Goal: Task Accomplishment & Management: Complete application form

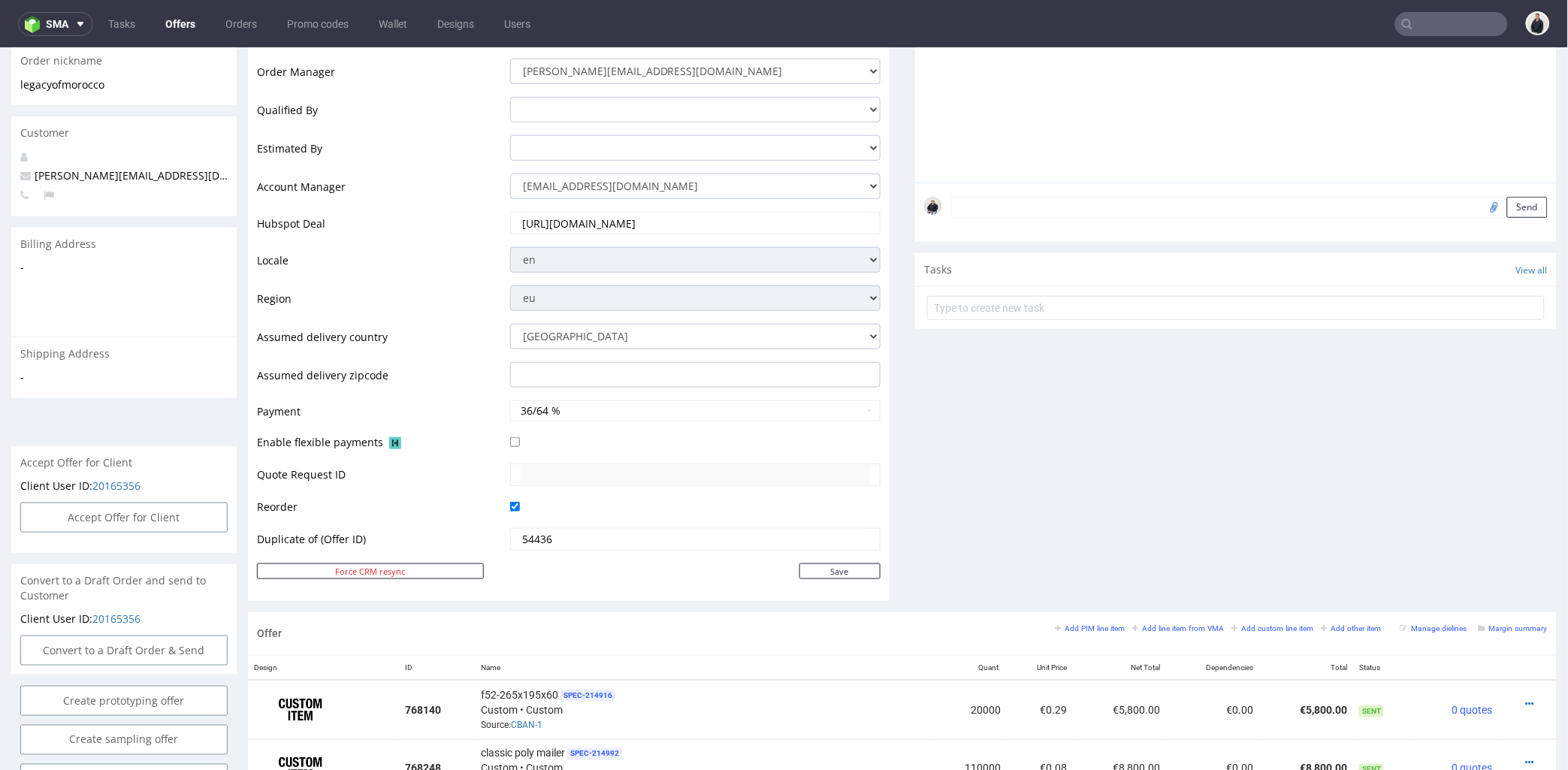
scroll to position [500, 0]
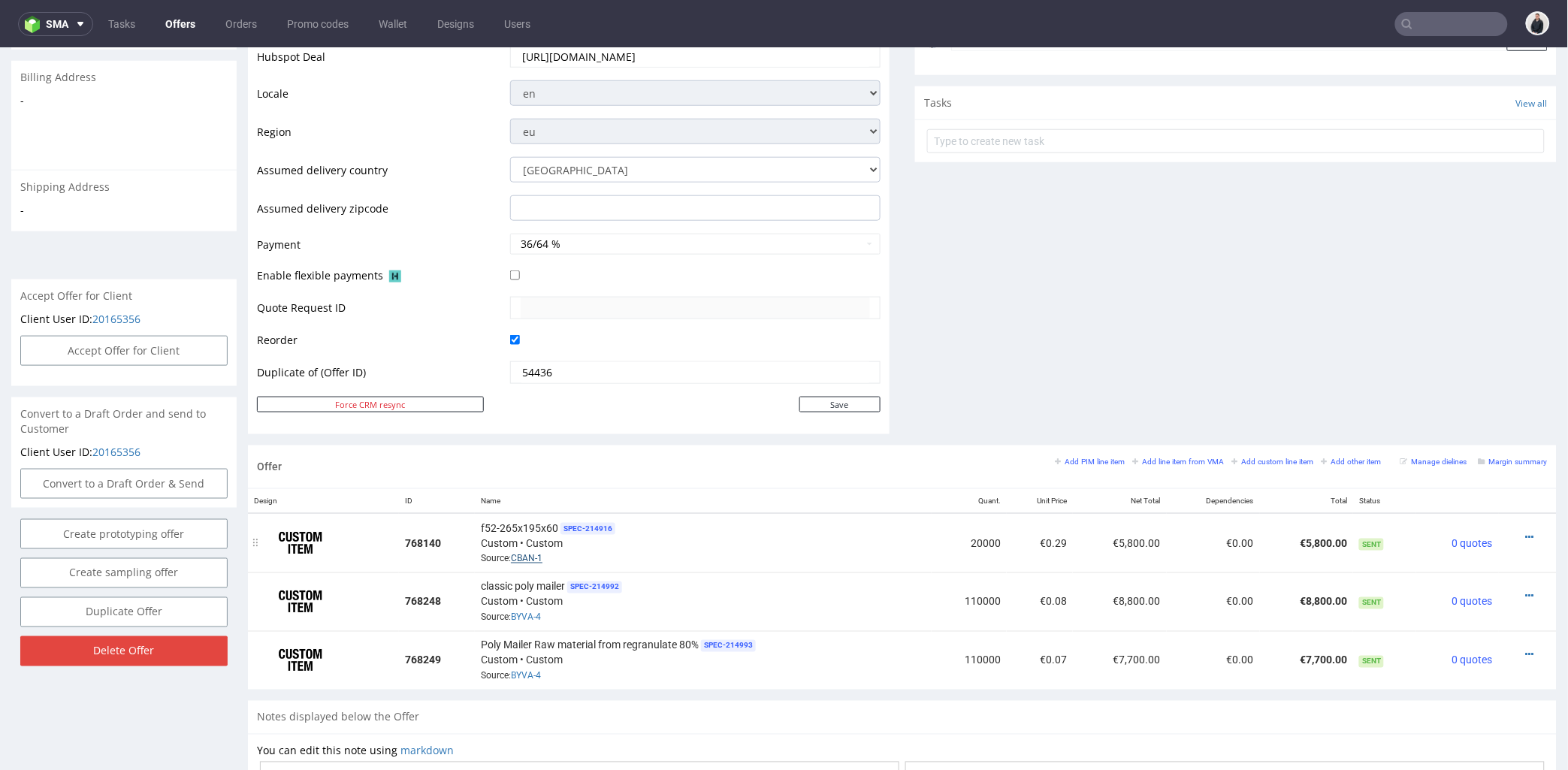
click at [531, 556] on link "CBAN-1" at bounding box center [527, 558] width 32 height 11
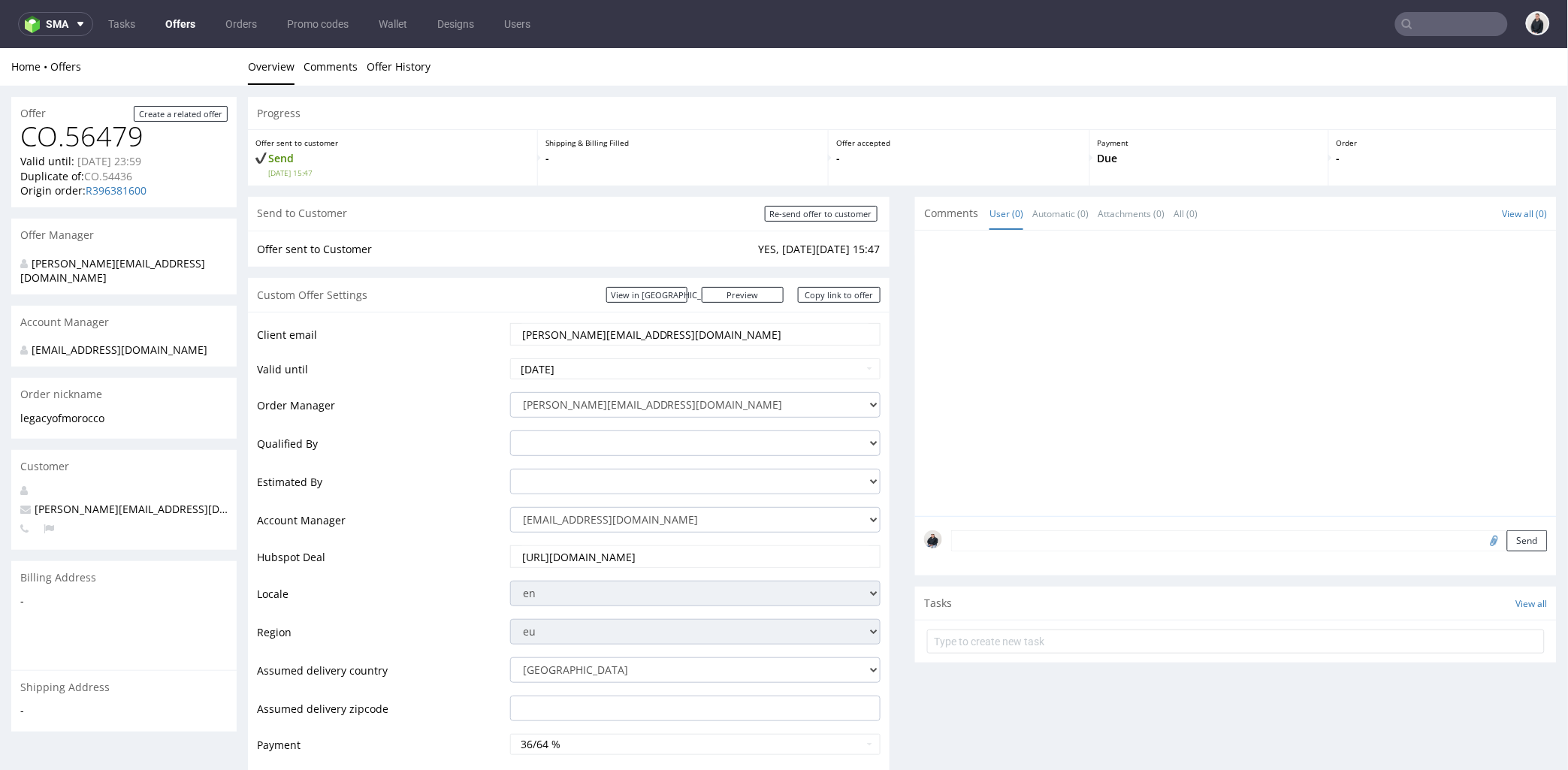
click at [184, 17] on link "Offers" at bounding box center [180, 24] width 48 height 24
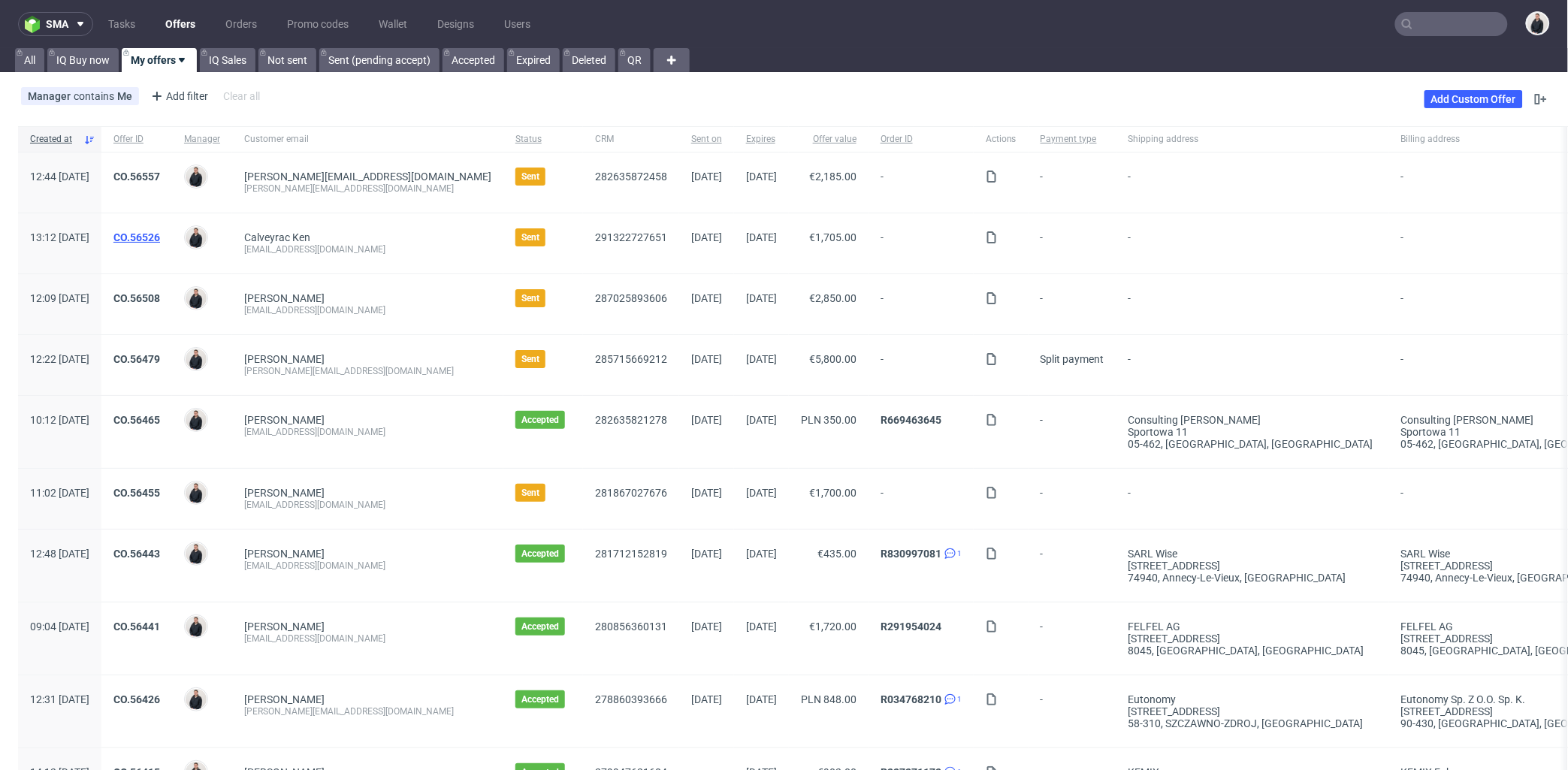
click at [160, 234] on link "CO.56526" at bounding box center [136, 237] width 47 height 12
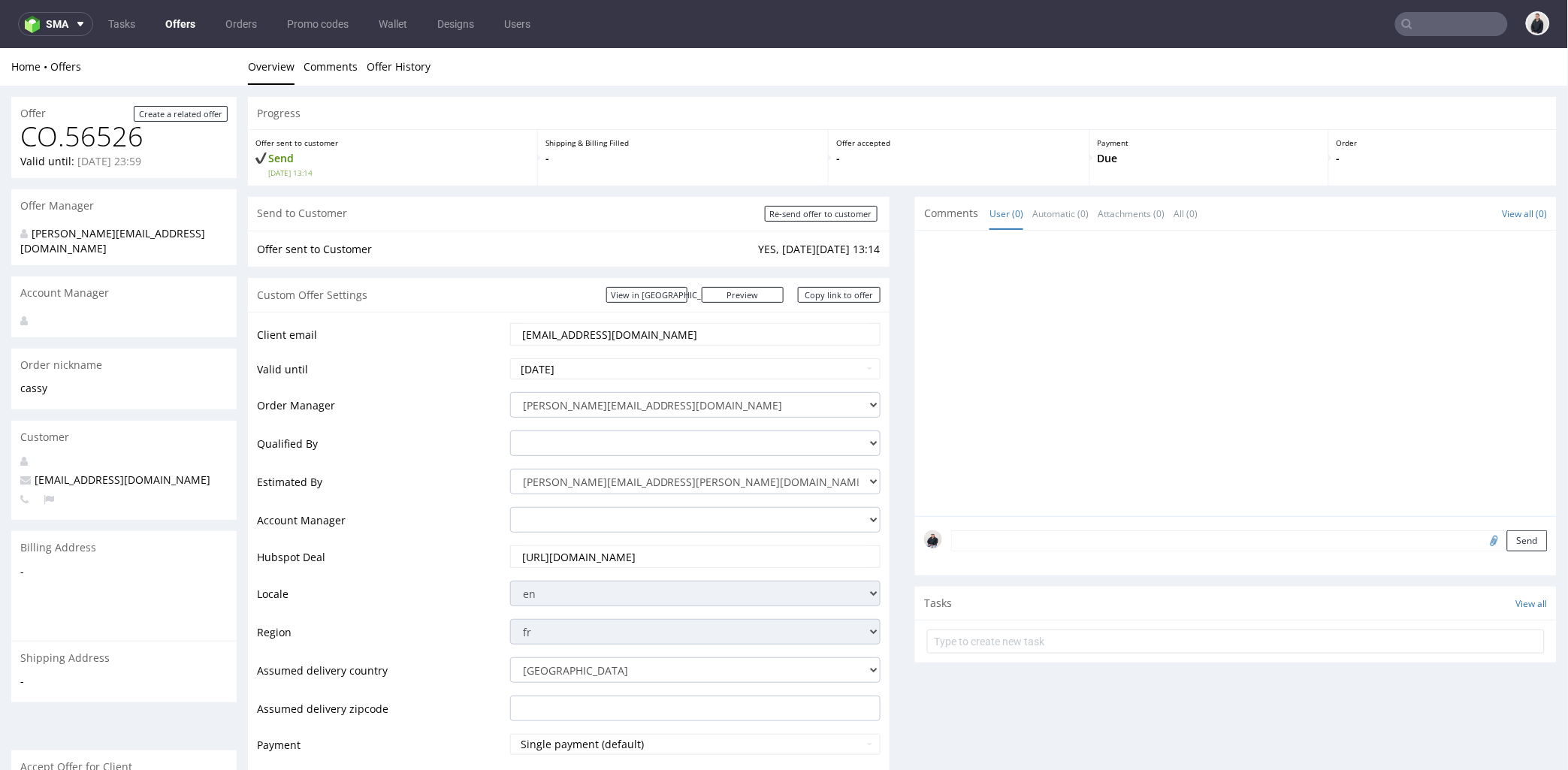
drag, startPoint x: 1003, startPoint y: 388, endPoint x: 974, endPoint y: 397, distance: 30.4
click at [1007, 388] on div at bounding box center [1240, 377] width 632 height 277
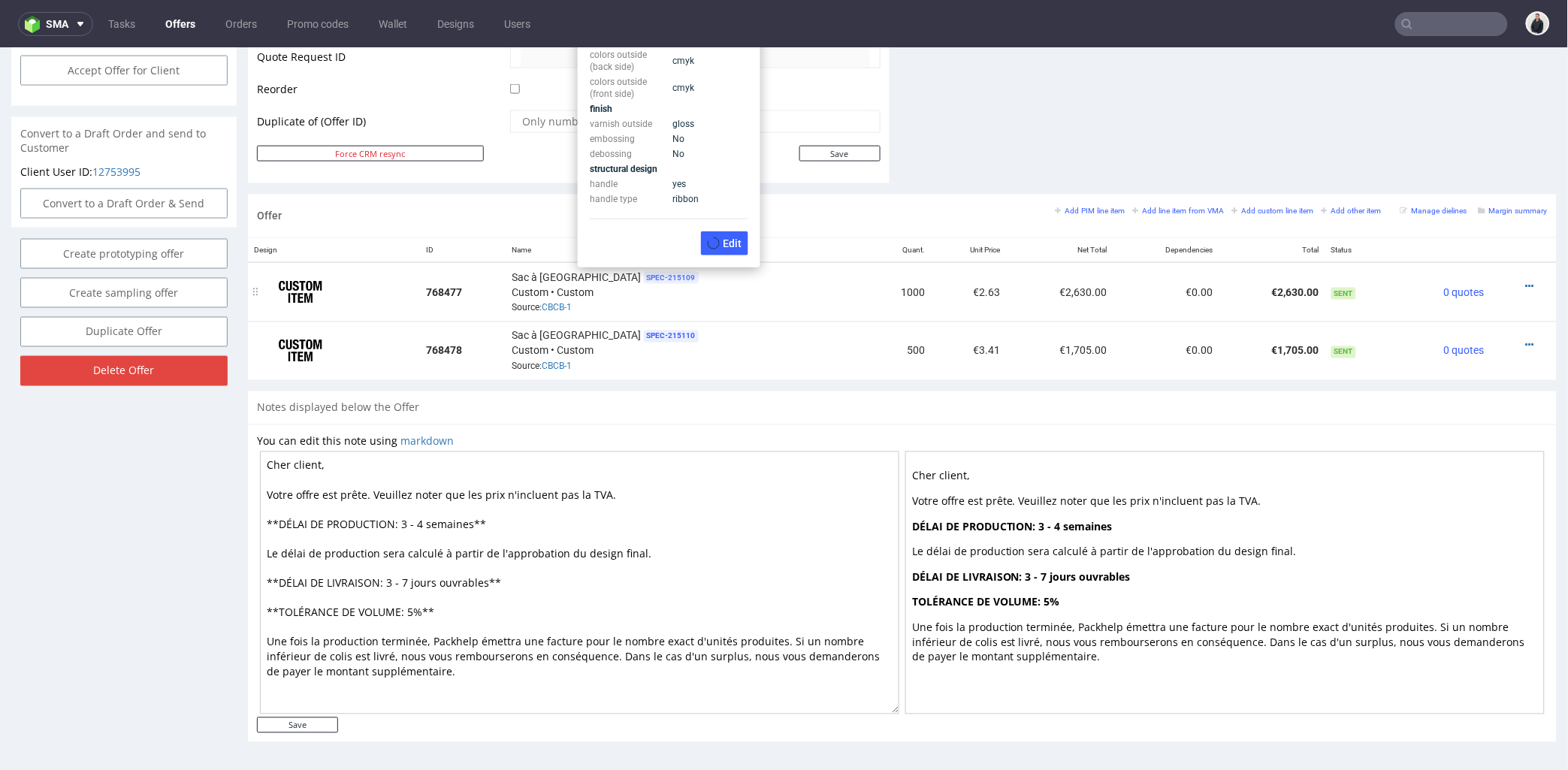
scroll to position [583, 0]
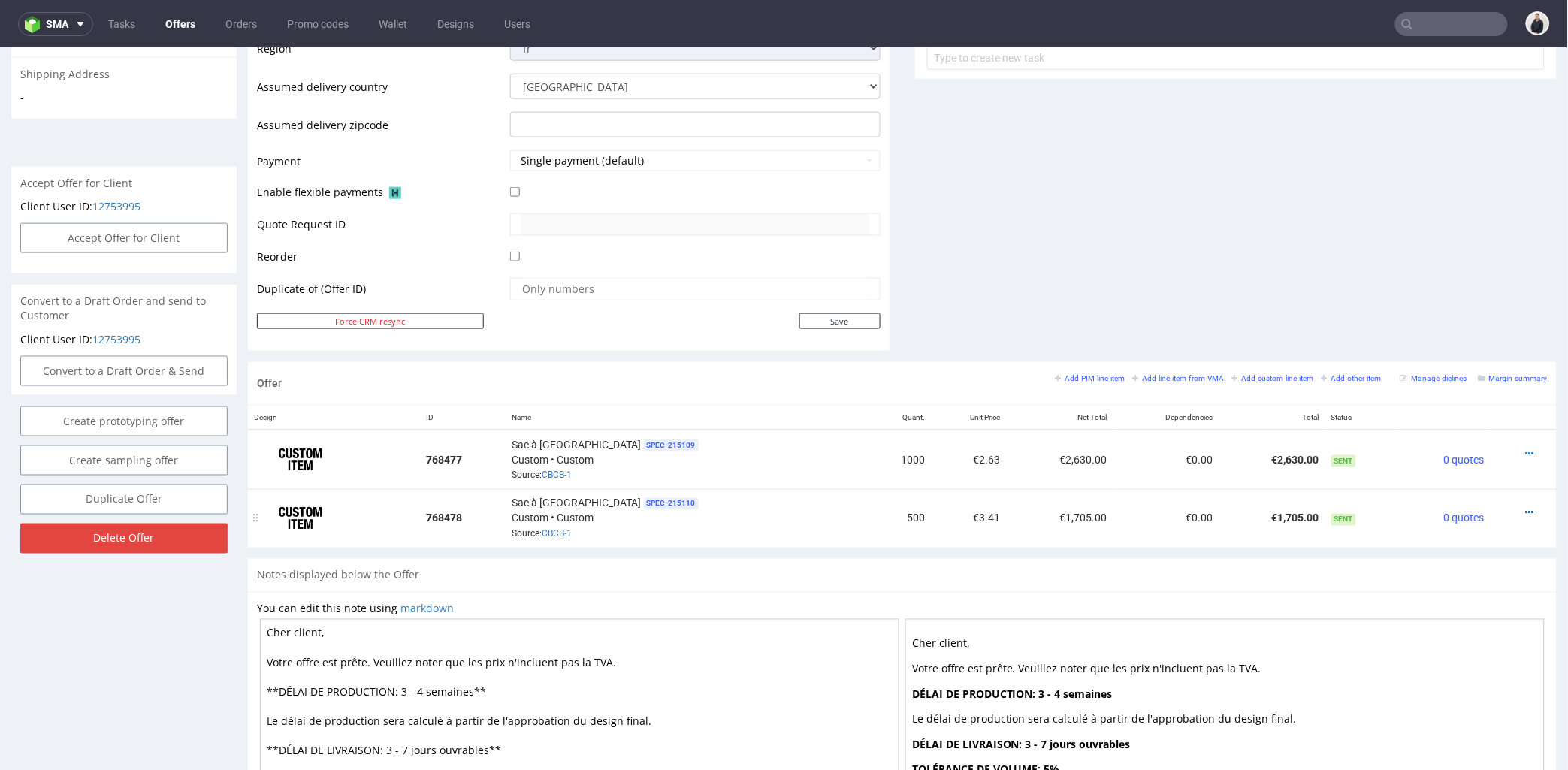
click at [1526, 509] on icon at bounding box center [1530, 512] width 8 height 11
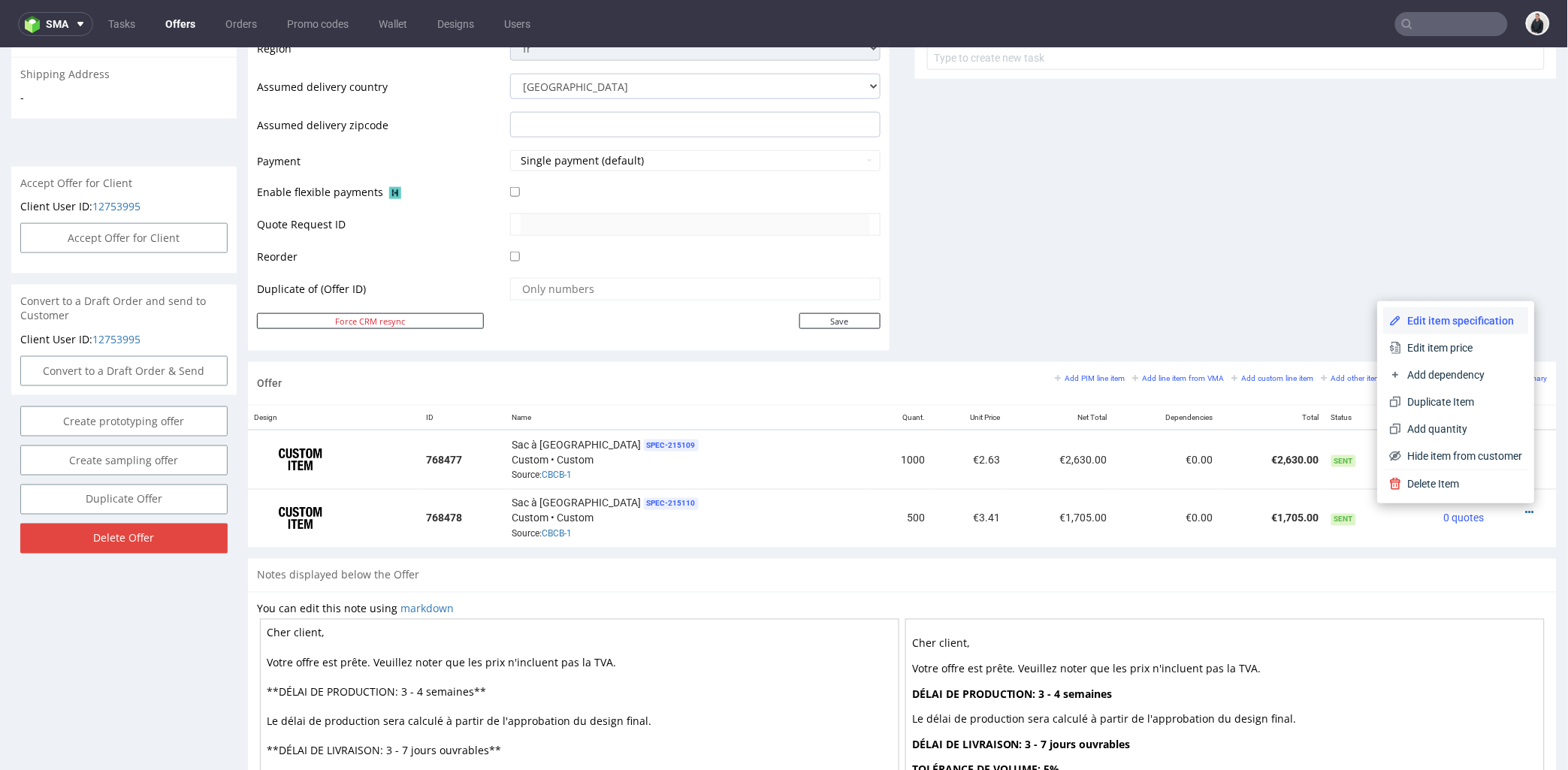
click at [1441, 320] on span "Edit item specification" at bounding box center [1462, 320] width 121 height 15
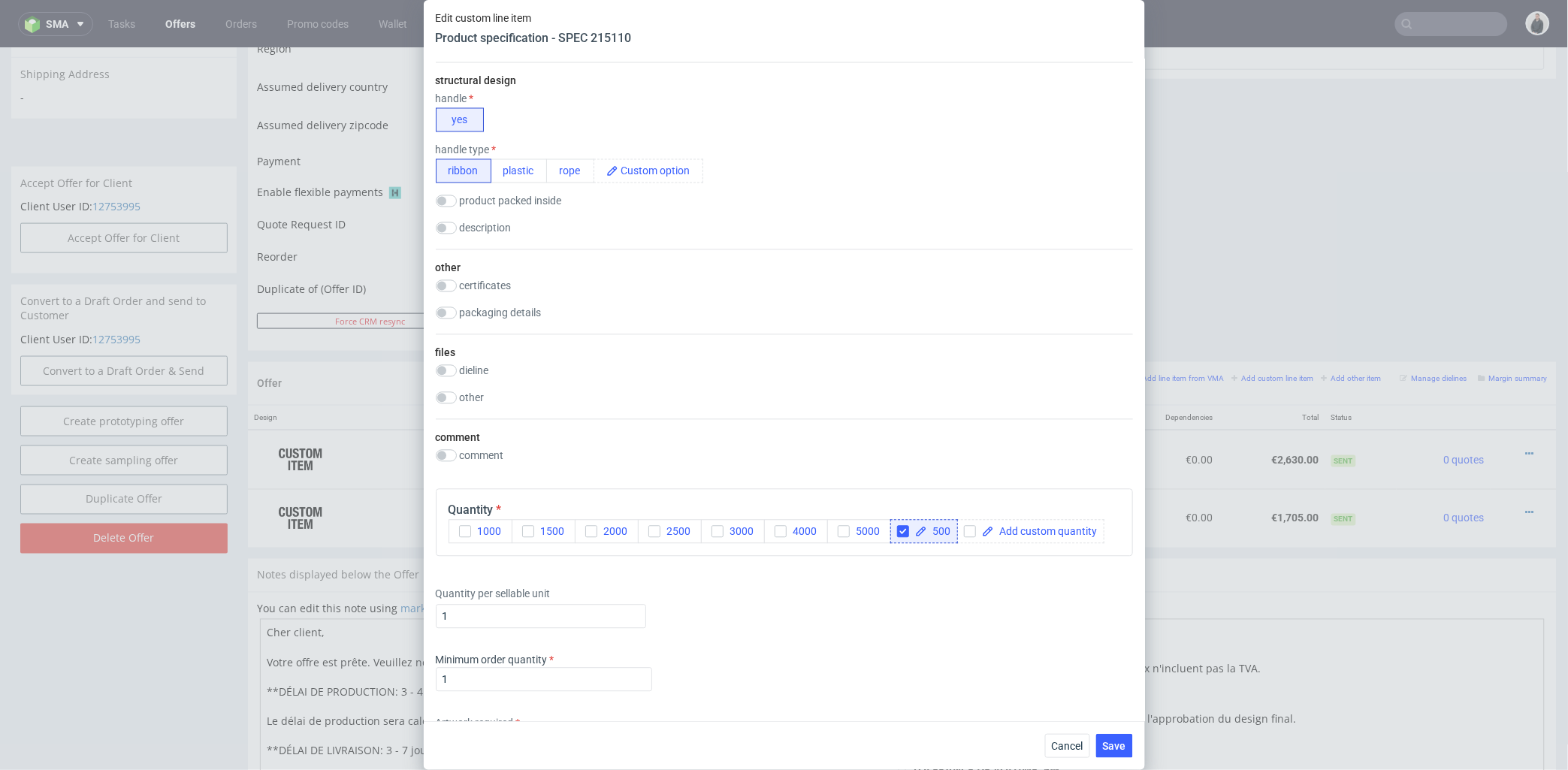
scroll to position [667, 0]
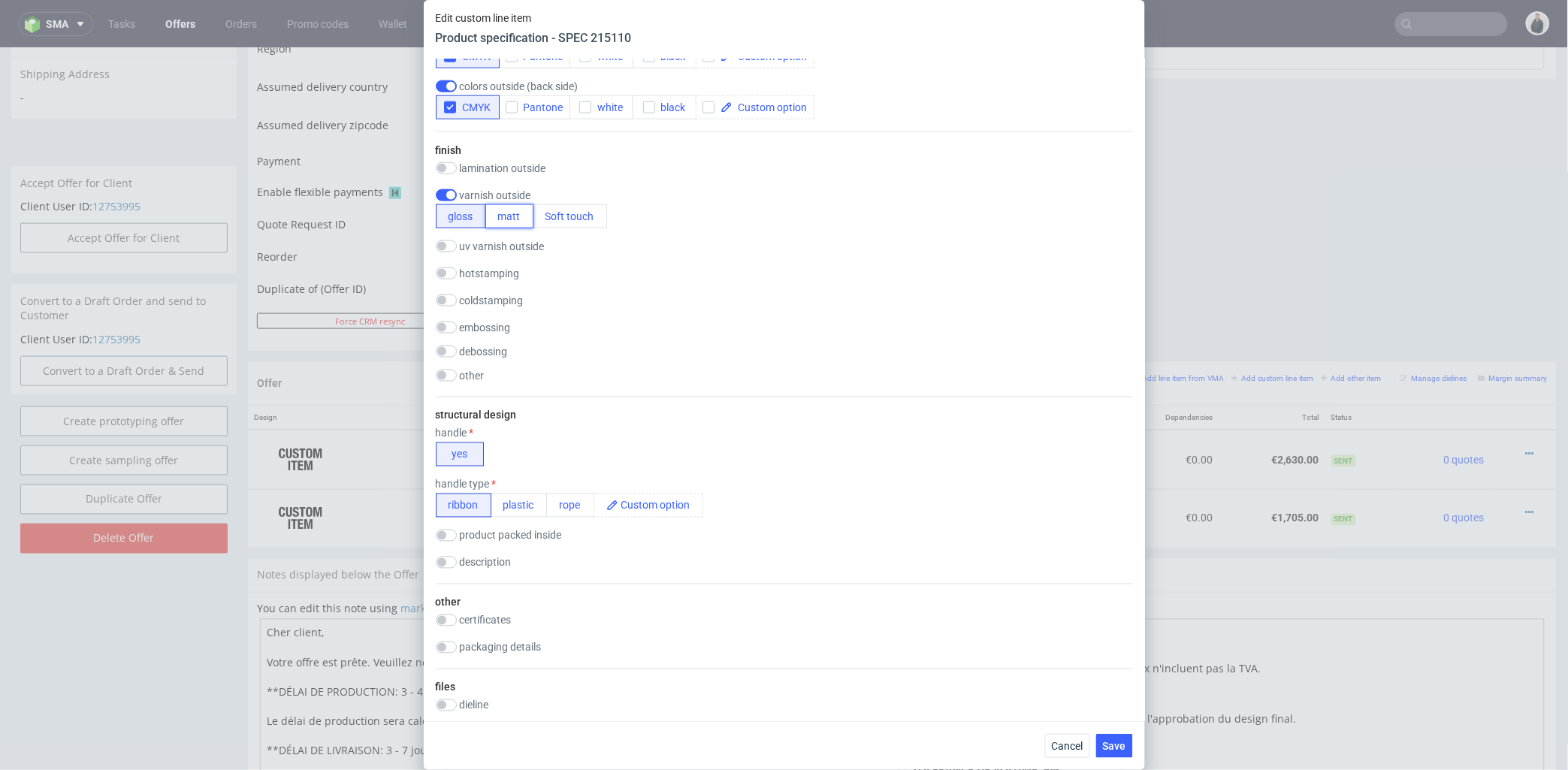
click at [513, 212] on button "matt" at bounding box center [510, 216] width 48 height 24
click at [1123, 741] on span "Save" at bounding box center [1114, 746] width 23 height 11
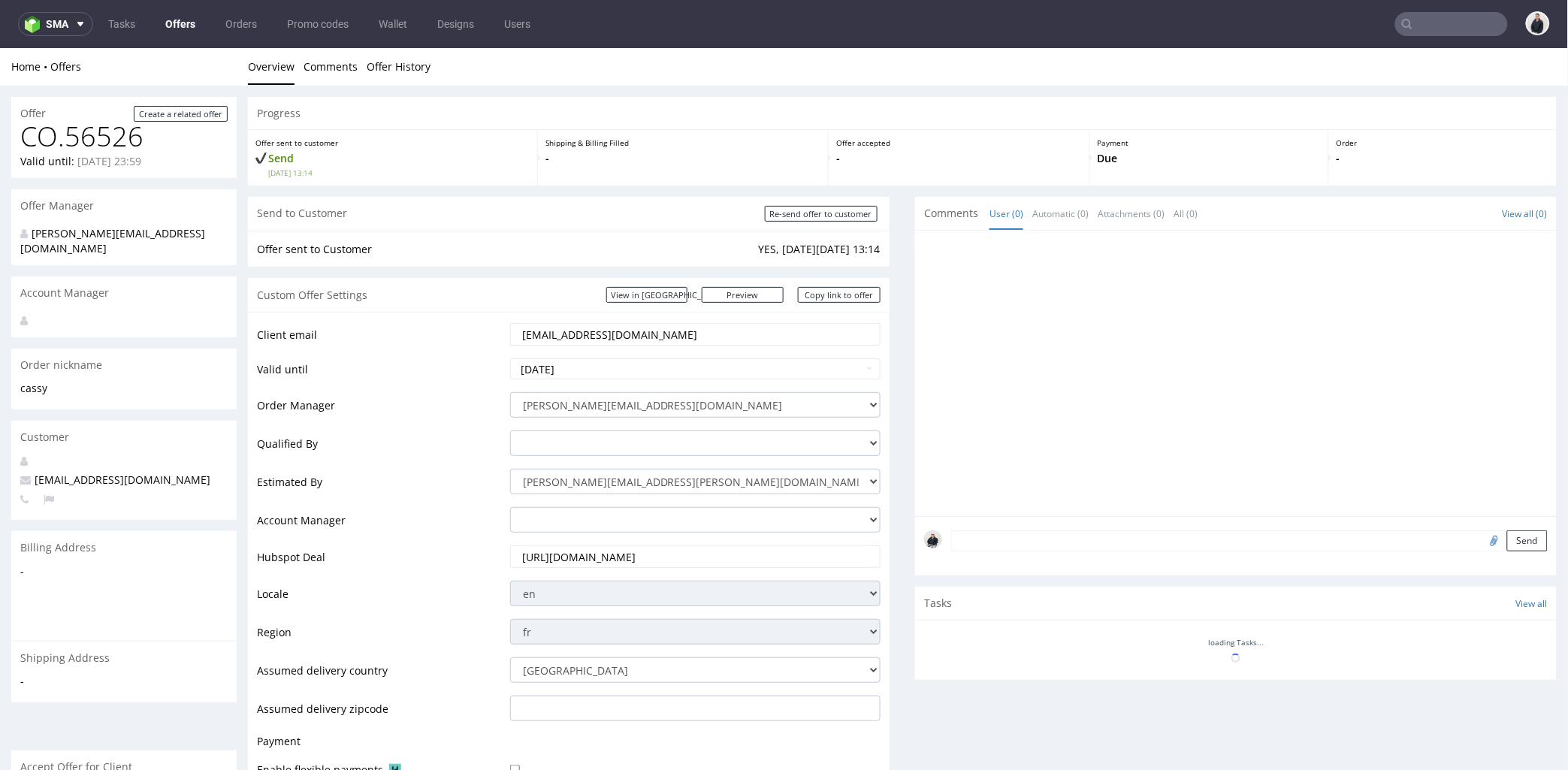
scroll to position [520, 0]
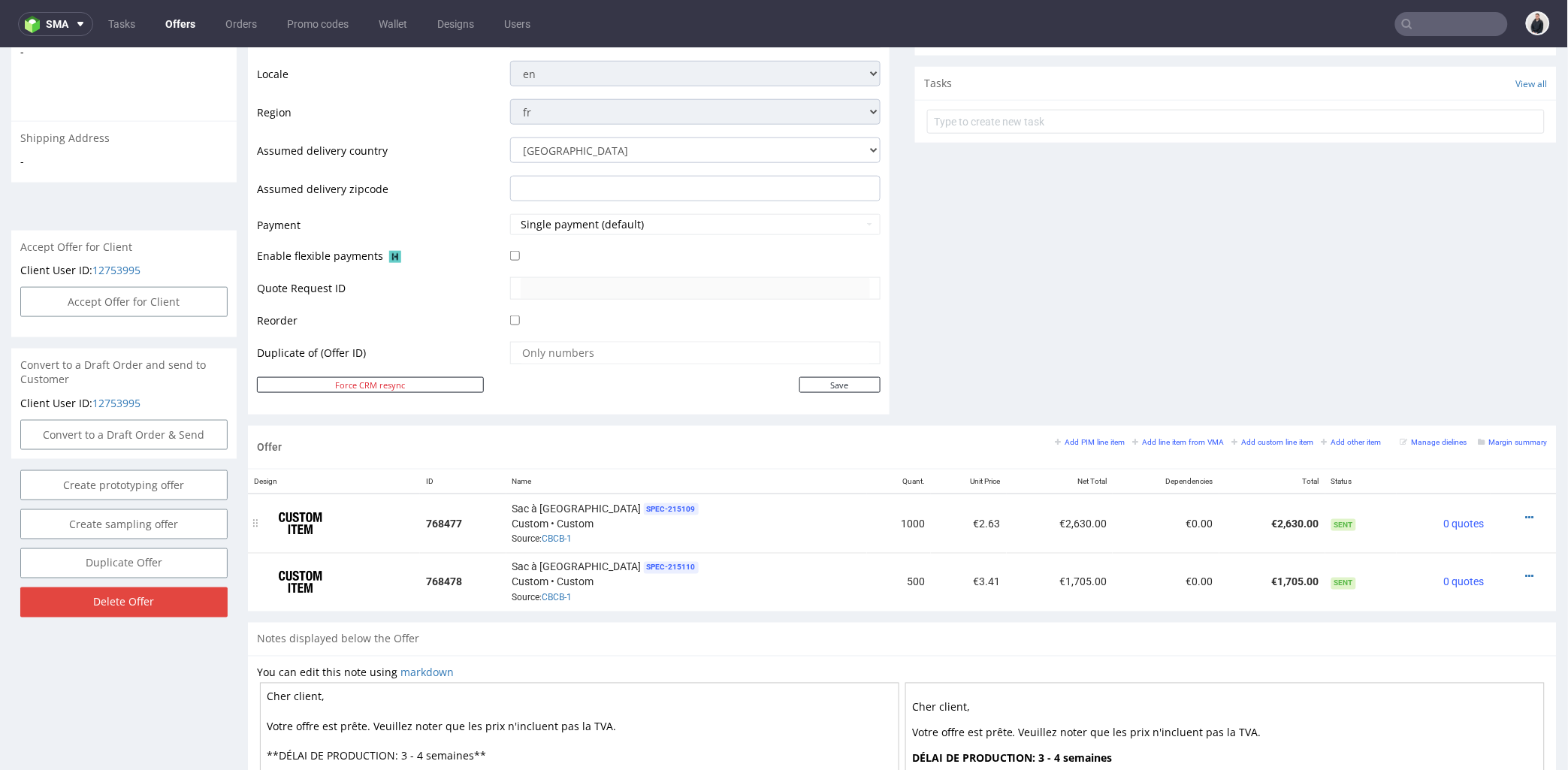
click at [1510, 512] on div at bounding box center [1519, 517] width 45 height 15
click at [1526, 512] on icon at bounding box center [1530, 517] width 8 height 11
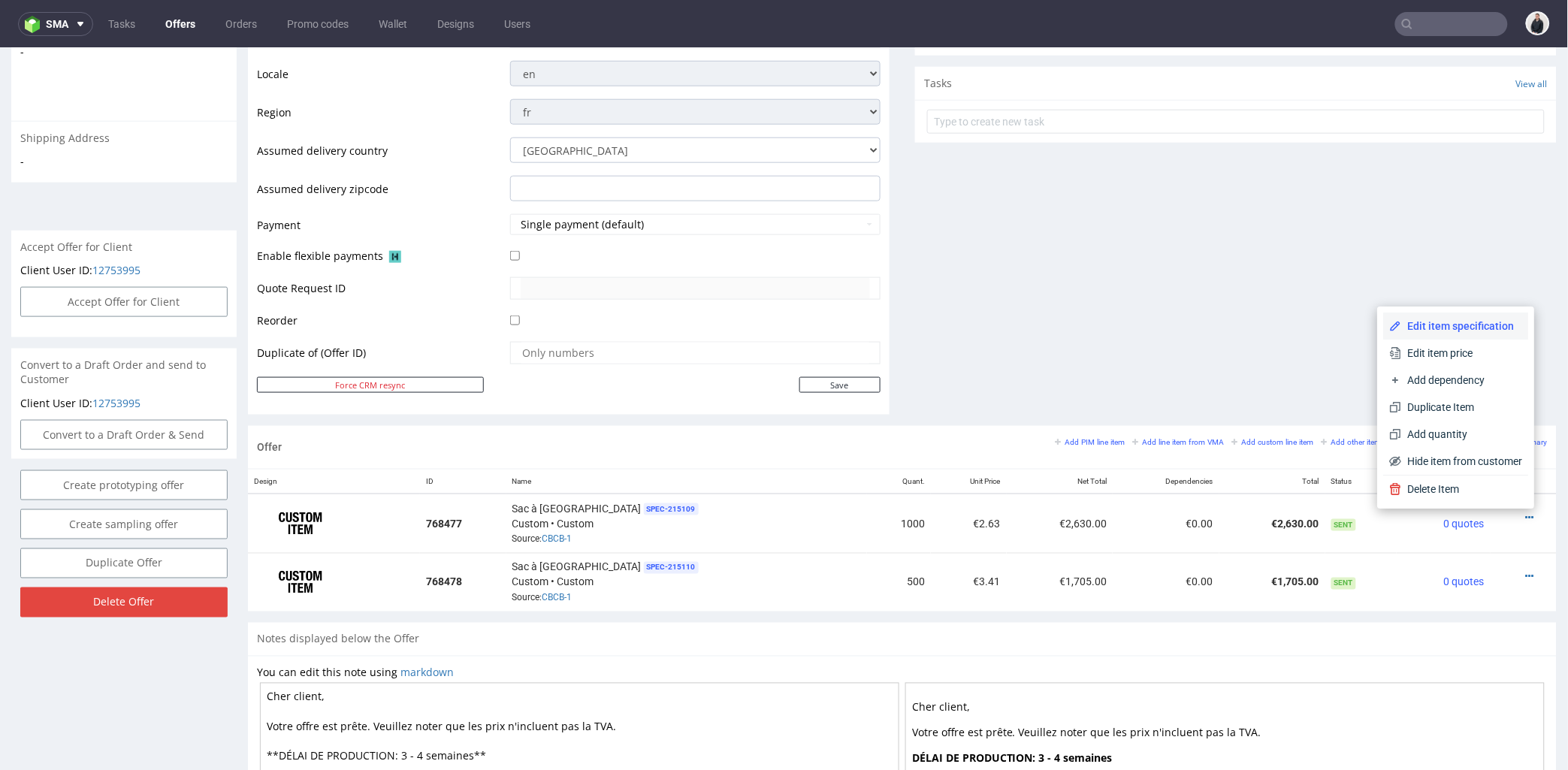
click at [1437, 319] on span "Edit item specification" at bounding box center [1462, 325] width 121 height 15
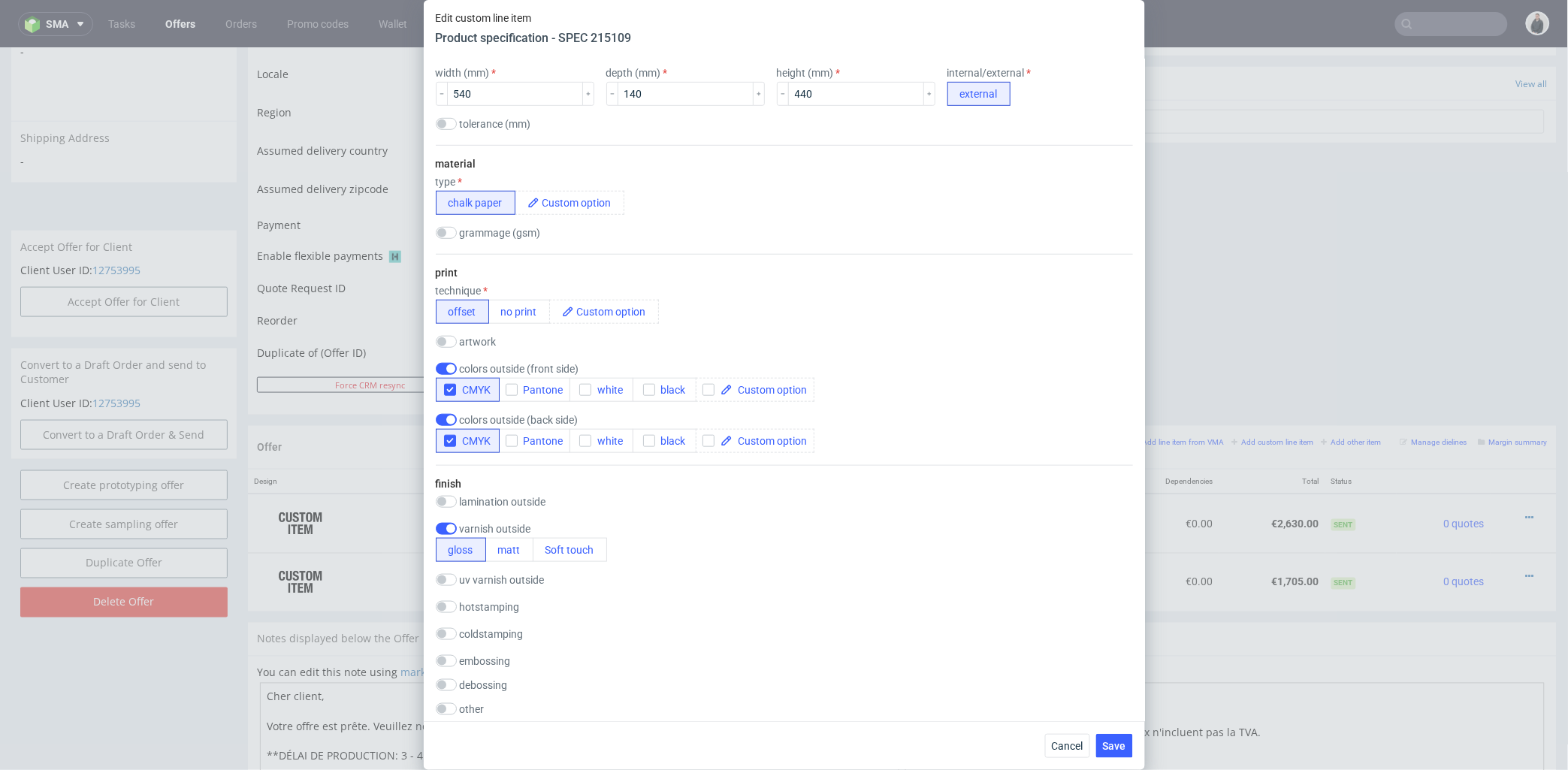
scroll to position [583, 0]
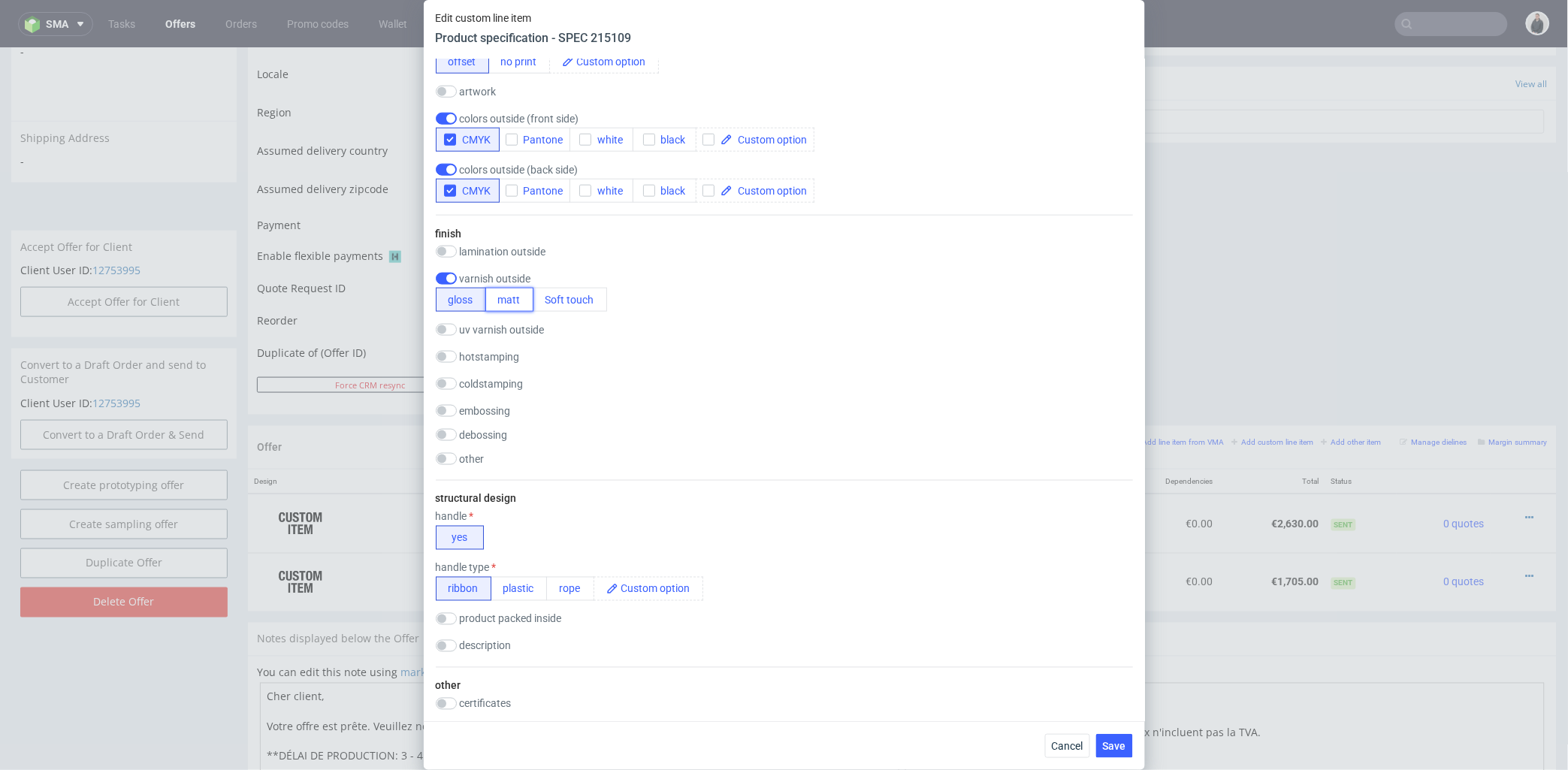
click at [519, 309] on button "matt" at bounding box center [510, 300] width 48 height 24
click at [1116, 741] on span "Save" at bounding box center [1114, 746] width 23 height 11
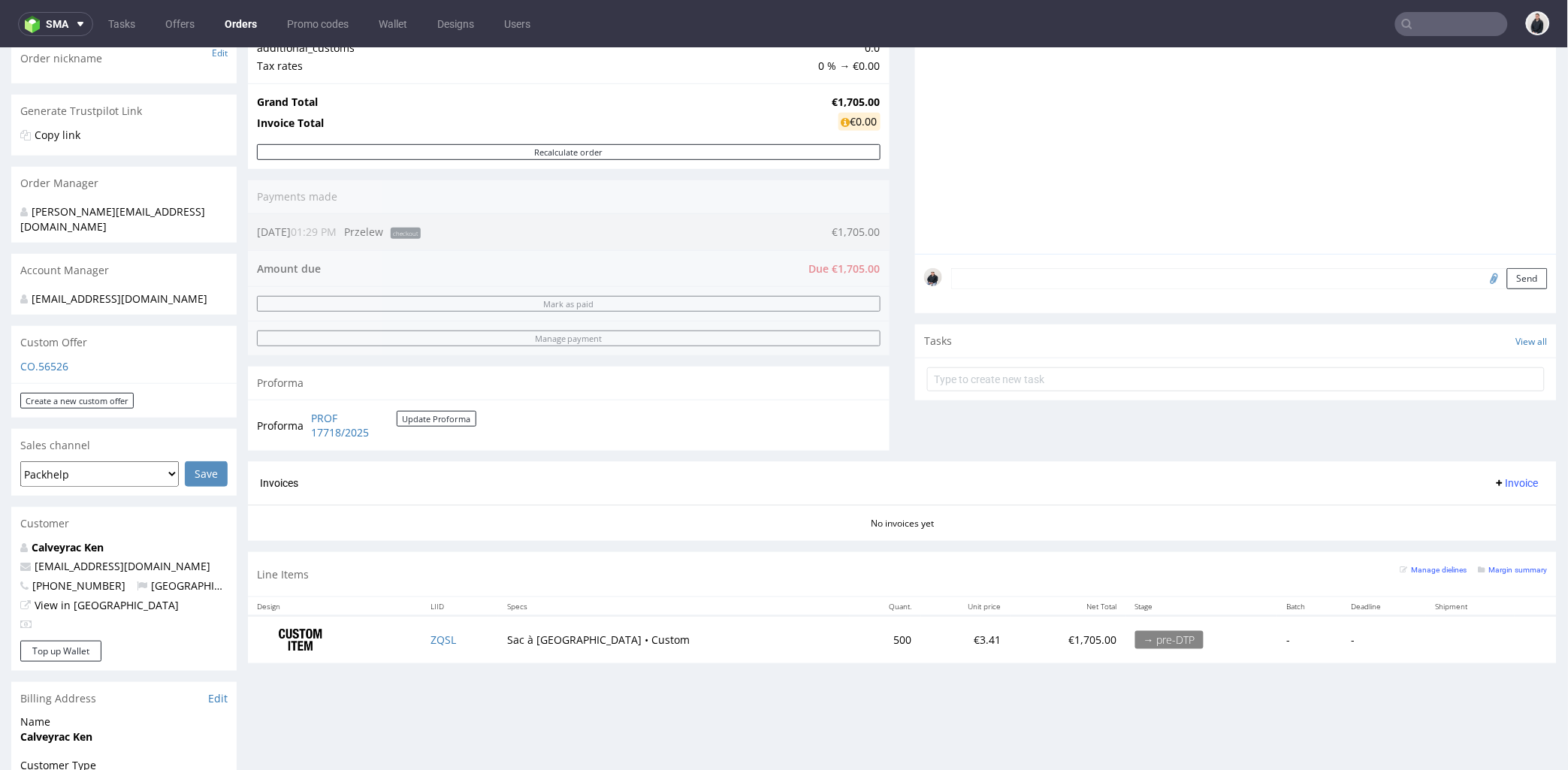
scroll to position [417, 0]
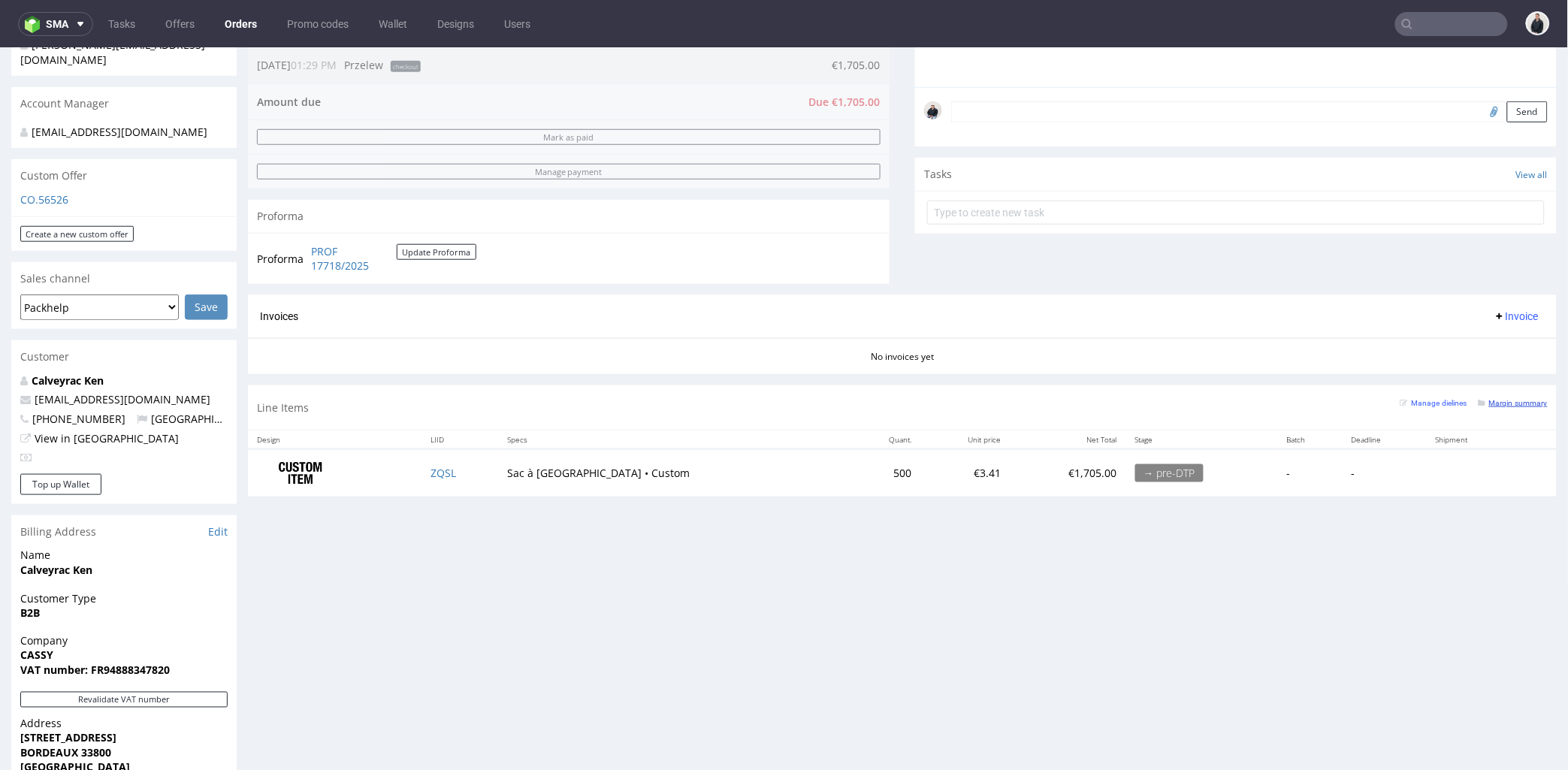
click at [1489, 406] on small "Margin summary" at bounding box center [1513, 402] width 69 height 8
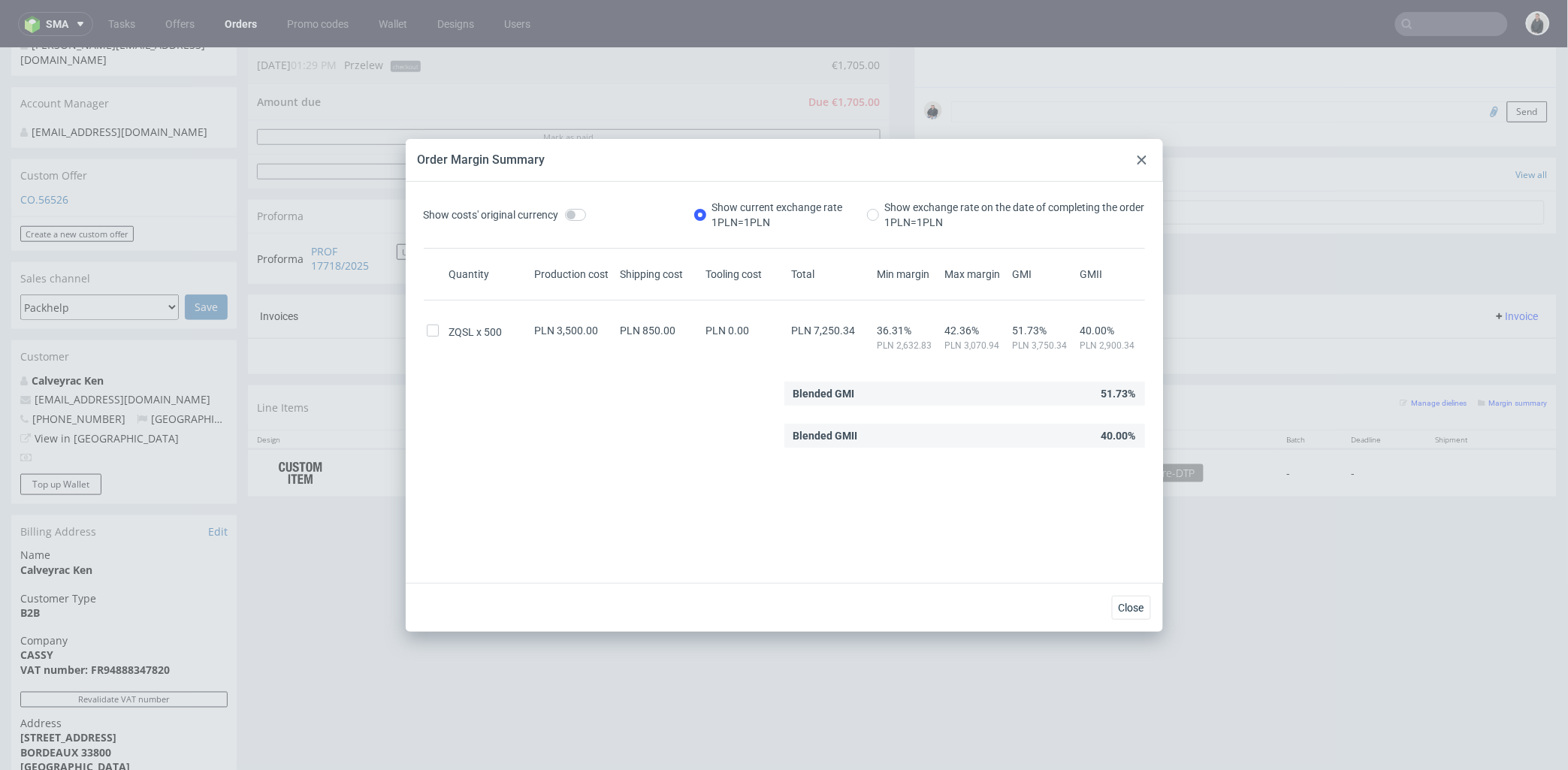
click at [1140, 158] on use at bounding box center [1142, 160] width 9 height 9
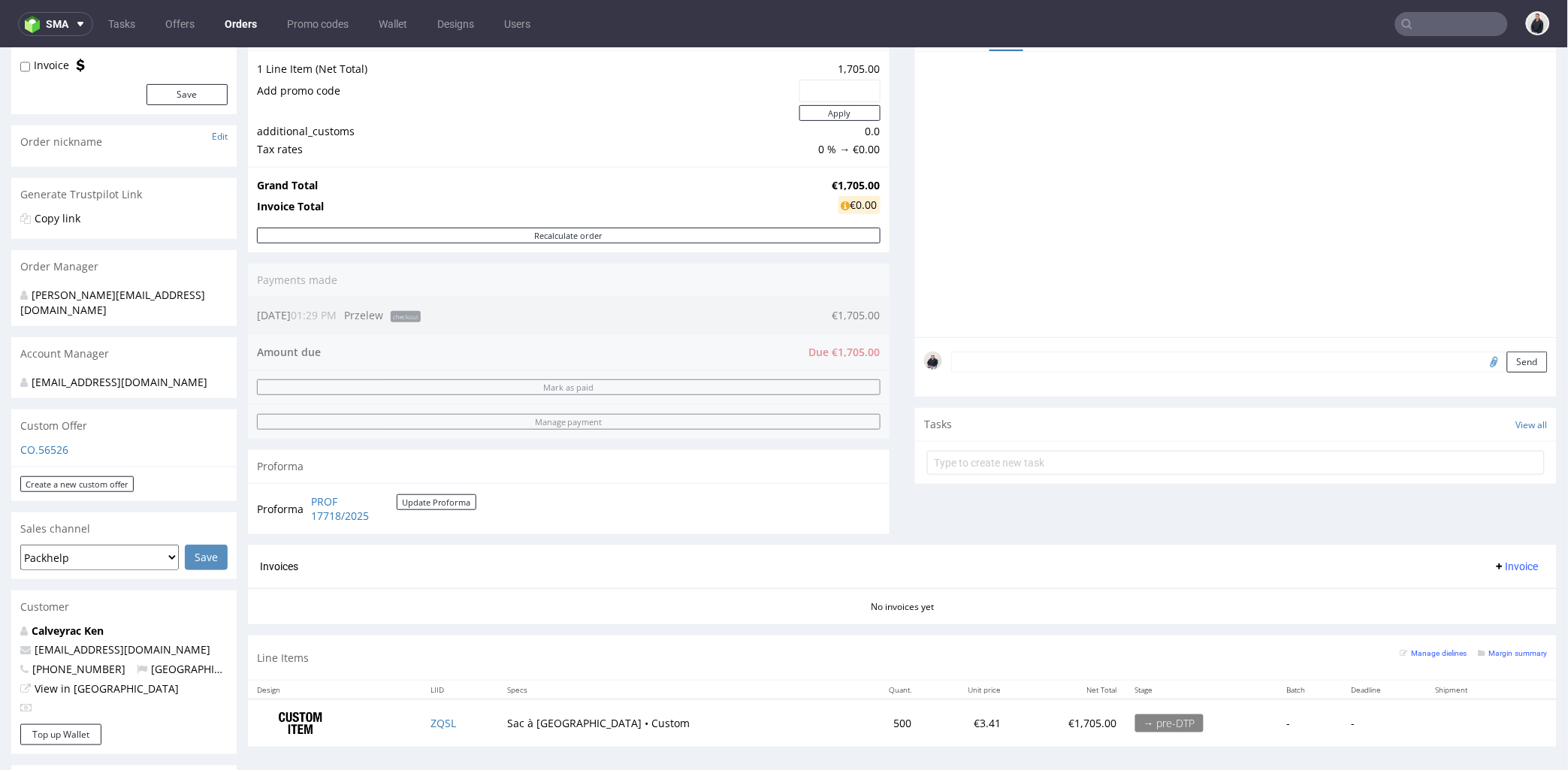
scroll to position [0, 0]
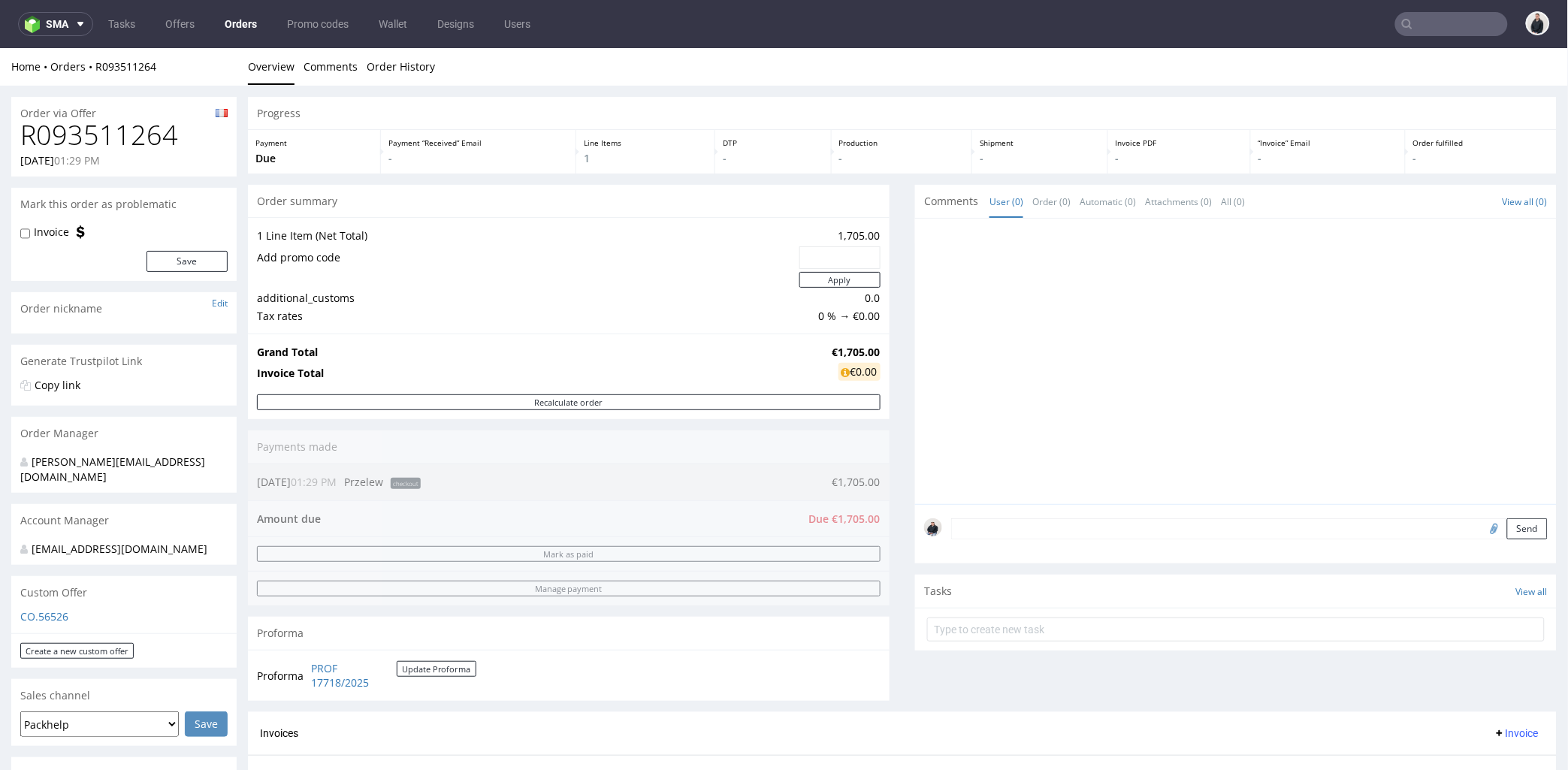
click at [104, 142] on h1 "R093511264" at bounding box center [124, 134] width 207 height 30
click at [108, 142] on h1 "R093511264" at bounding box center [124, 134] width 207 height 30
copy h1 "R093511264"
drag, startPoint x: 847, startPoint y: 344, endPoint x: 867, endPoint y: 347, distance: 20.2
click at [867, 347] on td "€1,705.00" at bounding box center [854, 351] width 52 height 18
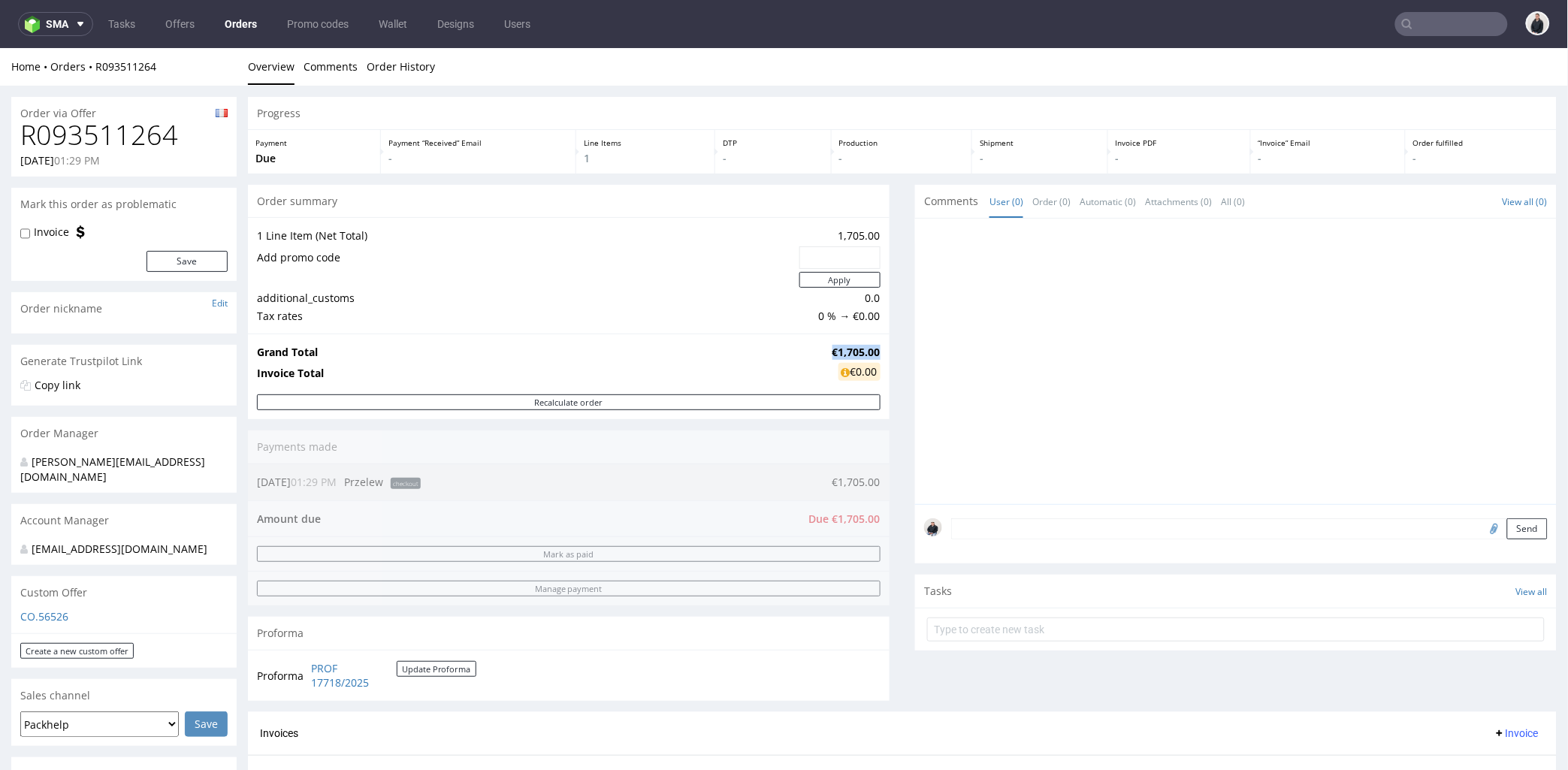
copy strong "€1,705.00"
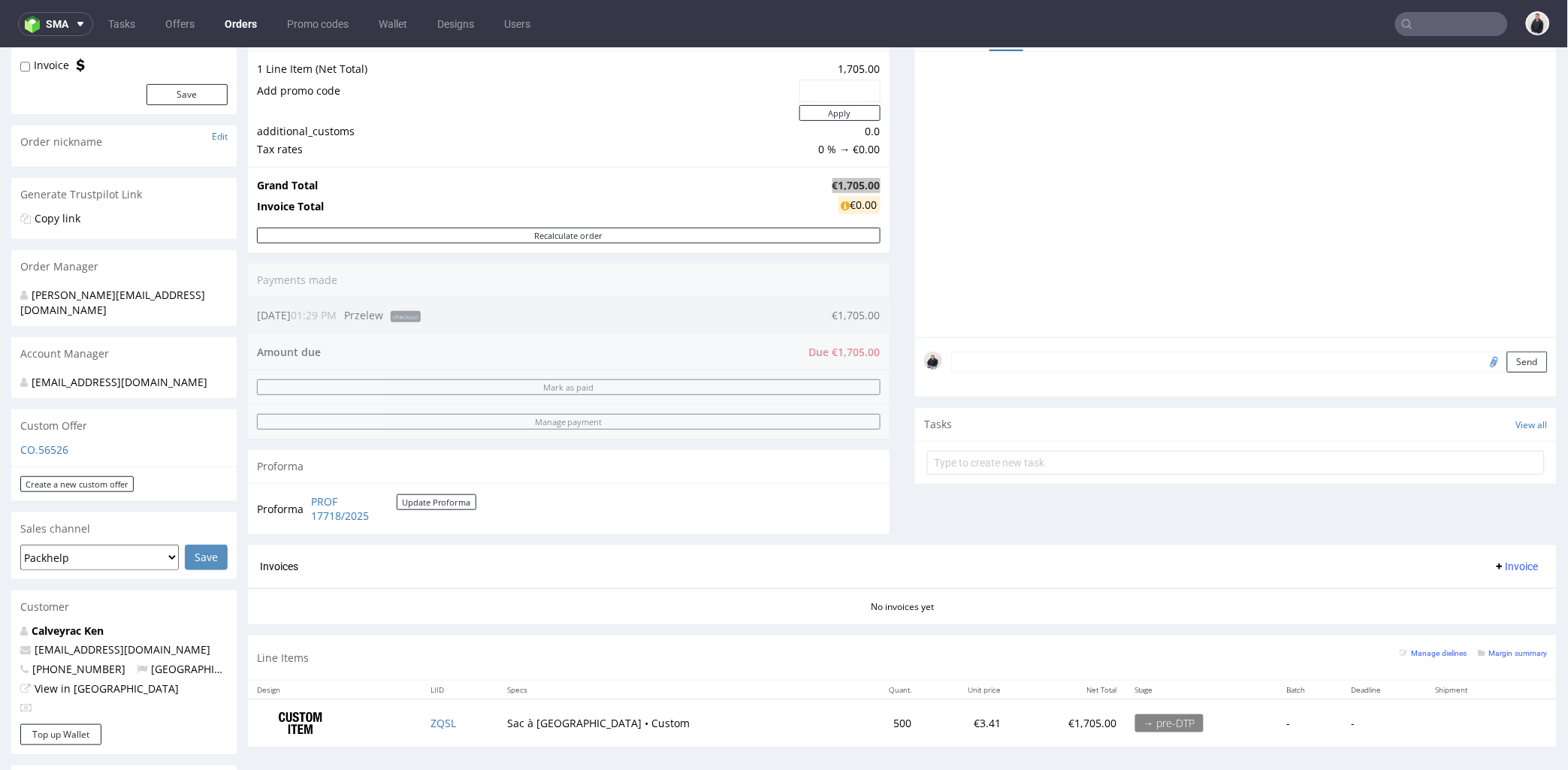
scroll to position [417, 0]
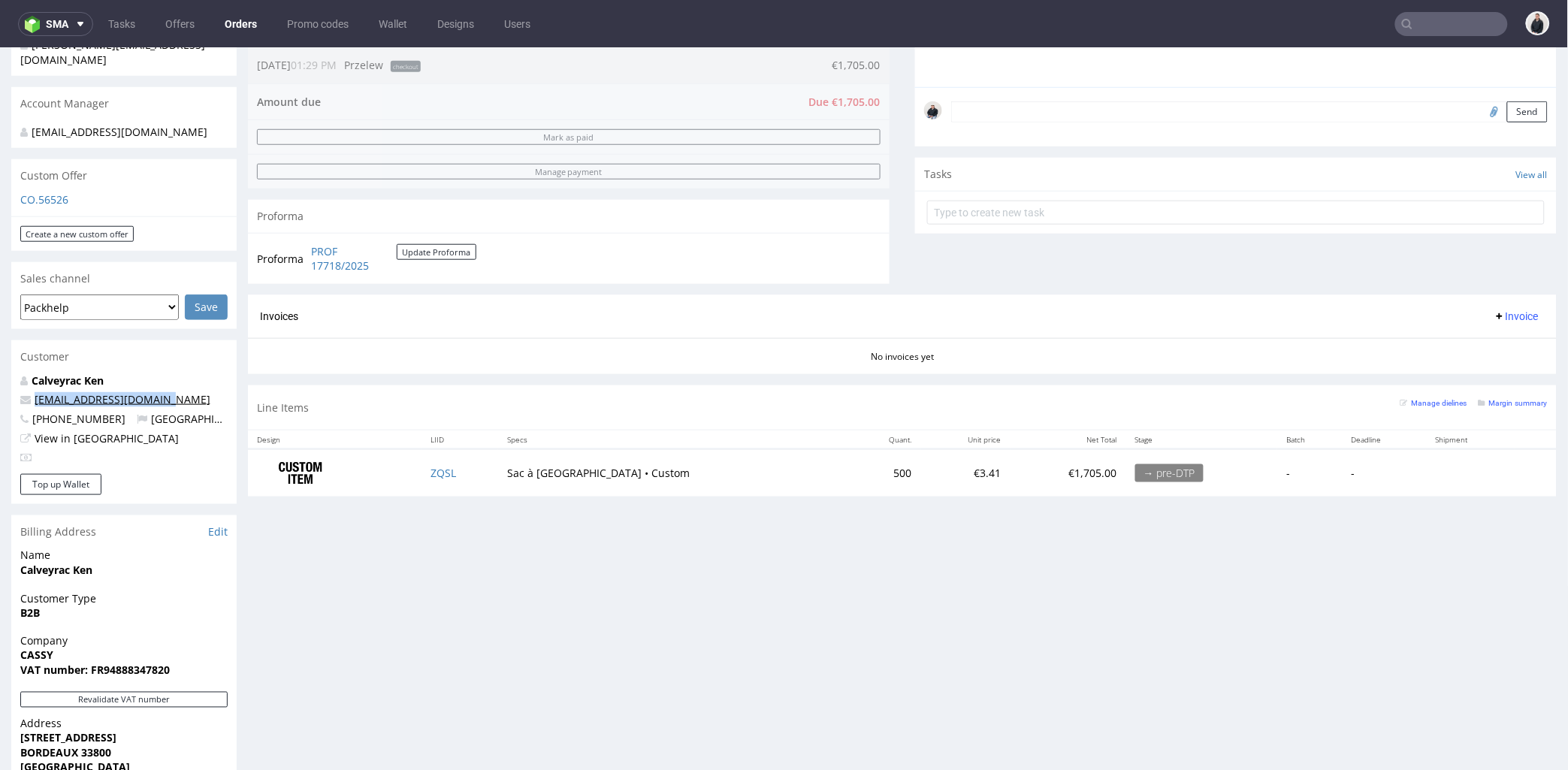
drag, startPoint x: 166, startPoint y: 399, endPoint x: 54, endPoint y: 399, distance: 112.0
click at [36, 394] on p "[EMAIL_ADDRESS][DOMAIN_NAME]" at bounding box center [124, 399] width 207 height 15
copy link "[EMAIL_ADDRESS][DOMAIN_NAME]"
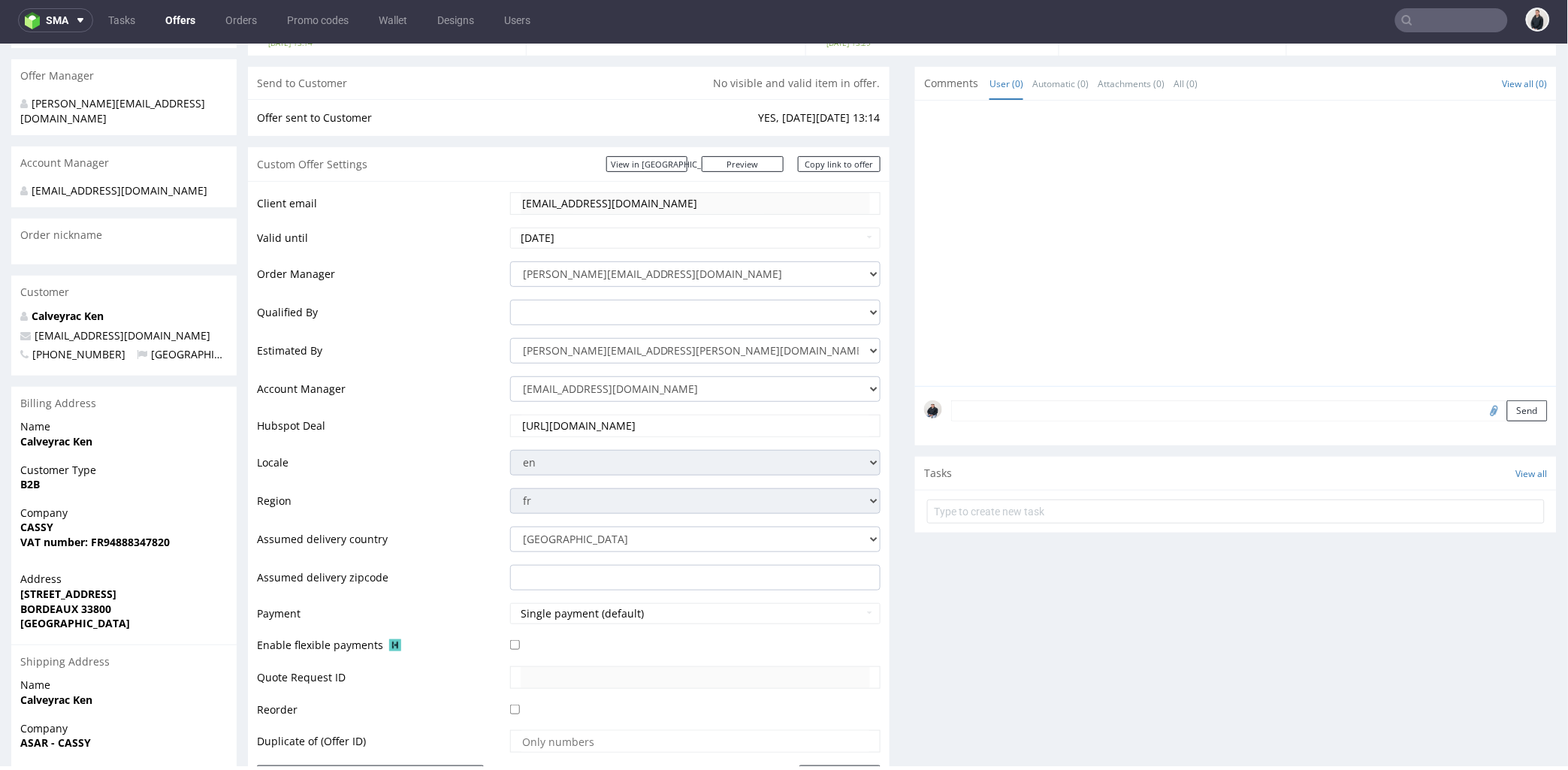
scroll to position [417, 0]
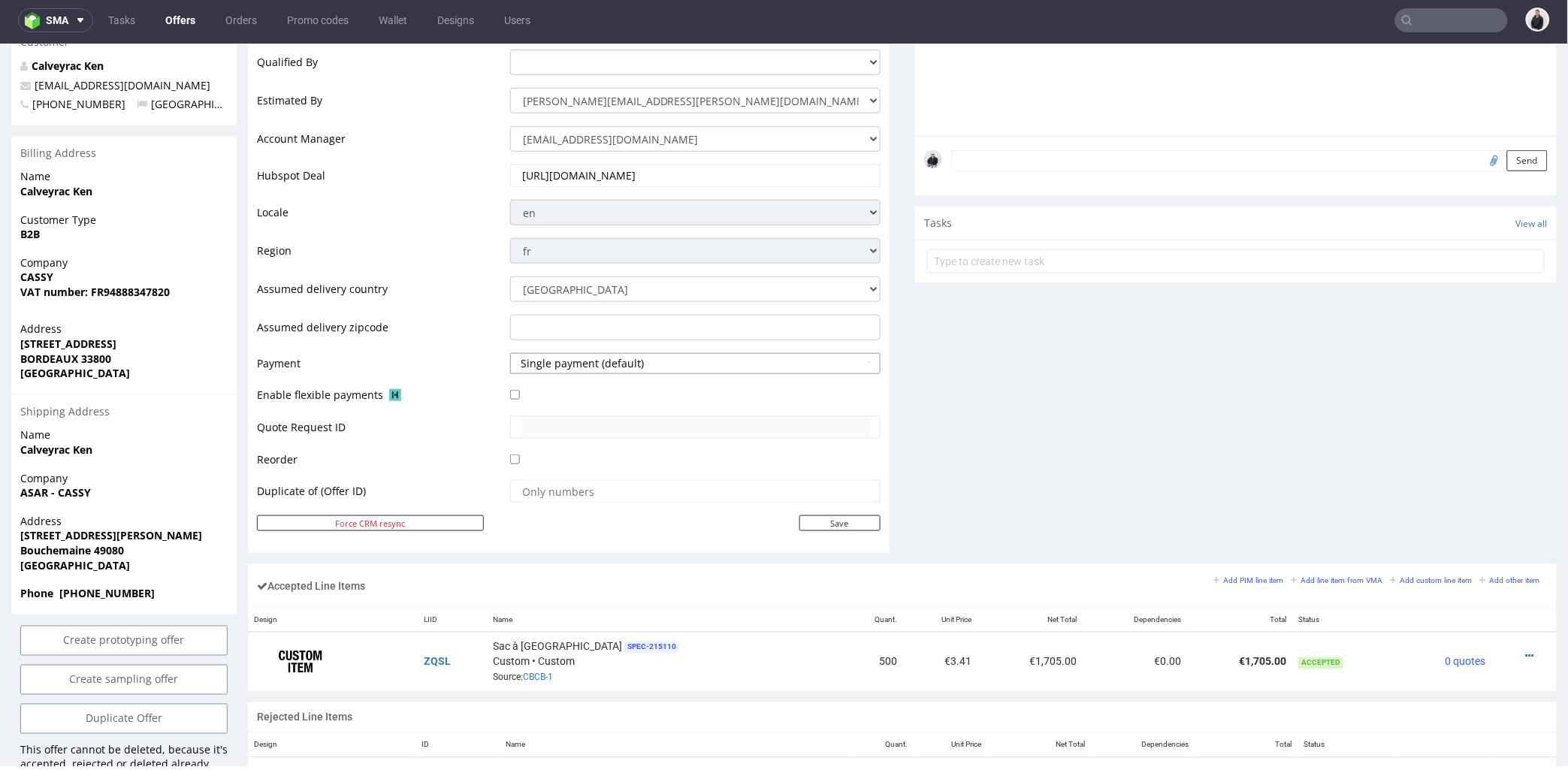
click at [575, 362] on button "Single payment (default)" at bounding box center [695, 362] width 370 height 21
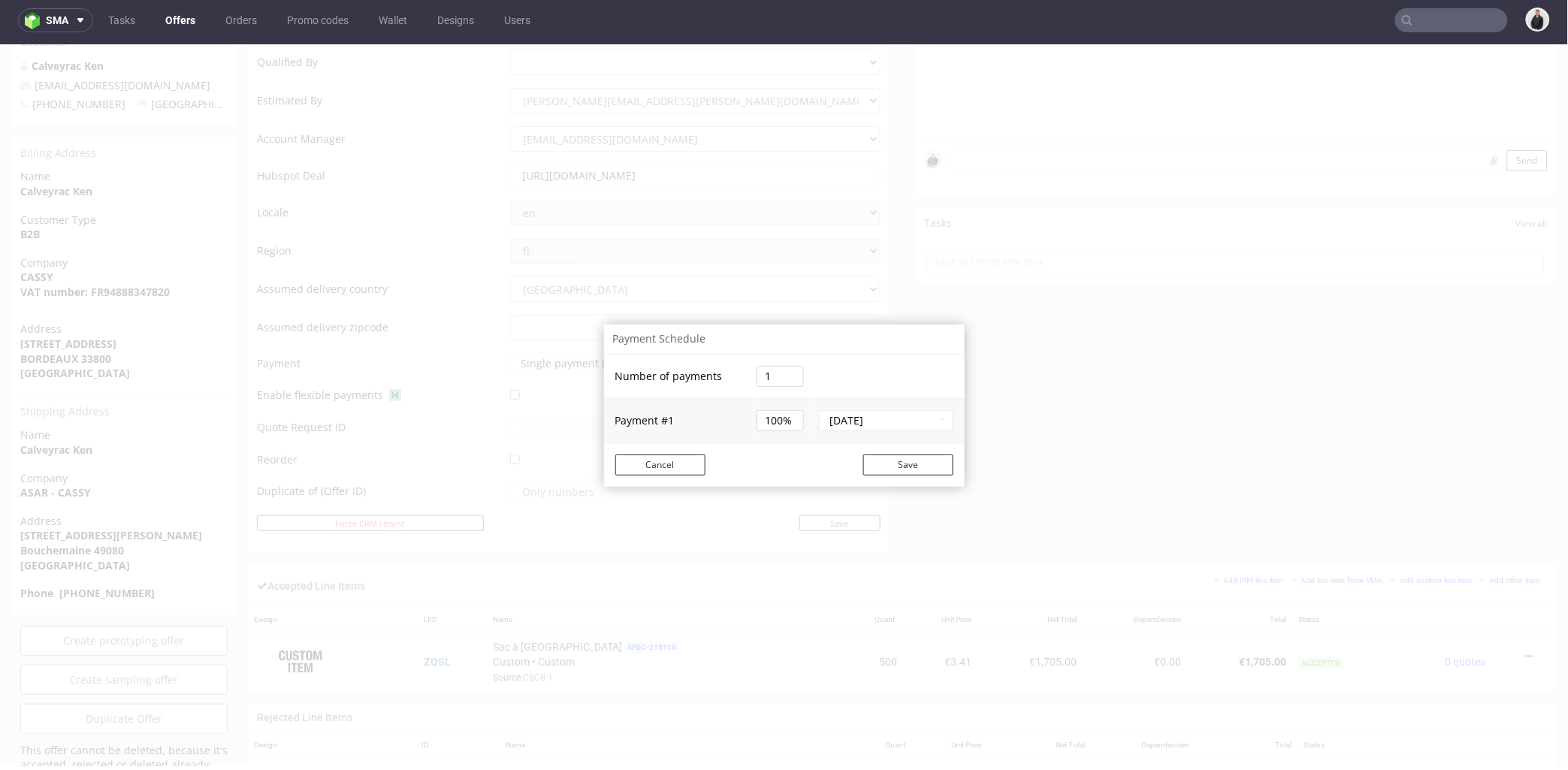
drag, startPoint x: 765, startPoint y: 367, endPoint x: 749, endPoint y: 371, distance: 16.5
click at [757, 371] on input "1" at bounding box center [780, 375] width 47 height 21
type input "2"
type input "50%"
click at [808, 383] on tbody "Number of payments 2 Payment # 1 50% Aug 21, 2025 Payment # 2 50% Sep 20, 2025" at bounding box center [784, 396] width 360 height 120
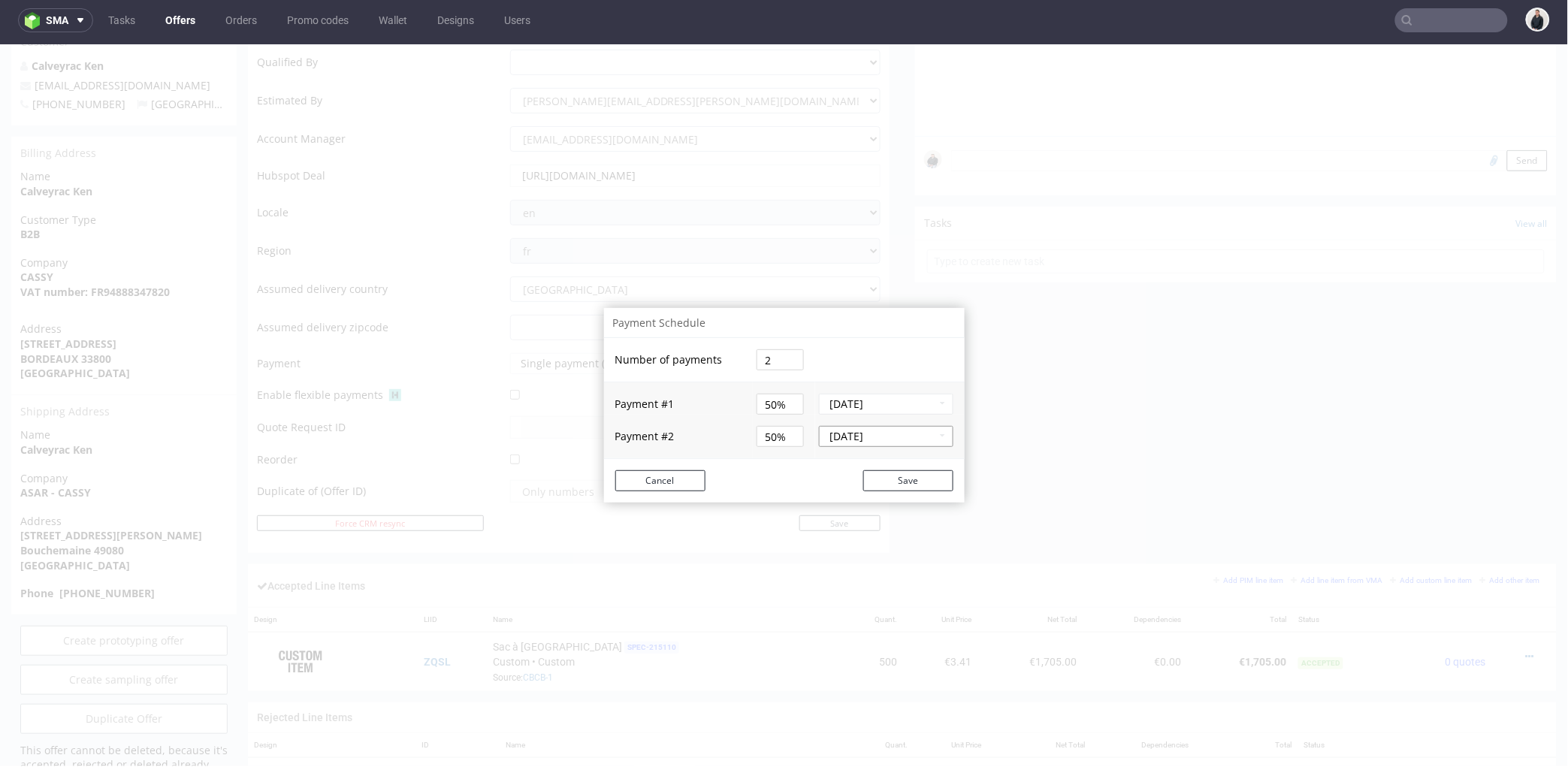
click at [895, 439] on button "Sep 20, 2025" at bounding box center [885, 435] width 133 height 21
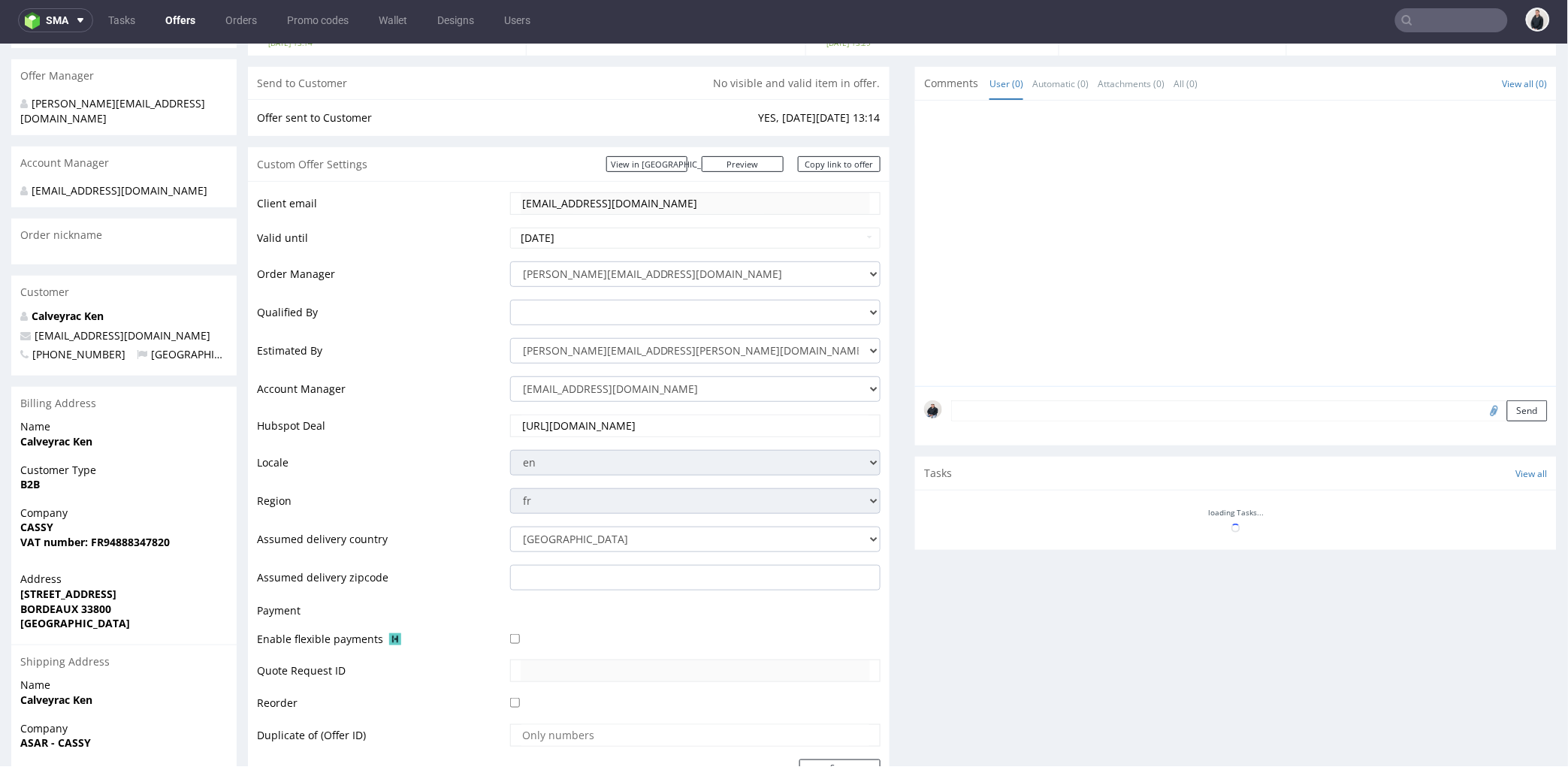
scroll to position [417, 0]
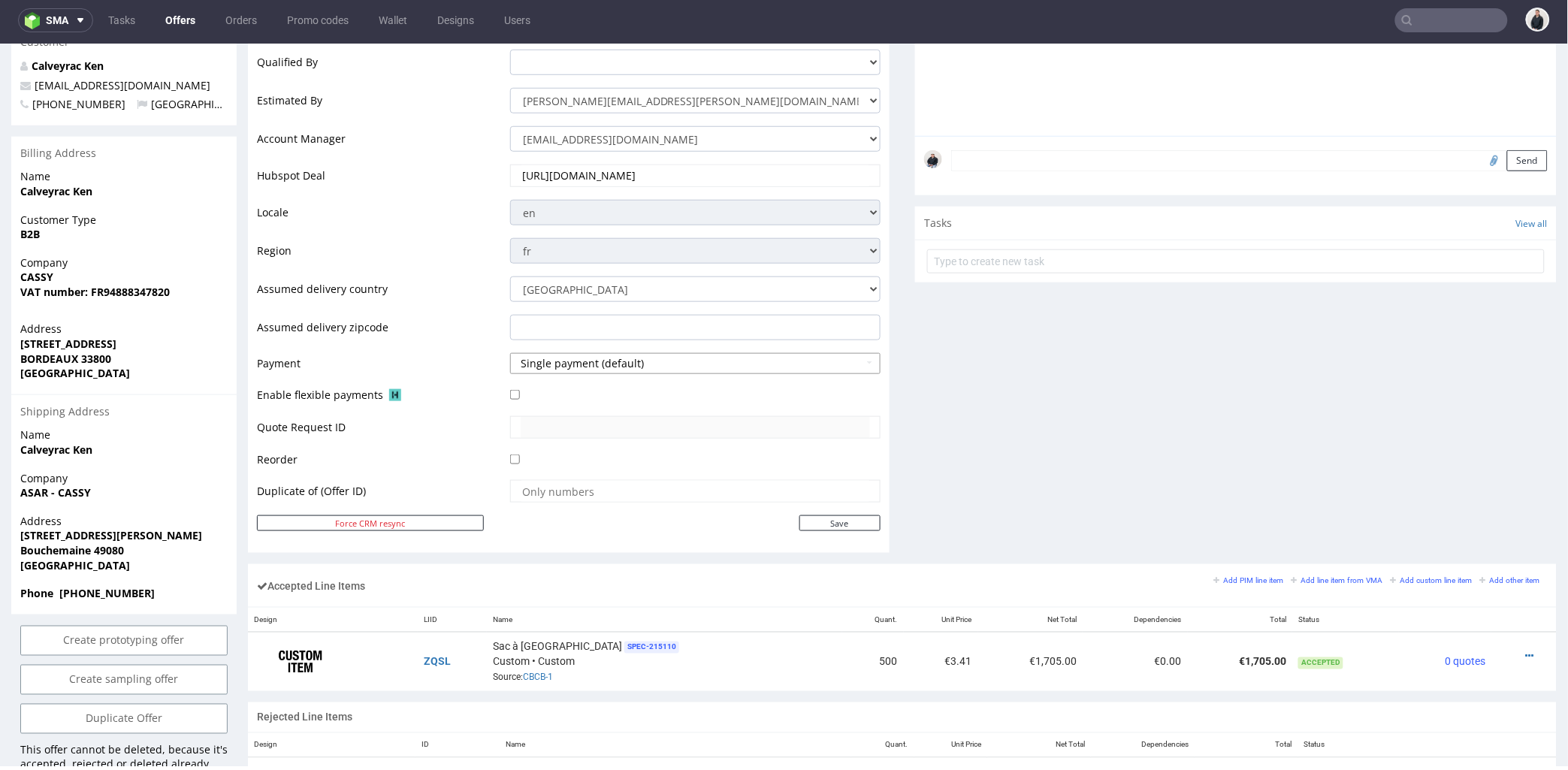
click at [557, 365] on button "Single payment (default)" at bounding box center [695, 362] width 370 height 21
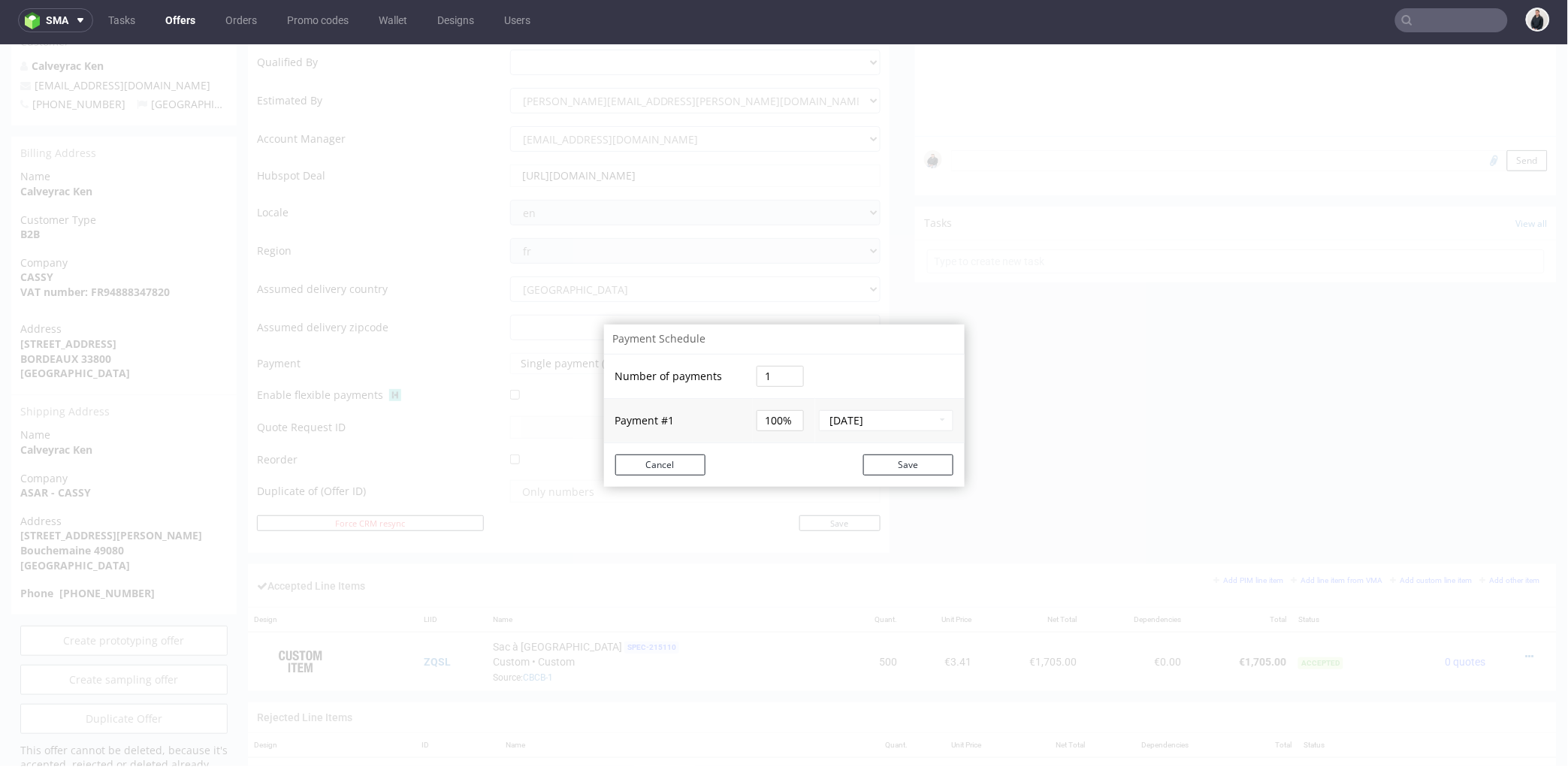
drag, startPoint x: 778, startPoint y: 374, endPoint x: 743, endPoint y: 373, distance: 35.0
click at [743, 373] on tr "Number of payments 1" at bounding box center [784, 375] width 360 height 44
type input "2"
type input "50%"
click at [864, 390] on tbody "Number of payments 2 Payment # 1 50% Aug 21, 2025" at bounding box center [784, 397] width 360 height 88
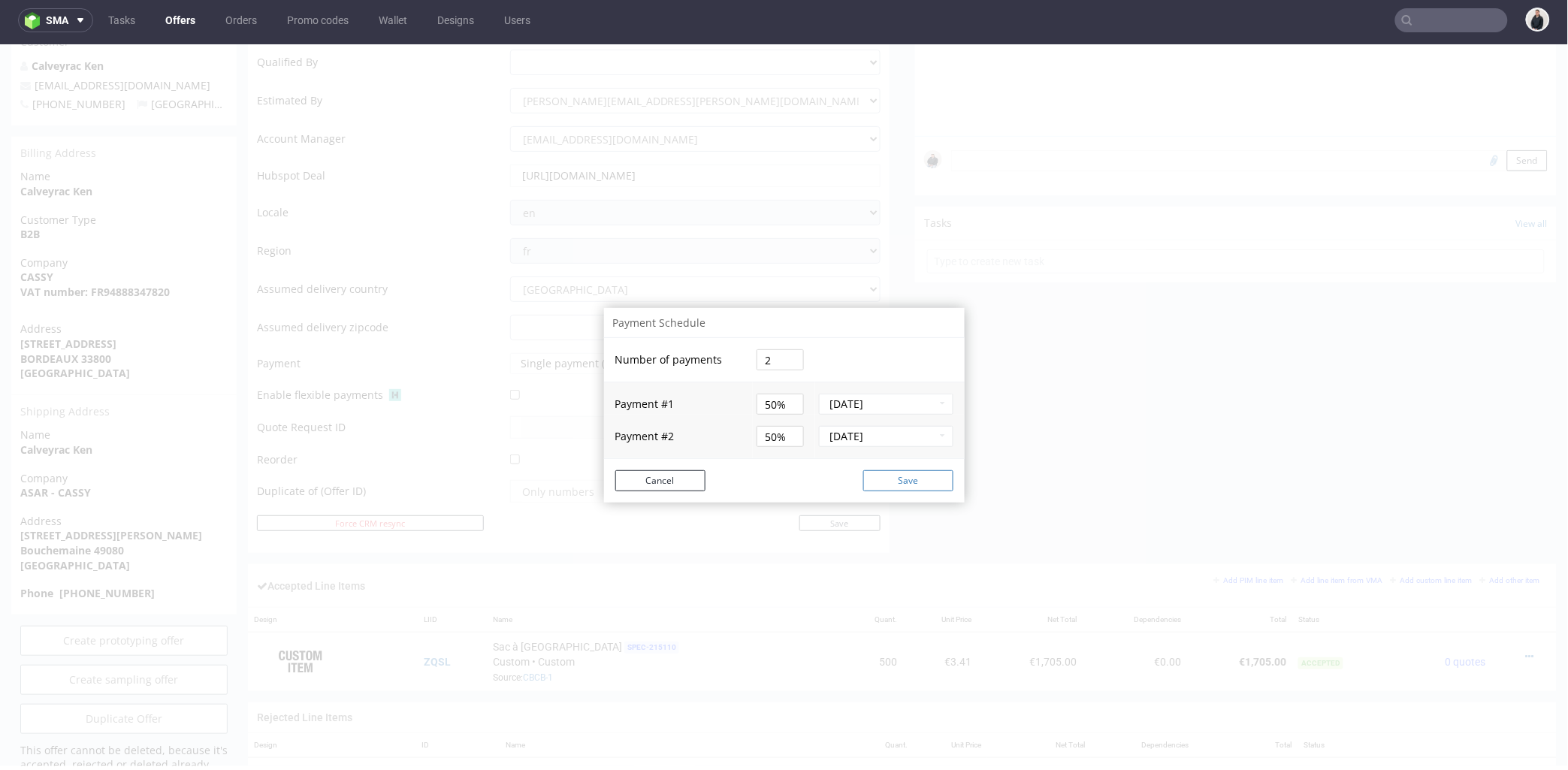
click at [911, 480] on button "Save" at bounding box center [908, 480] width 90 height 21
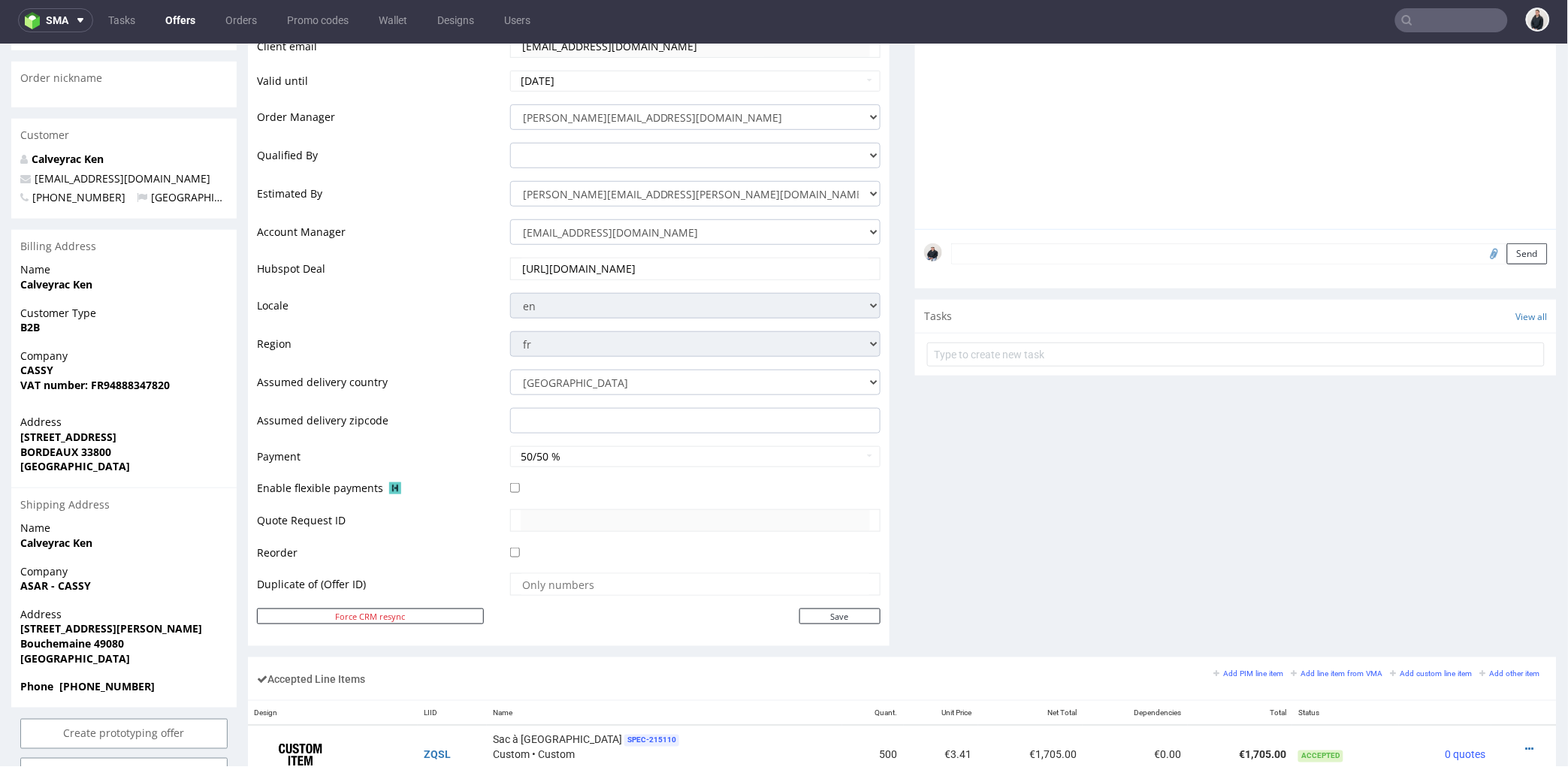
scroll to position [0, 0]
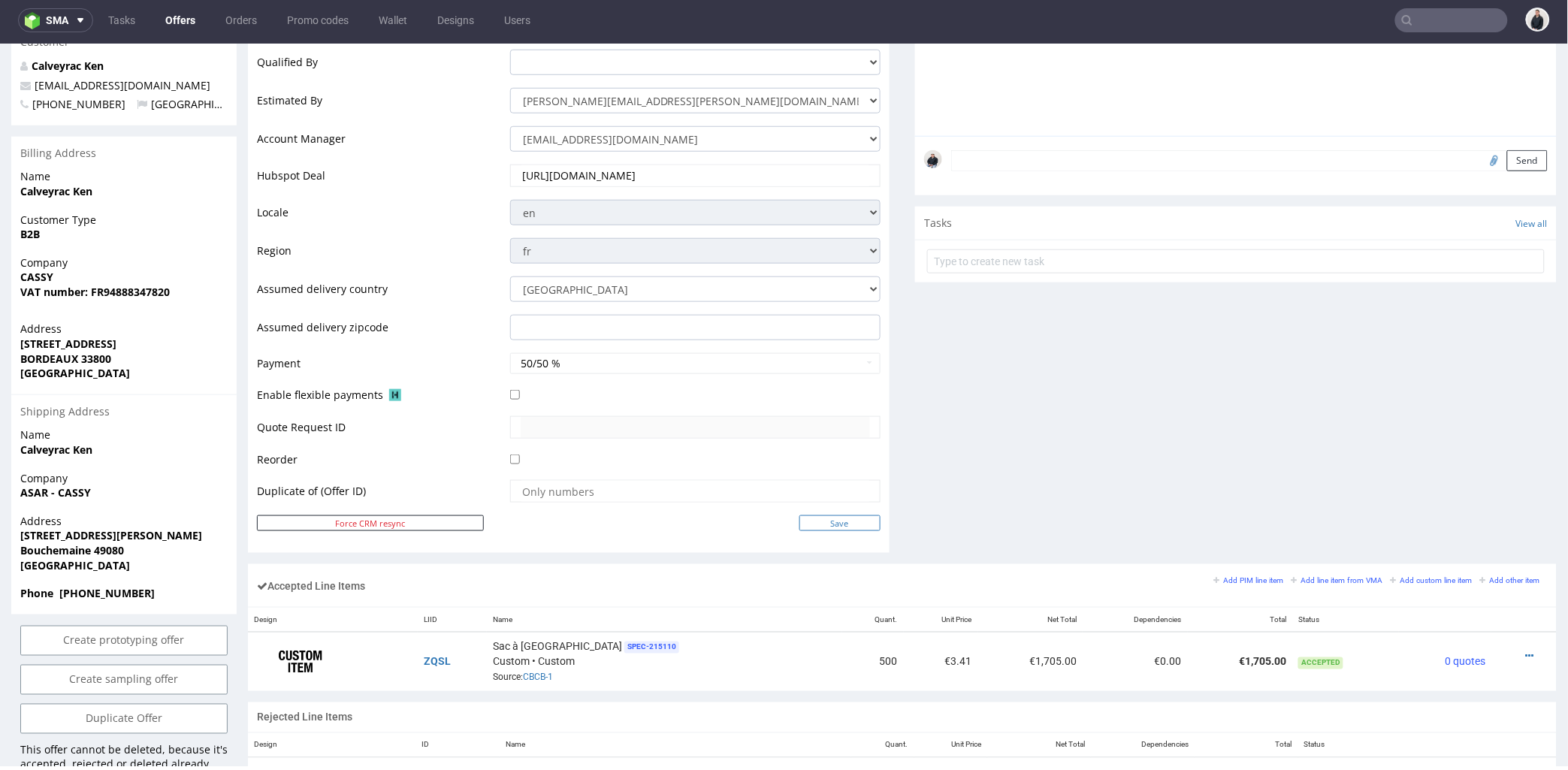
click at [811, 527] on input "Save" at bounding box center [840, 522] width 81 height 16
type input "In progress..."
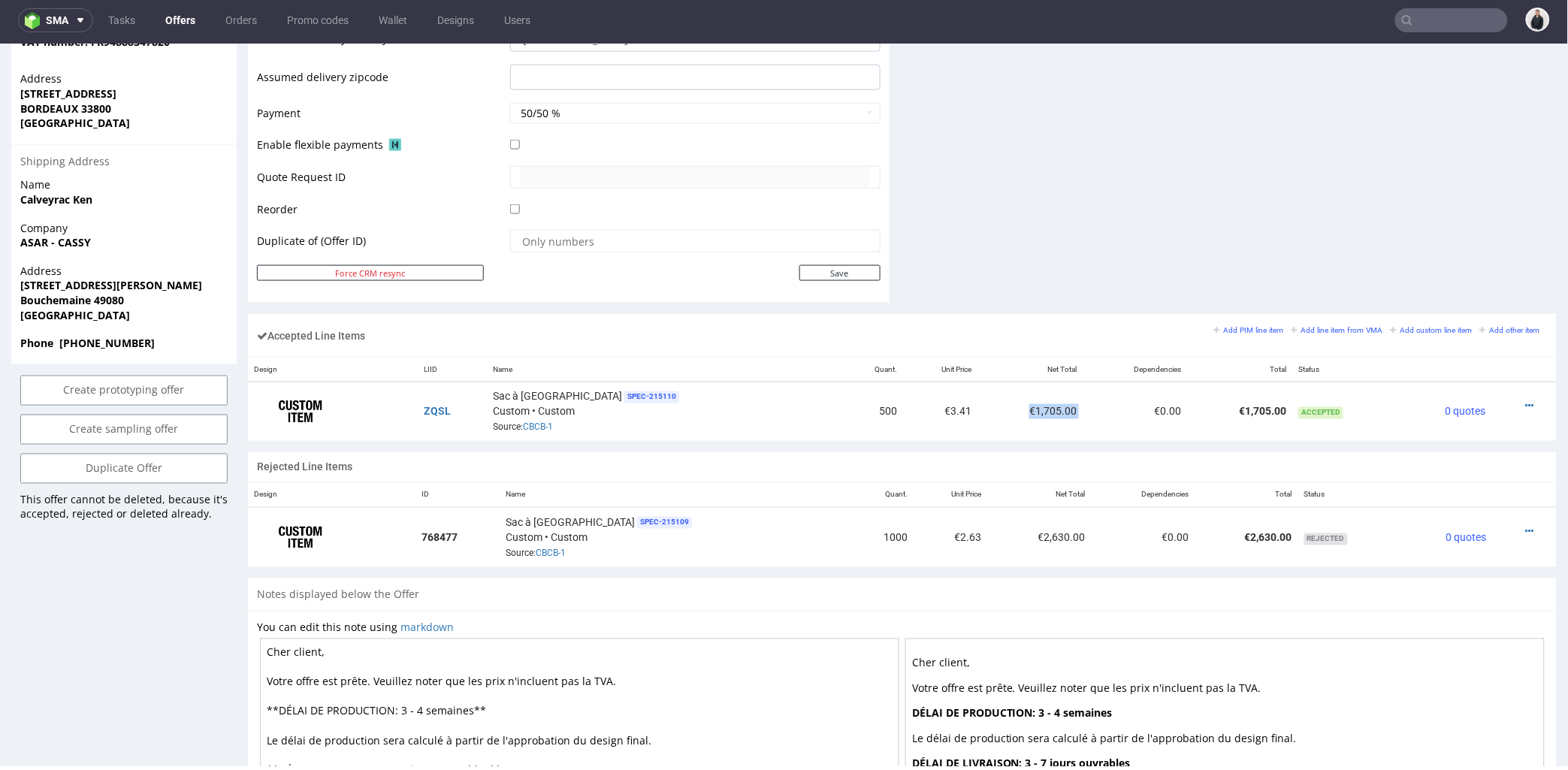
drag, startPoint x: 1000, startPoint y: 407, endPoint x: 813, endPoint y: 234, distance: 254.8
click at [1038, 404] on tr "ZQSL Sac à magnésie SPEC- 215110 Custom • Custom Source: CBCB-1 500 €3.41 €1,70…" at bounding box center [902, 411] width 1309 height 60
copy td "€1,705.00"
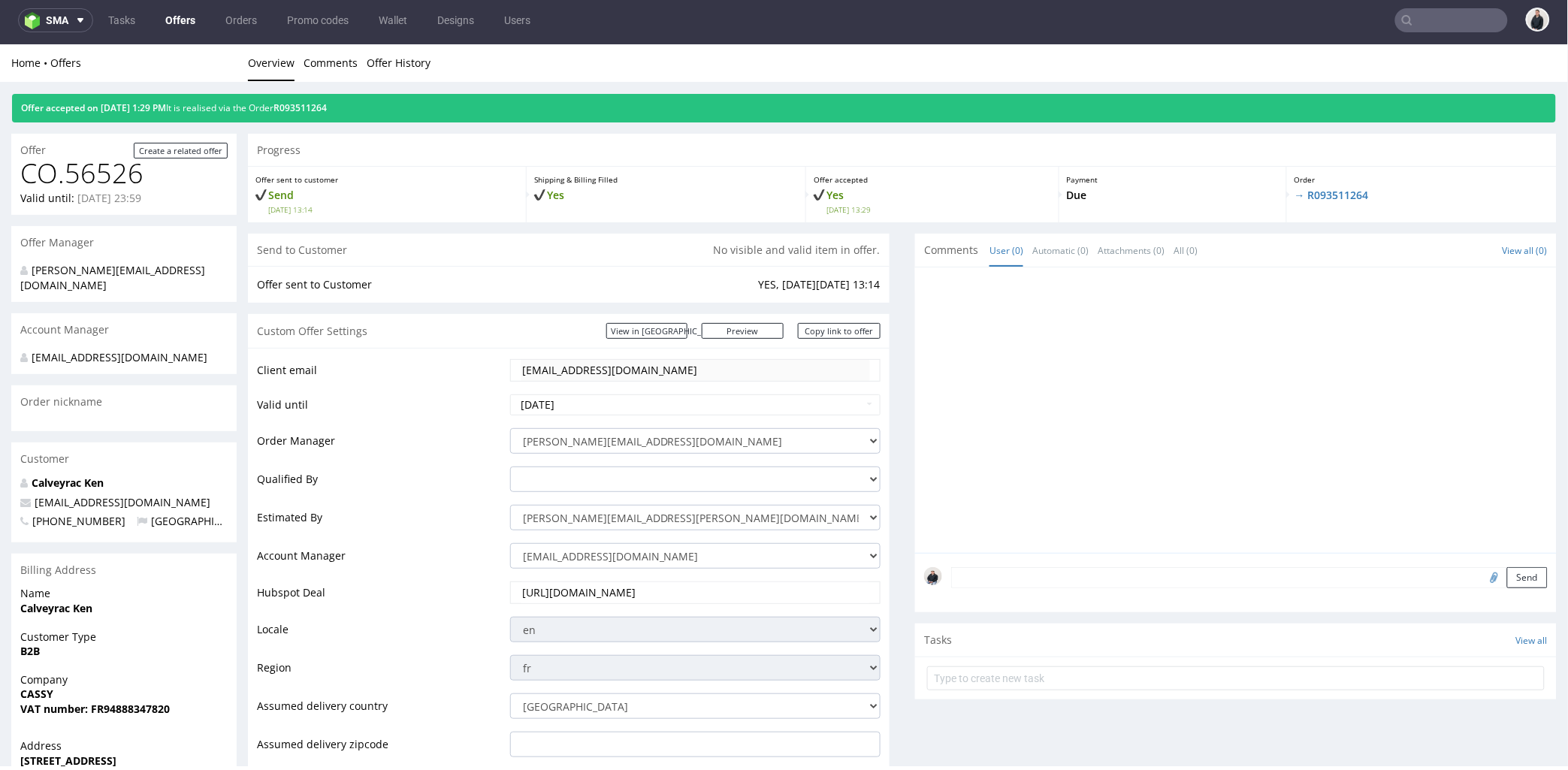
scroll to position [0, 0]
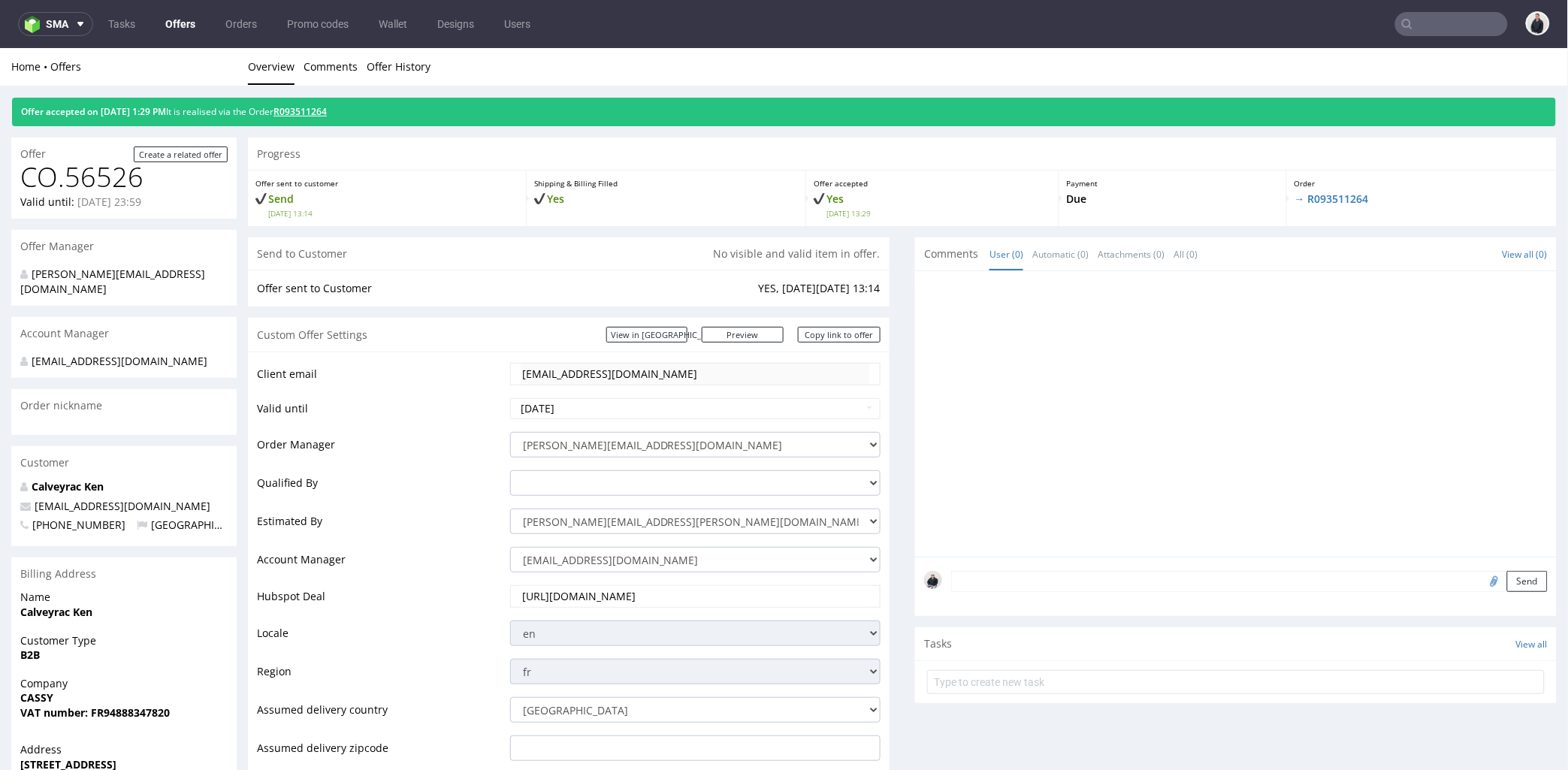
drag, startPoint x: 320, startPoint y: 98, endPoint x: 320, endPoint y: 108, distance: 10.0
click at [320, 98] on div "Offer accepted on 21.08.2025 1:29 PM It is realised via the Order R093511264" at bounding box center [784, 112] width 1544 height 29
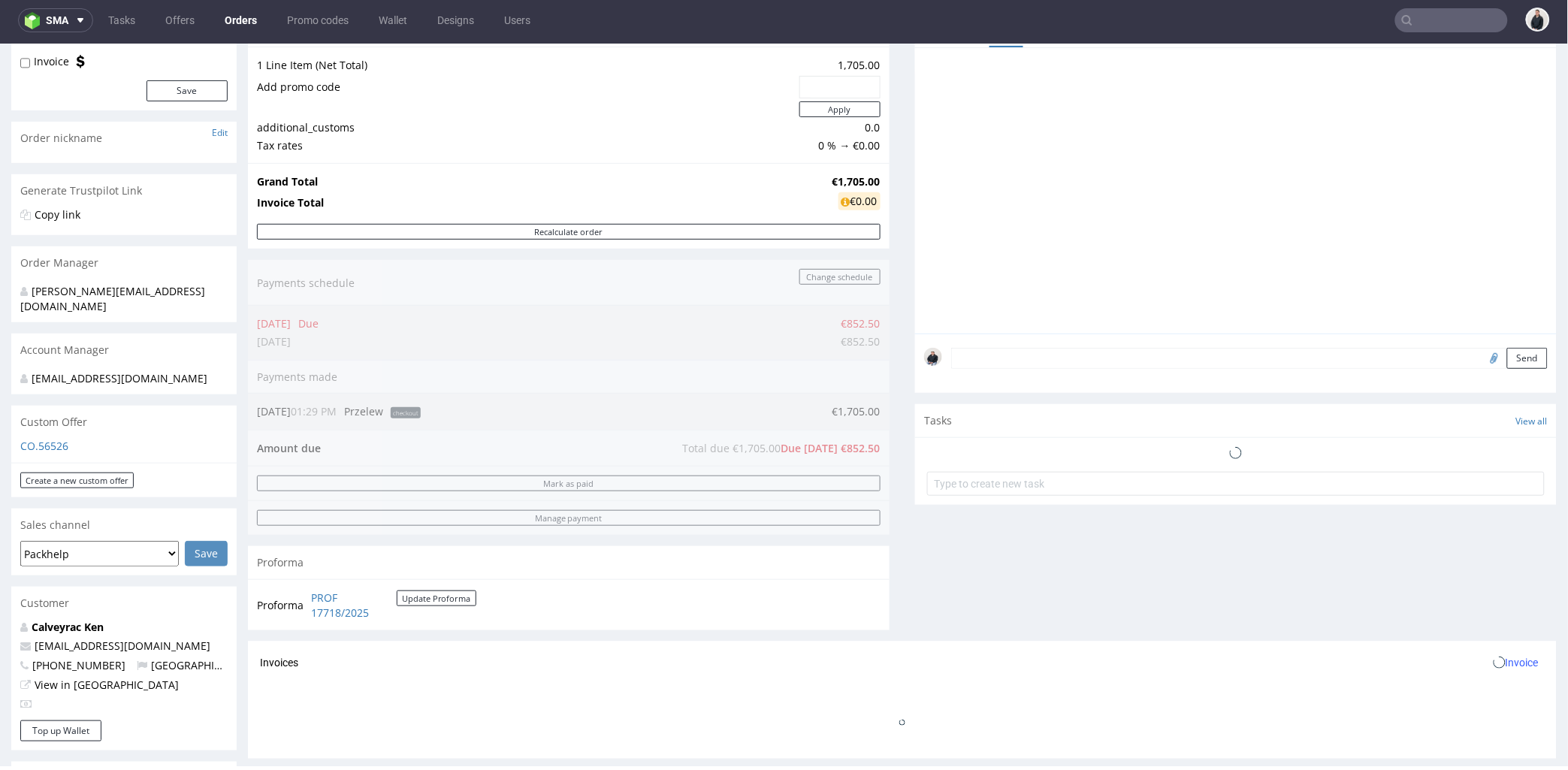
scroll to position [500, 0]
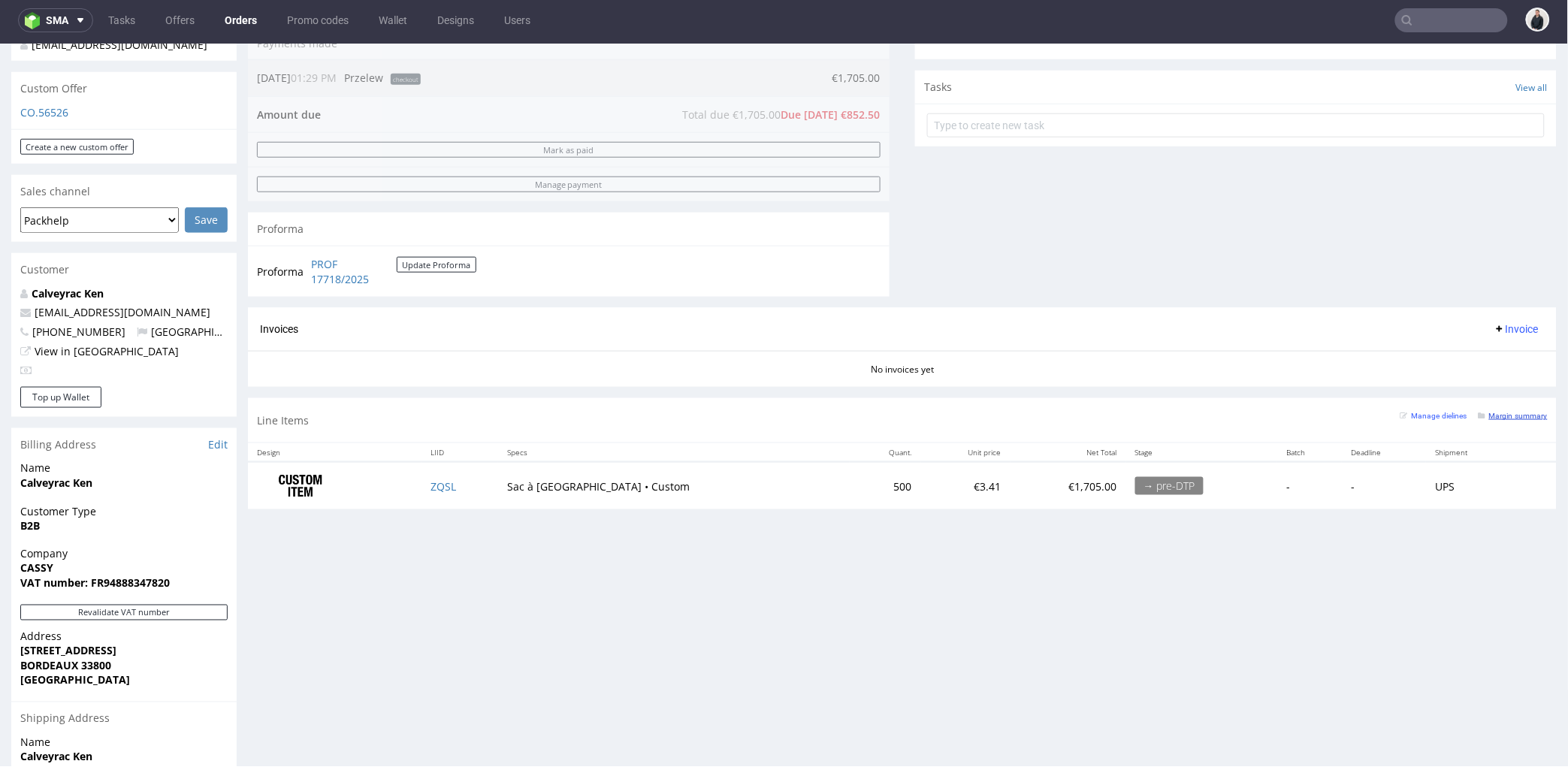
click at [1505, 411] on small "Margin summary" at bounding box center [1513, 414] width 69 height 8
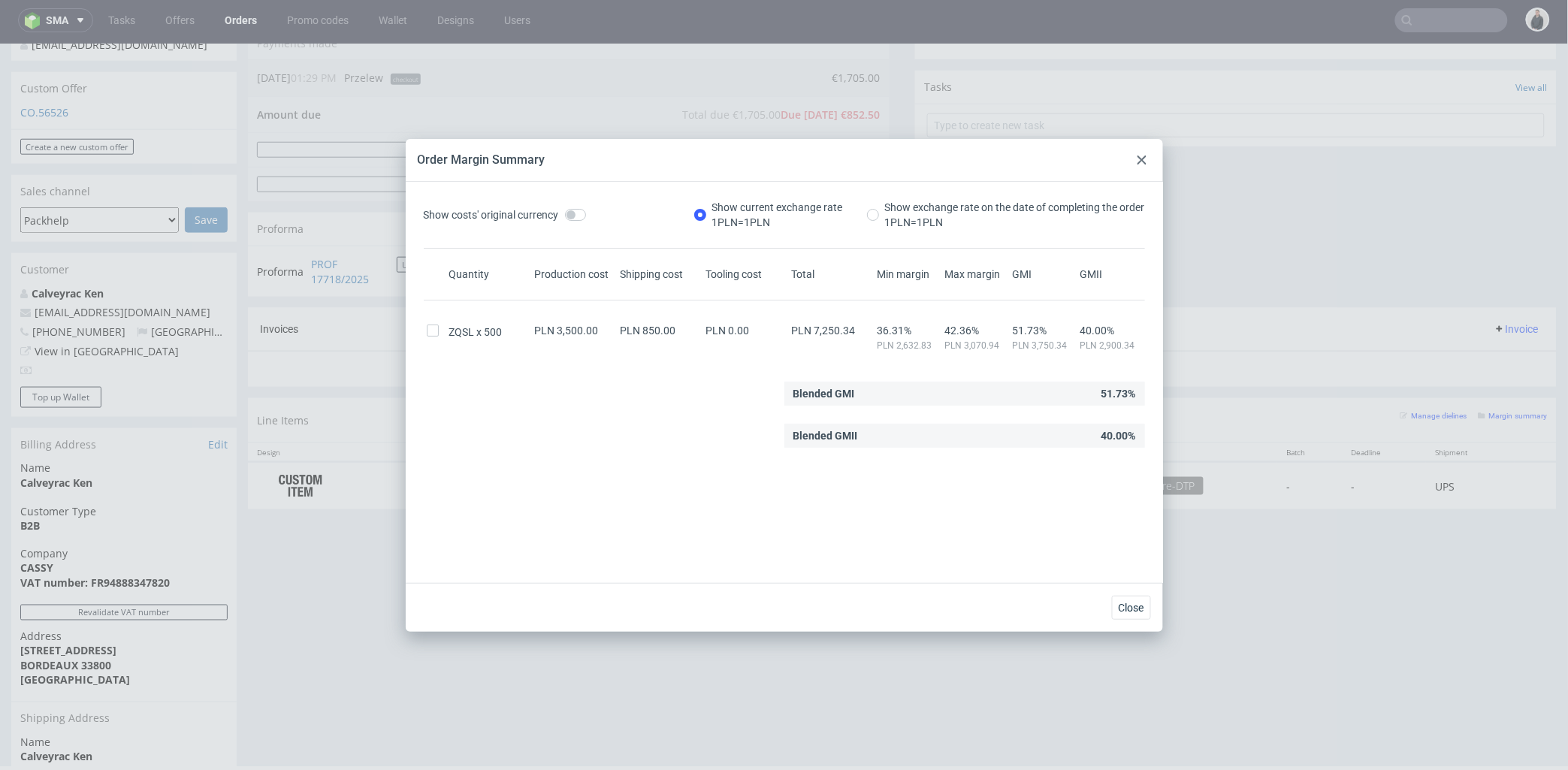
drag, startPoint x: 1138, startPoint y: 157, endPoint x: 654, endPoint y: 369, distance: 528.4
click at [1138, 157] on icon at bounding box center [1142, 160] width 9 height 9
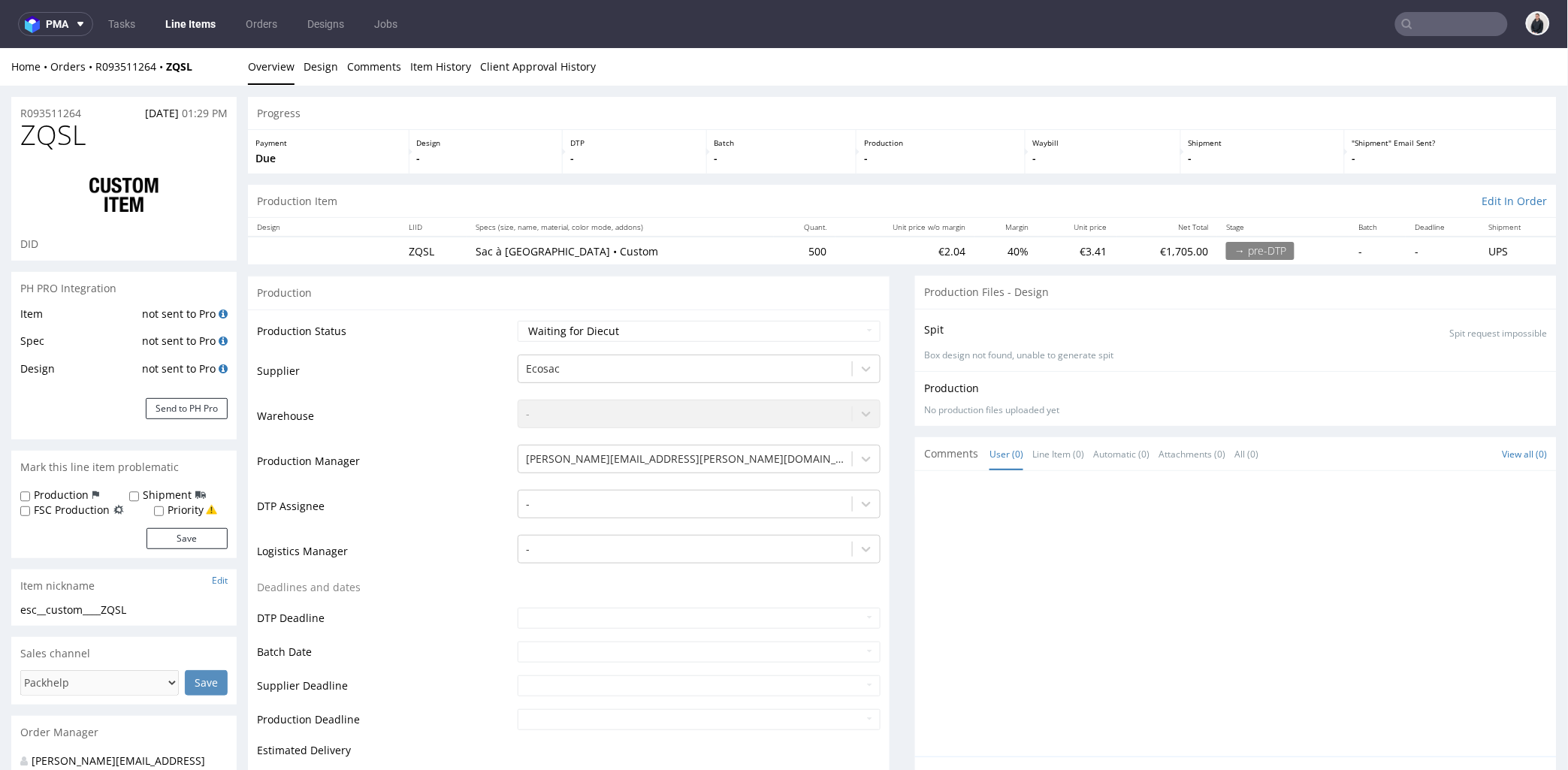
drag, startPoint x: 473, startPoint y: 570, endPoint x: 490, endPoint y: 573, distance: 17.3
click at [474, 570] on td "Logistics Manager" at bounding box center [385, 555] width 257 height 45
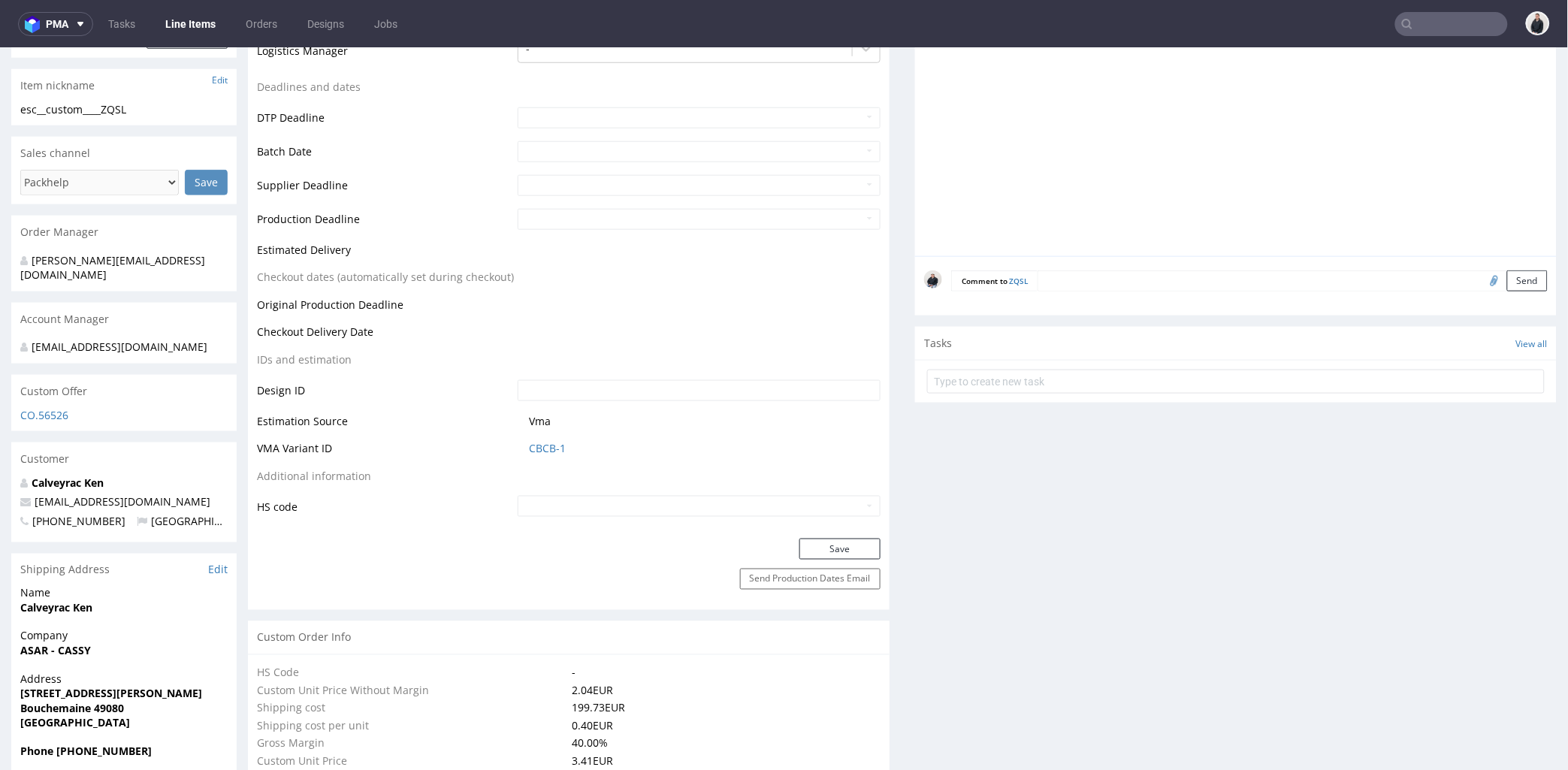
scroll to position [583, 0]
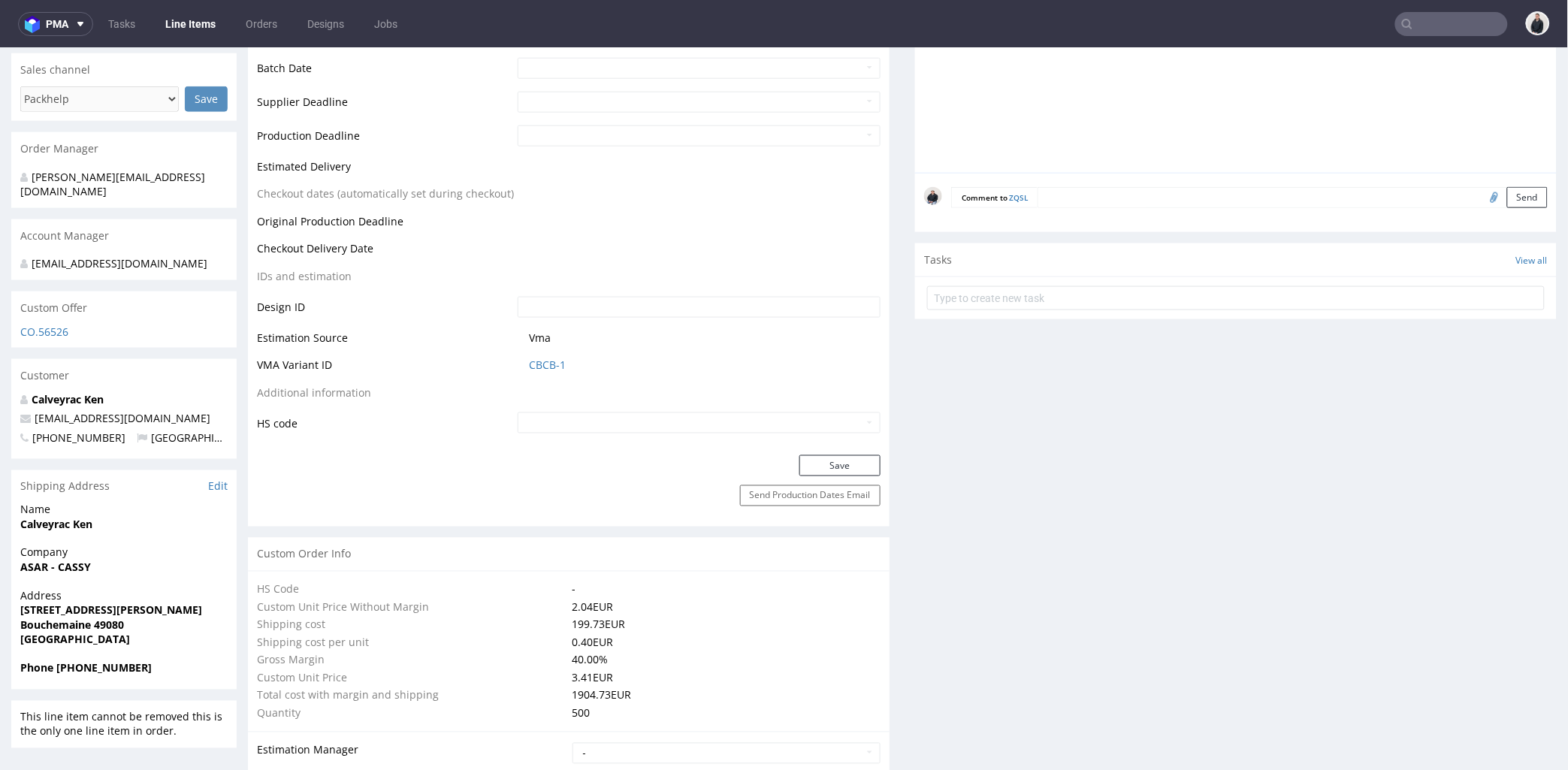
click at [531, 355] on td "CBCB-1" at bounding box center [697, 368] width 366 height 28
click at [532, 356] on link "CBCB-1" at bounding box center [547, 364] width 37 height 15
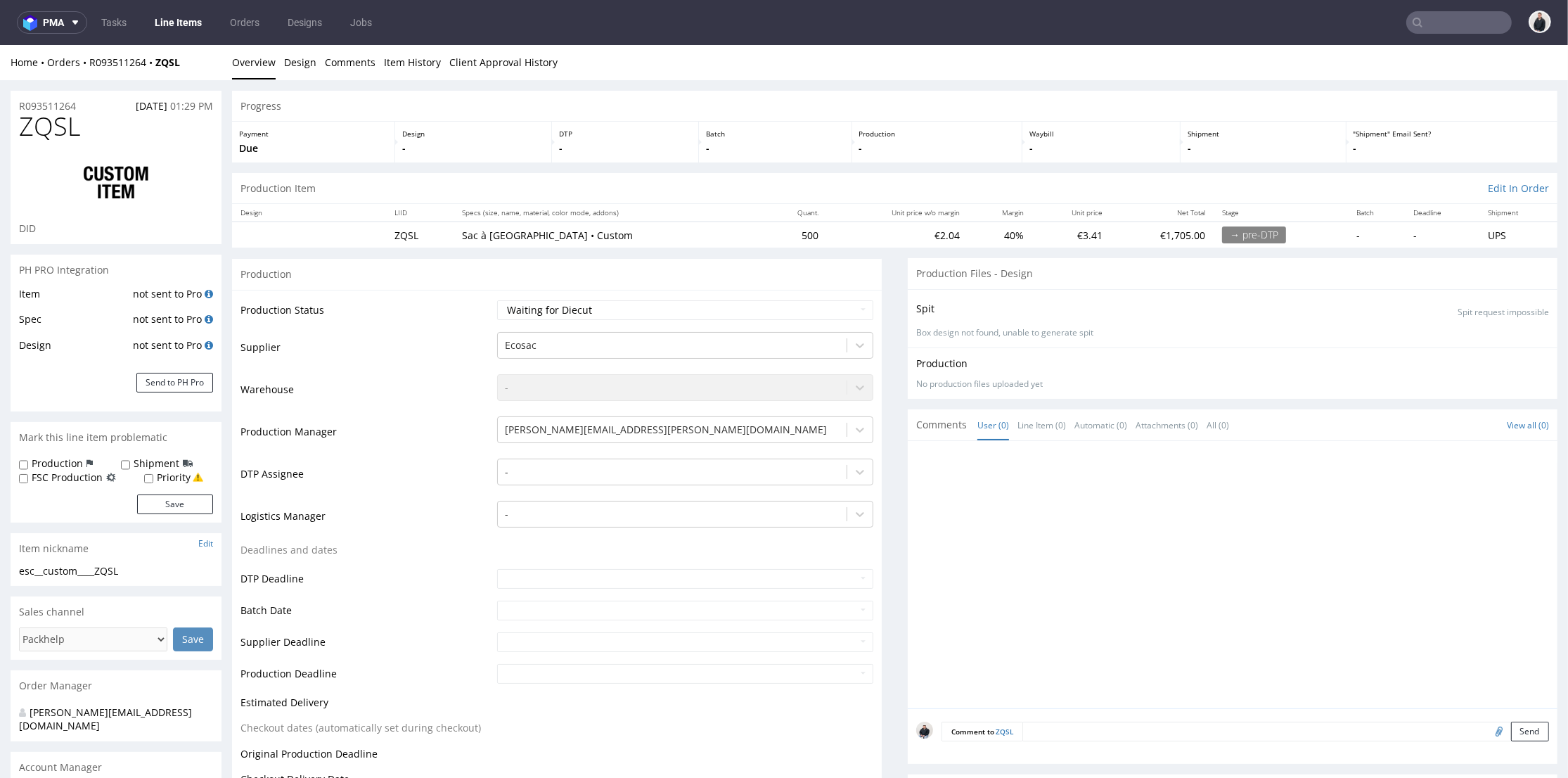
scroll to position [78, 0]
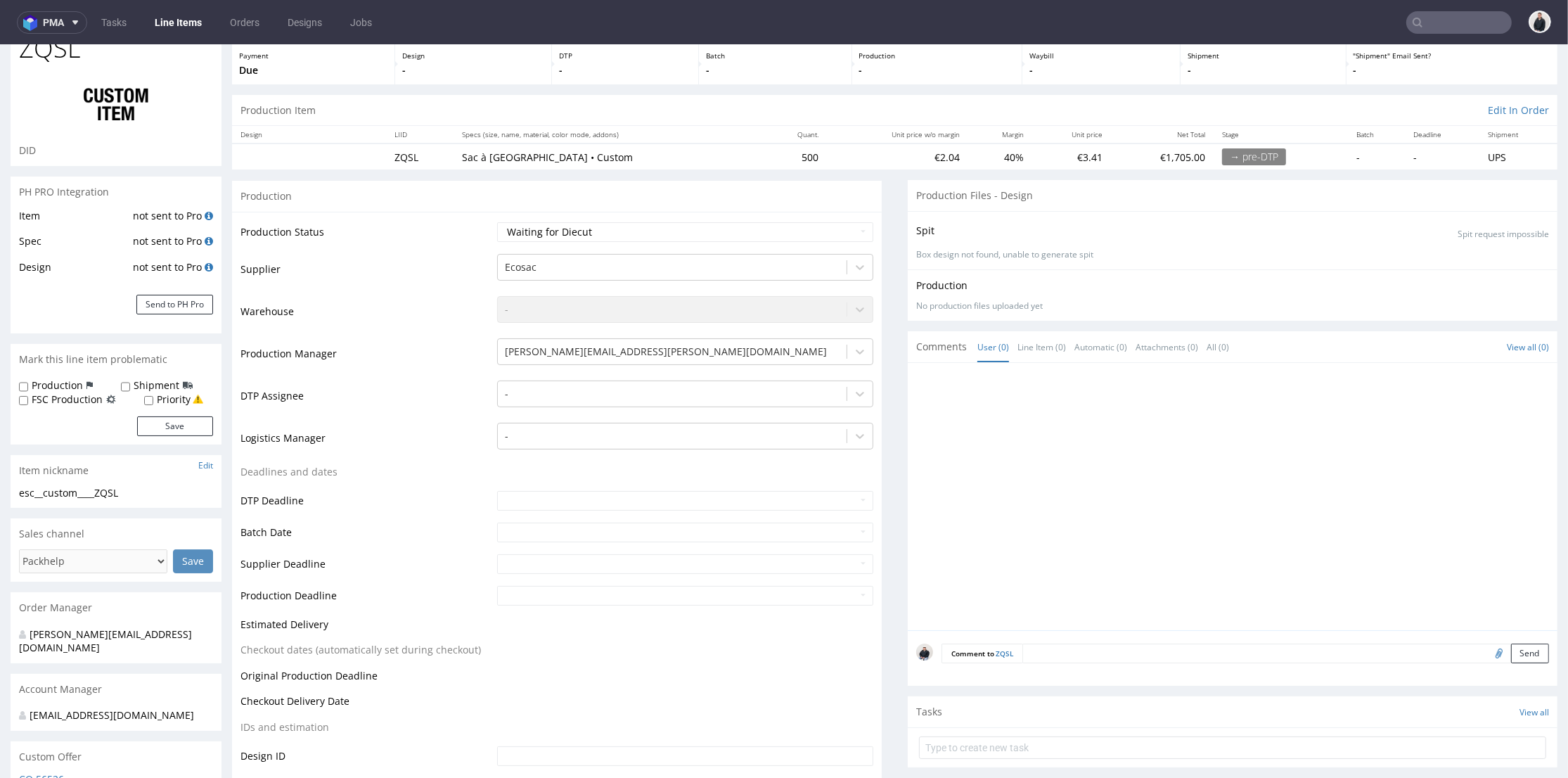
click at [80, 20] on icon at bounding box center [76, 23] width 11 height 11
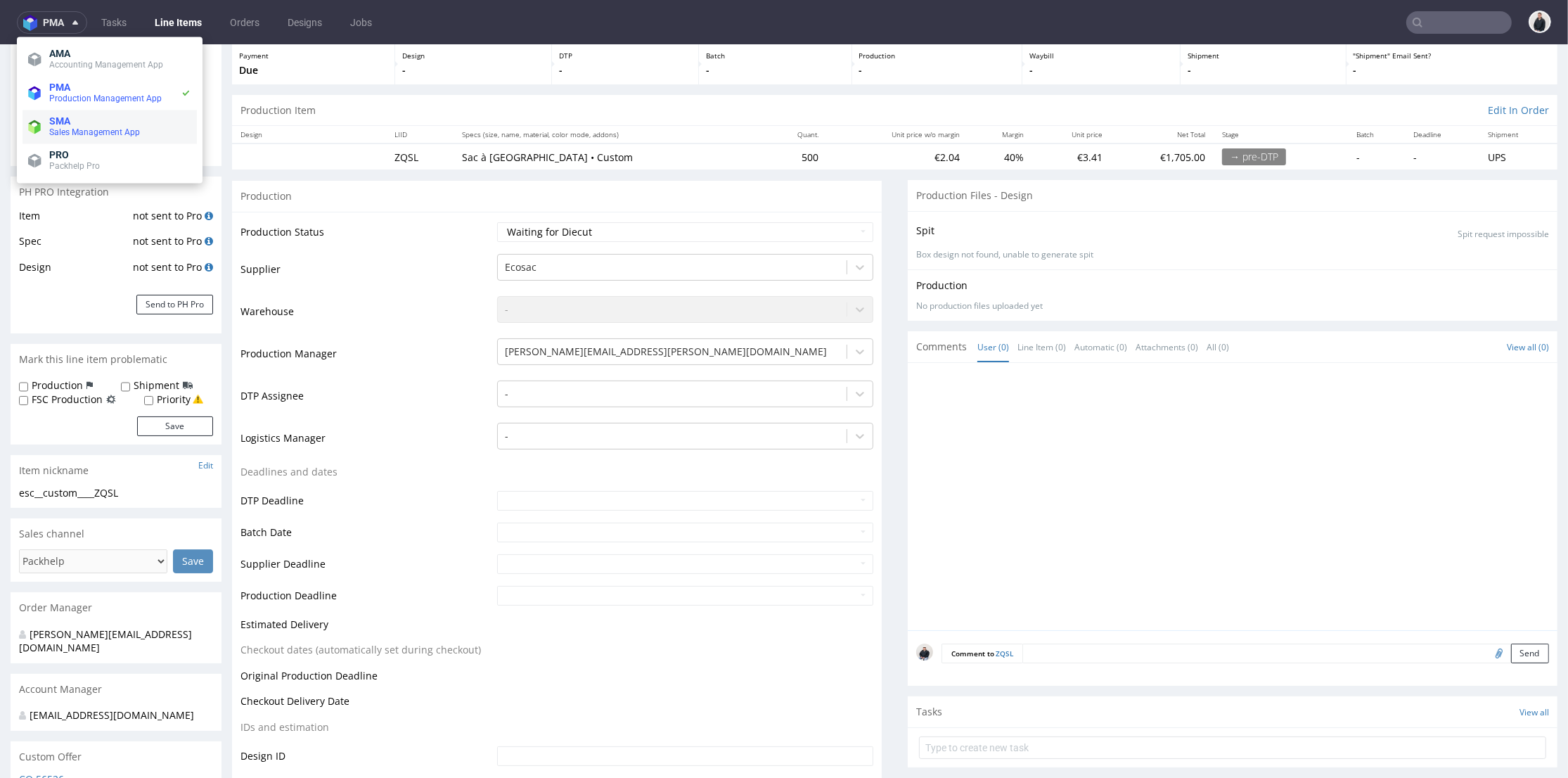
click at [100, 116] on span "SMA" at bounding box center [120, 121] width 142 height 11
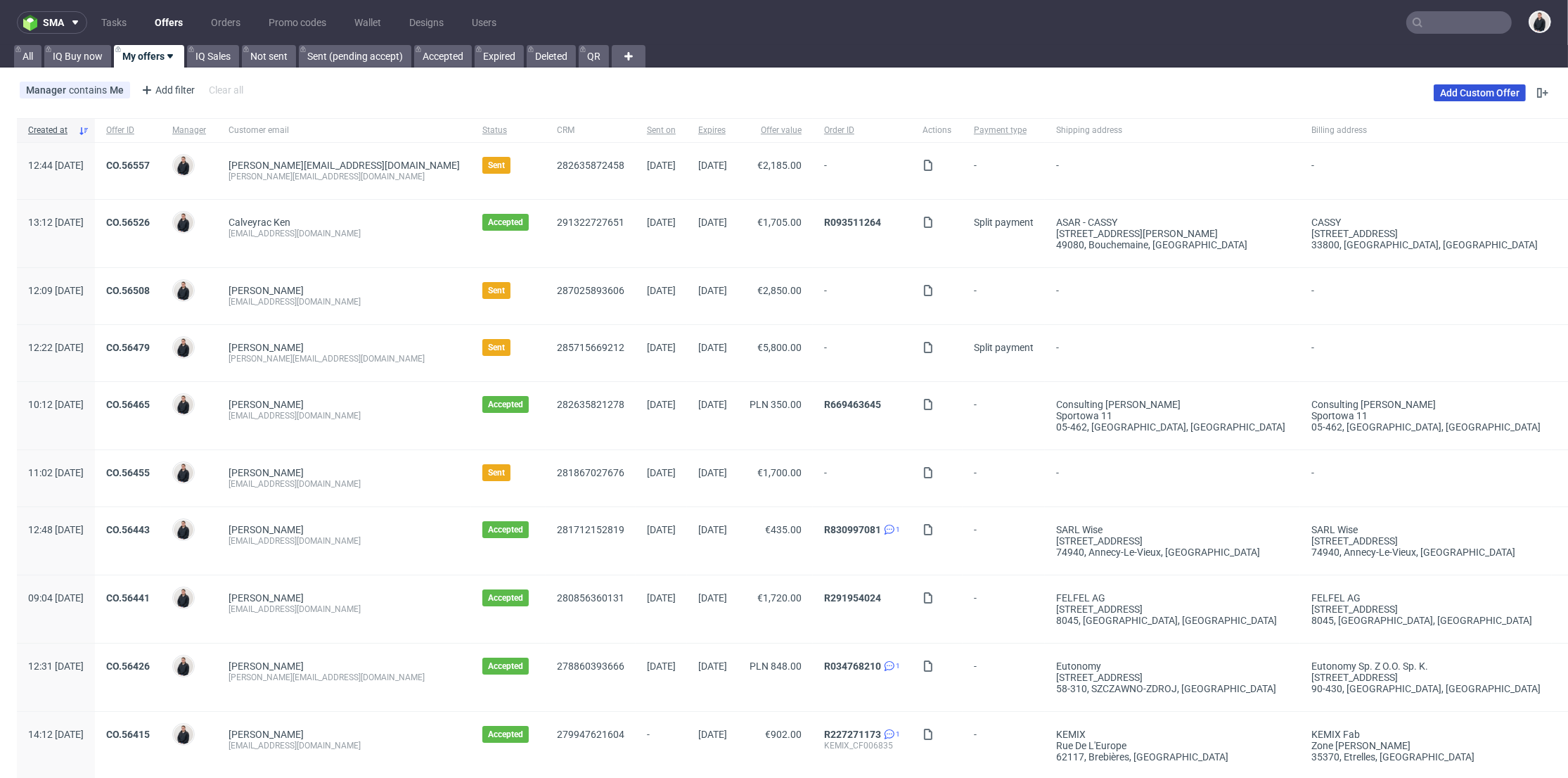
click at [1476, 90] on link "Add Custom Offer" at bounding box center [1480, 93] width 92 height 17
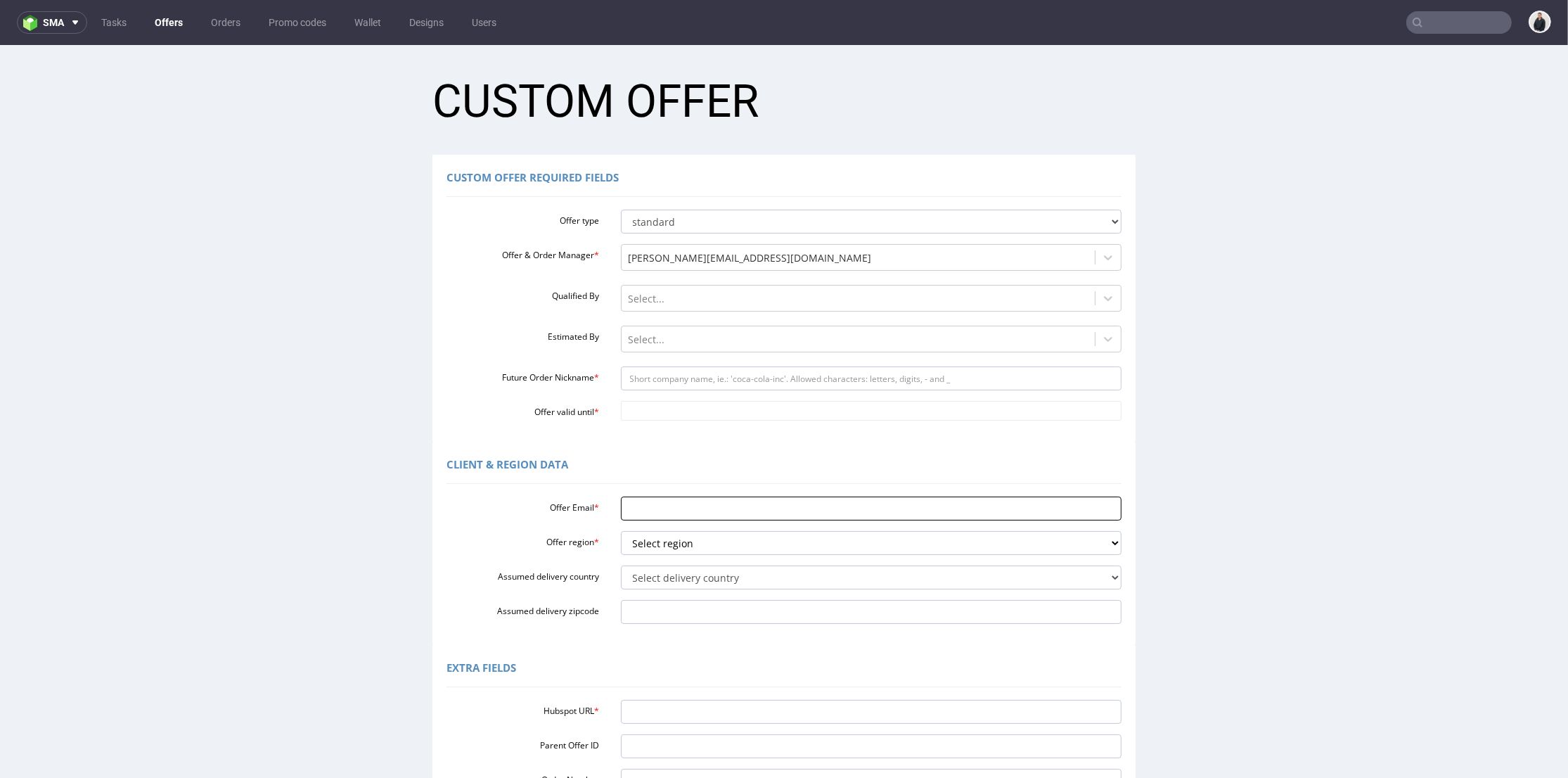
click at [651, 517] on input "Offer Email *" at bounding box center [872, 509] width 502 height 24
paste input "[PERSON_NAME][EMAIL_ADDRESS][DOMAIN_NAME]"
type input "[PERSON_NAME][EMAIL_ADDRESS][DOMAIN_NAME]"
click at [651, 550] on select "Select region eu gb de pl fr it es" at bounding box center [872, 543] width 502 height 24
select select "gb"
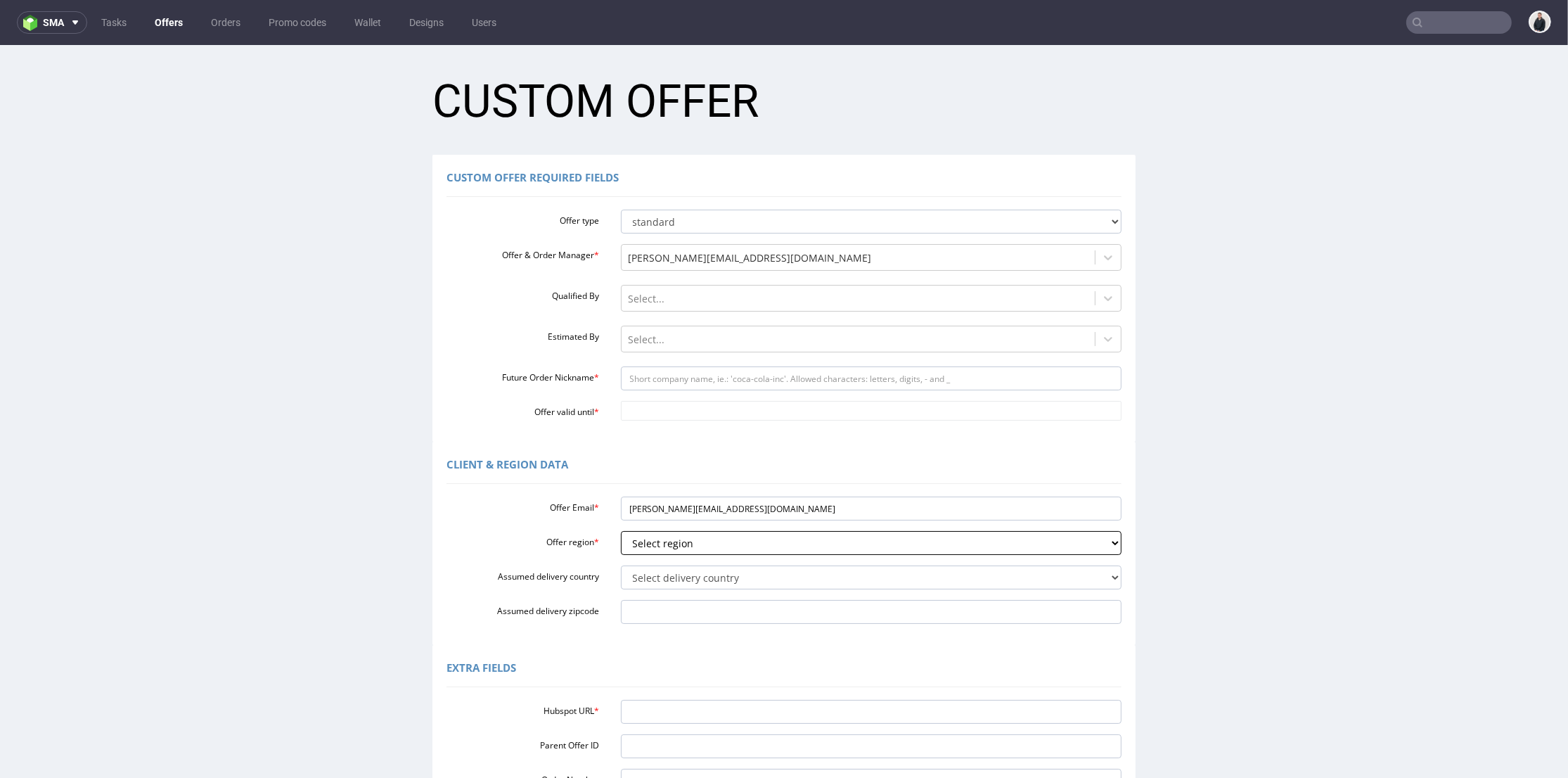
click at [621, 531] on select "Select region eu gb de pl fr it es" at bounding box center [872, 543] width 502 height 24
click at [654, 572] on select "Select delivery country [GEOGRAPHIC_DATA] [GEOGRAPHIC_DATA] [GEOGRAPHIC_DATA] […" at bounding box center [872, 577] width 502 height 24
select select "77"
click at [621, 565] on select "Select delivery country Andorra Afghanistan Anguilla Albania Armenia Antarctica…" at bounding box center [872, 577] width 502 height 24
drag, startPoint x: 661, startPoint y: 511, endPoint x: 700, endPoint y: 511, distance: 39.0
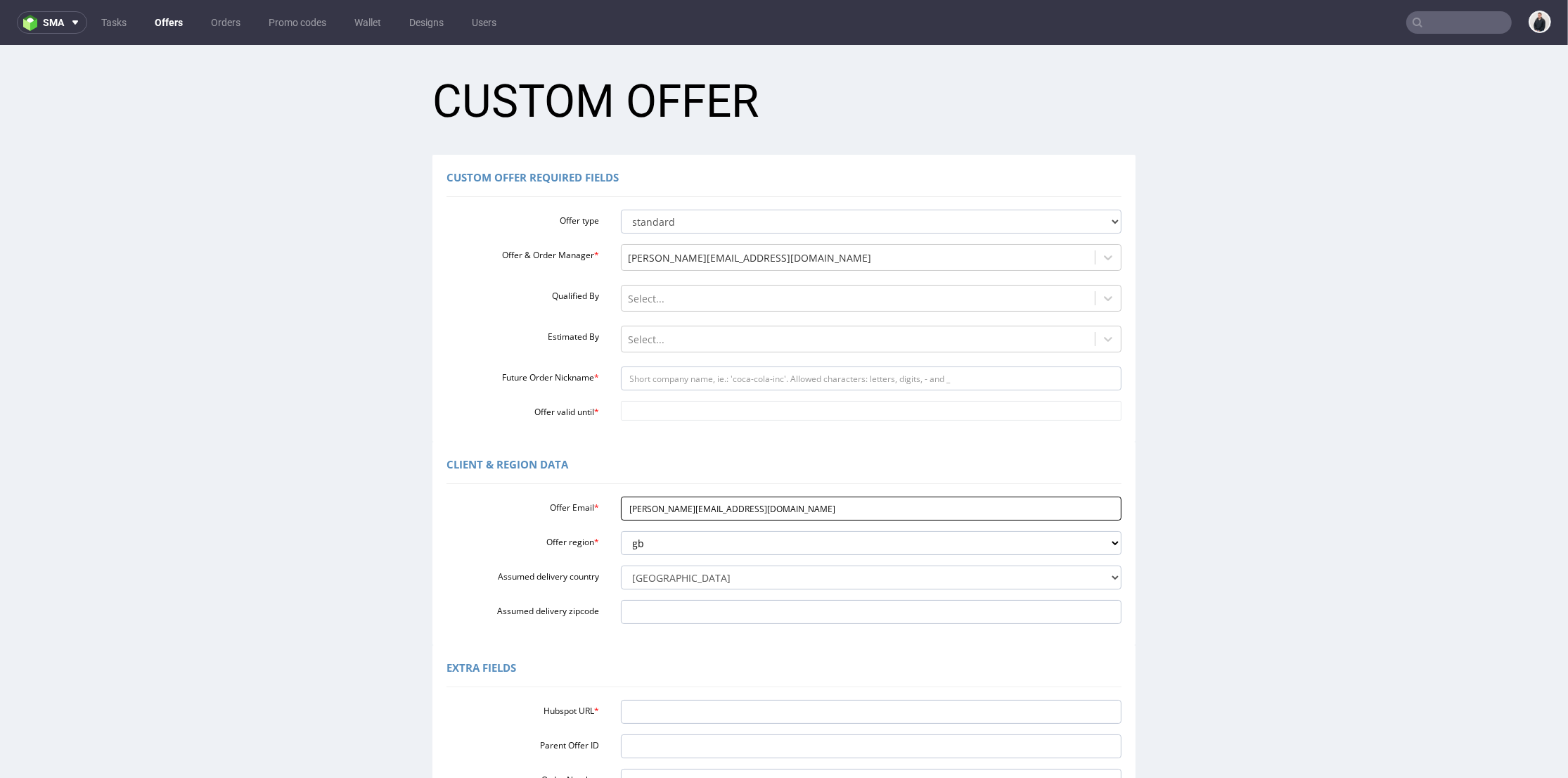
click at [700, 511] on input "cameron@claroprint.co.uk" at bounding box center [872, 509] width 502 height 24
click at [711, 369] on input "Future Order Nickname *" at bounding box center [872, 378] width 502 height 24
paste input "claroprint"
type input "claroprint"
drag, startPoint x: 686, startPoint y: 415, endPoint x: 716, endPoint y: 407, distance: 31.0
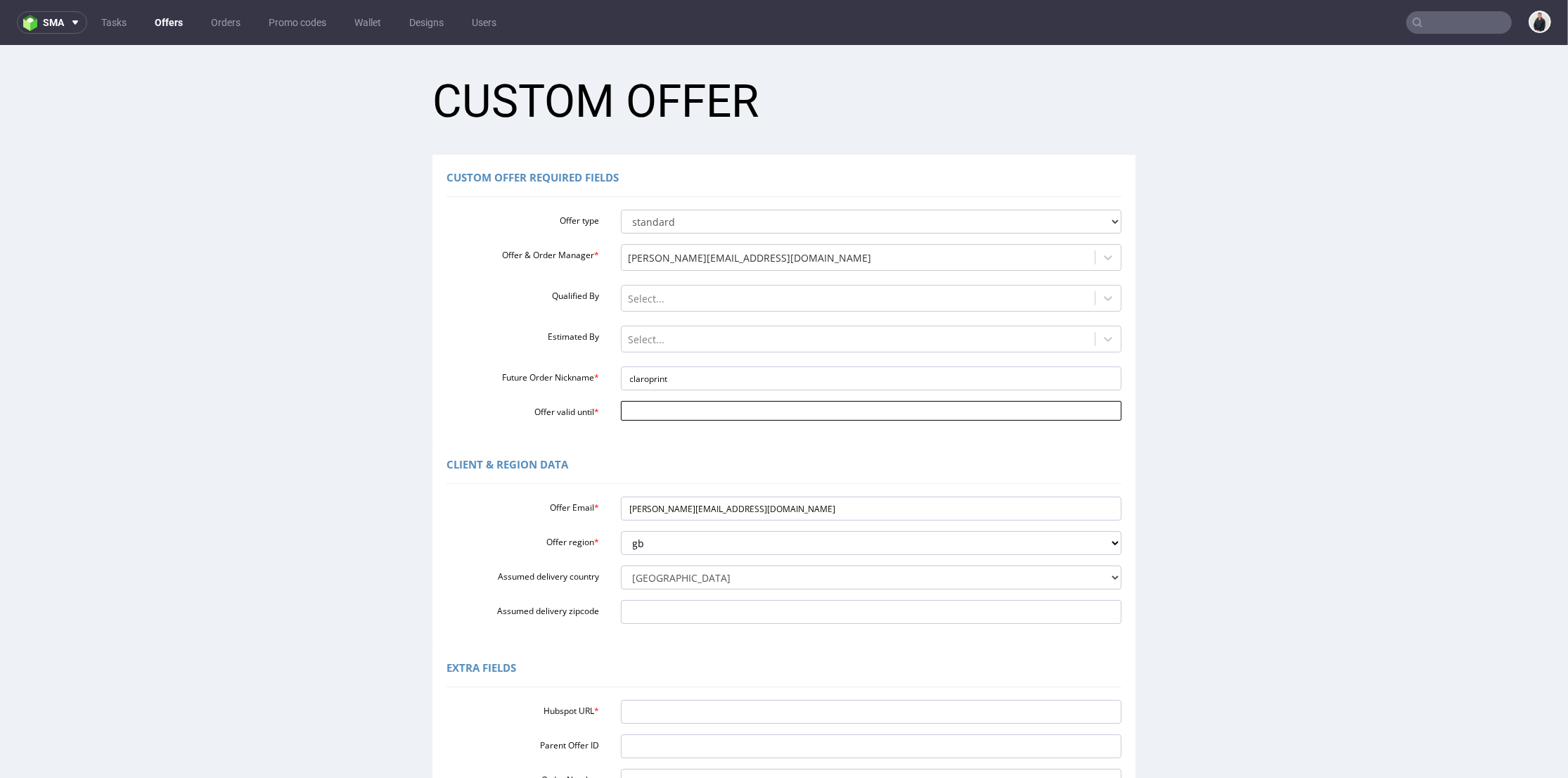
click at [686, 415] on input "Offer valid until *" at bounding box center [872, 411] width 502 height 20
click at [749, 374] on td "30" at bounding box center [752, 369] width 21 height 21
click at [749, 415] on input "2025-08-30" at bounding box center [872, 411] width 502 height 20
click at [755, 387] on td "6" at bounding box center [752, 390] width 21 height 21
type input "2025-09-06"
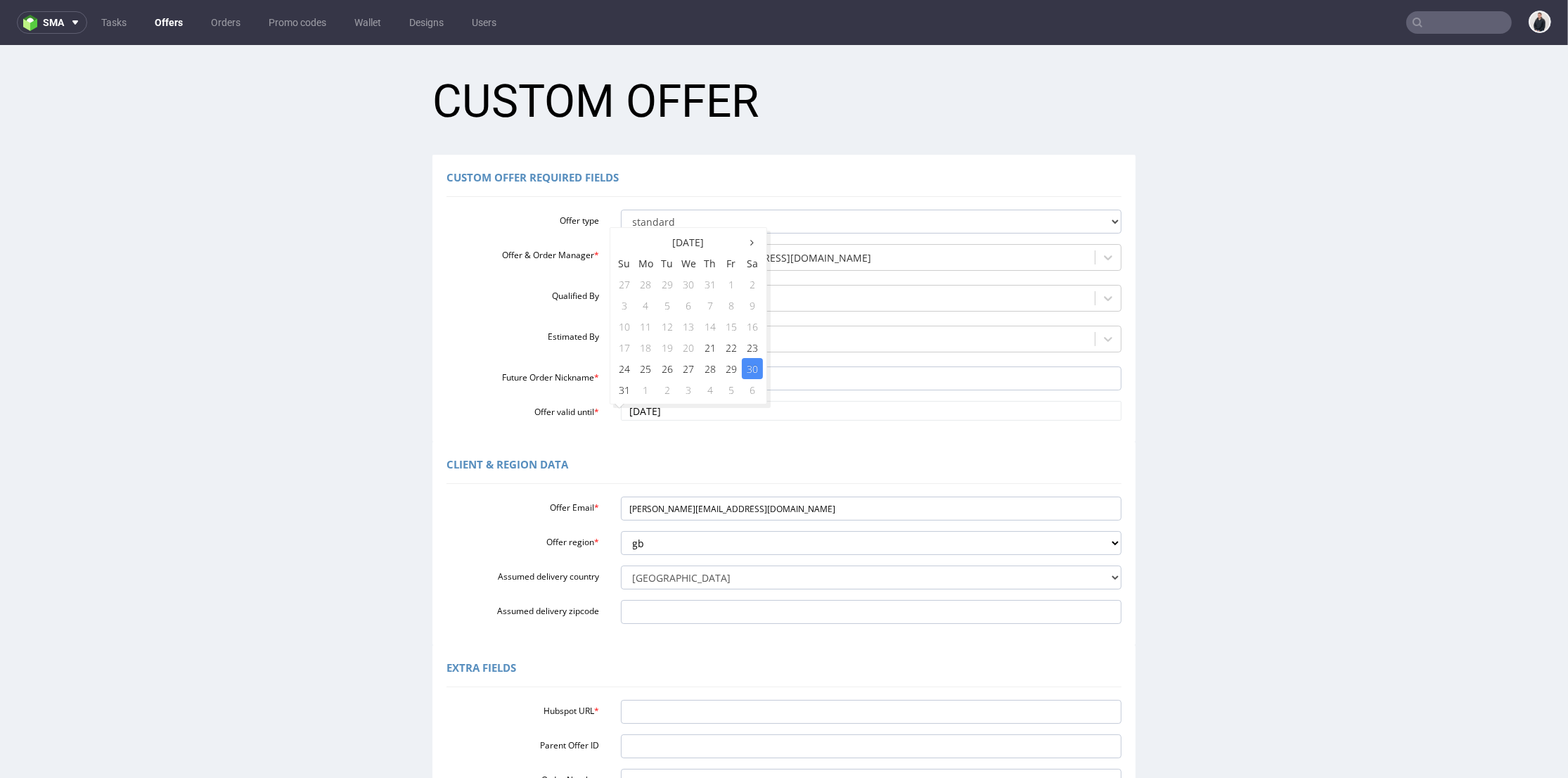
scroll to position [156, 0]
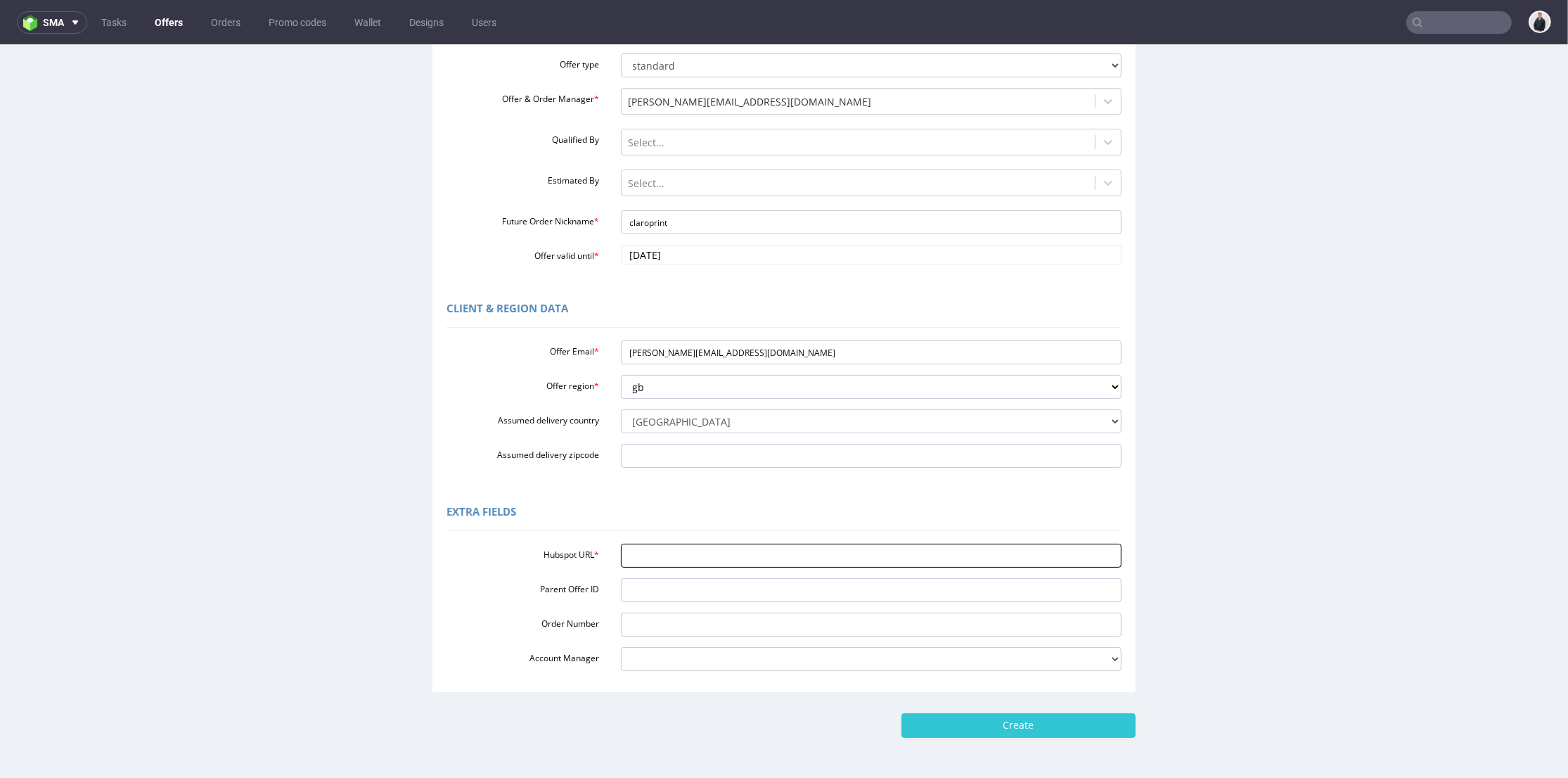
click at [686, 548] on input "Hubspot URL *" at bounding box center [872, 556] width 502 height 24
paste input "https://app-eu1.hubspot.com/contacts/25600958/record/0-3/292130366681"
type input "https://app-eu1.hubspot.com/contacts/25600958/record/0-3/292130366681"
click at [943, 717] on input "Create" at bounding box center [1019, 726] width 234 height 24
type input "Please wait..."
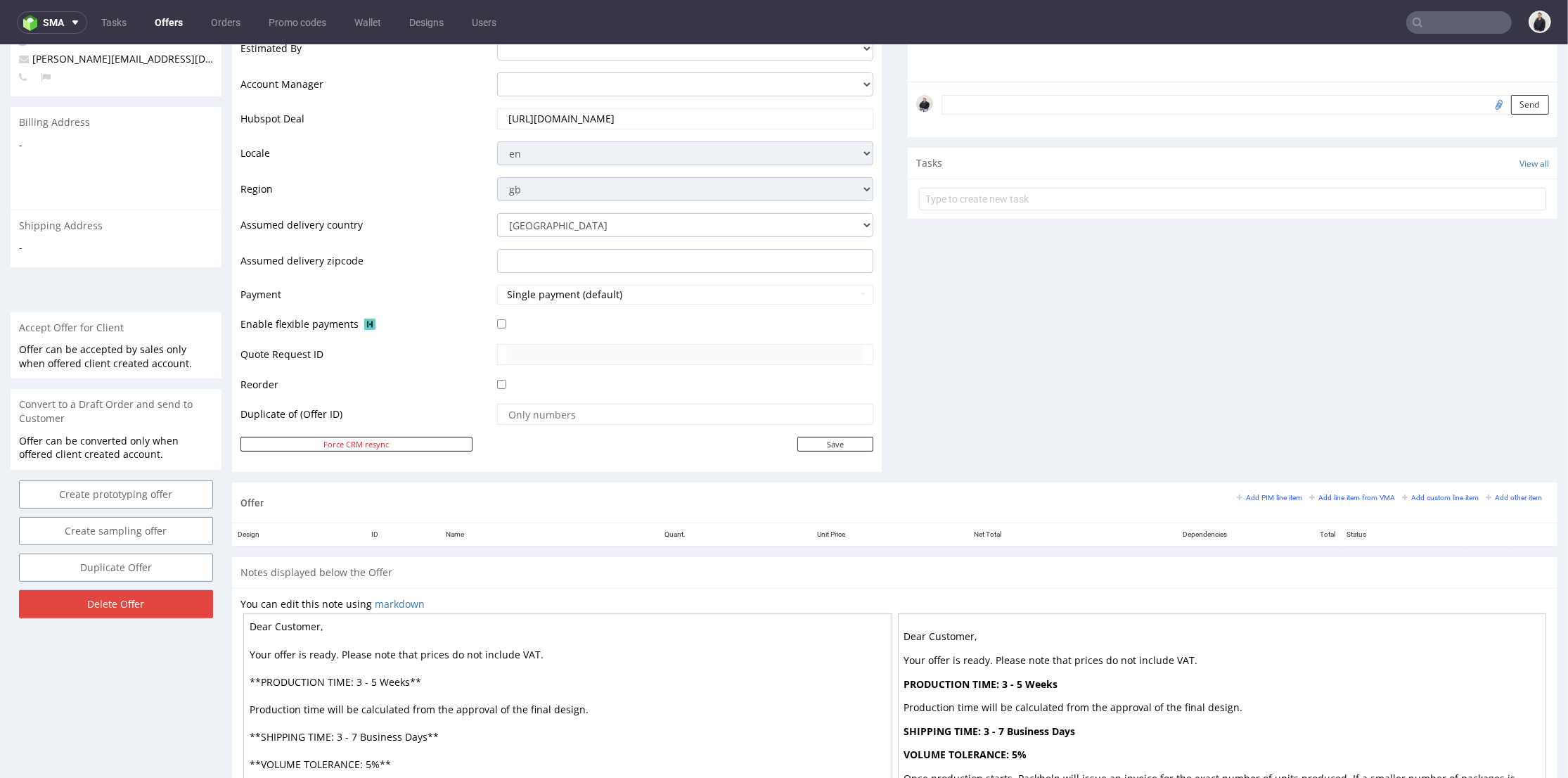
scroll to position [469, 0]
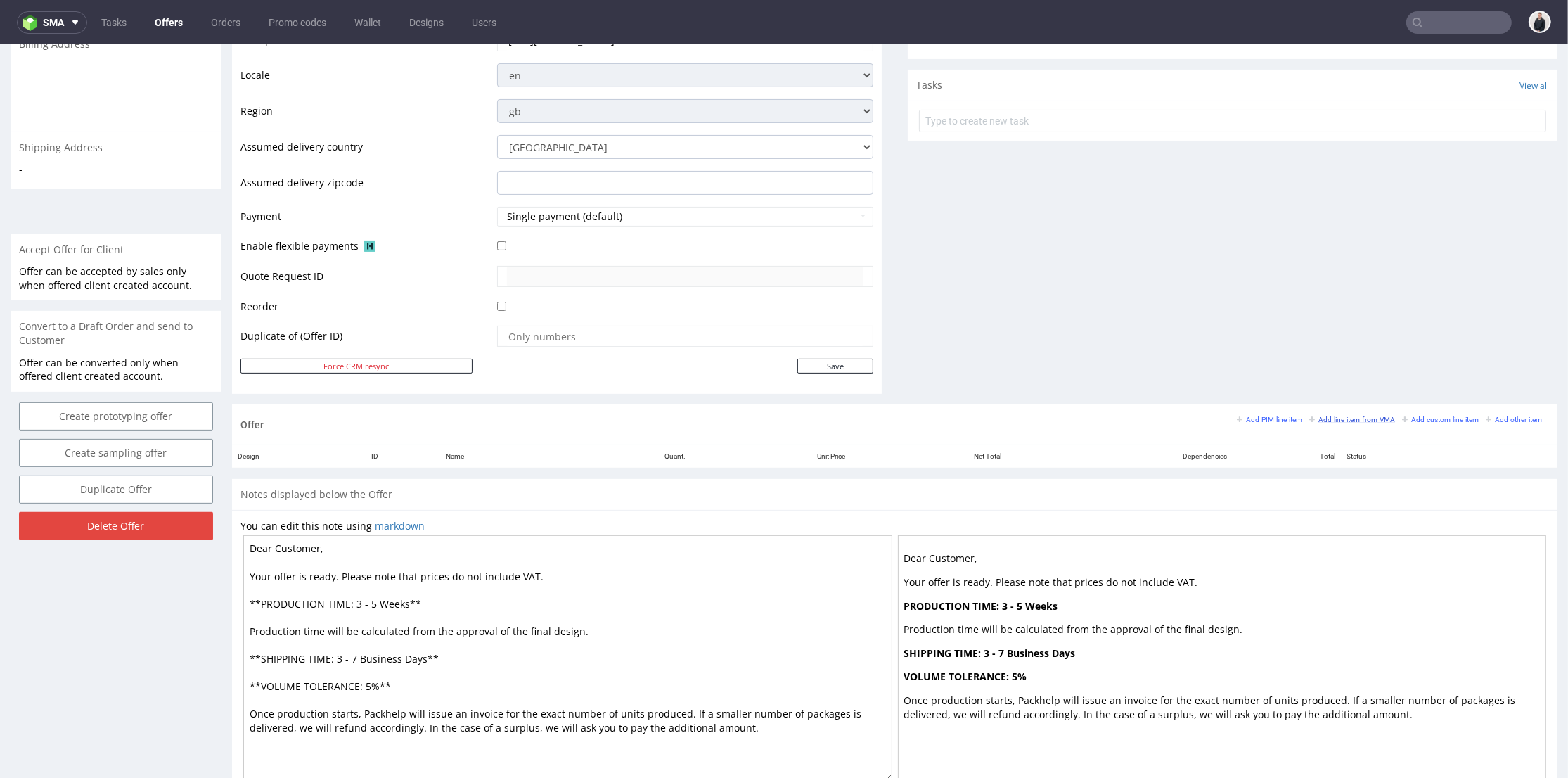
click at [1327, 421] on small "Add line item from VMA" at bounding box center [1353, 419] width 86 height 8
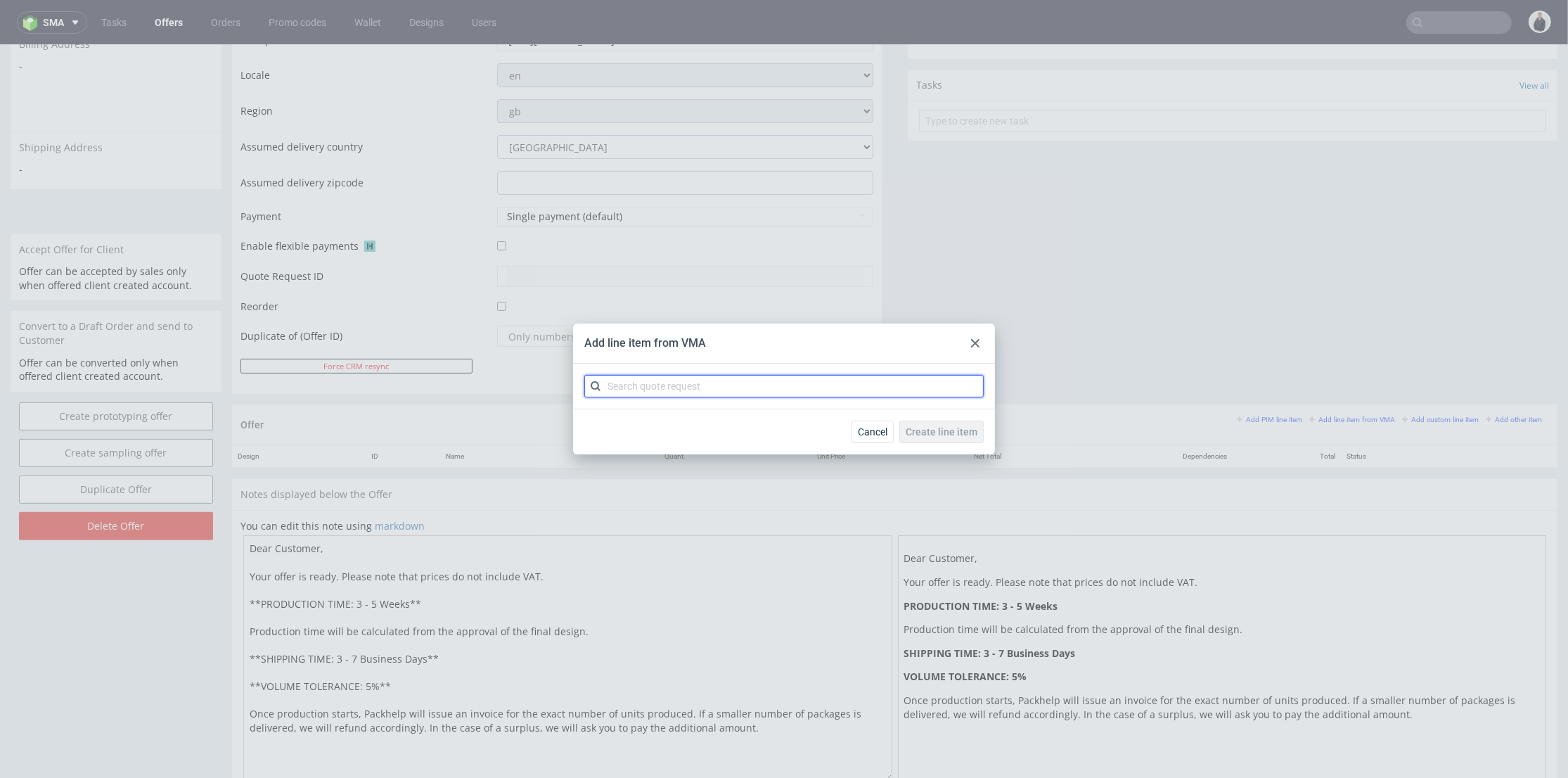
click at [741, 376] on input "text" at bounding box center [784, 386] width 399 height 23
drag, startPoint x: 643, startPoint y: 389, endPoint x: 623, endPoint y: 385, distance: 20.4
click at [623, 385] on input "cbcc" at bounding box center [784, 386] width 399 height 23
type input "cbcv"
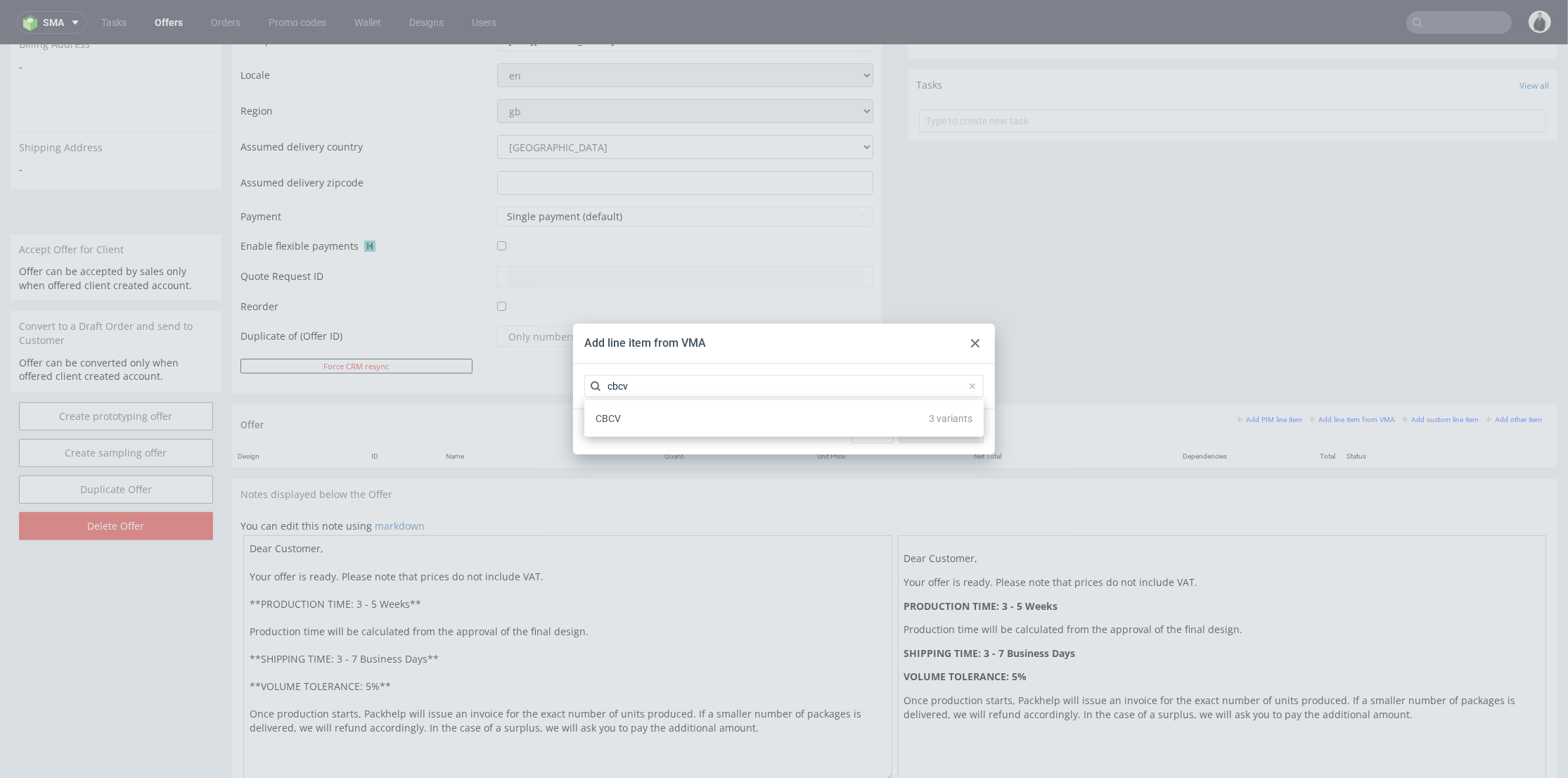
click at [629, 421] on div "CBCV 3 variants" at bounding box center [784, 419] width 388 height 25
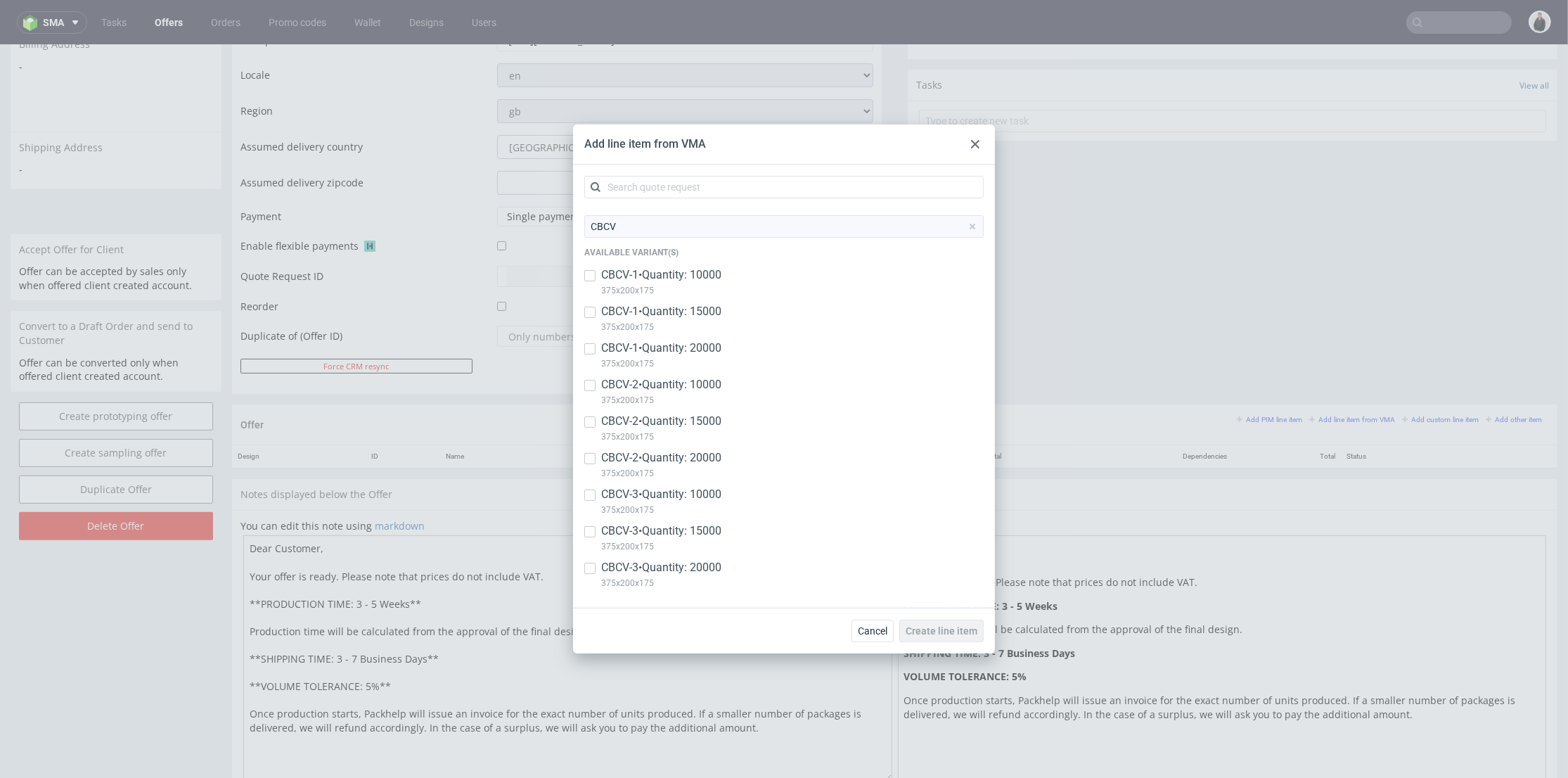
click at [658, 395] on p "375x200x175" at bounding box center [661, 400] width 120 height 16
checkbox input "true"
click at [666, 499] on p "CBCV-3 • Quantity: 10000" at bounding box center [661, 495] width 120 height 16
checkbox input "true"
click at [955, 629] on span "Create line item" at bounding box center [942, 631] width 72 height 10
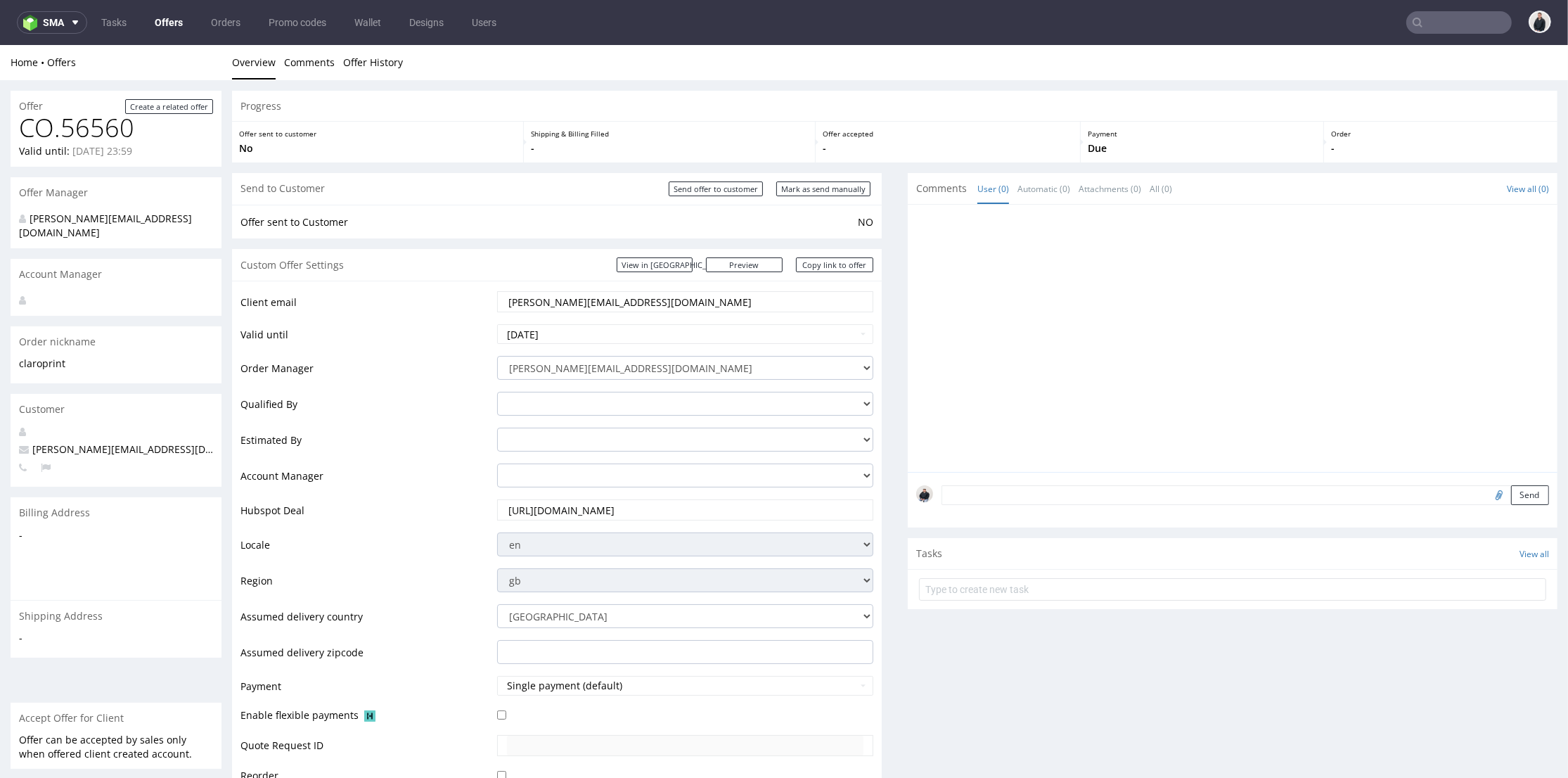
scroll to position [625, 0]
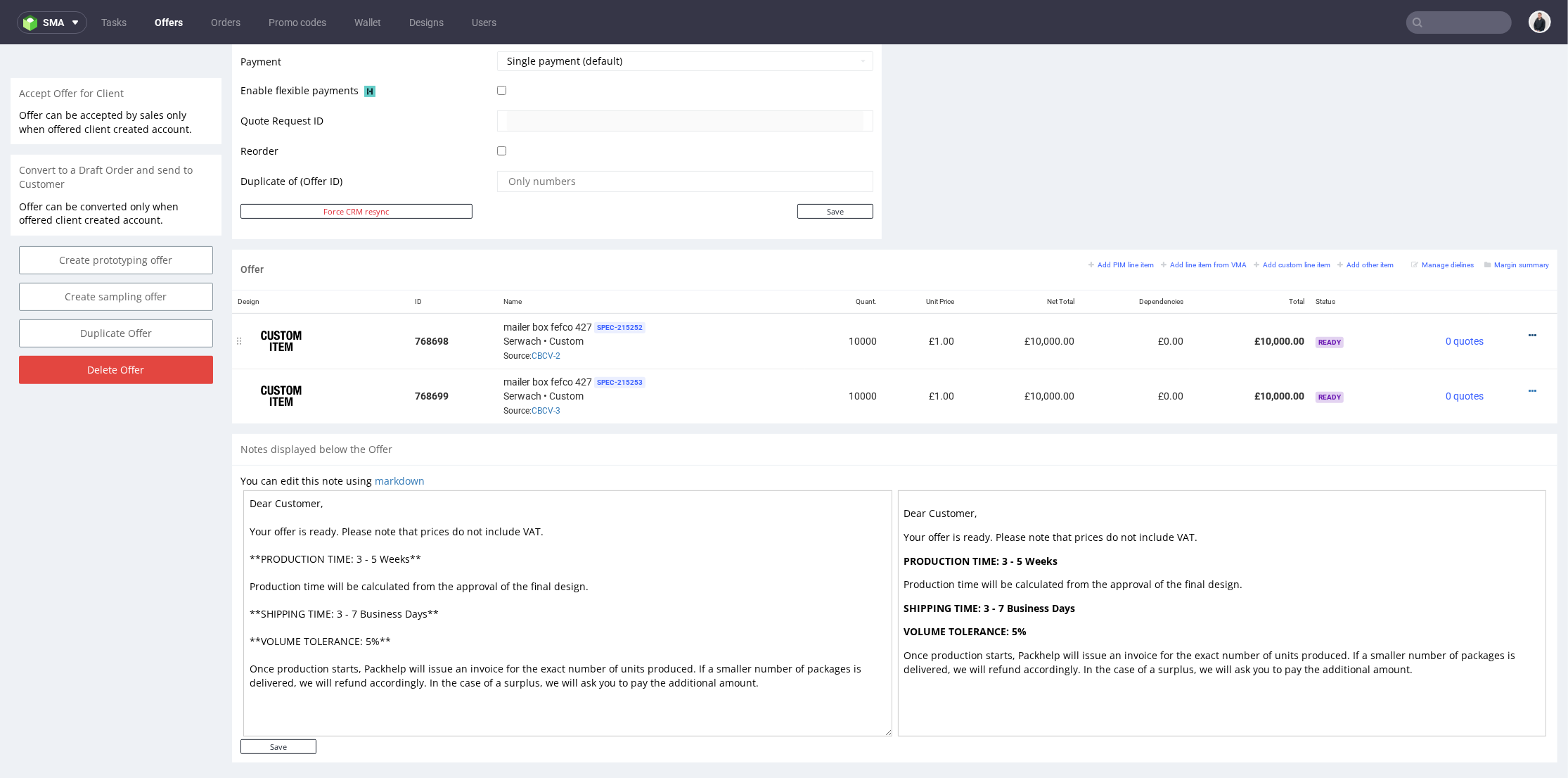
click at [1529, 330] on icon at bounding box center [1533, 335] width 8 height 10
click at [1457, 159] on span "Edit item specification" at bounding box center [1469, 154] width 113 height 14
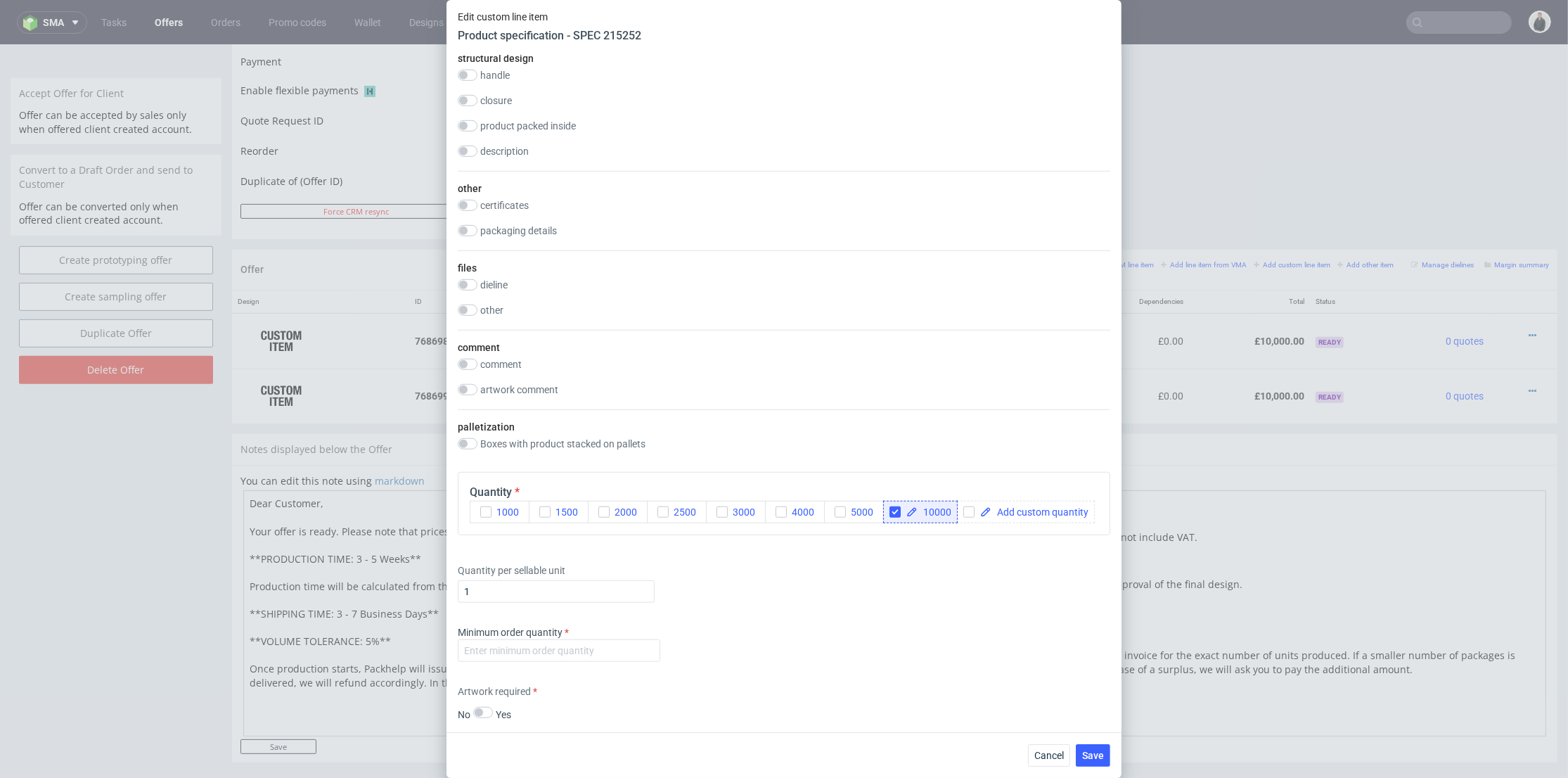
scroll to position [1954, 0]
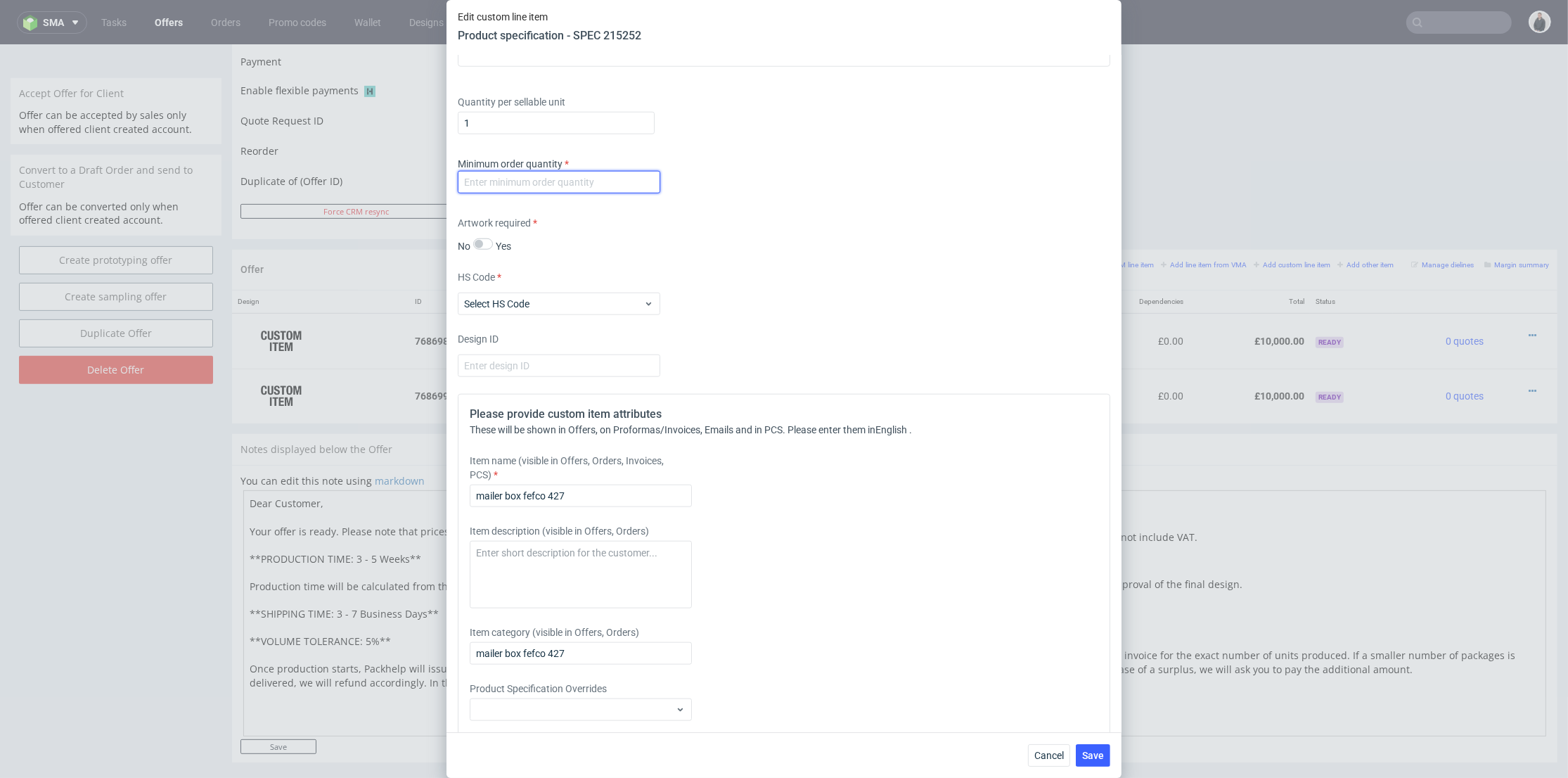
click at [601, 193] on input "number" at bounding box center [559, 182] width 203 height 23
type input "1"
drag, startPoint x: 814, startPoint y: 491, endPoint x: 689, endPoint y: 520, distance: 128.3
click at [815, 493] on div "Item name (visible in Offers, Orders, Invoices, PCS) mailer box fefco 427" at bounding box center [704, 481] width 467 height 54
drag, startPoint x: 627, startPoint y: 522, endPoint x: 848, endPoint y: 590, distance: 231.2
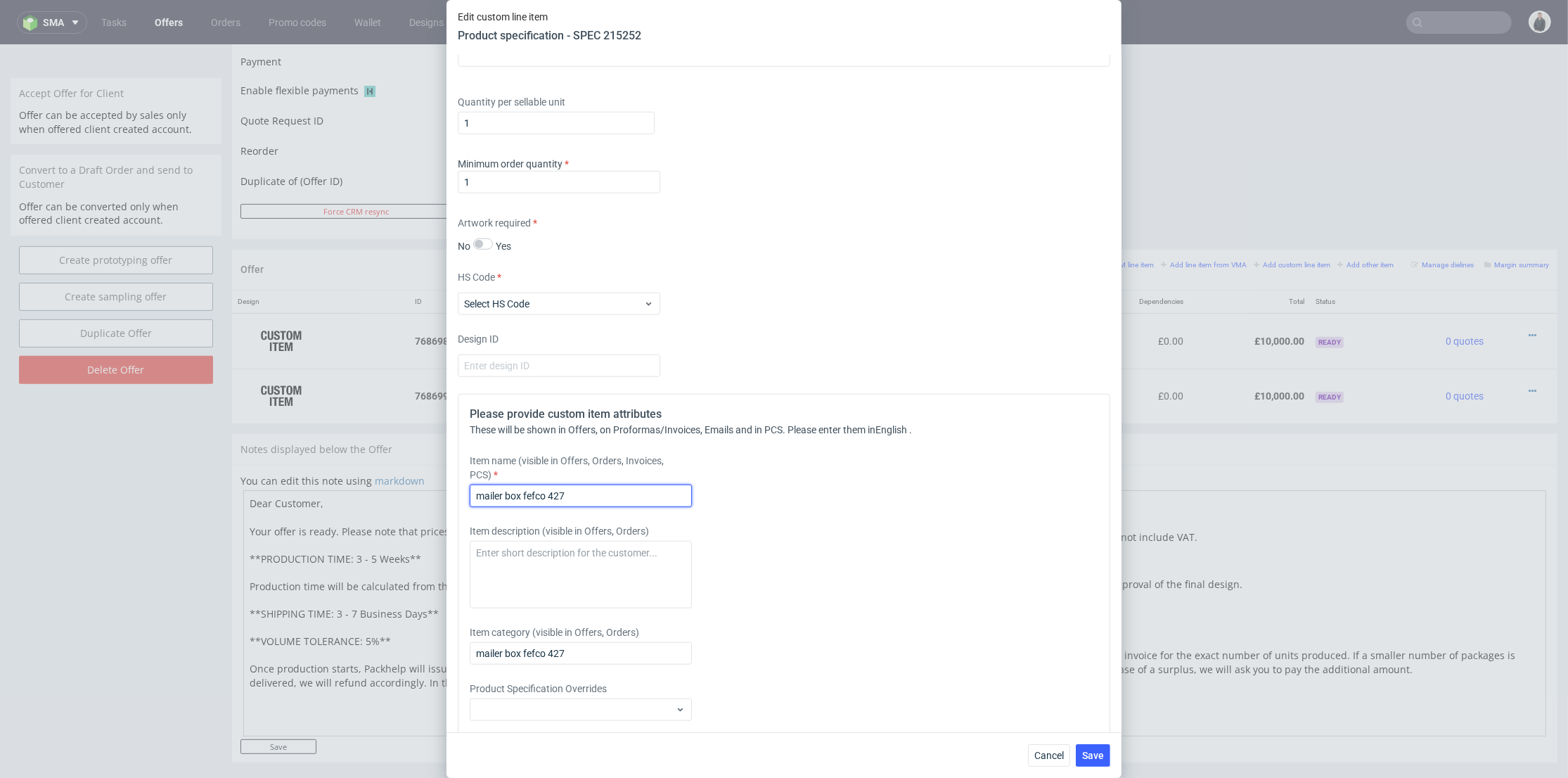
click at [629, 508] on input "mailer box fefco 427" at bounding box center [581, 496] width 222 height 23
click at [1059, 751] on span "Cancel" at bounding box center [1049, 755] width 30 height 10
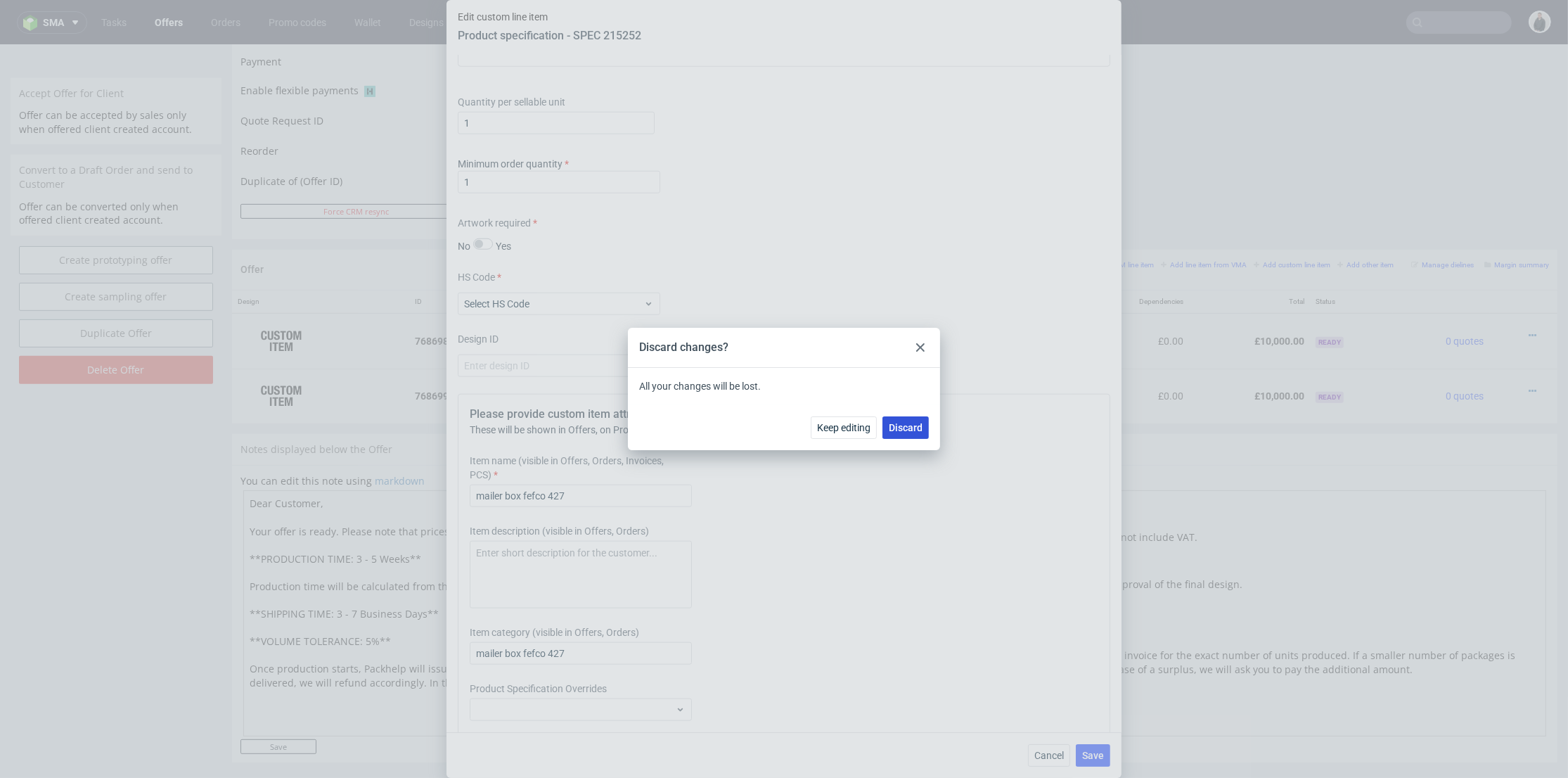
click at [902, 420] on button "Discard" at bounding box center [906, 428] width 47 height 23
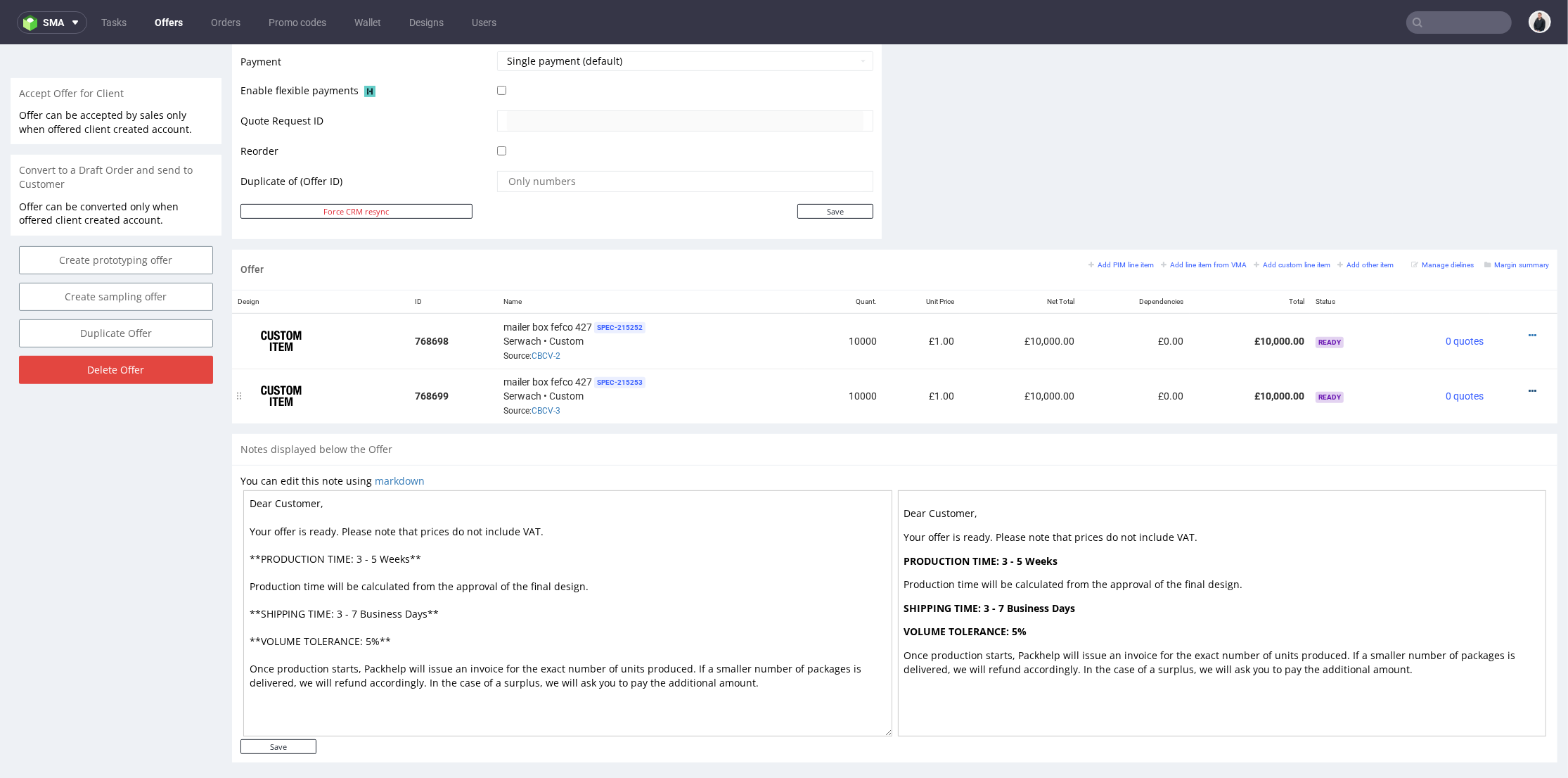
click at [1529, 387] on icon at bounding box center [1533, 391] width 8 height 10
click at [1452, 205] on span "Edit item specification" at bounding box center [1469, 208] width 113 height 14
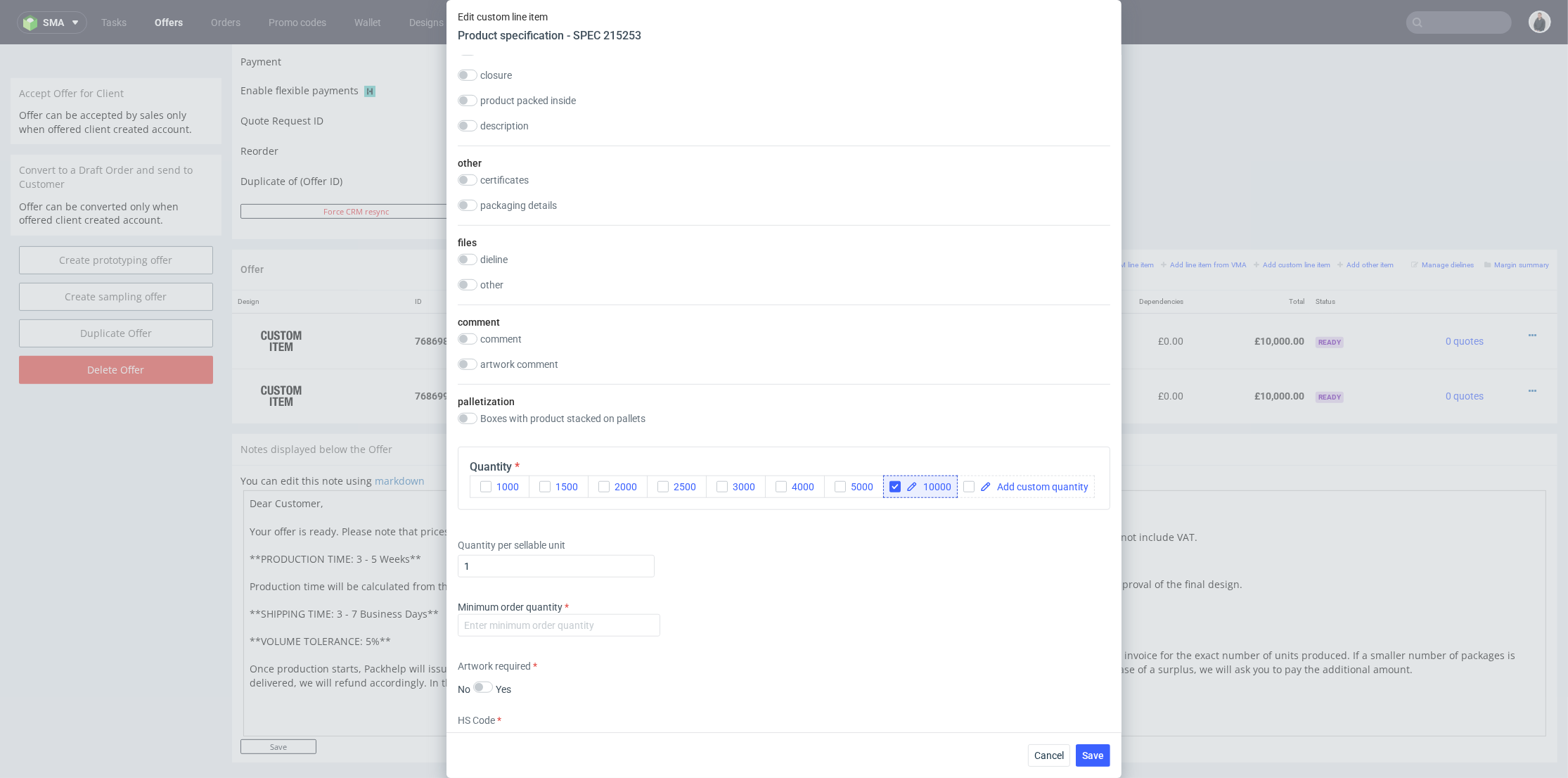
scroll to position [2005, 0]
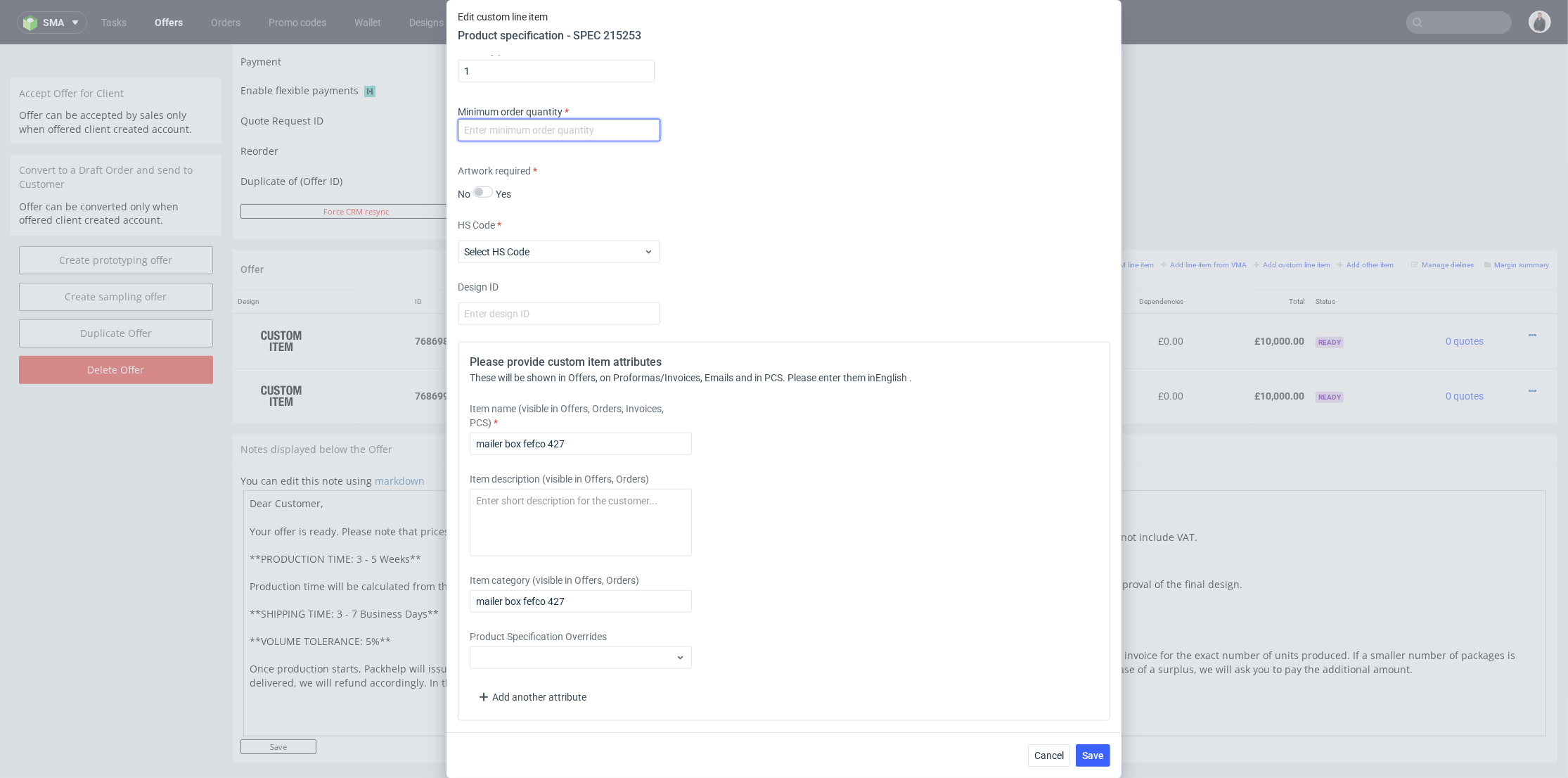
click at [617, 130] on input "number" at bounding box center [559, 130] width 203 height 23
type input "1"
click at [601, 436] on input "mailer box fefco 427" at bounding box center [581, 444] width 222 height 23
drag, startPoint x: 592, startPoint y: 449, endPoint x: 577, endPoint y: 448, distance: 15.0
click at [577, 448] on input "mailer box fefco 427 + foil" at bounding box center [581, 444] width 222 height 23
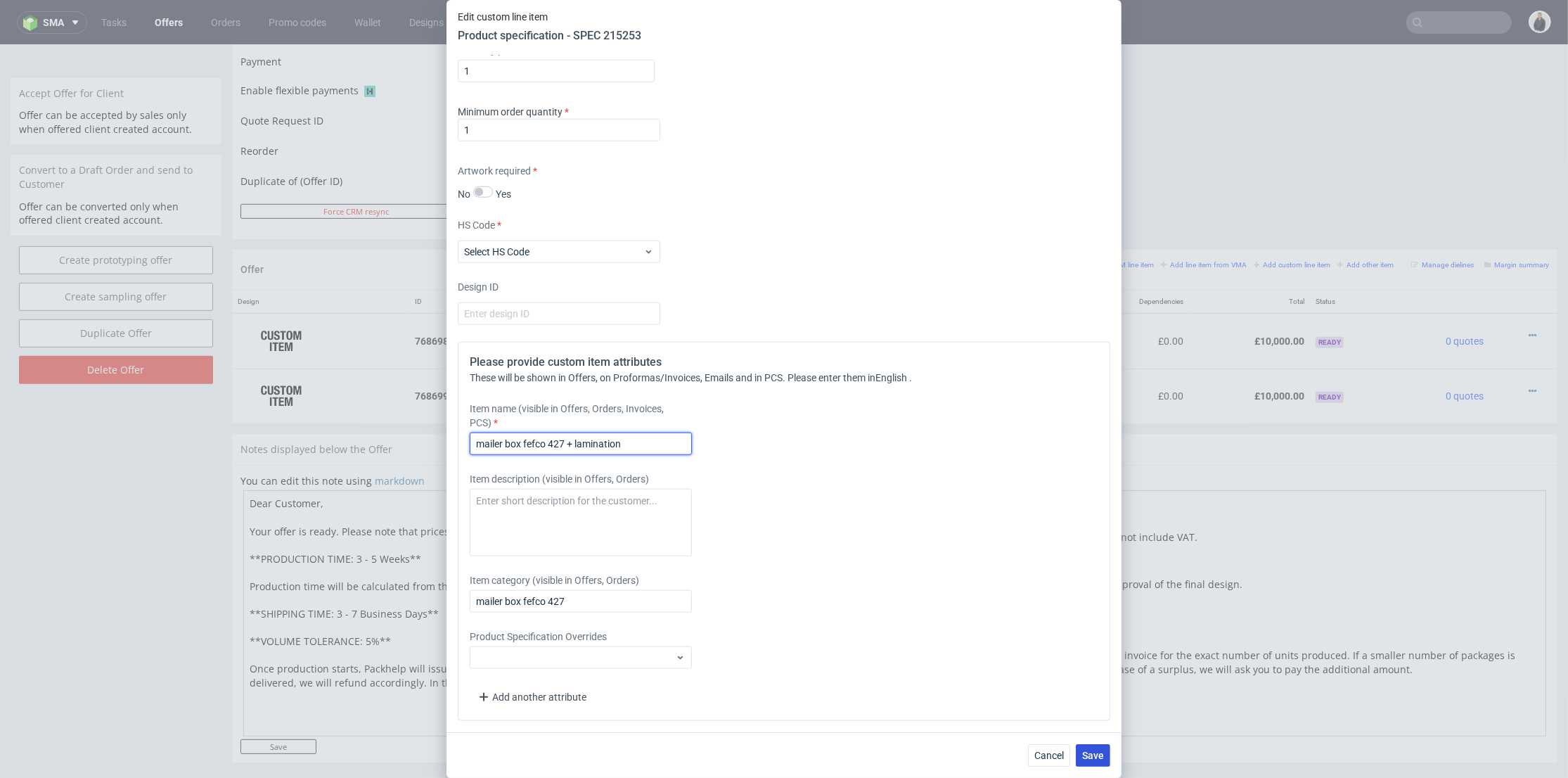
type input "mailer box fefco 427 + lamination"
click at [1090, 760] on span "Save" at bounding box center [1093, 755] width 22 height 10
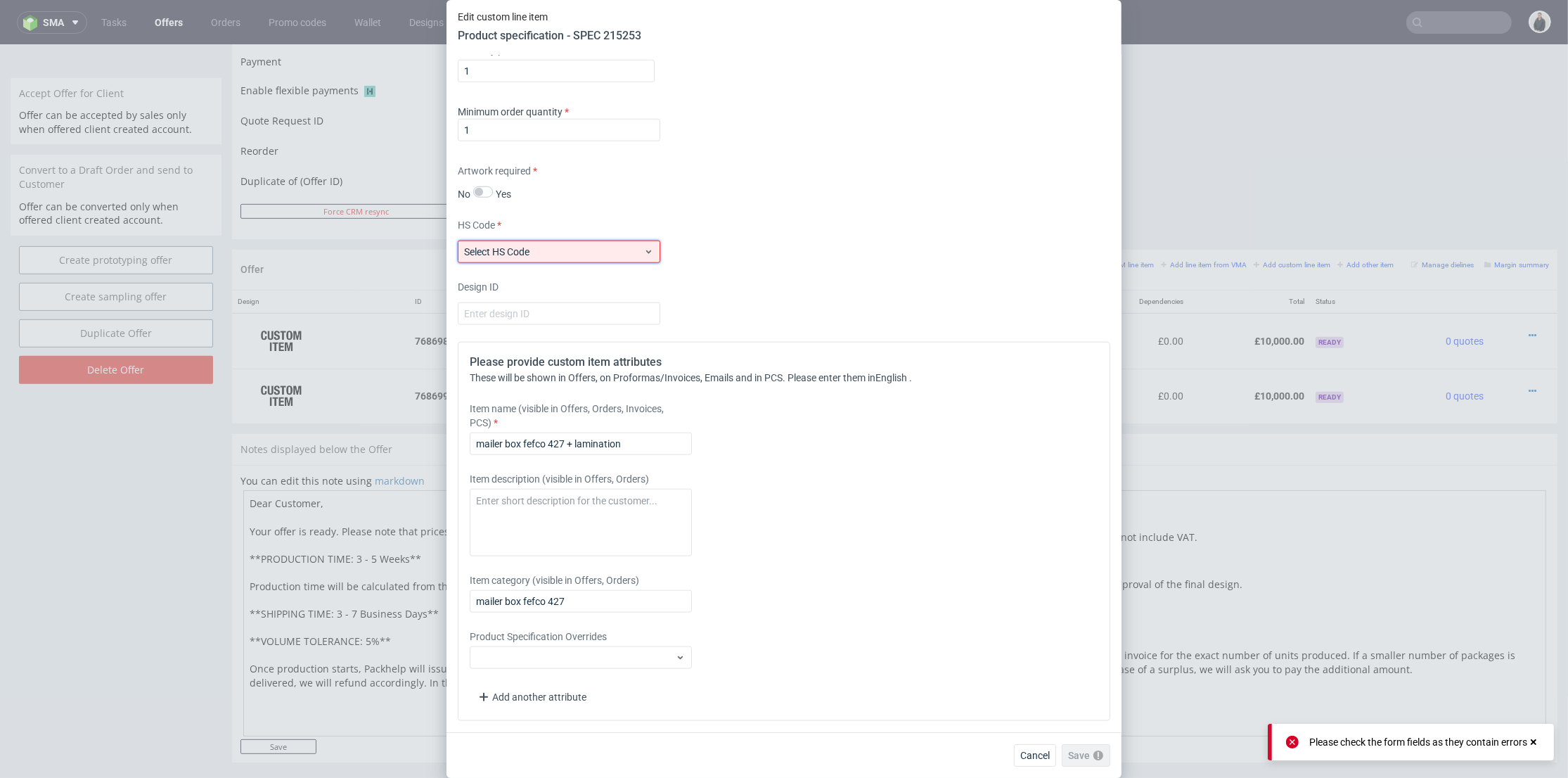
click at [542, 257] on span "Select HS Code" at bounding box center [554, 252] width 179 height 14
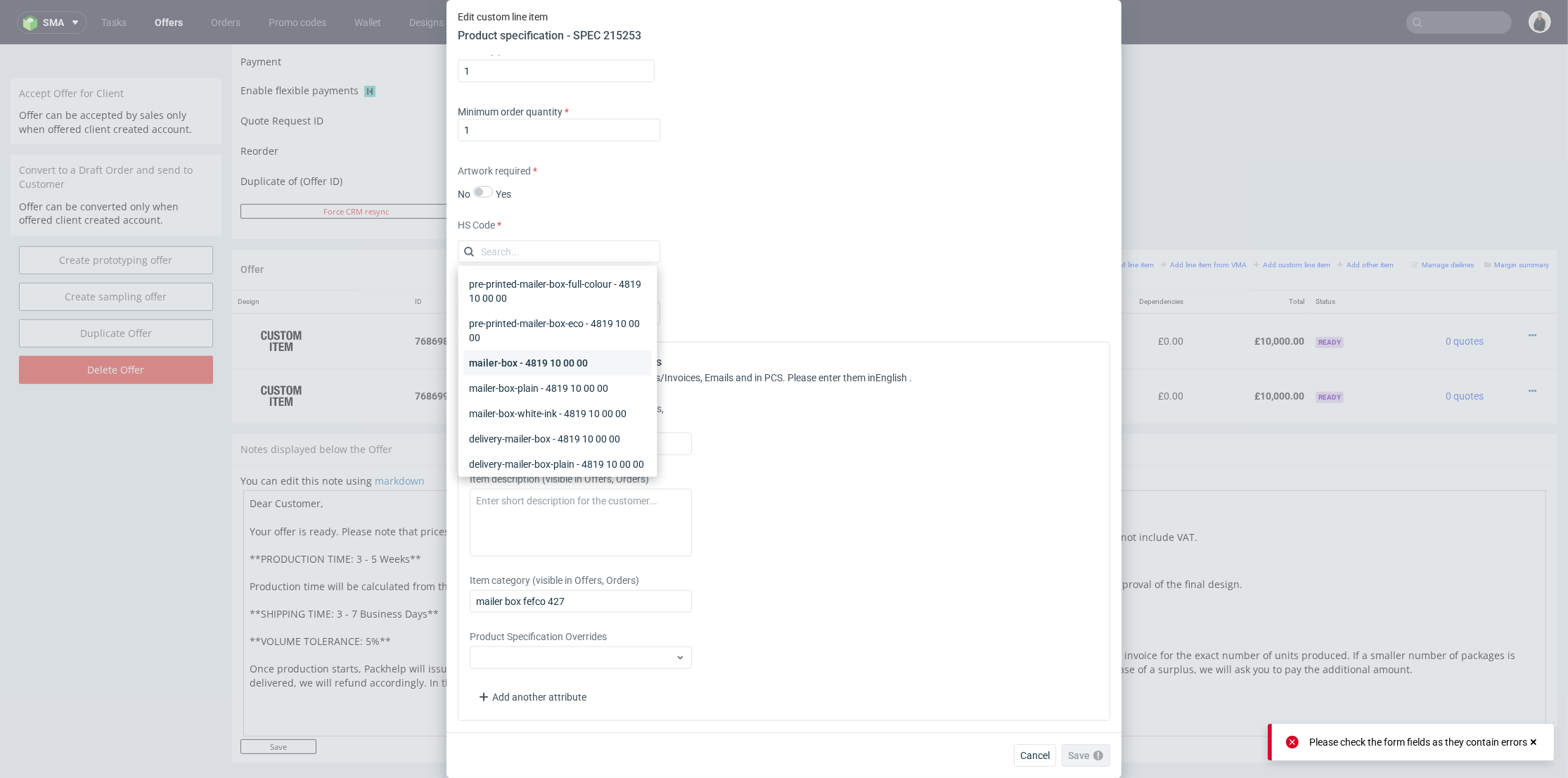
click at [593, 369] on div "mailer-box - 4819 10 00 00" at bounding box center [558, 363] width 188 height 25
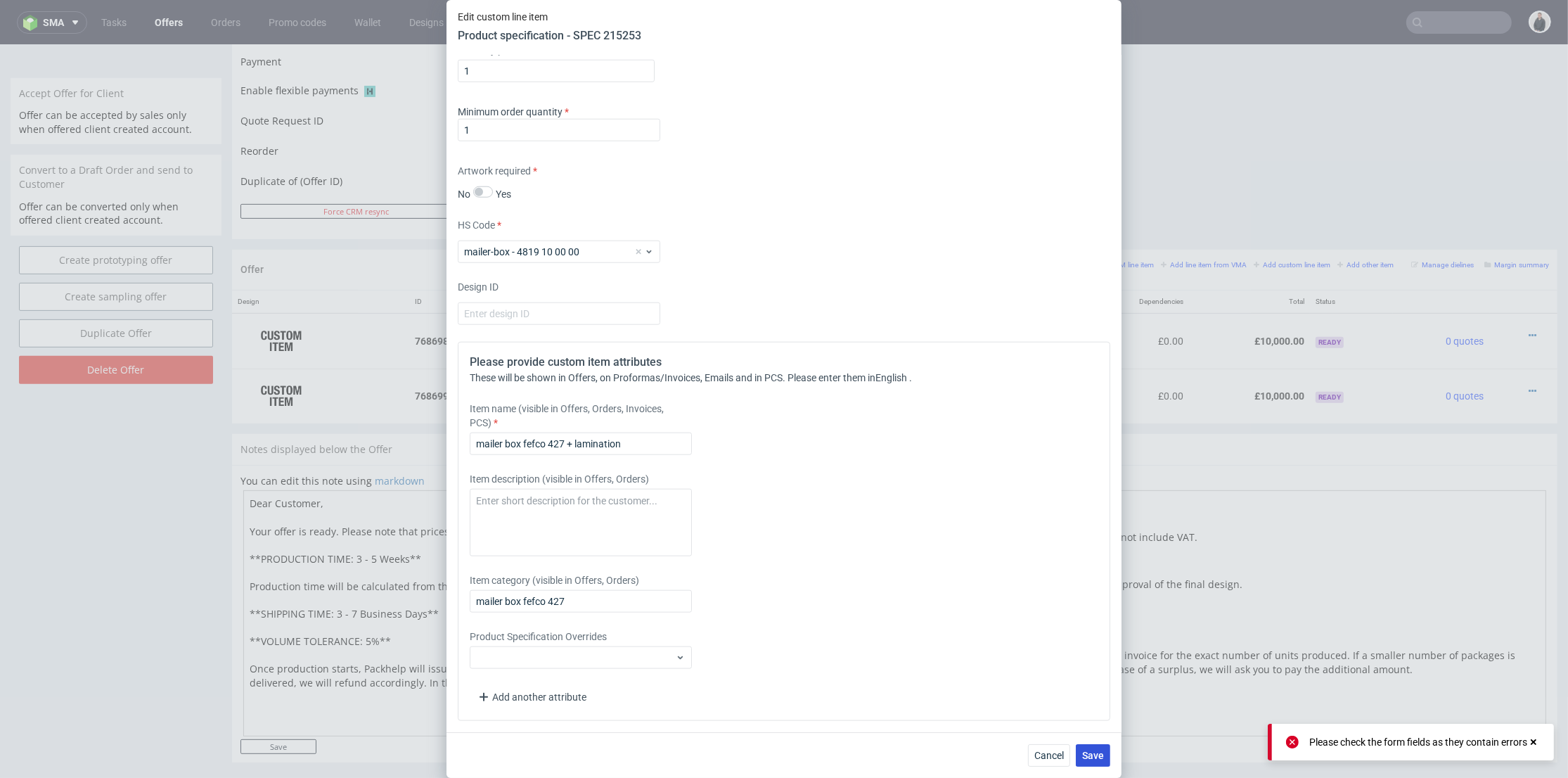
click at [1087, 750] on span "Save" at bounding box center [1093, 755] width 22 height 10
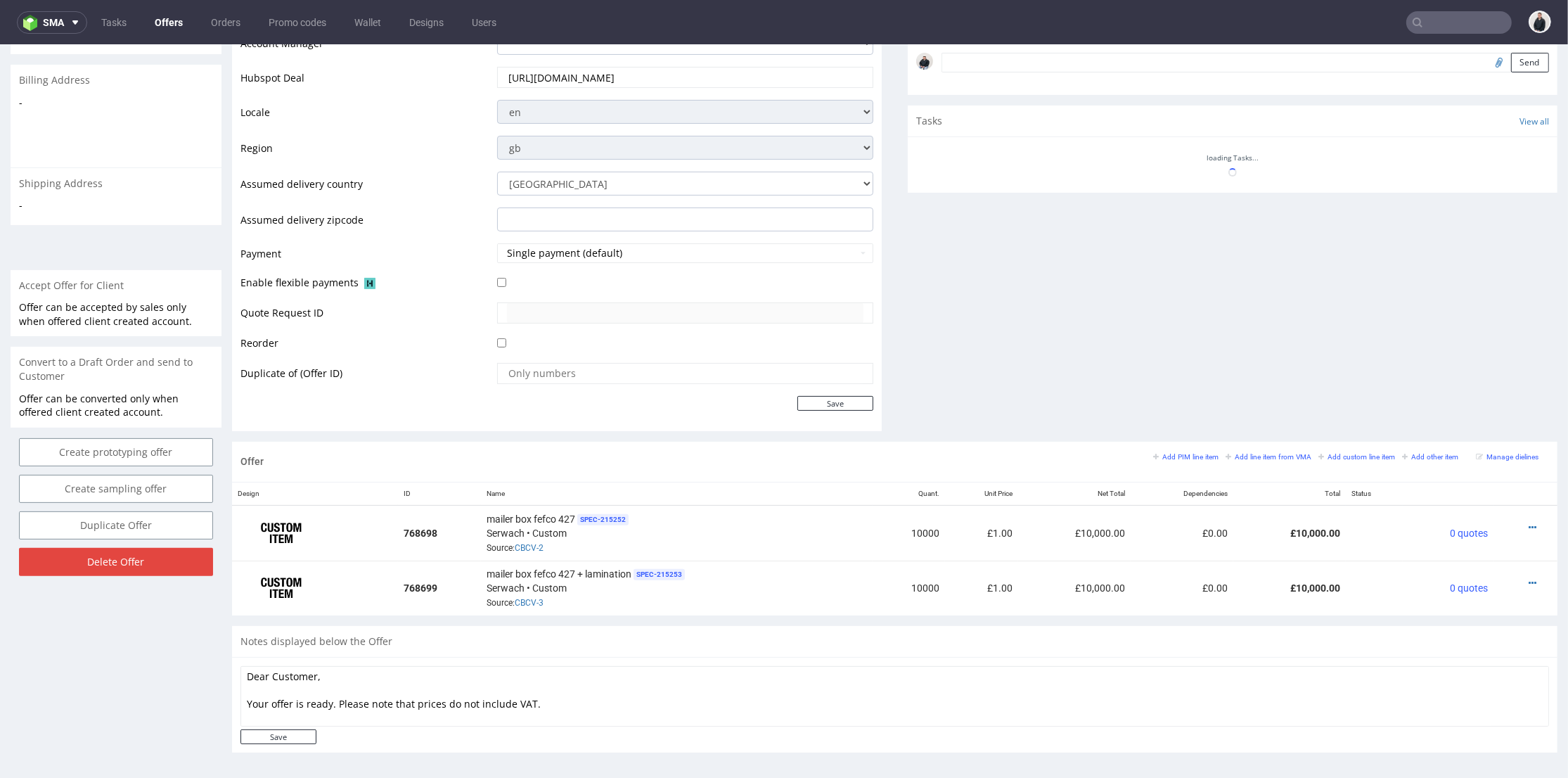
scroll to position [4, 0]
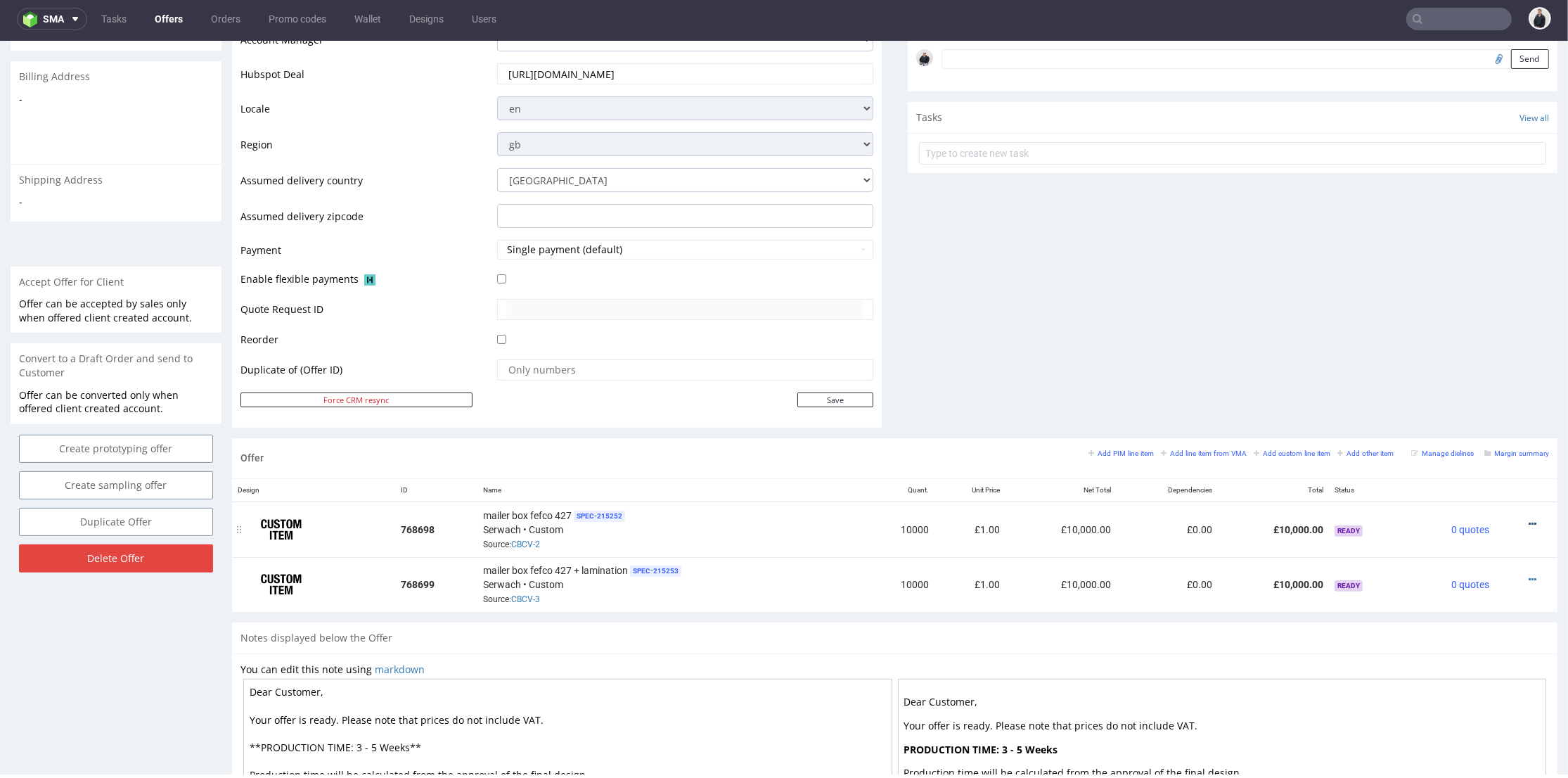
click at [1529, 521] on icon at bounding box center [1533, 525] width 8 height 10
click at [1473, 441] on span "Add quantity" at bounding box center [1469, 444] width 113 height 14
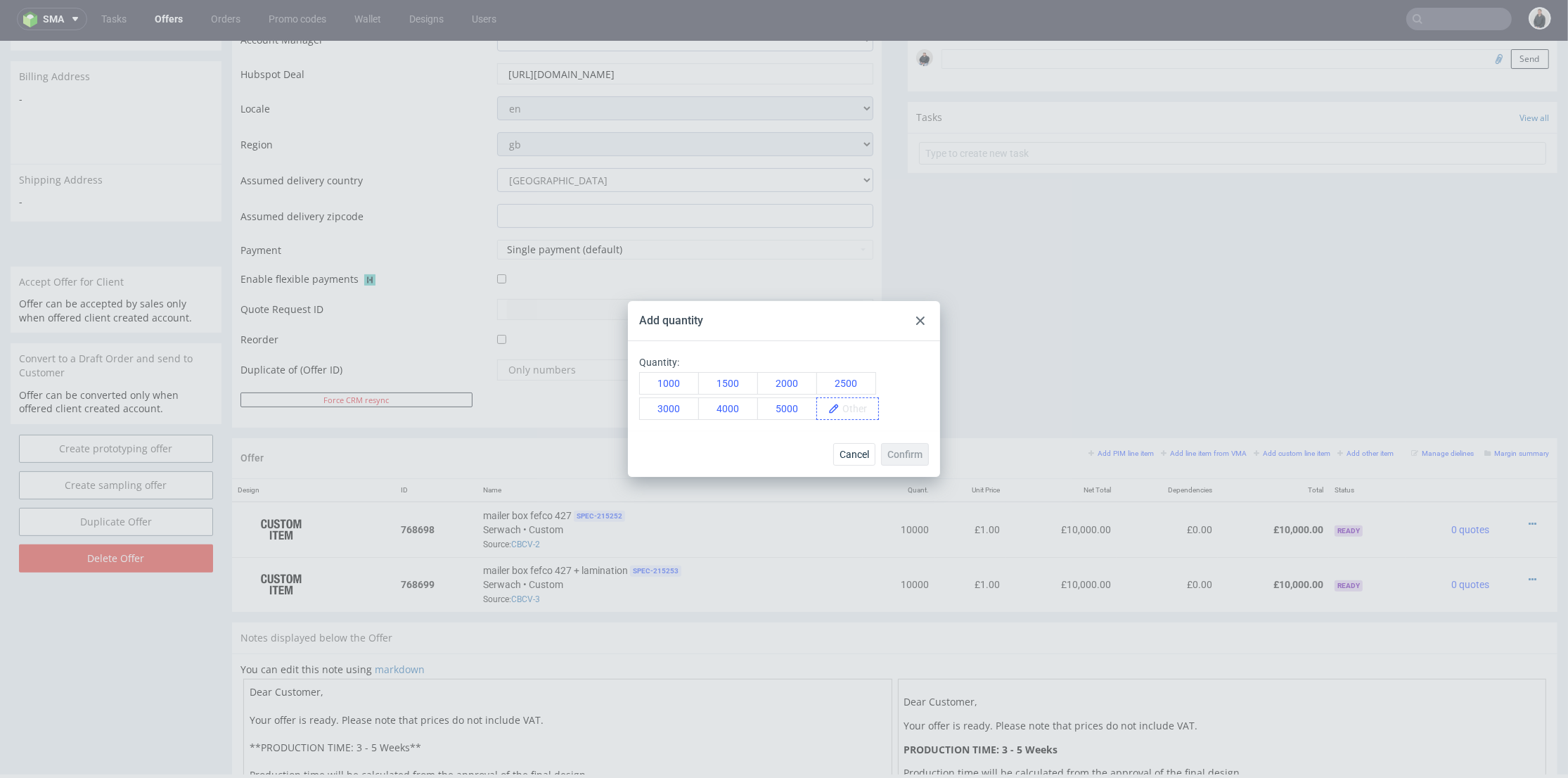
click at [847, 408] on span at bounding box center [859, 409] width 39 height 21
click at [863, 419] on span "15000" at bounding box center [861, 409] width 42 height 21
click at [899, 444] on button "Confirm" at bounding box center [905, 455] width 48 height 23
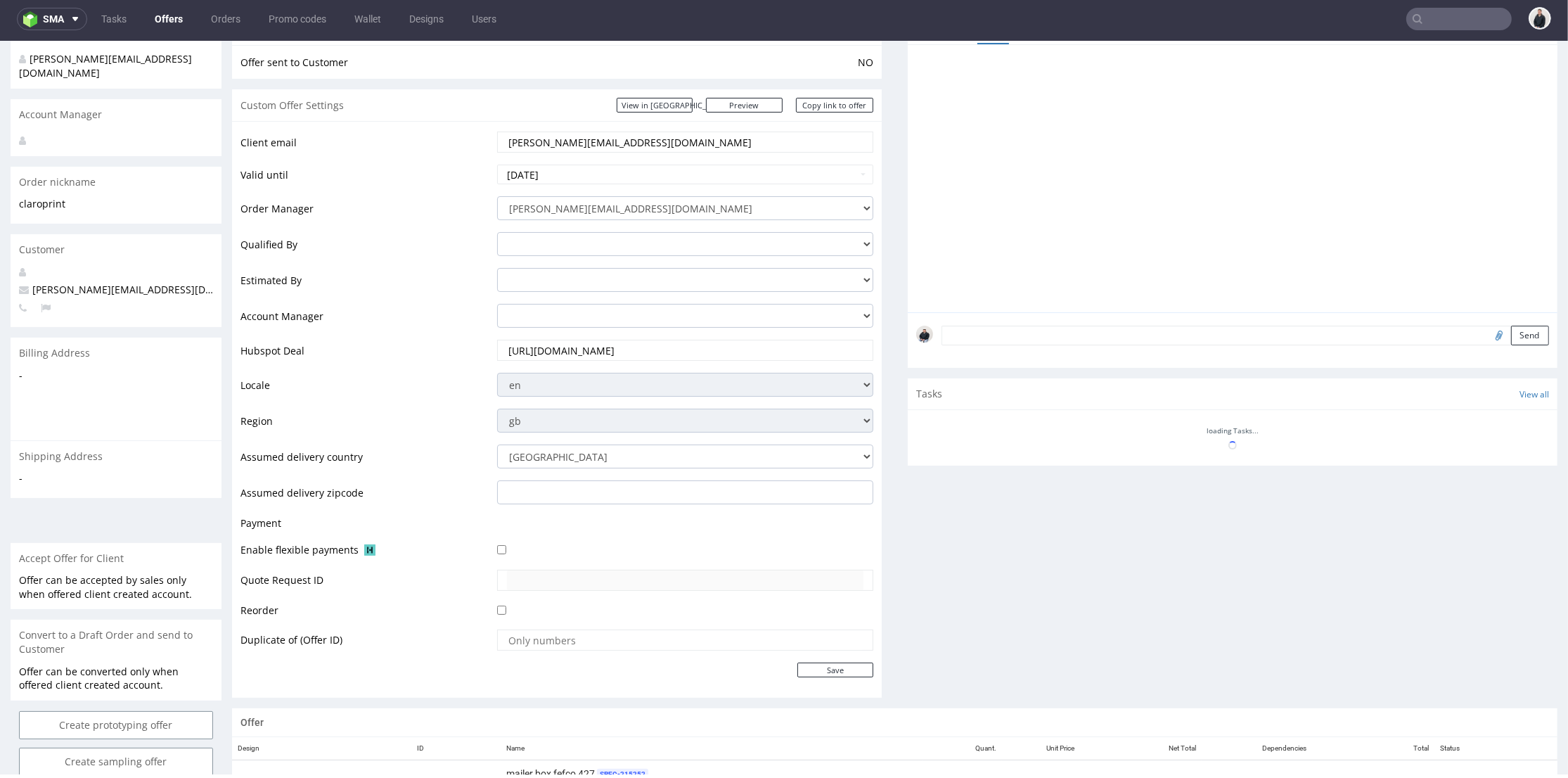
scroll to position [390, 0]
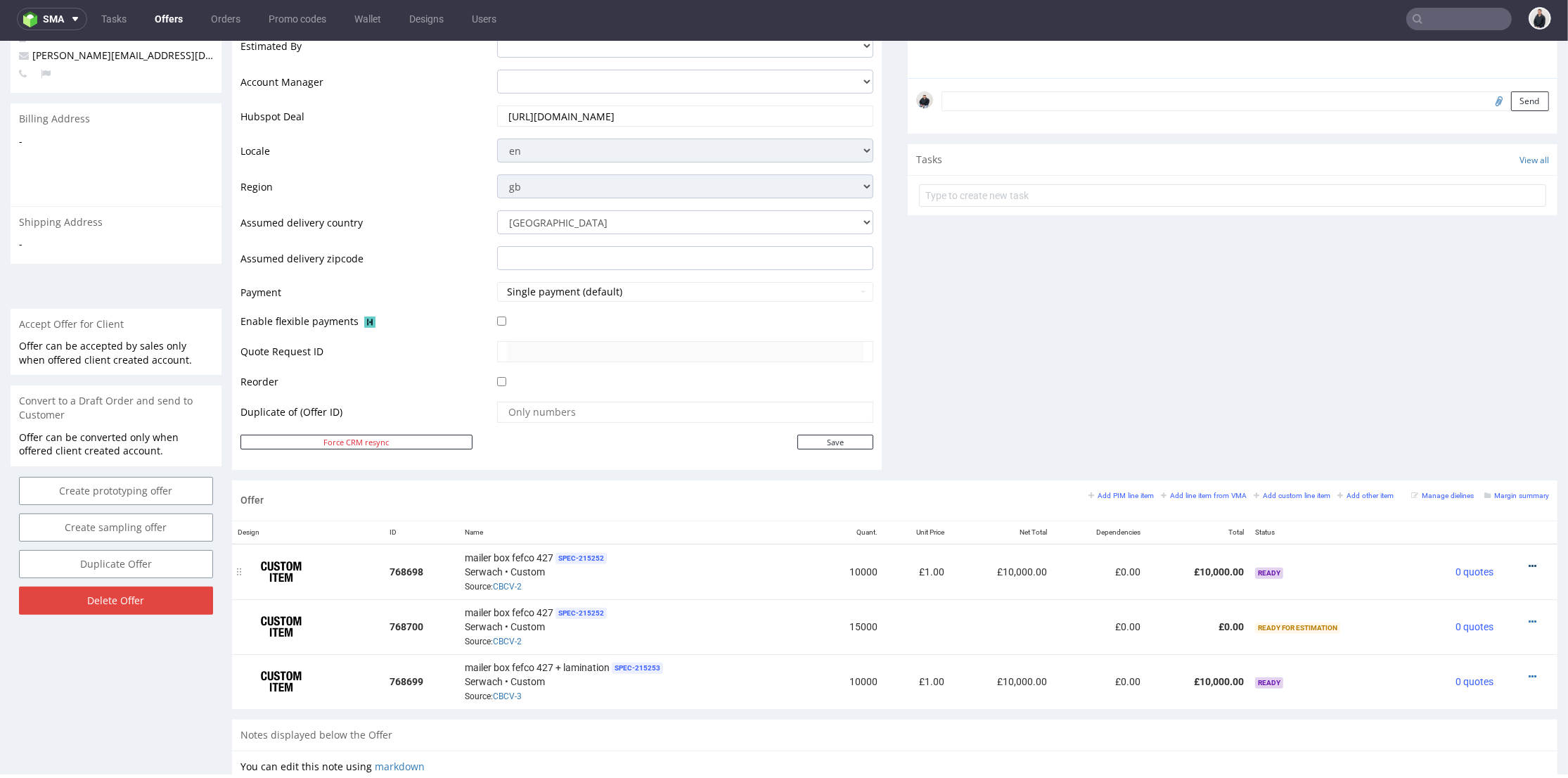
click at [1529, 561] on icon at bounding box center [1533, 566] width 8 height 10
click at [1466, 484] on span "Add quantity" at bounding box center [1469, 486] width 113 height 14
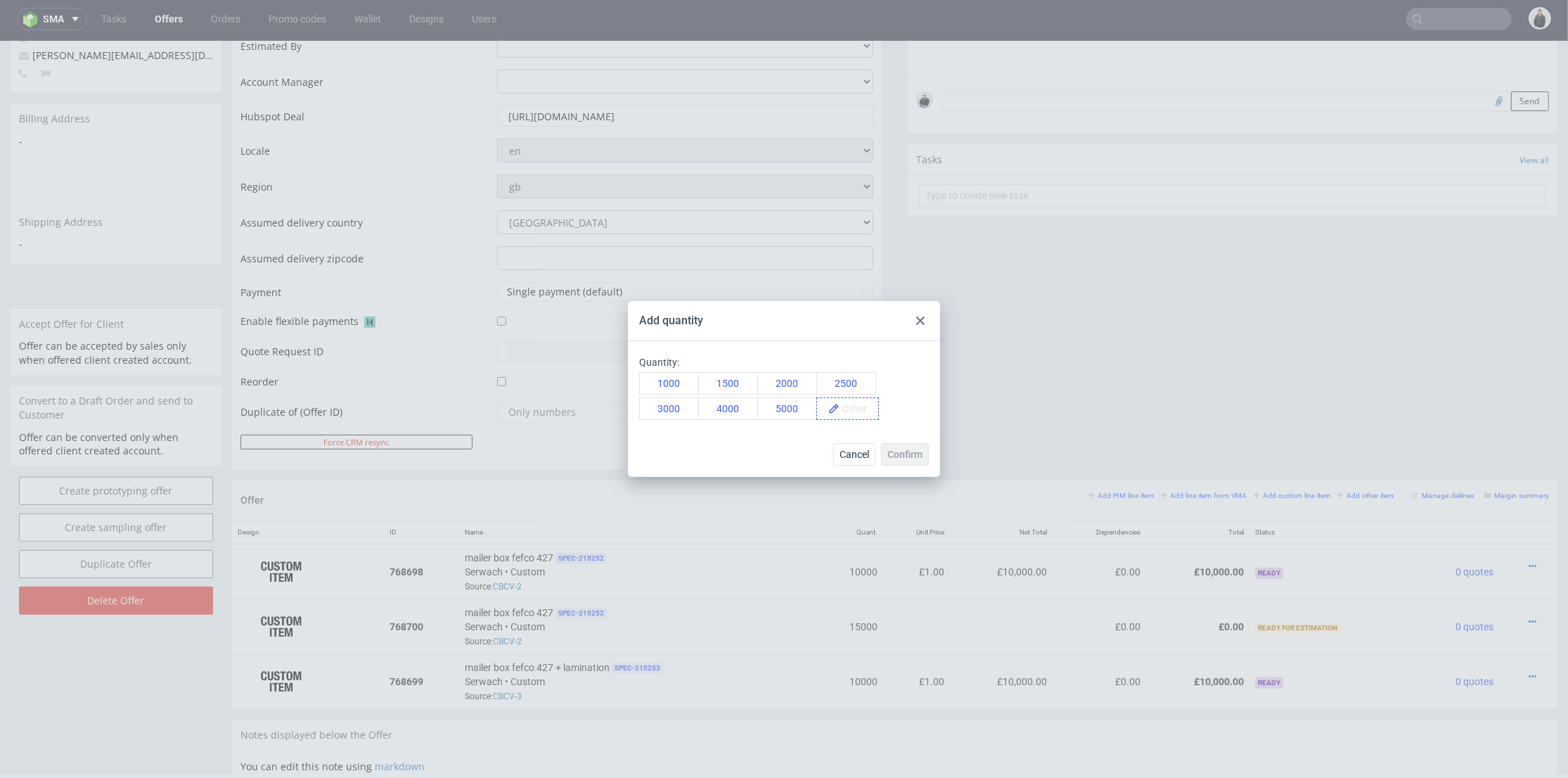
click at [843, 413] on span at bounding box center [859, 409] width 39 height 21
click at [854, 419] on div "20000" at bounding box center [850, 409] width 66 height 23
click at [898, 455] on span "Confirm" at bounding box center [905, 455] width 35 height 10
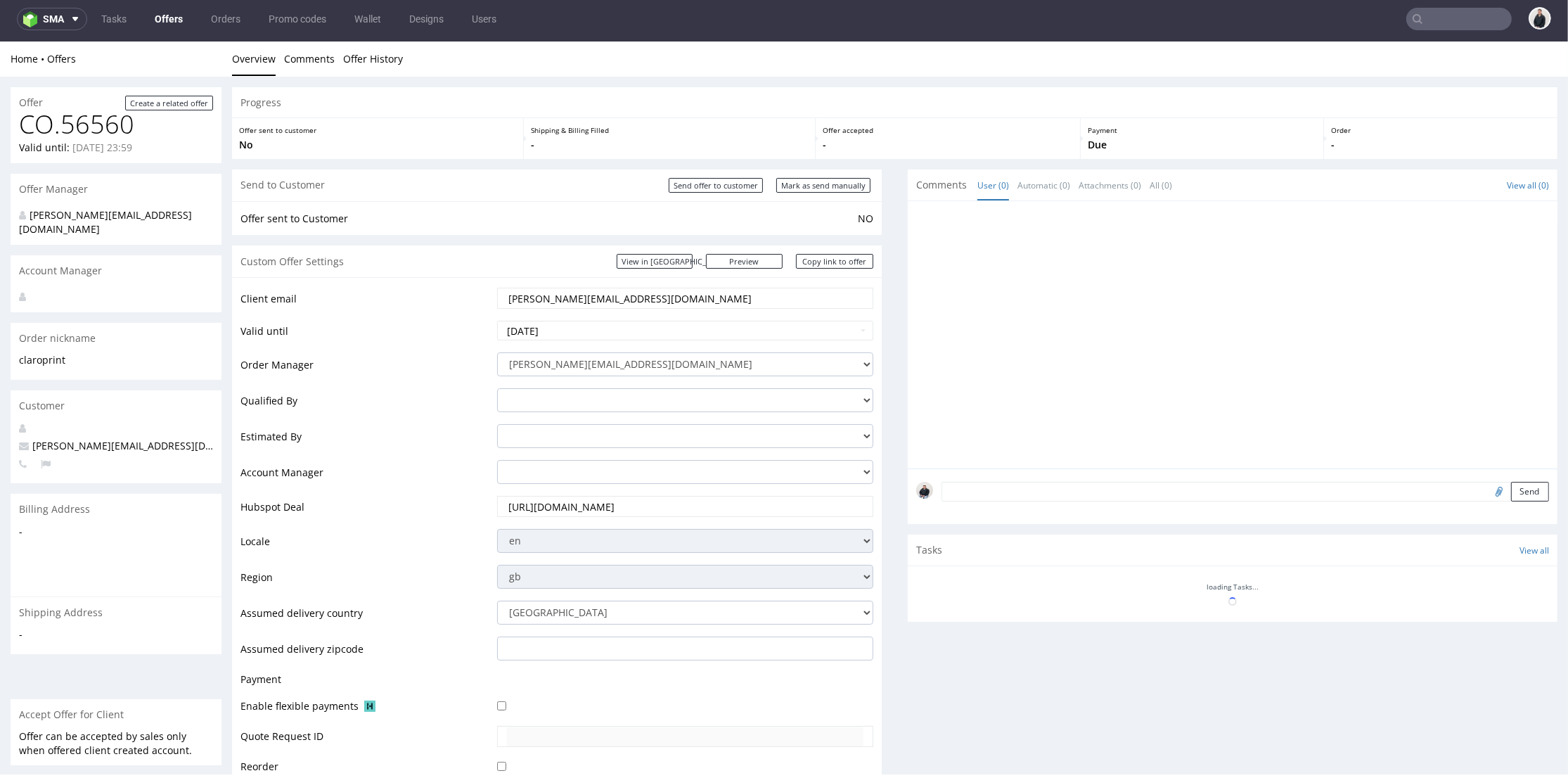
scroll to position [523, 0]
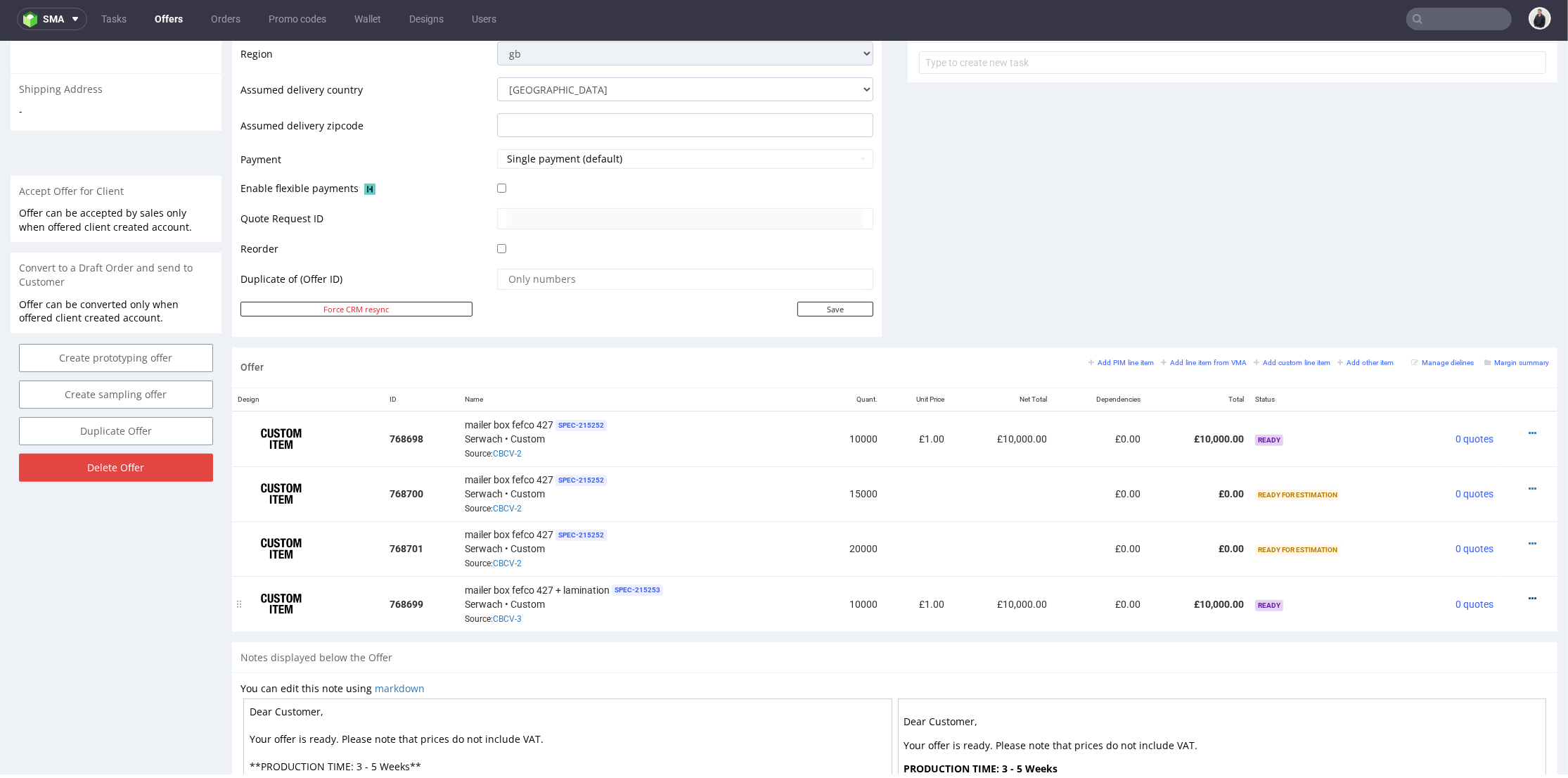
click at [1529, 594] on icon at bounding box center [1533, 599] width 8 height 10
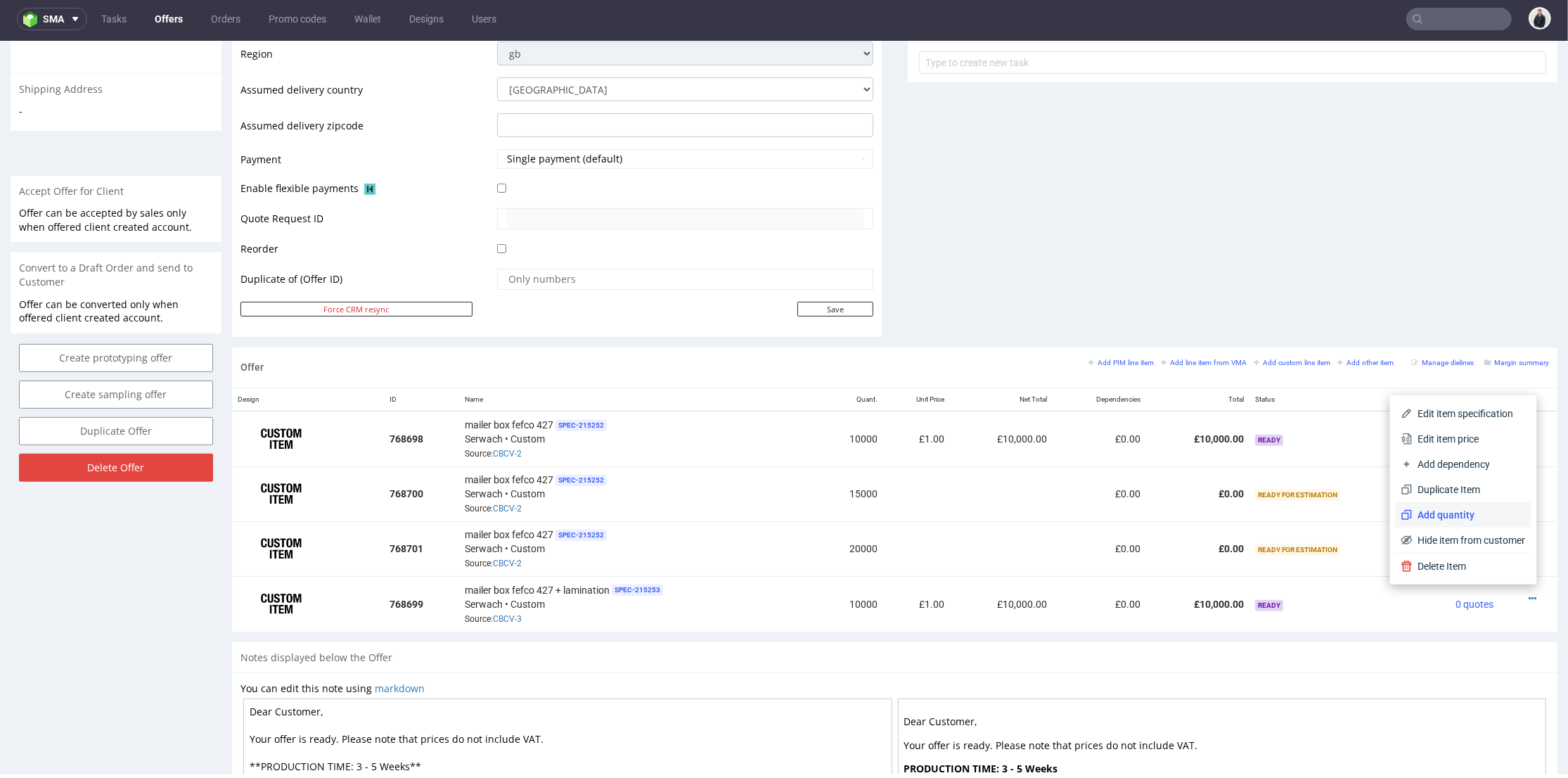
click at [1471, 522] on span "Add quantity" at bounding box center [1469, 515] width 113 height 14
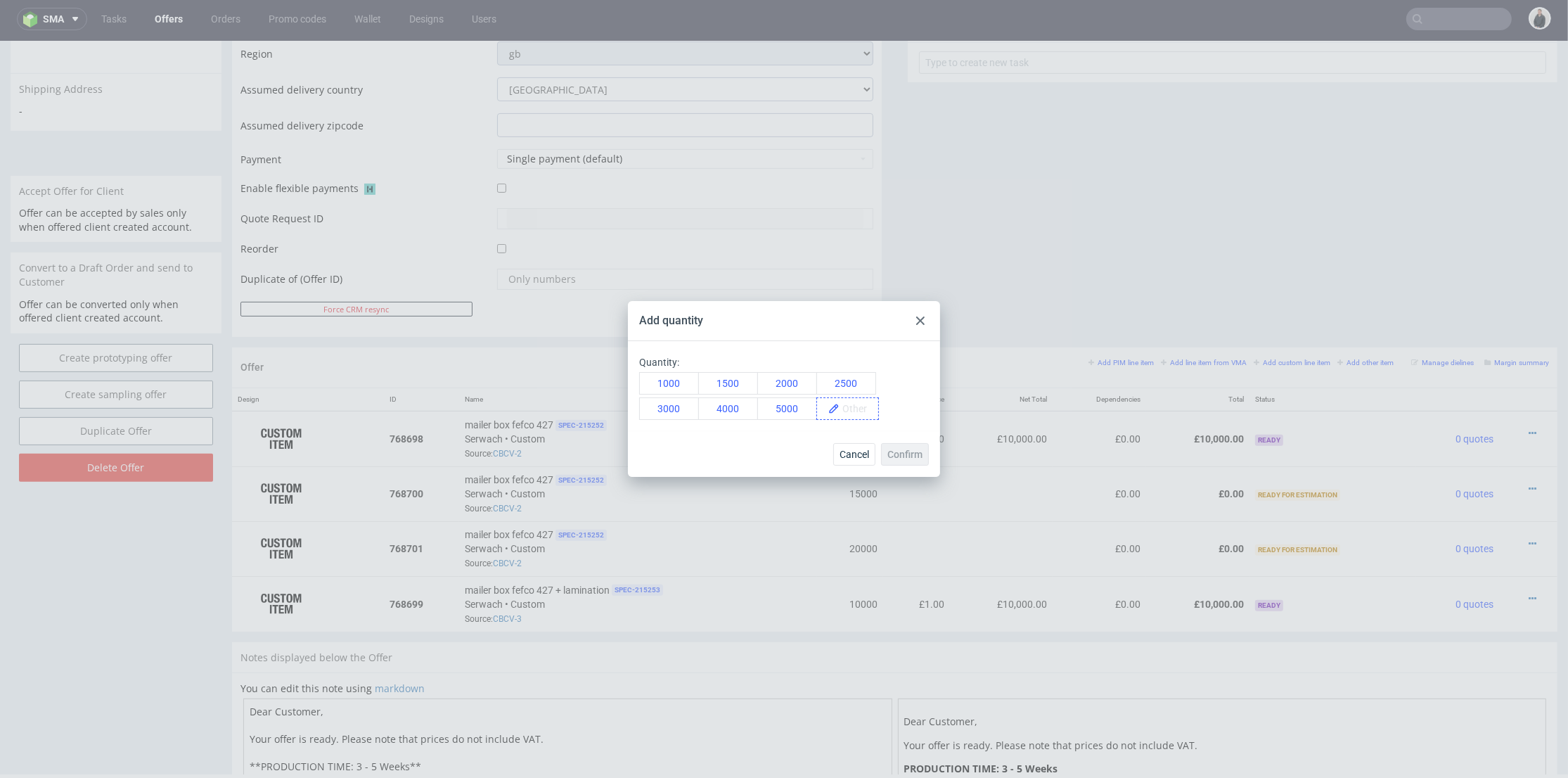
click at [860, 409] on span at bounding box center [859, 409] width 39 height 21
click at [864, 417] on span "15000" at bounding box center [861, 409] width 42 height 21
click at [905, 450] on span "Confirm" at bounding box center [905, 455] width 35 height 10
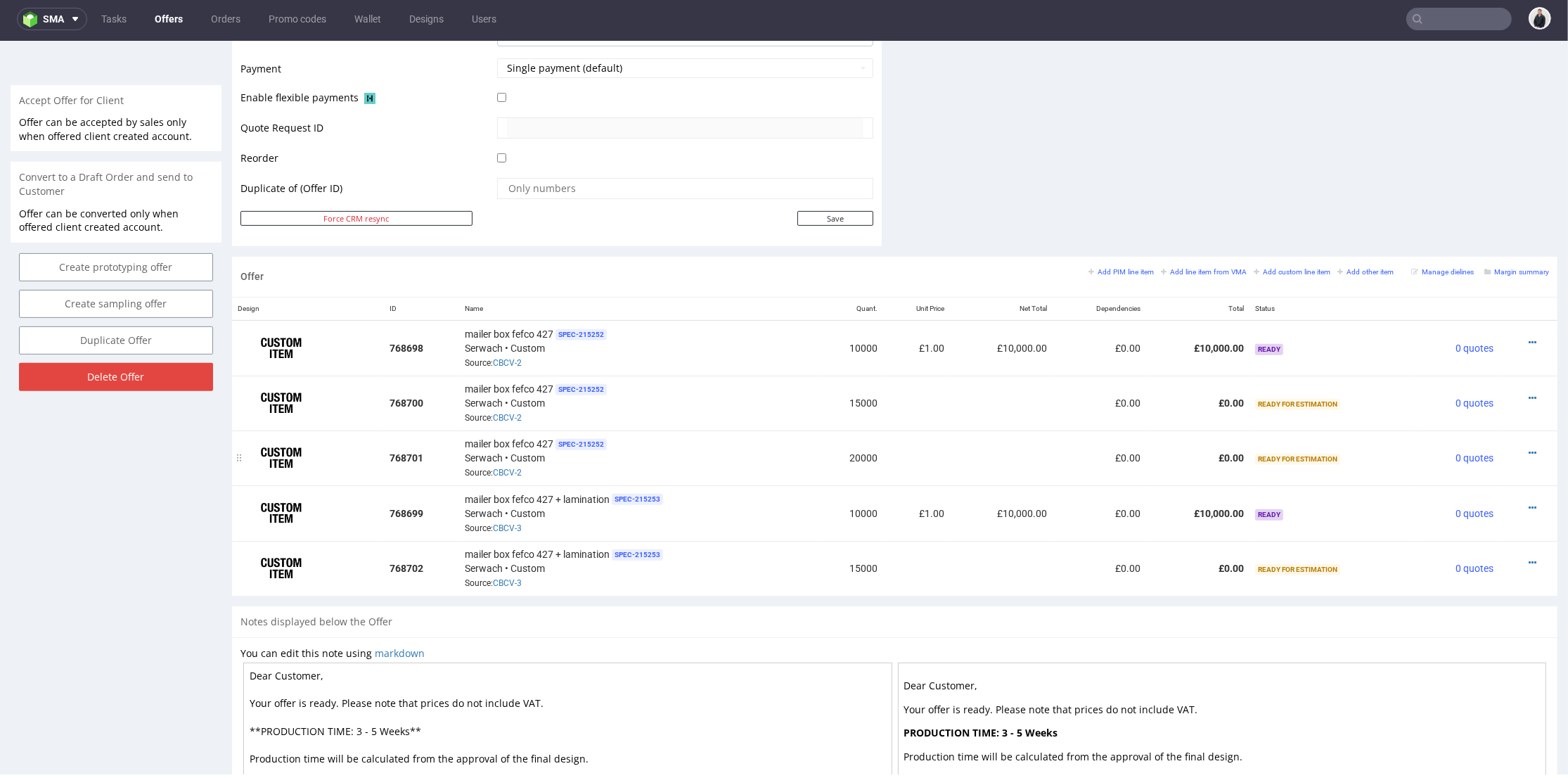
scroll to position [693, 0]
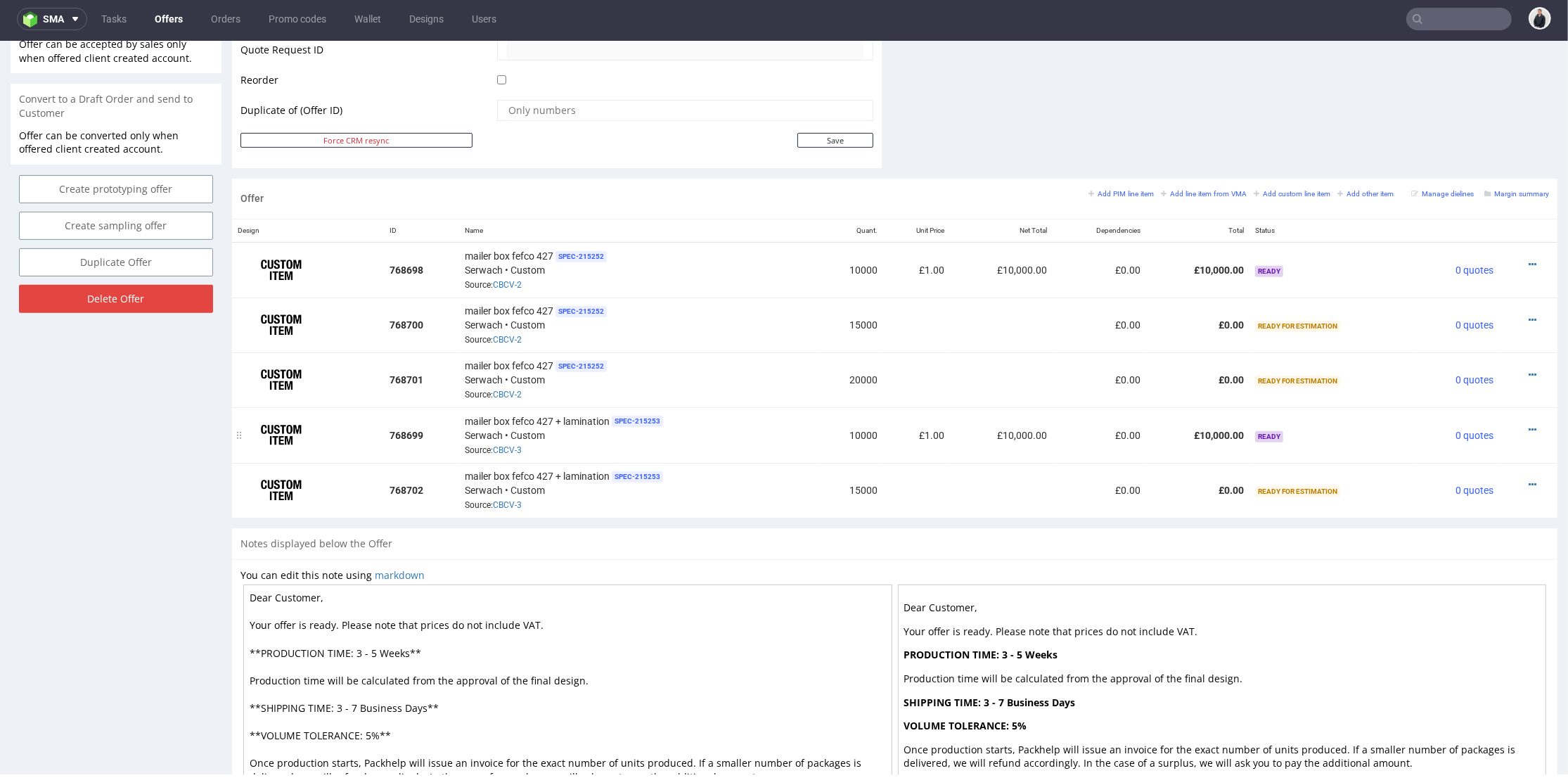
drag, startPoint x: 1510, startPoint y: 424, endPoint x: 1489, endPoint y: 416, distance: 22.5
click at [1529, 425] on icon at bounding box center [1533, 430] width 8 height 10
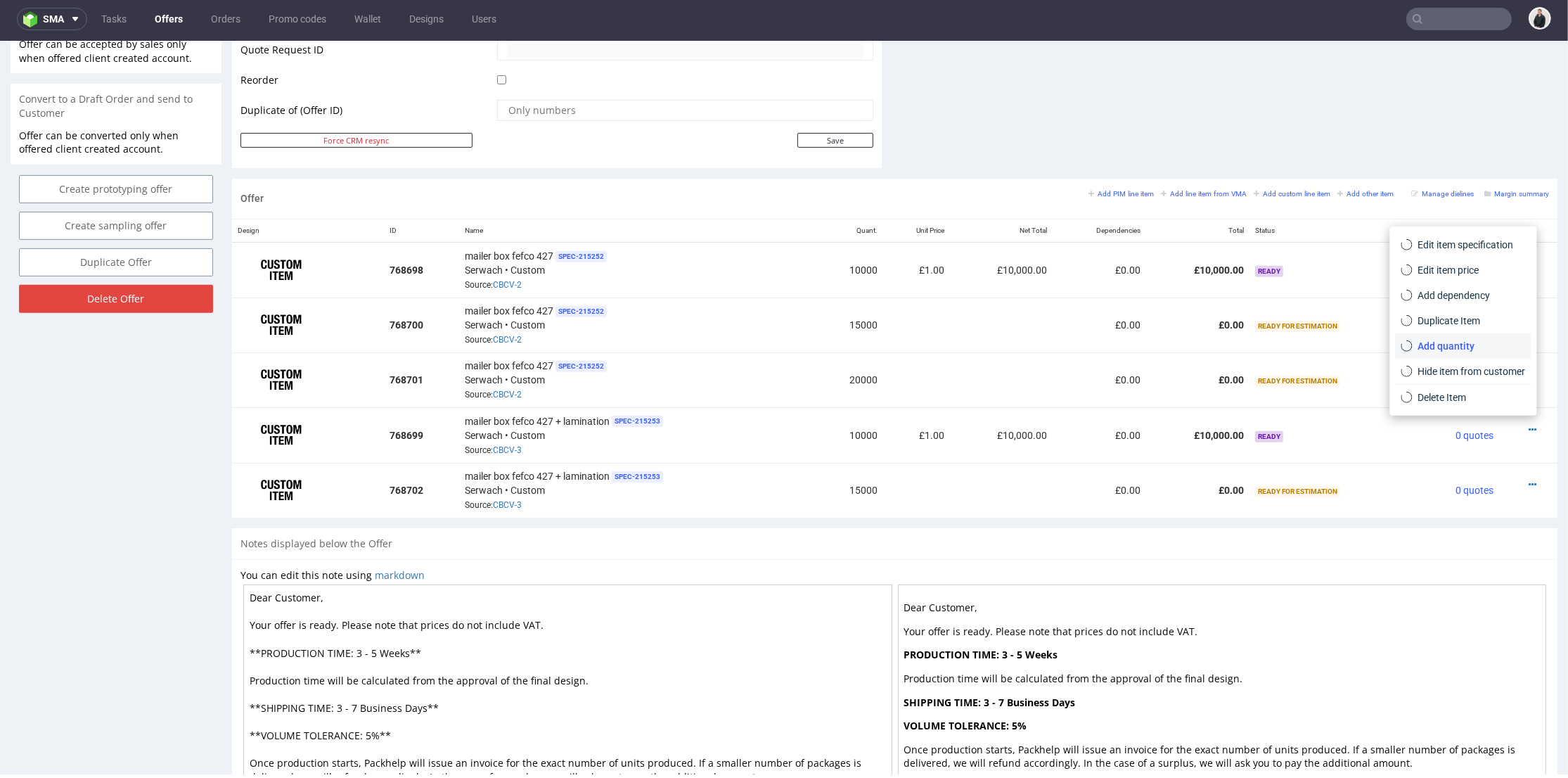
click at [1424, 352] on span "Add quantity" at bounding box center [1469, 346] width 113 height 14
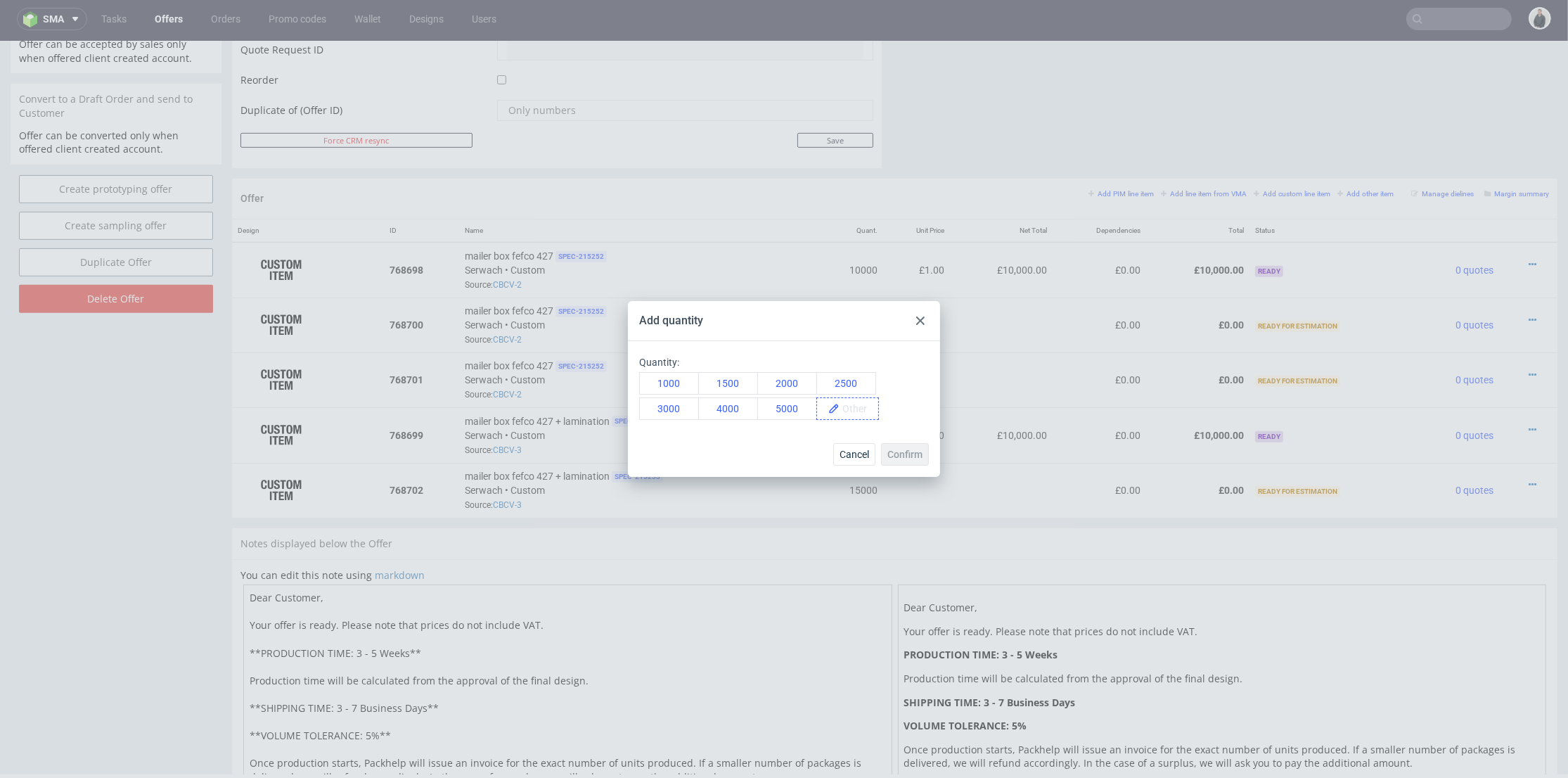
click at [869, 405] on div "1000 1500 2000 2500 3000 4000 5000" at bounding box center [784, 396] width 290 height 48
click at [860, 418] on span "20000" at bounding box center [861, 409] width 42 height 21
click at [905, 455] on span "Confirm" at bounding box center [905, 455] width 35 height 10
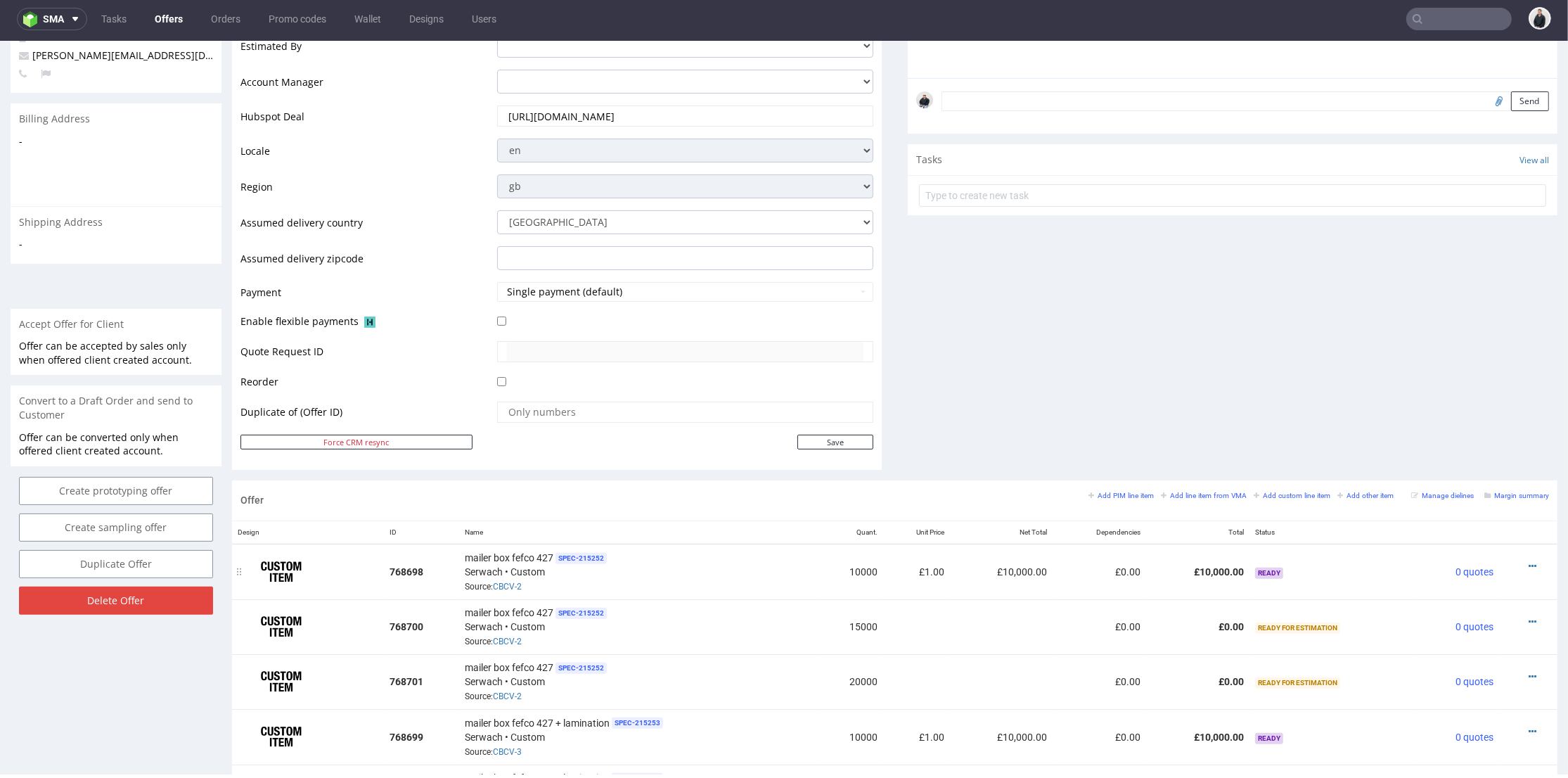
scroll to position [546, 0]
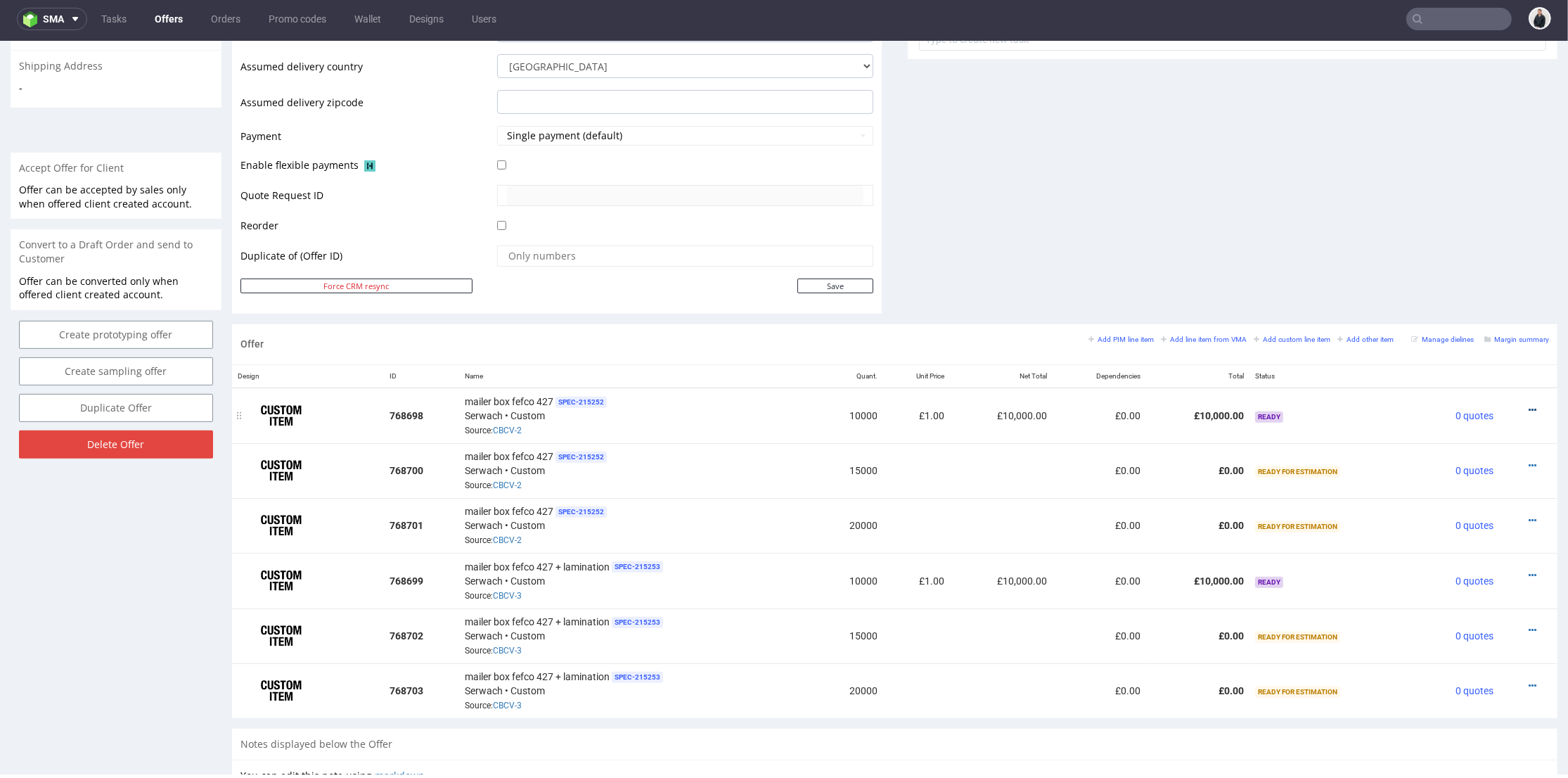
click at [1529, 407] on icon at bounding box center [1533, 410] width 8 height 10
click at [1464, 265] on li "Edit item price" at bounding box center [1464, 254] width 135 height 25
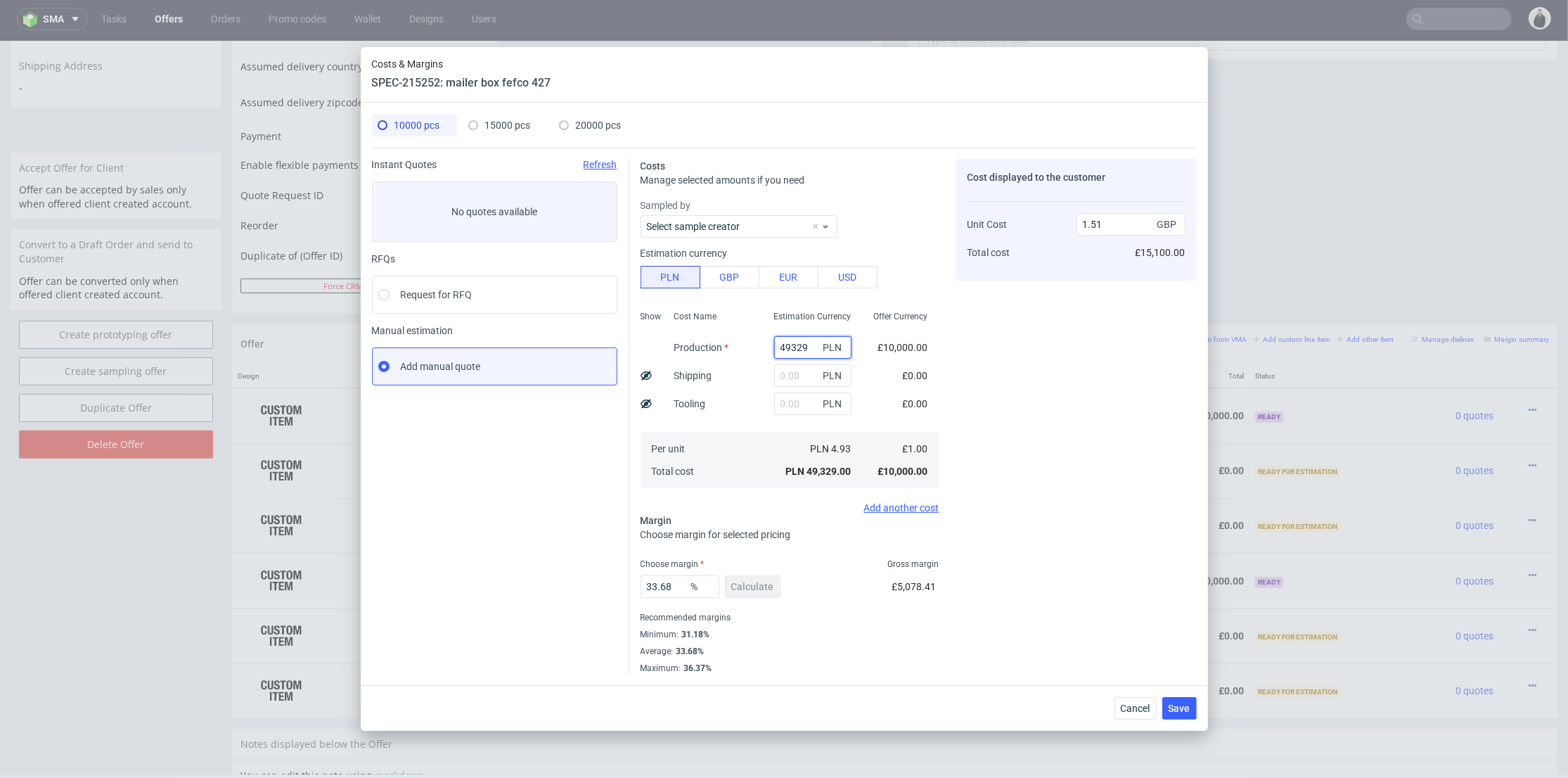
click at [802, 343] on input "49329" at bounding box center [813, 347] width 78 height 23
paste input "37200"
type input "37200"
type input "1.14"
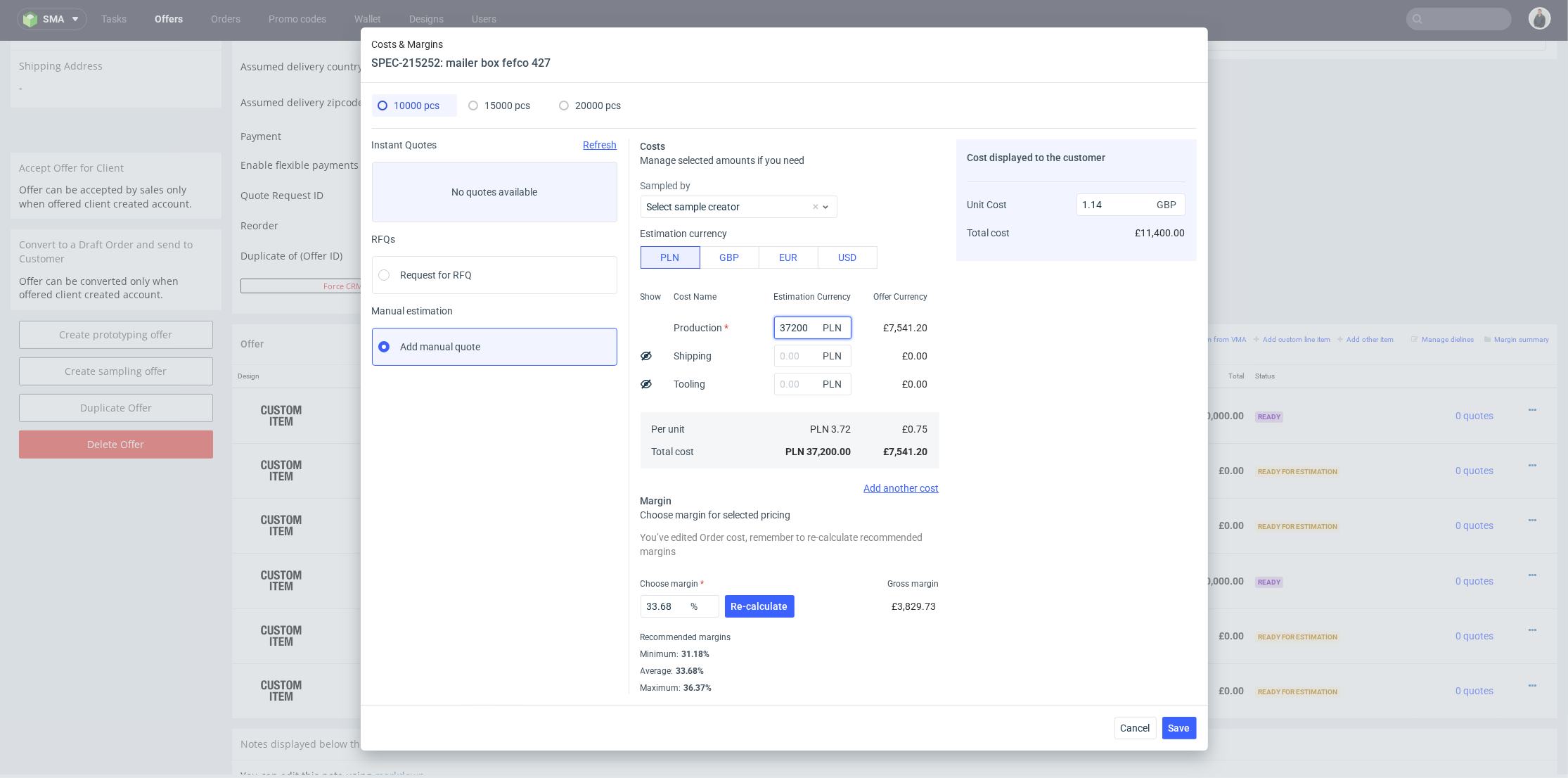
type input "37200"
click at [788, 385] on input "text" at bounding box center [813, 384] width 78 height 23
type input "1850"
type input "1.2"
type input "1850"
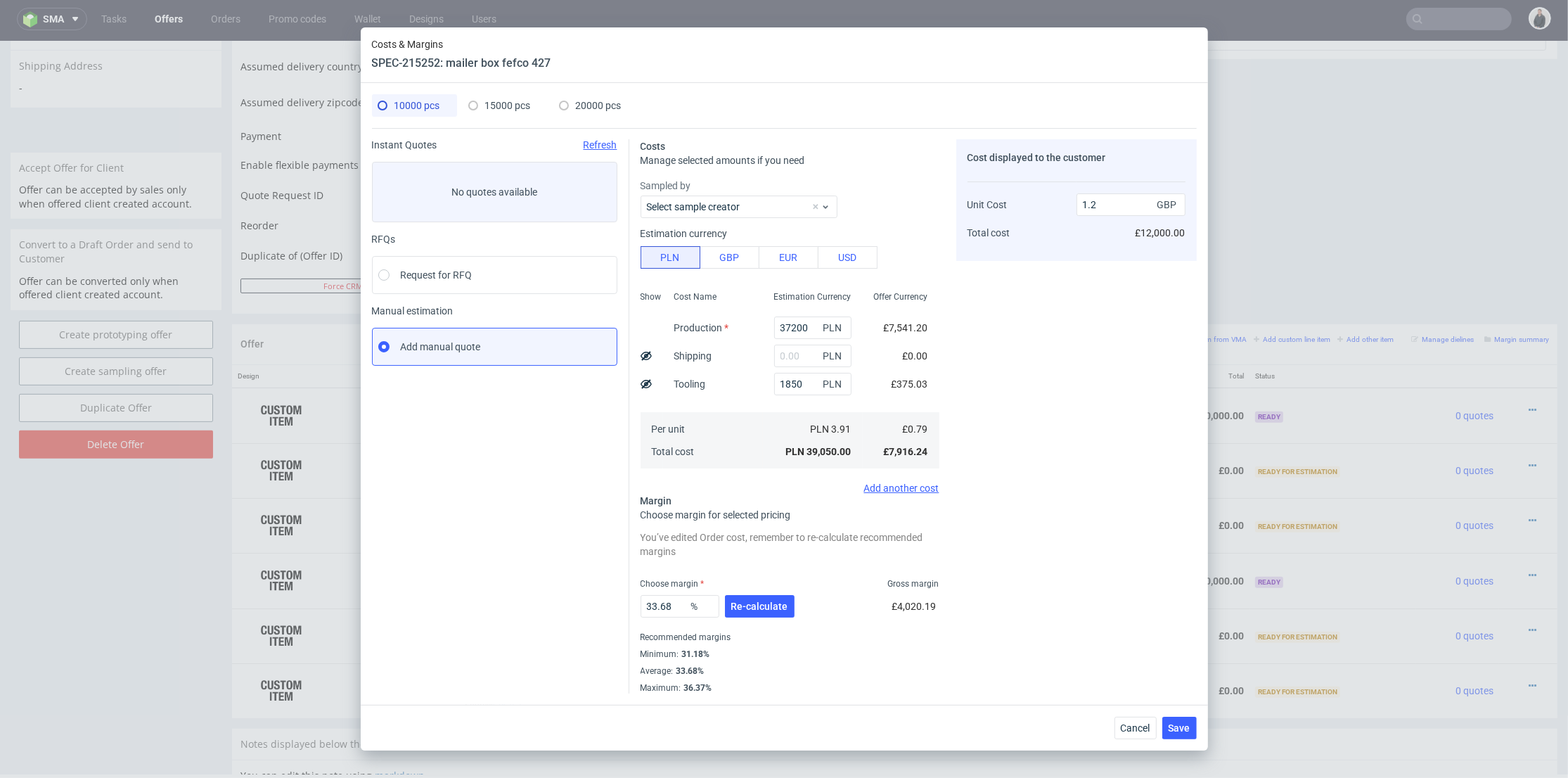
click at [486, 109] on span "15000 pcs" at bounding box center [508, 106] width 46 height 11
type input "0"
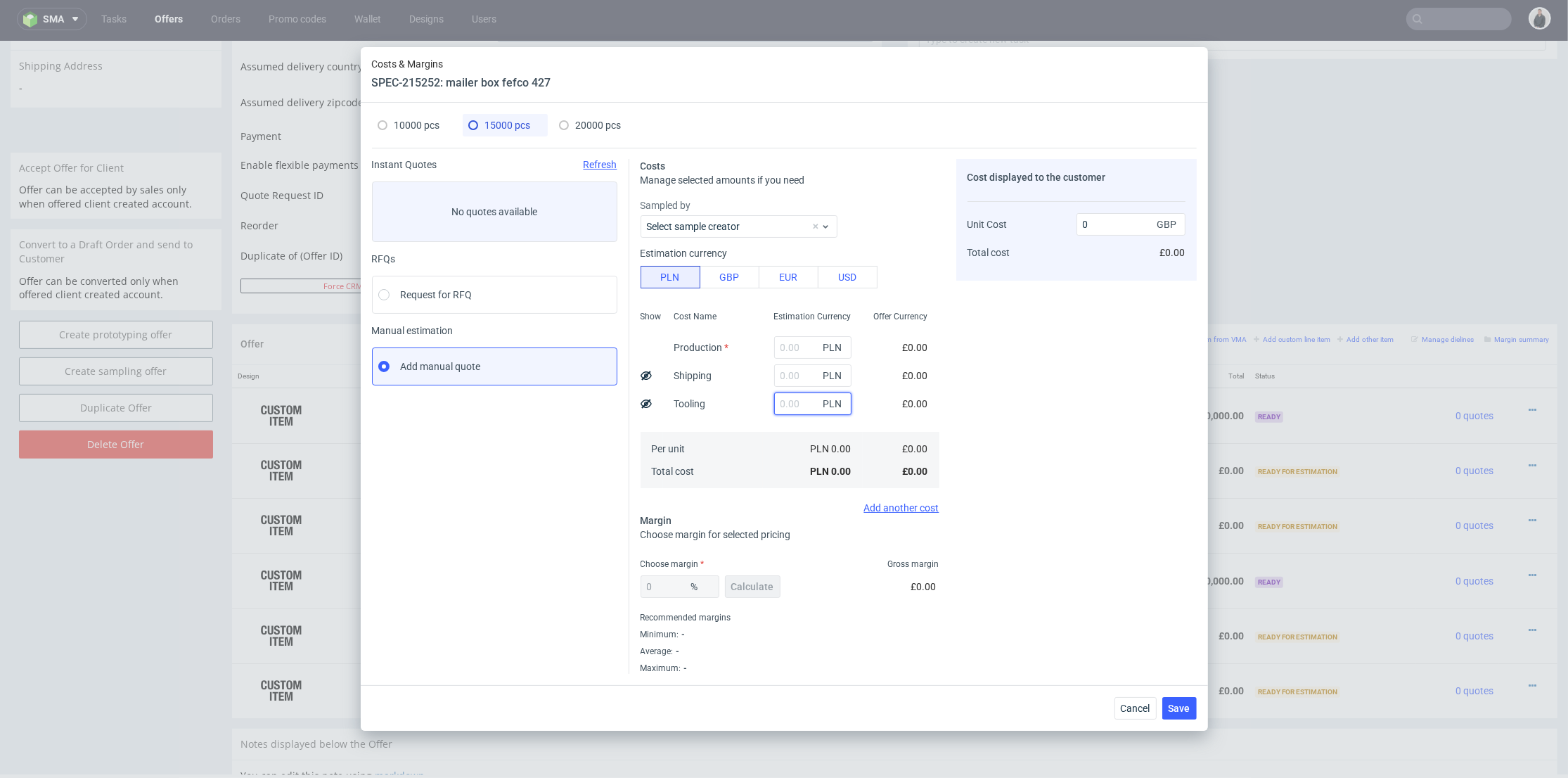
click at [794, 409] on input "text" at bounding box center [813, 404] width 78 height 23
type input "1850"
type input "0.03"
drag, startPoint x: 794, startPoint y: 345, endPoint x: 736, endPoint y: 32, distance: 318.3
click at [794, 345] on input "text" at bounding box center [813, 347] width 78 height 23
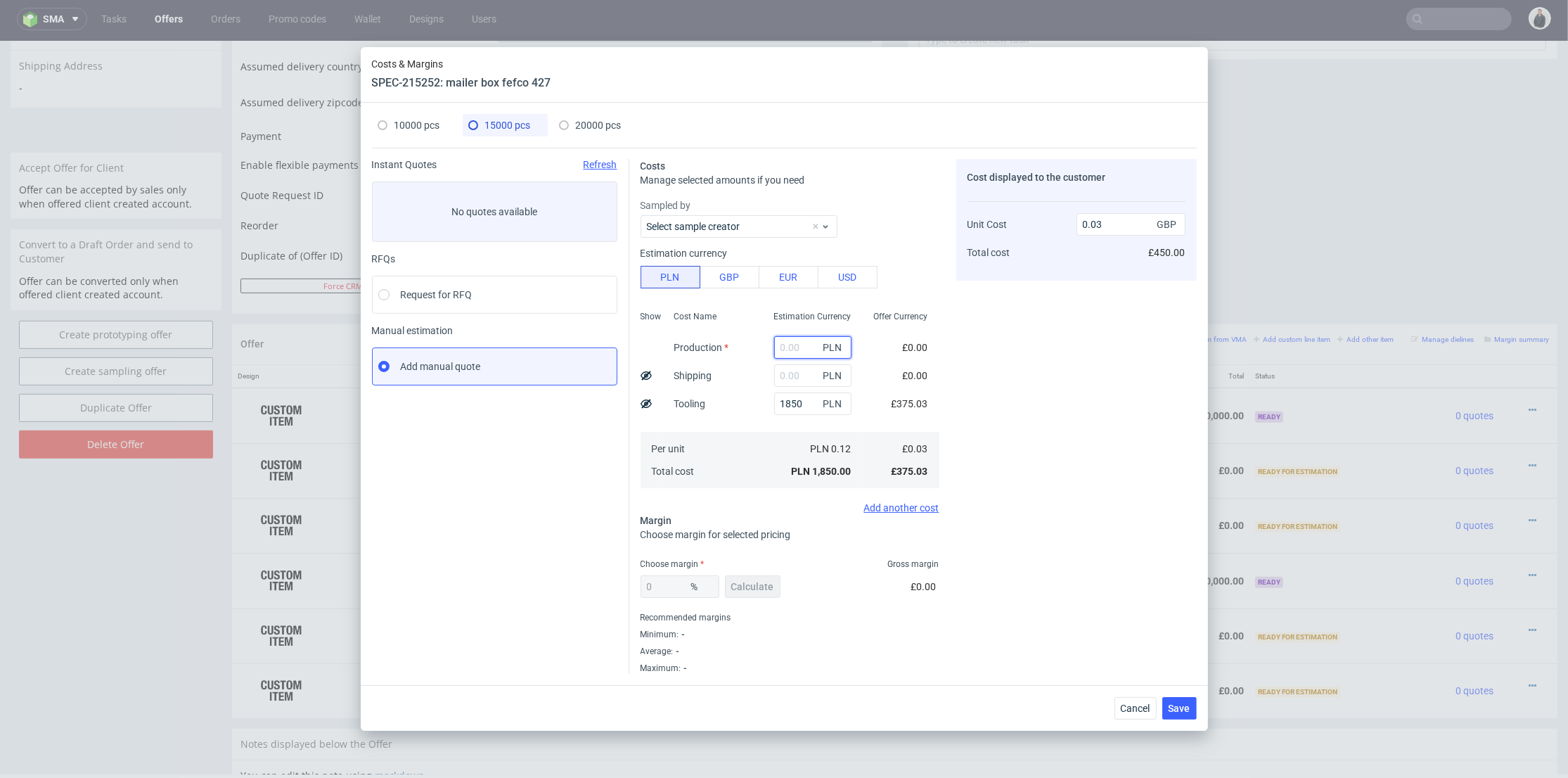
paste input "54500"
type input "54500"
type input "0.77"
type input "54500"
click at [568, 121] on div "20000 pcs" at bounding box center [590, 125] width 63 height 23
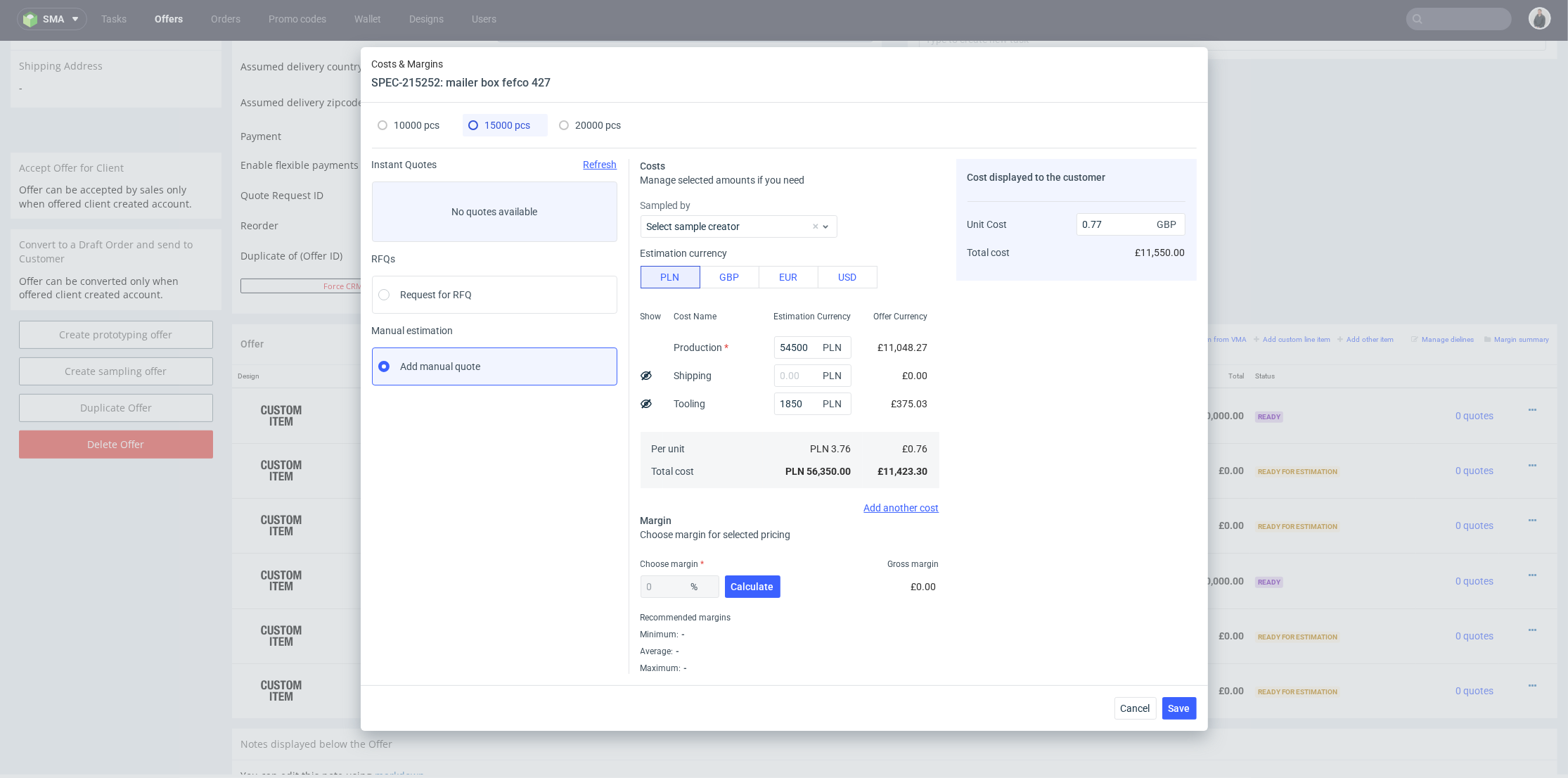
type input "0"
click at [789, 402] on input "text" at bounding box center [813, 404] width 78 height 23
type input "1850"
type input "0.02"
type input "1850"
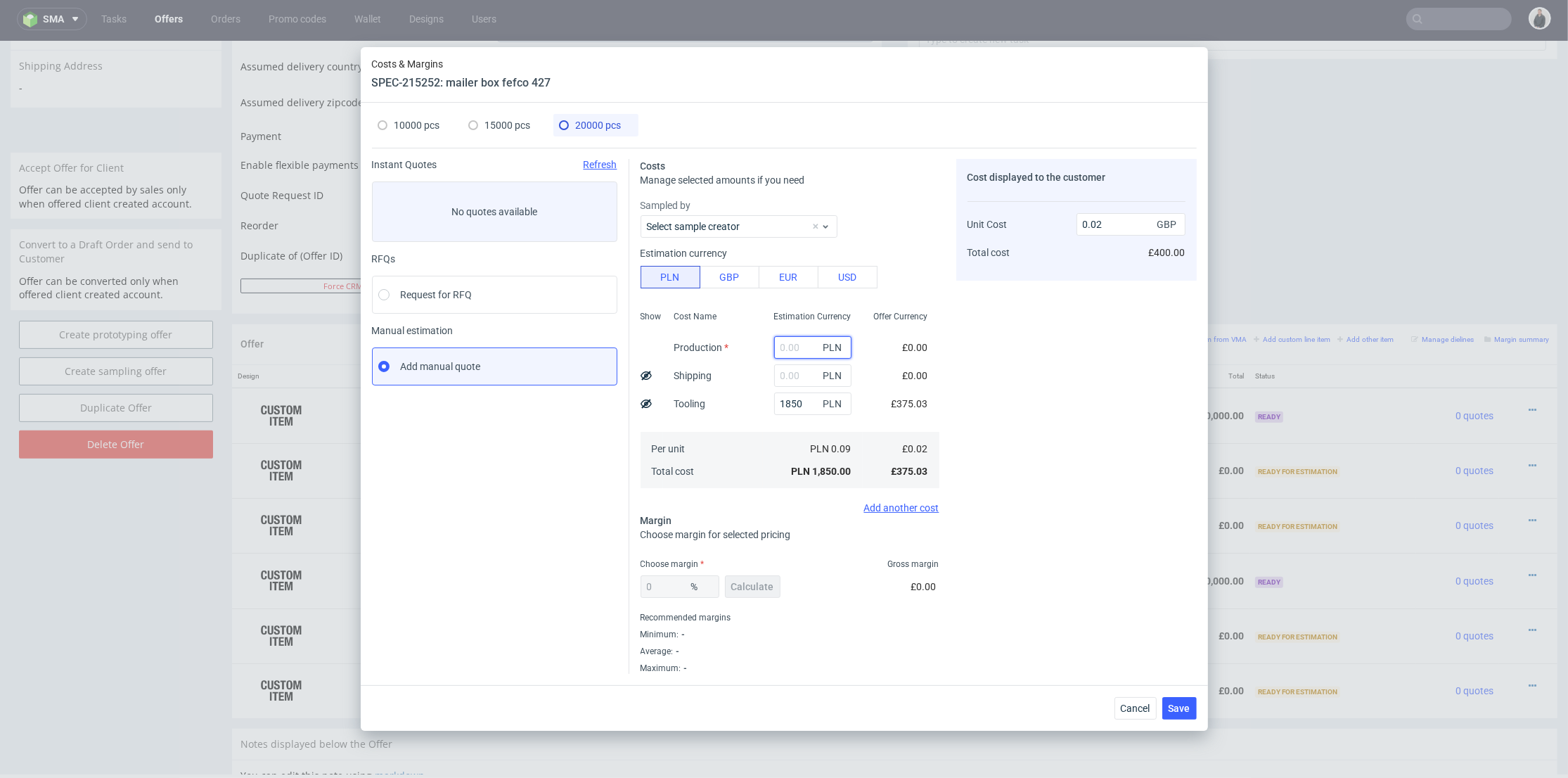
drag, startPoint x: 780, startPoint y: 350, endPoint x: 866, endPoint y: 370, distance: 88.3
click at [780, 350] on input "text" at bounding box center [813, 347] width 78 height 23
paste input "71400"
click at [1052, 401] on div "Cost displayed to the customer Unit Cost Total cost 0.02 GBP £400.00" at bounding box center [1076, 417] width 241 height 515
type input "71400"
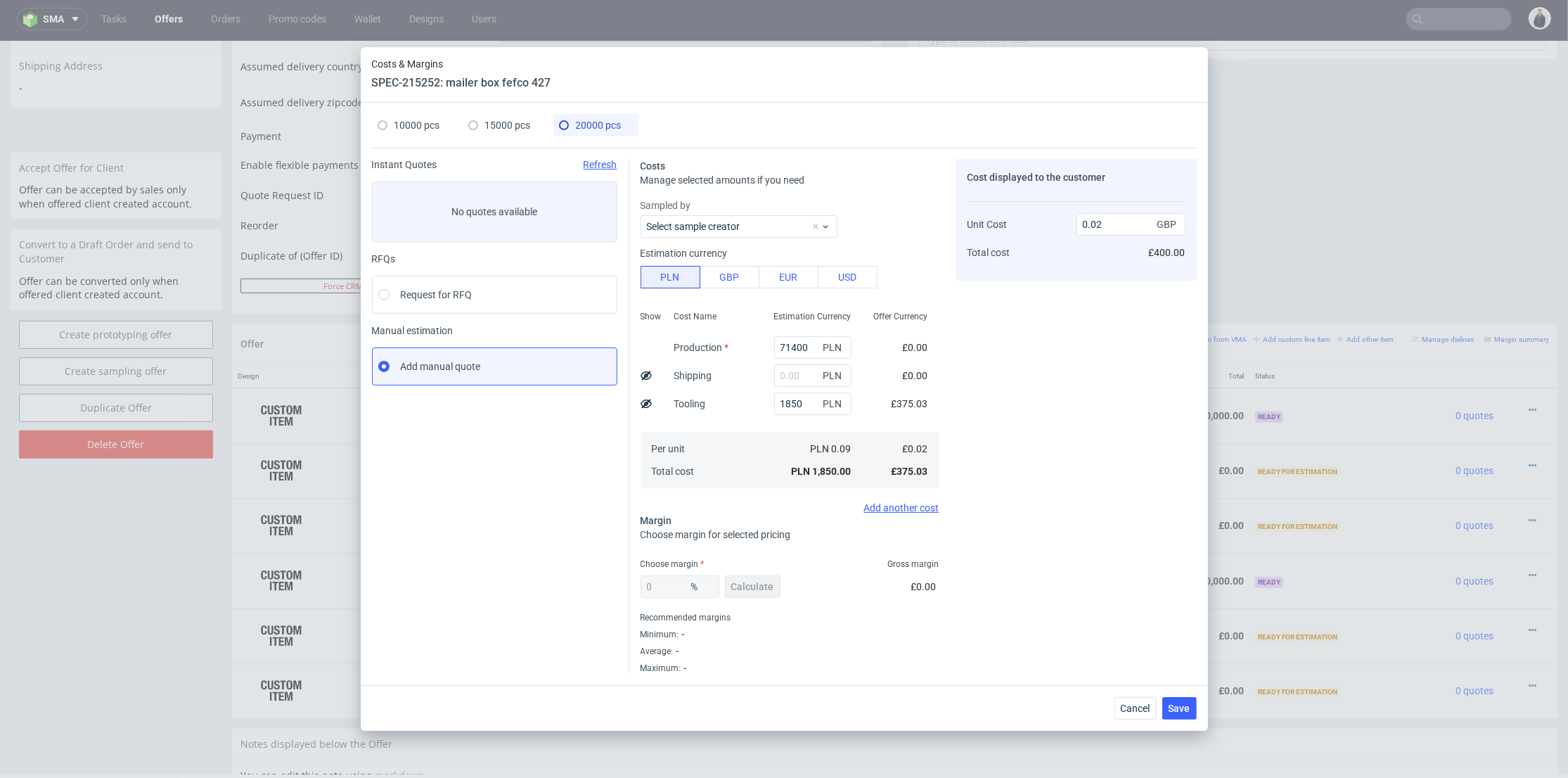
type input "0.74"
click at [744, 593] on button "Calculate" at bounding box center [753, 587] width 56 height 23
type input "20.42"
type input "0.93"
drag, startPoint x: 675, startPoint y: 587, endPoint x: 566, endPoint y: 578, distance: 109.4
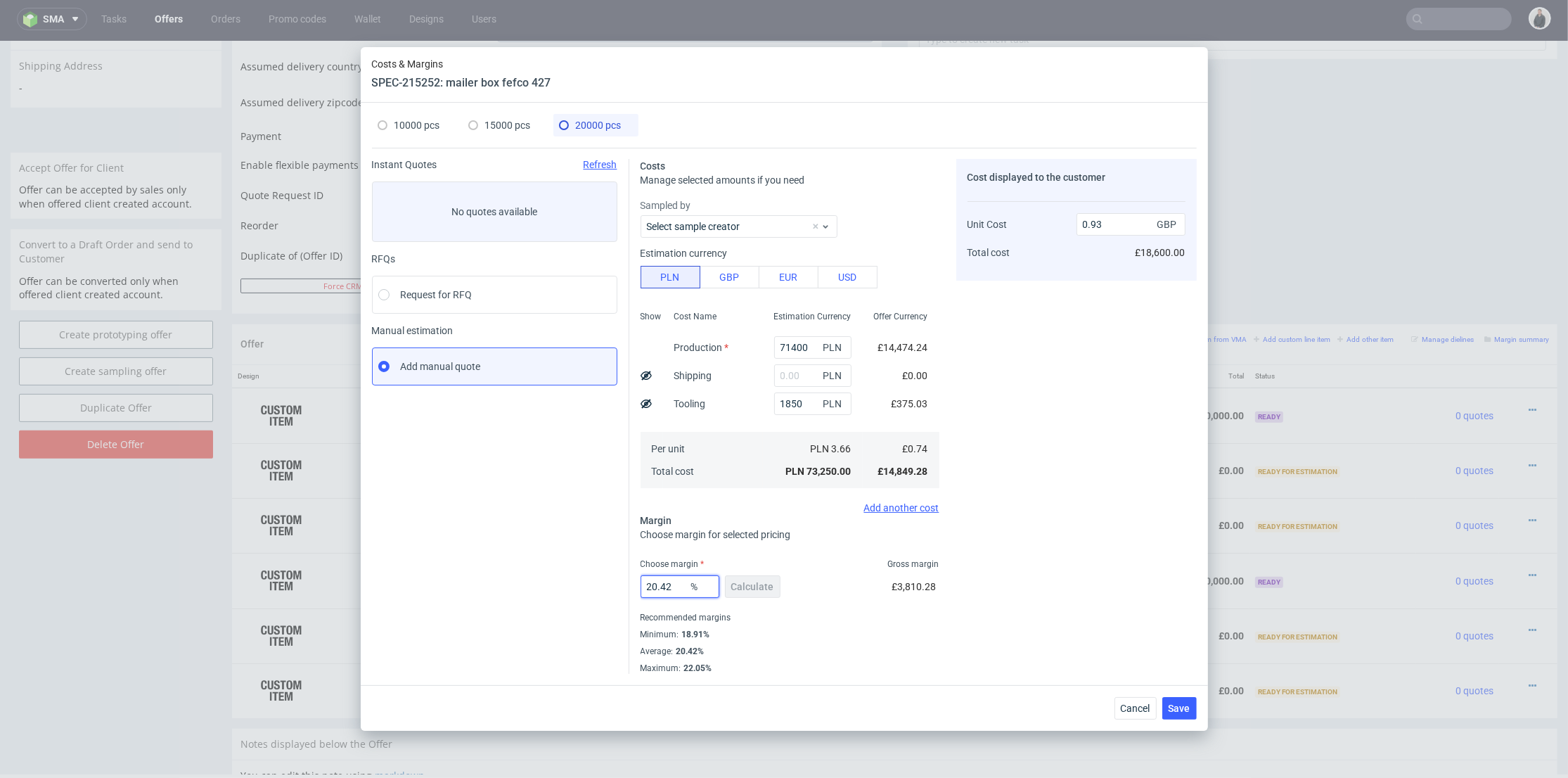
click at [566, 578] on div "Instant Quotes Refresh No quotes available RFQs Request for RFQ Manual estimati…" at bounding box center [784, 410] width 825 height 526
click at [519, 116] on div "15000 pcs" at bounding box center [500, 125] width 63 height 23
type input "54500"
type input "0"
type input "0.77"
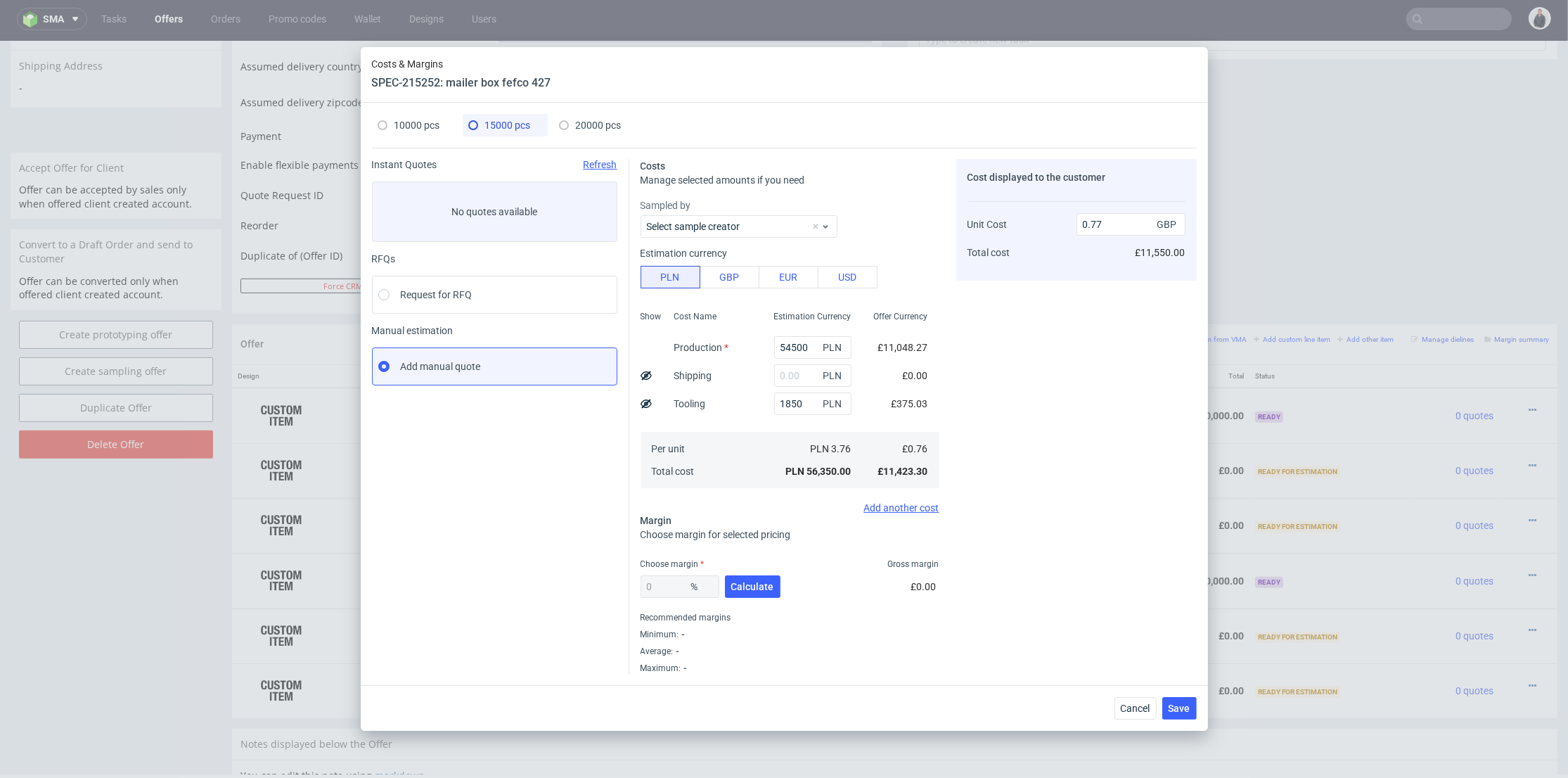
click at [744, 597] on button "Calculate" at bounding box center [753, 587] width 56 height 23
type input "22.16"
type input "0.98"
drag, startPoint x: 427, startPoint y: 126, endPoint x: 471, endPoint y: 195, distance: 81.8
click at [427, 127] on span "10000 pcs" at bounding box center [417, 125] width 46 height 11
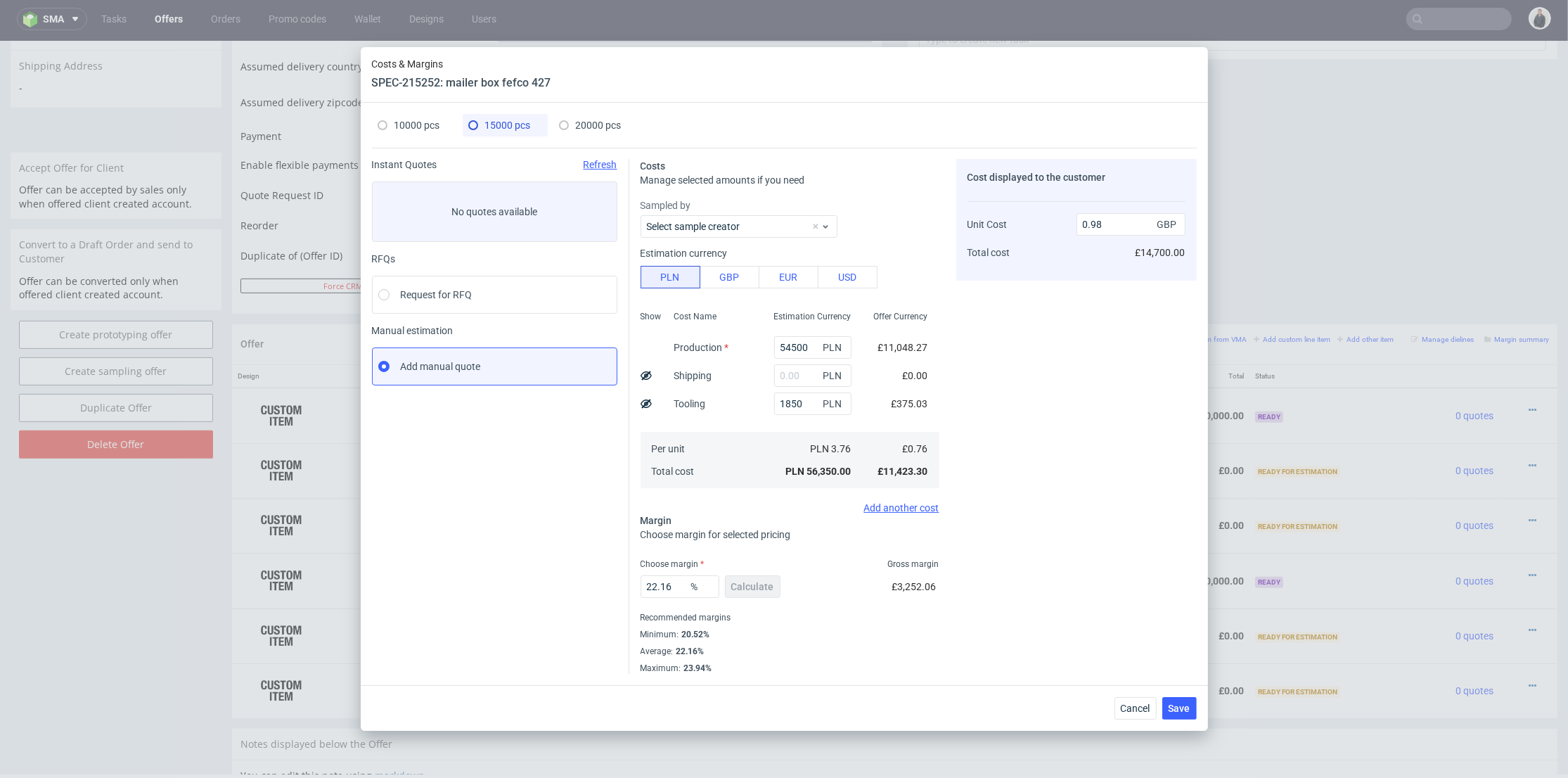
type input "37200"
type input "33.68"
type input "1.2"
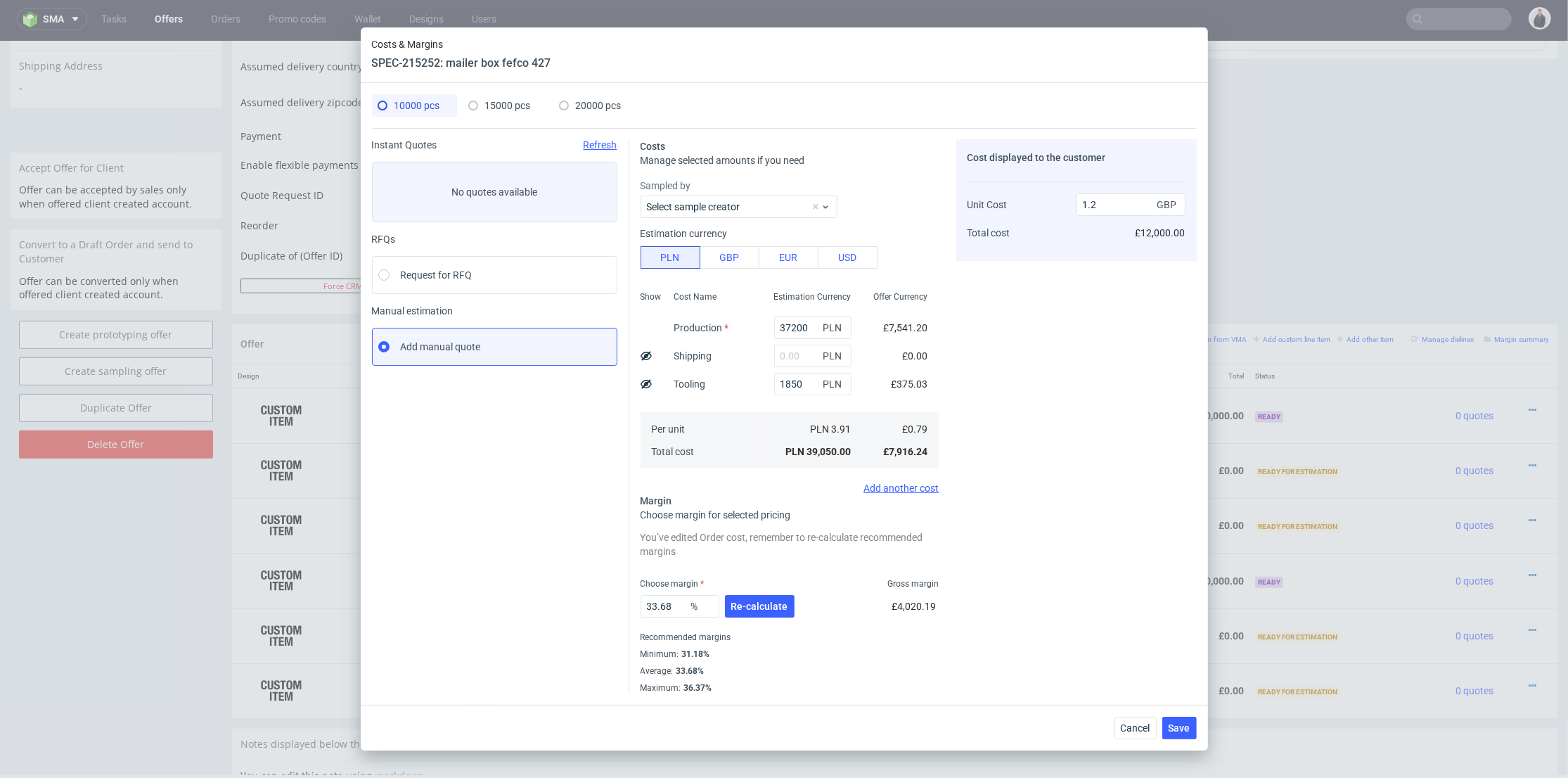
click at [761, 618] on div "33.68 % Re-calculate" at bounding box center [719, 609] width 157 height 40
click at [761, 606] on span "Re-calculate" at bounding box center [759, 606] width 57 height 10
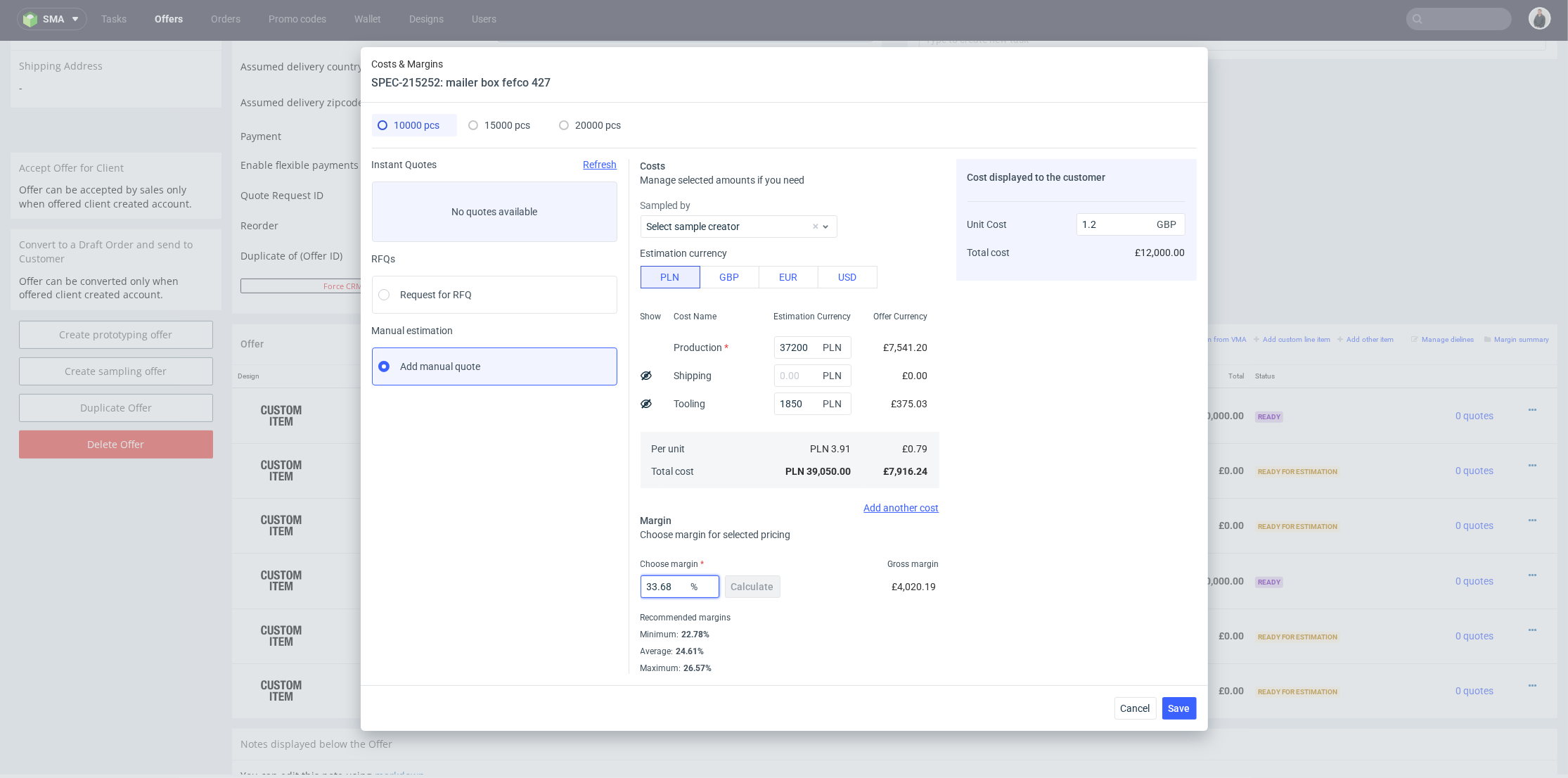
drag, startPoint x: 639, startPoint y: 583, endPoint x: 567, endPoint y: 573, distance: 72.7
click at [565, 573] on div "Instant Quotes Refresh No quotes available RFQs Request for RFQ Manual estimati…" at bounding box center [784, 410] width 825 height 526
type input "26"
click at [848, 578] on div "26 % Calculate £4,020.19" at bounding box center [790, 590] width 299 height 40
type input "1.07"
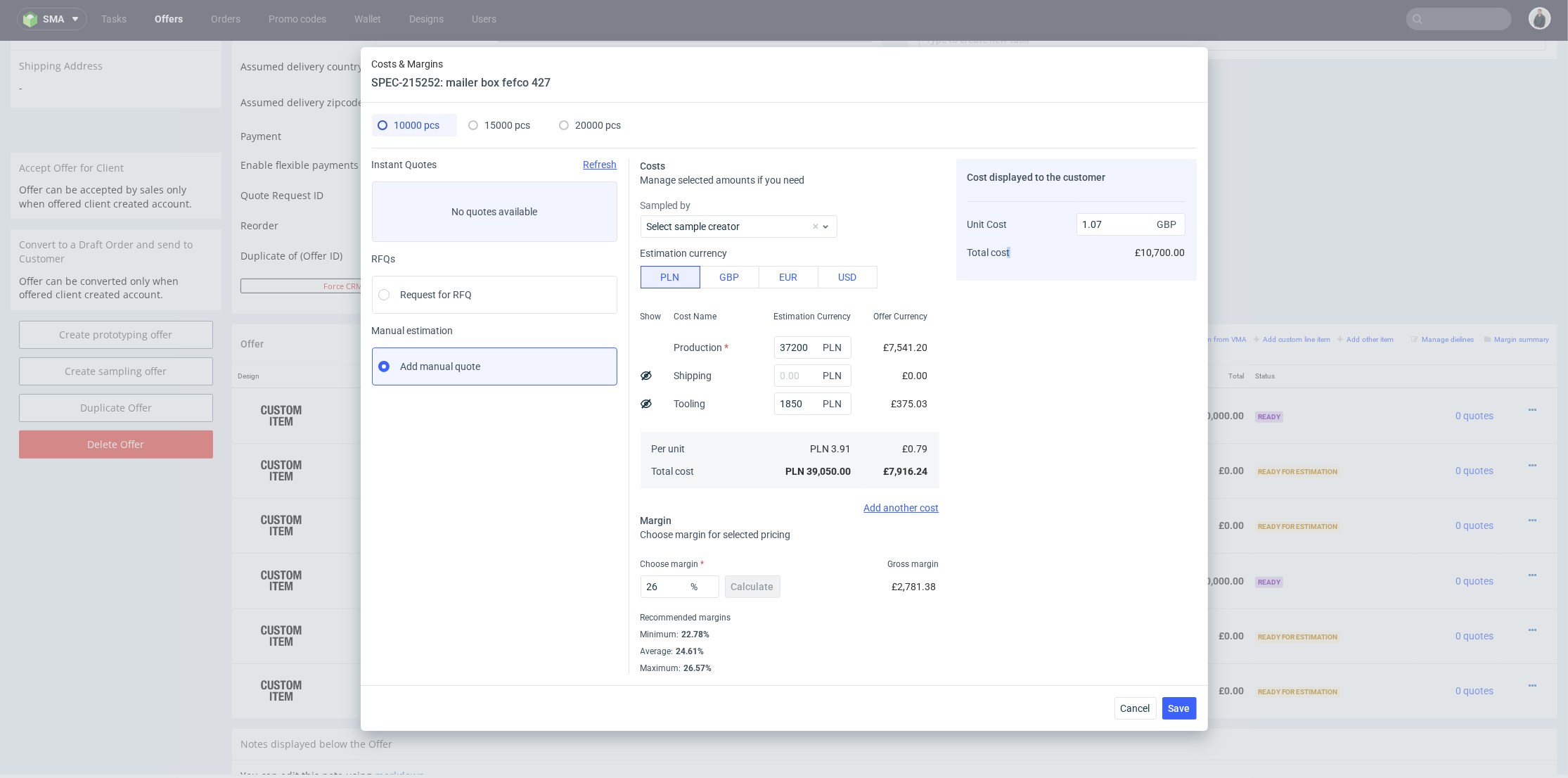
click at [1011, 489] on div "Cost displayed to the customer Unit Cost Total cost 1.07 GBP £10,700.00" at bounding box center [1076, 417] width 241 height 515
click at [1190, 716] on button "Save" at bounding box center [1179, 709] width 35 height 23
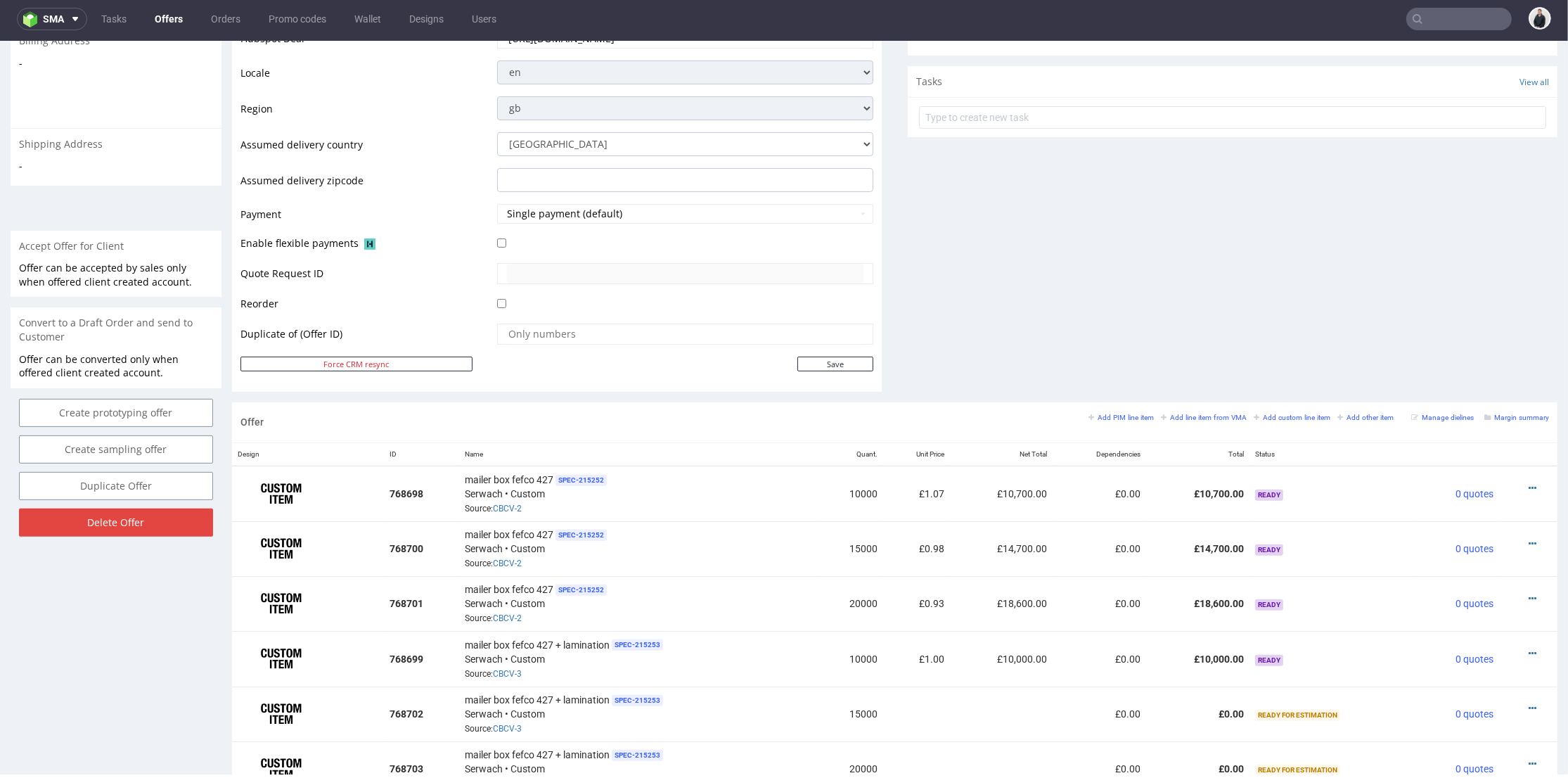
scroll to position [625, 0]
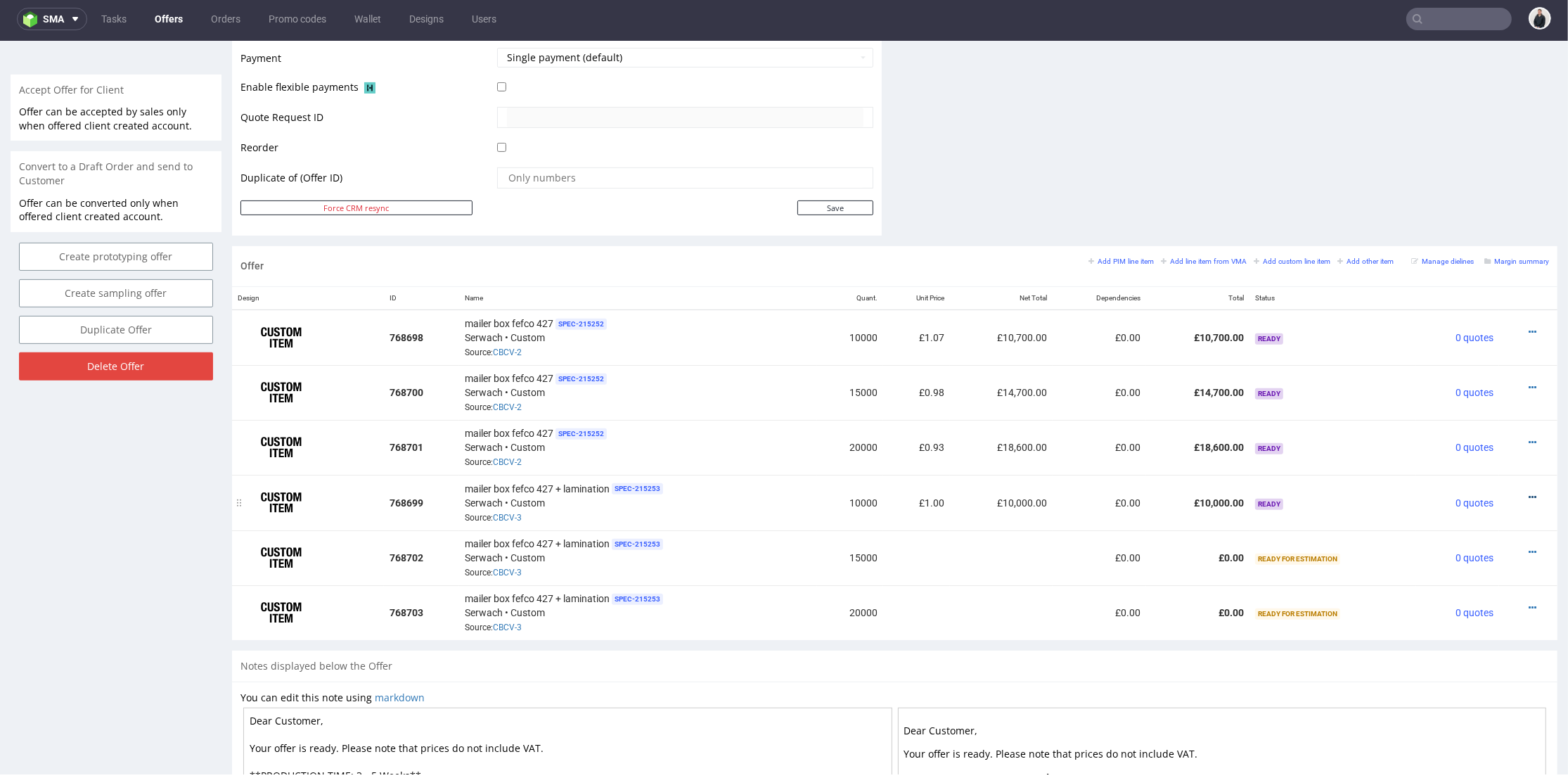
click at [1529, 493] on icon at bounding box center [1533, 498] width 8 height 10
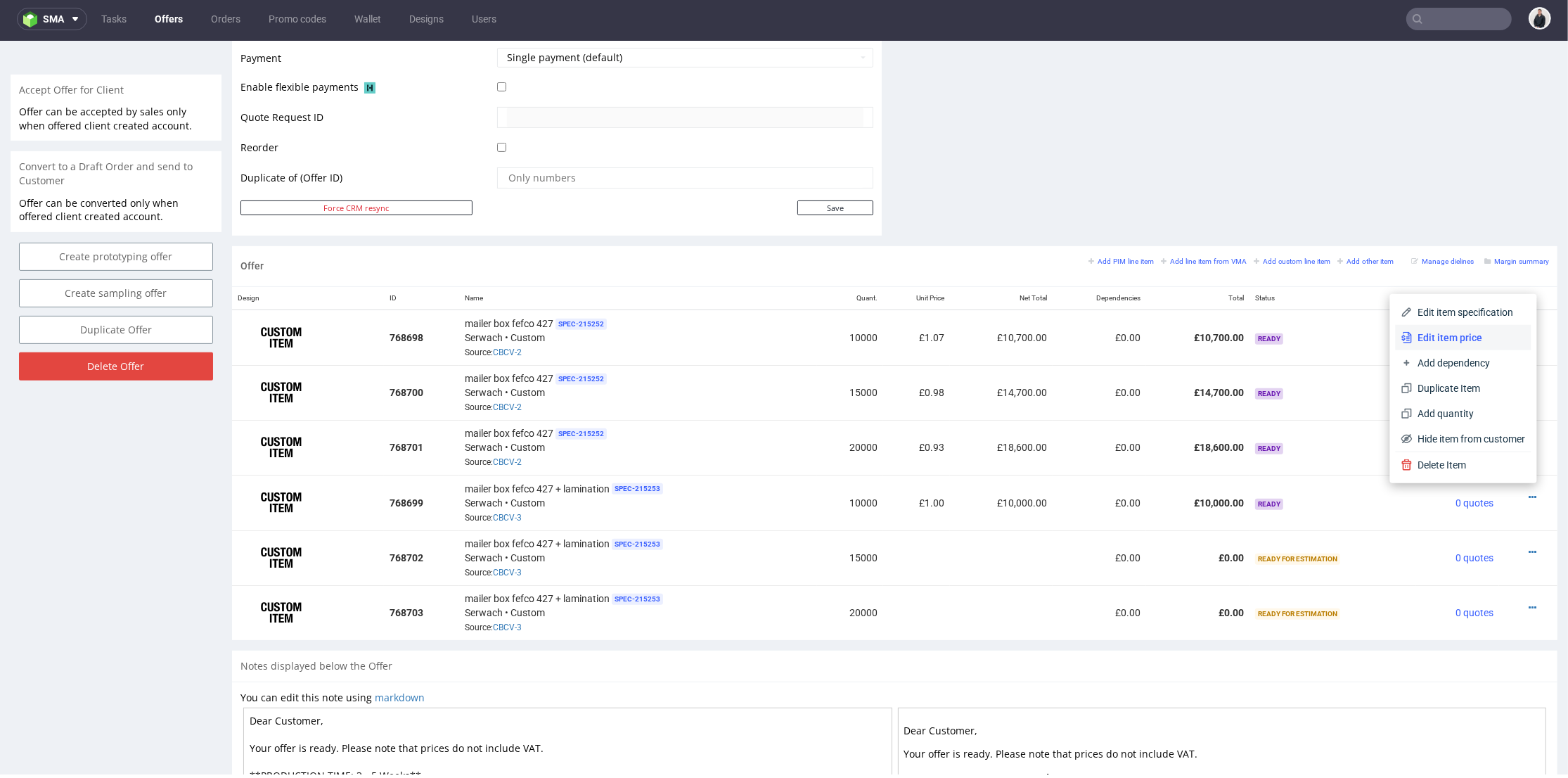
click at [1458, 335] on span "Edit item price" at bounding box center [1469, 337] width 113 height 14
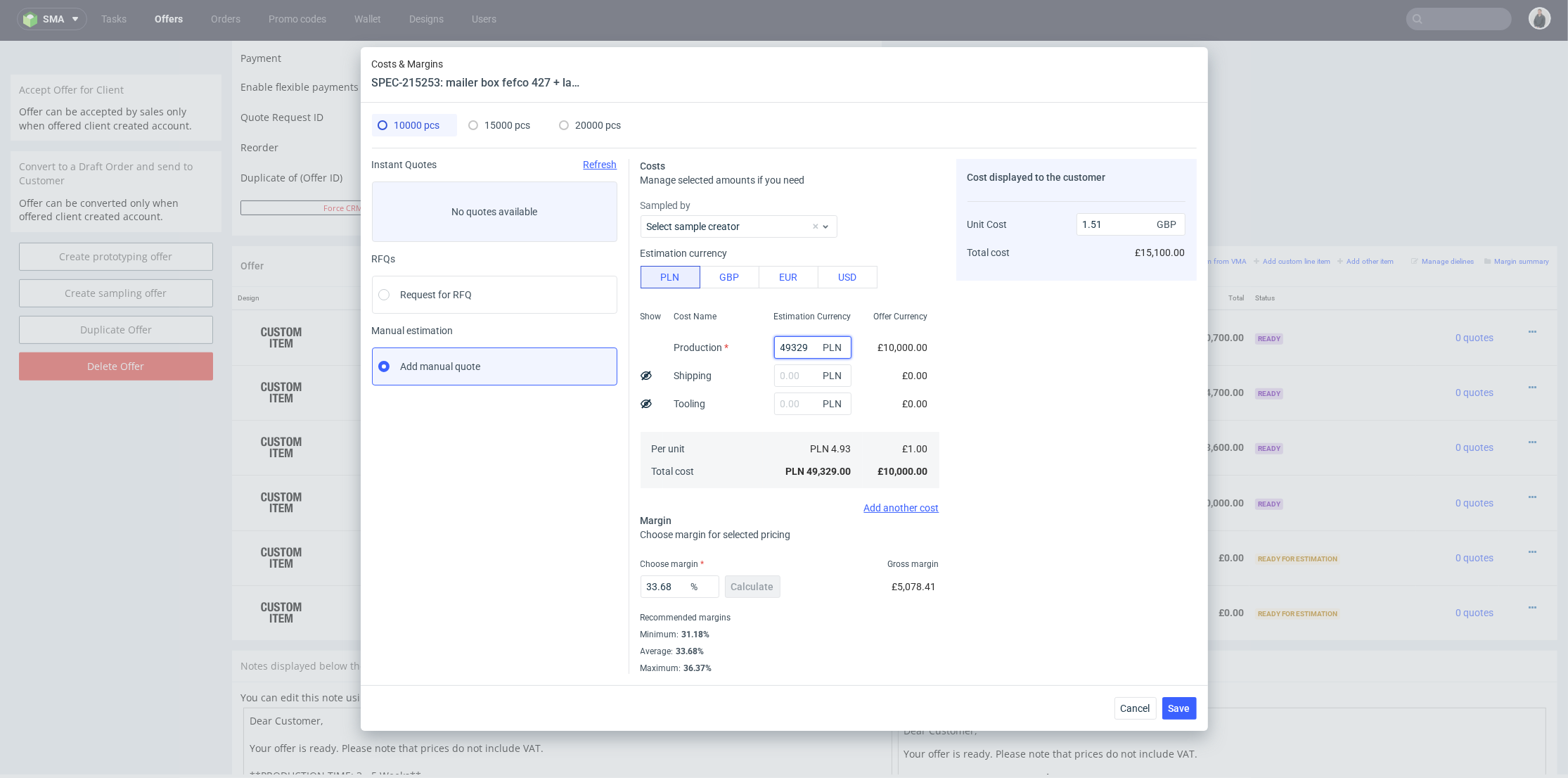
click at [783, 346] on input "49329" at bounding box center [813, 347] width 78 height 23
paste input "51200"
type input "51200"
type input "1.57"
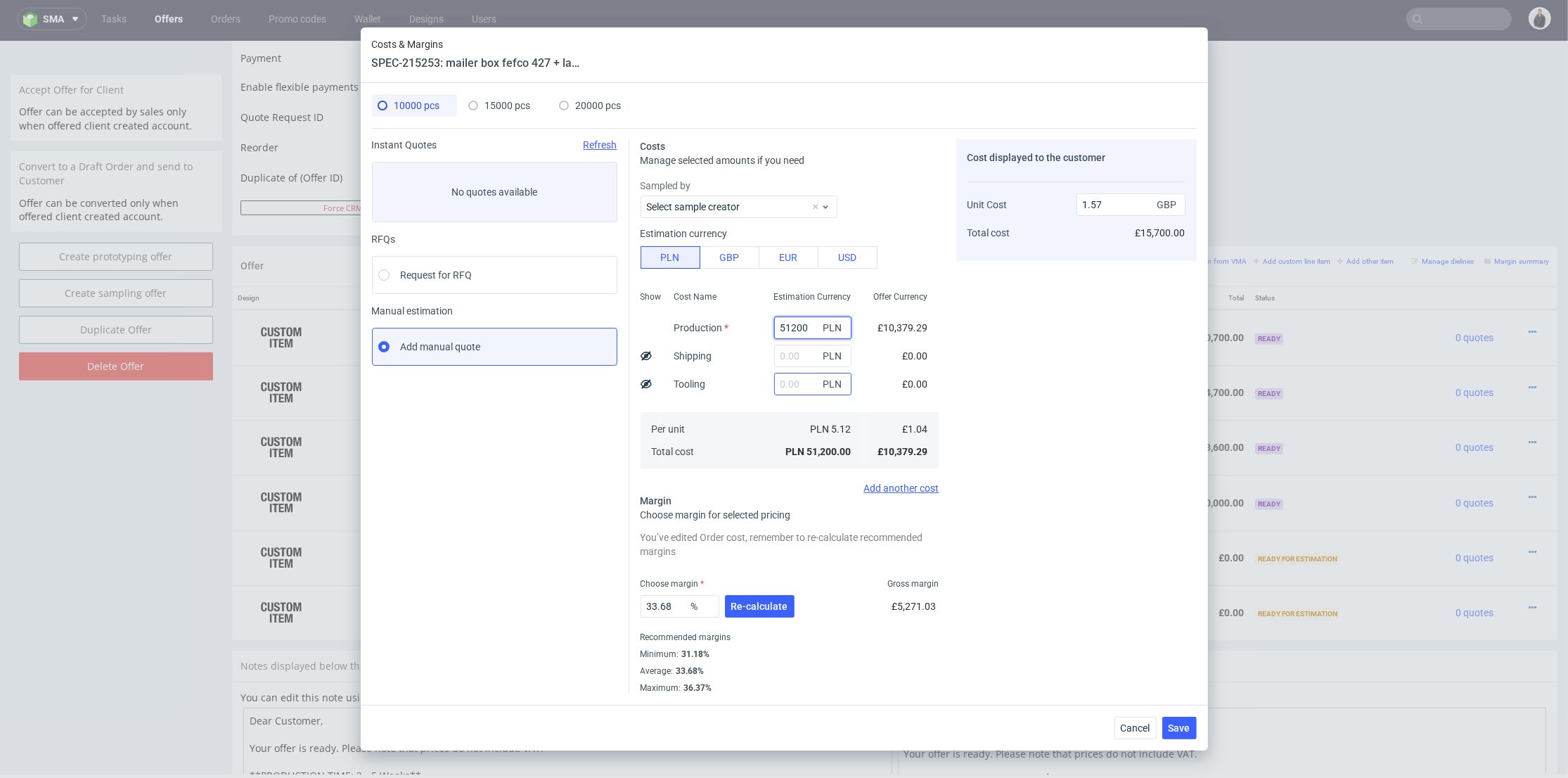
type input "51200"
click at [786, 385] on input "text" at bounding box center [813, 384] width 78 height 23
type input "1850"
type input "1.62"
type input "1850"
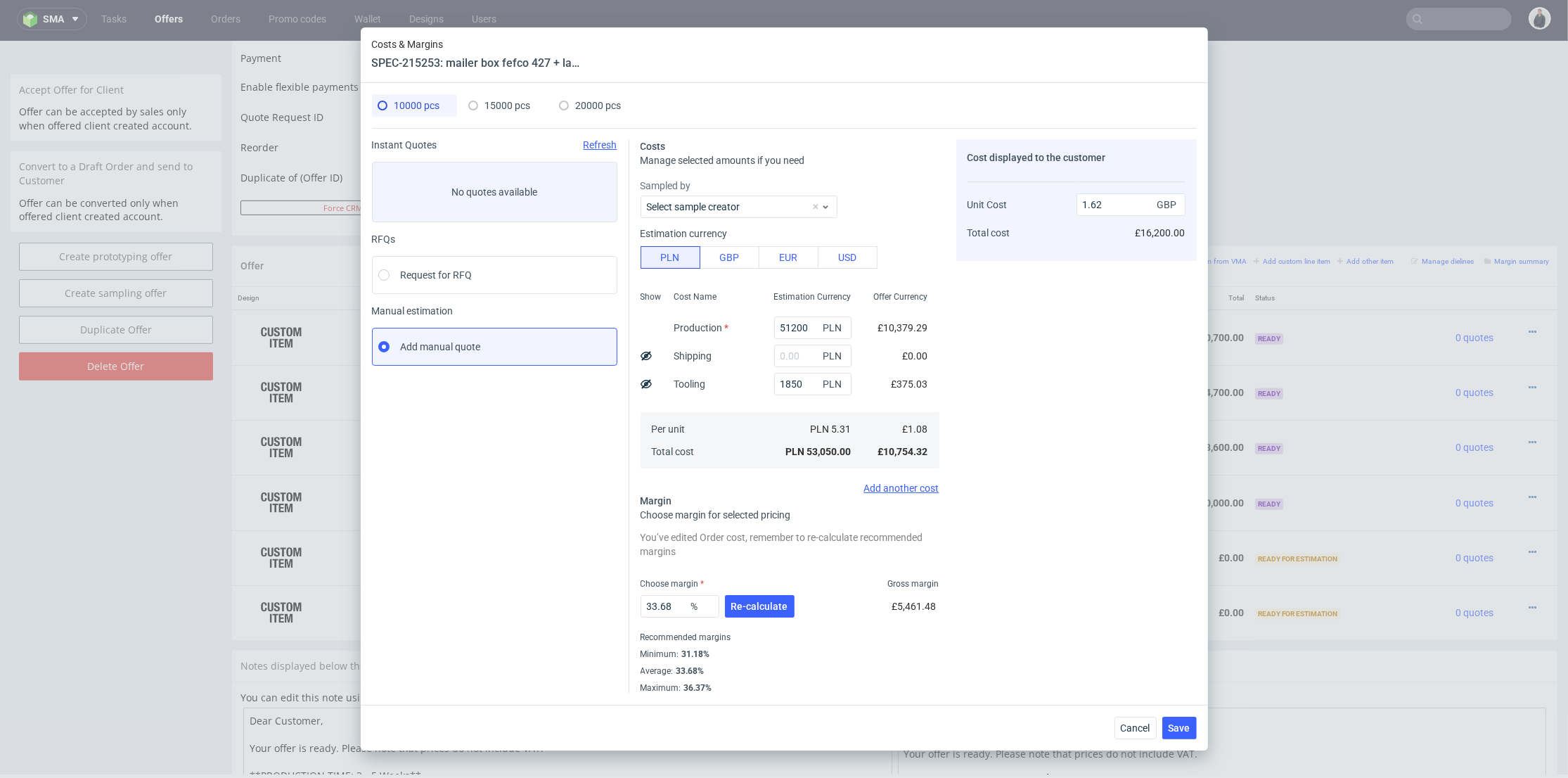
click at [511, 103] on span "15000 pcs" at bounding box center [508, 106] width 46 height 11
type input "0"
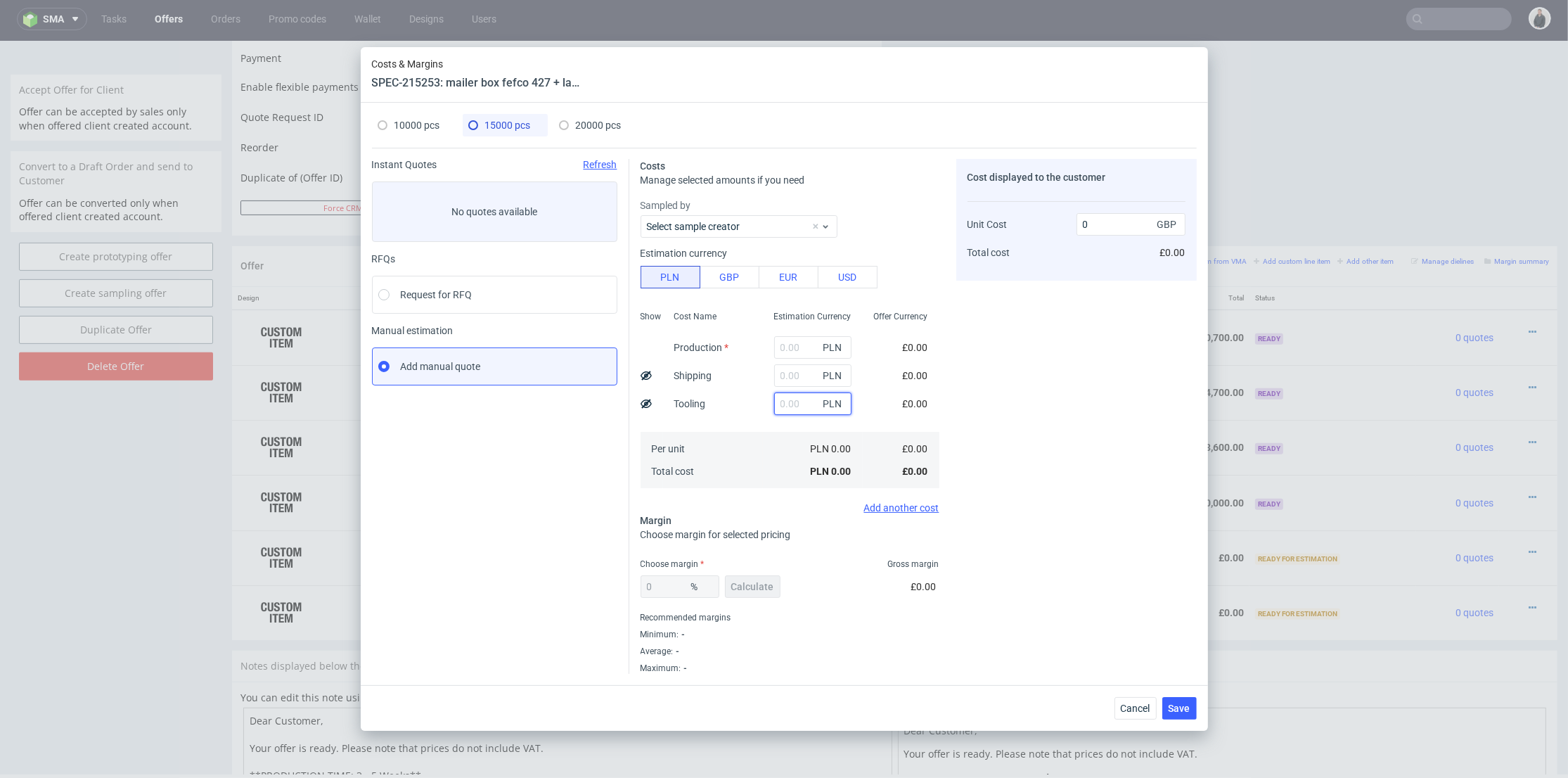
click at [774, 404] on input "text" at bounding box center [813, 404] width 78 height 23
type input "1850"
type input "0.03"
type input "1850"
drag, startPoint x: 781, startPoint y: 347, endPoint x: 768, endPoint y: 321, distance: 29.1
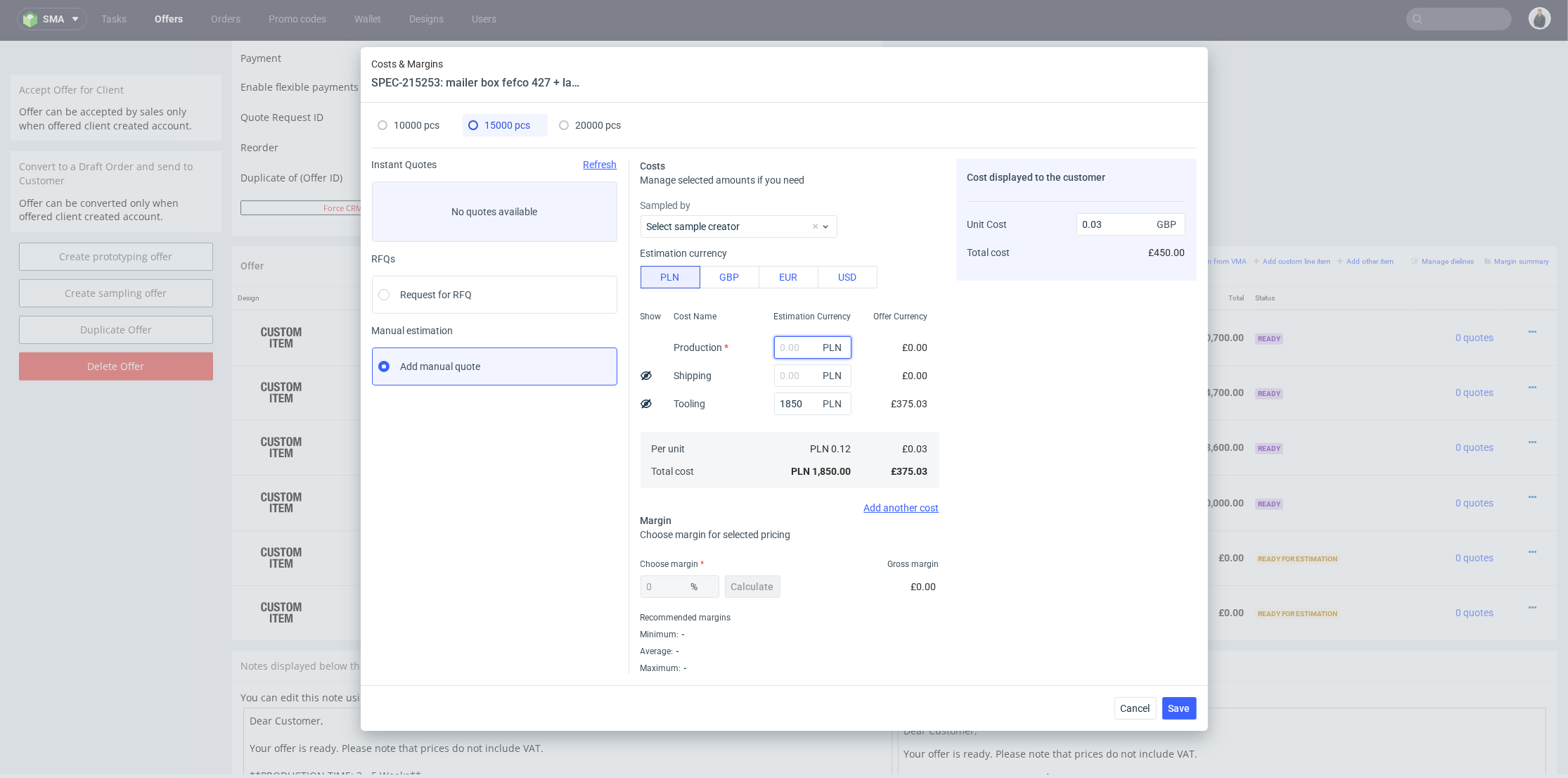
click at [781, 347] on input "text" at bounding box center [813, 347] width 78 height 23
paste input "75300"
type input "75300"
type input "1.05"
type input "75300"
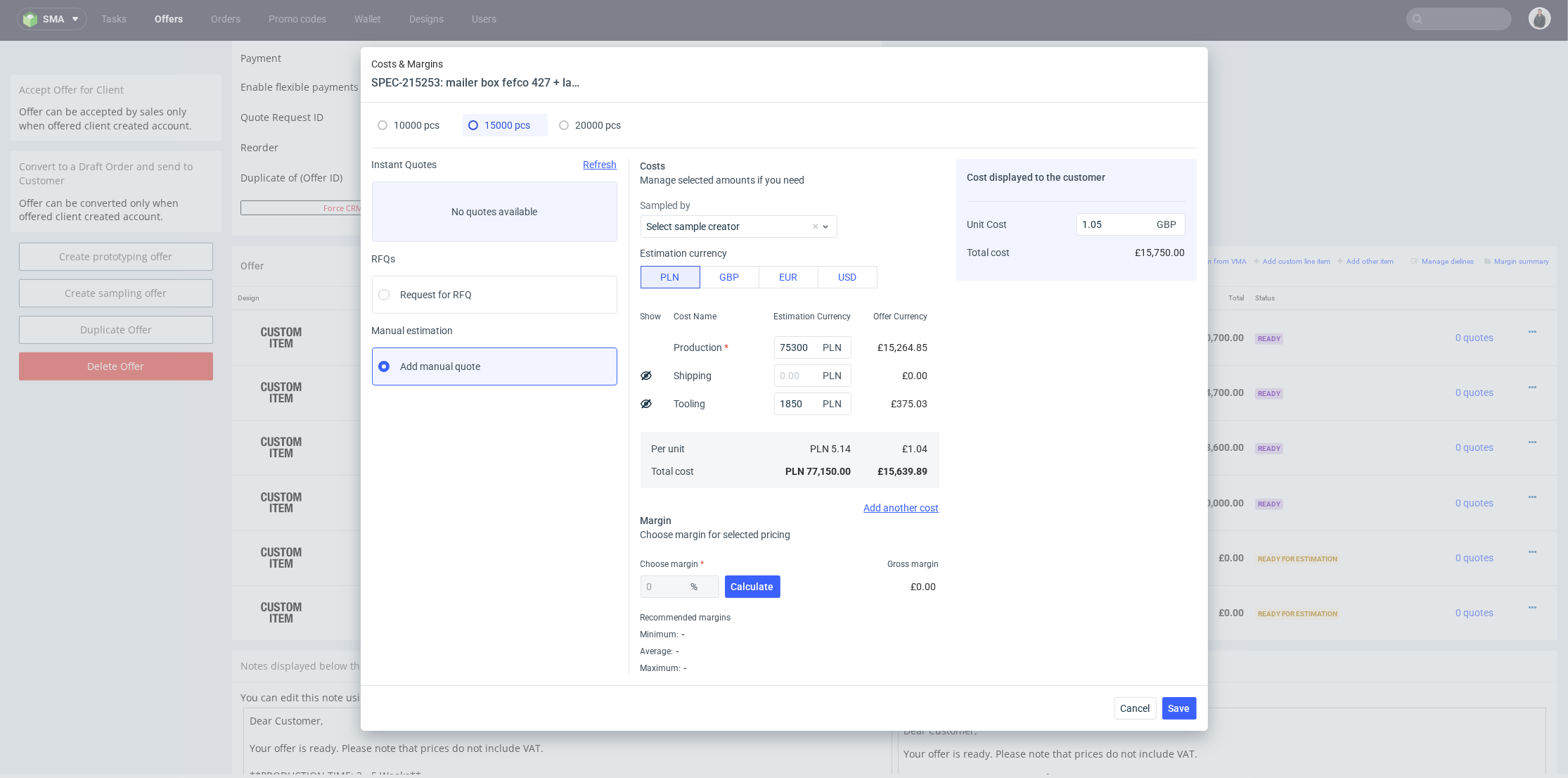
click at [596, 131] on div "20000 pcs" at bounding box center [590, 125] width 63 height 23
type input "0"
click at [780, 401] on input "text" at bounding box center [813, 404] width 78 height 23
type input "1850"
type input "0.02"
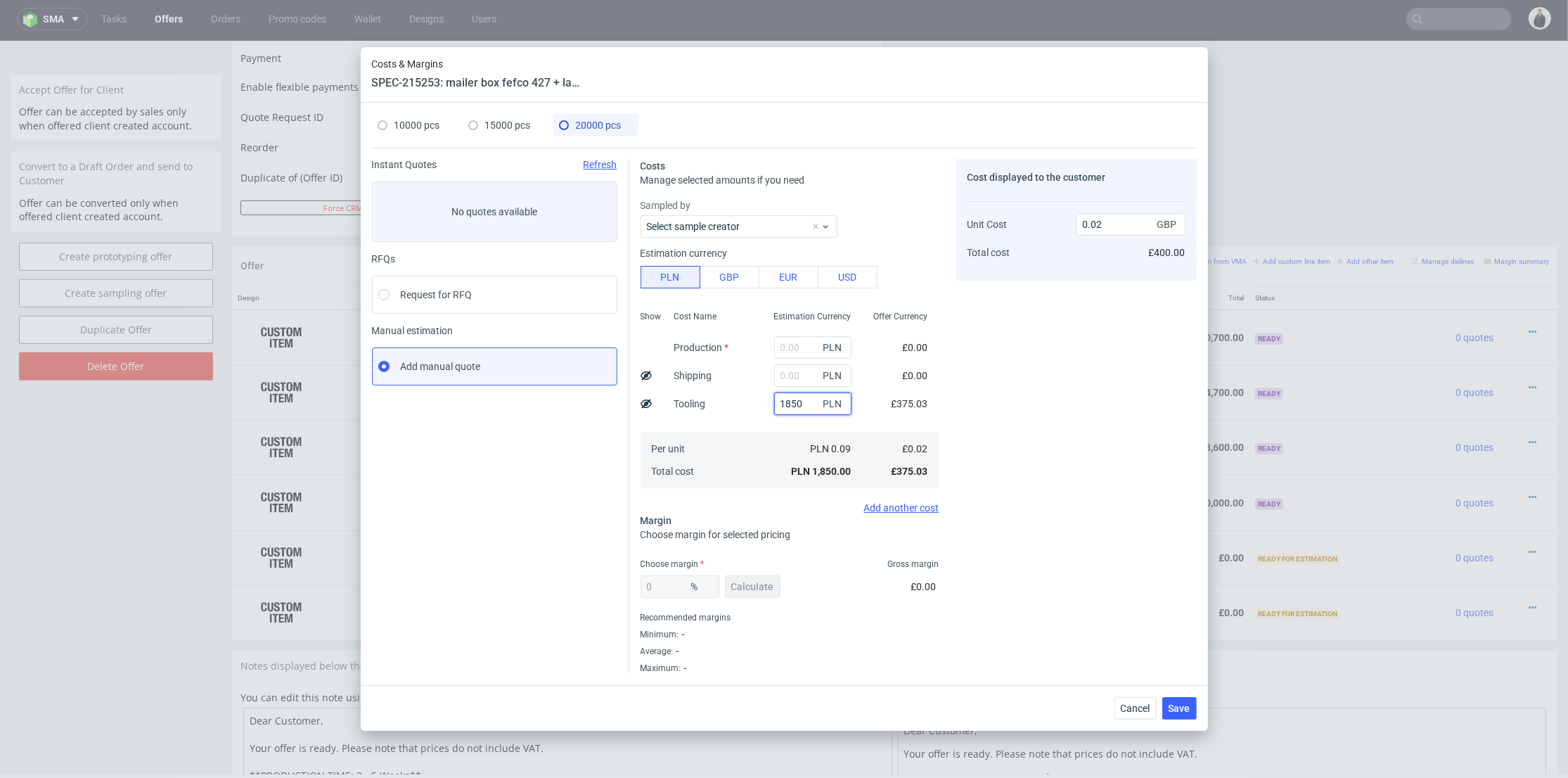
type input "1850"
drag, startPoint x: 788, startPoint y: 345, endPoint x: 838, endPoint y: 358, distance: 51.7
click at [788, 345] on input "text" at bounding box center [813, 347] width 78 height 23
paste input "97800"
click at [1034, 394] on div "Cost displayed to the customer Unit Cost Total cost 0.02 GBP £400.00" at bounding box center [1076, 417] width 241 height 515
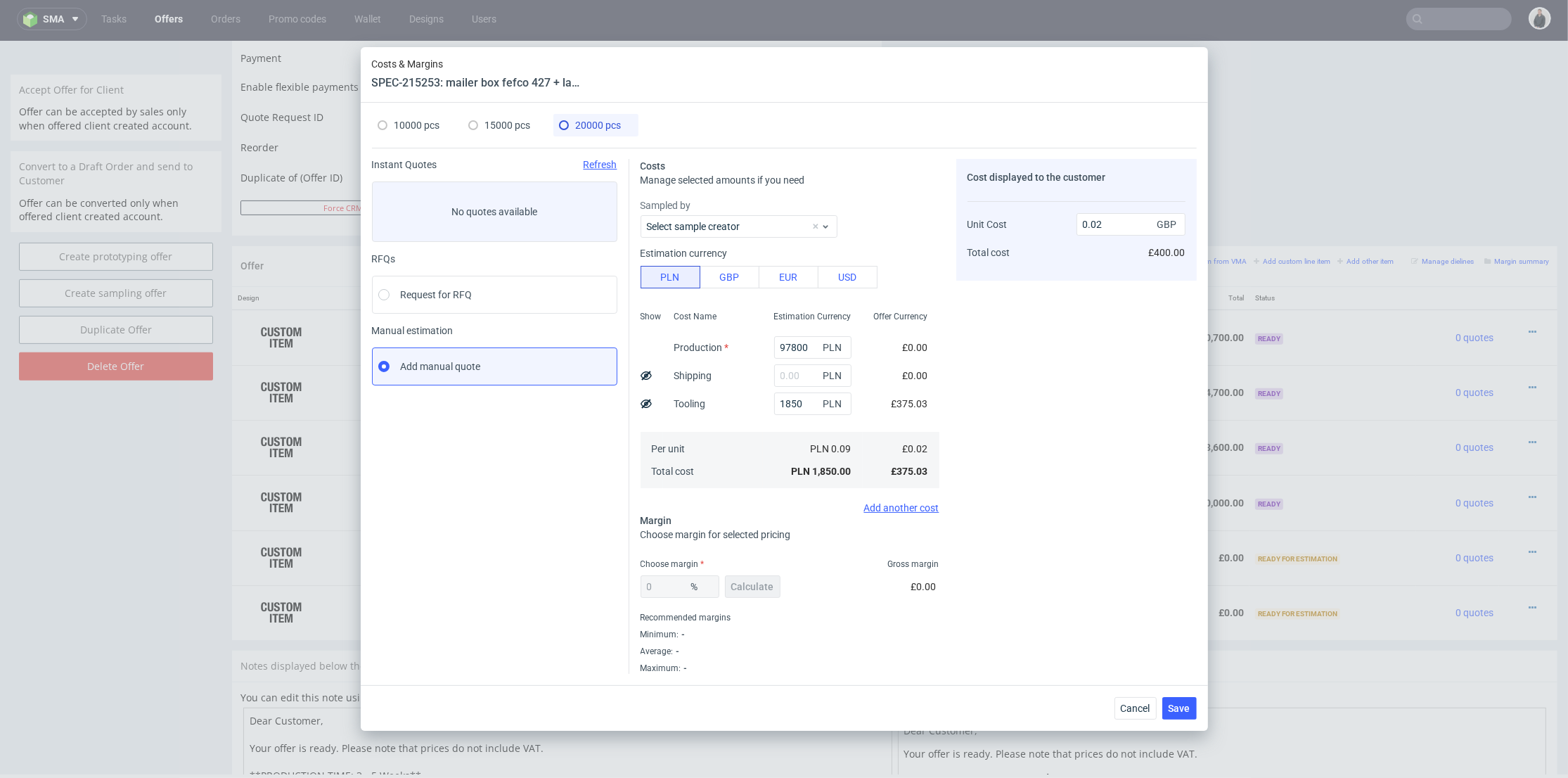
type input "97800"
type input "1.01"
click at [760, 582] on span "Calculate" at bounding box center [752, 587] width 43 height 10
type input "18.37"
type input "1.24"
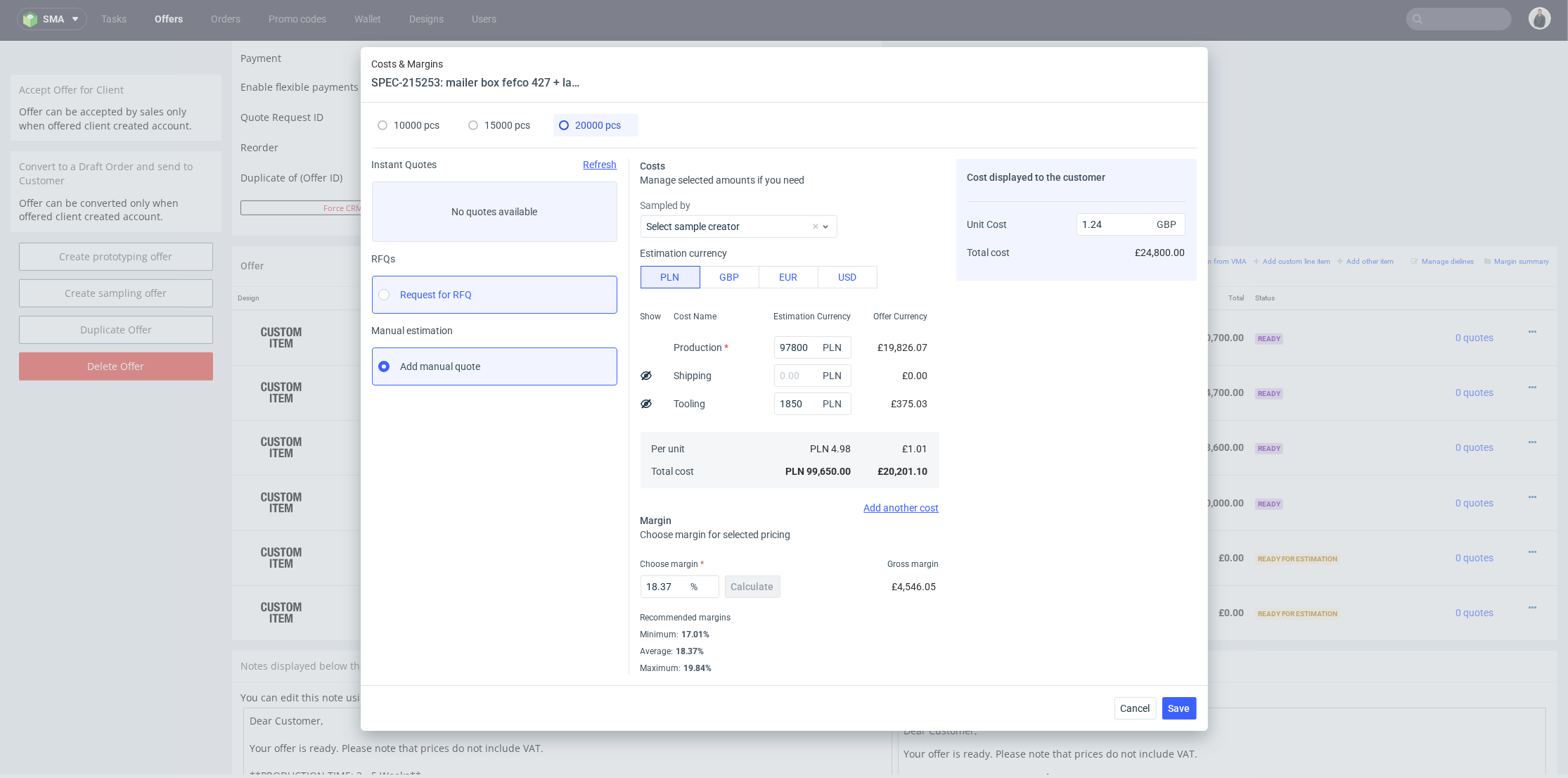
drag, startPoint x: 482, startPoint y: 133, endPoint x: 590, endPoint y: 288, distance: 188.9
click at [483, 134] on div "15000 pcs" at bounding box center [500, 125] width 63 height 23
type input "75300"
type input "0"
type input "1.05"
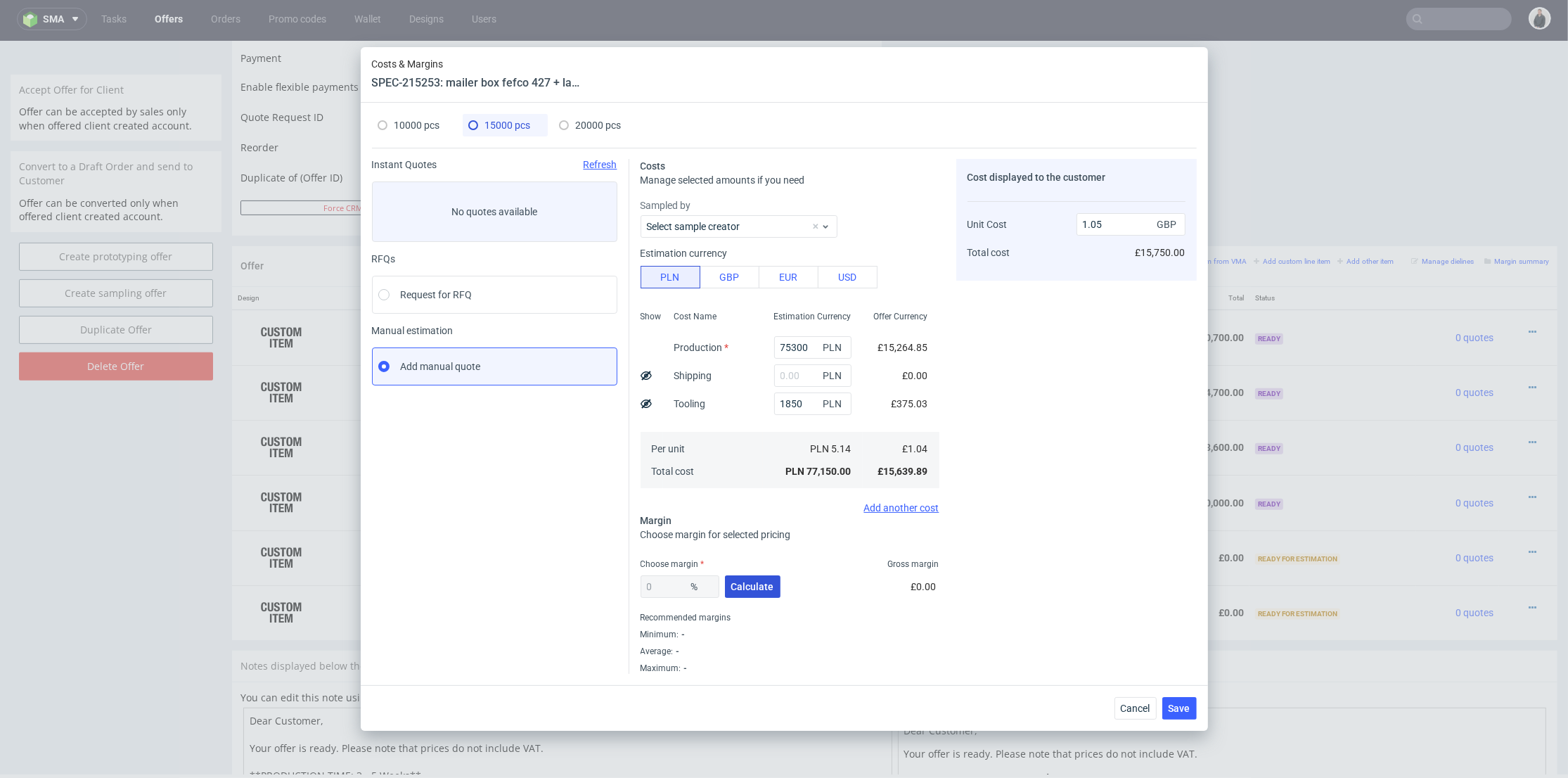
click at [767, 589] on span "Calculate" at bounding box center [752, 587] width 43 height 10
type input "20.07"
type input "1.31"
click at [427, 126] on span "10000 pcs" at bounding box center [417, 125] width 46 height 11
type input "51200"
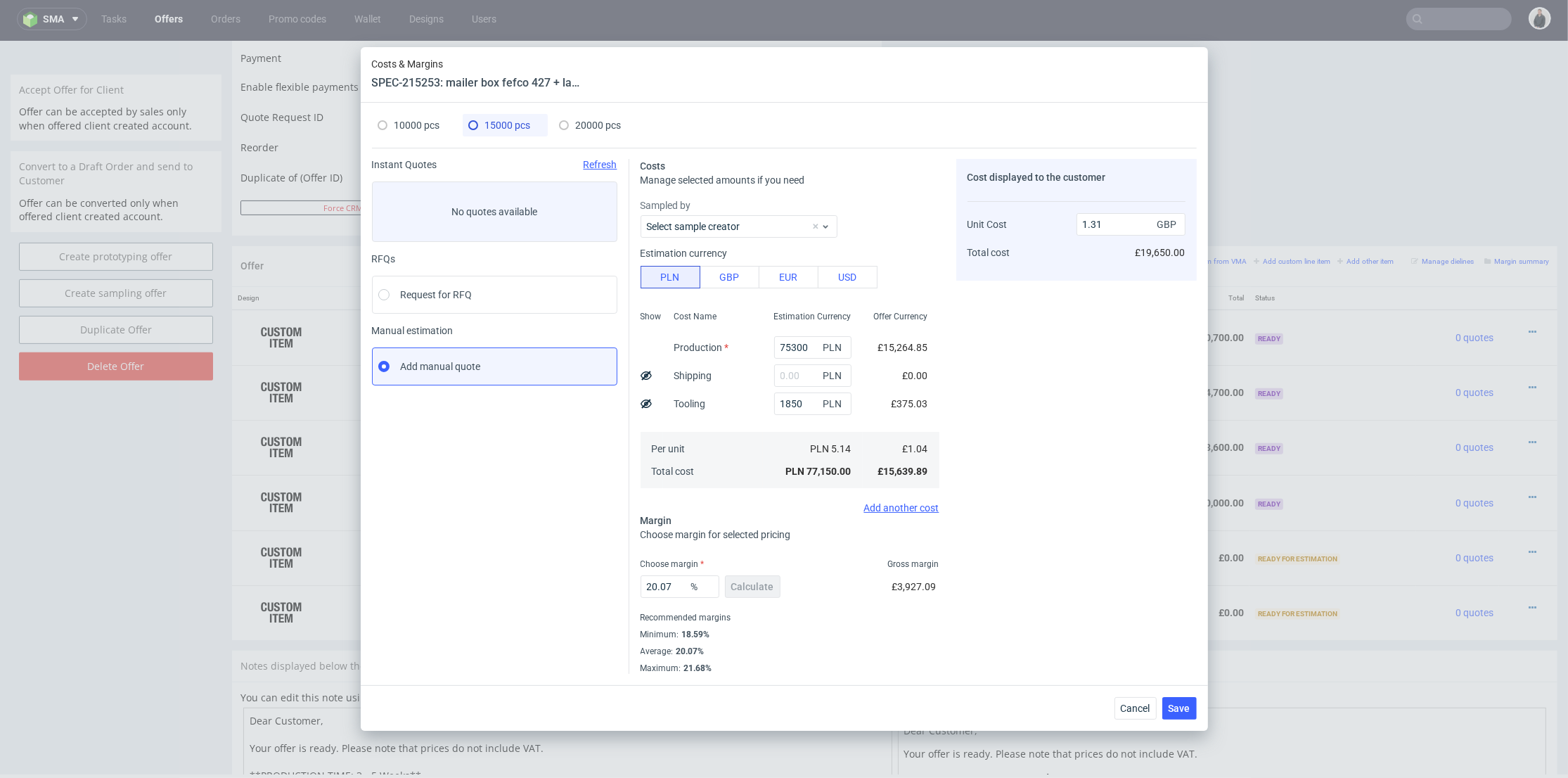
type input "33.68"
type input "1.62"
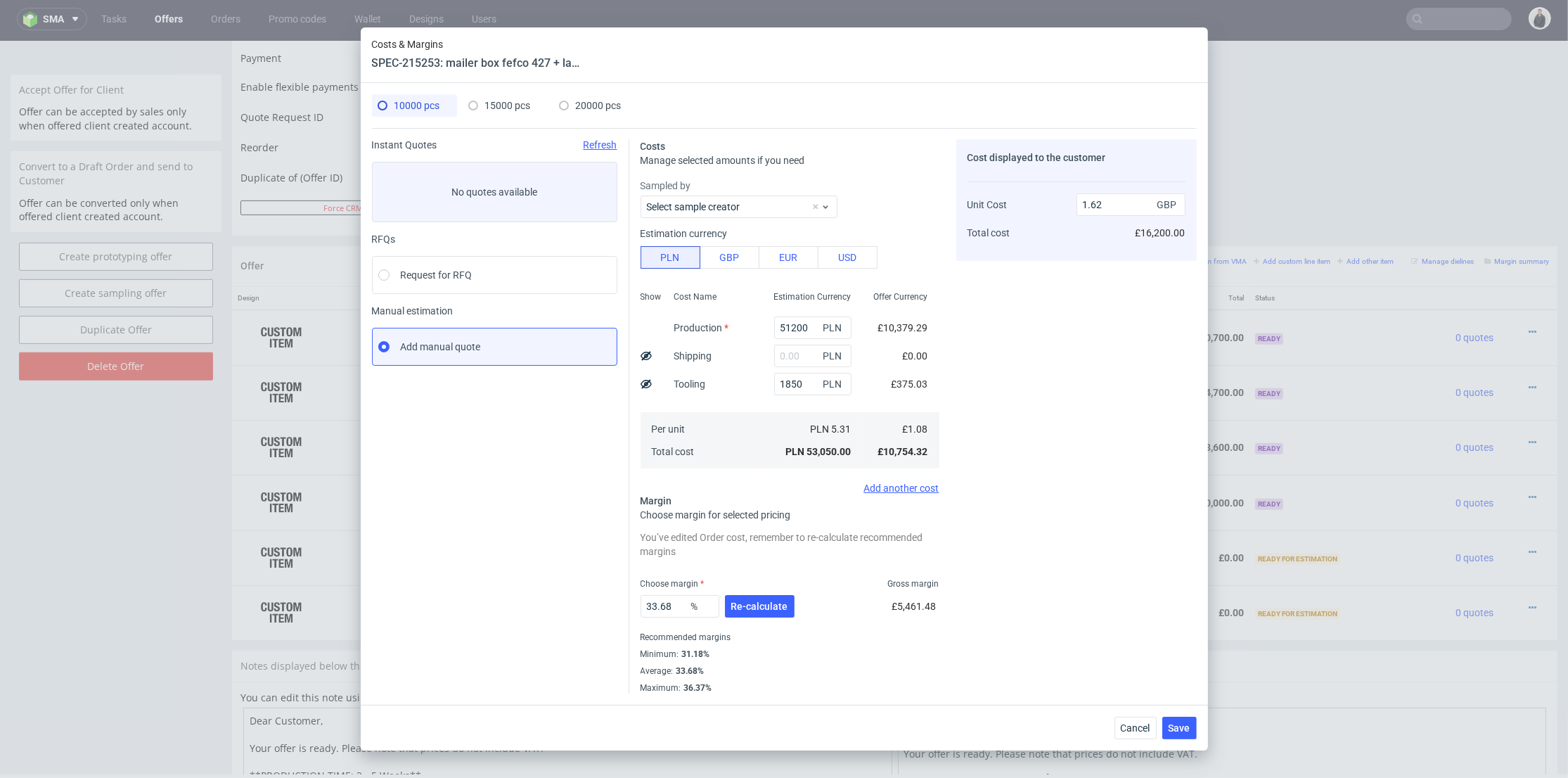
drag, startPoint x: 769, startPoint y: 609, endPoint x: 730, endPoint y: 608, distance: 39.0
click at [768, 609] on span "Re-calculate" at bounding box center [759, 606] width 57 height 10
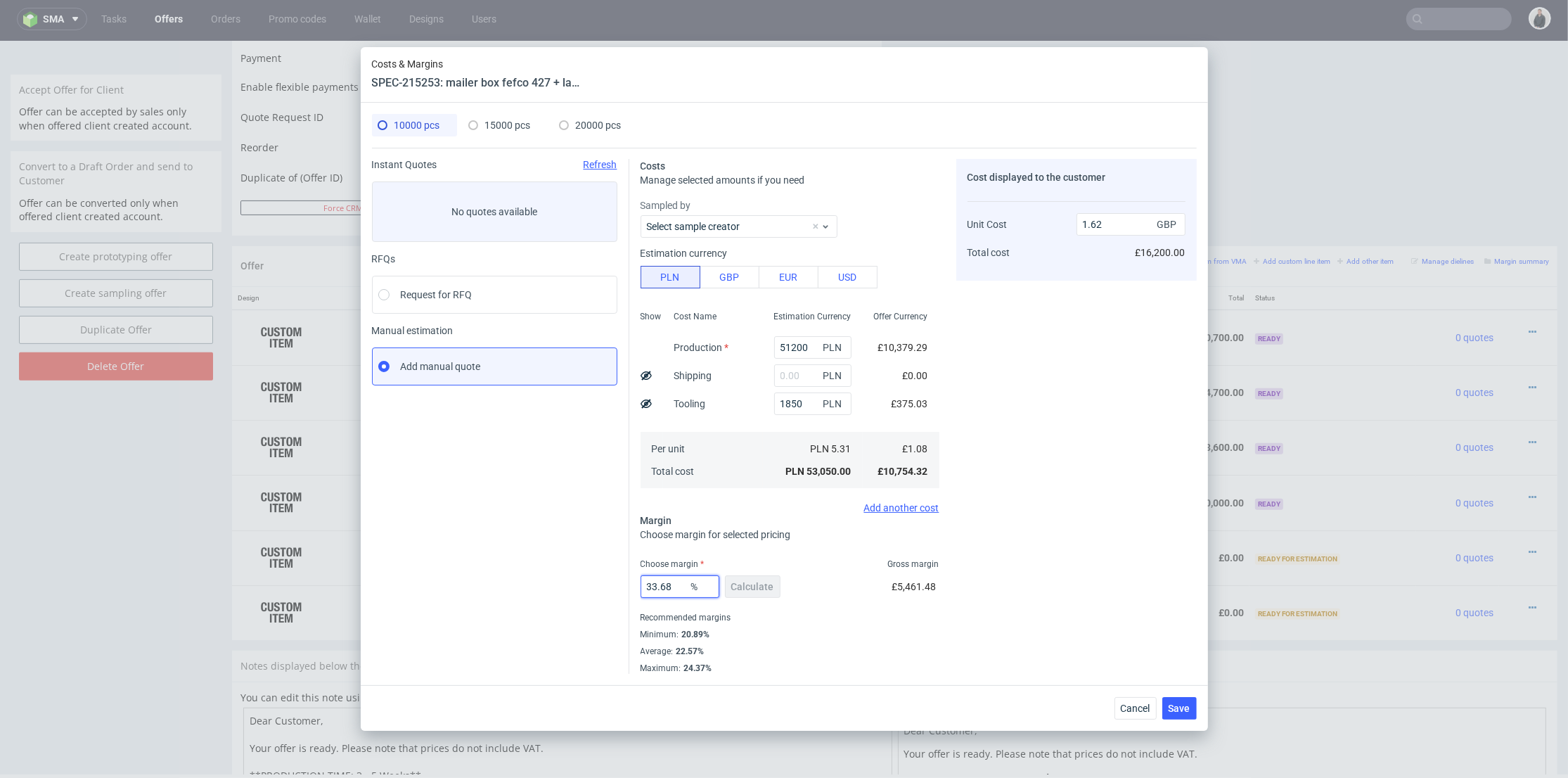
click at [579, 572] on div "Instant Quotes Refresh No quotes available RFQs Request for RFQ Manual estimati…" at bounding box center [784, 410] width 825 height 526
type input "21"
click at [1085, 551] on div "Cost displayed to the customer Unit Cost Total cost 1.62 GBP £16,200.00" at bounding box center [1076, 417] width 241 height 515
type input "1.36"
click at [642, 584] on input "21" at bounding box center [680, 587] width 79 height 23
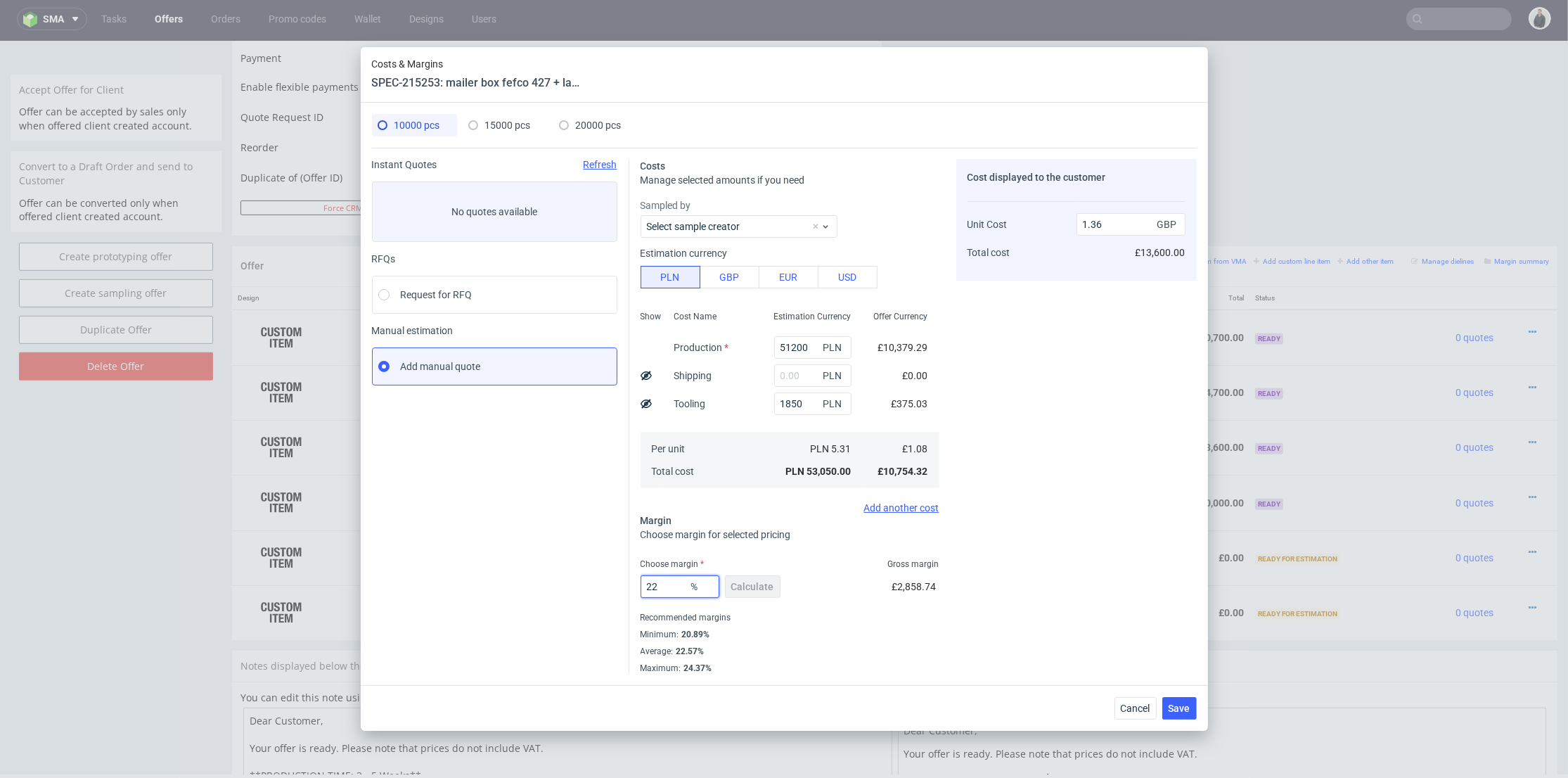
type input "22"
click at [1111, 591] on div "Cost displayed to the customer Unit Cost Total cost 1.36 GBP £13,600.00" at bounding box center [1076, 417] width 241 height 515
type input "1.38"
click at [1169, 704] on span "Save" at bounding box center [1179, 709] width 22 height 10
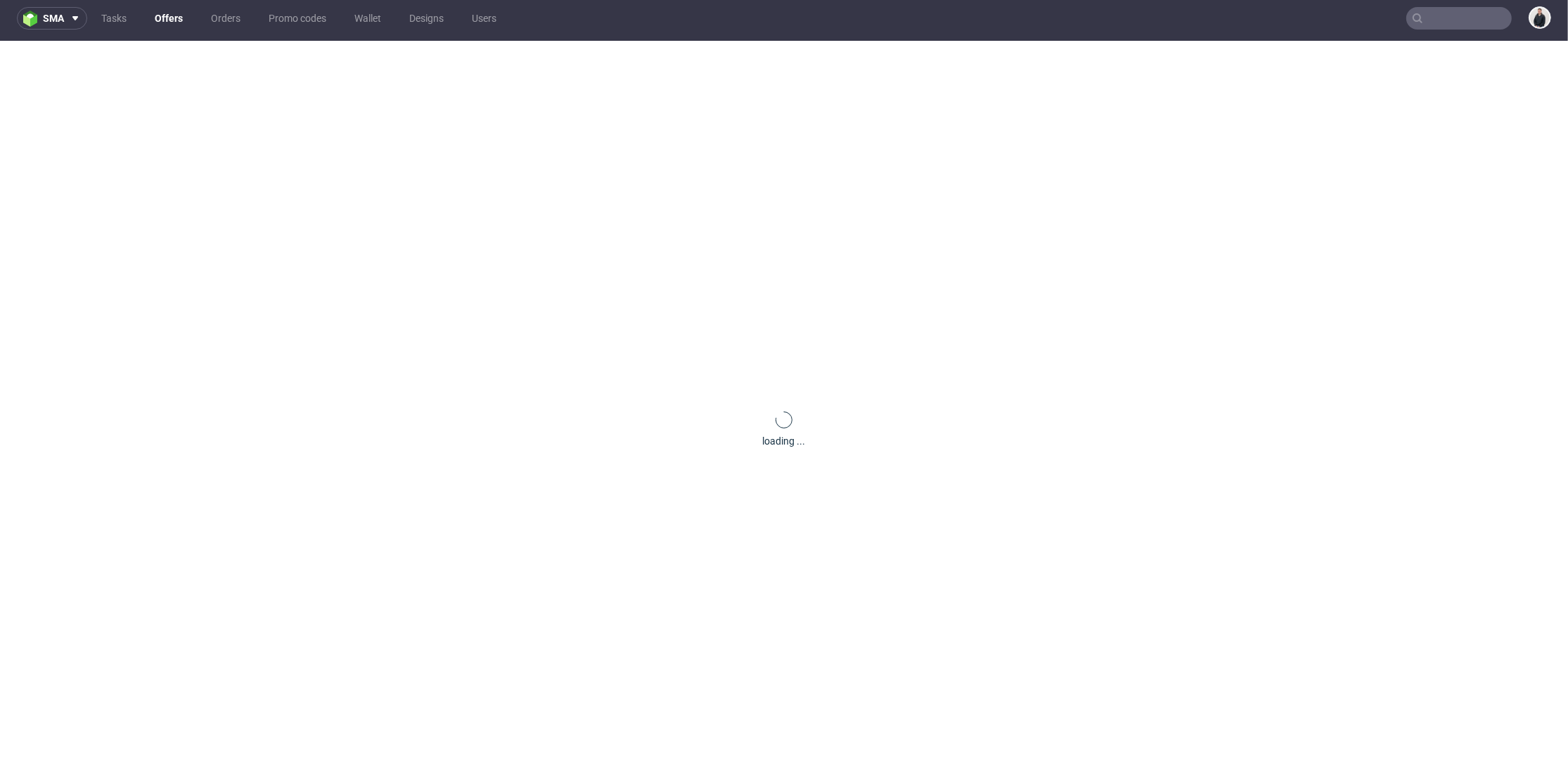
scroll to position [0, 0]
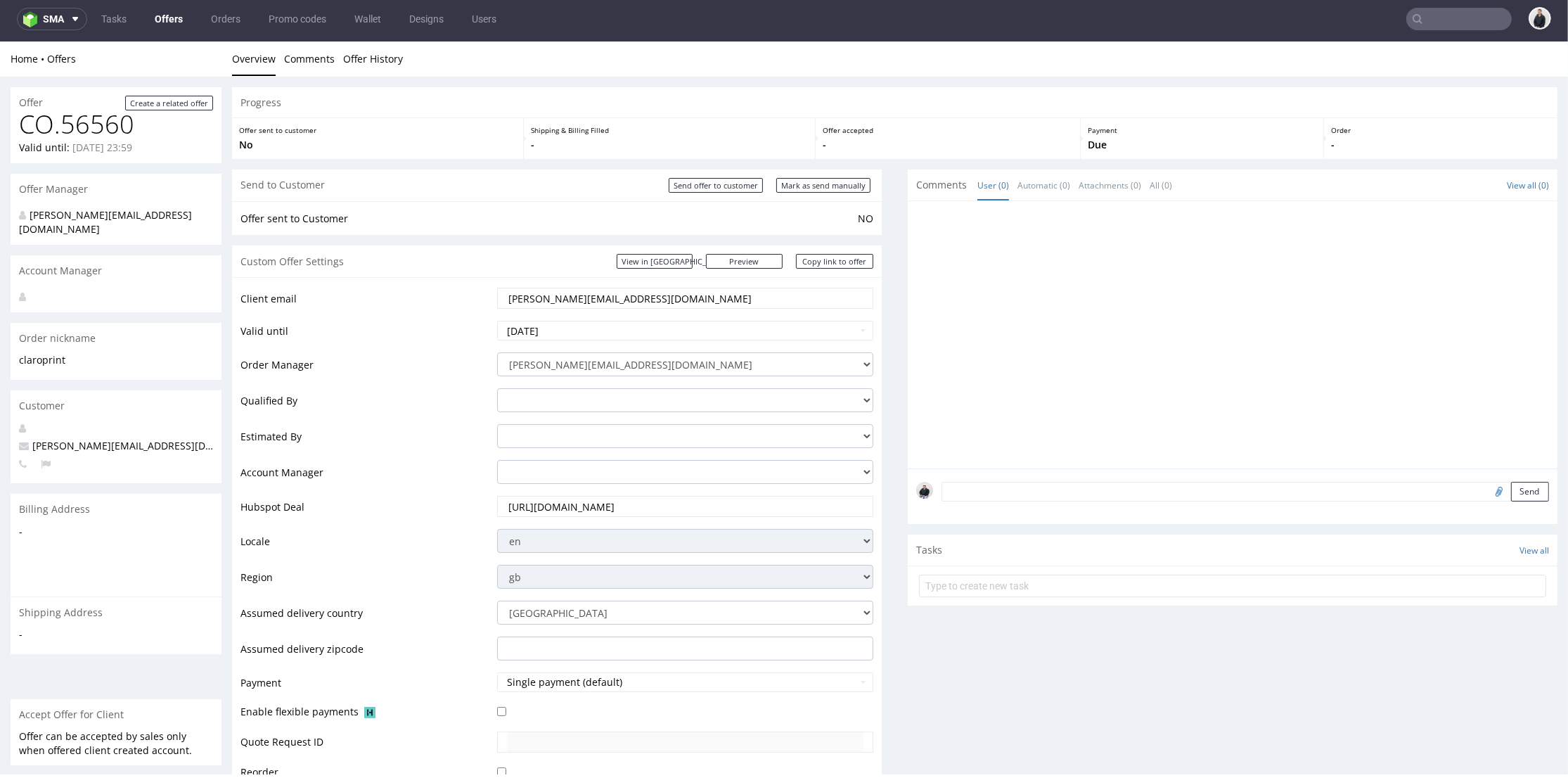
click at [1019, 282] on div at bounding box center [1237, 339] width 641 height 259
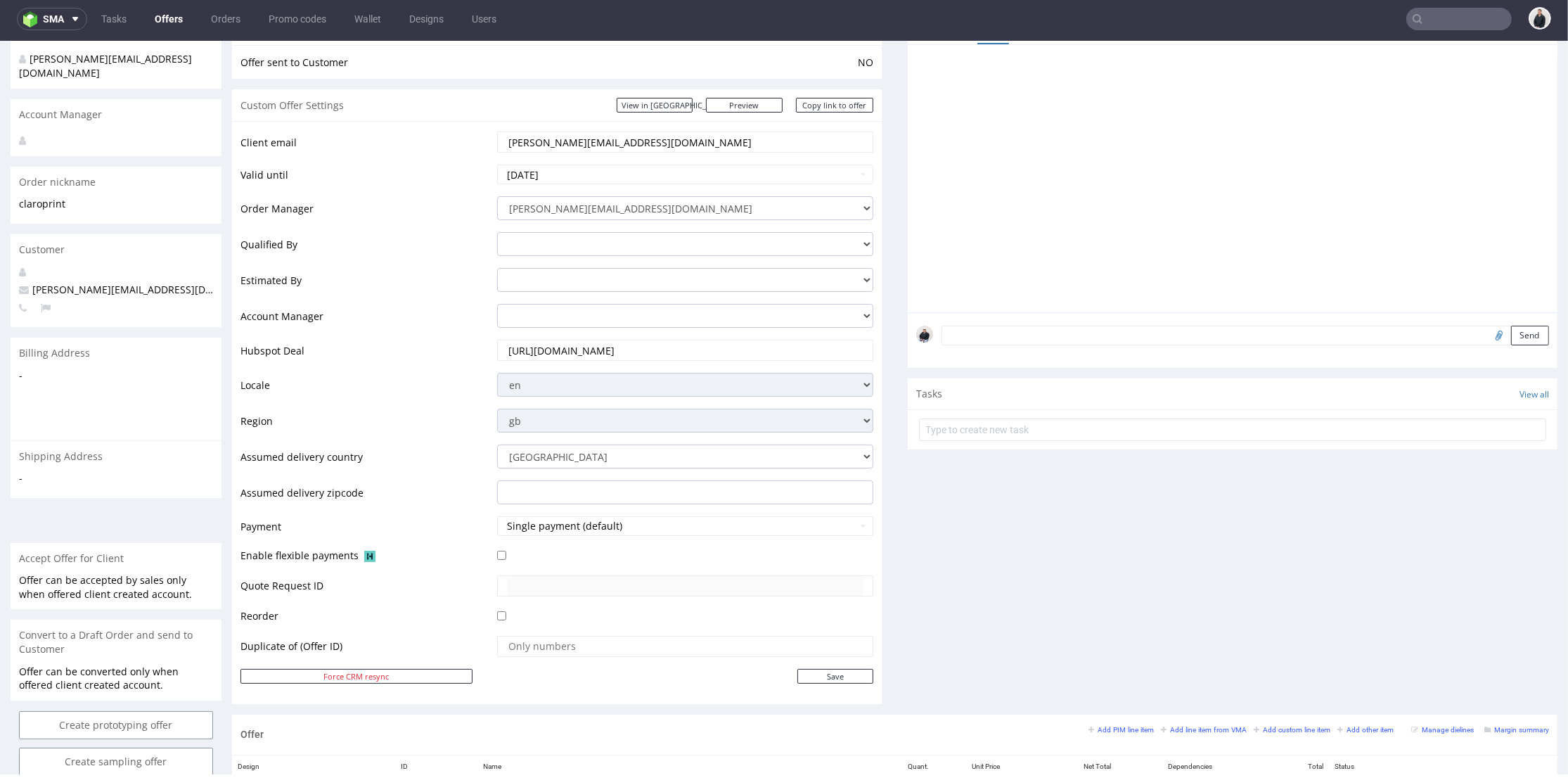
scroll to position [78, 0]
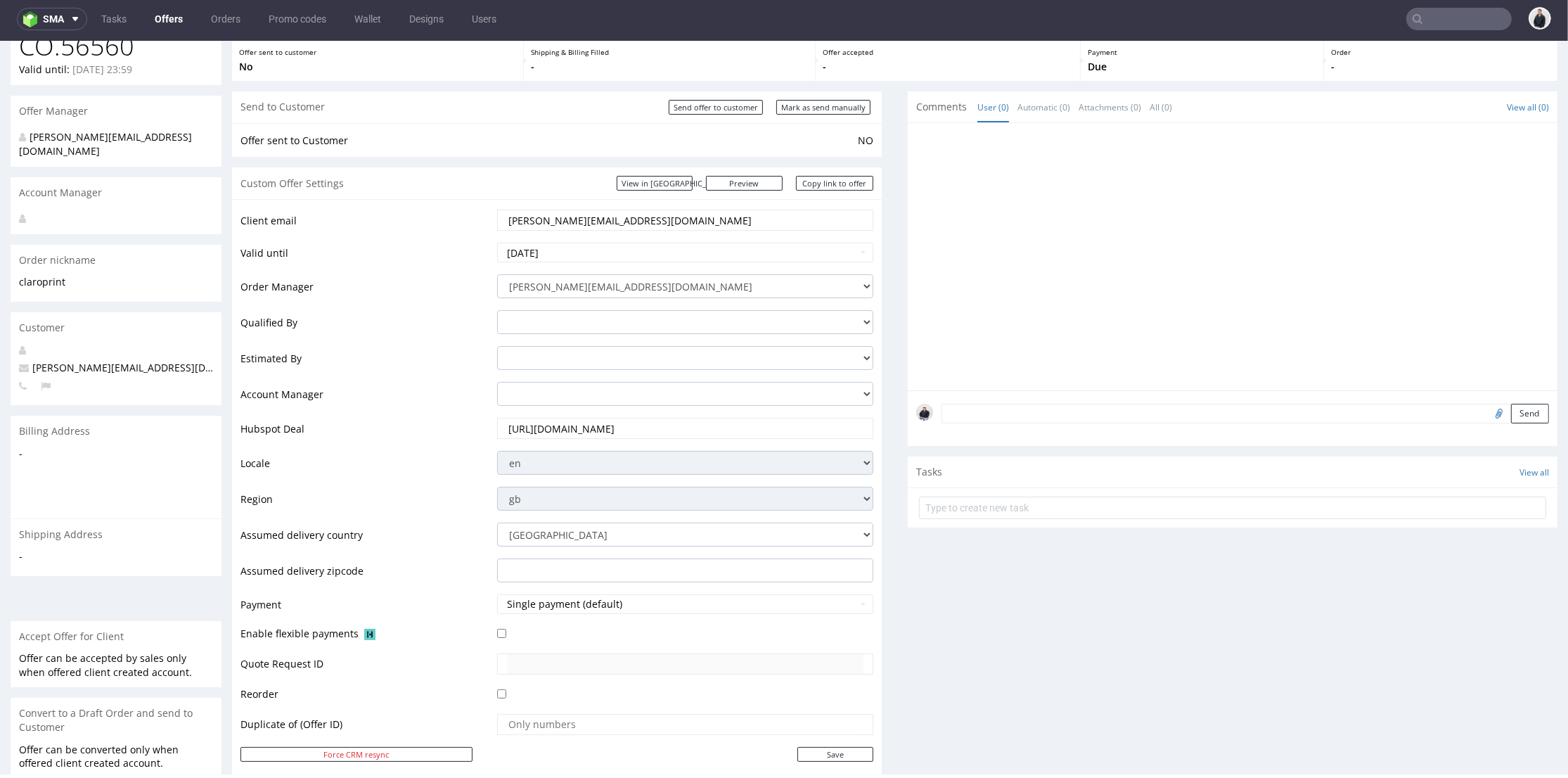
drag, startPoint x: 616, startPoint y: 220, endPoint x: 448, endPoint y: 198, distance: 169.4
click at [447, 198] on section "Custom Offer Settings View in Hubspot Preview https://packhelp.co.uk/packhelp-p…" at bounding box center [557, 474] width 650 height 614
drag, startPoint x: 1045, startPoint y: 435, endPoint x: 1056, endPoint y: 438, distance: 11.4
click at [1057, 438] on div "Send" at bounding box center [1233, 419] width 650 height 56
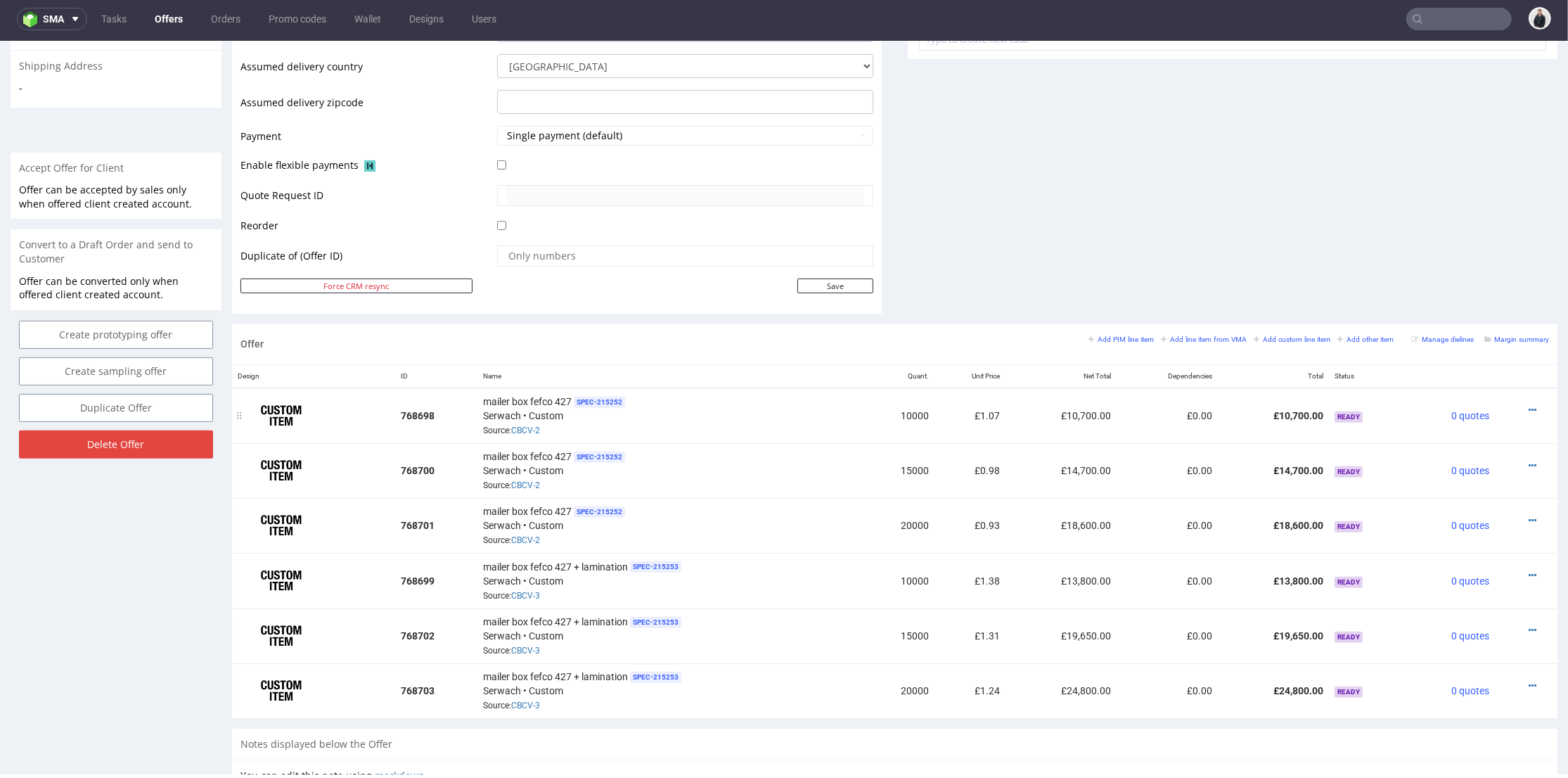
drag, startPoint x: 1509, startPoint y: 406, endPoint x: 1504, endPoint y: 400, distance: 7.8
click at [1529, 406] on icon at bounding box center [1533, 410] width 8 height 10
drag, startPoint x: 1472, startPoint y: 257, endPoint x: 1397, endPoint y: 268, distance: 75.8
click at [1470, 258] on span "Edit item price" at bounding box center [1469, 254] width 113 height 14
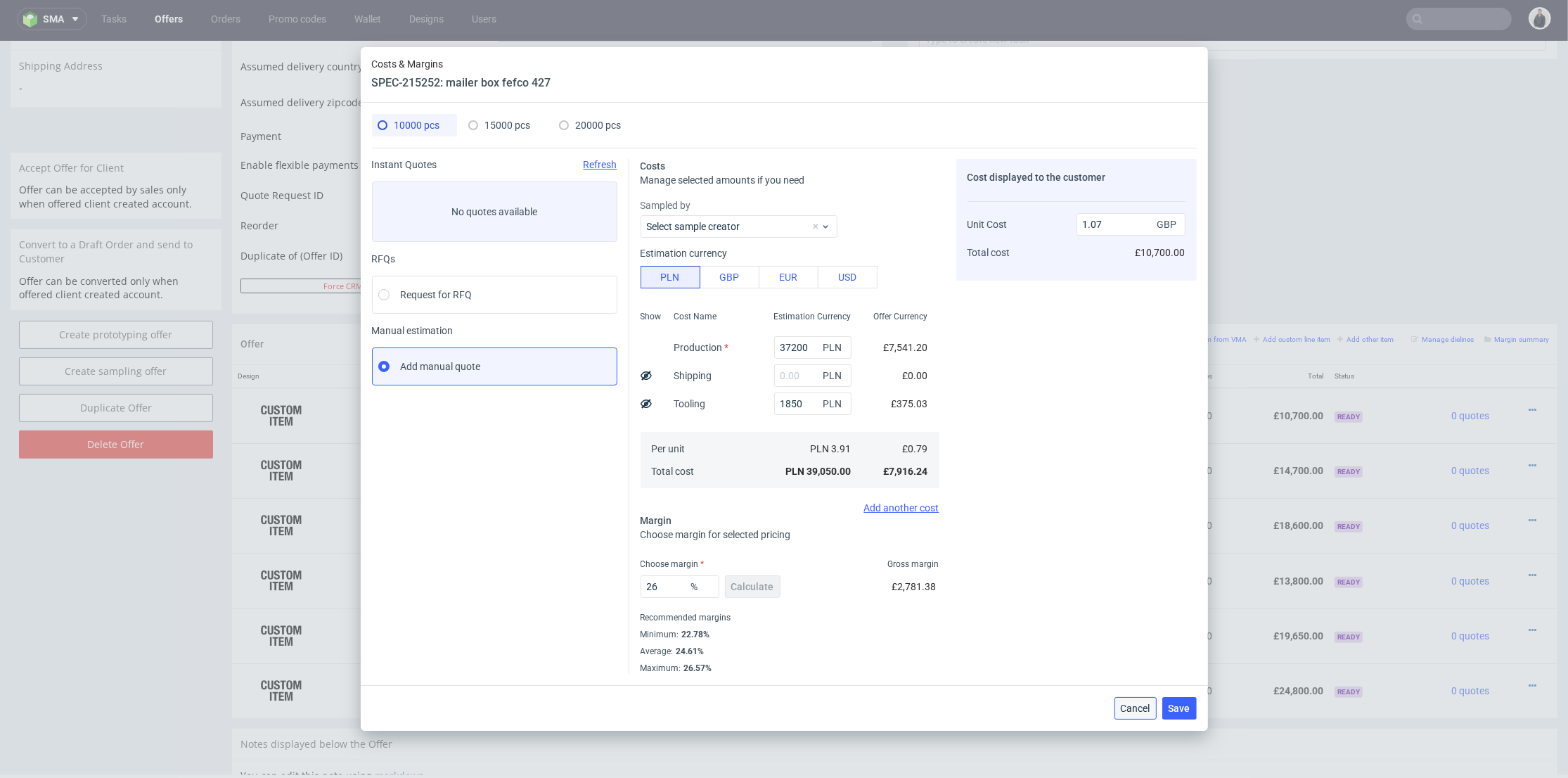
click at [1130, 700] on button "Cancel" at bounding box center [1136, 709] width 42 height 23
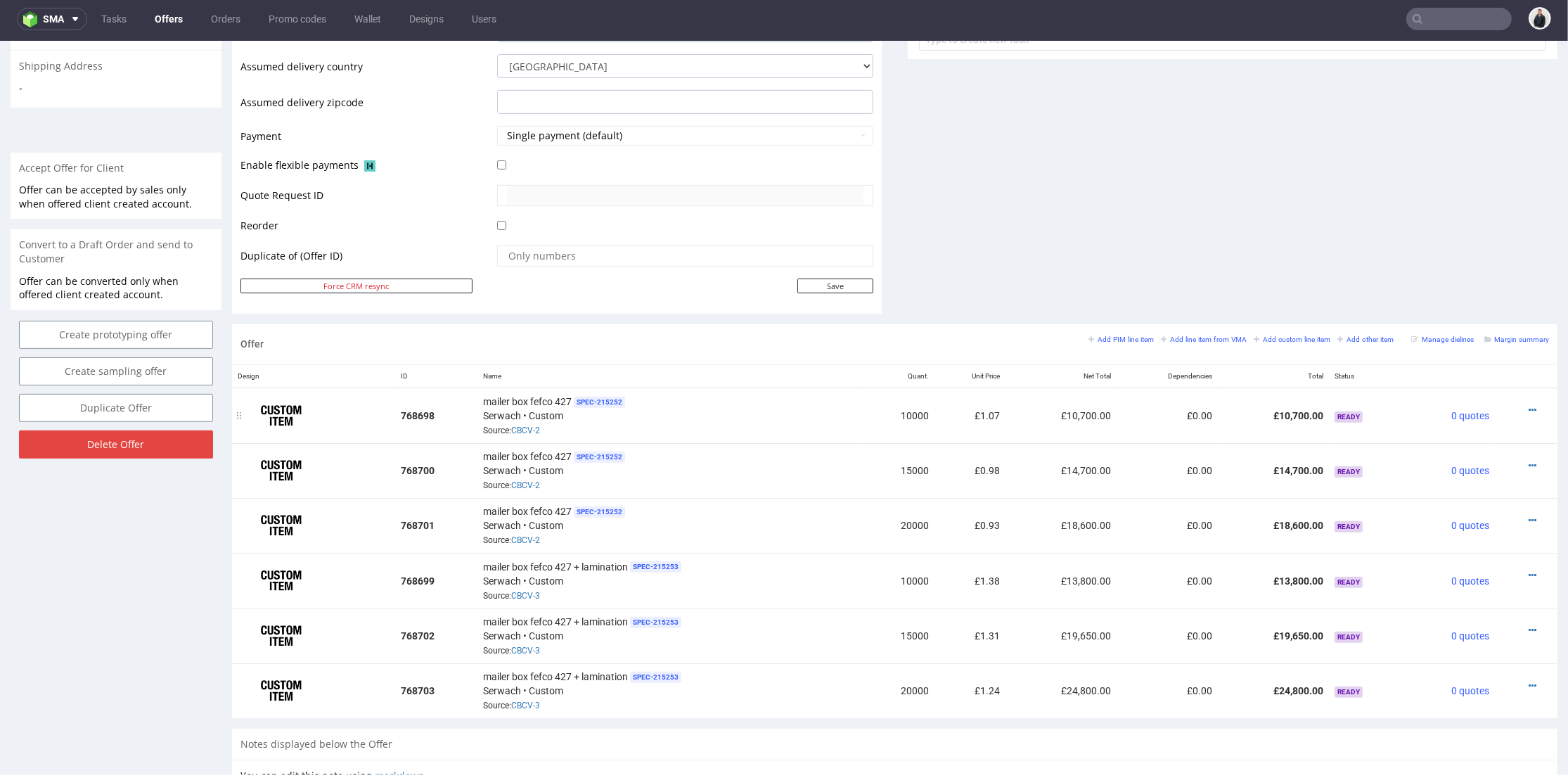
click at [1529, 405] on icon at bounding box center [1533, 410] width 8 height 10
click at [1466, 232] on span "Edit item specification" at bounding box center [1469, 229] width 113 height 14
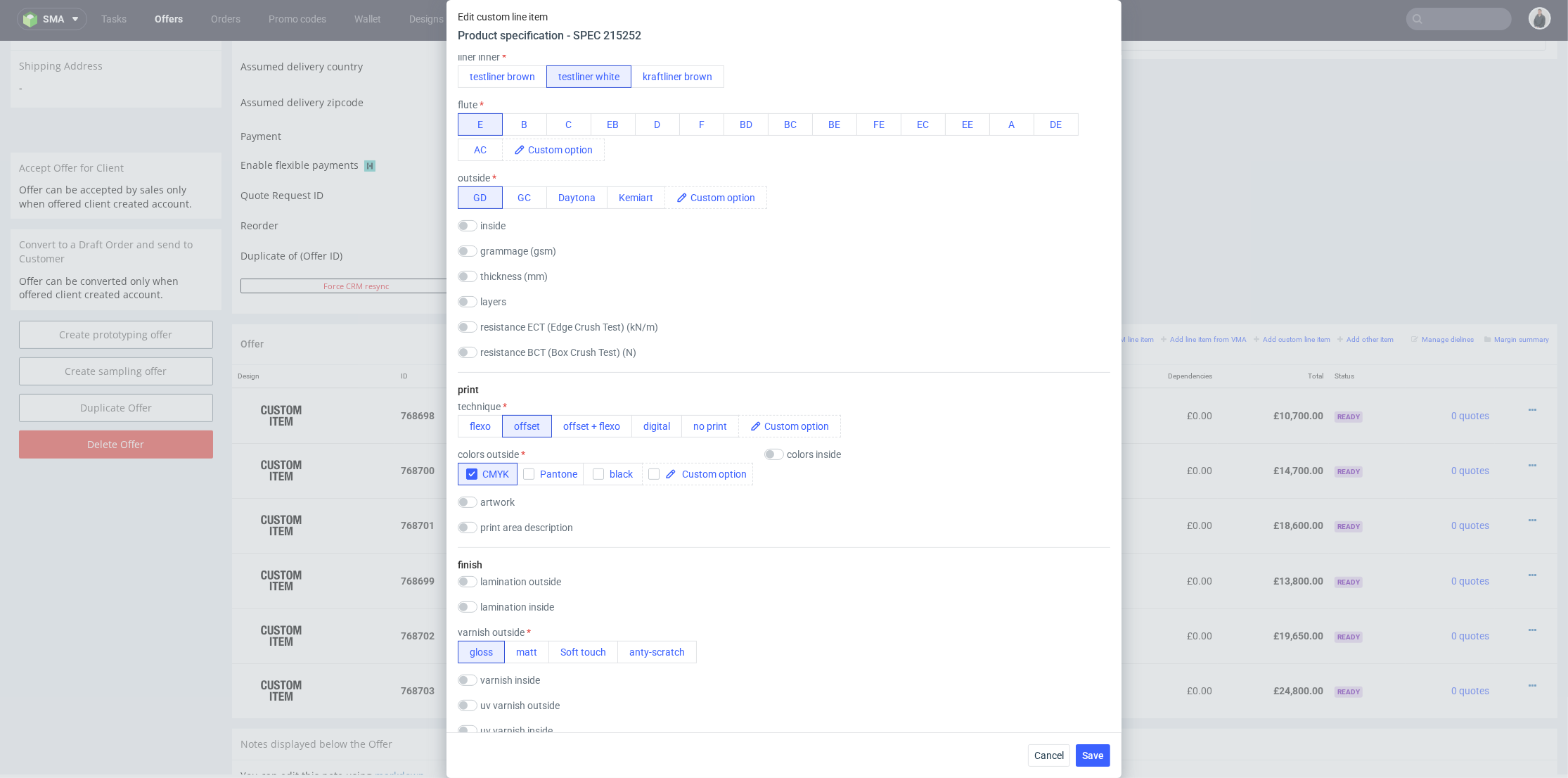
scroll to position [782, 0]
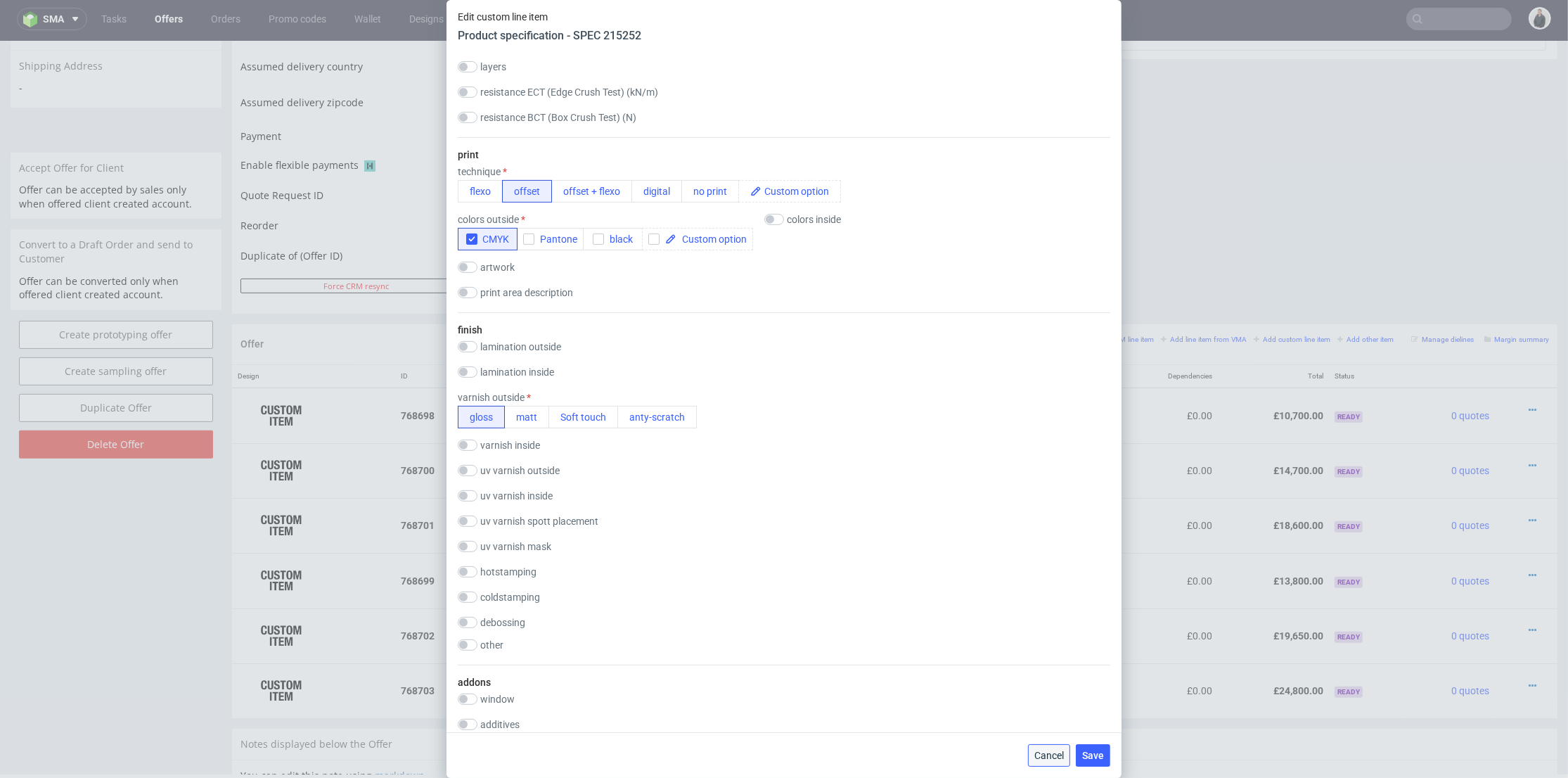
click at [1039, 750] on span "Cancel" at bounding box center [1049, 755] width 30 height 10
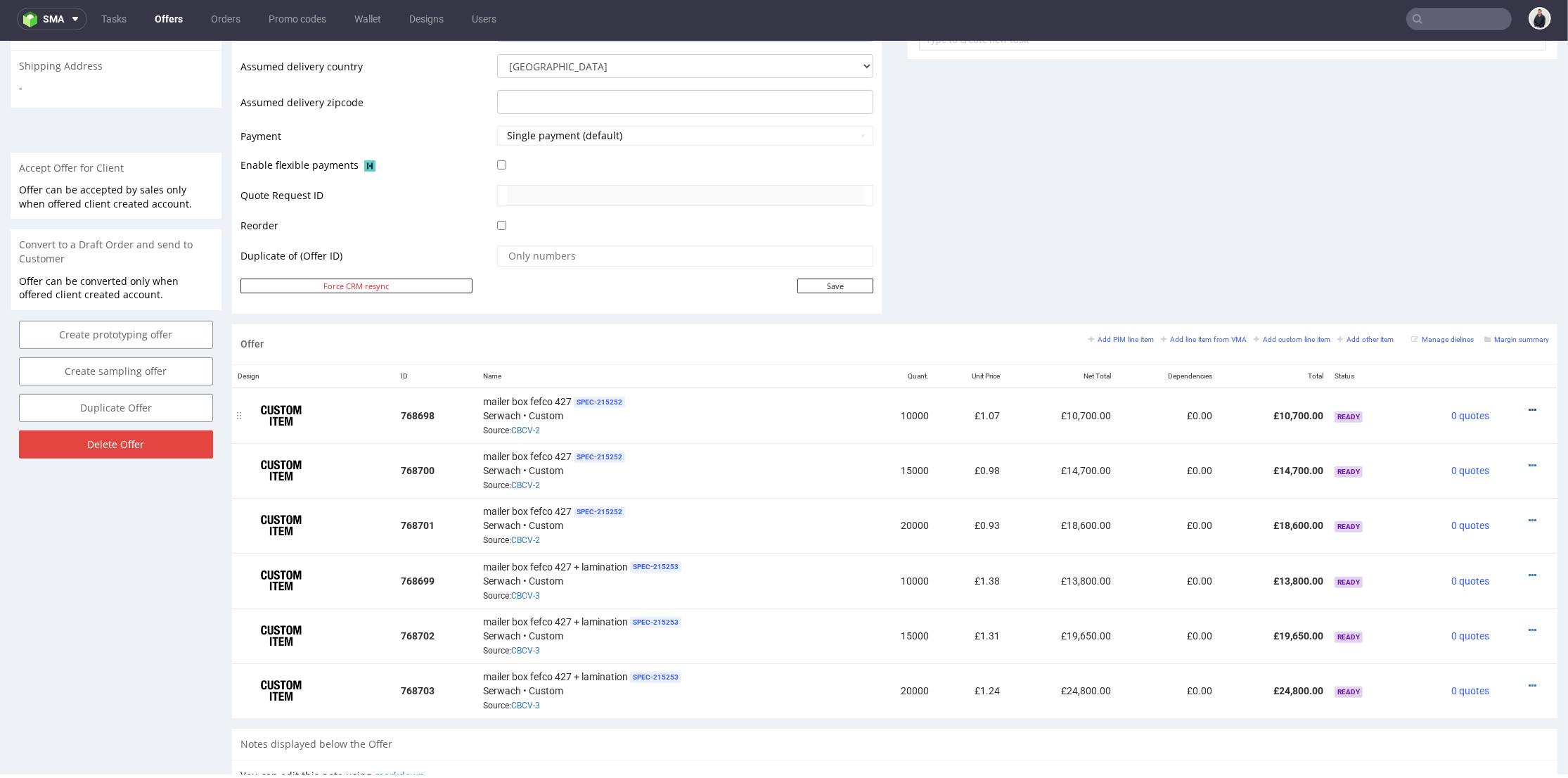
click at [1529, 407] on icon at bounding box center [1533, 410] width 8 height 10
click at [1461, 227] on span "Edit item specification" at bounding box center [1469, 229] width 113 height 14
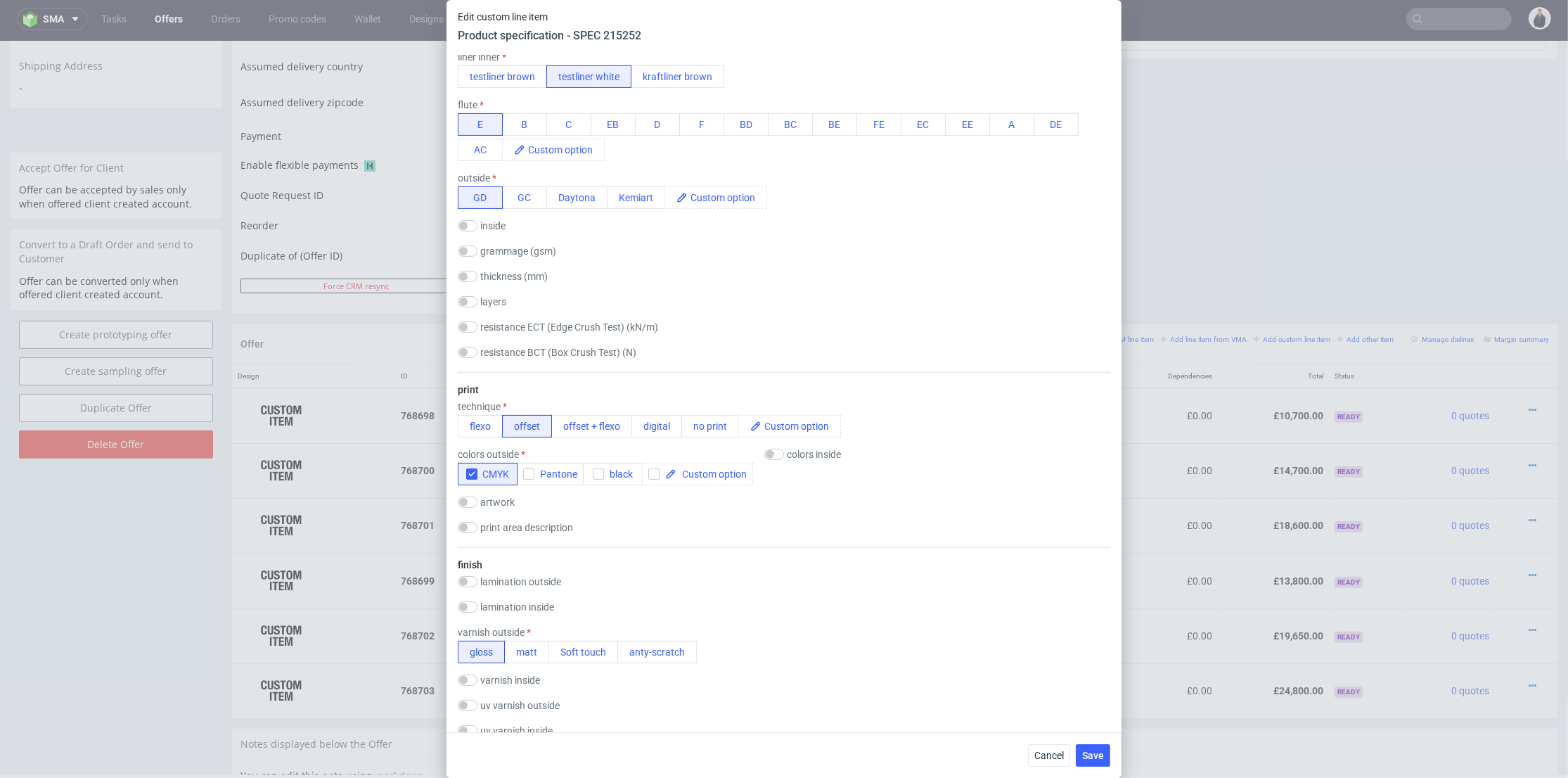
scroll to position [938, 0]
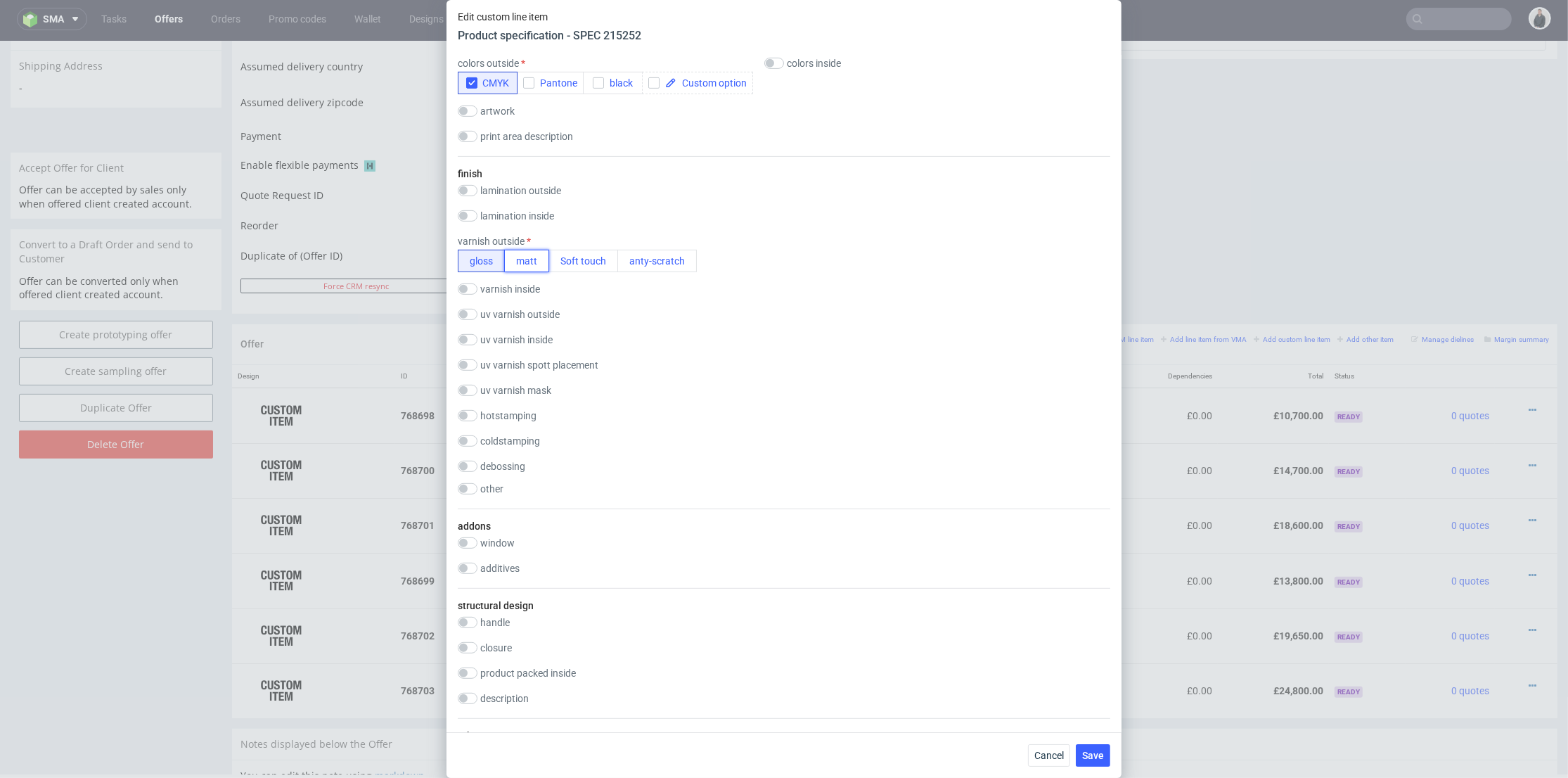
click at [527, 256] on button "matt" at bounding box center [527, 261] width 45 height 23
click at [1097, 759] on span "Save" at bounding box center [1093, 755] width 22 height 10
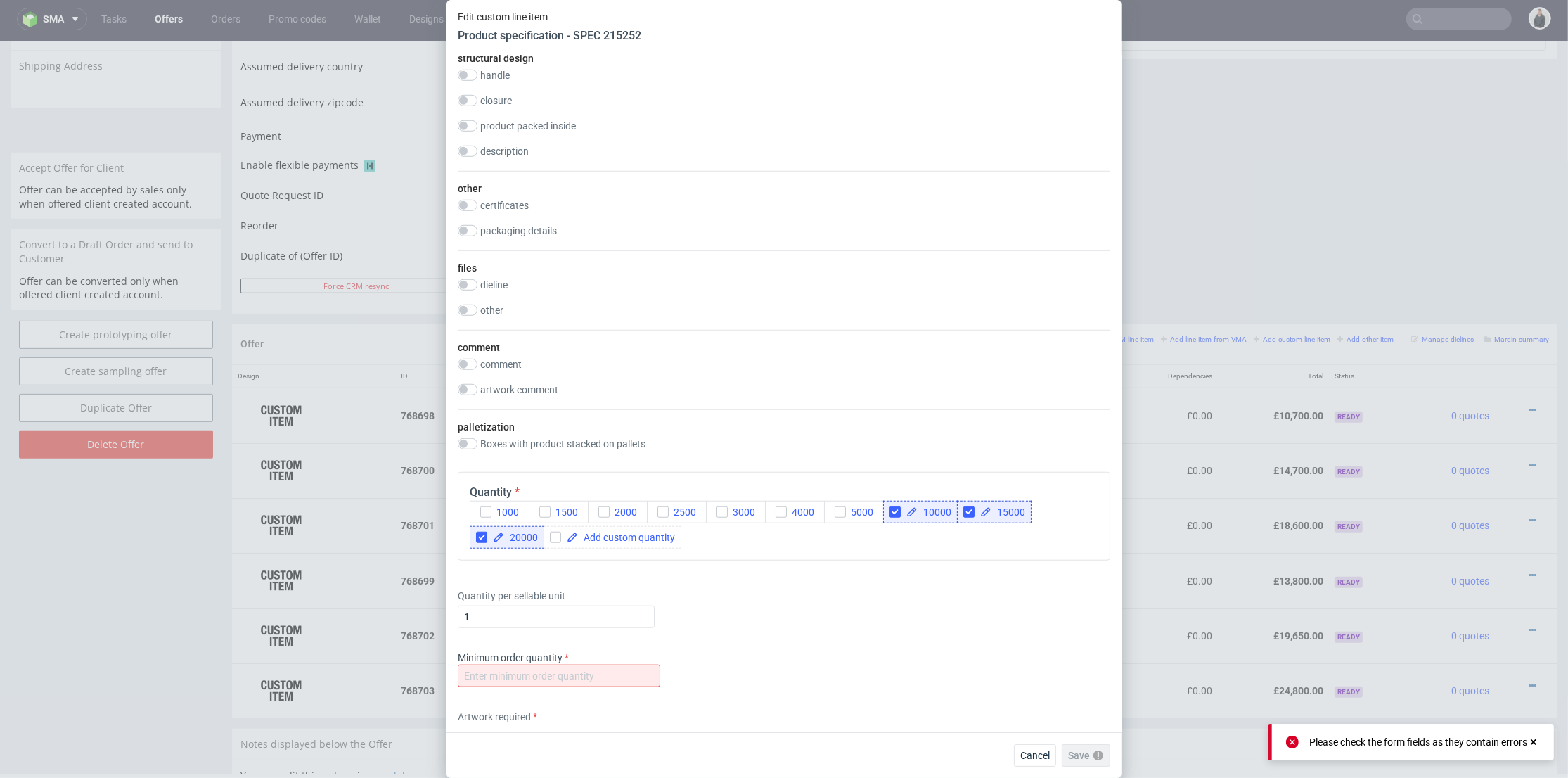
scroll to position [1720, 0]
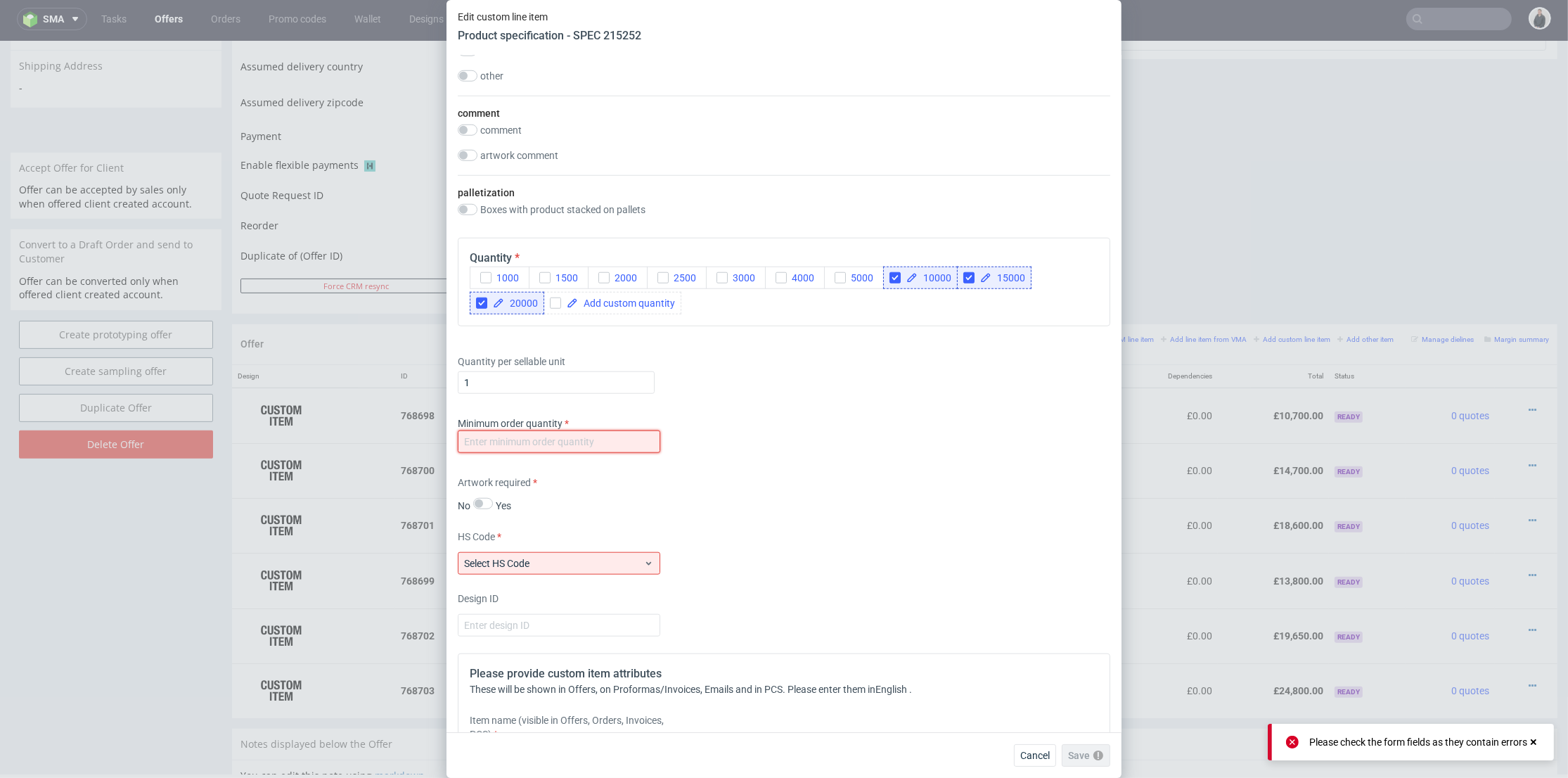
click at [571, 439] on input "number" at bounding box center [559, 442] width 203 height 23
type input "1"
click at [582, 556] on span "Select HS Code" at bounding box center [554, 563] width 179 height 14
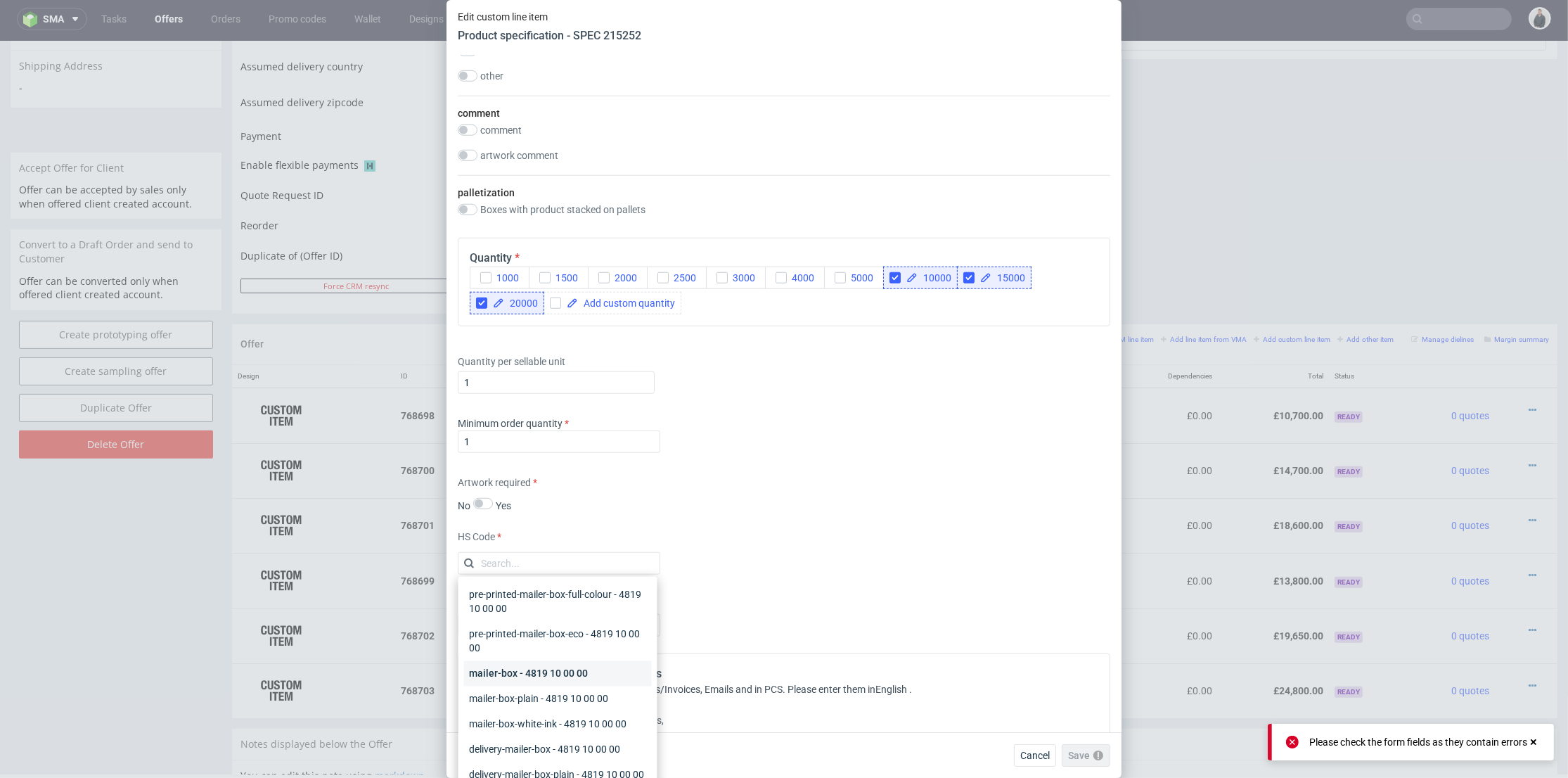
click at [572, 665] on div "mailer-box - 4819 10 00 00" at bounding box center [558, 674] width 188 height 25
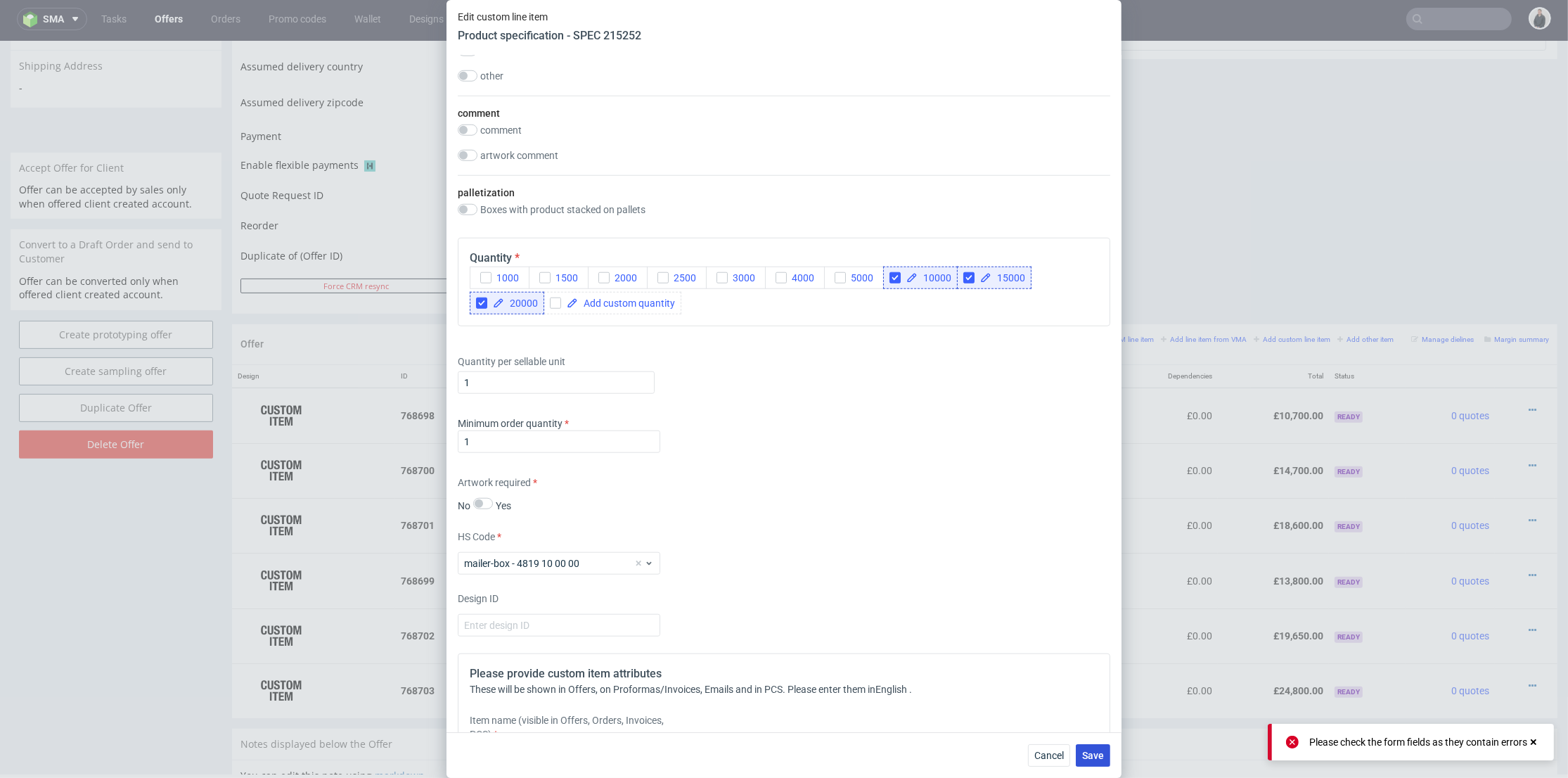
click at [1092, 750] on span "Save" at bounding box center [1093, 755] width 22 height 10
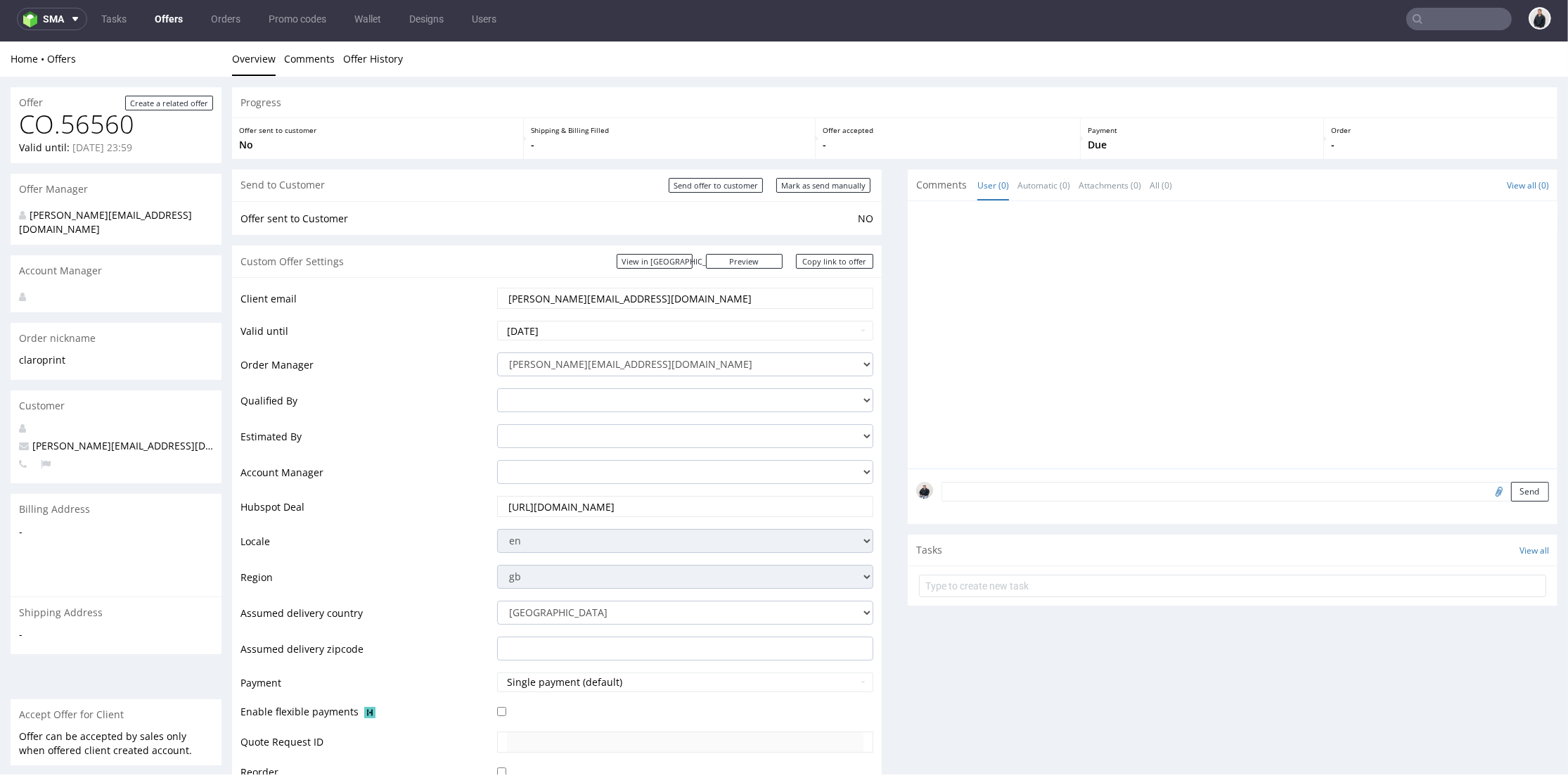
scroll to position [704, 0]
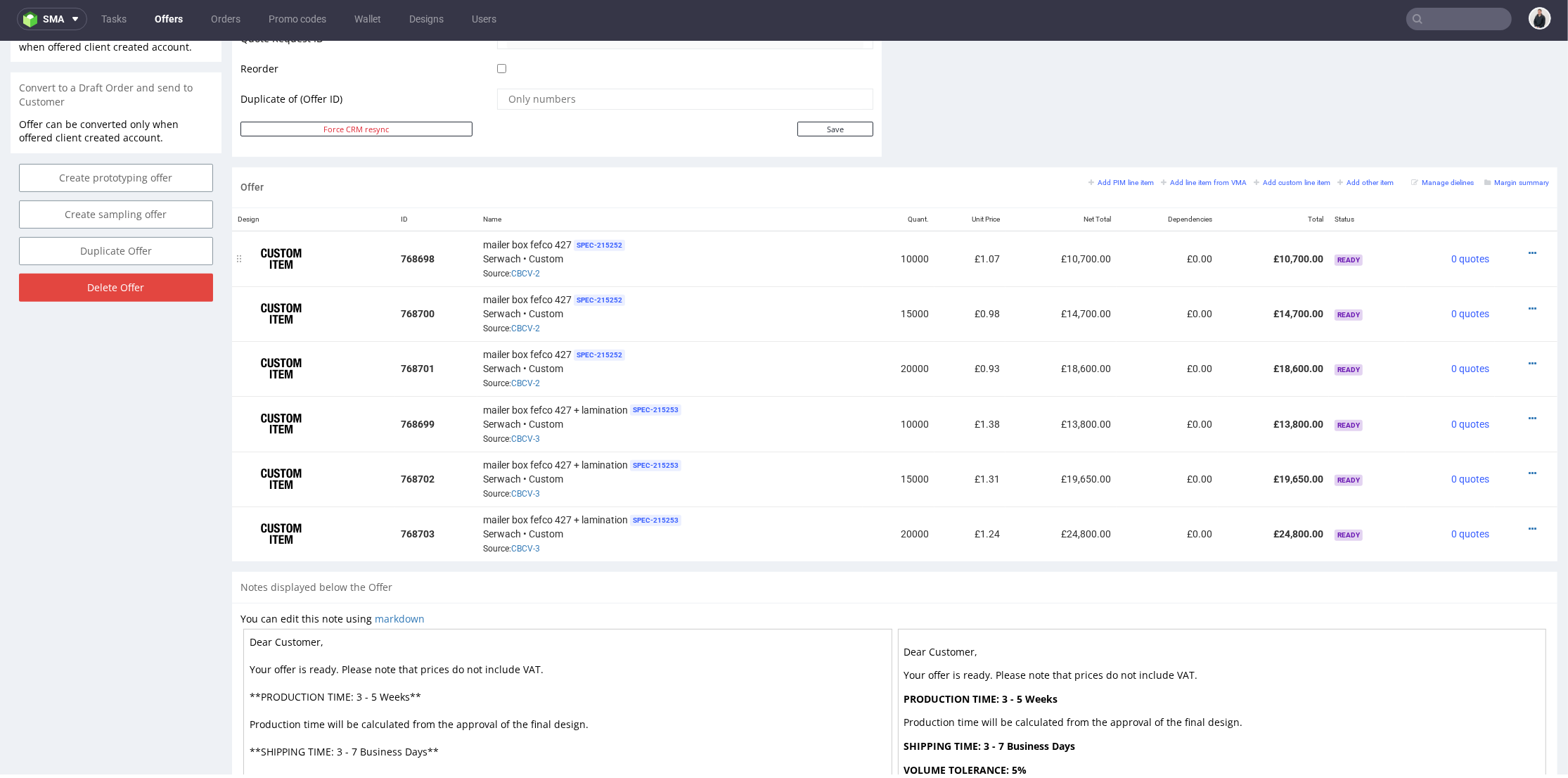
click at [1529, 249] on icon at bounding box center [1533, 253] width 8 height 10
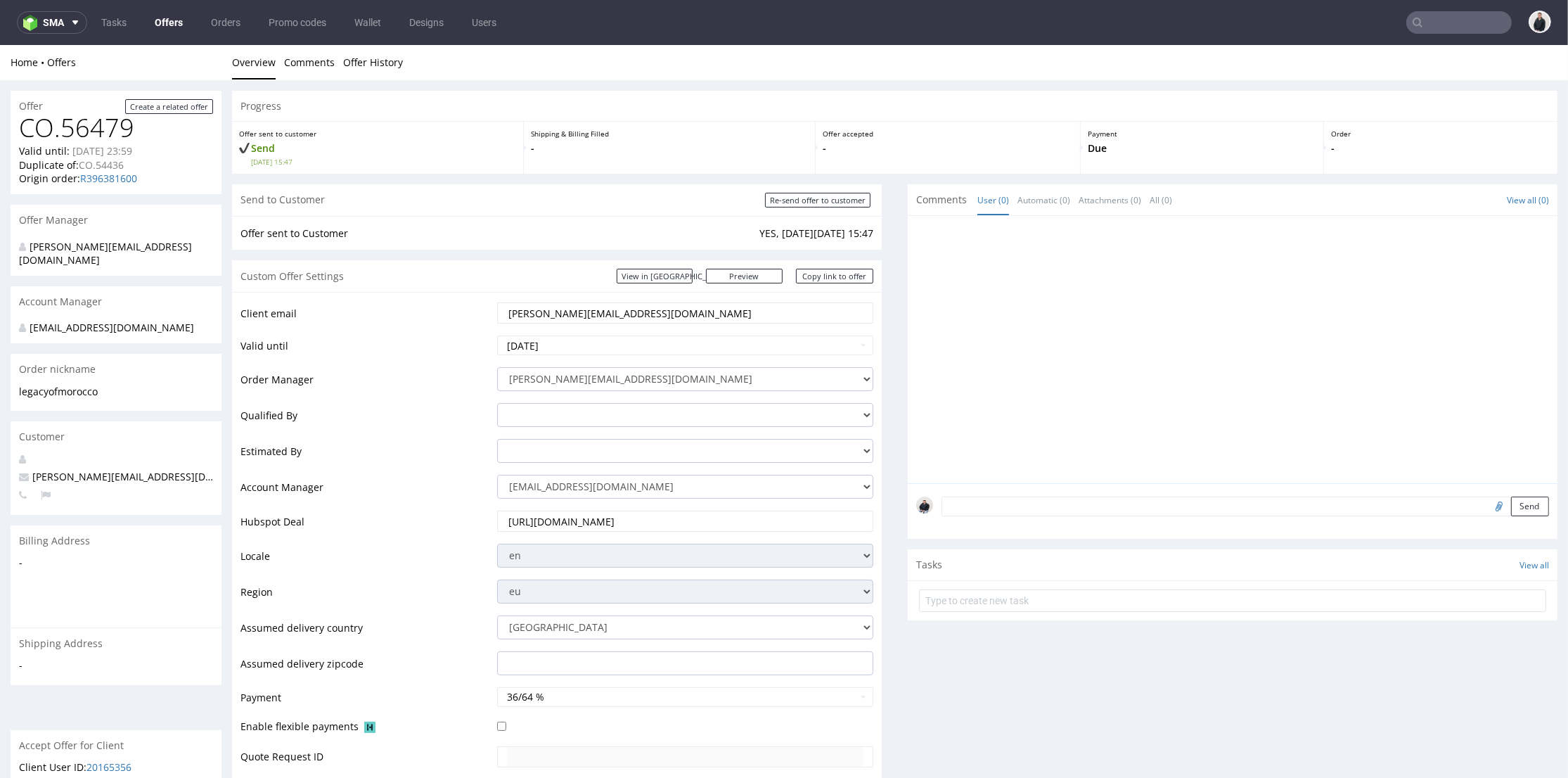
click at [170, 25] on link "Offers" at bounding box center [169, 23] width 45 height 23
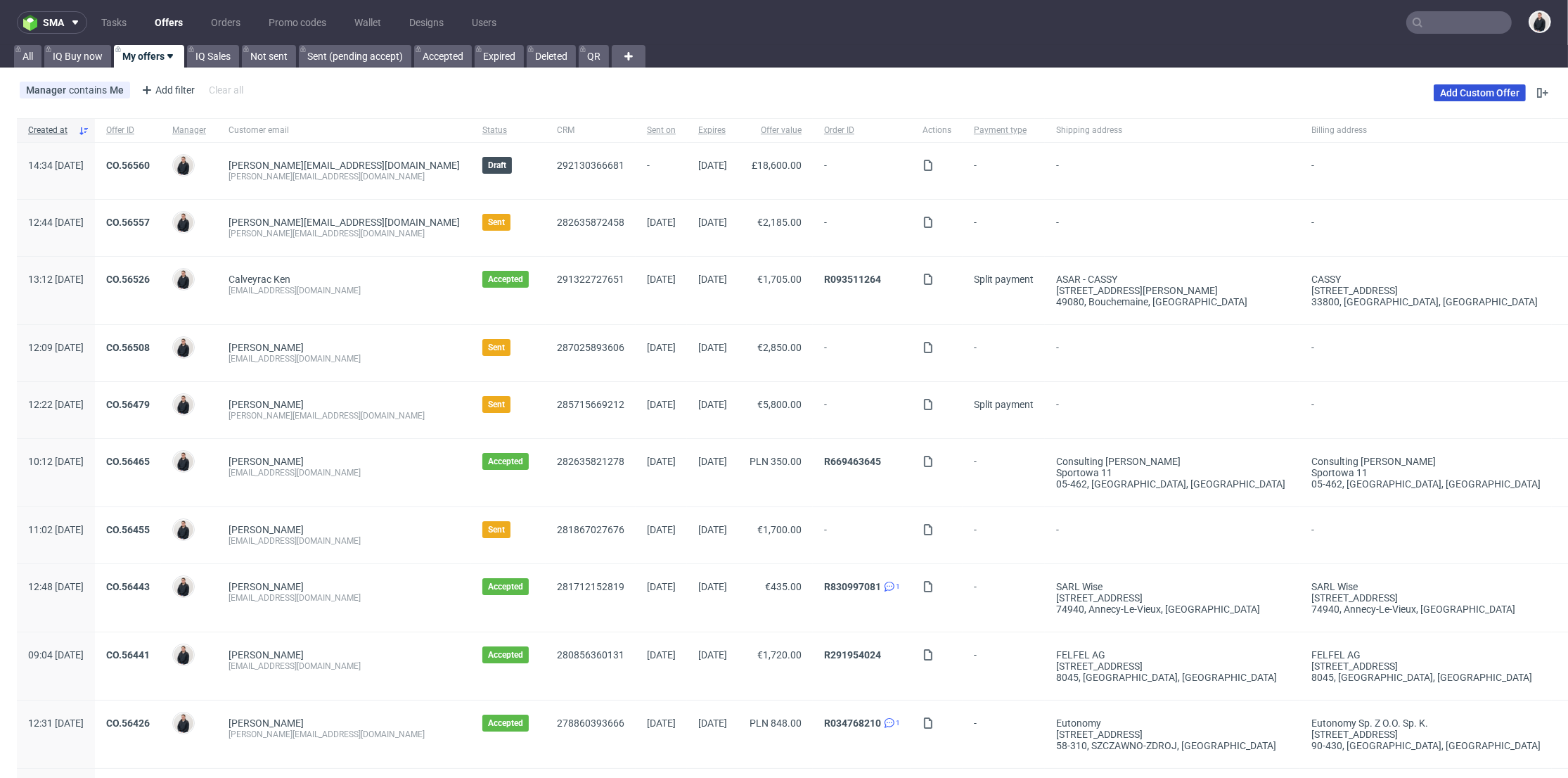
click at [1467, 89] on link "Add Custom Offer" at bounding box center [1480, 93] width 92 height 17
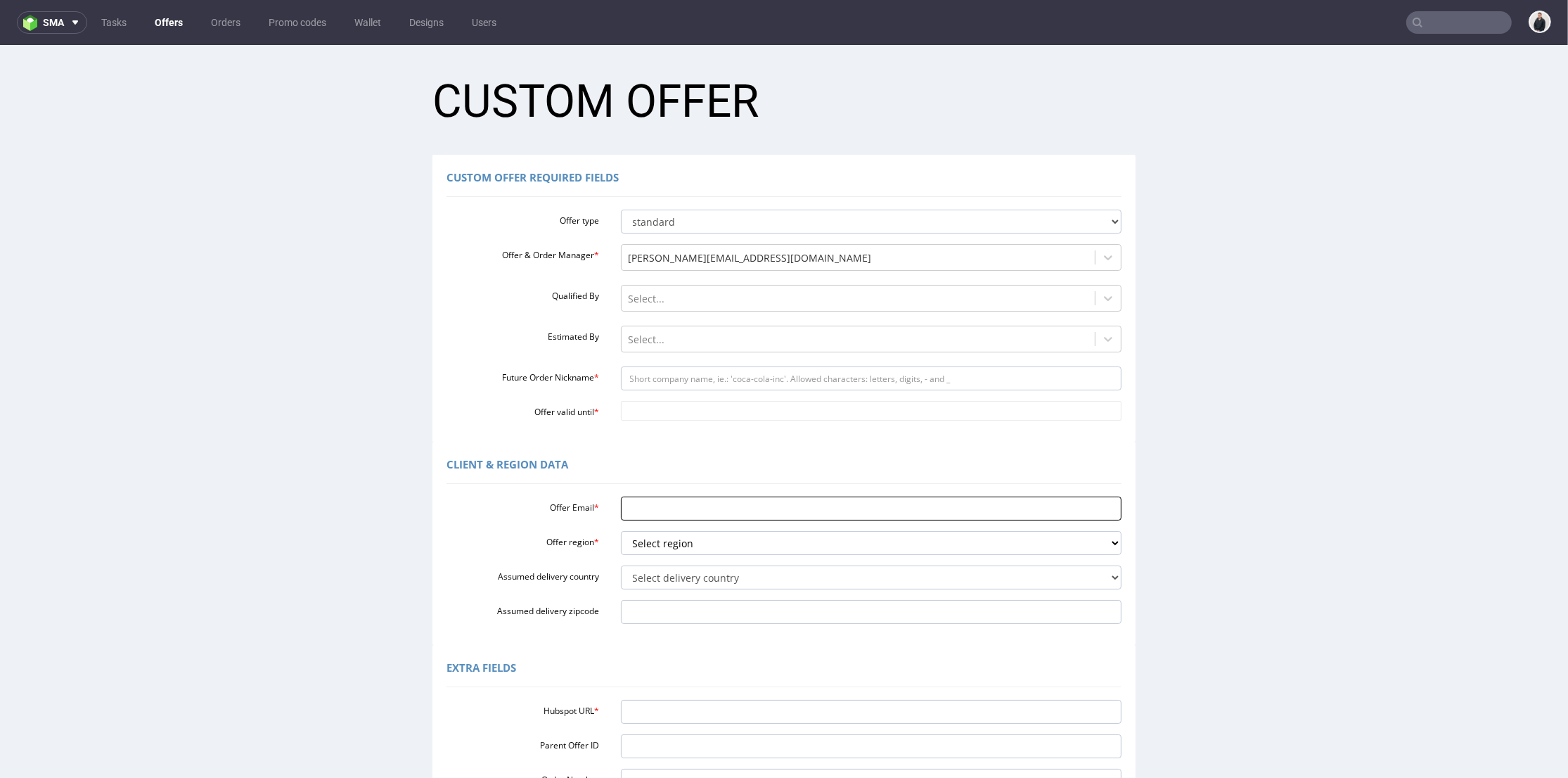
click at [659, 498] on input "Offer Email *" at bounding box center [872, 509] width 502 height 24
paste input "[PERSON_NAME][EMAIL_ADDRESS][DOMAIN_NAME]"
type input "[PERSON_NAME][EMAIL_ADDRESS][DOMAIN_NAME]"
click at [672, 549] on select "Select region eu gb de pl fr it es" at bounding box center [872, 543] width 502 height 24
select select "fr"
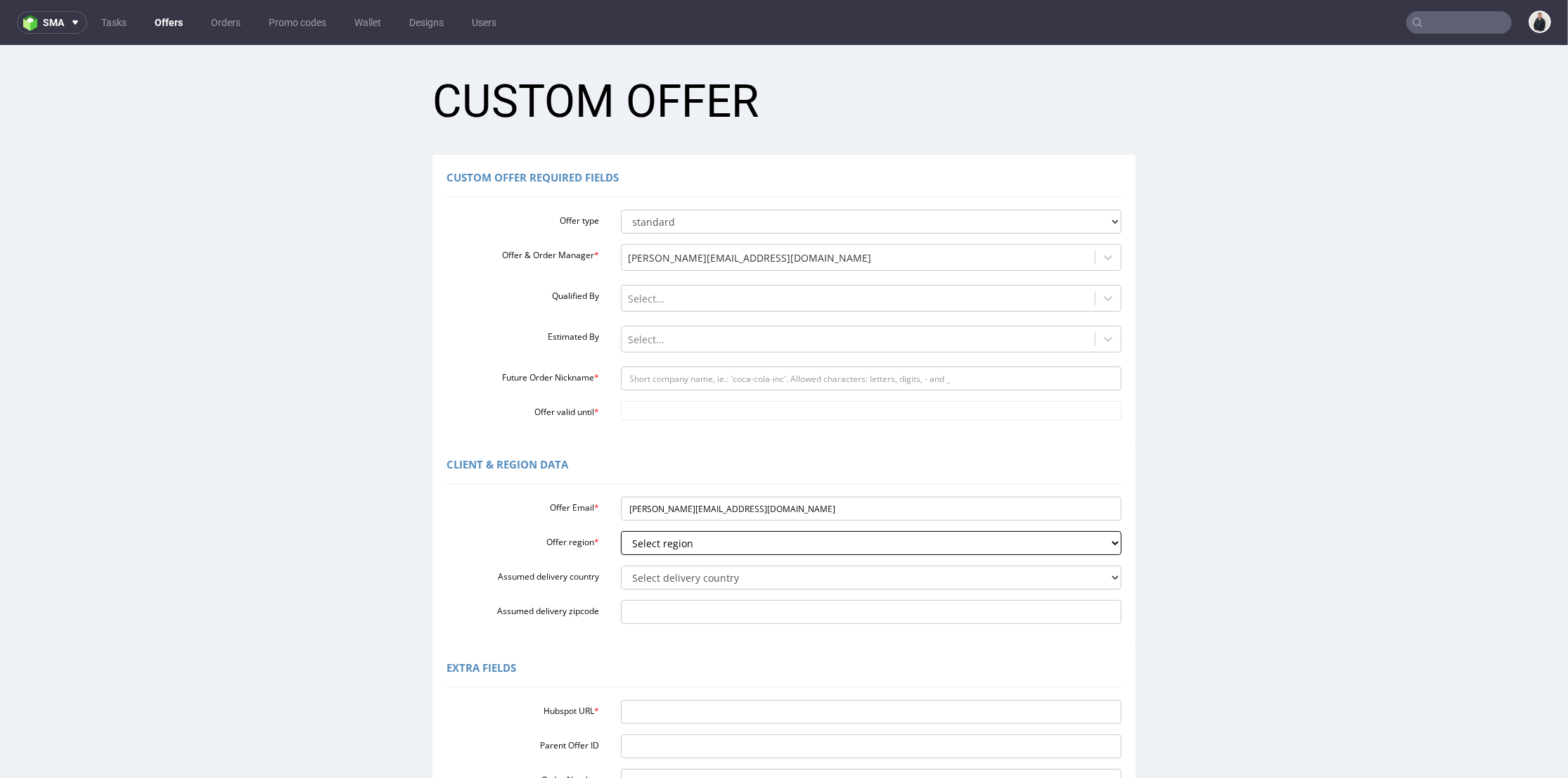
click at [621, 531] on select "Select region eu gb de pl fr it es" at bounding box center [872, 543] width 502 height 24
click at [707, 579] on select "Select delivery country [GEOGRAPHIC_DATA] [GEOGRAPHIC_DATA] [GEOGRAPHIC_DATA] […" at bounding box center [872, 577] width 502 height 24
select select "75"
click at [621, 565] on select "Select delivery country [GEOGRAPHIC_DATA] [GEOGRAPHIC_DATA] [GEOGRAPHIC_DATA] […" at bounding box center [872, 577] width 502 height 24
click at [641, 549] on select "Select region eu gb de pl fr it es" at bounding box center [872, 543] width 502 height 24
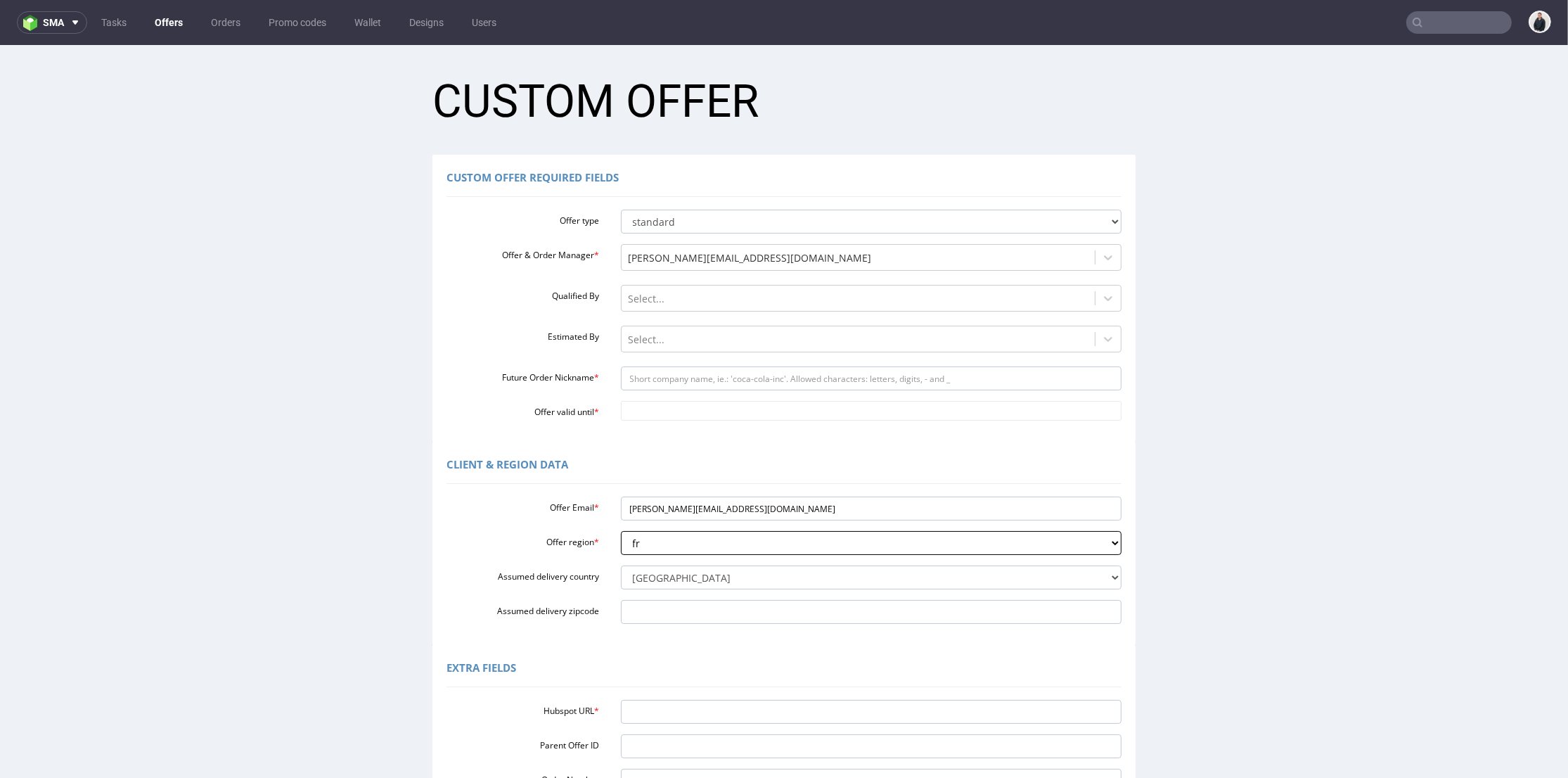
select select "eu"
click at [621, 531] on select "Select region eu gb de pl fr it es" at bounding box center [872, 543] width 502 height 24
click at [665, 573] on select "Select delivery country [GEOGRAPHIC_DATA] [GEOGRAPHIC_DATA] [GEOGRAPHIC_DATA] […" at bounding box center [872, 577] width 502 height 24
select select "166"
click at [621, 565] on select "Select delivery country [GEOGRAPHIC_DATA] [GEOGRAPHIC_DATA] [GEOGRAPHIC_DATA] […" at bounding box center [872, 577] width 502 height 24
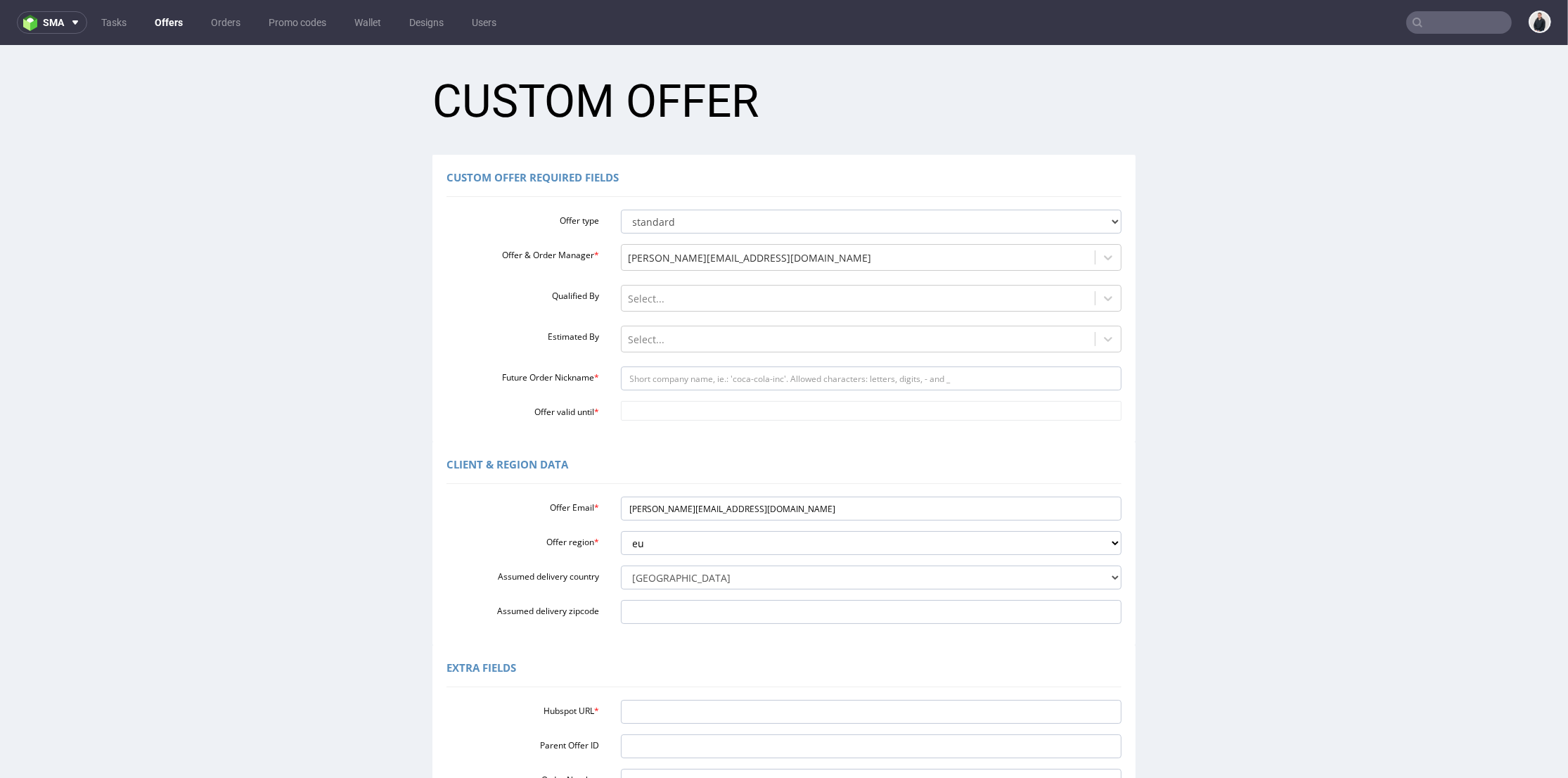
click at [581, 466] on div "Client & Region data" at bounding box center [784, 467] width 675 height 34
drag, startPoint x: 667, startPoint y: 507, endPoint x: 715, endPoint y: 511, distance: 48.2
click at [715, 511] on input "[PERSON_NAME][EMAIL_ADDRESS][DOMAIN_NAME]" at bounding box center [872, 509] width 502 height 24
click at [708, 376] on input "Future Order Nickname *" at bounding box center [872, 378] width 502 height 24
paste input "skylla-[GEOGRAPHIC_DATA]"
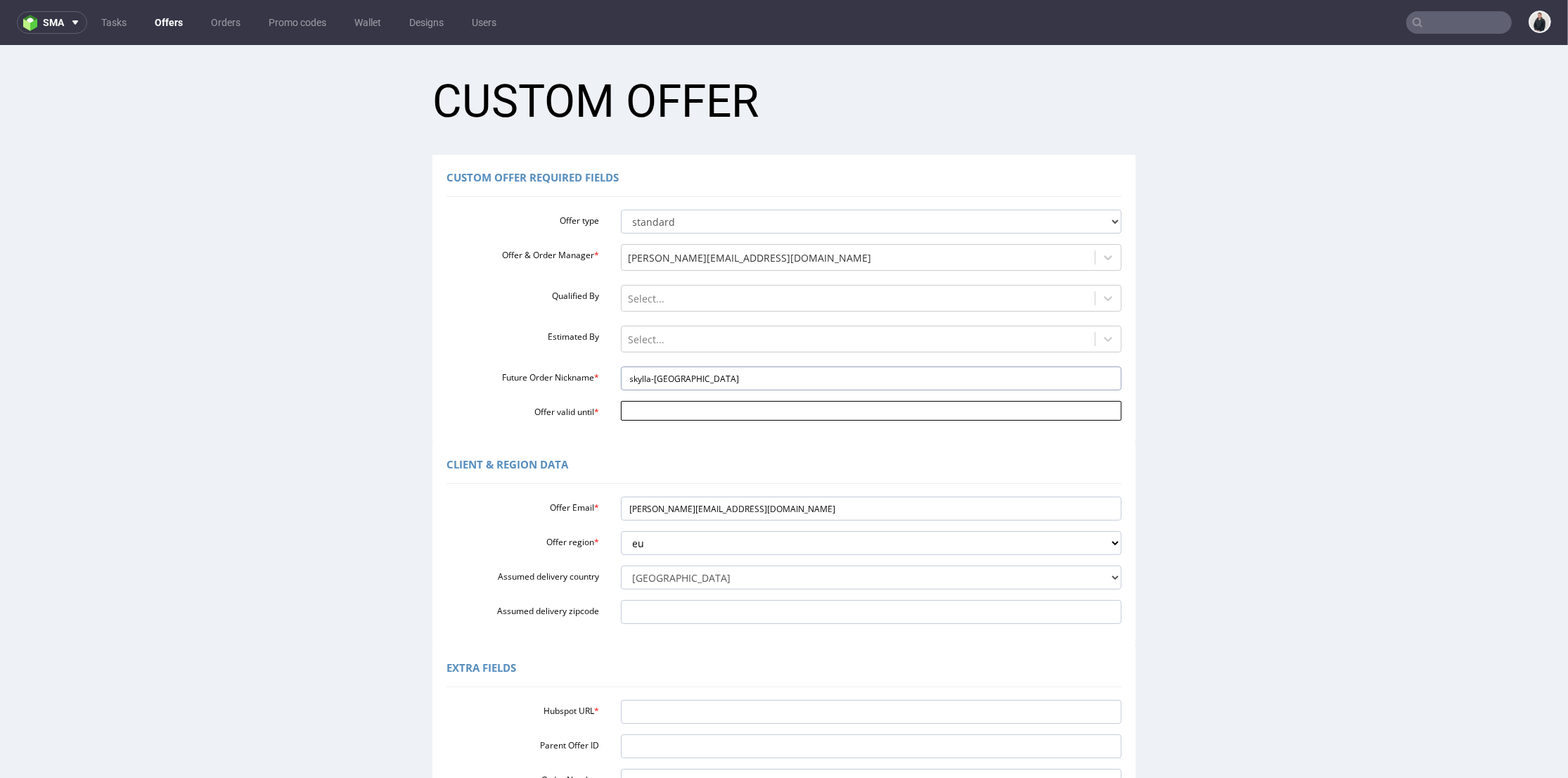
type input "skylla-[GEOGRAPHIC_DATA]"
click at [678, 409] on input "Offer valid until *" at bounding box center [872, 411] width 502 height 20
click at [749, 392] on td "6" at bounding box center [752, 390] width 21 height 21
type input "[DATE]"
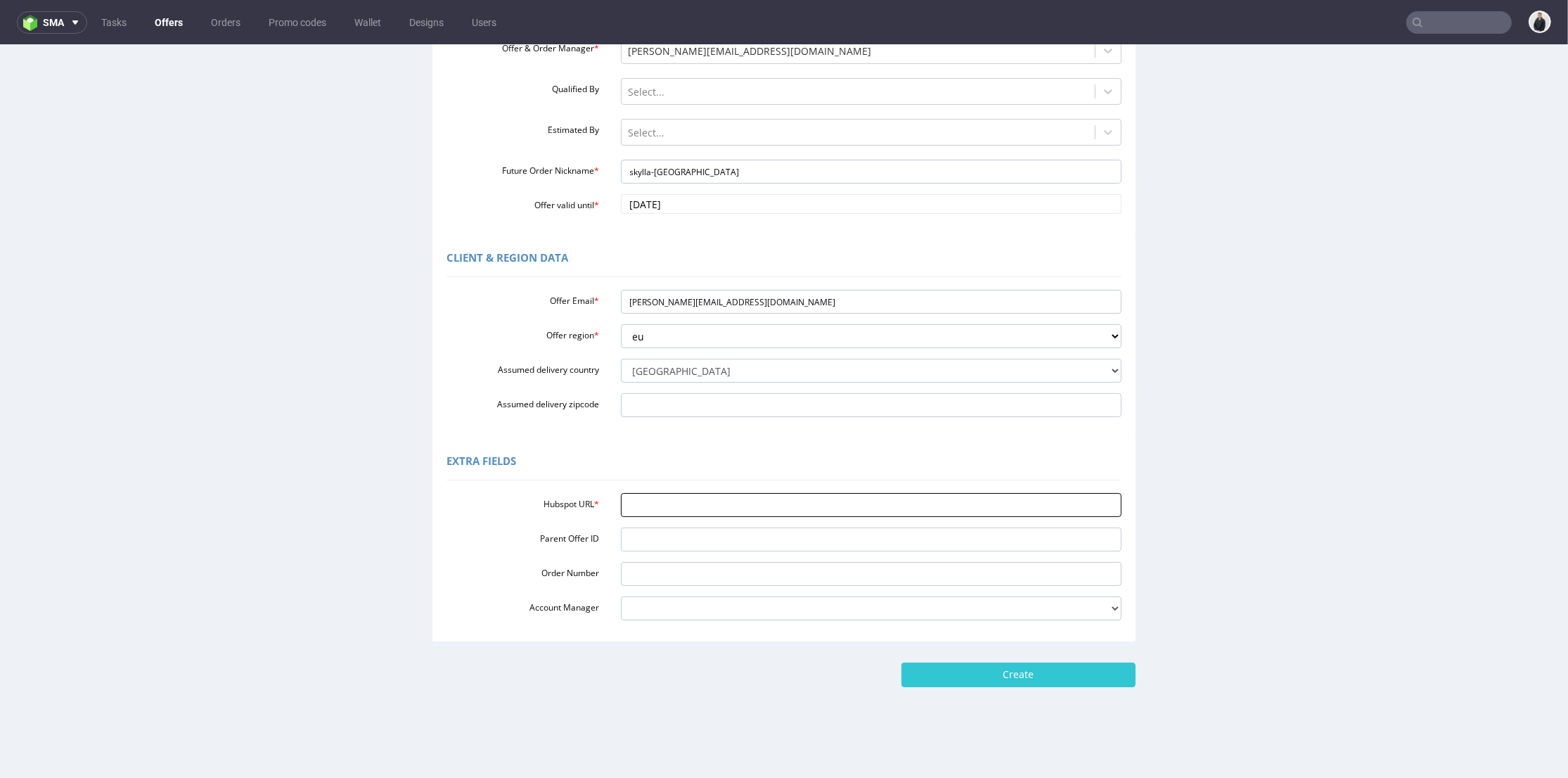
scroll to position [4, 0]
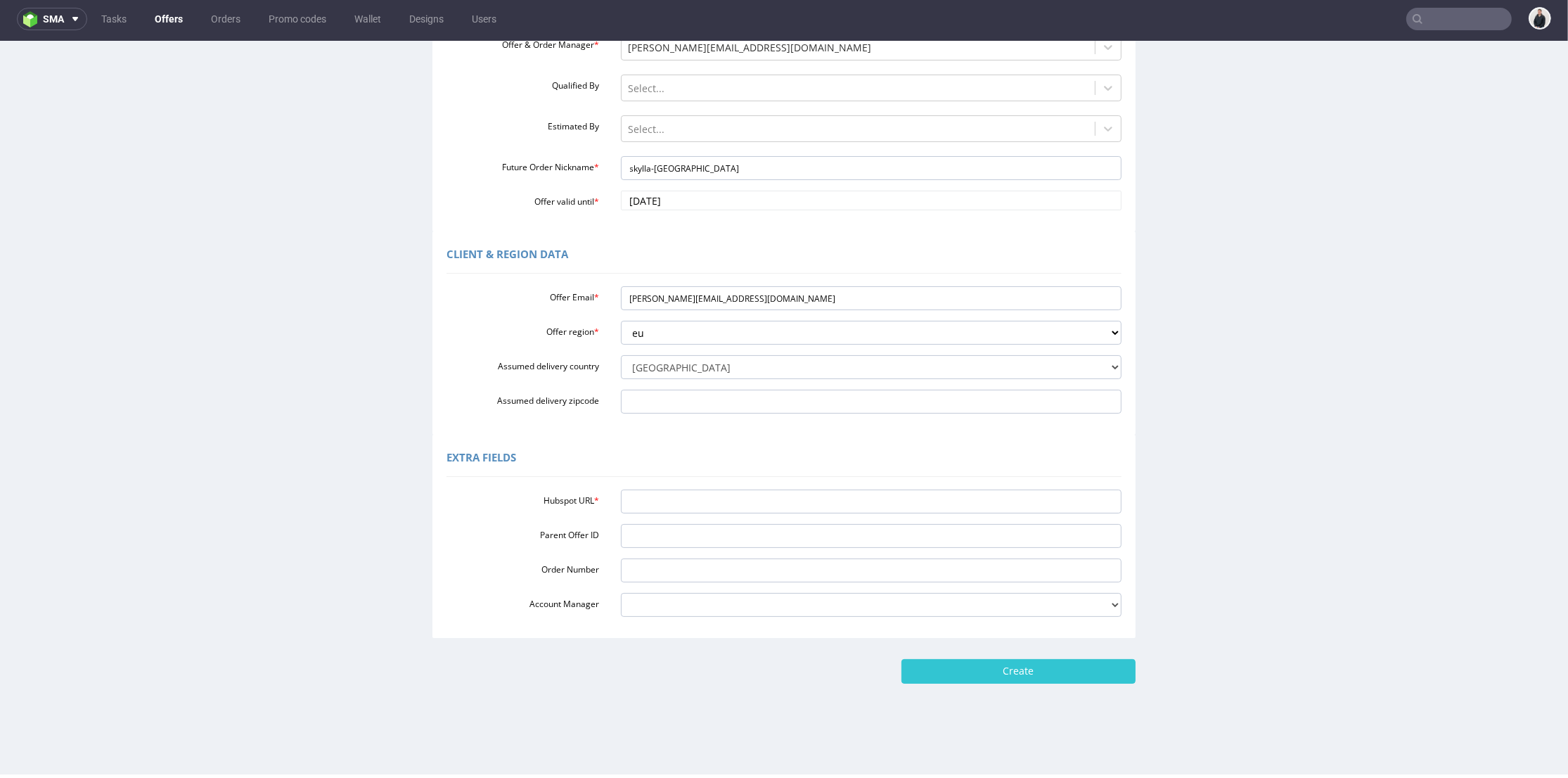
click at [823, 489] on div "Hubspot URL * Parent Offer ID Order Number Account Manager [PERSON_NAME][EMAIL_…" at bounding box center [784, 551] width 675 height 133
click at [678, 517] on div "Hubspot URL * Parent Offer ID Order Number Account Manager [PERSON_NAME][EMAIL_…" at bounding box center [784, 551] width 675 height 133
click at [685, 499] on input "Hubspot URL *" at bounding box center [872, 502] width 502 height 24
paste input "[URL][DOMAIN_NAME]"
type input "[URL][DOMAIN_NAME]"
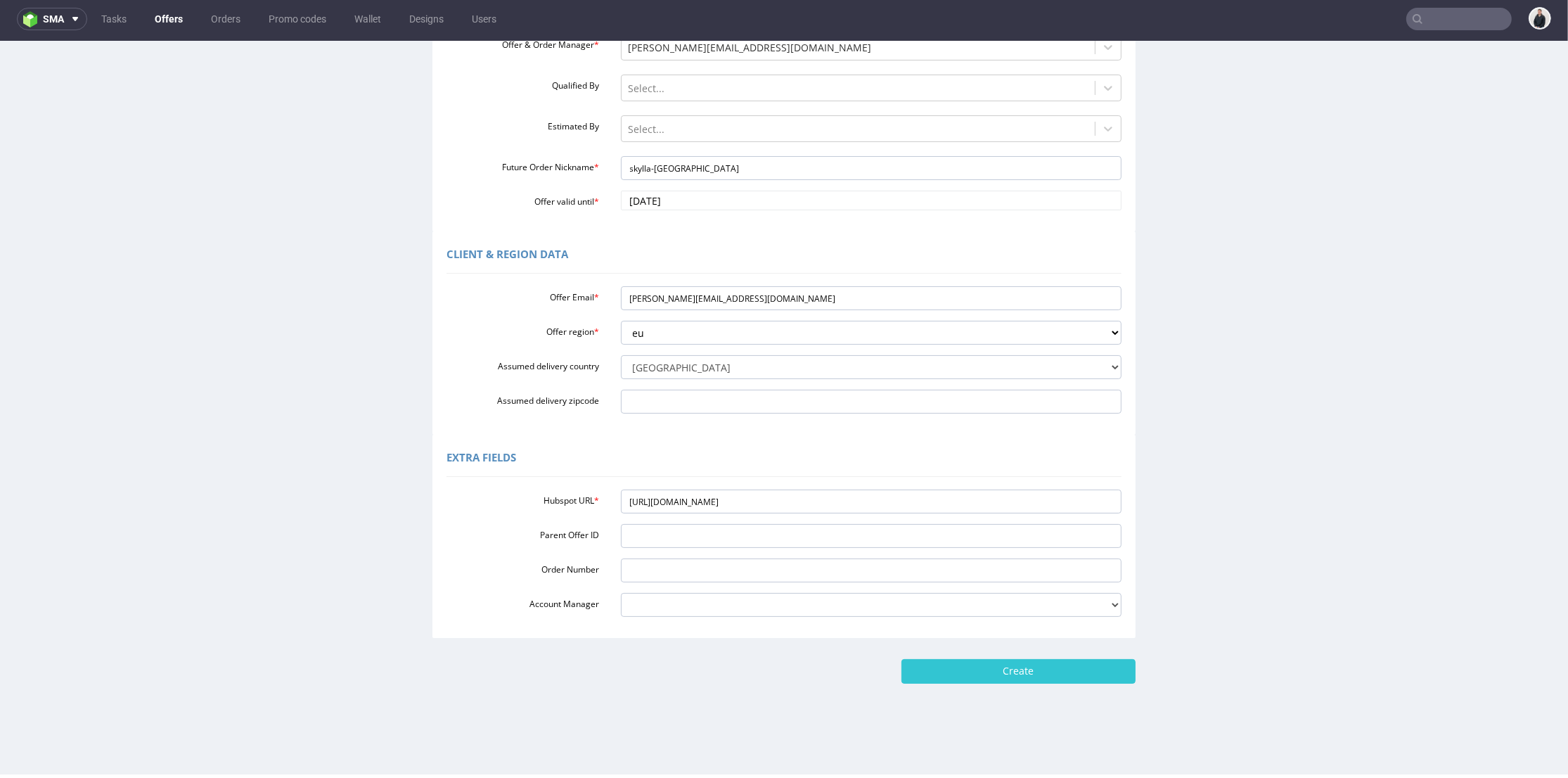
click at [1002, 652] on form "Custom Offer Custom Offer Required Fields Offer type standard prototyping sampl…" at bounding box center [784, 268] width 1540 height 831
click at [1008, 661] on input "Create" at bounding box center [1019, 671] width 234 height 24
type input "Please wait..."
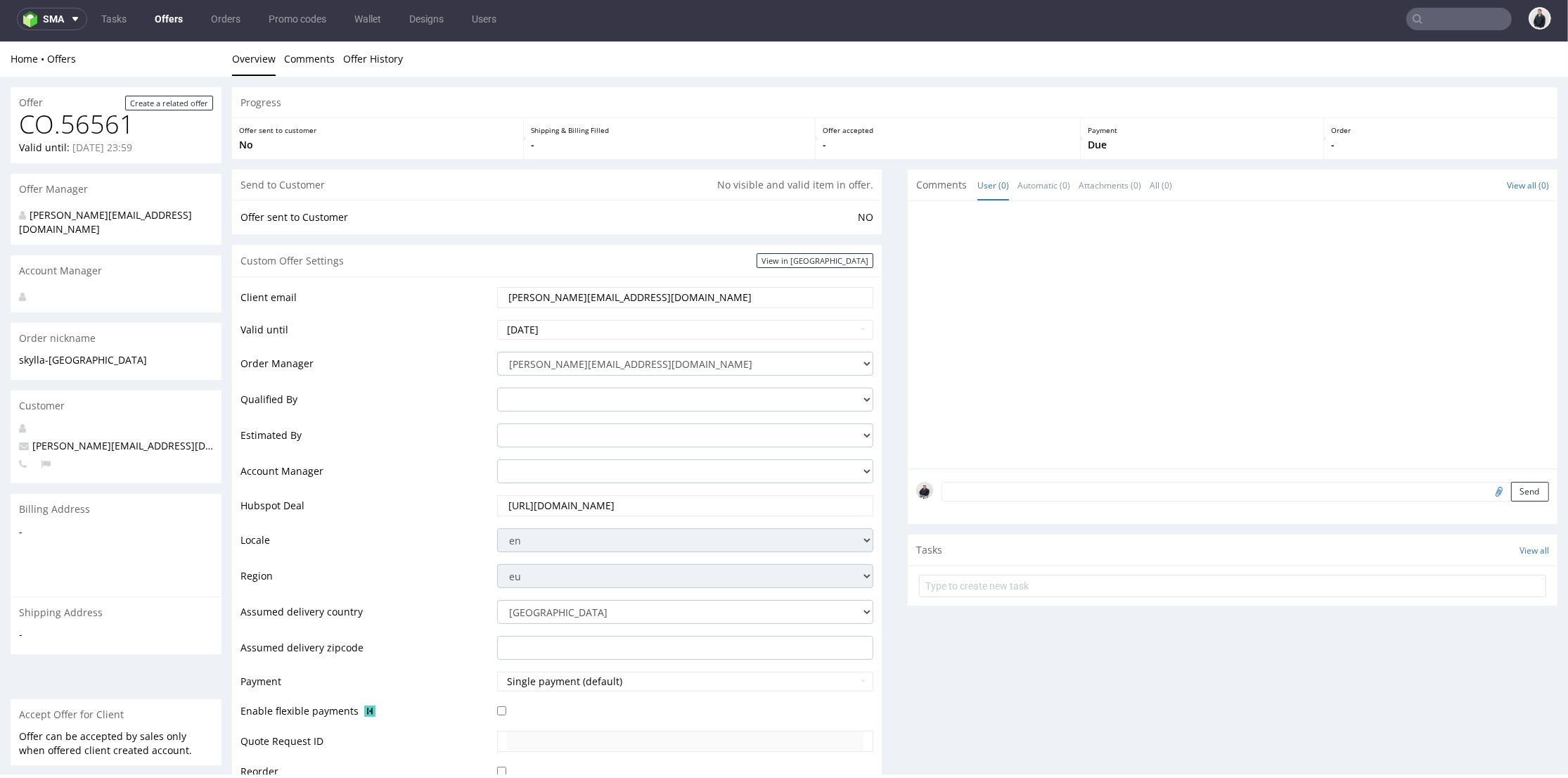
scroll to position [525, 0]
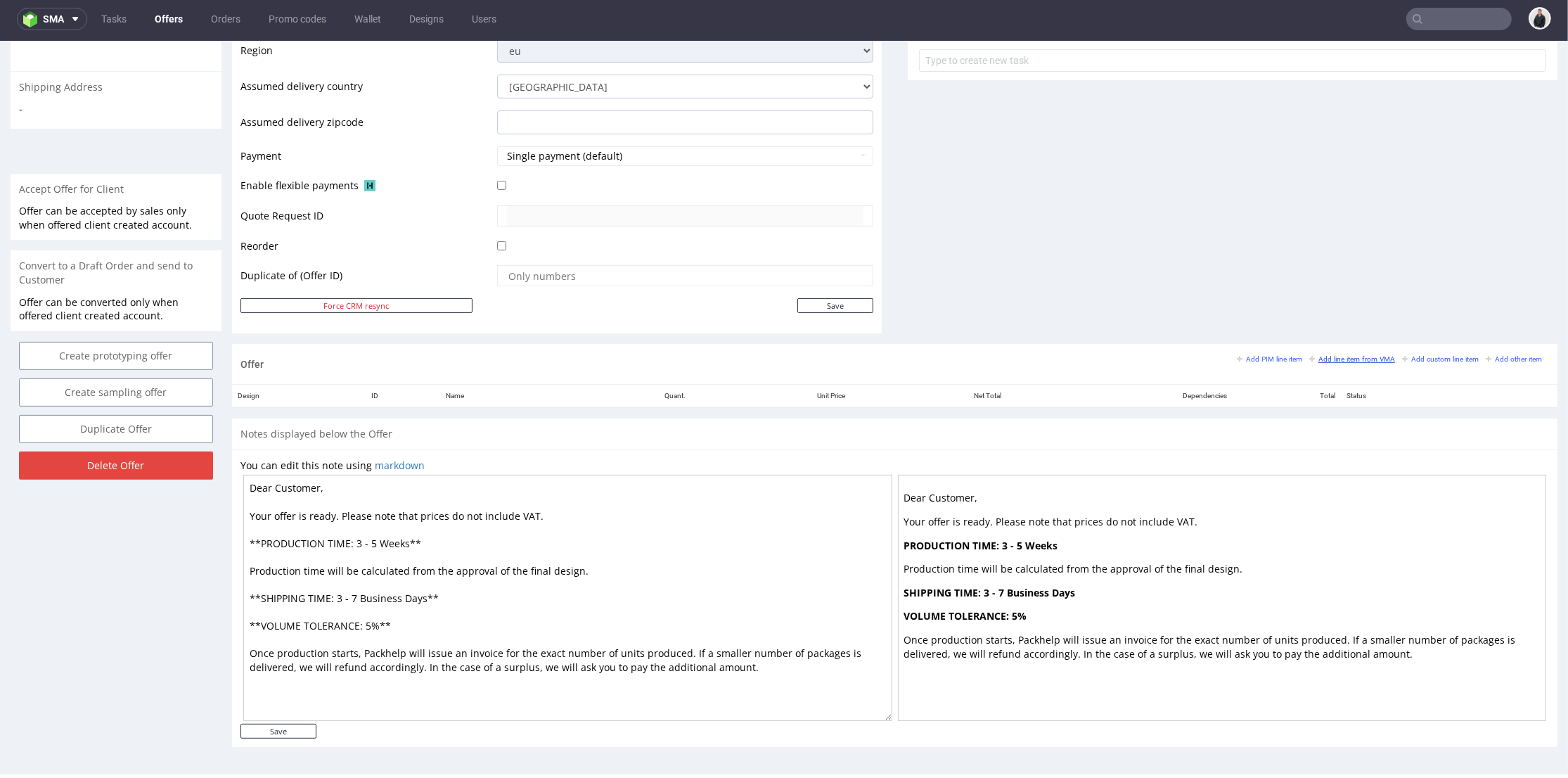
drag, startPoint x: 1310, startPoint y: 356, endPoint x: 953, endPoint y: 44, distance: 474.1
click at [1310, 357] on small "Add line item from VMA" at bounding box center [1353, 359] width 86 height 8
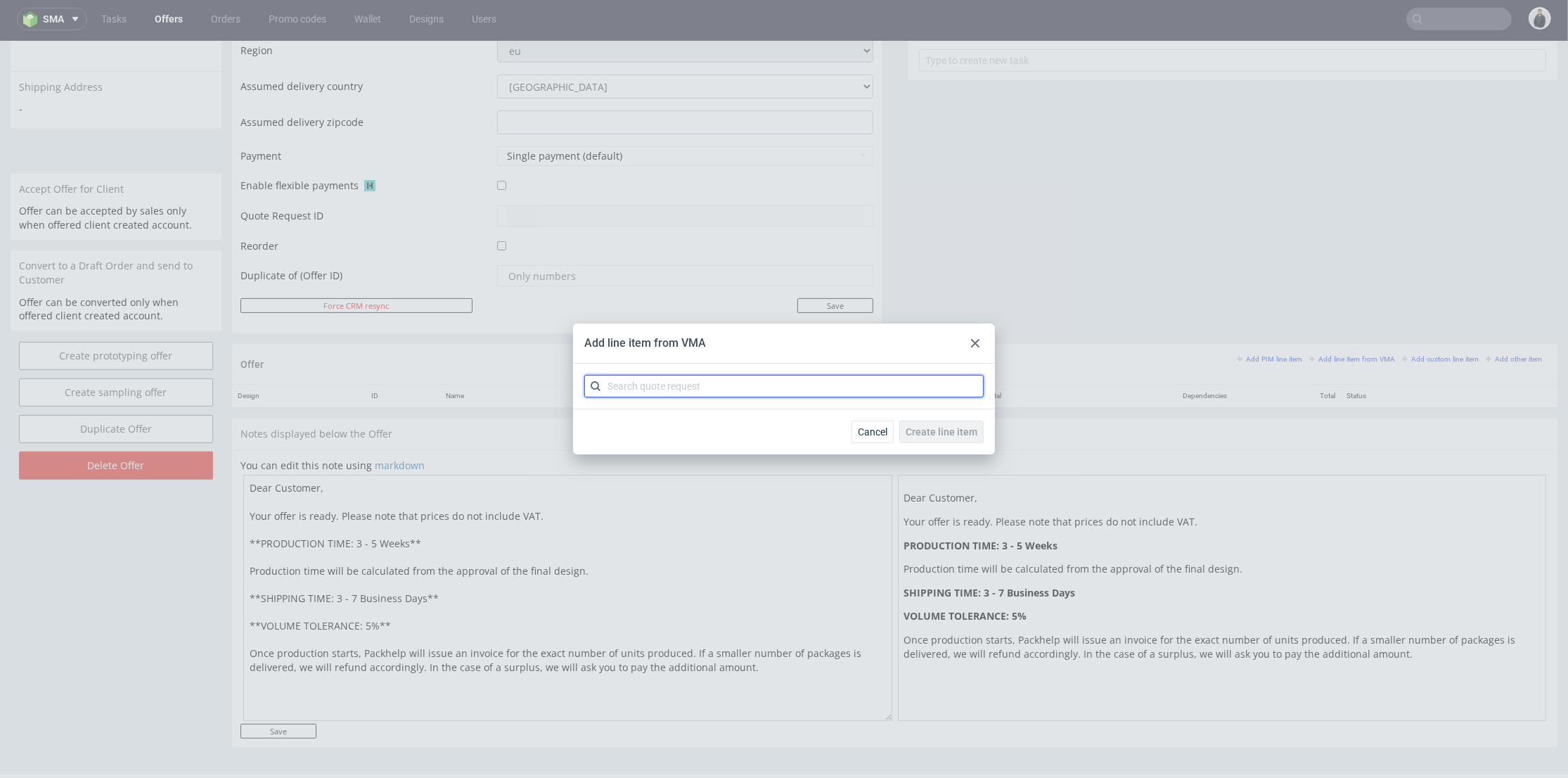
click at [709, 392] on input "text" at bounding box center [784, 386] width 399 height 23
type input "cbcq"
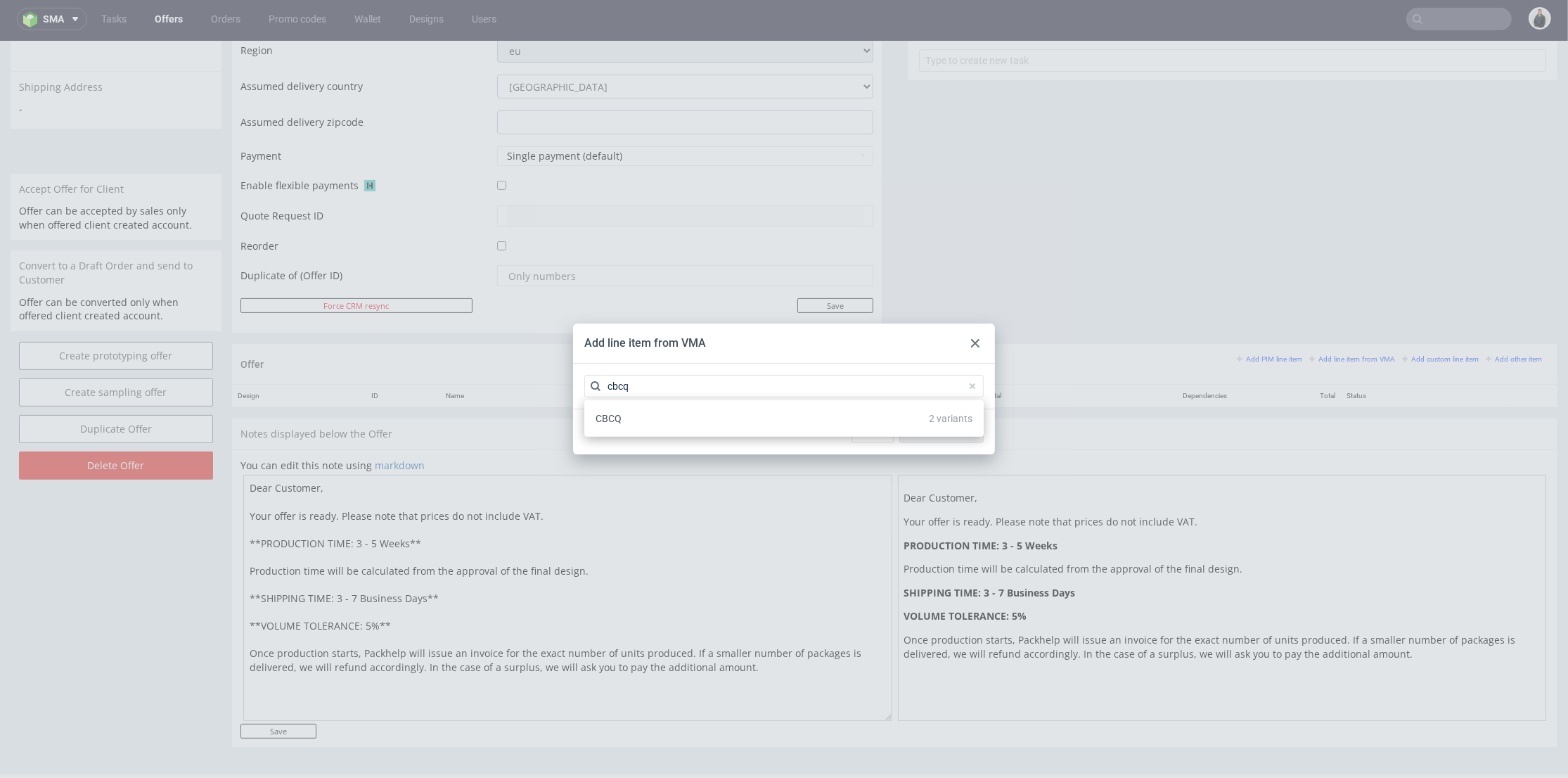
click at [651, 421] on div "CBCQ 2 variants" at bounding box center [784, 419] width 388 height 25
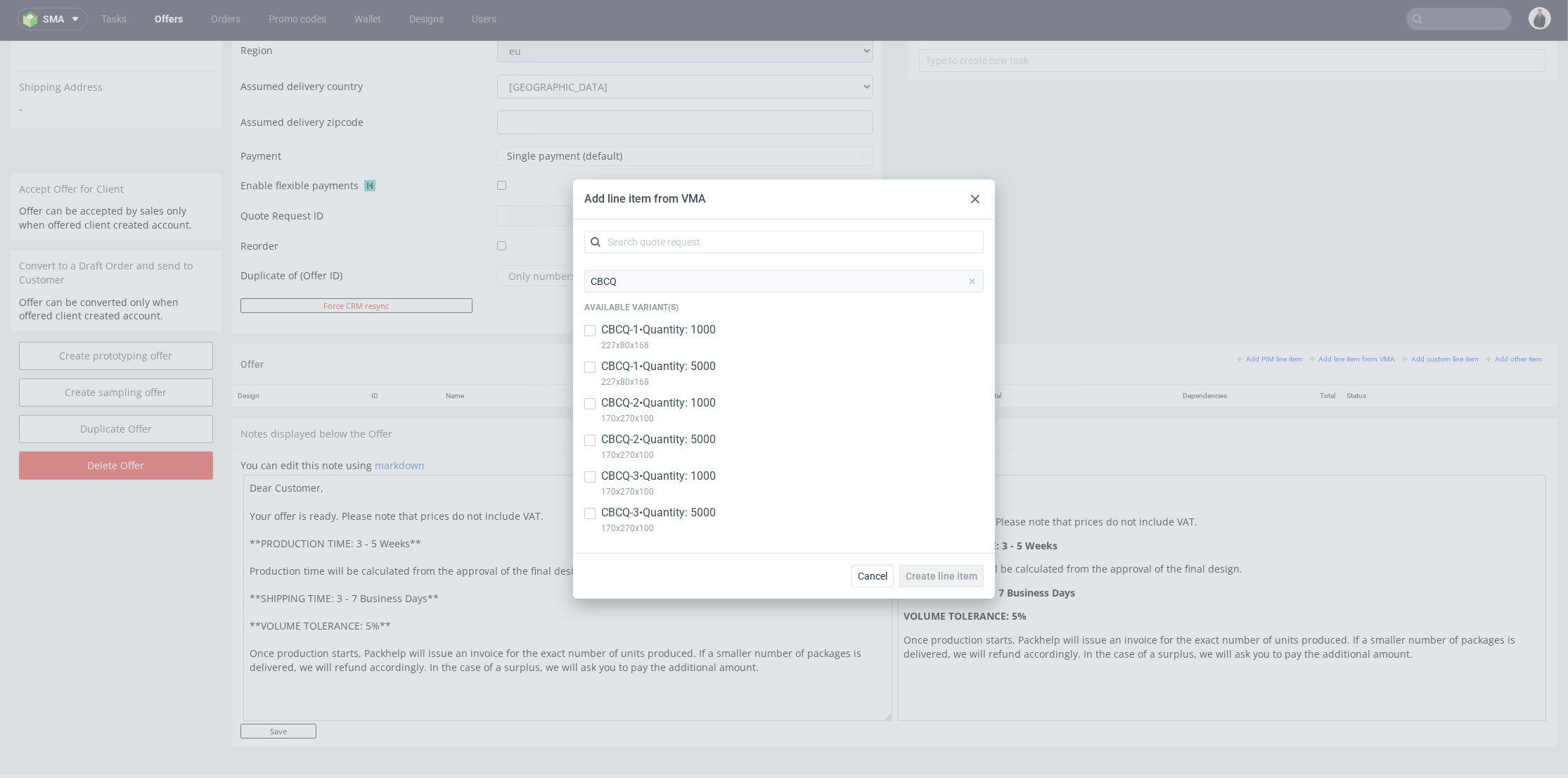
click at [689, 331] on p "CBCQ-1 • Quantity: 1000" at bounding box center [658, 330] width 114 height 16
checkbox input "true"
click at [706, 370] on p "CBCQ-1 • Quantity: 5000" at bounding box center [658, 366] width 114 height 16
checkbox input "true"
click at [702, 407] on p "CBCQ-2 • Quantity: 1000" at bounding box center [658, 403] width 114 height 16
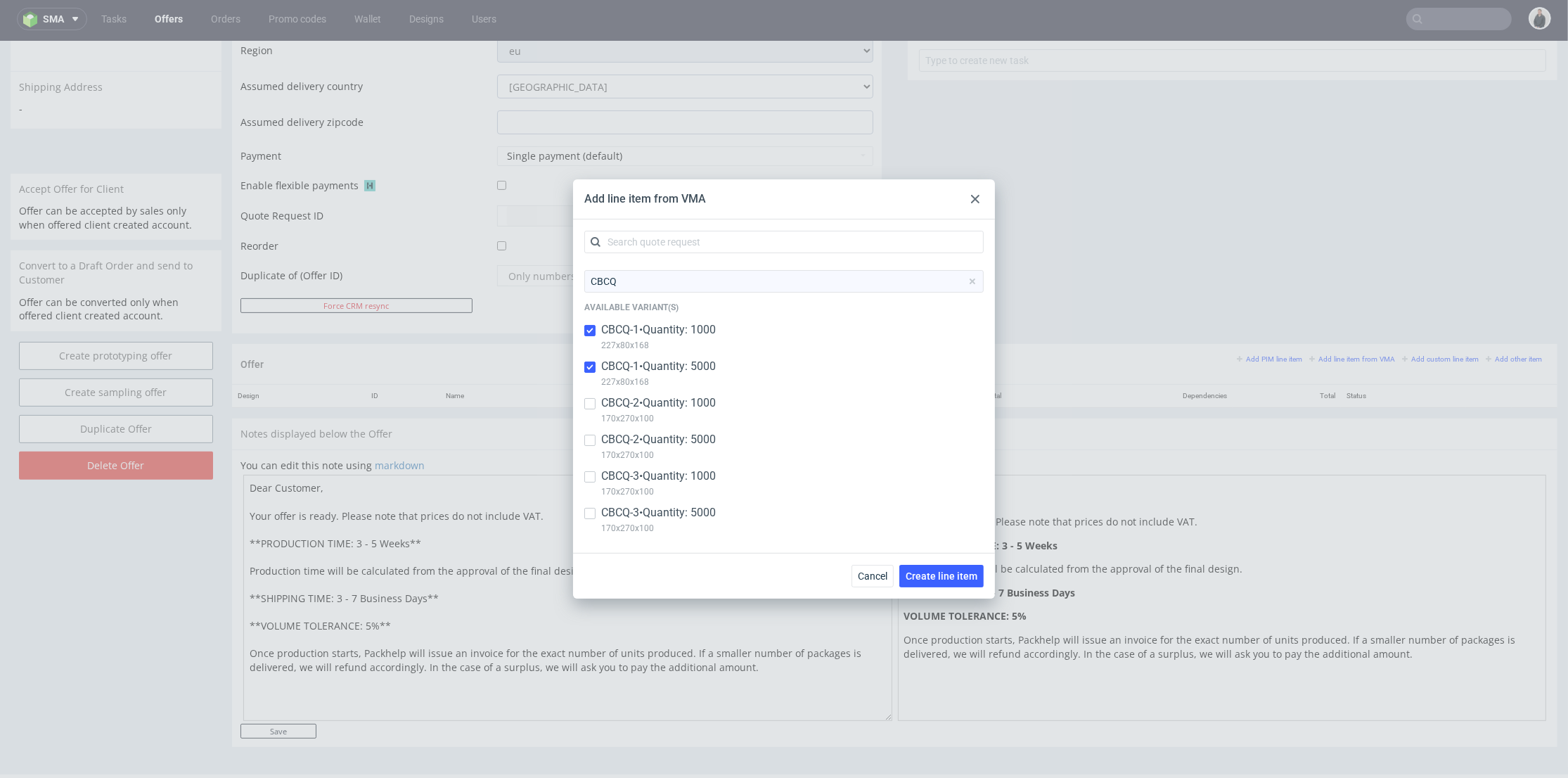
checkbox input "true"
click at [699, 438] on p "CBCQ-2 • Quantity: 5000" at bounding box center [658, 440] width 114 height 16
checkbox input "true"
click at [939, 573] on span "Create line item" at bounding box center [942, 576] width 72 height 10
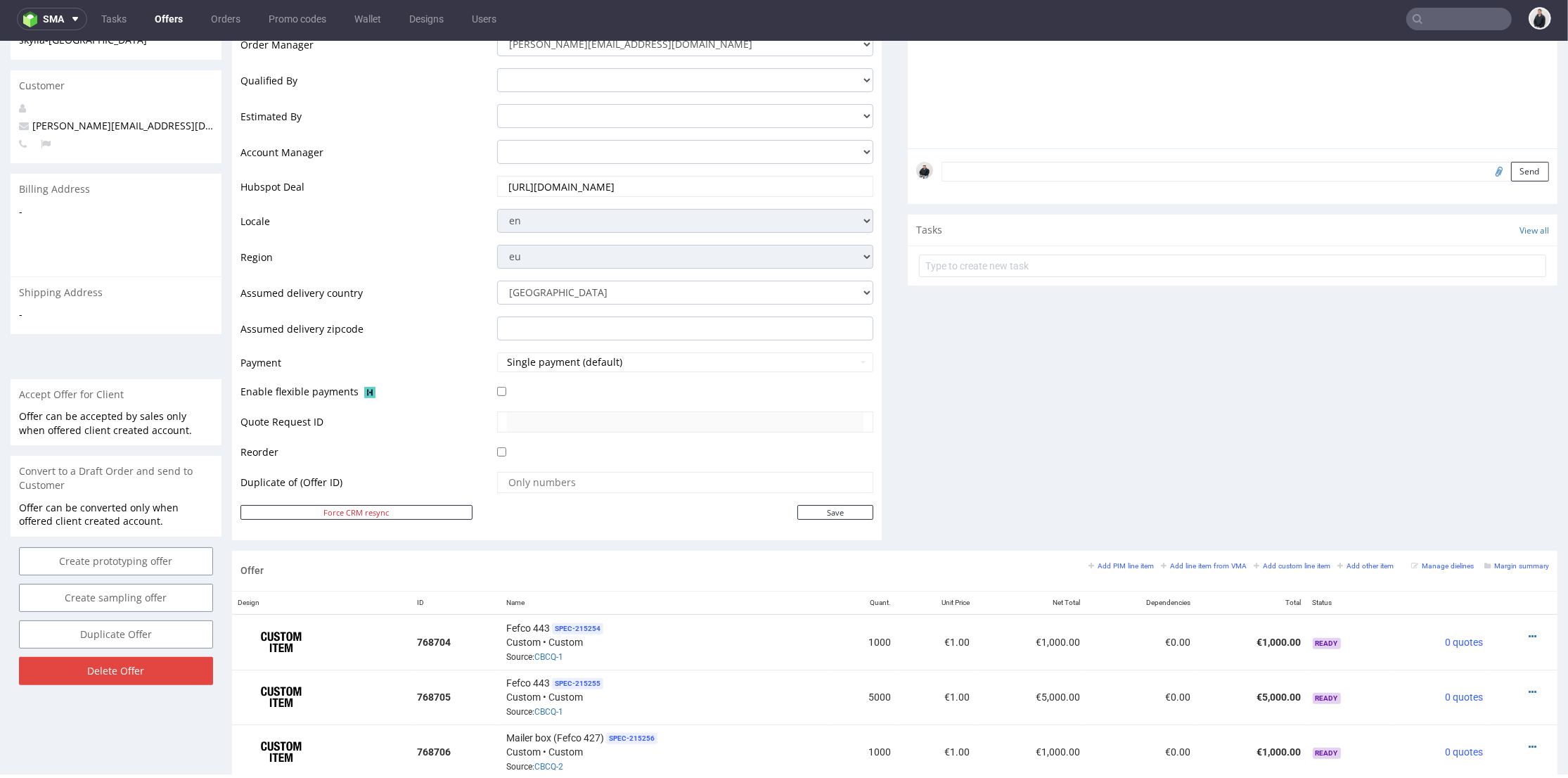
scroll to position [0, 0]
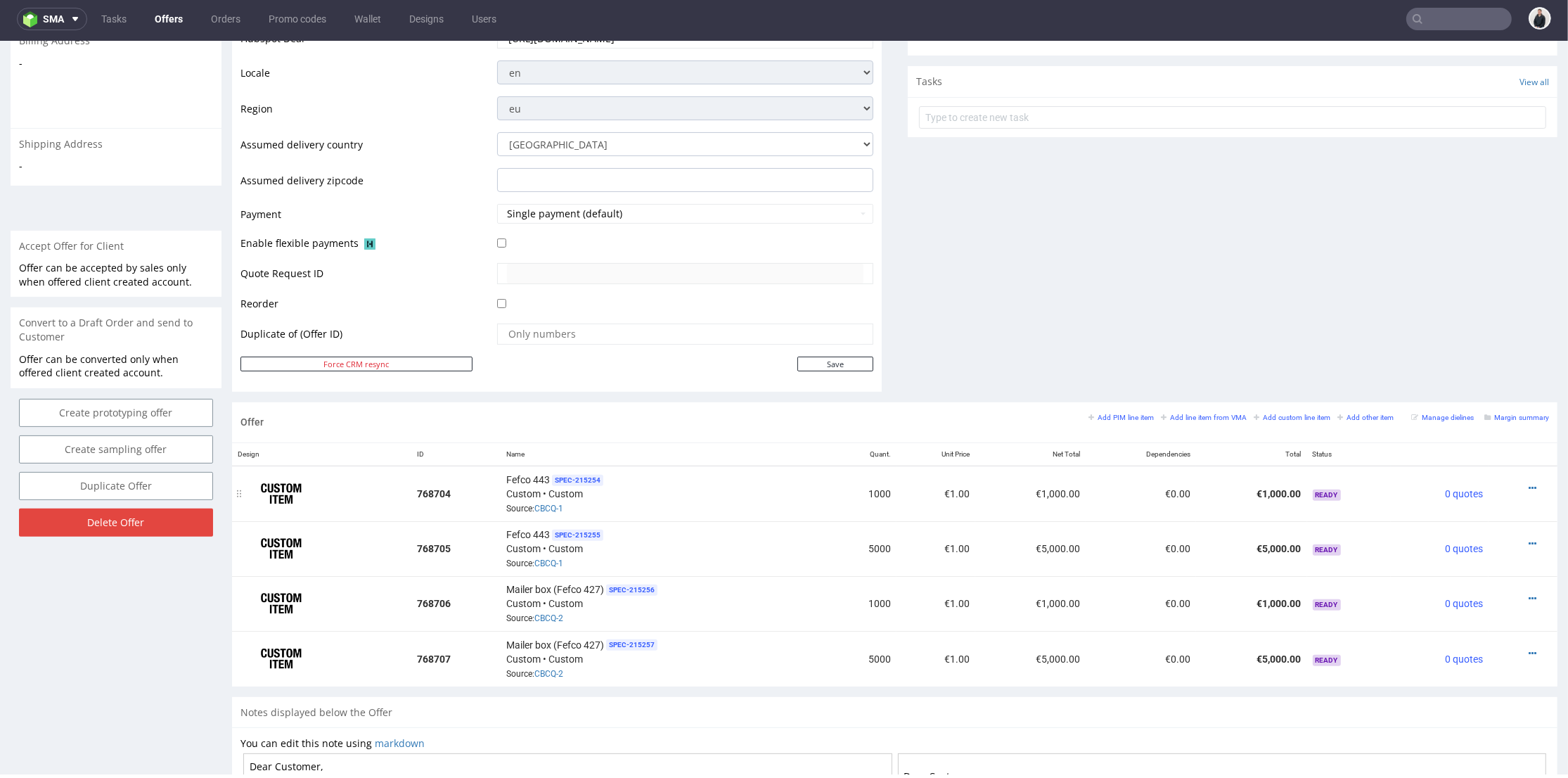
drag, startPoint x: 1508, startPoint y: 485, endPoint x: 1504, endPoint y: 478, distance: 8.1
click at [1529, 485] on icon at bounding box center [1533, 489] width 8 height 10
click at [1453, 337] on span "Edit item price" at bounding box center [1469, 332] width 113 height 14
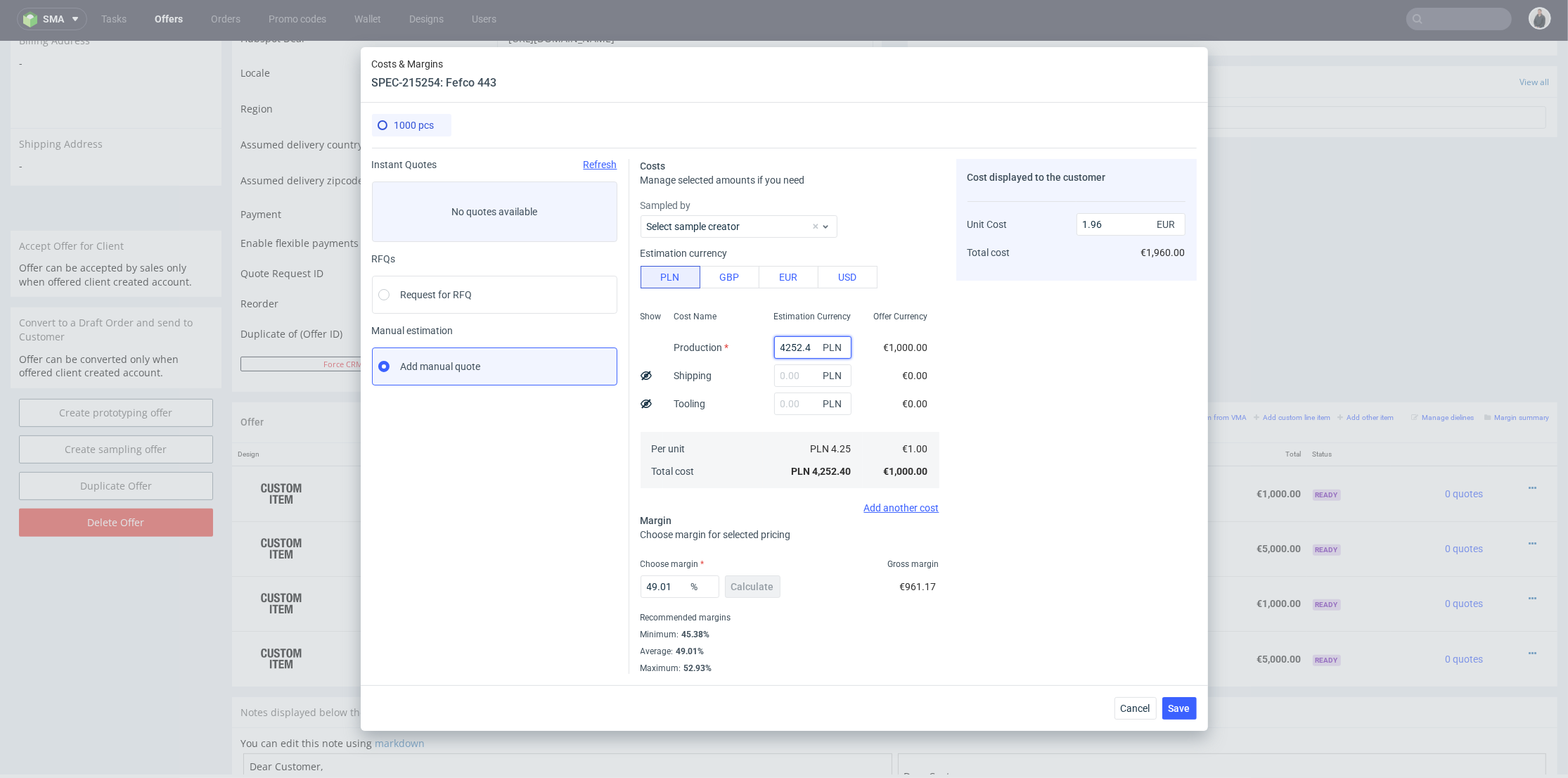
click at [797, 344] on input "4252.4" at bounding box center [813, 347] width 78 height 23
paste input "3550"
type input "4252.a3550 4"
type input "0"
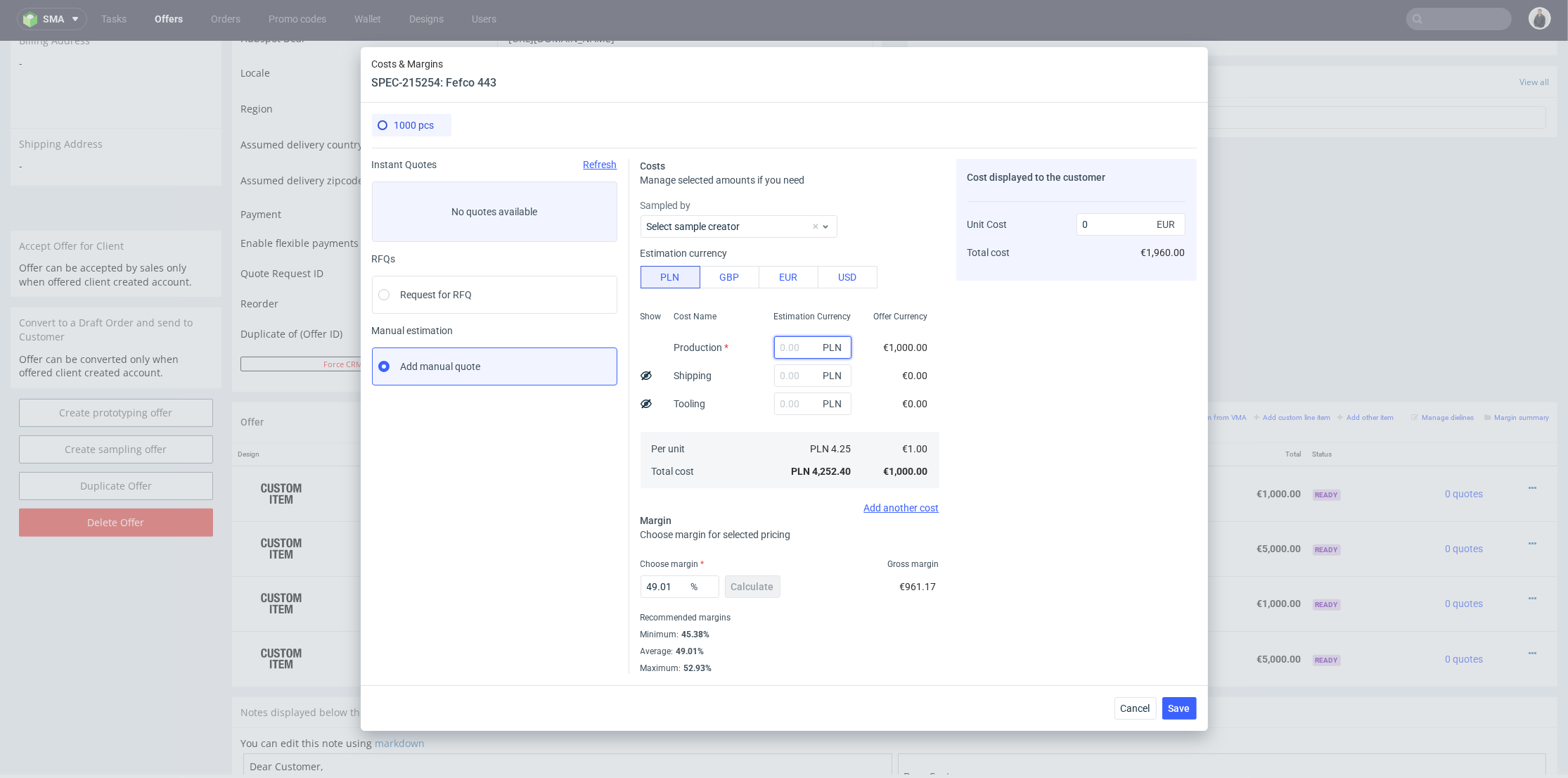
scroll to position [0, 0]
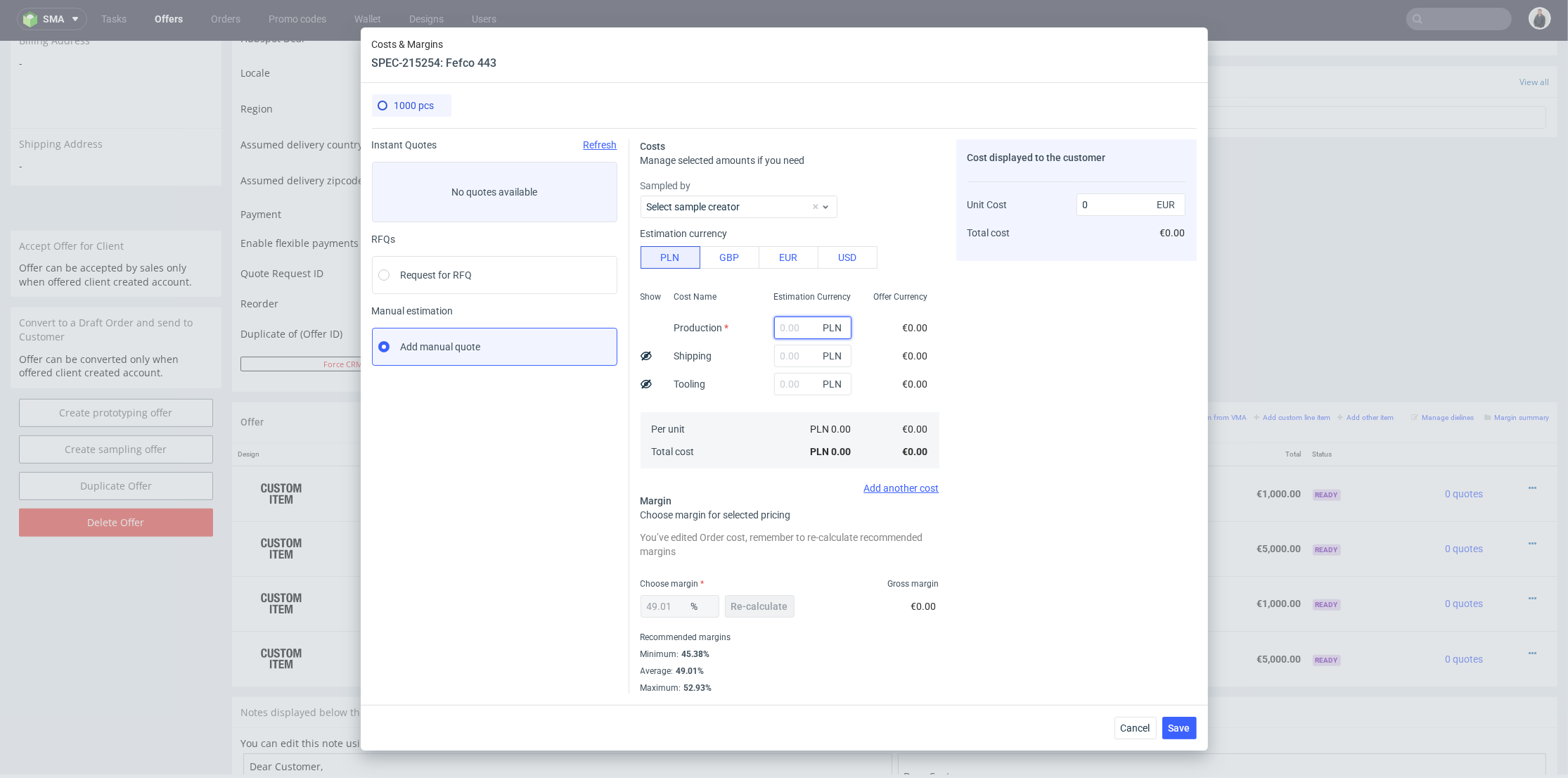
click at [789, 326] on input "text" at bounding box center [813, 328] width 78 height 23
paste input "3550"
type input "3550"
type input "1.64"
type input "3550"
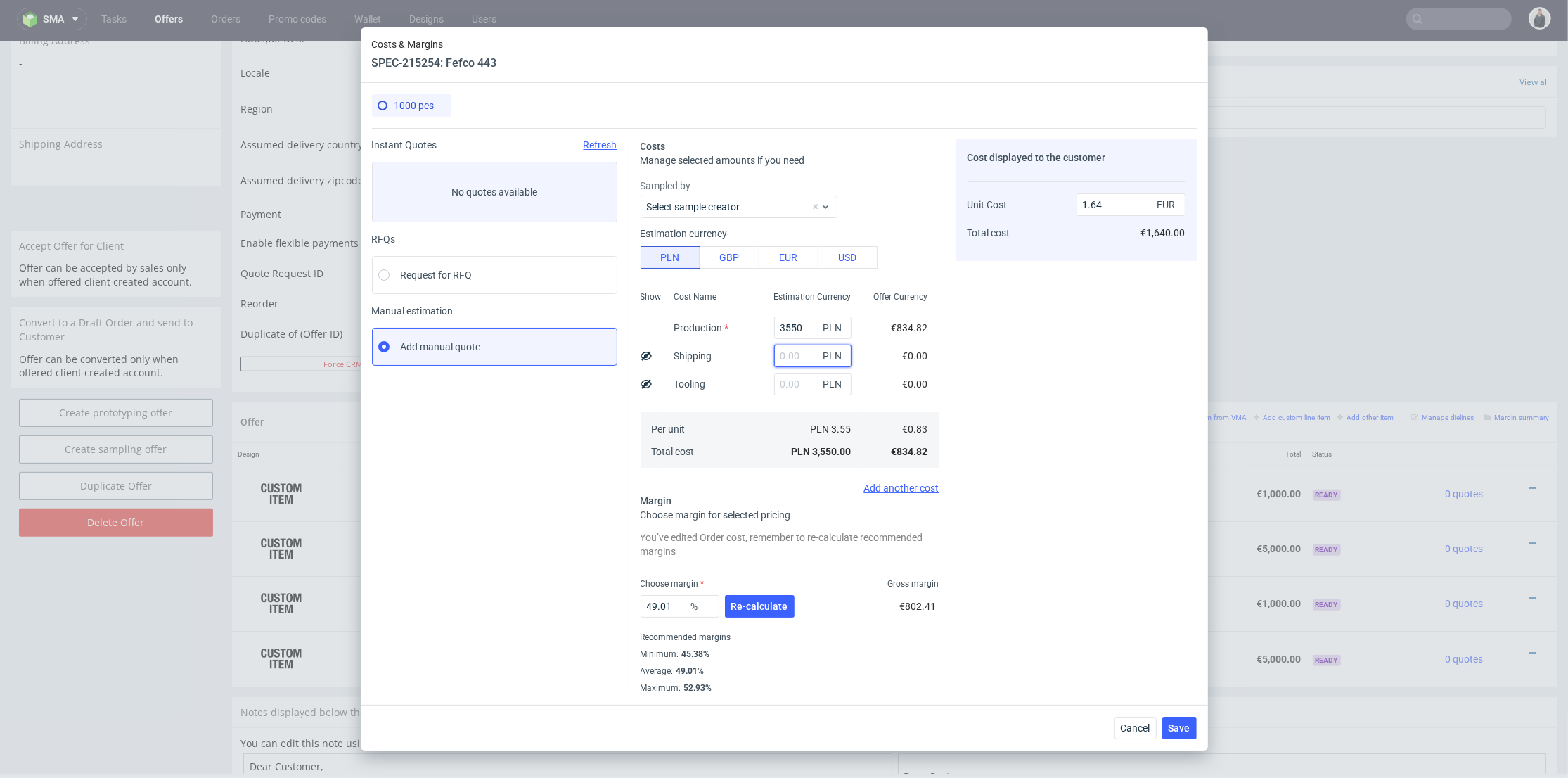
click at [781, 359] on input "text" at bounding box center [813, 356] width 78 height 23
drag, startPoint x: 771, startPoint y: 354, endPoint x: 761, endPoint y: 357, distance: 10.4
click at [763, 357] on div "+00 PLN" at bounding box center [813, 356] width 100 height 28
type input "600"
drag, startPoint x: 756, startPoint y: 398, endPoint x: 786, endPoint y: 529, distance: 134.4
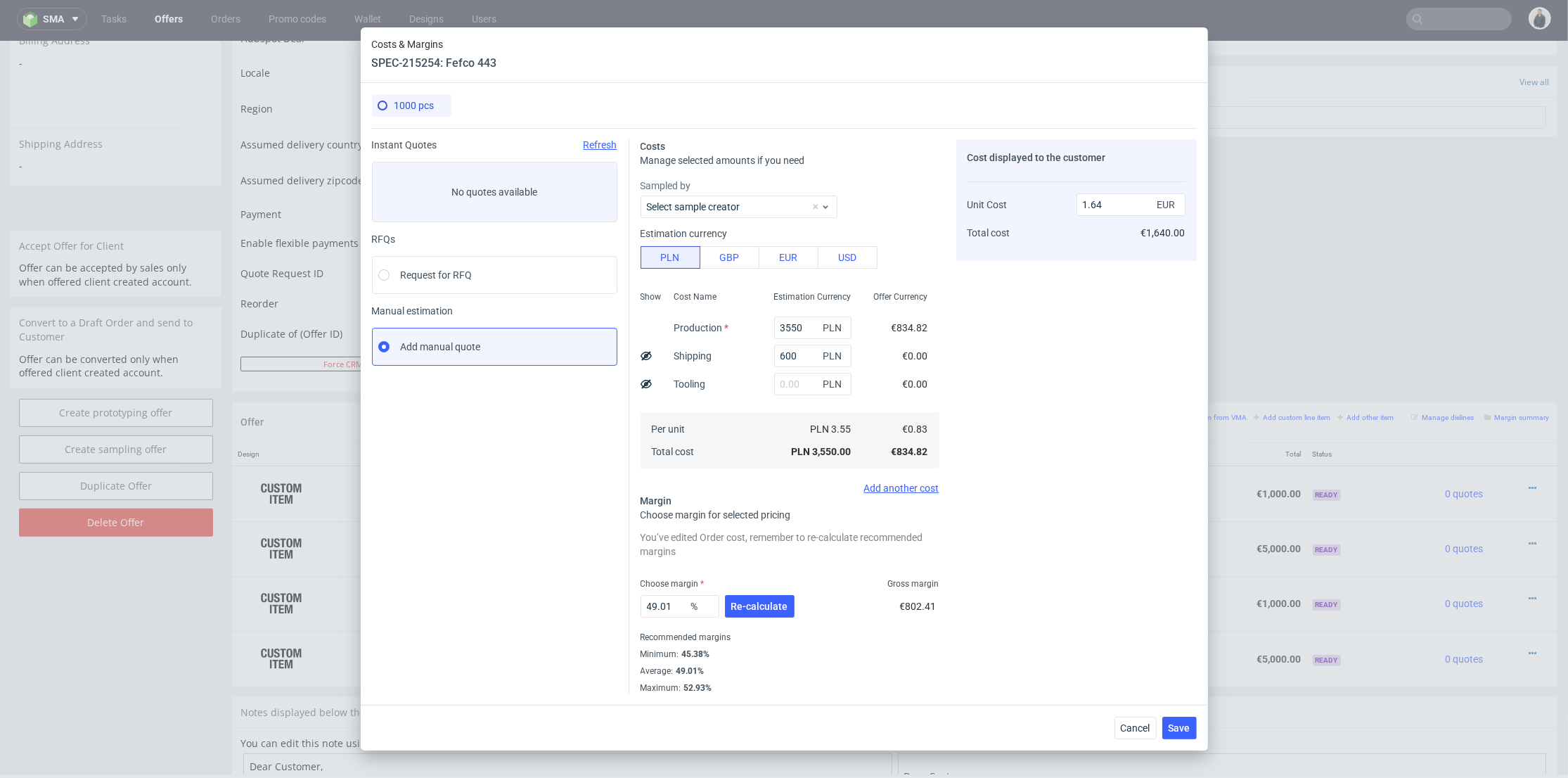
click at [763, 398] on div "Estimation Currency 3550 PLN 600 PLN PLN PLN 3.55 PLN 3,550.00" at bounding box center [813, 378] width 100 height 186
type input "1.91"
click at [783, 598] on button "Re-calculate" at bounding box center [760, 606] width 70 height 23
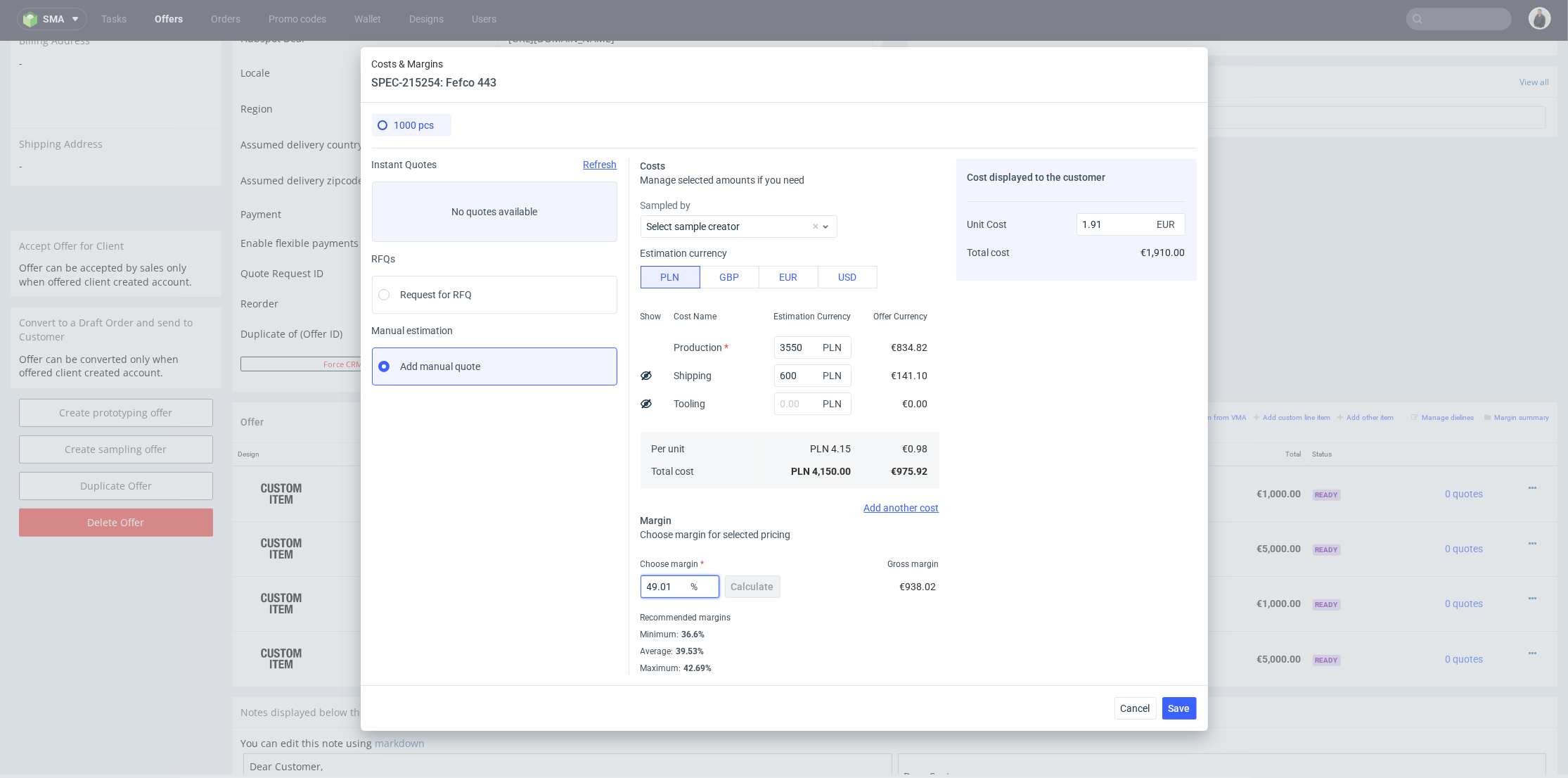
drag, startPoint x: 634, startPoint y: 592, endPoint x: 692, endPoint y: 573, distance: 61.0
click at [589, 589] on div "Instant Quotes Refresh No quotes available RFQs Request for RFQ Manual estimati…" at bounding box center [784, 410] width 825 height 526
type input "37"
click at [1051, 522] on div "Cost displayed to the customer Unit Cost Total cost 1.91 EUR €1,910.00" at bounding box center [1076, 417] width 241 height 515
type input "1.55"
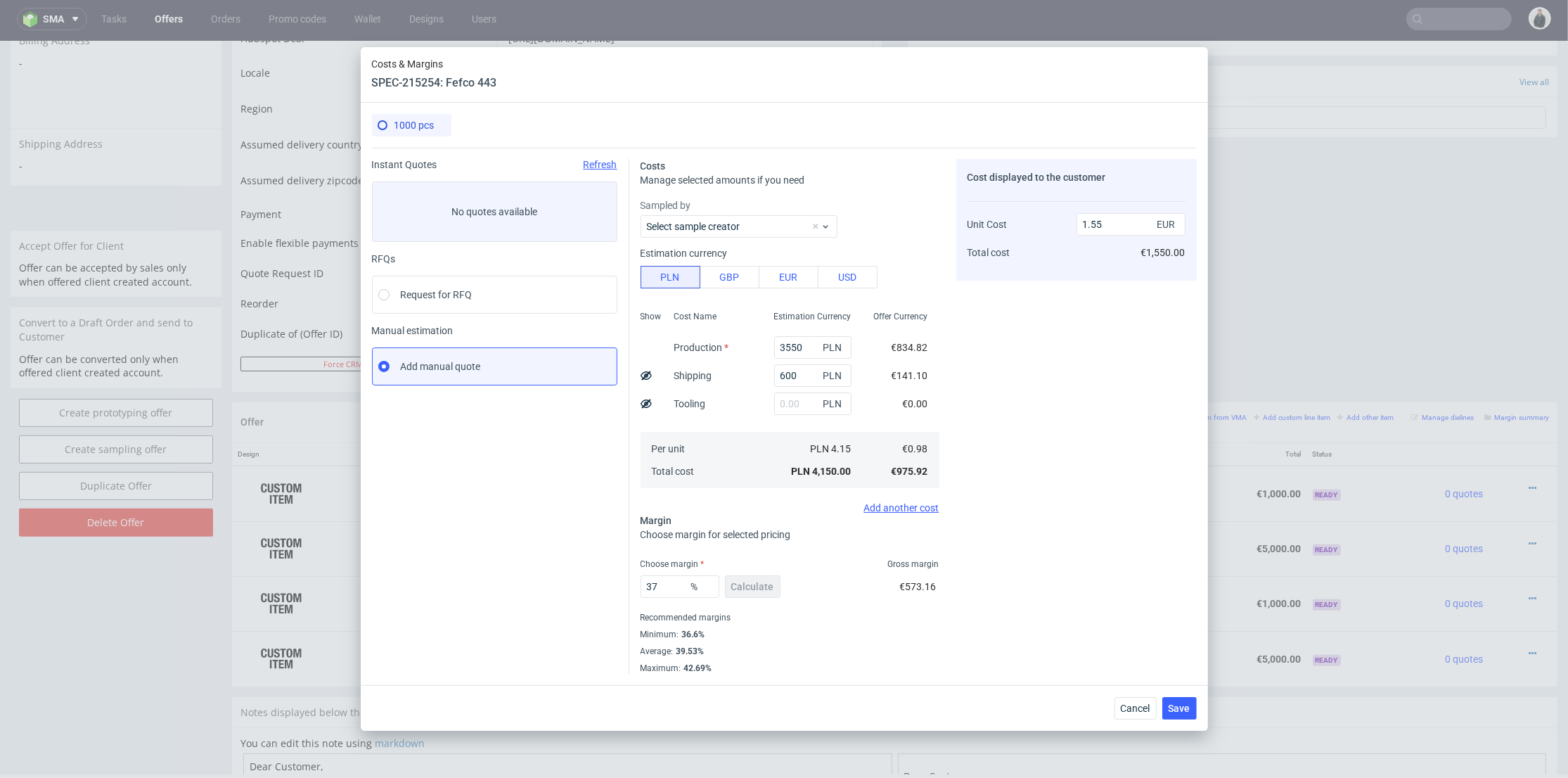
click at [1195, 696] on div "Cancel Save" at bounding box center [784, 708] width 848 height 46
click at [1193, 700] on button "Save" at bounding box center [1179, 709] width 35 height 23
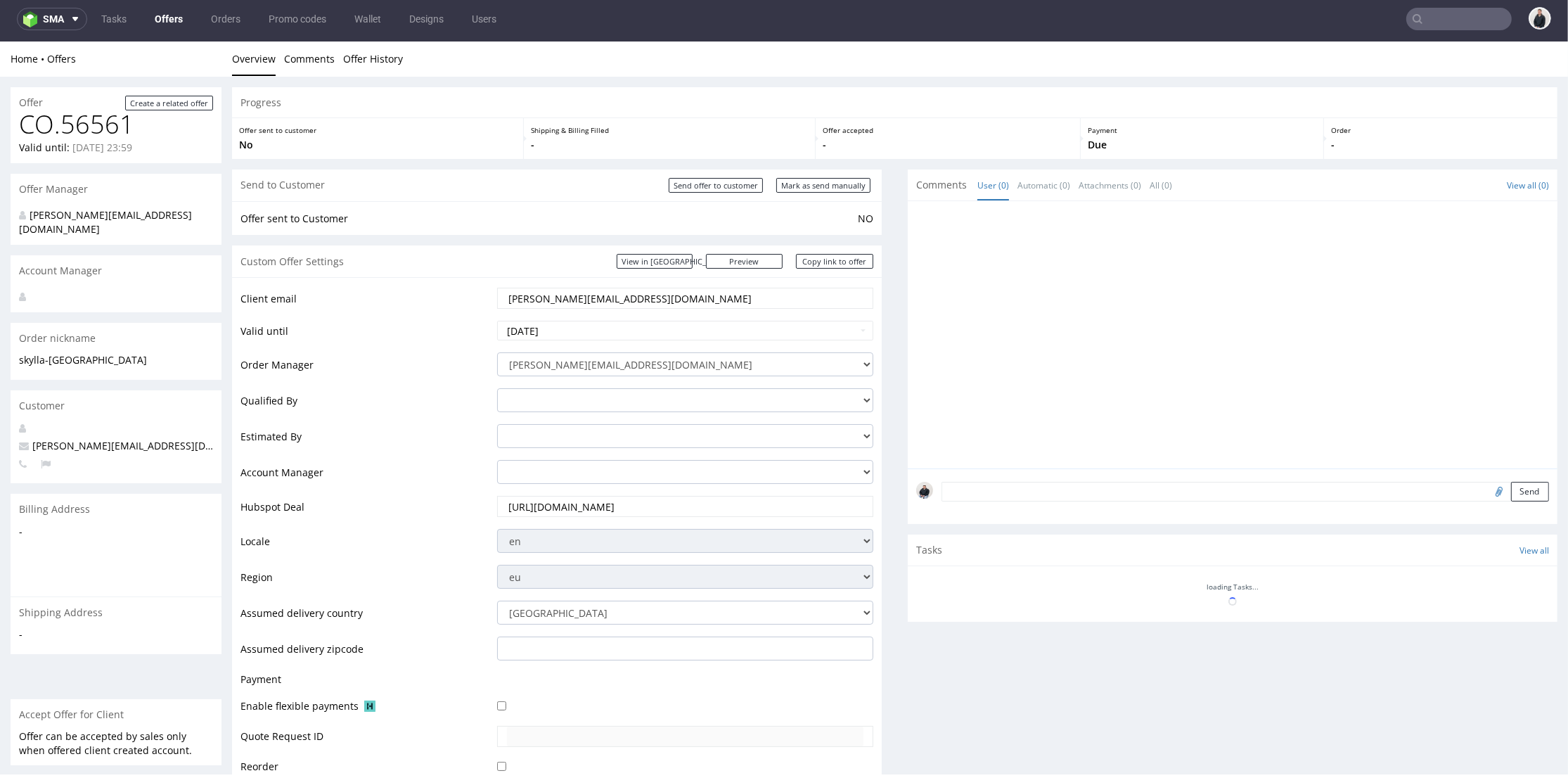
scroll to position [390, 0]
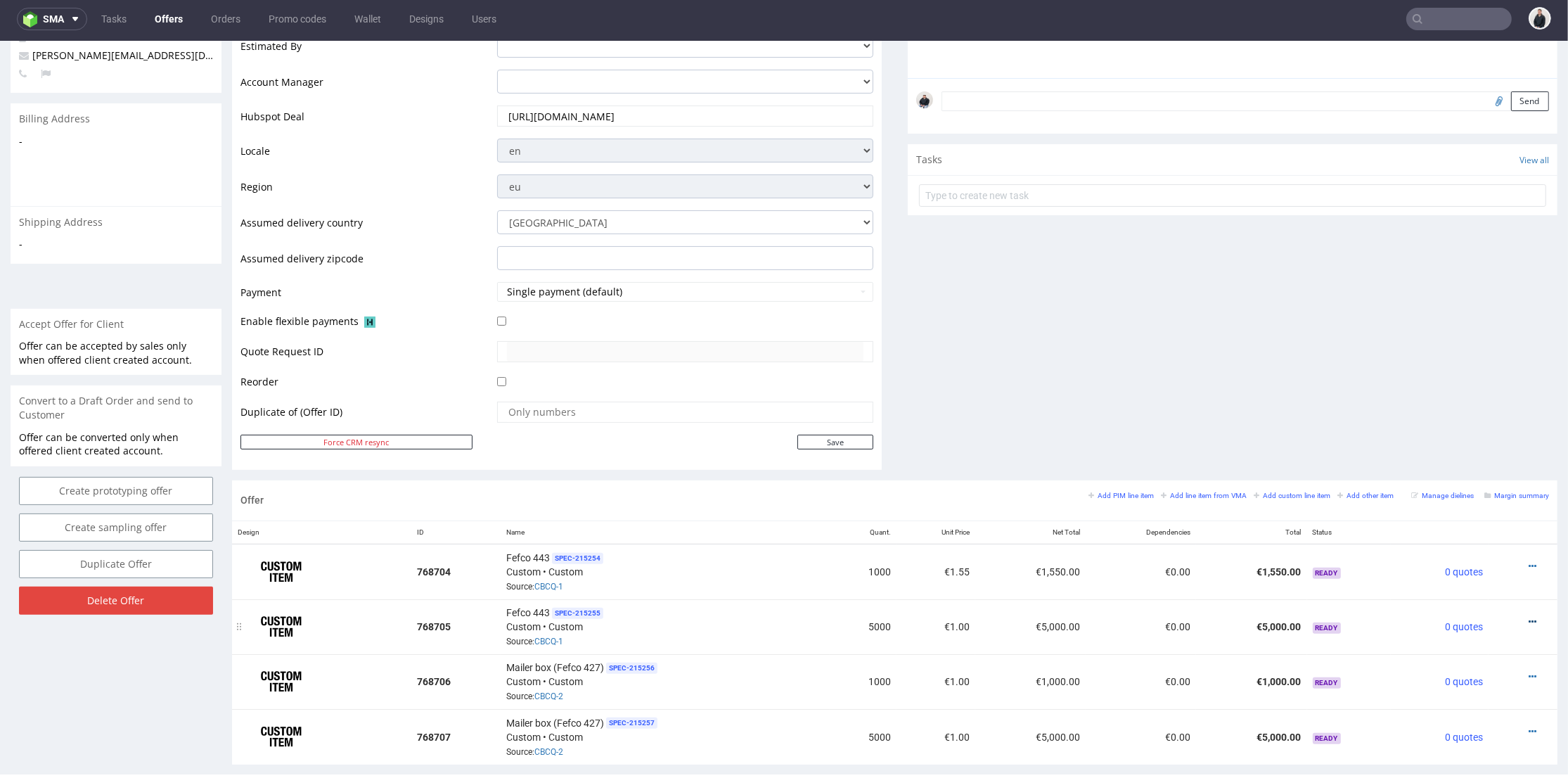
click at [1529, 618] on icon at bounding box center [1533, 622] width 8 height 10
click at [1462, 458] on span "Edit item price" at bounding box center [1469, 465] width 113 height 14
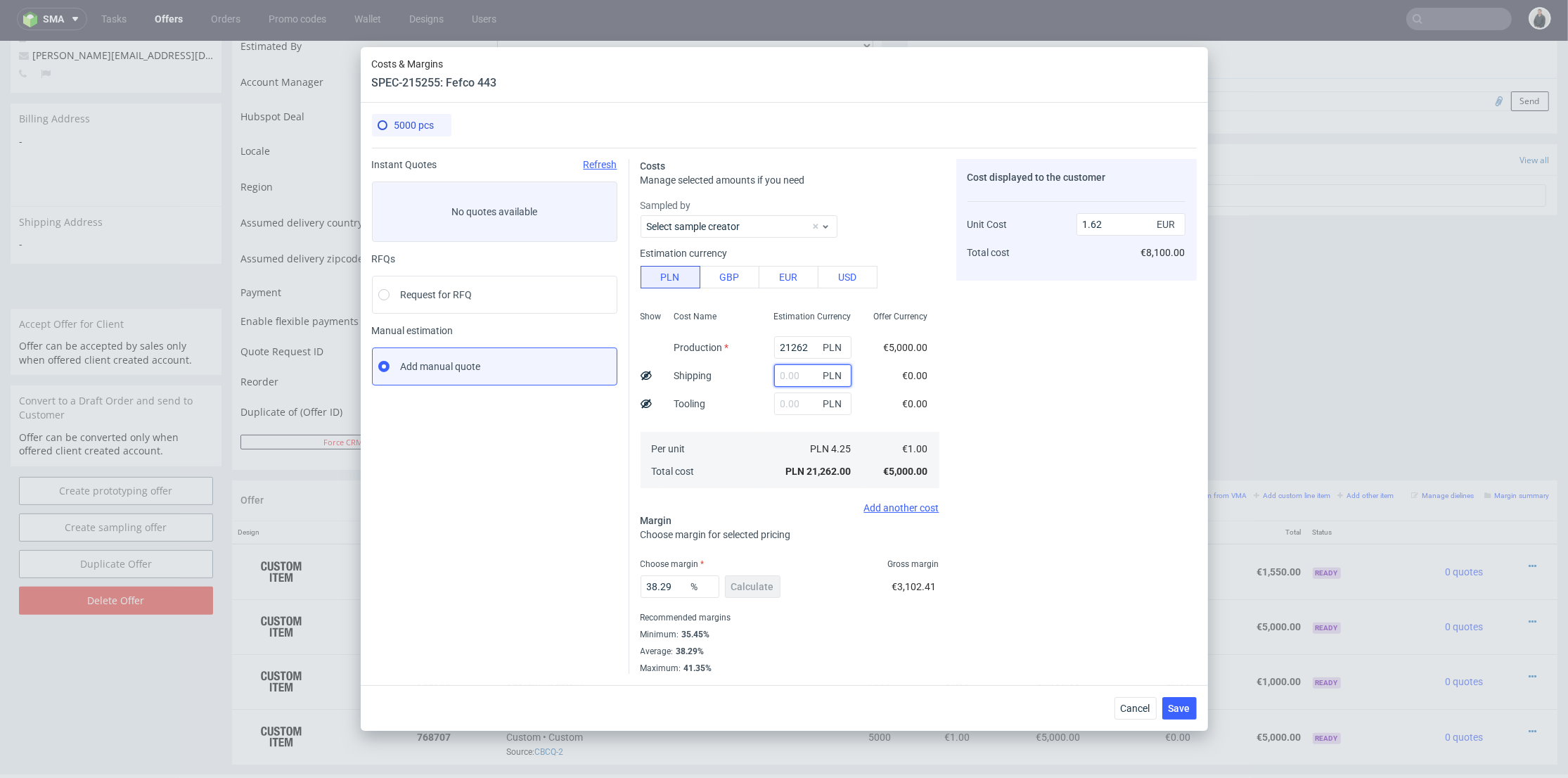
click at [800, 370] on input "text" at bounding box center [813, 376] width 78 height 23
type input "800"
type input "1.68"
drag, startPoint x: 799, startPoint y: 347, endPoint x: 696, endPoint y: 342, distance: 103.1
click at [696, 342] on div "Show Cost Name Production Shipping Tooling Per unit Total cost Estimation Curre…" at bounding box center [790, 398] width 299 height 186
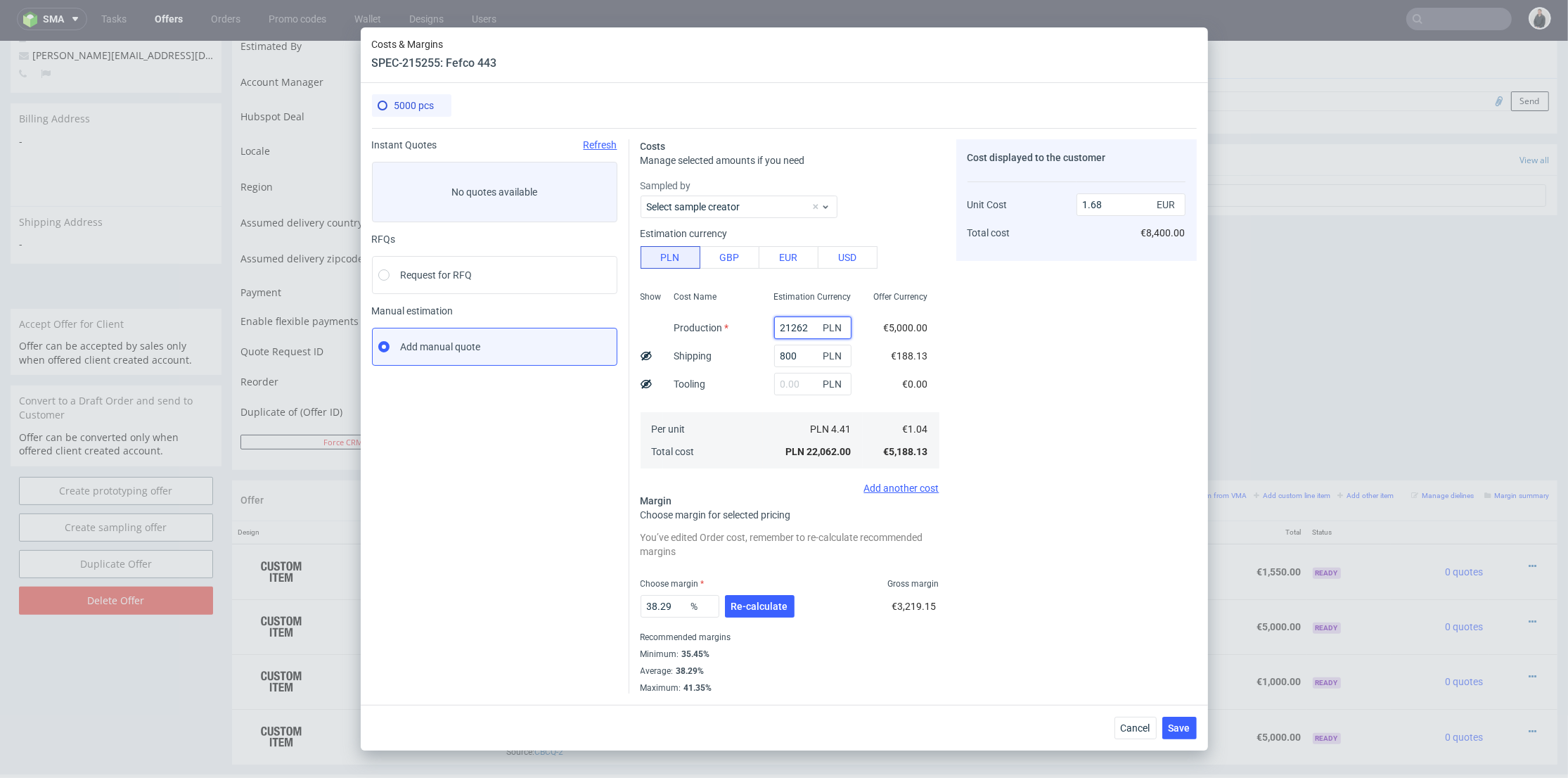
paste input "8150"
type input "8150"
type input "0.68"
type input "8150"
click at [1033, 347] on div "Cost displayed to the customer Unit Cost Total cost 0.68 EUR €3,400.00" at bounding box center [1076, 416] width 241 height 554
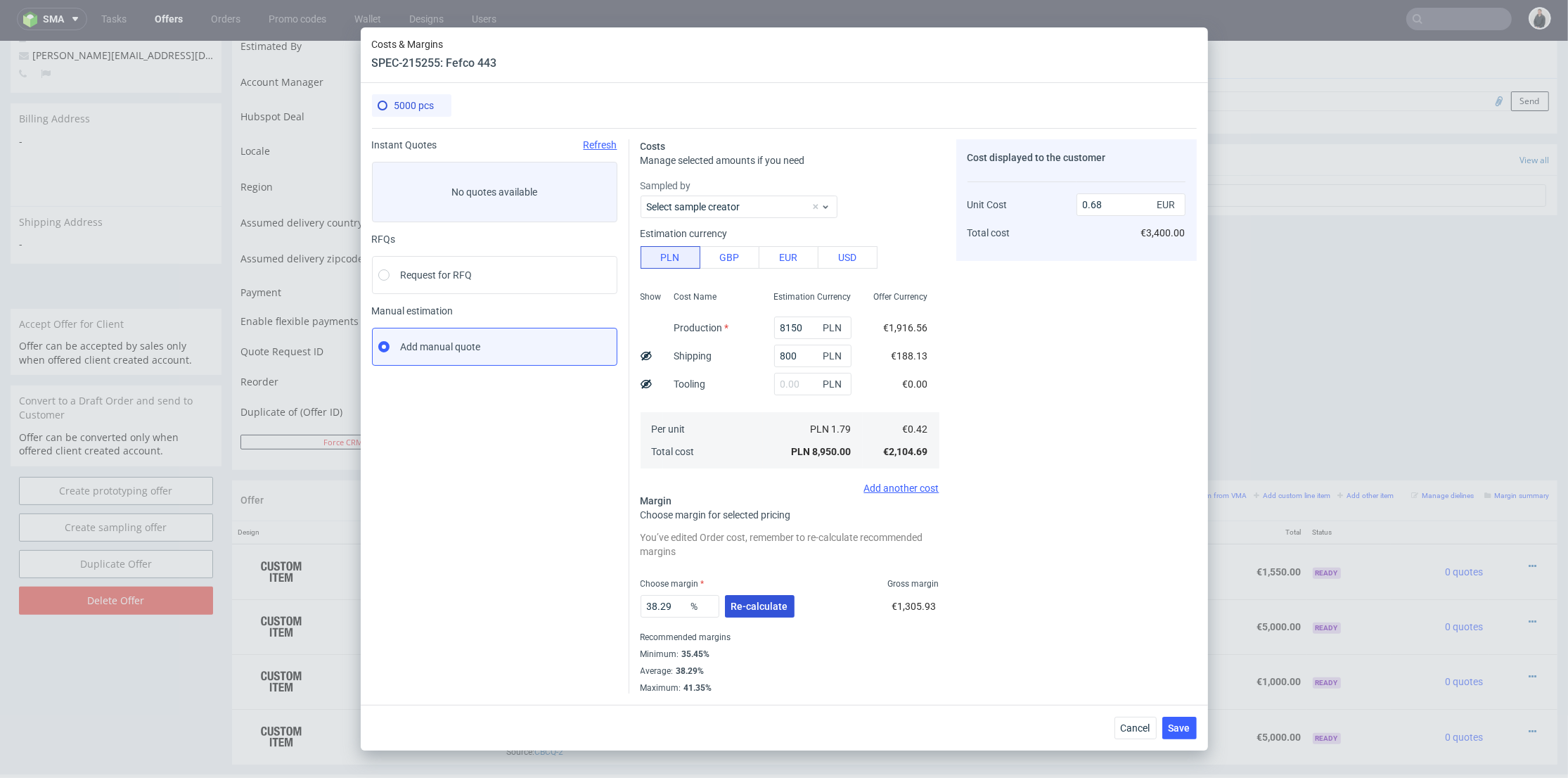
click at [761, 606] on span "Re-calculate" at bounding box center [759, 606] width 57 height 10
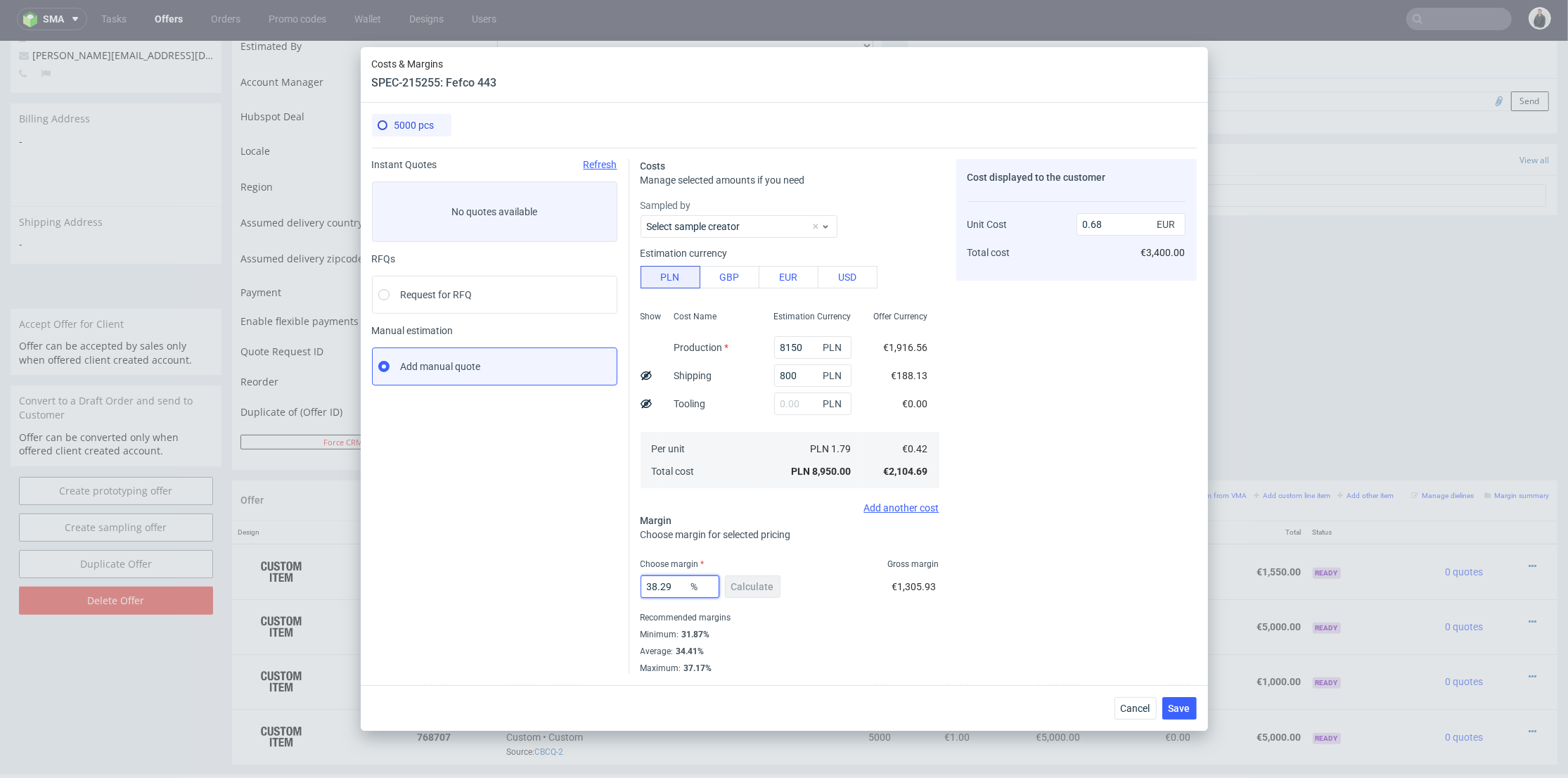
drag, startPoint x: 675, startPoint y: 581, endPoint x: 595, endPoint y: 581, distance: 80.0
click at [595, 581] on div "Instant Quotes Refresh No quotes available RFQs Request for RFQ Manual estimati…" at bounding box center [784, 410] width 825 height 526
type input "32"
click at [1077, 496] on div "Cost displayed to the customer Unit Cost Total cost 0.68 EUR €3,400.00" at bounding box center [1076, 417] width 241 height 515
type input "0.62"
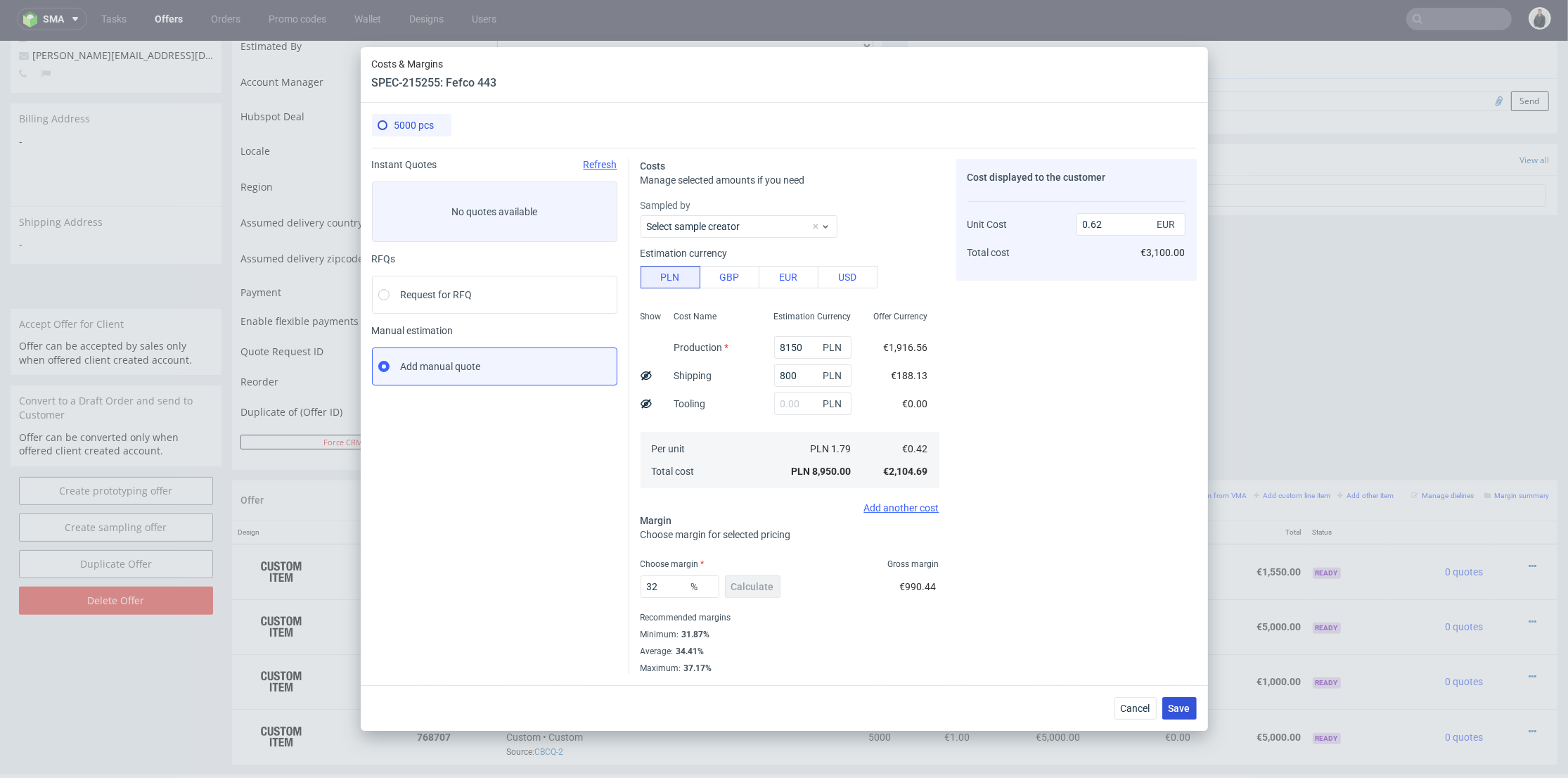
click at [1179, 708] on span "Save" at bounding box center [1179, 709] width 22 height 10
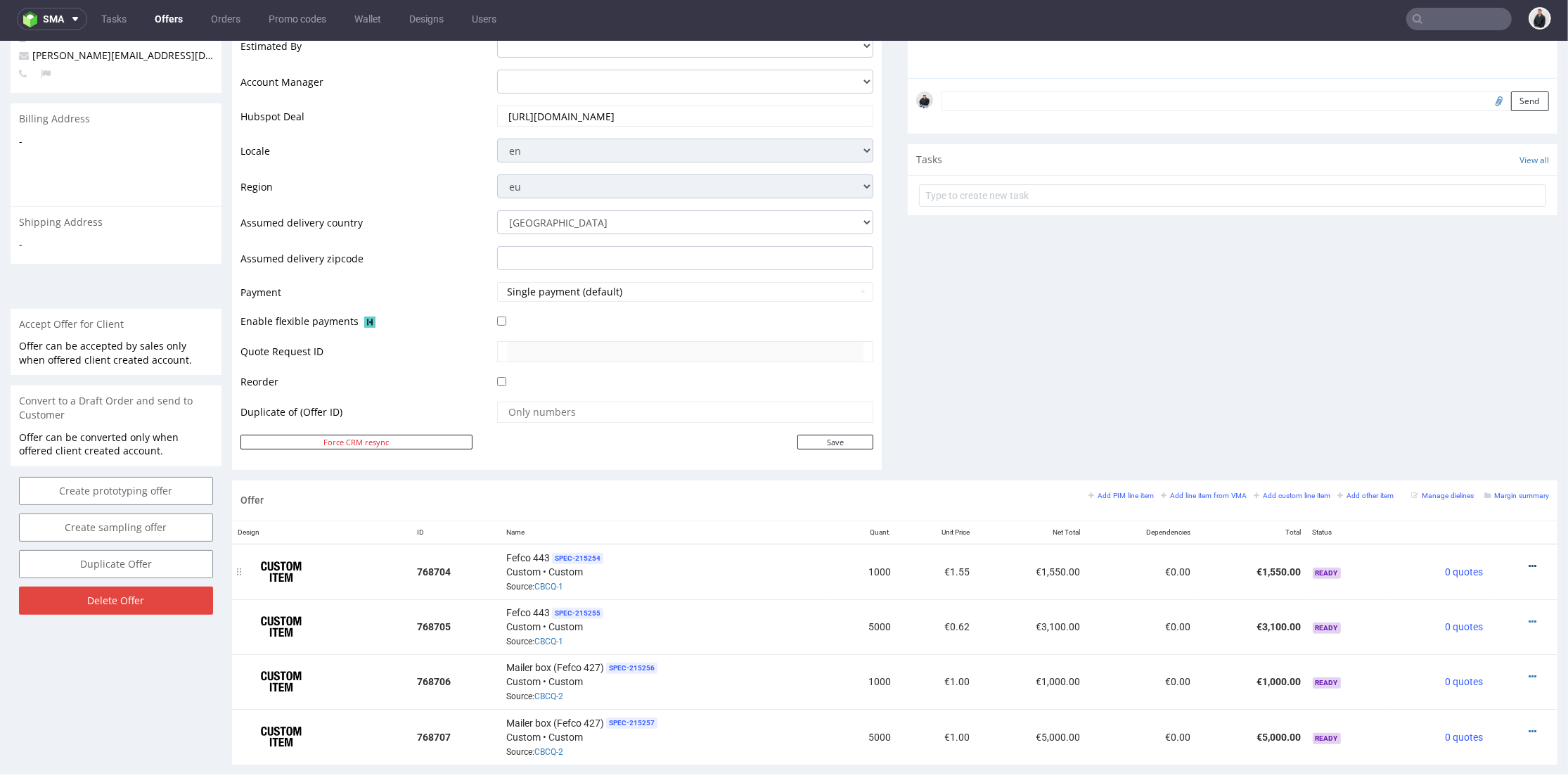
click at [1529, 561] on icon at bounding box center [1533, 566] width 8 height 10
click at [1470, 385] on span "Edit item specification" at bounding box center [1469, 385] width 113 height 14
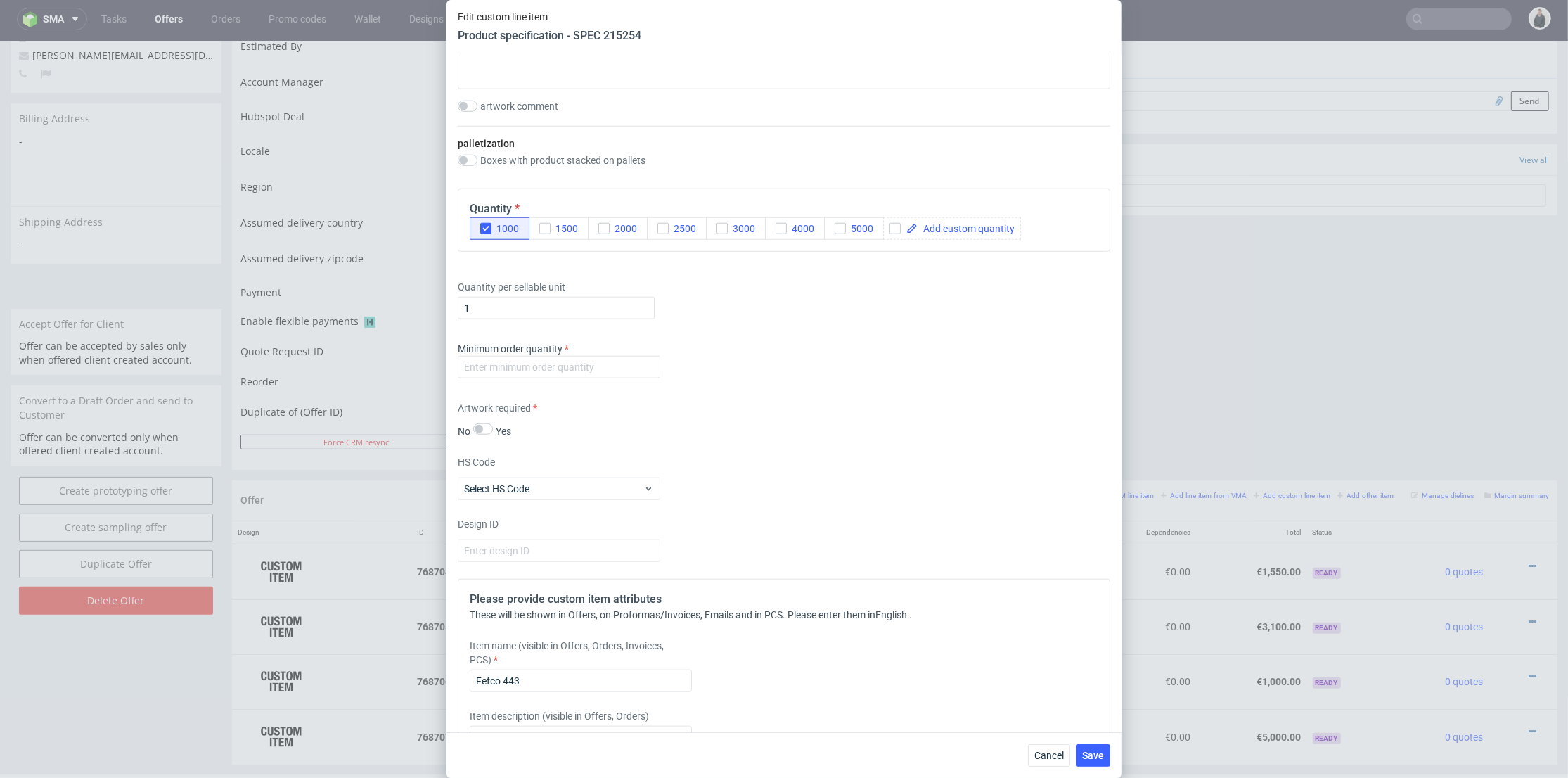
scroll to position [1954, 0]
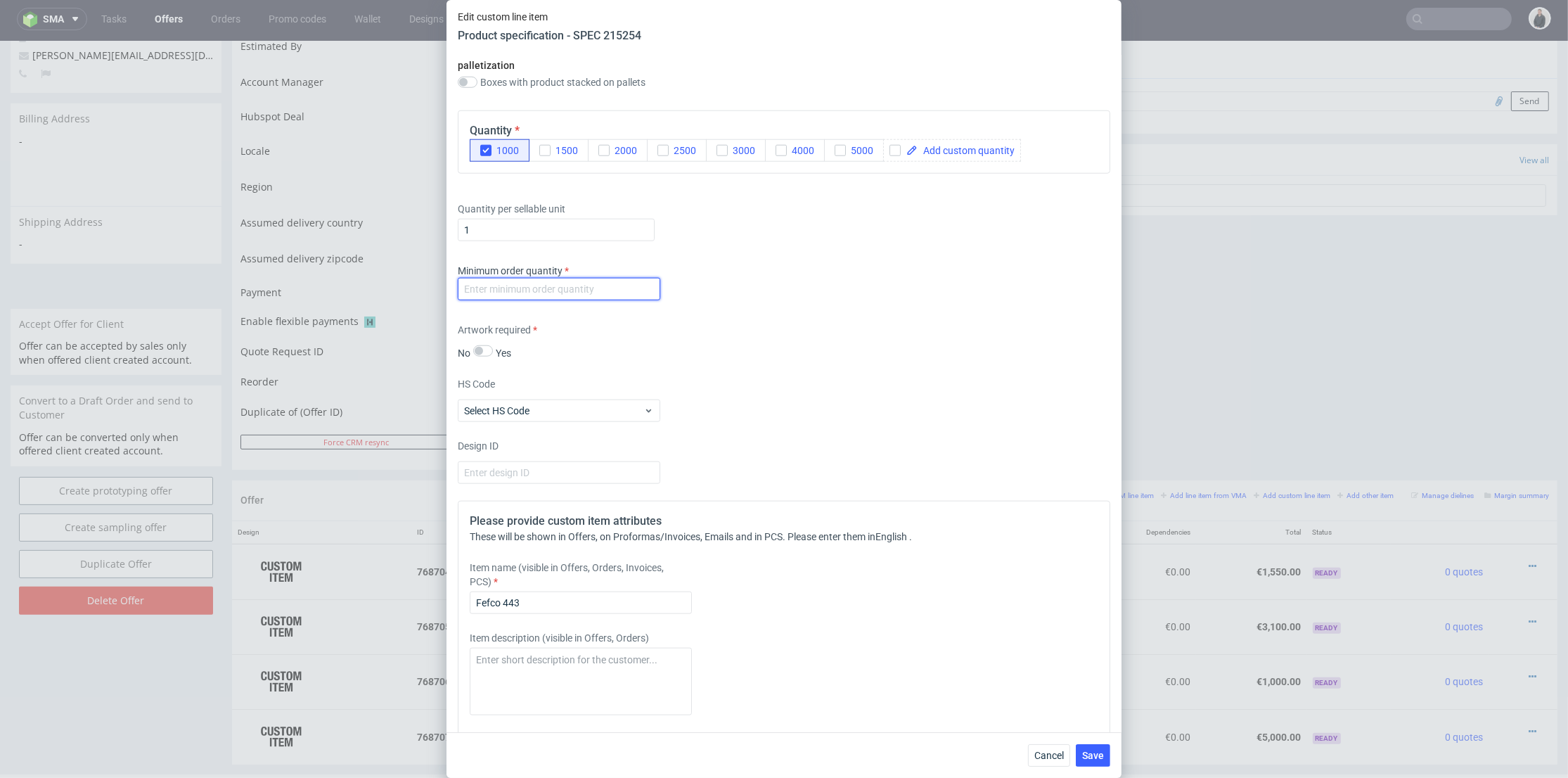
click at [593, 280] on input "number" at bounding box center [559, 289] width 203 height 23
type input "1"
click at [601, 606] on input "Fefco 443" at bounding box center [581, 603] width 222 height 23
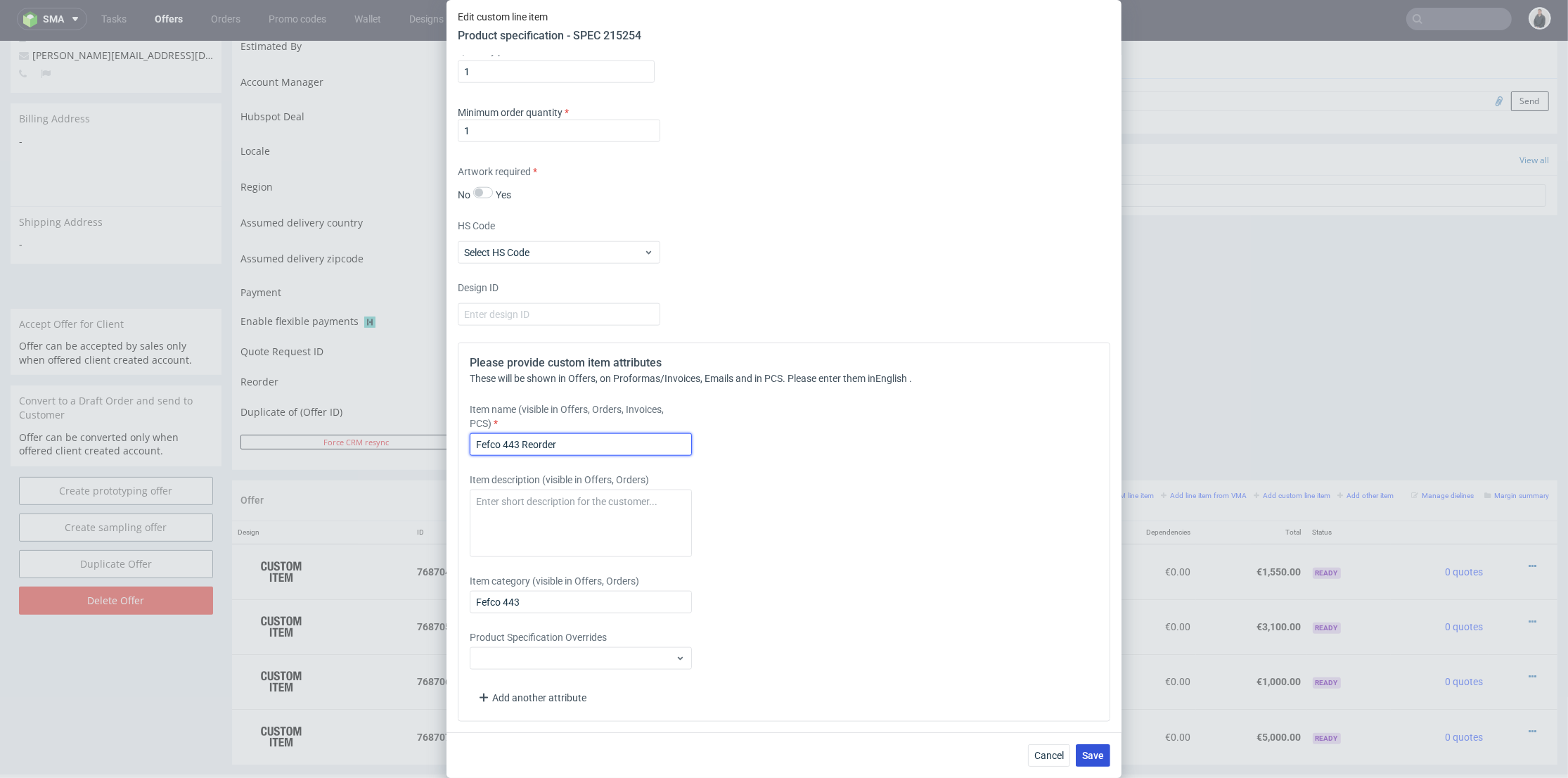
type input "Fefco 443 Reorder"
click at [1102, 753] on span "Save" at bounding box center [1093, 755] width 22 height 10
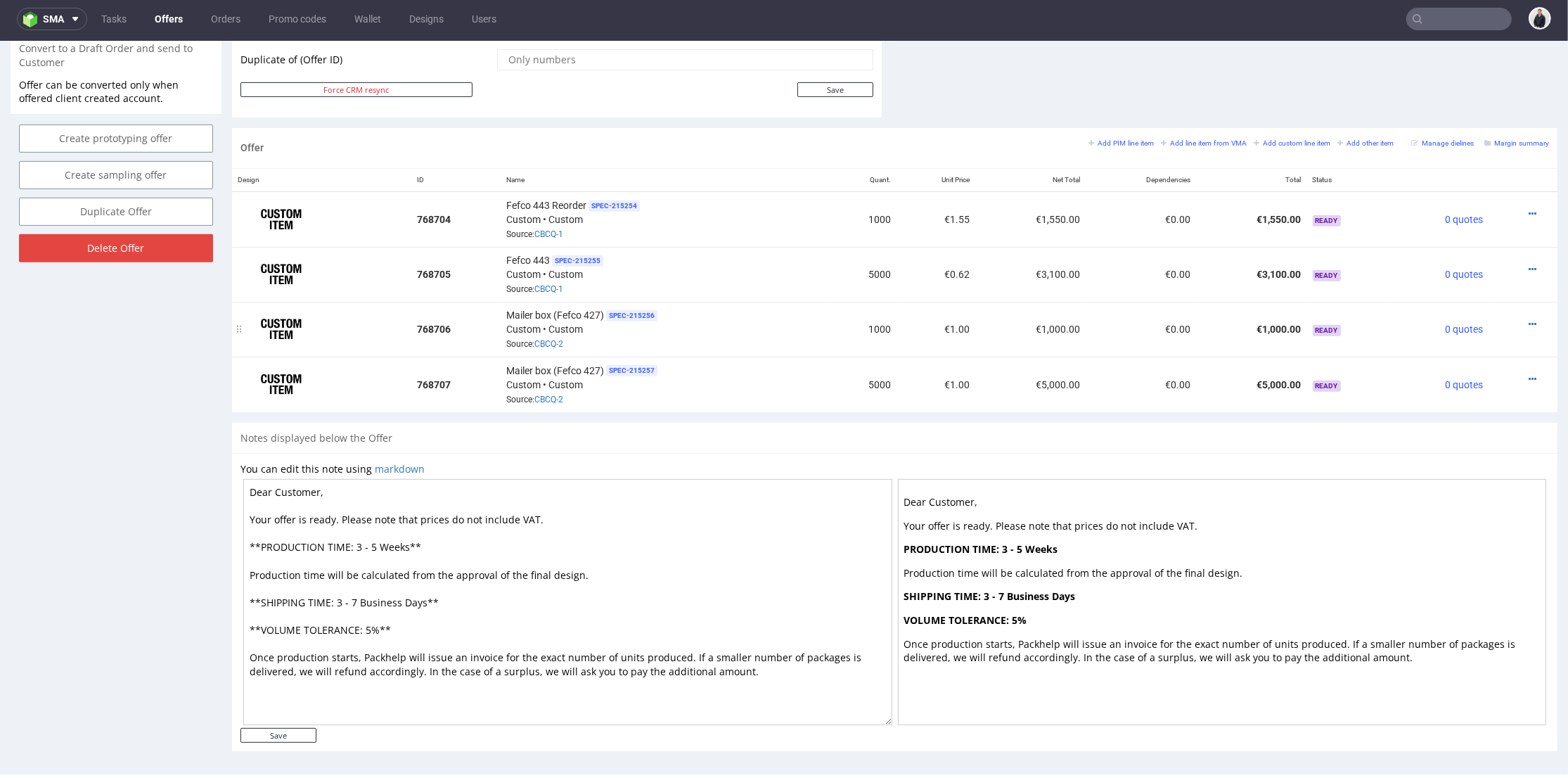
scroll to position [508, 0]
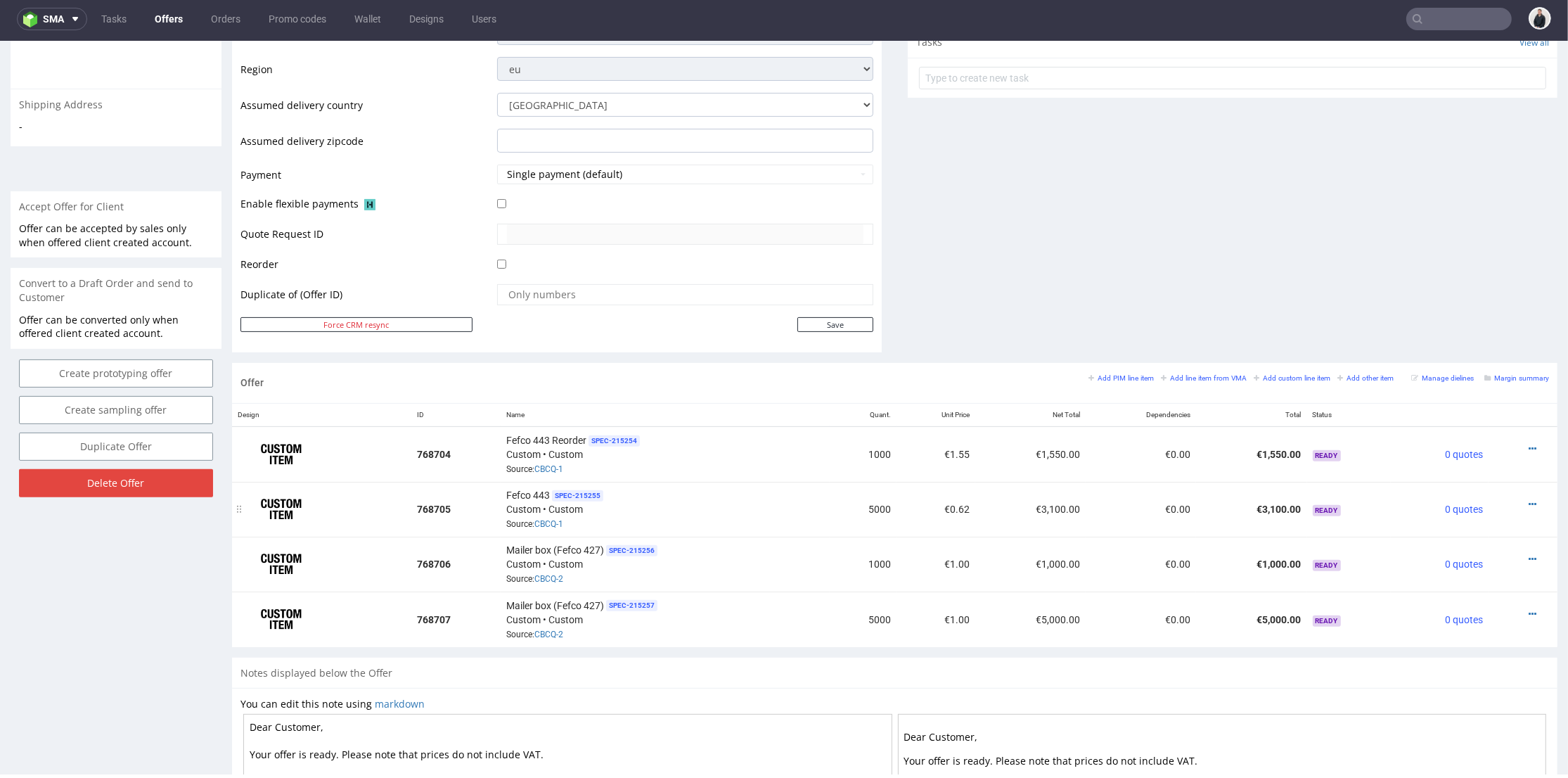
click at [1515, 499] on div at bounding box center [1519, 505] width 49 height 14
click at [1529, 500] on icon at bounding box center [1533, 505] width 8 height 10
click at [1459, 318] on span "Edit item specification" at bounding box center [1469, 321] width 113 height 14
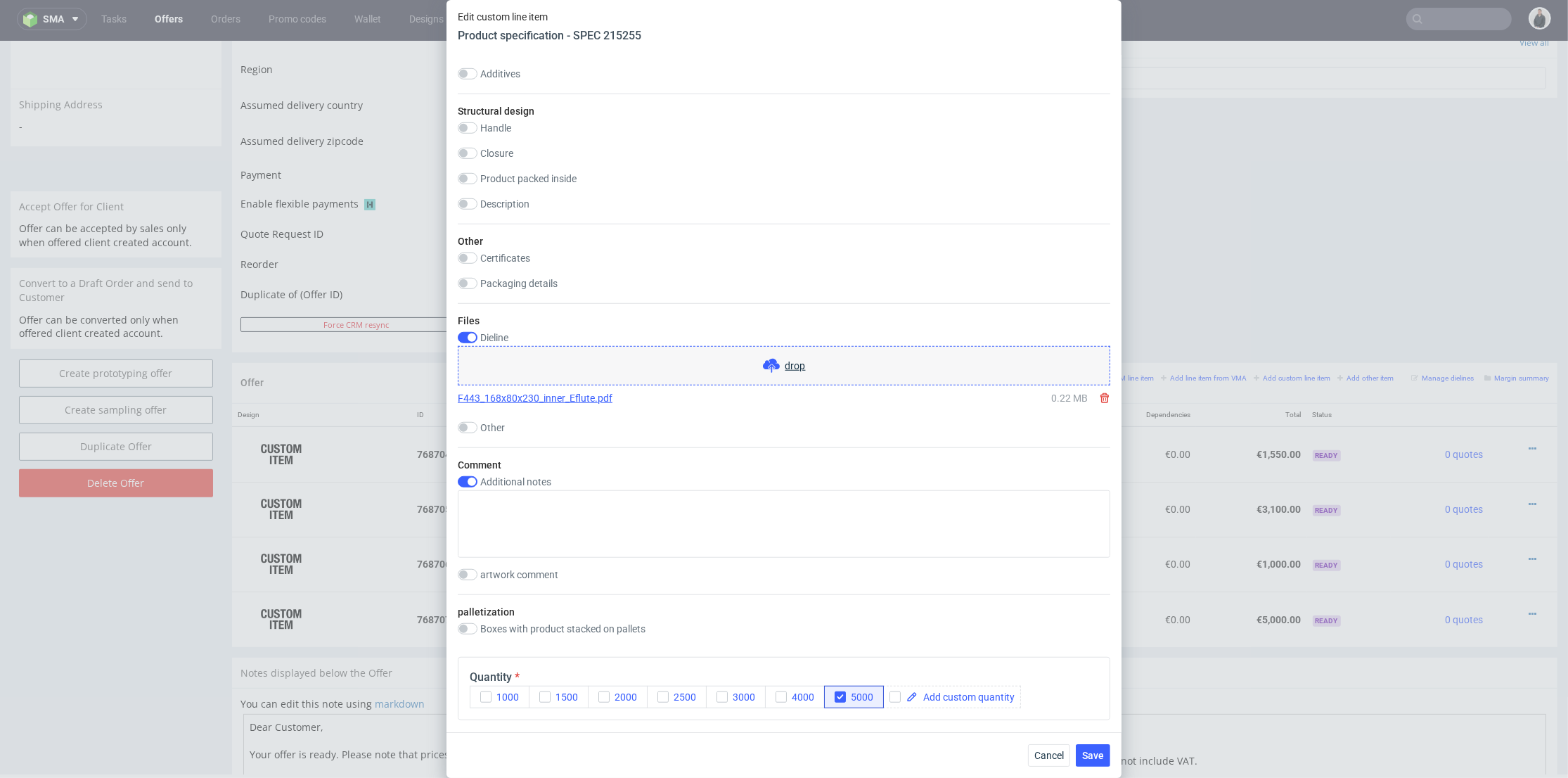
scroll to position [1641, 0]
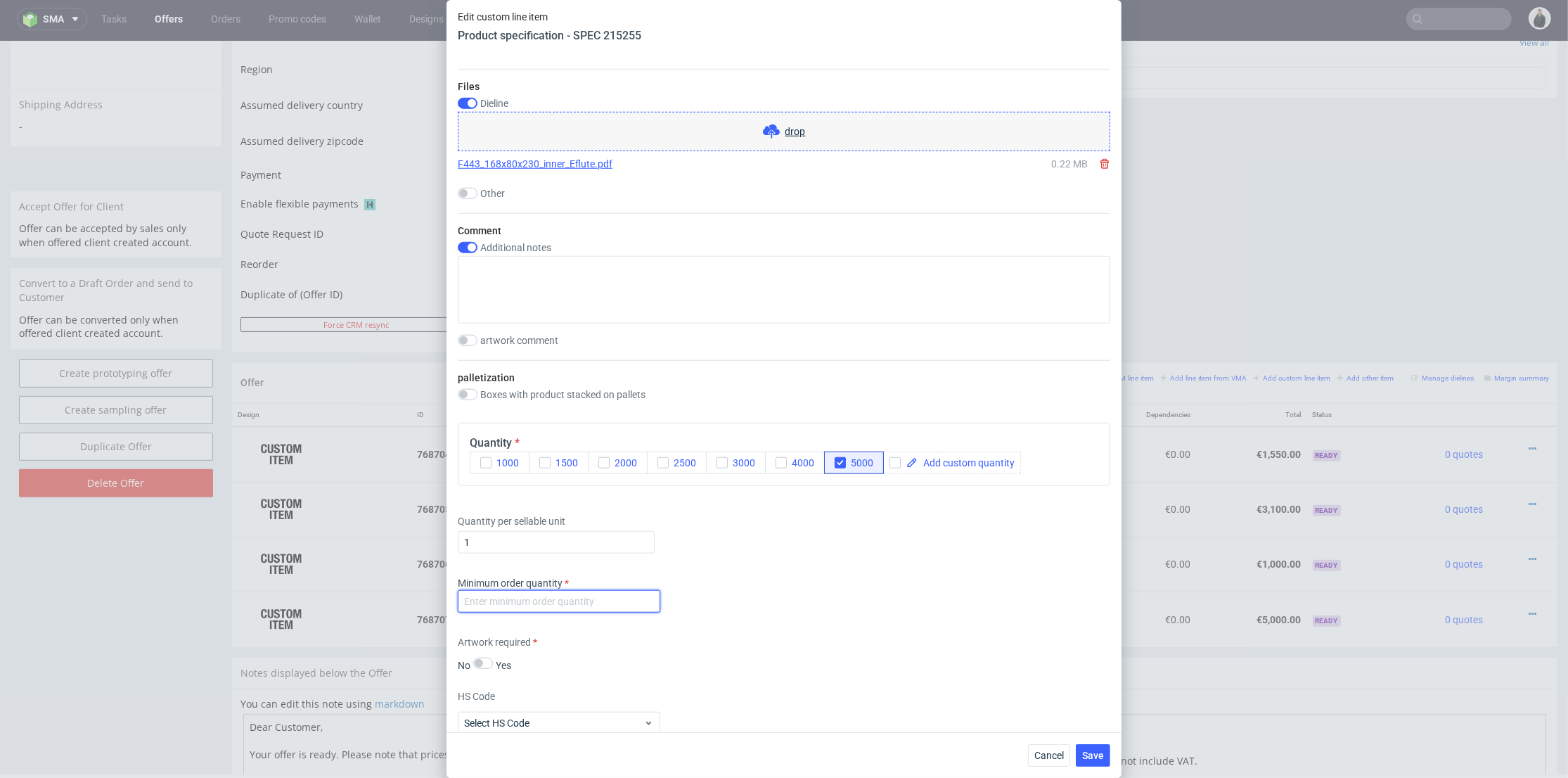
drag, startPoint x: 561, startPoint y: 591, endPoint x: 564, endPoint y: 598, distance: 7.6
click at [562, 591] on input "number" at bounding box center [559, 602] width 203 height 23
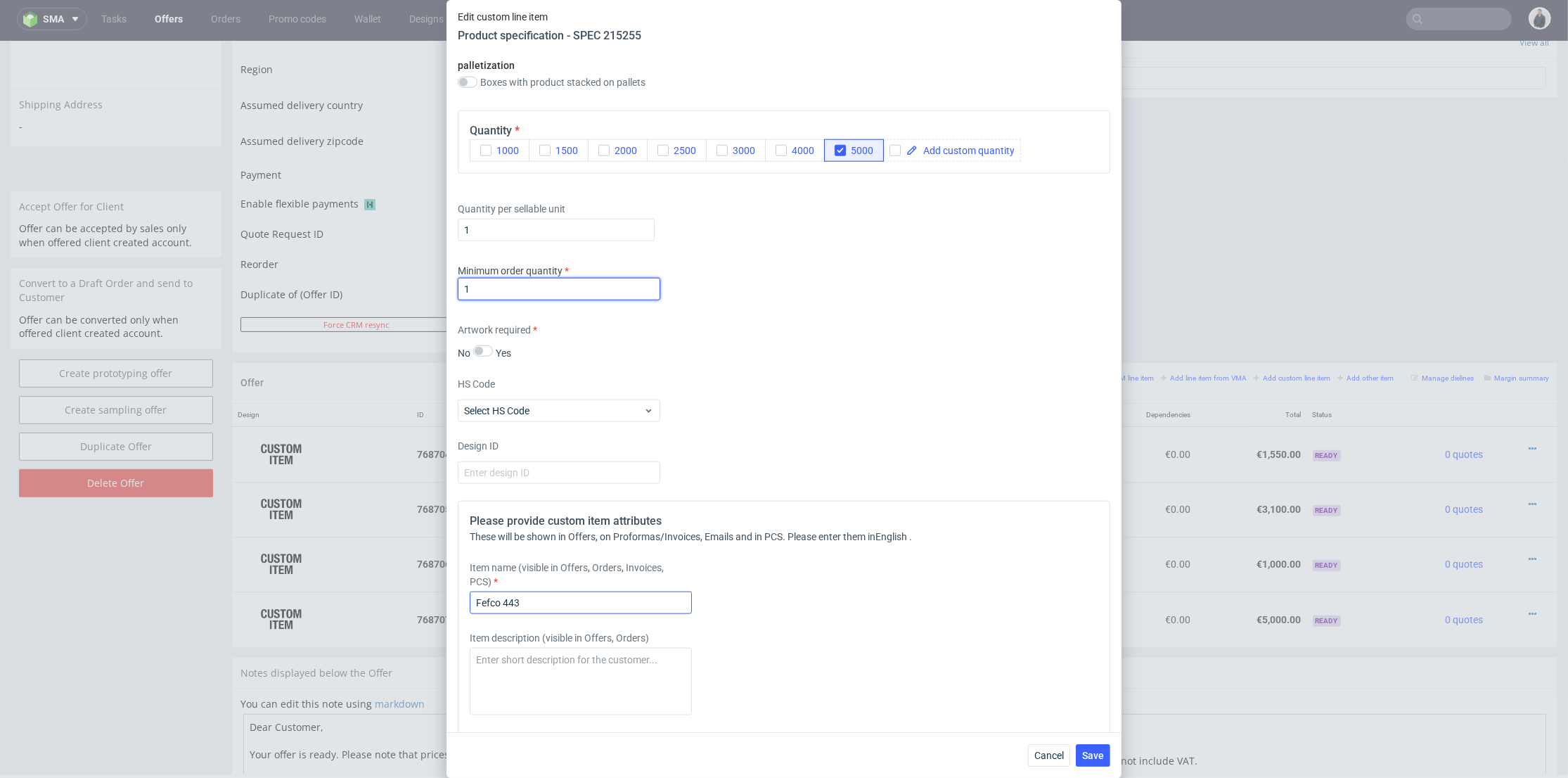
type input "1"
click at [586, 596] on input "Fefco 443" at bounding box center [581, 603] width 222 height 23
type input "Fefco 443 Reorder"
click at [1090, 754] on span "Save" at bounding box center [1093, 755] width 22 height 10
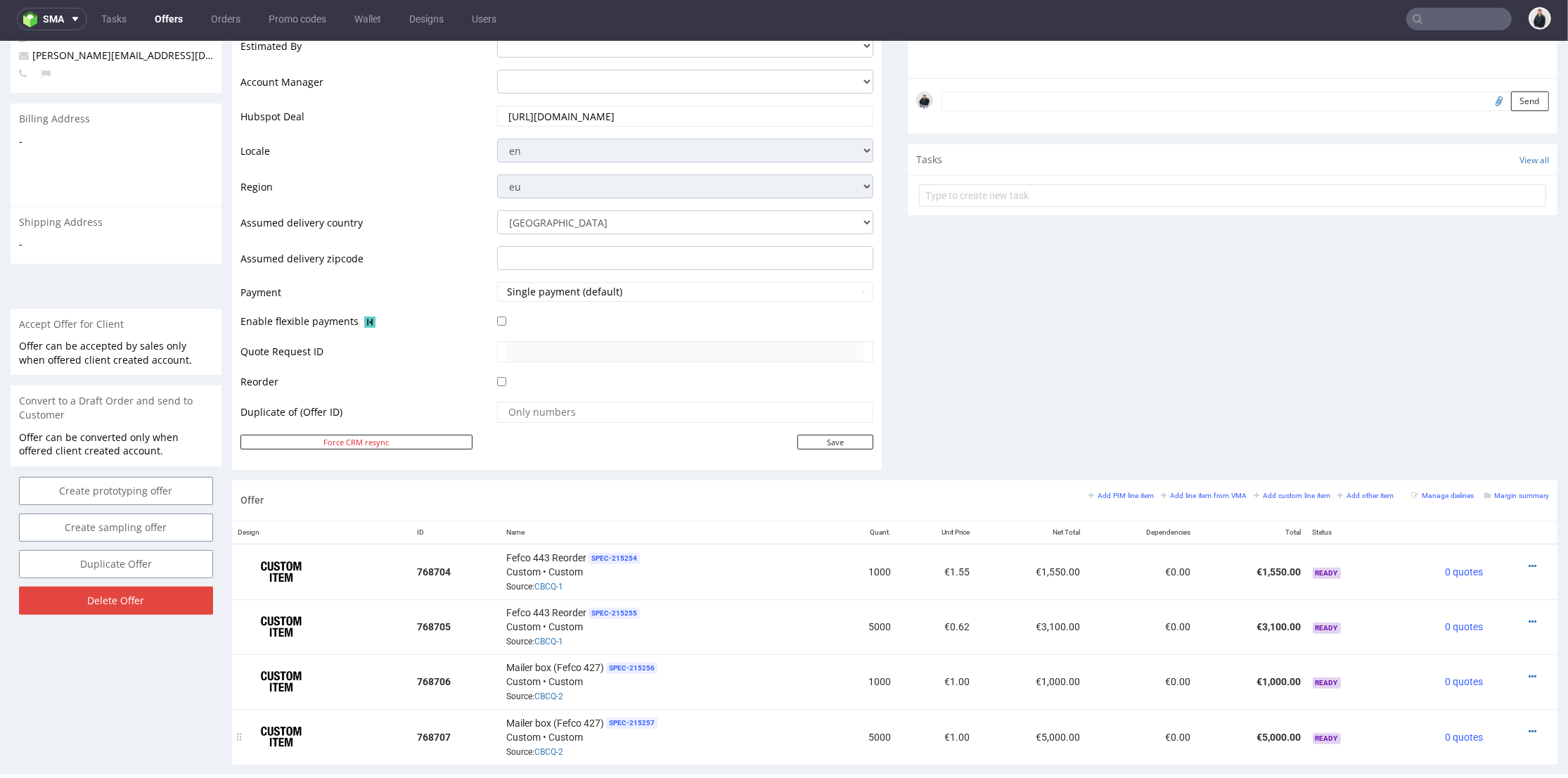
scroll to position [546, 0]
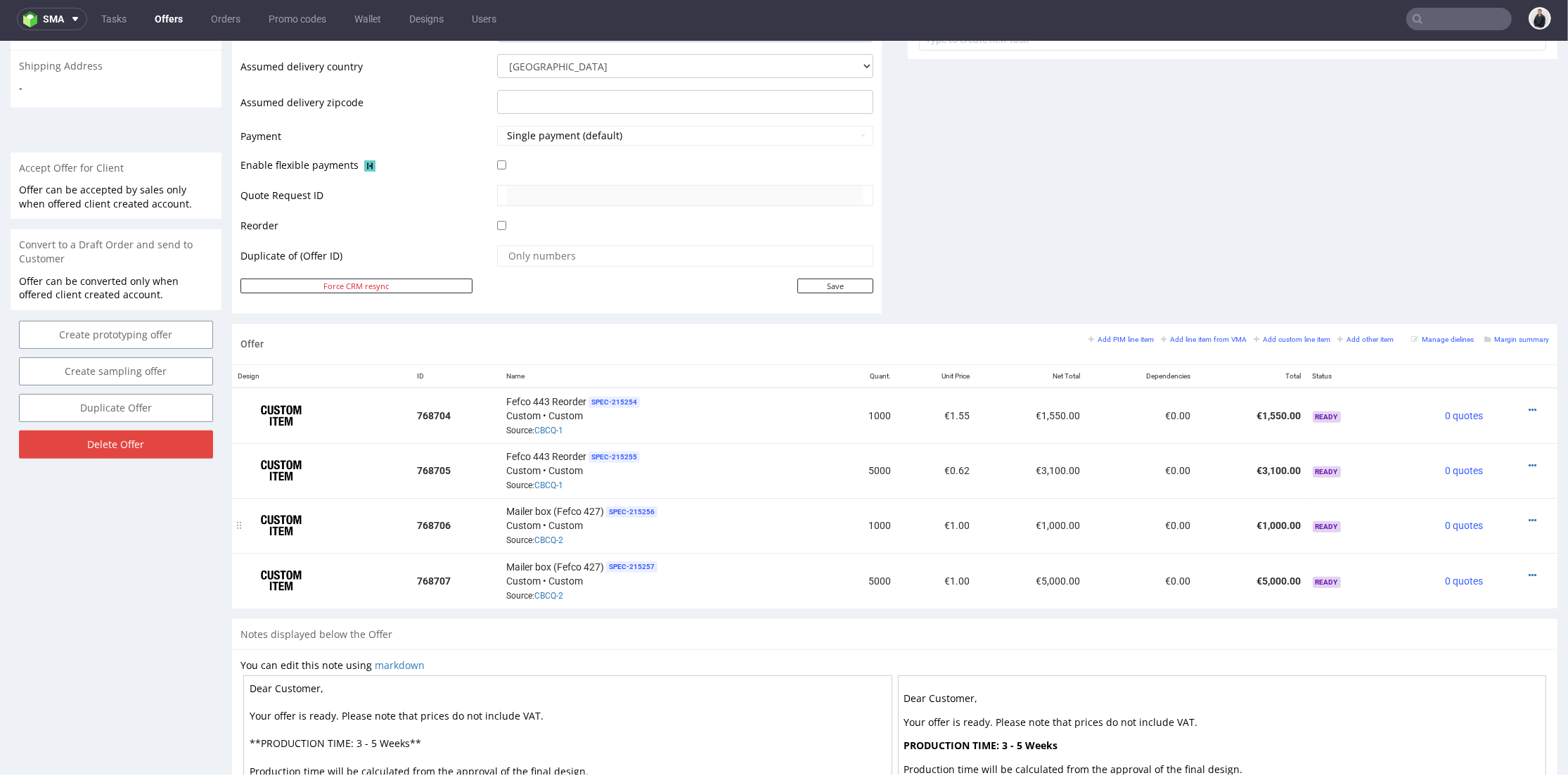
click at [1529, 516] on icon at bounding box center [1533, 521] width 8 height 10
click at [1440, 333] on span "Edit item specification" at bounding box center [1469, 336] width 113 height 14
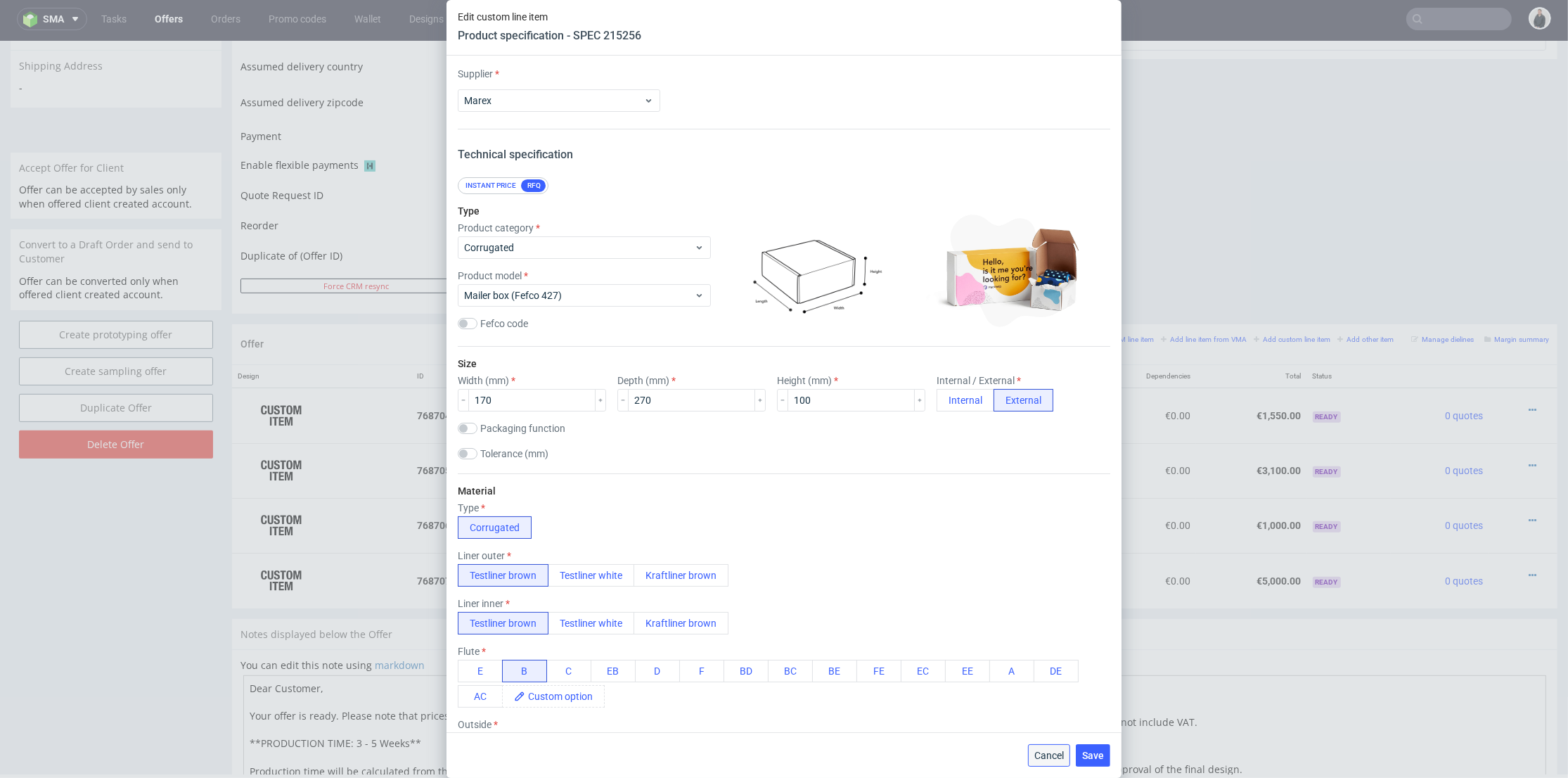
click at [1054, 748] on button "Cancel" at bounding box center [1049, 755] width 42 height 23
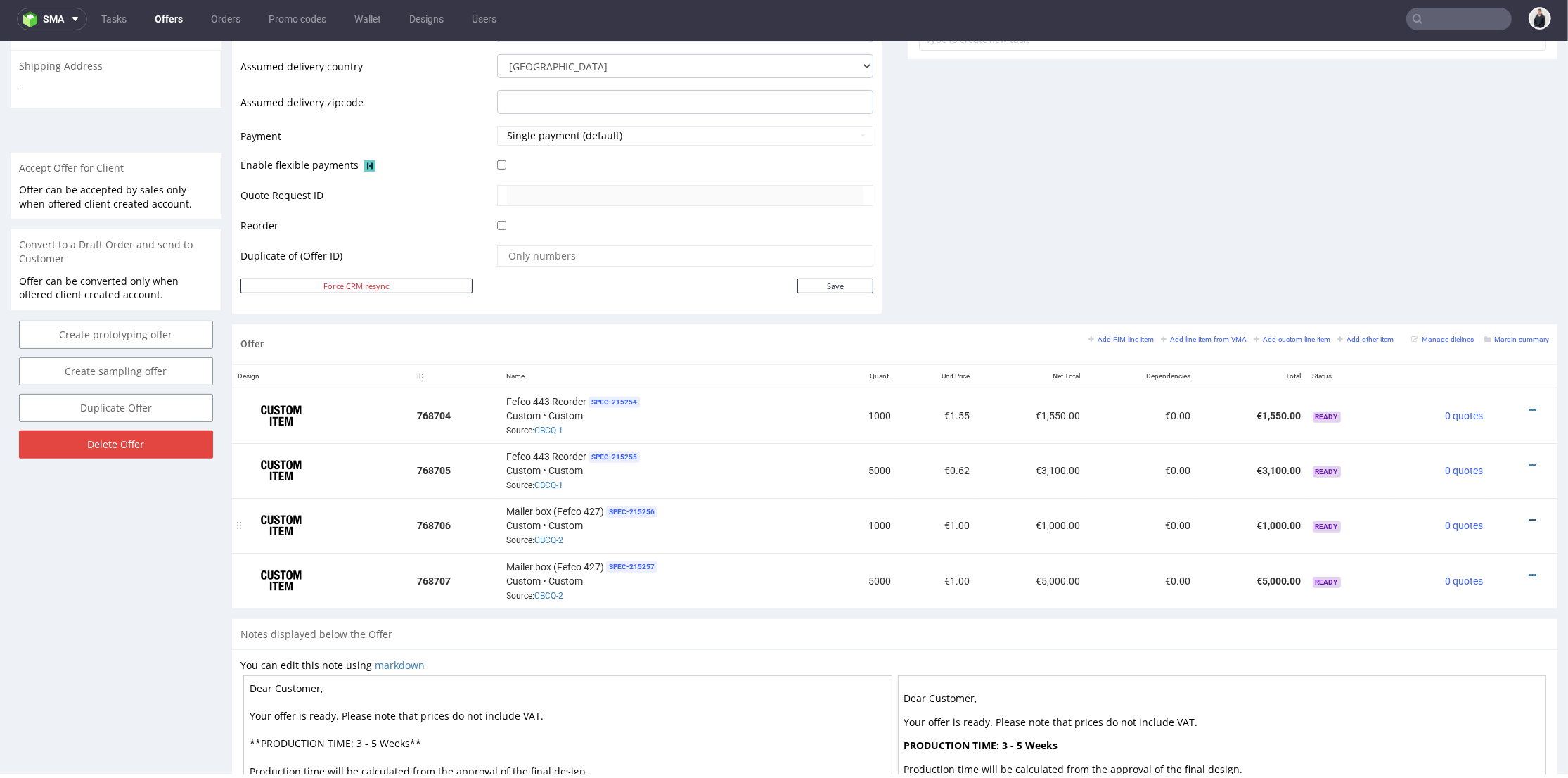
click at [1529, 516] on icon at bounding box center [1533, 521] width 8 height 10
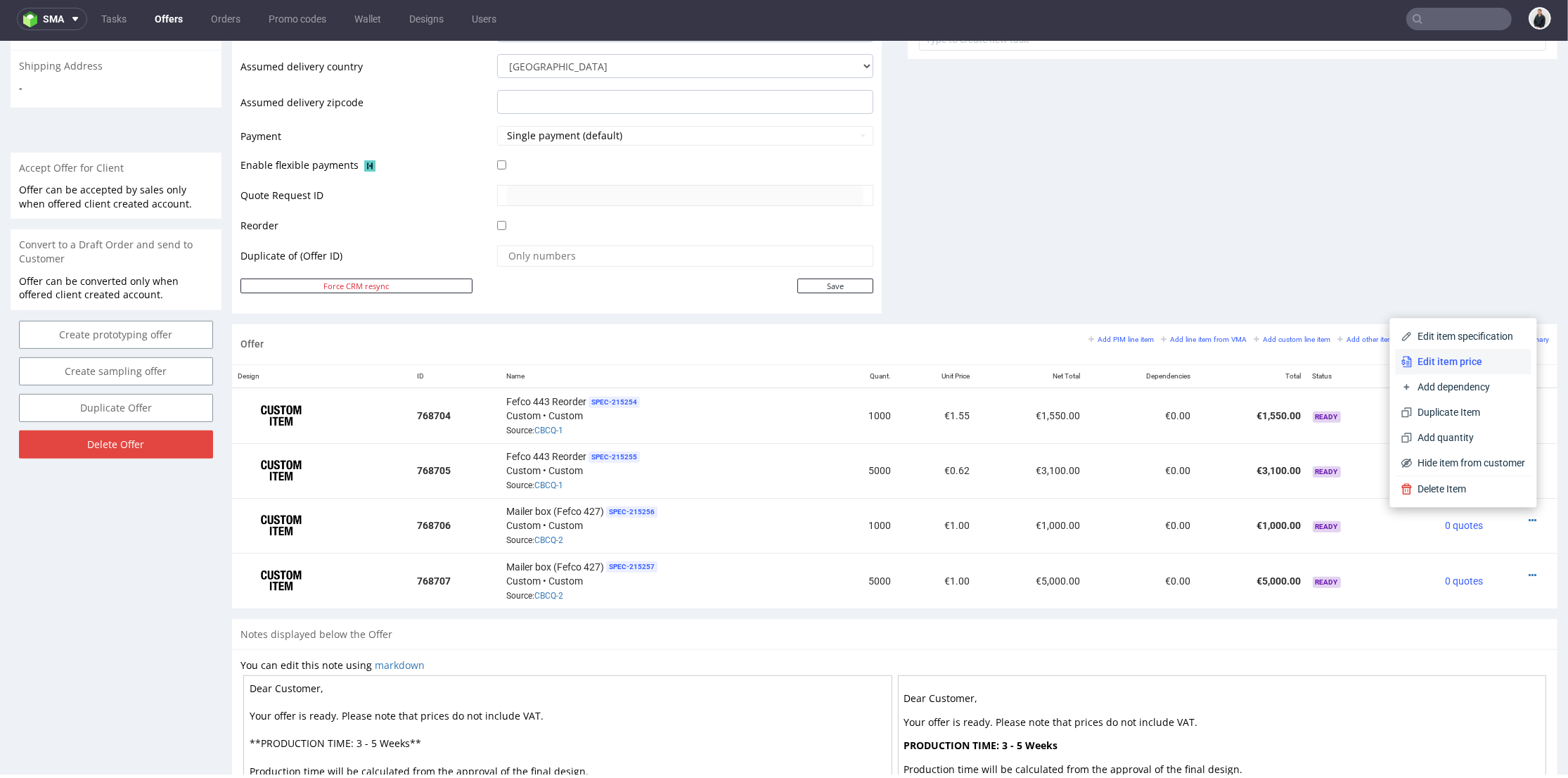
click at [1447, 366] on span "Edit item price" at bounding box center [1469, 361] width 113 height 14
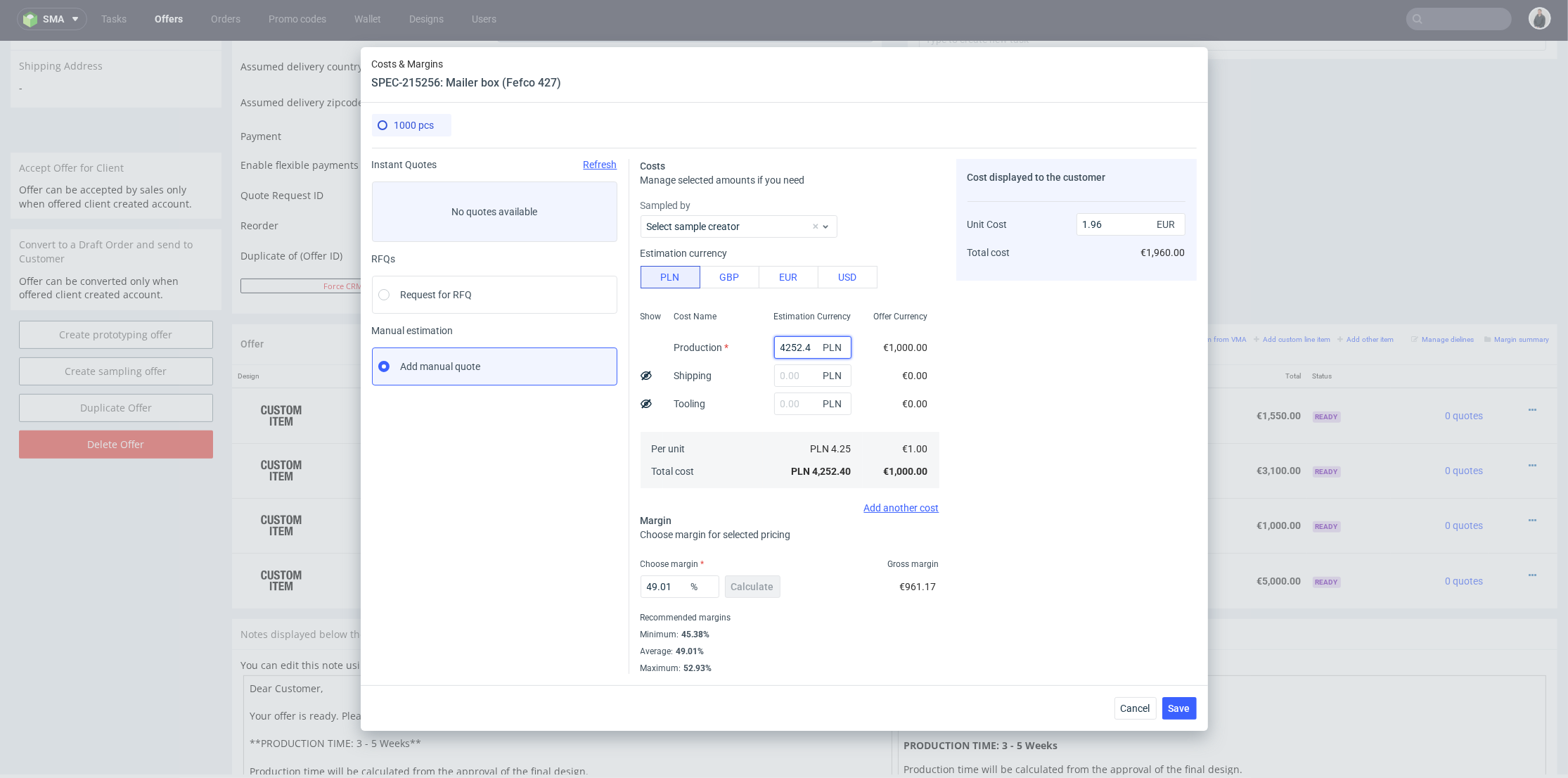
drag, startPoint x: 798, startPoint y: 342, endPoint x: 737, endPoint y: 340, distance: 61.0
click at [736, 340] on div "Show Cost Name Production Shipping Tooling Per unit Total cost Estimation Curre…" at bounding box center [790, 398] width 299 height 186
paste input "970"
type input "4970"
type input "2.29"
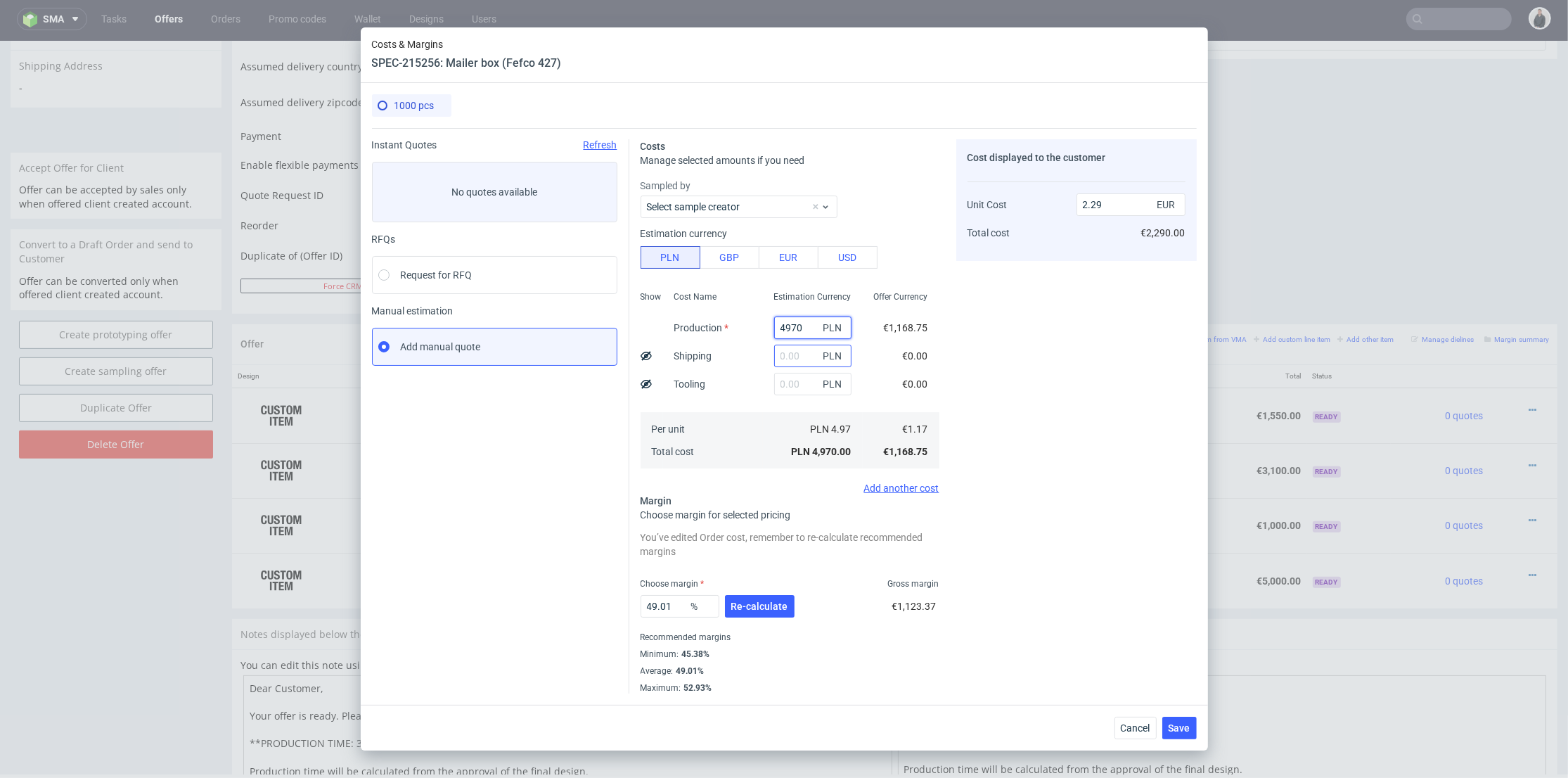
type input "4970"
click at [791, 357] on input "text" at bounding box center [813, 356] width 78 height 23
type input "1"
click at [775, 383] on input "text" at bounding box center [813, 384] width 78 height 23
type input "1700"
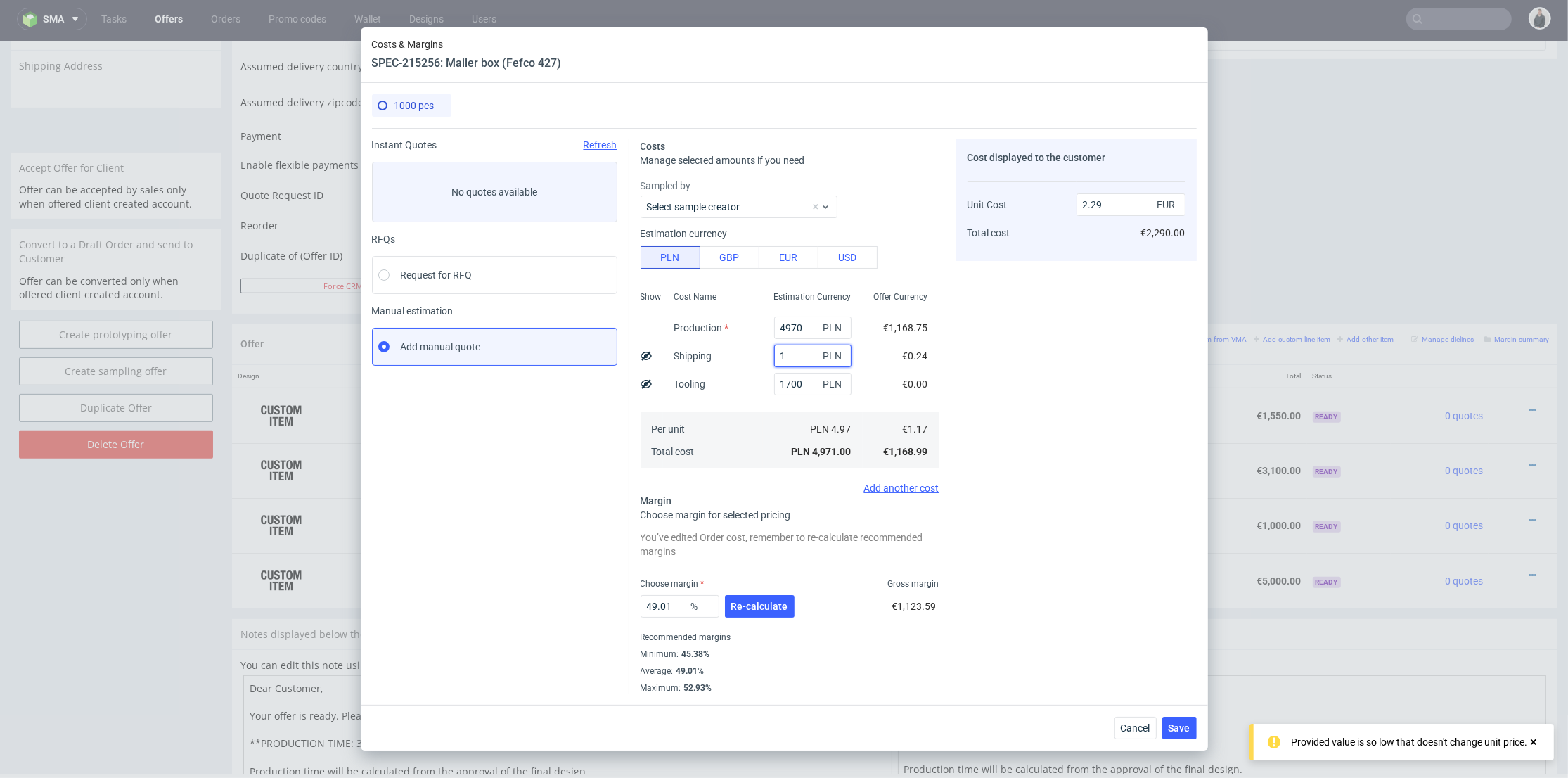
type input "3.08"
drag, startPoint x: 785, startPoint y: 353, endPoint x: 759, endPoint y: 354, distance: 26.0
click at [763, 354] on div "1 PLN" at bounding box center [813, 356] width 100 height 28
type input "600"
click at [725, 400] on div "Cost Name Production Shipping Tooling Per unit Total cost" at bounding box center [713, 378] width 100 height 186
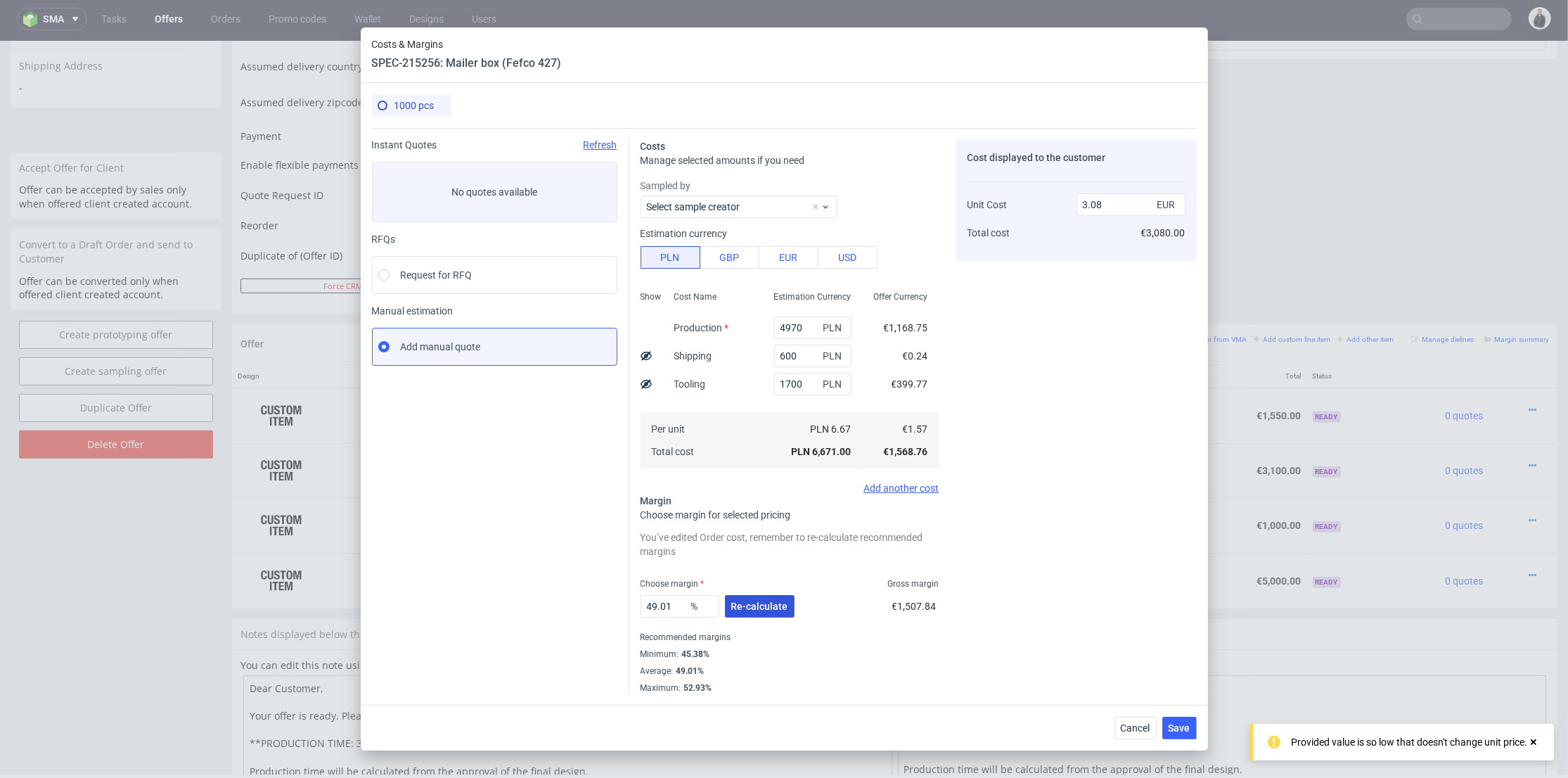
type input "3.35"
click at [755, 604] on span "Re-calculate" at bounding box center [759, 606] width 57 height 10
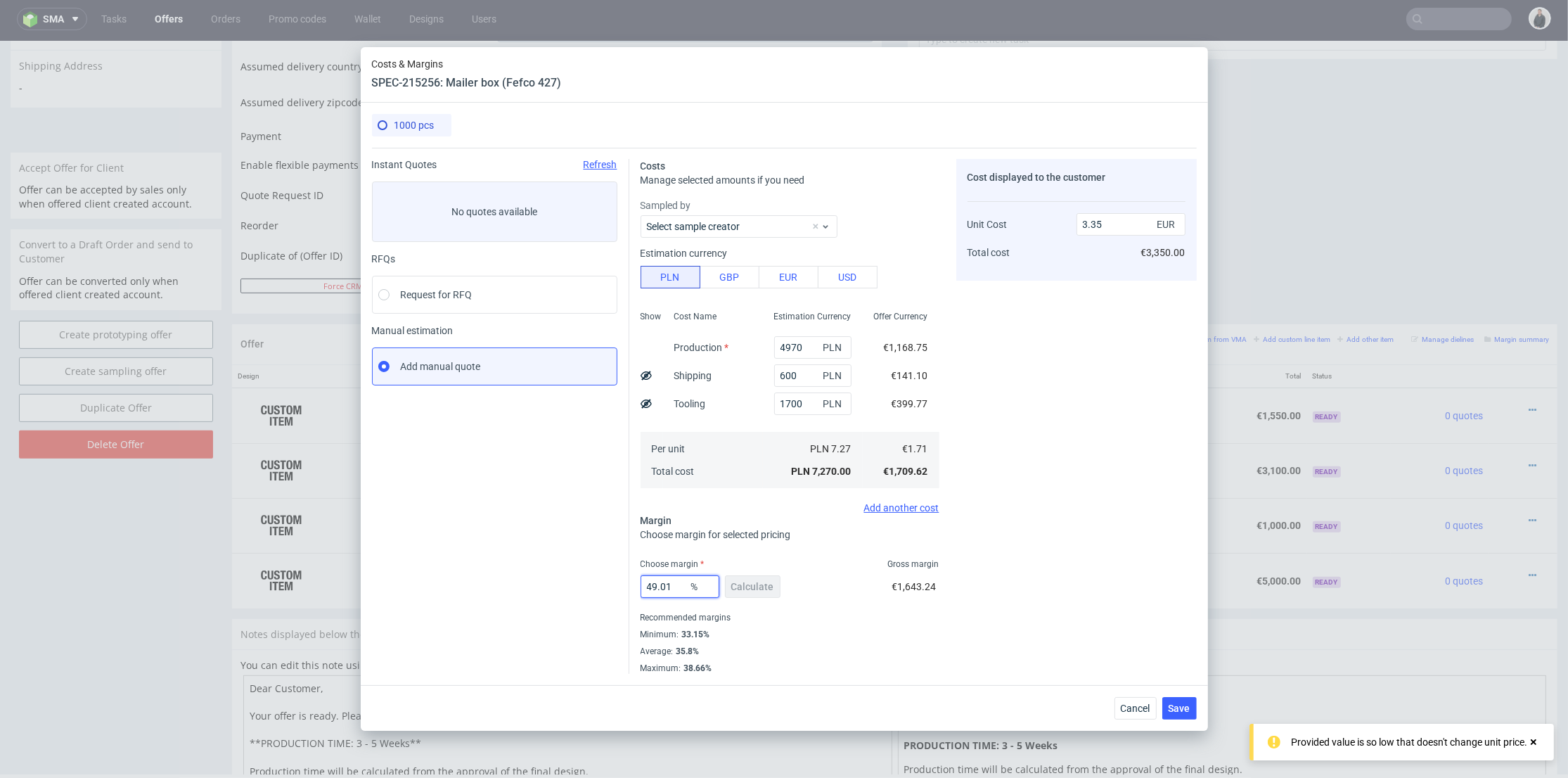
drag, startPoint x: 667, startPoint y: 582, endPoint x: 842, endPoint y: 548, distance: 178.3
click at [595, 577] on div "Instant Quotes Refresh No quotes available RFQs Request for RFQ Manual estimati…" at bounding box center [784, 410] width 825 height 526
type input "35"
click at [1071, 537] on div "Cost displayed to the customer Unit Cost Total cost 3.35 EUR €3,350.00" at bounding box center [1076, 417] width 241 height 515
type input "2.63"
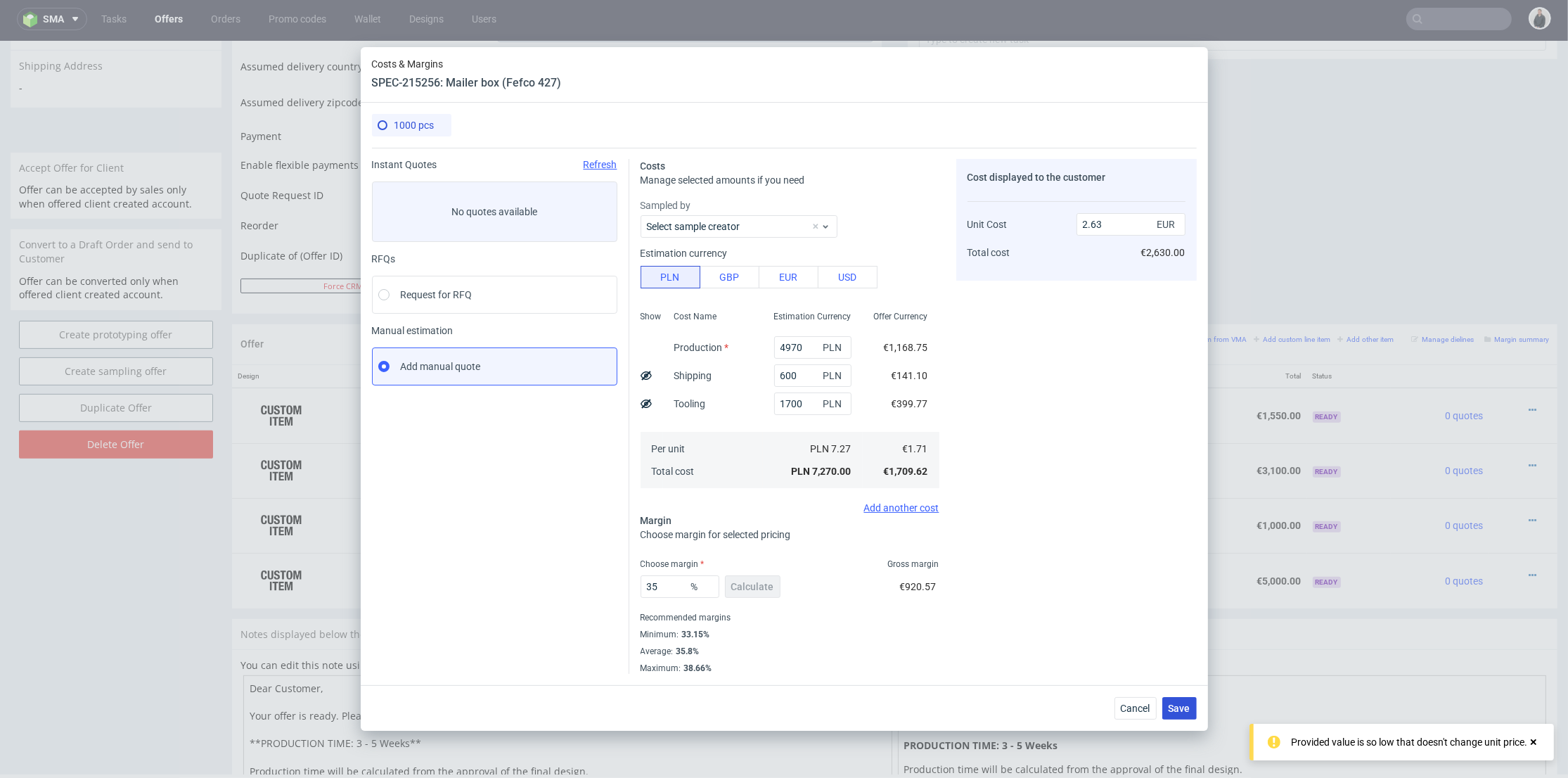
click at [1185, 712] on span "Save" at bounding box center [1179, 709] width 22 height 10
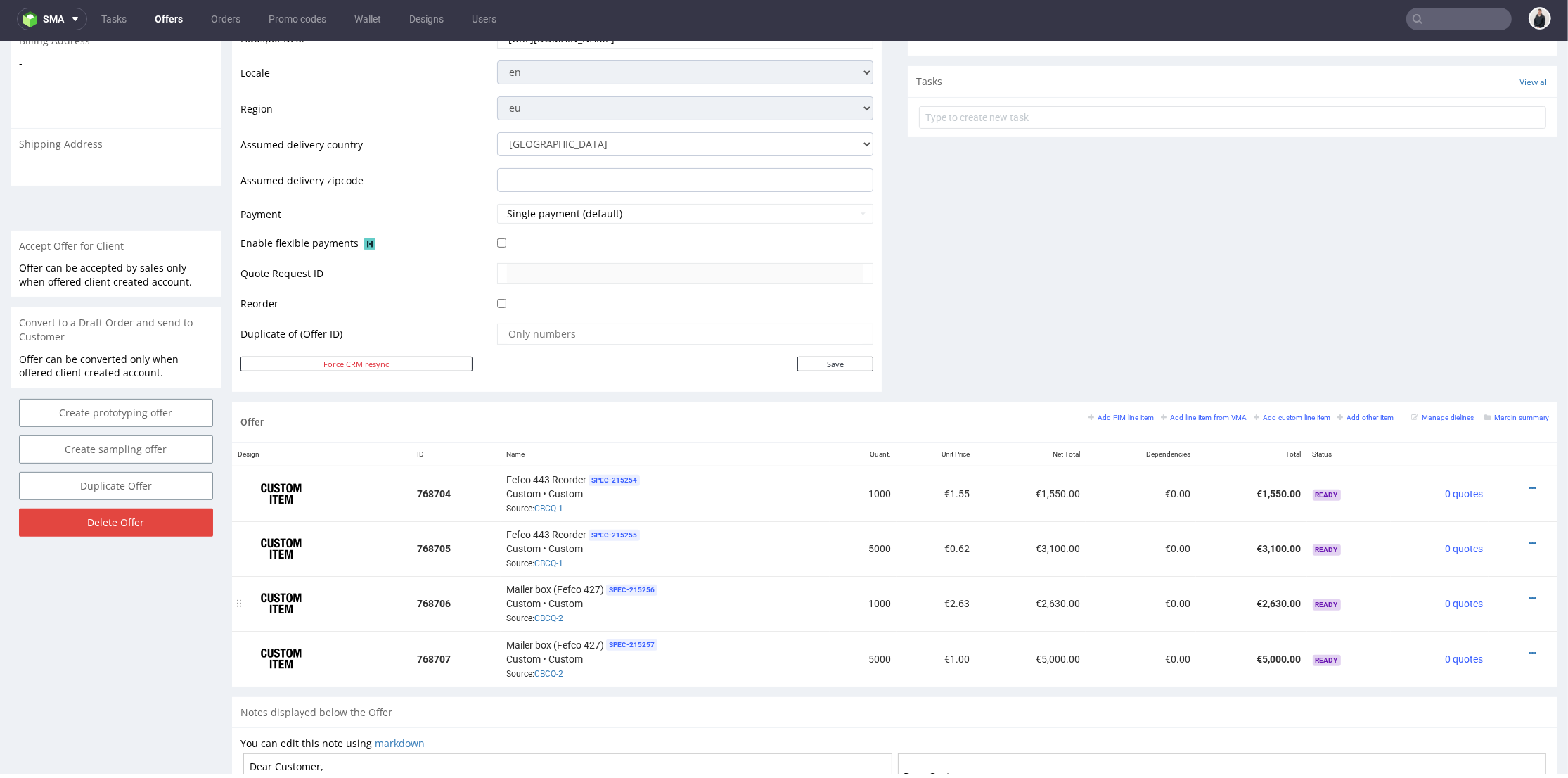
scroll to position [625, 0]
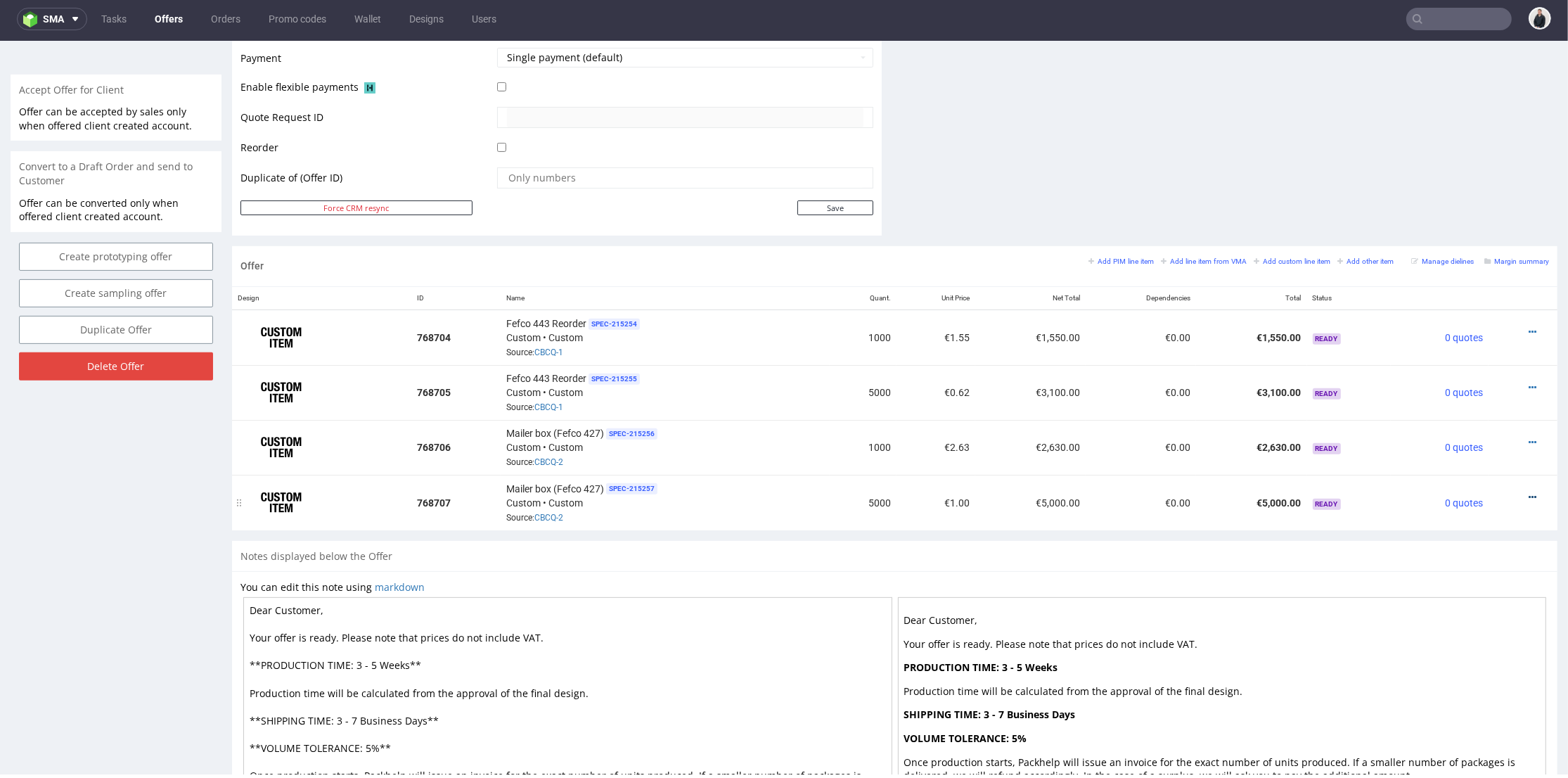
click at [1529, 493] on icon at bounding box center [1533, 498] width 8 height 10
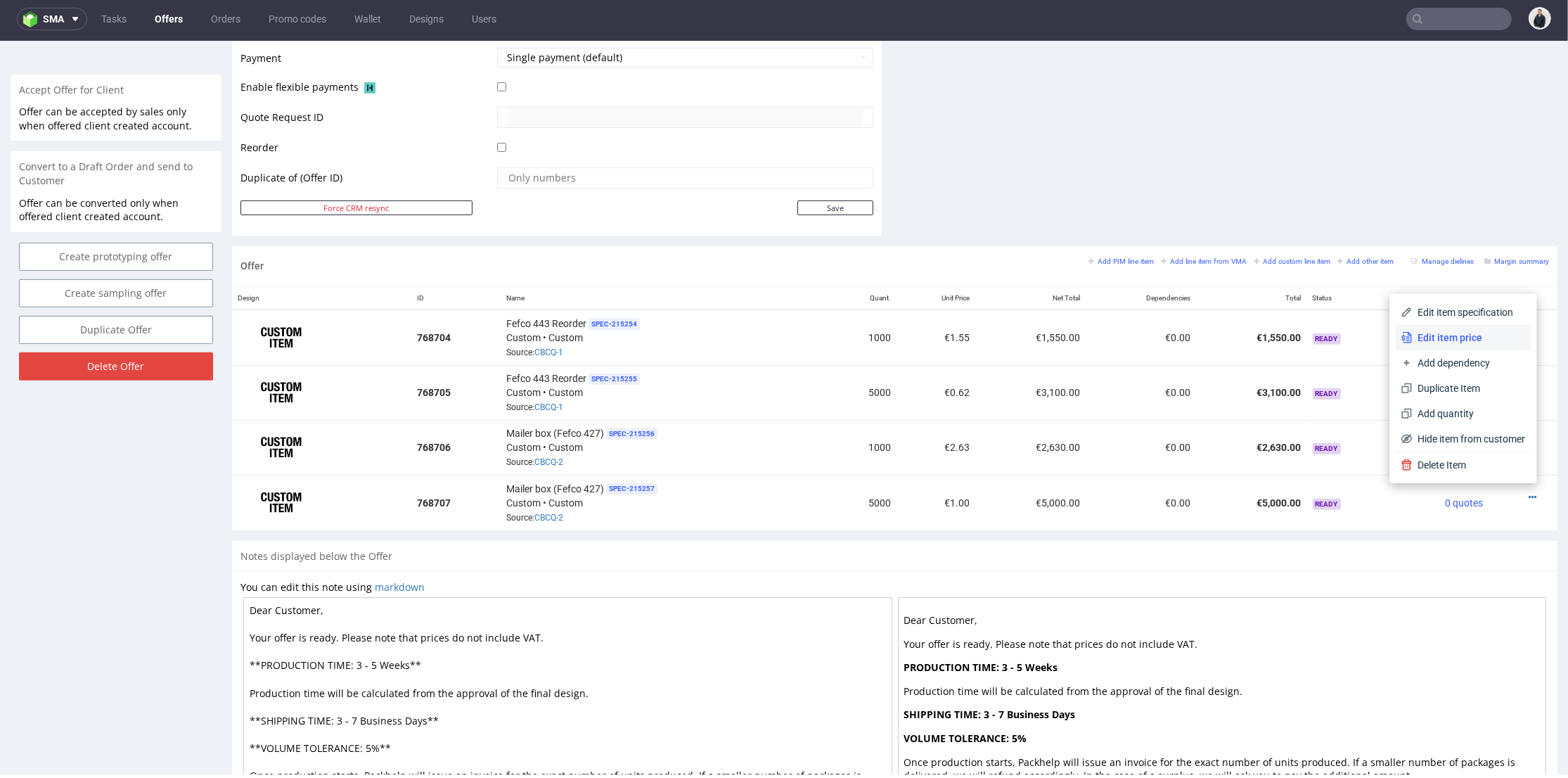
click at [1471, 340] on span "Edit item price" at bounding box center [1469, 337] width 113 height 14
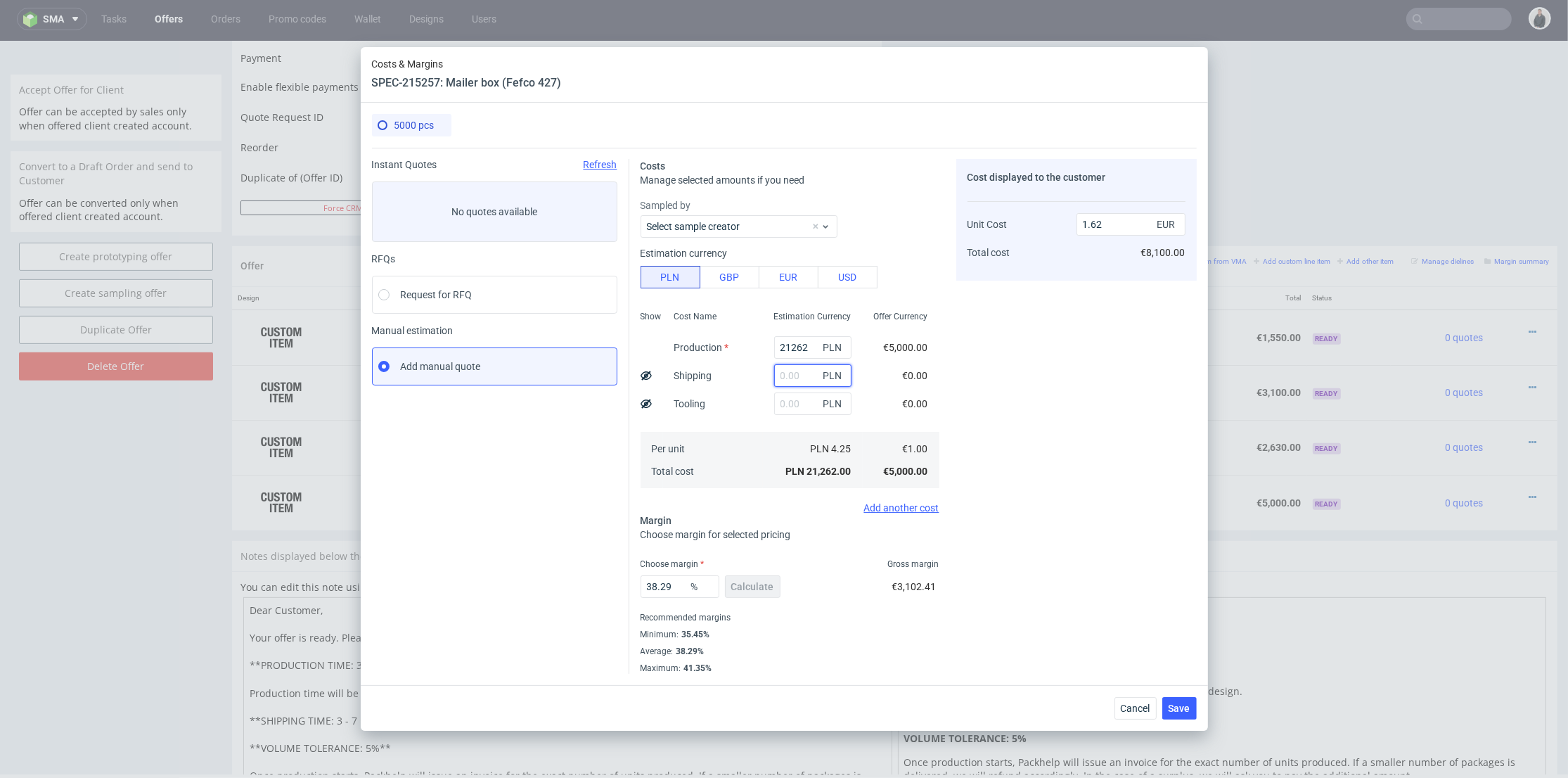
click at [787, 375] on input "text" at bounding box center [813, 376] width 78 height 23
type input "1800"
drag, startPoint x: 802, startPoint y: 347, endPoint x: 735, endPoint y: 342, distance: 67.2
click at [730, 343] on div "Show Cost Name Production Shipping Tooling Per unit Total cost Estimation Curre…" at bounding box center [790, 398] width 299 height 186
type input "1.75"
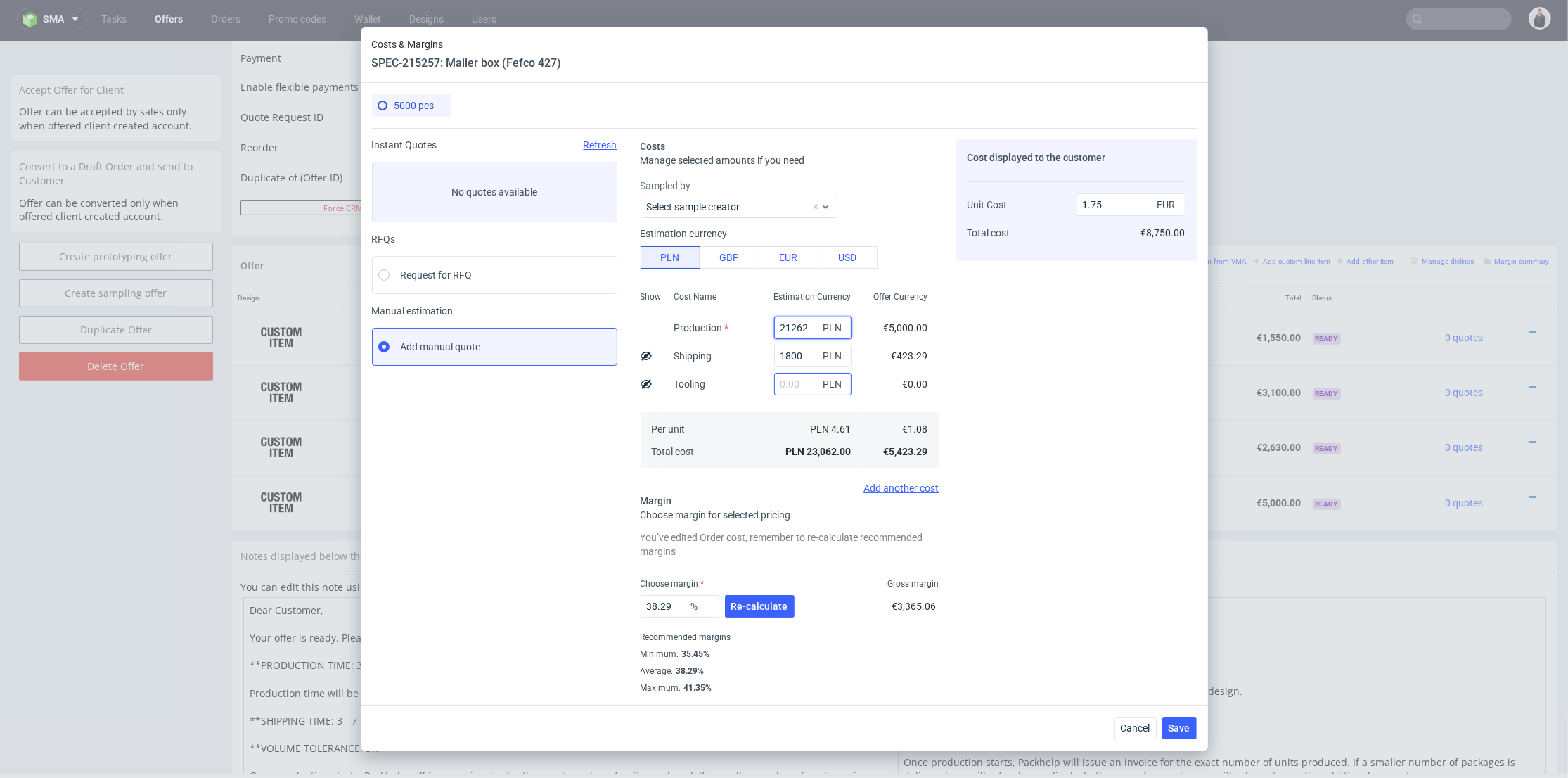
paste input "13400"
type input "13400"
type input "1.15"
type input "13400"
click at [788, 377] on input "text" at bounding box center [813, 384] width 78 height 23
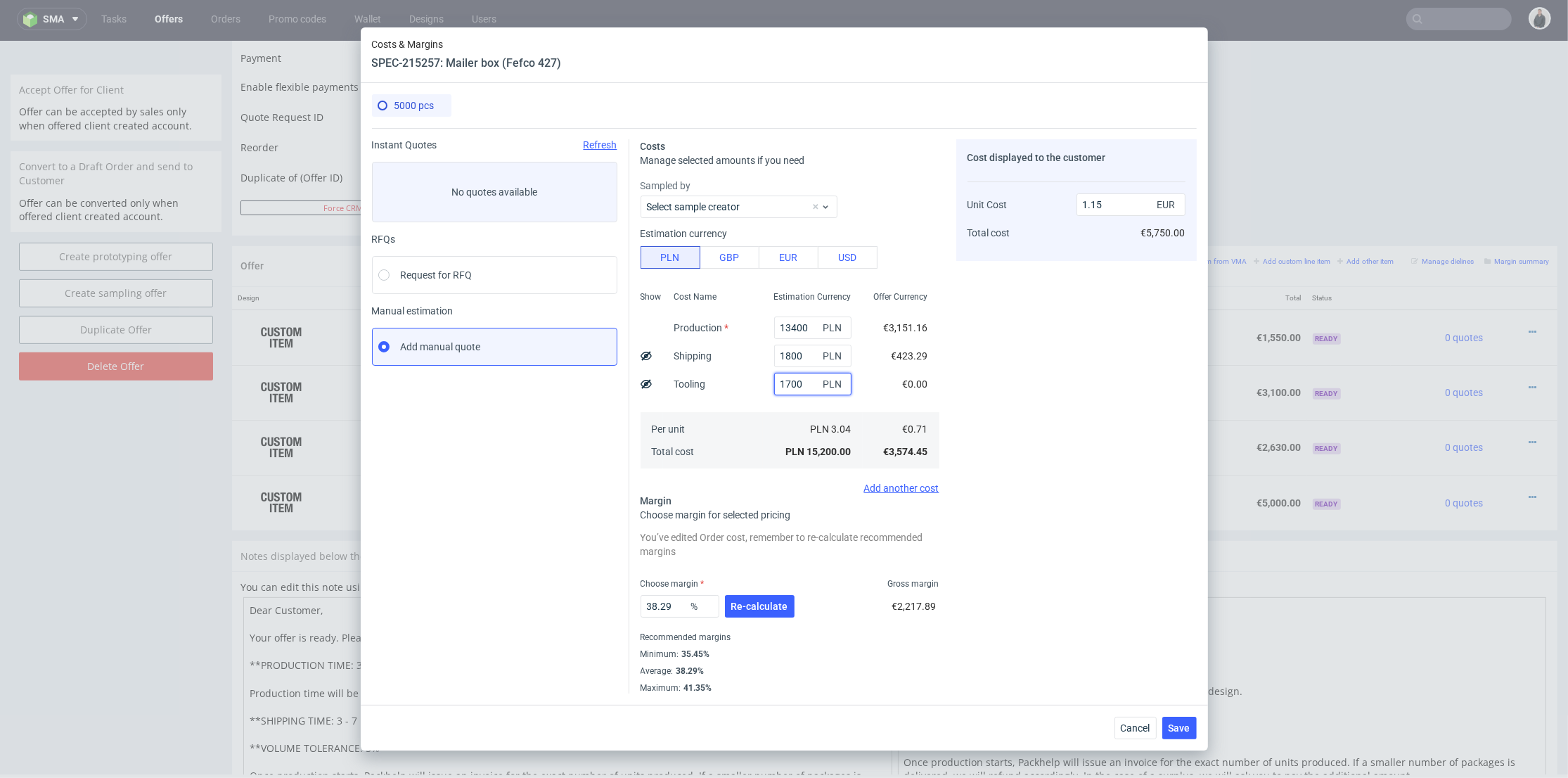
type input "1700"
click at [741, 409] on div "Cost Name Production Shipping Tooling Per unit Total cost" at bounding box center [713, 378] width 100 height 186
type input "1.28"
click at [756, 605] on span "Re-calculate" at bounding box center [759, 606] width 57 height 10
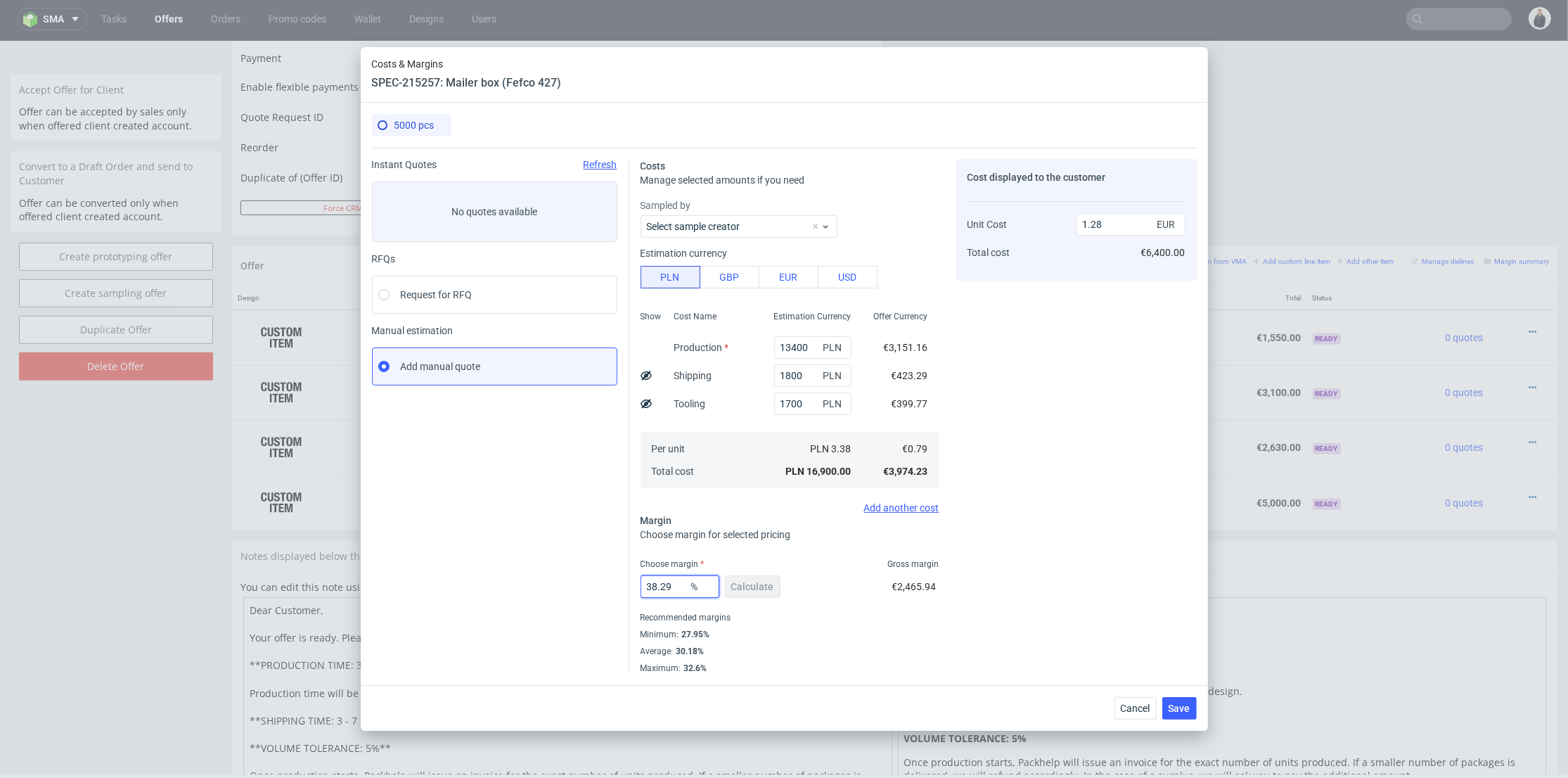
drag, startPoint x: 675, startPoint y: 592, endPoint x: 764, endPoint y: 573, distance: 91.0
click at [584, 583] on div "Instant Quotes Refresh No quotes available RFQs Request for RFQ Manual estimati…" at bounding box center [784, 410] width 825 height 526
type input "28"
click at [1093, 561] on div "Cost displayed to the customer Unit Cost Total cost 1.28 EUR €6,400.00" at bounding box center [1076, 417] width 241 height 515
type input "1.1"
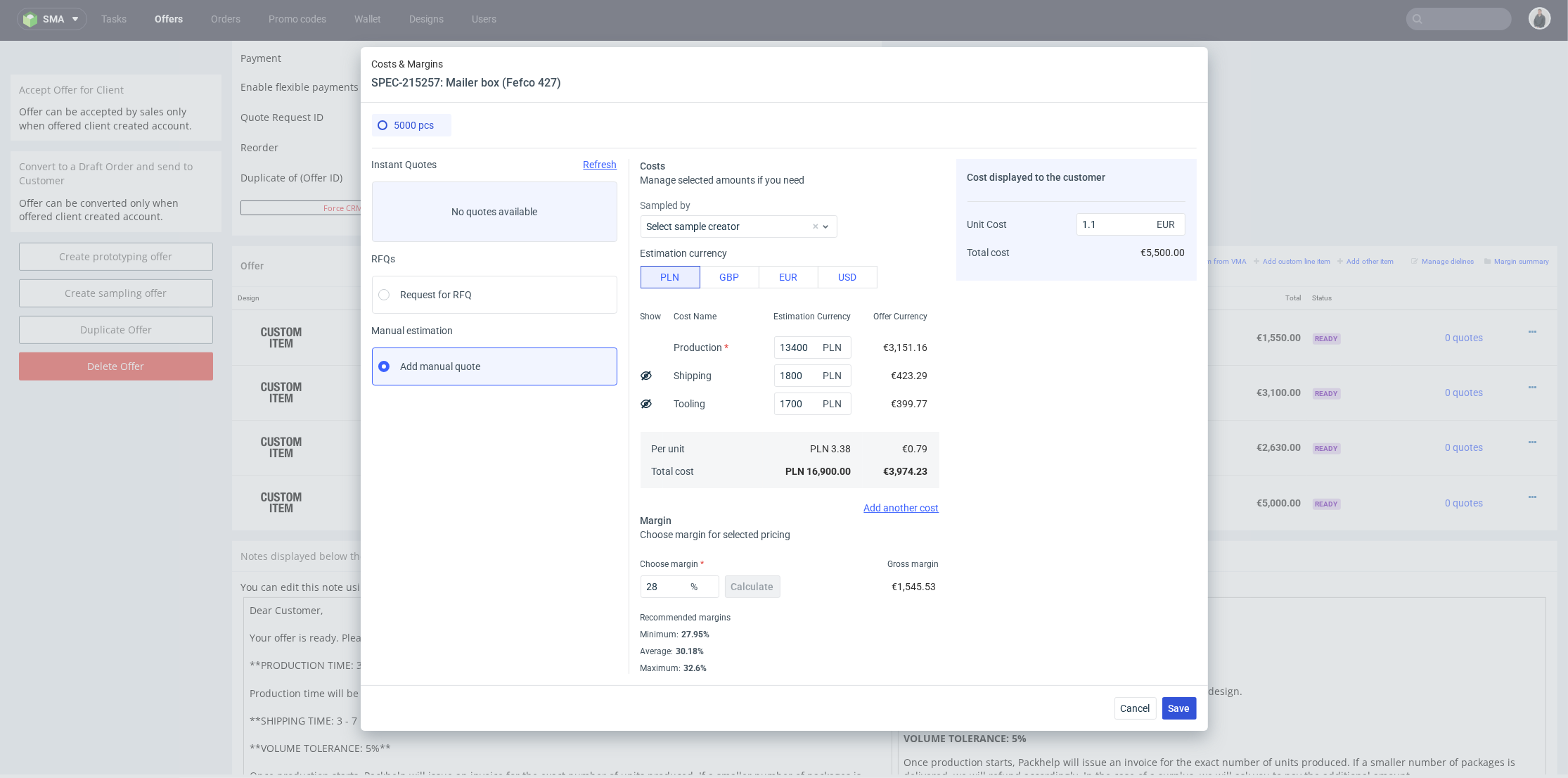
click at [1186, 705] on span "Save" at bounding box center [1179, 709] width 22 height 10
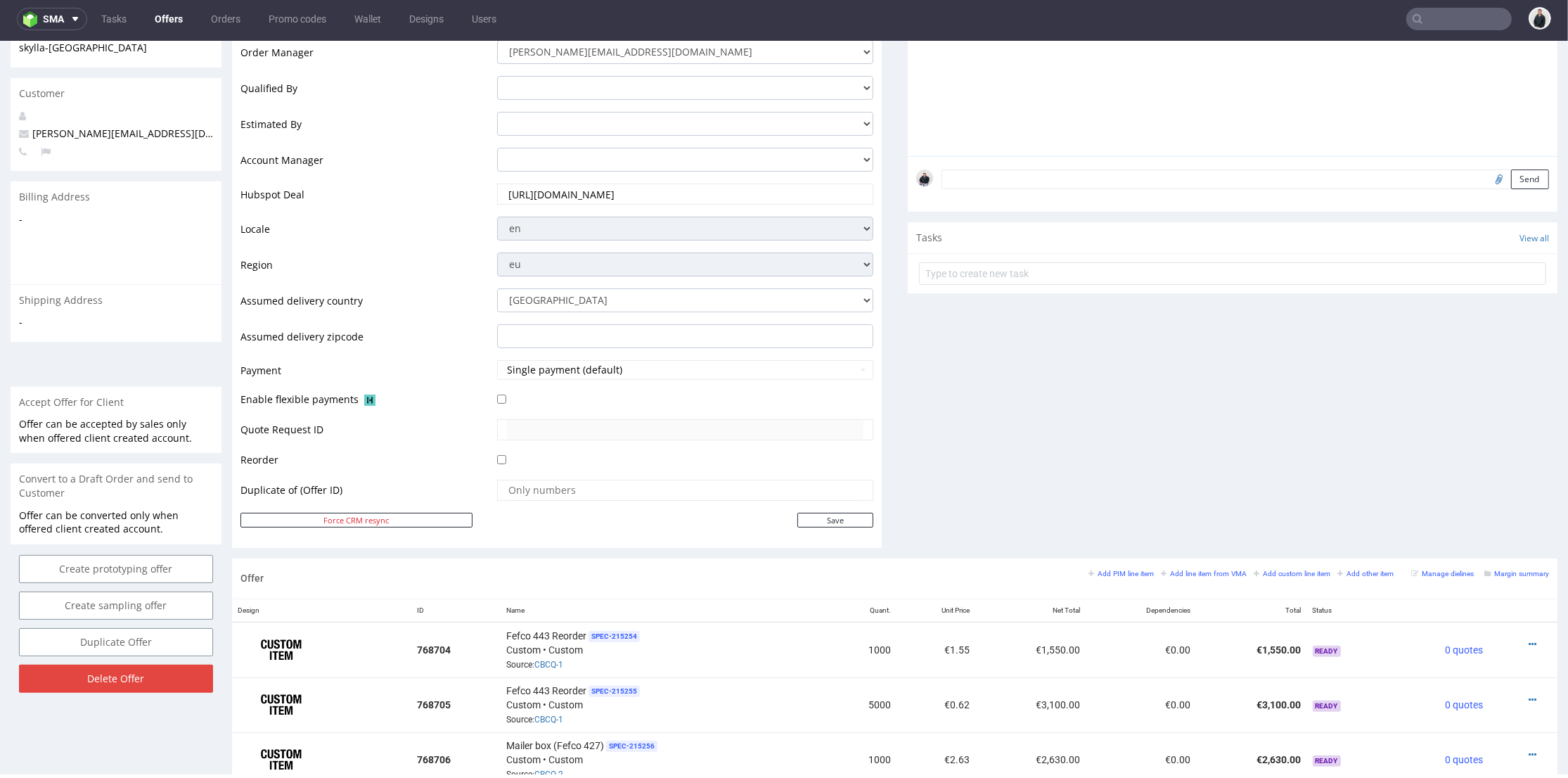
scroll to position [469, 0]
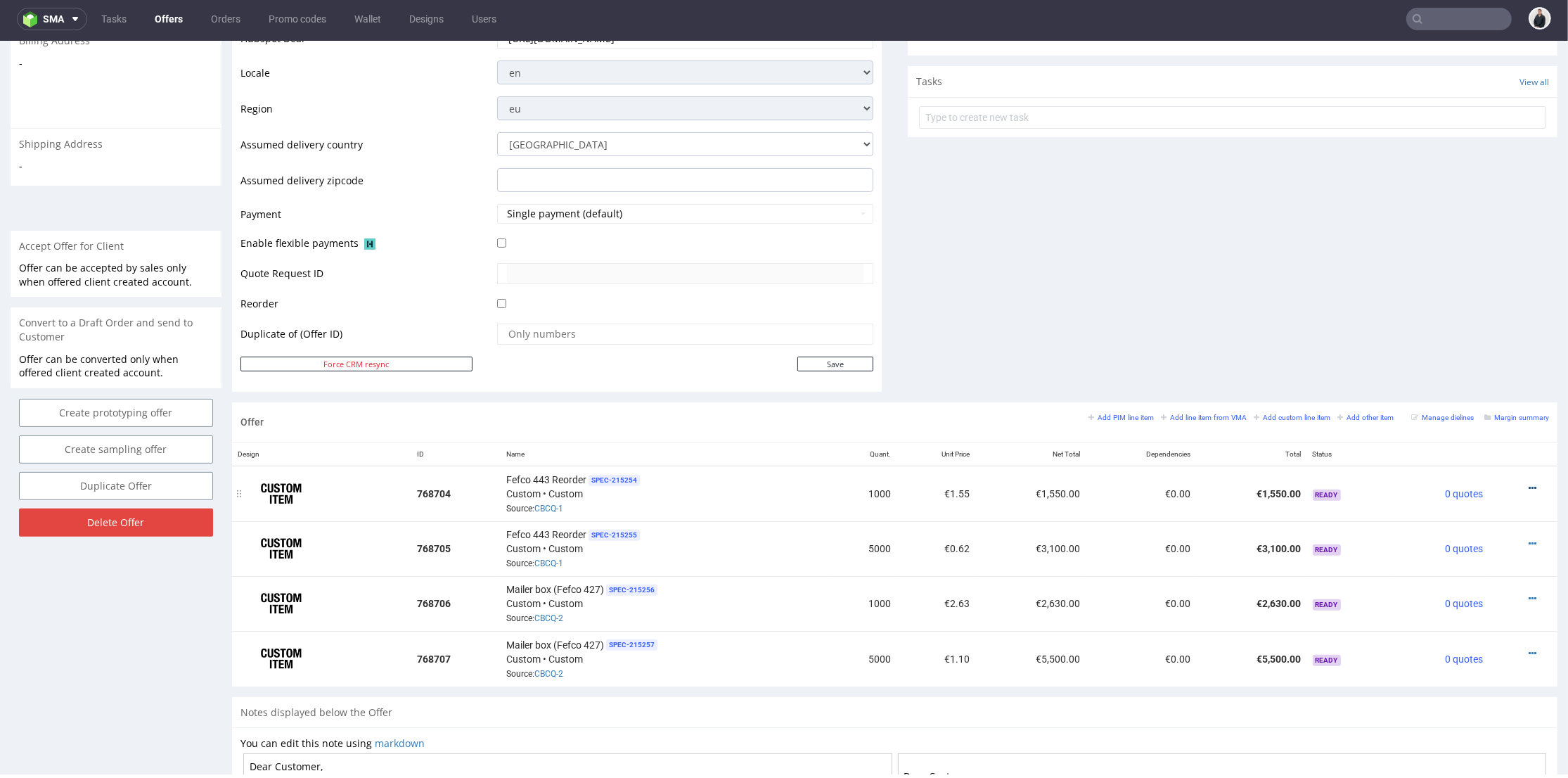
click at [1529, 488] on icon at bounding box center [1533, 489] width 8 height 10
click at [1469, 336] on span "Edit item price" at bounding box center [1469, 332] width 113 height 14
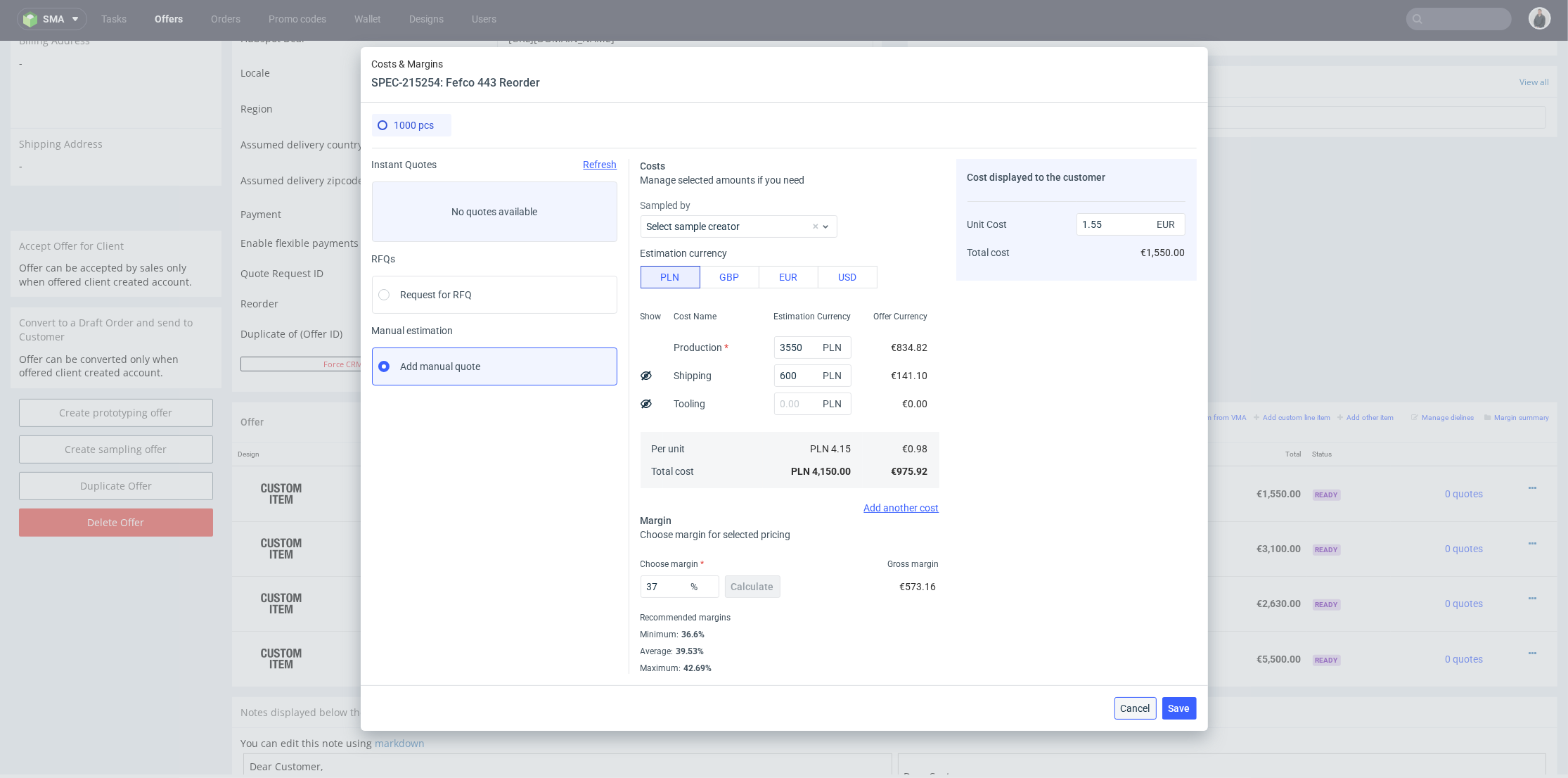
drag, startPoint x: 1140, startPoint y: 666, endPoint x: 1138, endPoint y: 708, distance: 42.0
click at [1138, 708] on span "Cancel" at bounding box center [1136, 709] width 30 height 10
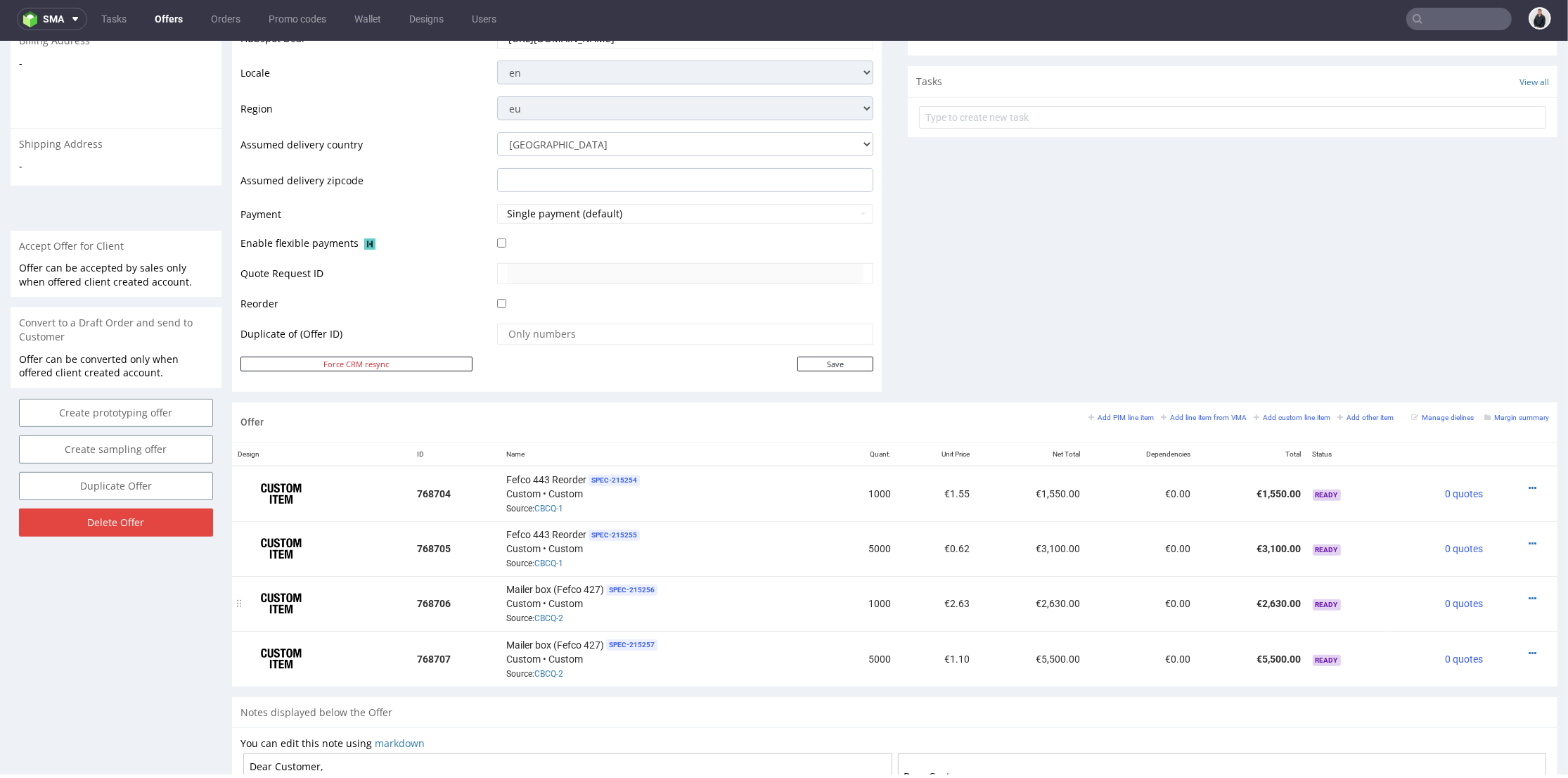
scroll to position [625, 0]
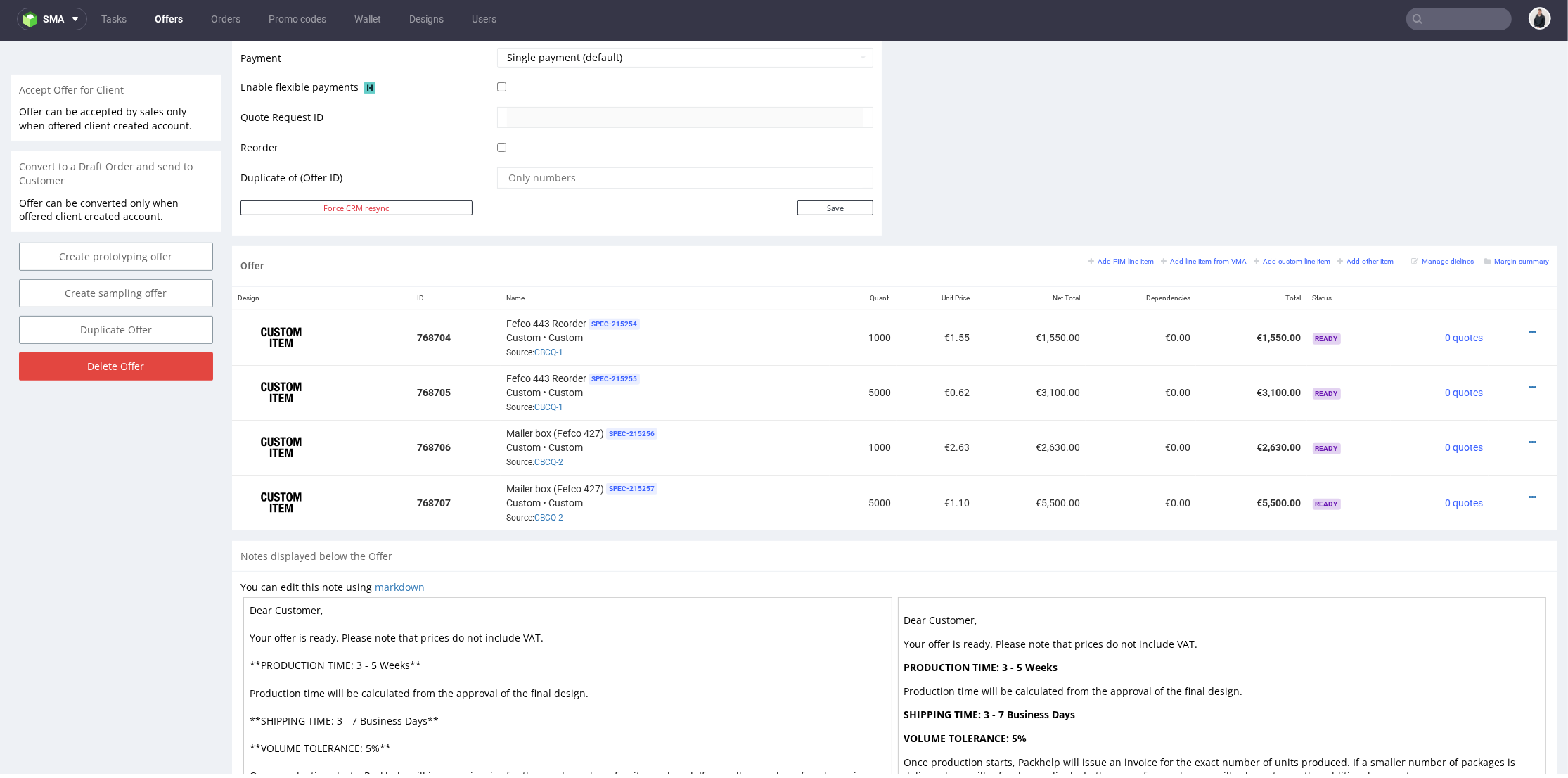
click at [370, 657] on textarea "Dear Customer, Your offer is ready. Please note that prices do not include VAT.…" at bounding box center [568, 720] width 649 height 246
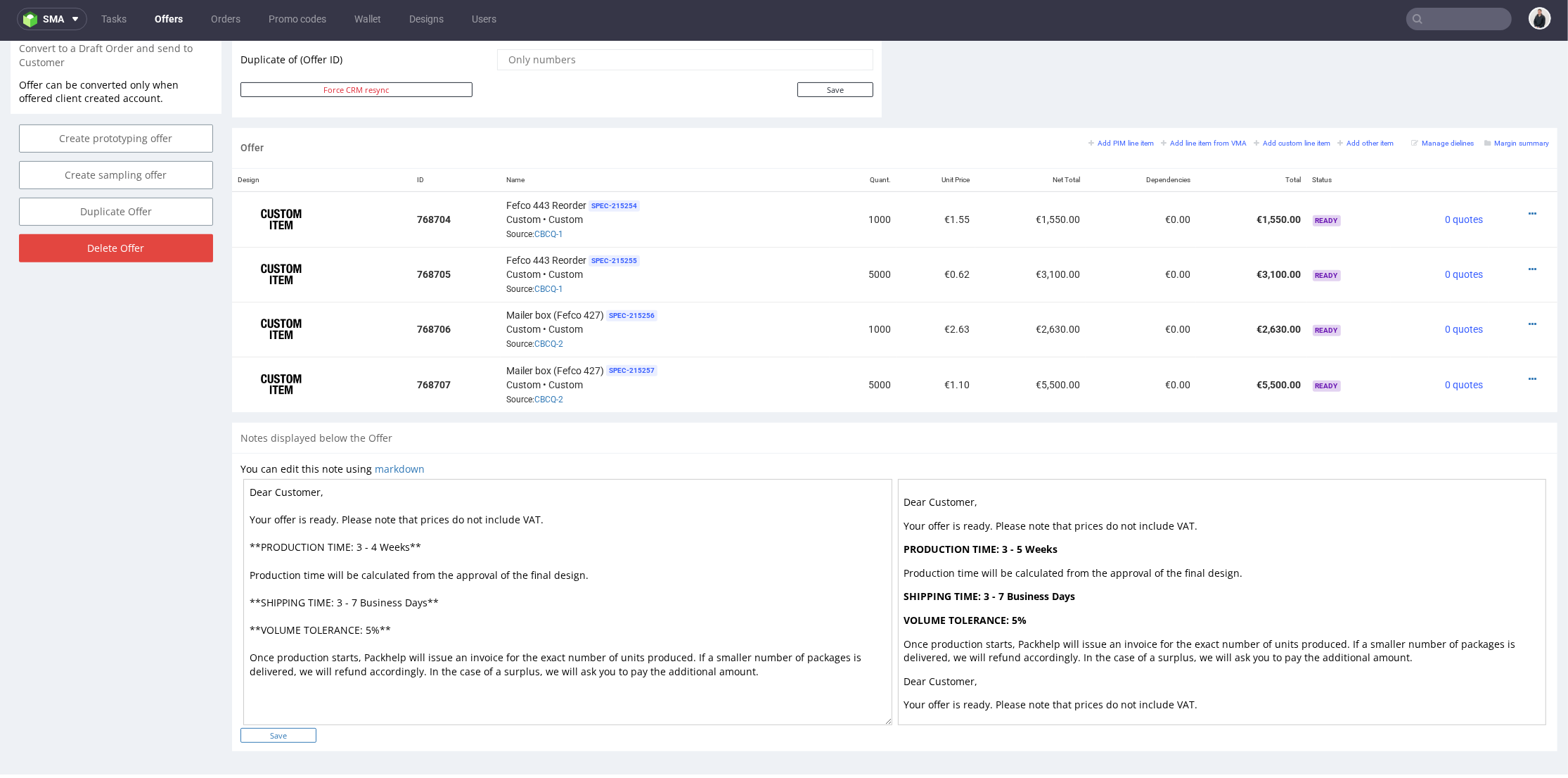
type textarea "Dear Customer, Your offer is ready. Please note that prices do not include VAT.…"
click at [291, 734] on input "Save" at bounding box center [279, 736] width 76 height 15
type input "In progress..."
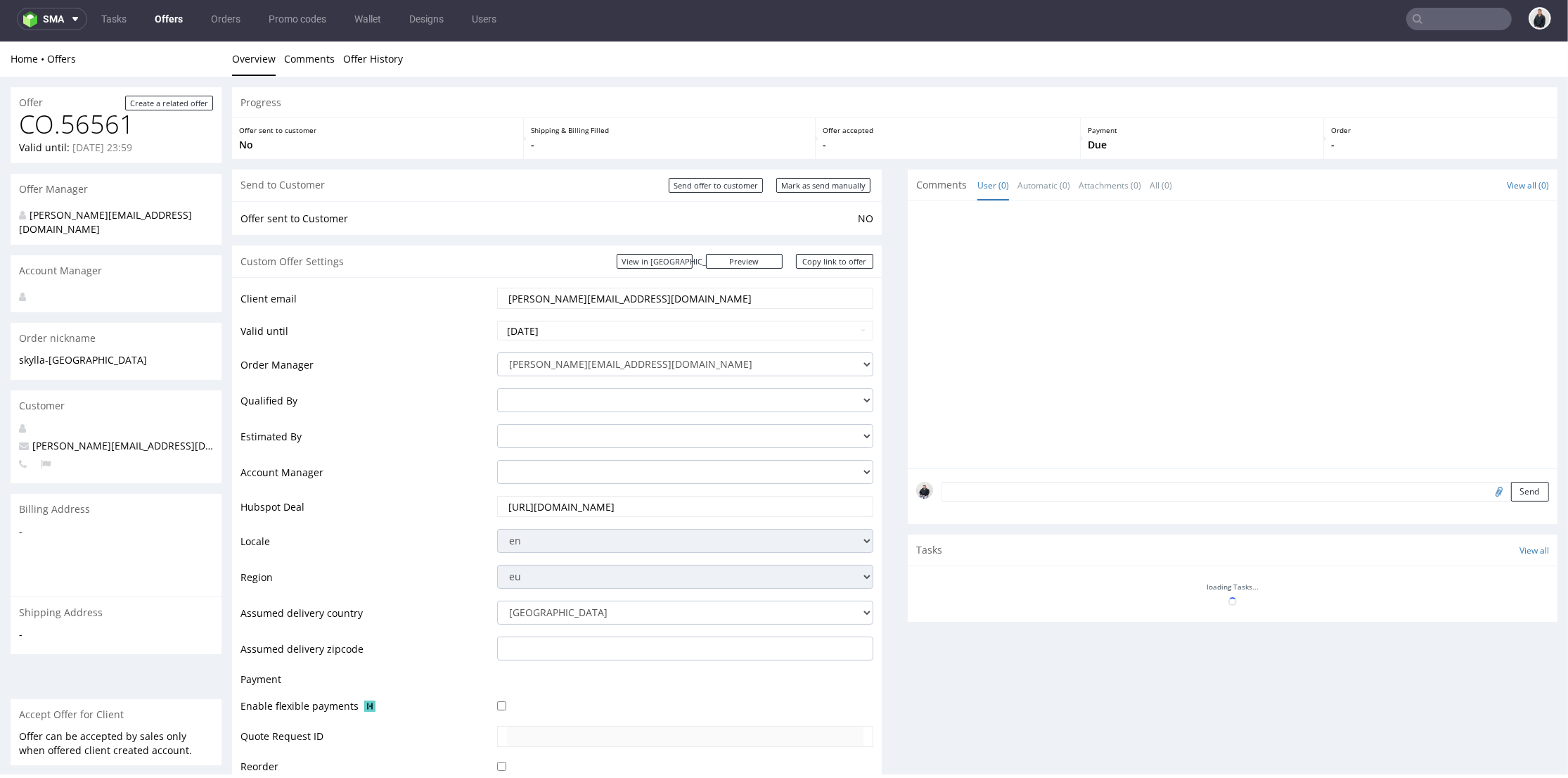
scroll to position [0, 0]
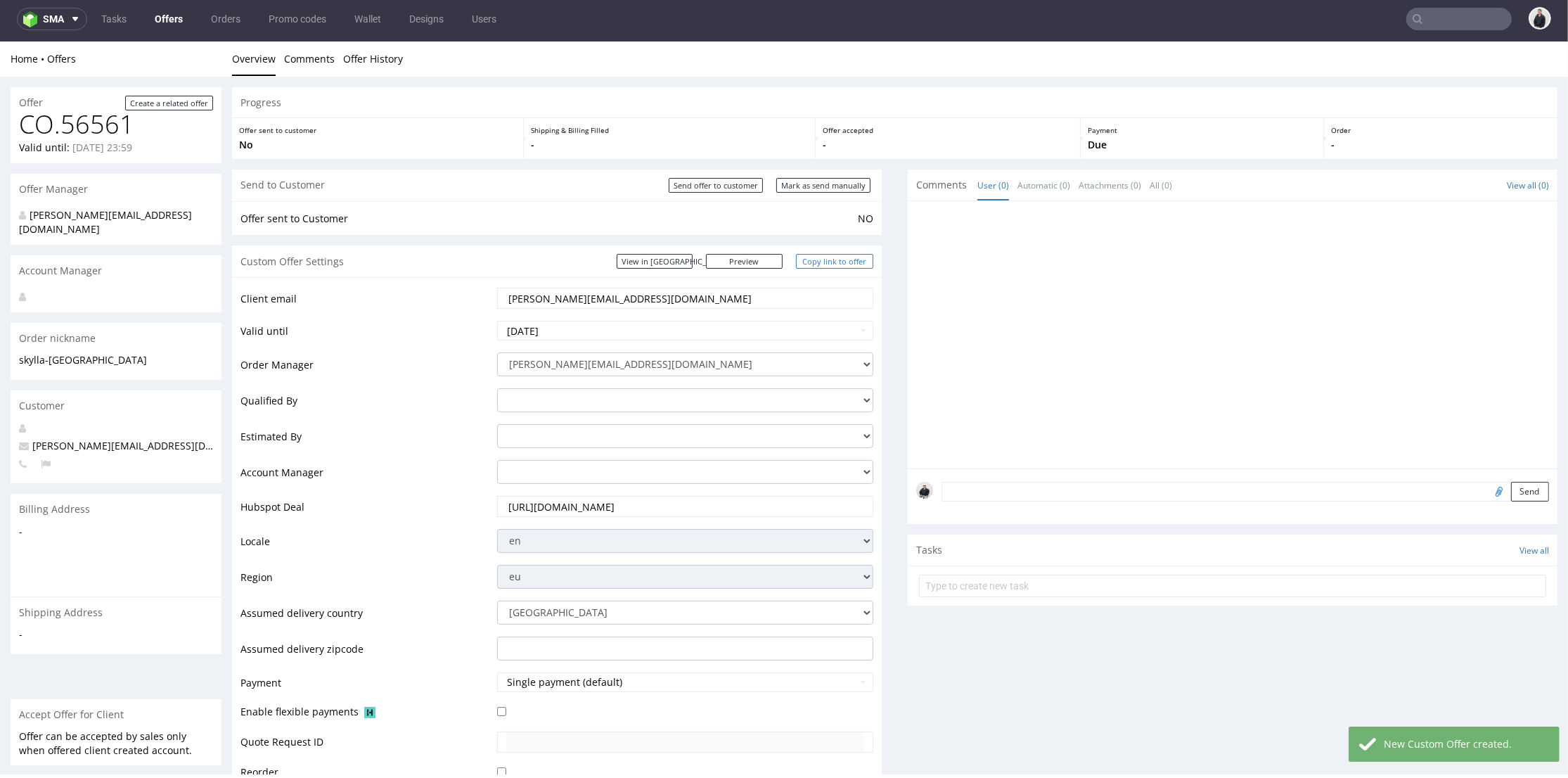
click at [814, 265] on link "Copy link to offer" at bounding box center [835, 261] width 78 height 15
click at [728, 186] on input "Send offer to customer" at bounding box center [716, 185] width 95 height 15
type input "In progress..."
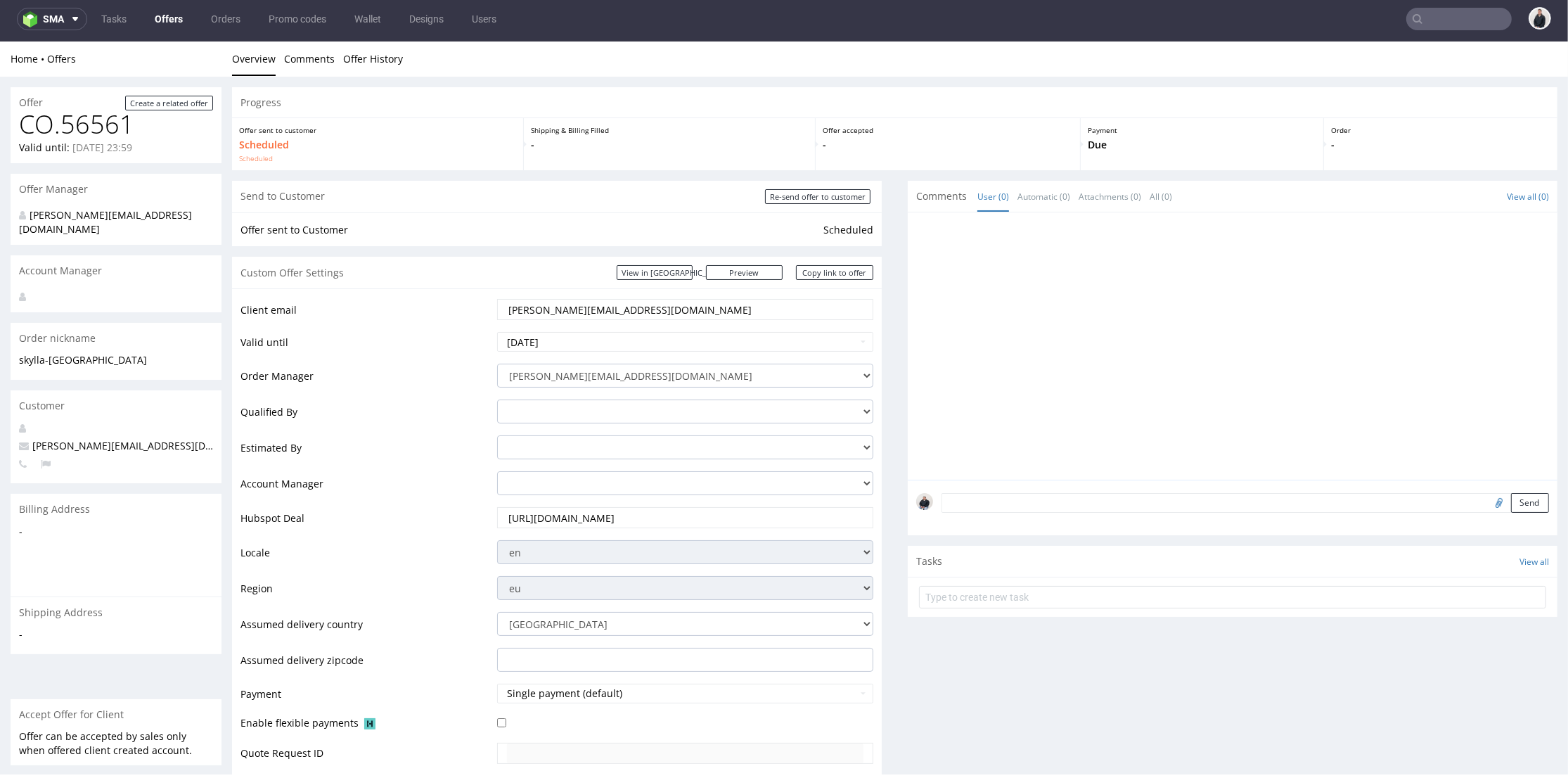
click at [173, 26] on link "Offers" at bounding box center [169, 19] width 45 height 23
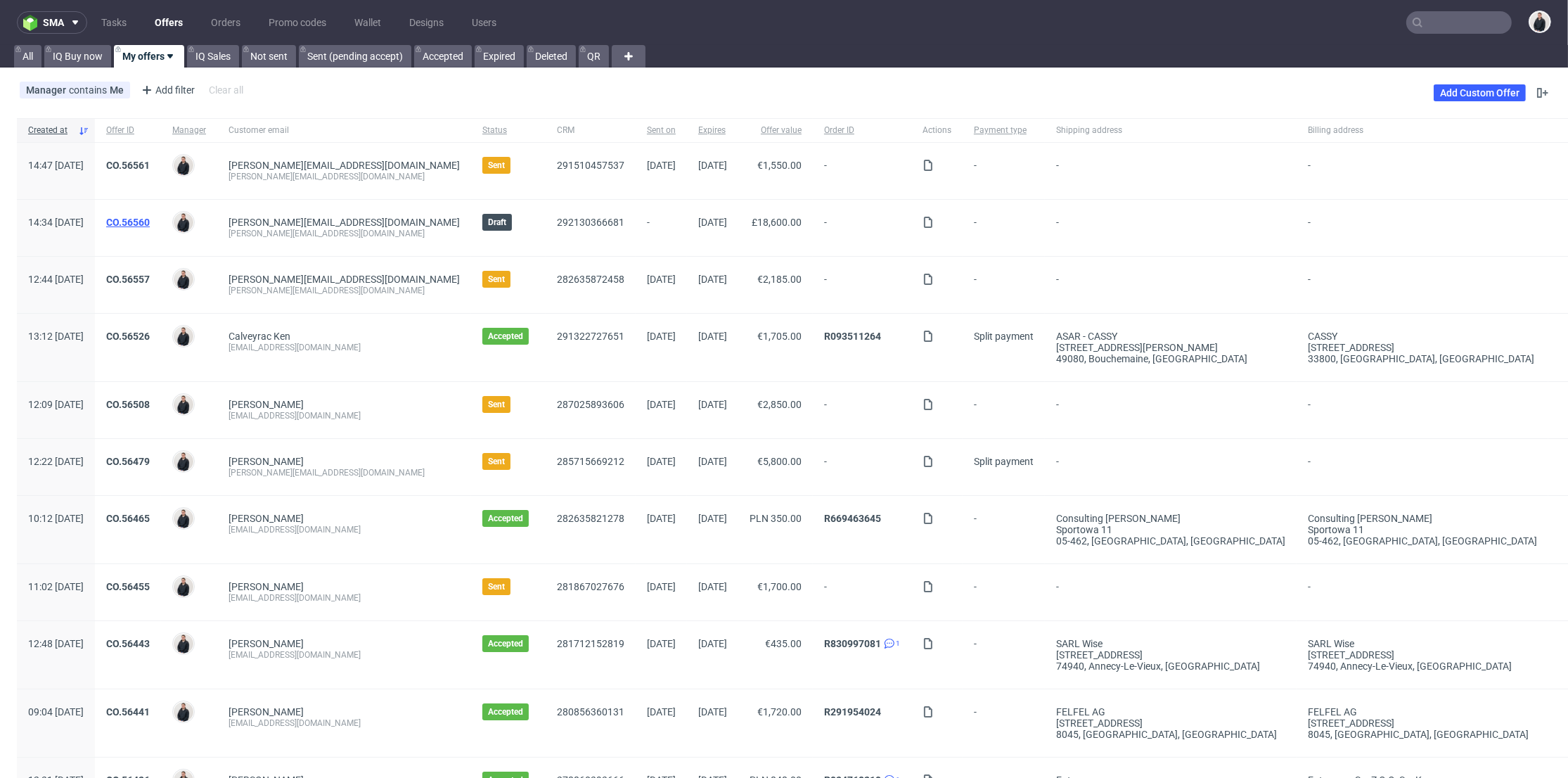
click at [150, 217] on link "CO.56560" at bounding box center [128, 222] width 44 height 11
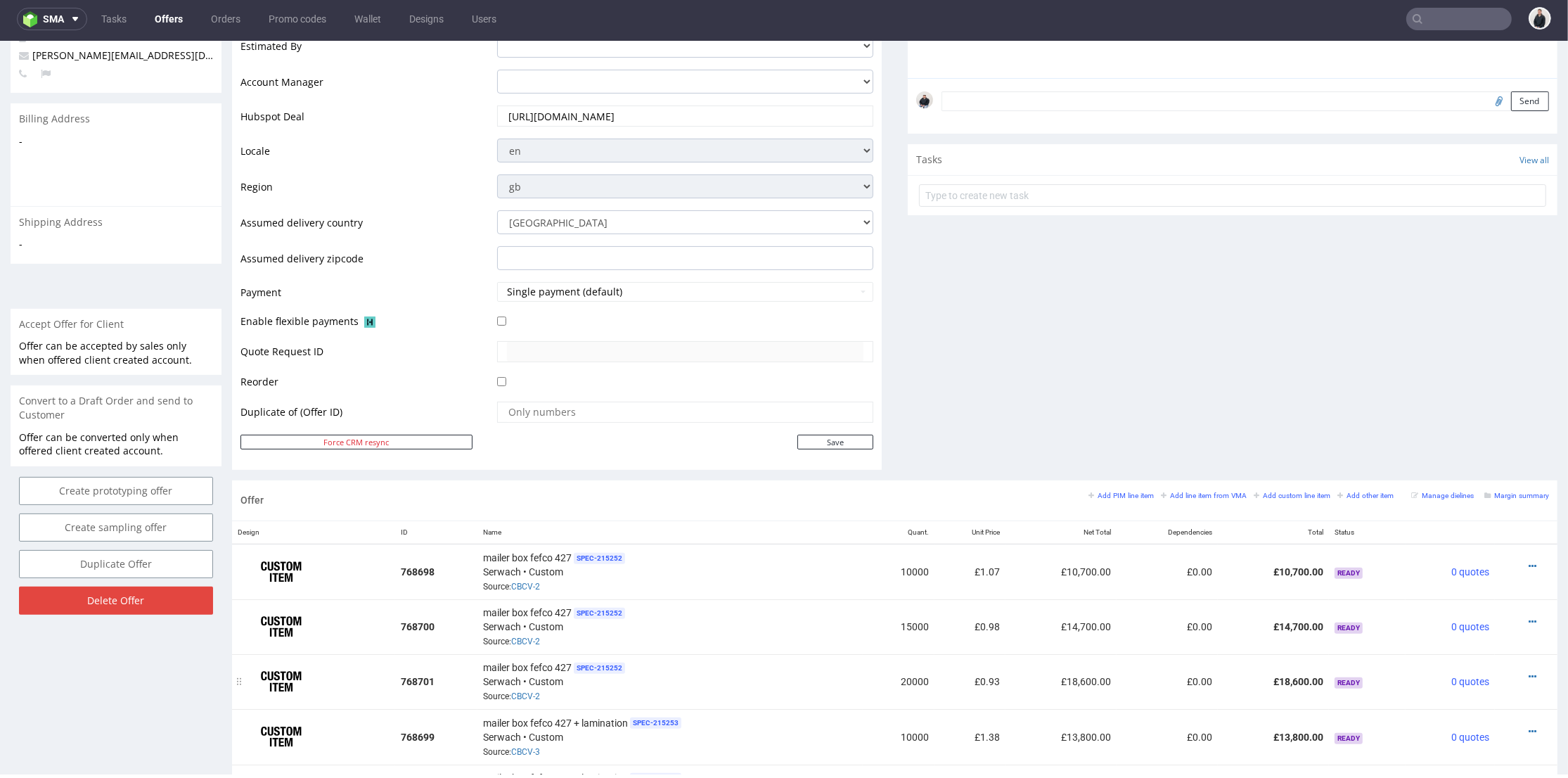
scroll to position [546, 0]
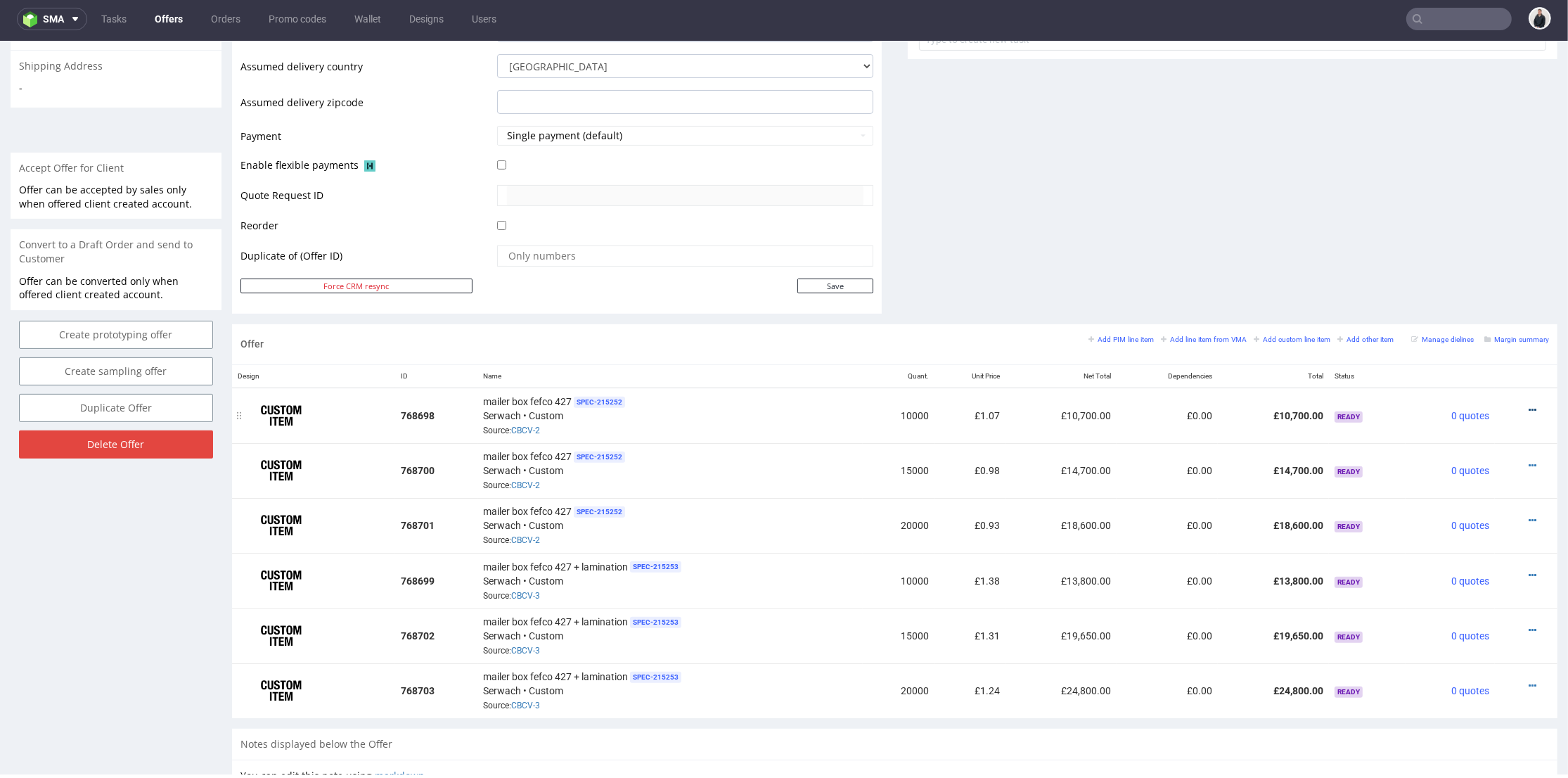
click at [1529, 406] on icon at bounding box center [1533, 410] width 8 height 10
click at [1448, 256] on span "Edit item price" at bounding box center [1469, 254] width 113 height 14
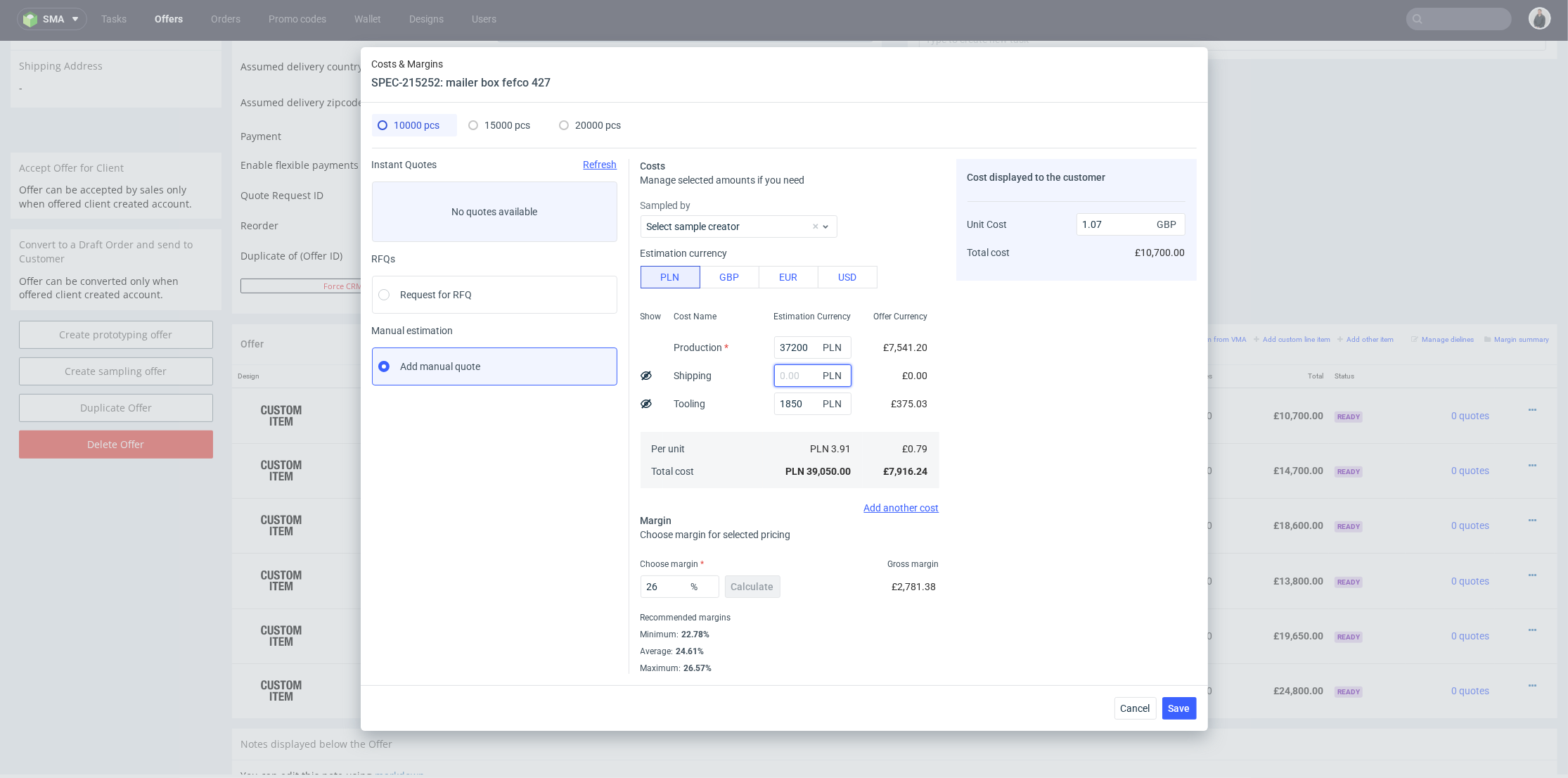
click at [787, 376] on input "text" at bounding box center [813, 376] width 78 height 23
type input "9350"
click at [741, 401] on div "Cost Name Production Shipping Tooling Per unit Total cost" at bounding box center [713, 398] width 100 height 186
type input "1.33"
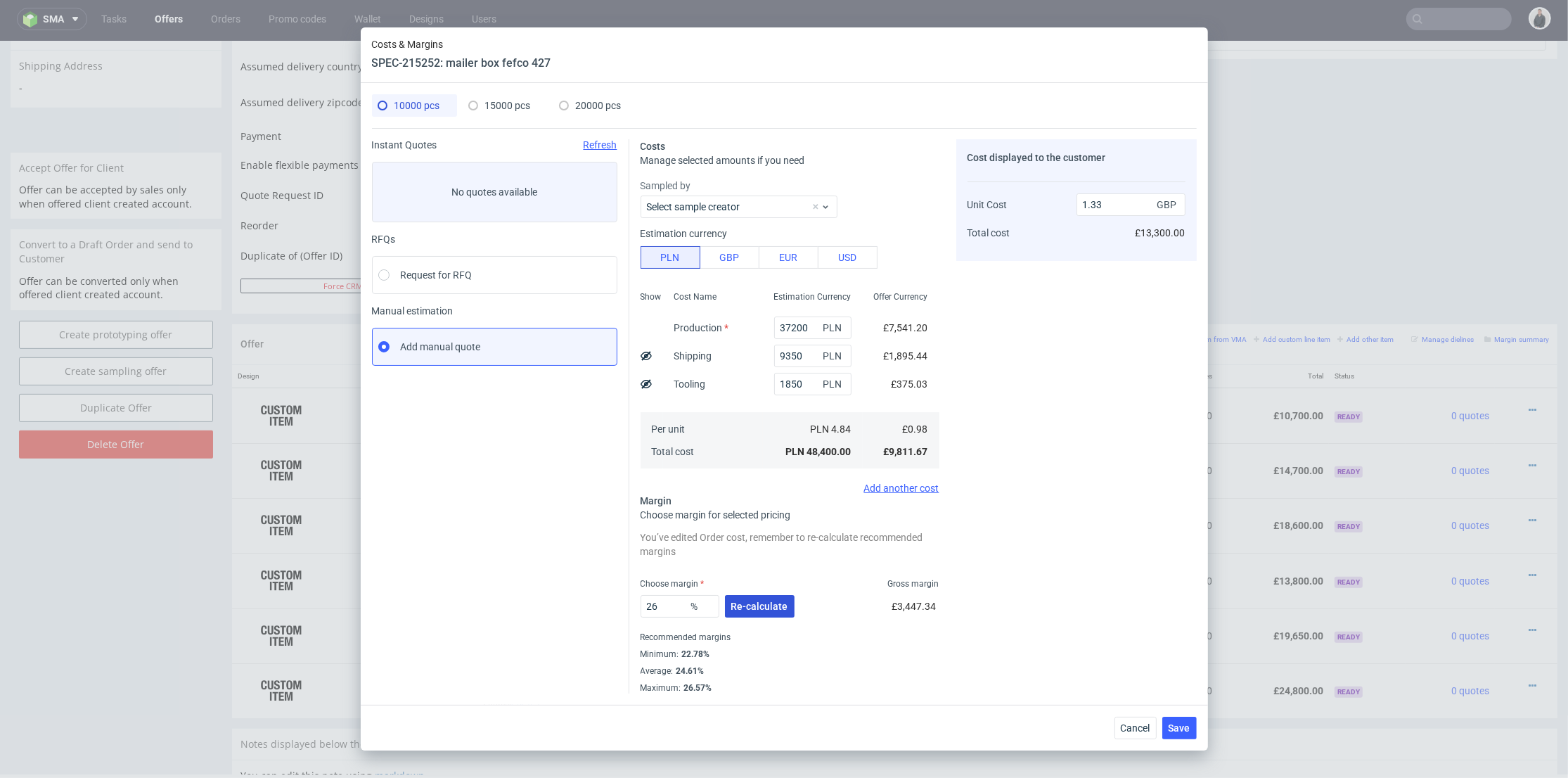
click at [758, 604] on span "Re-calculate" at bounding box center [759, 606] width 57 height 10
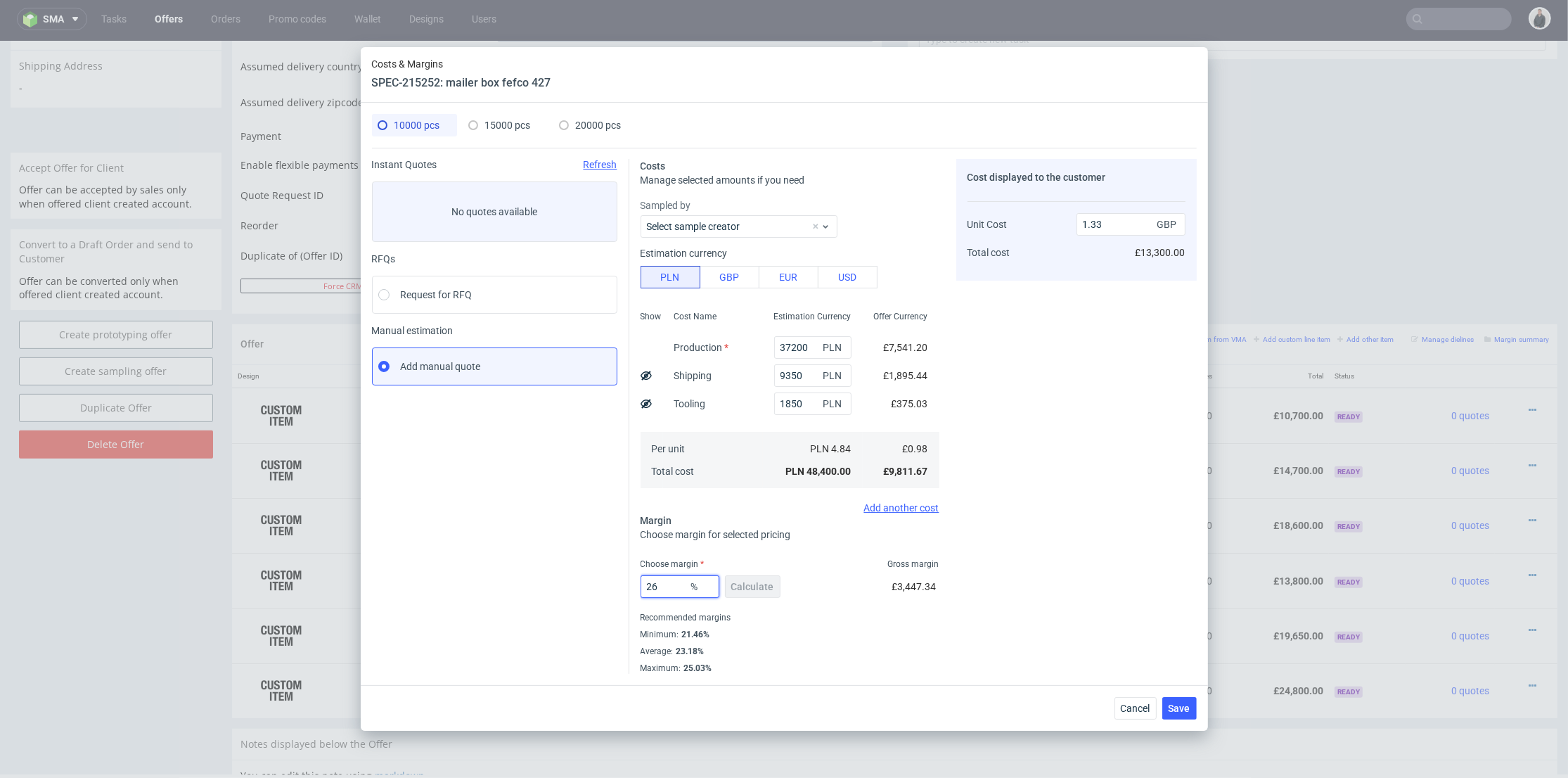
drag, startPoint x: 667, startPoint y: 585, endPoint x: 581, endPoint y: 582, distance: 86.1
click at [581, 582] on div "Instant Quotes Refresh No quotes available RFQs Request for RFQ Manual estimati…" at bounding box center [784, 410] width 825 height 526
type input "22"
click at [1068, 538] on div "Cost displayed to the customer Unit Cost Total cost 1.33 GBP £13,300.00" at bounding box center [1076, 417] width 241 height 515
type input "1.26"
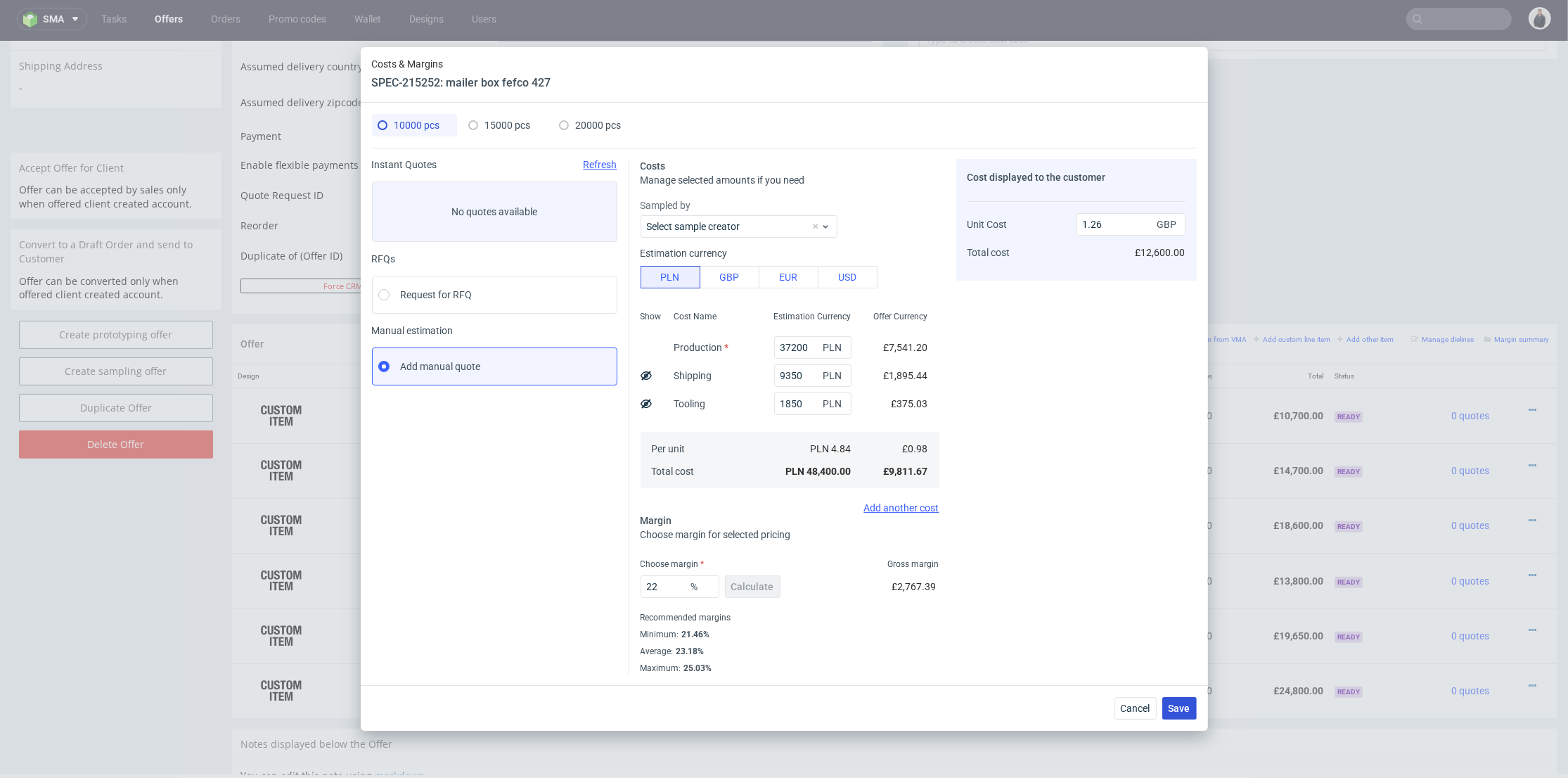
click at [1176, 715] on button "Save" at bounding box center [1179, 709] width 35 height 23
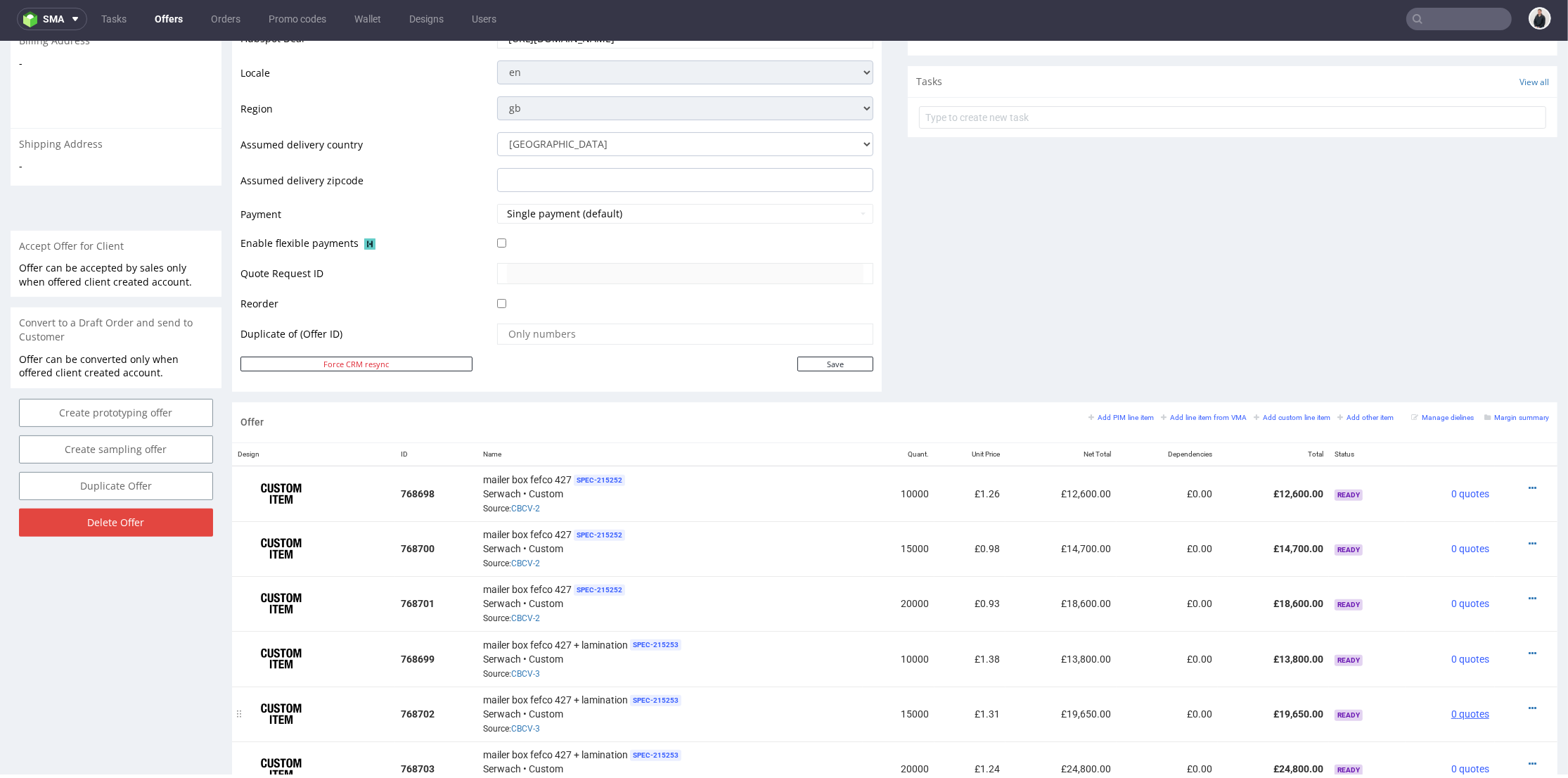
scroll to position [625, 0]
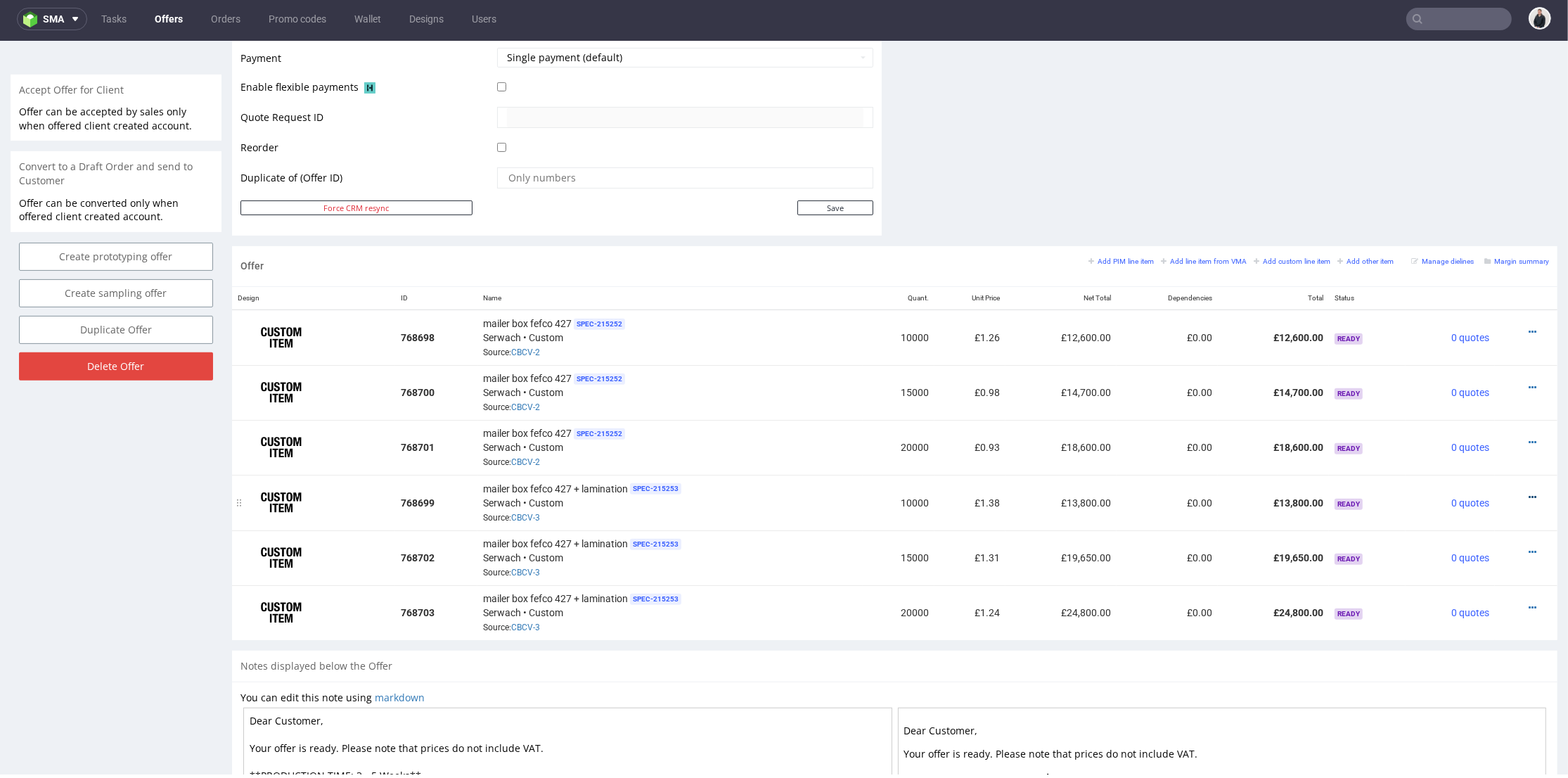
click at [1529, 493] on icon at bounding box center [1533, 498] width 8 height 10
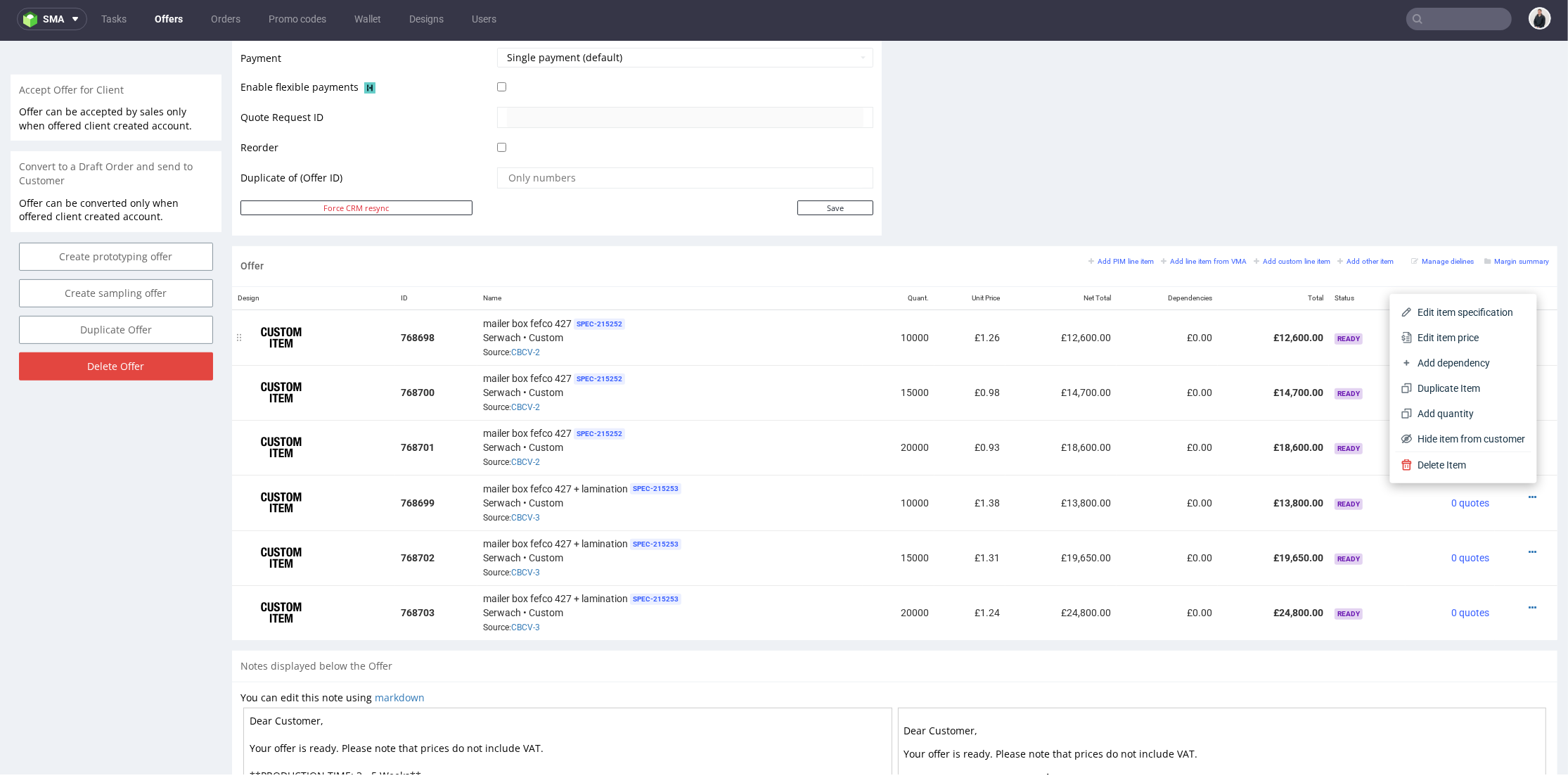
drag, startPoint x: 1457, startPoint y: 343, endPoint x: 1405, endPoint y: 345, distance: 52.0
click at [1456, 343] on span "Edit item price" at bounding box center [1469, 337] width 113 height 14
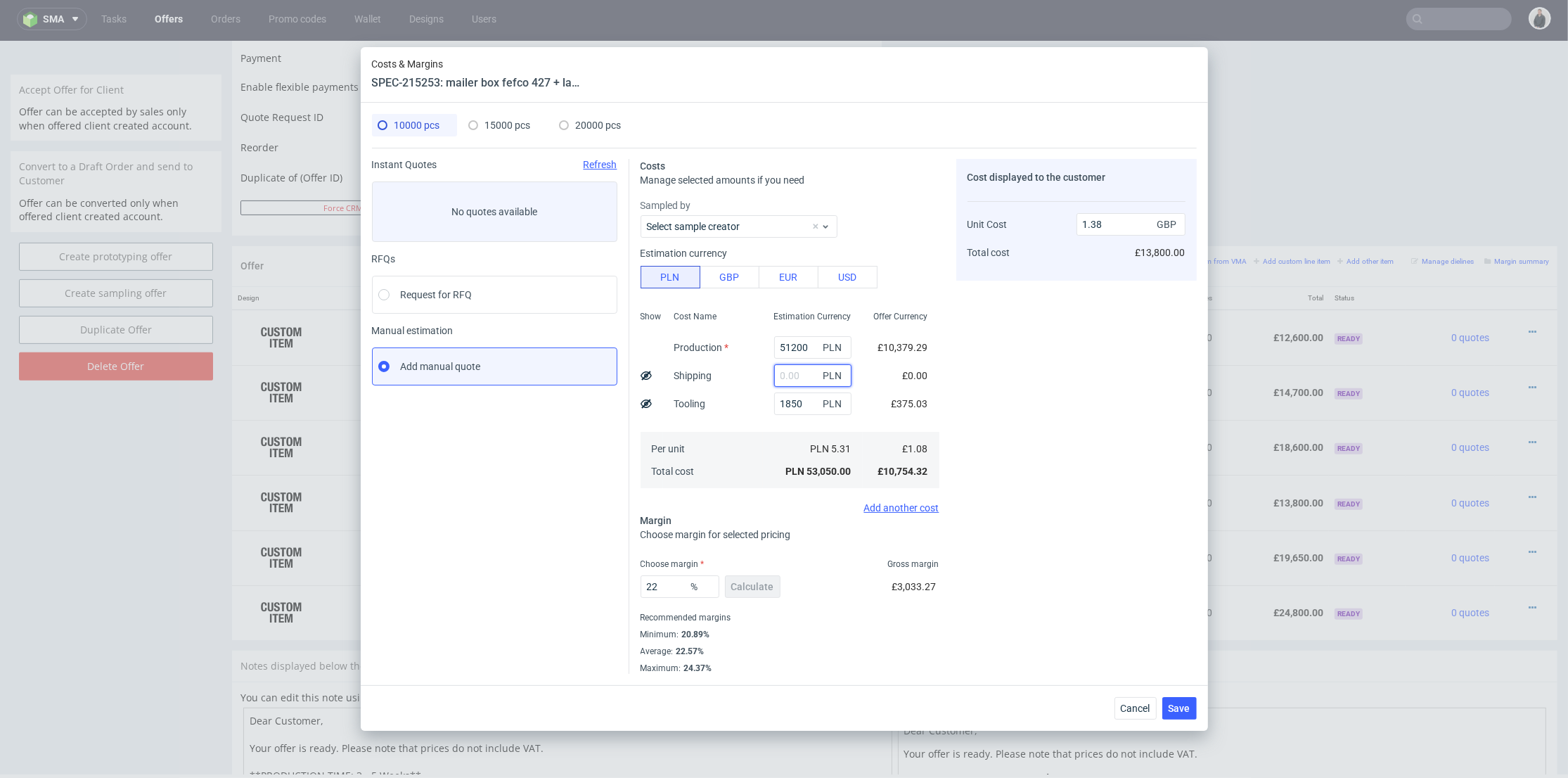
click at [792, 370] on input "text" at bounding box center [813, 376] width 78 height 23
type input "9350"
drag, startPoint x: 722, startPoint y: 429, endPoint x: 724, endPoint y: 513, distance: 84.0
click at [723, 429] on div "Cost Name Production Shipping Tooling Per unit Total cost" at bounding box center [713, 398] width 100 height 186
type input "1.62"
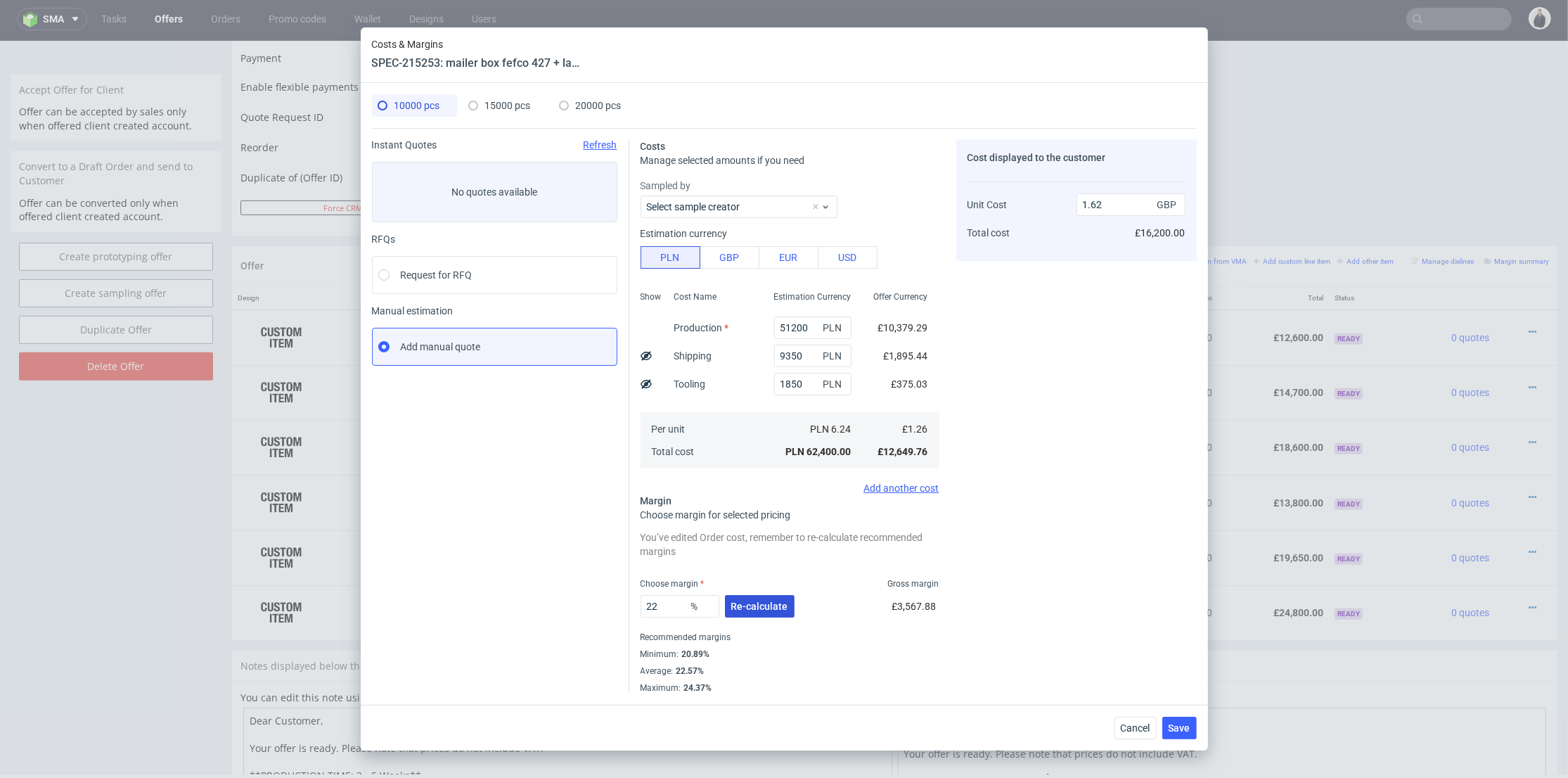
click at [747, 604] on span "Re-calculate" at bounding box center [759, 606] width 57 height 10
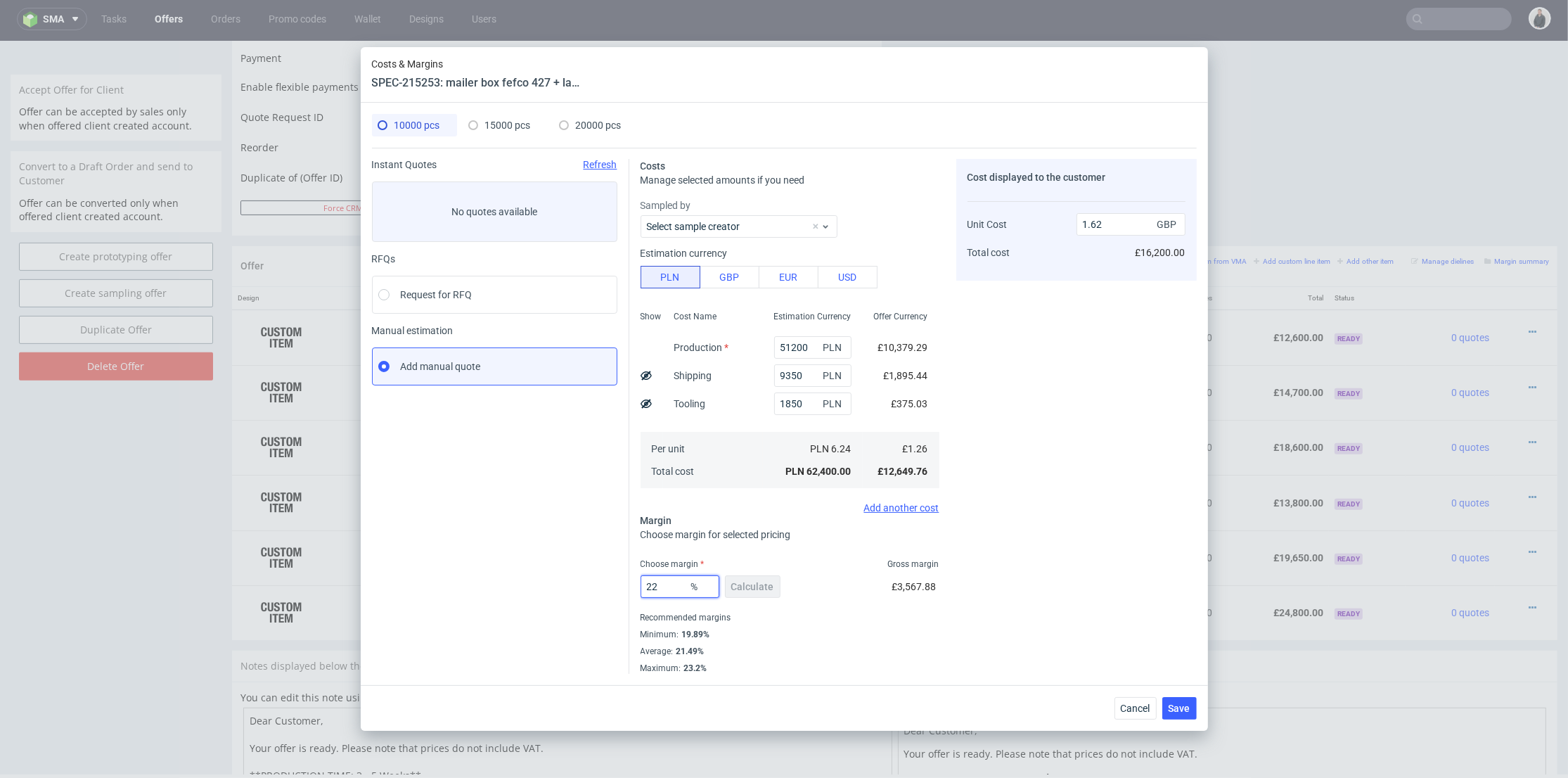
drag, startPoint x: 591, startPoint y: 578, endPoint x: 658, endPoint y: 568, distance: 67.7
click at [572, 576] on div "Instant Quotes Refresh No quotes available RFQs Request for RFQ Manual estimati…" at bounding box center [784, 410] width 825 height 526
click at [1034, 537] on div "Cost displayed to the customer Unit Cost Total cost 1.62 GBP £16,200.00" at bounding box center [1076, 417] width 241 height 515
drag, startPoint x: 660, startPoint y: 581, endPoint x: 608, endPoint y: 578, distance: 52.1
click at [608, 578] on div "Instant Quotes Refresh No quotes available RFQs Request for RFQ Manual estimati…" at bounding box center [784, 410] width 825 height 526
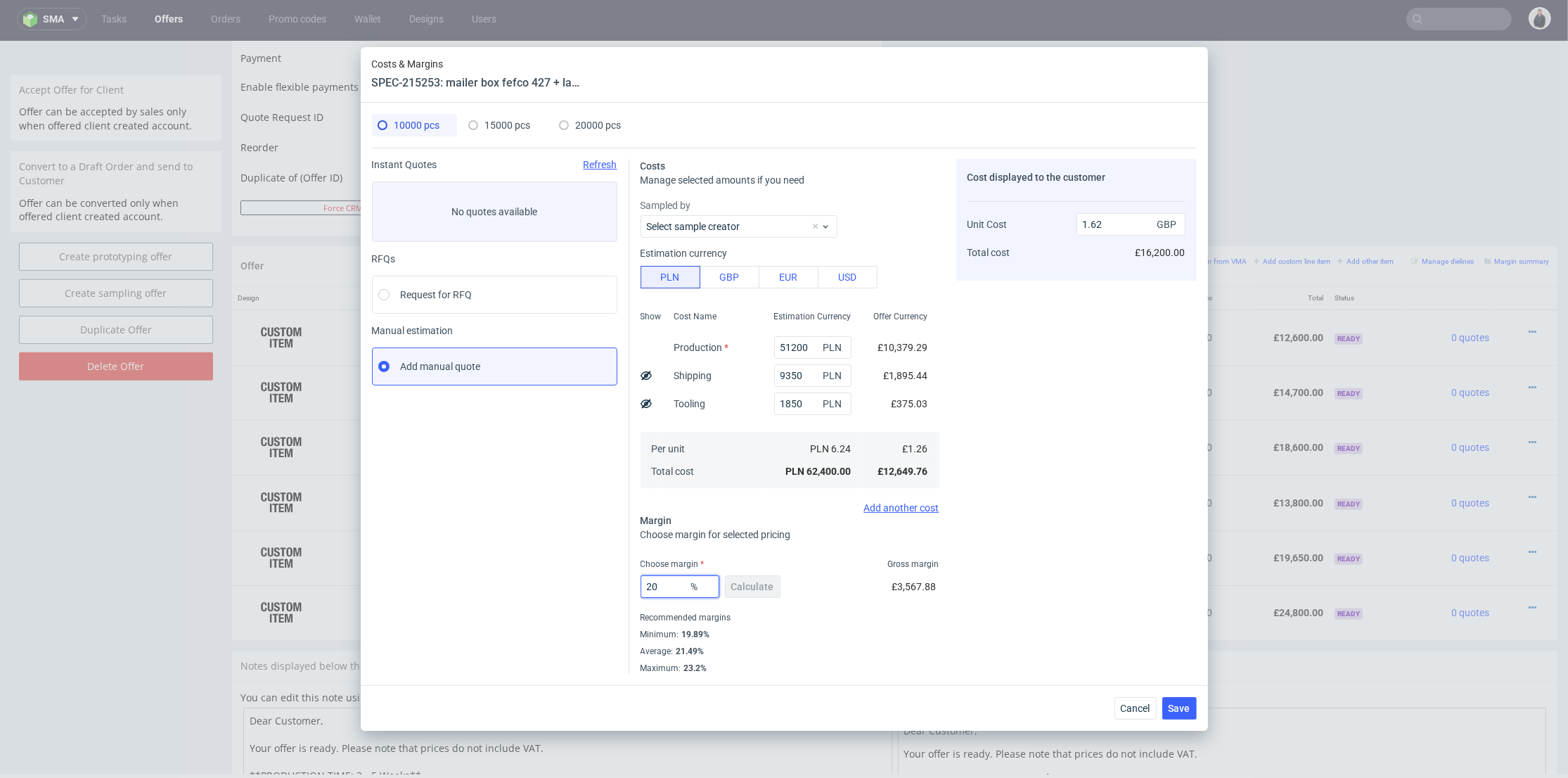
type input "20"
click at [1085, 522] on div "Cost displayed to the customer Unit Cost Total cost 1.62 GBP £16,200.00" at bounding box center [1076, 417] width 241 height 515
type input "1.58"
click at [1185, 704] on span "Save" at bounding box center [1179, 709] width 22 height 10
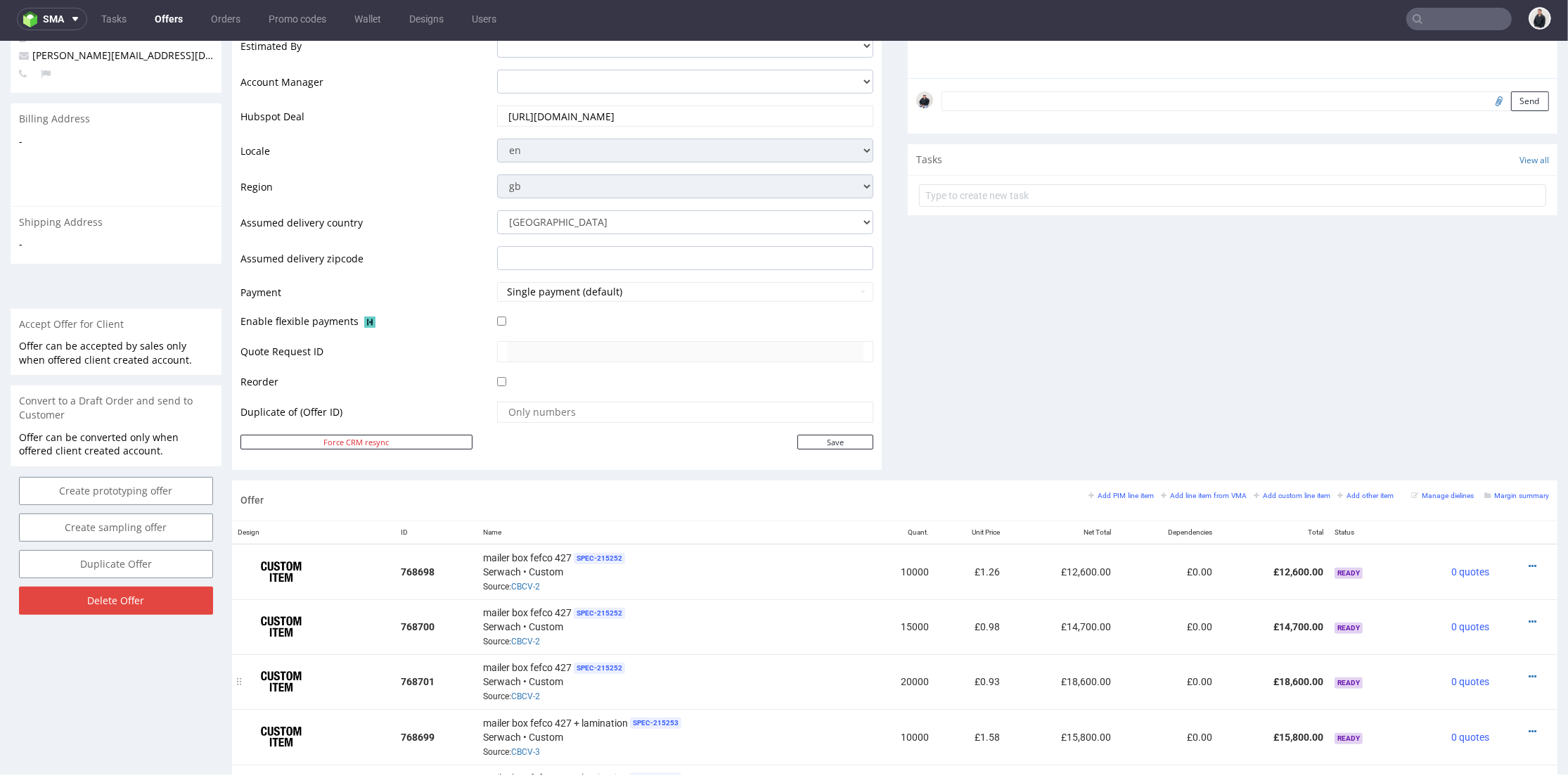
scroll to position [546, 0]
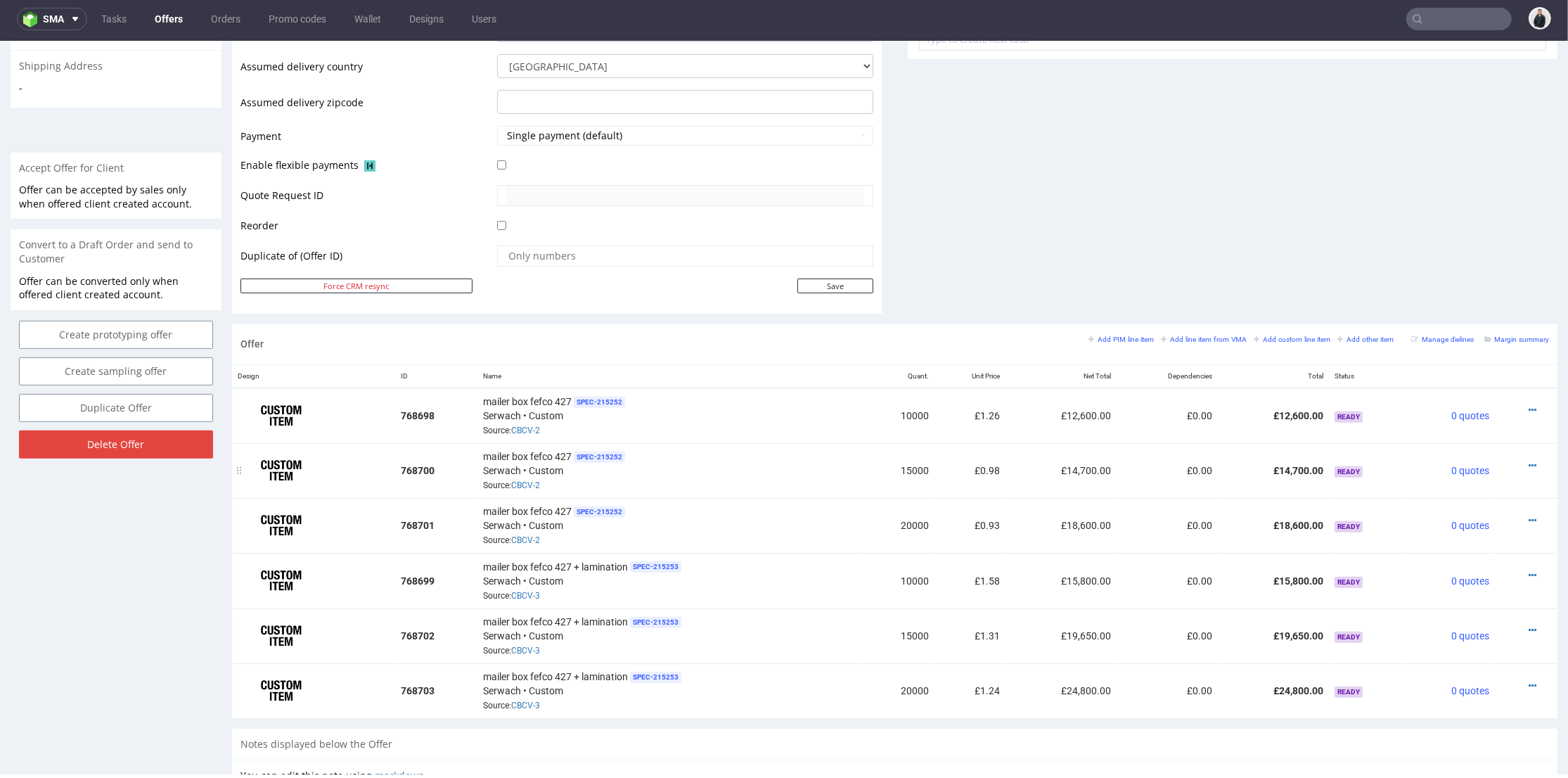
drag, startPoint x: 1512, startPoint y: 462, endPoint x: 1508, endPoint y: 455, distance: 8.1
click at [1529, 461] on icon at bounding box center [1533, 466] width 8 height 10
click at [1450, 307] on span "Edit item price" at bounding box center [1469, 309] width 113 height 14
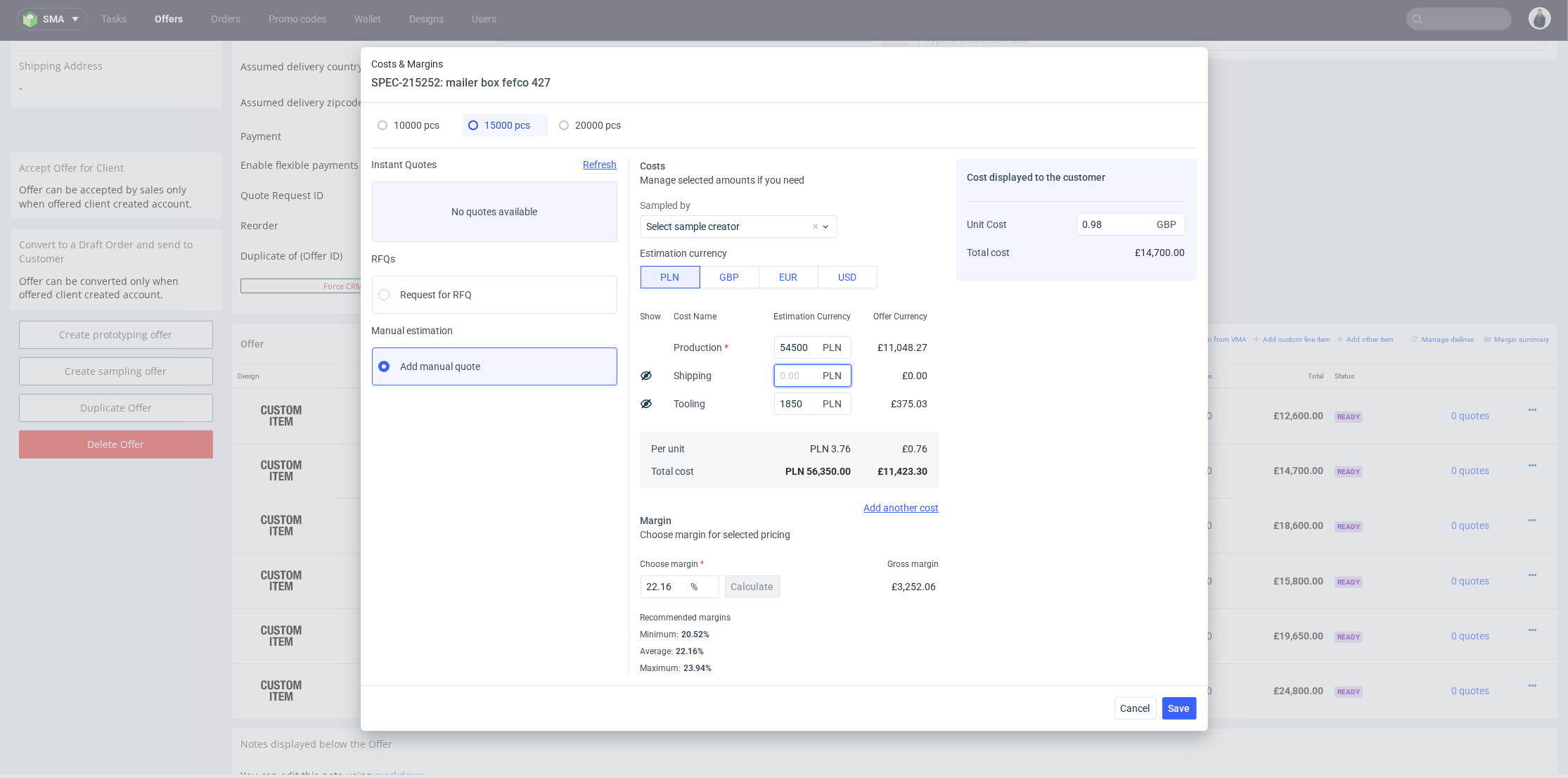
click at [806, 373] on input "text" at bounding box center [813, 376] width 78 height 23
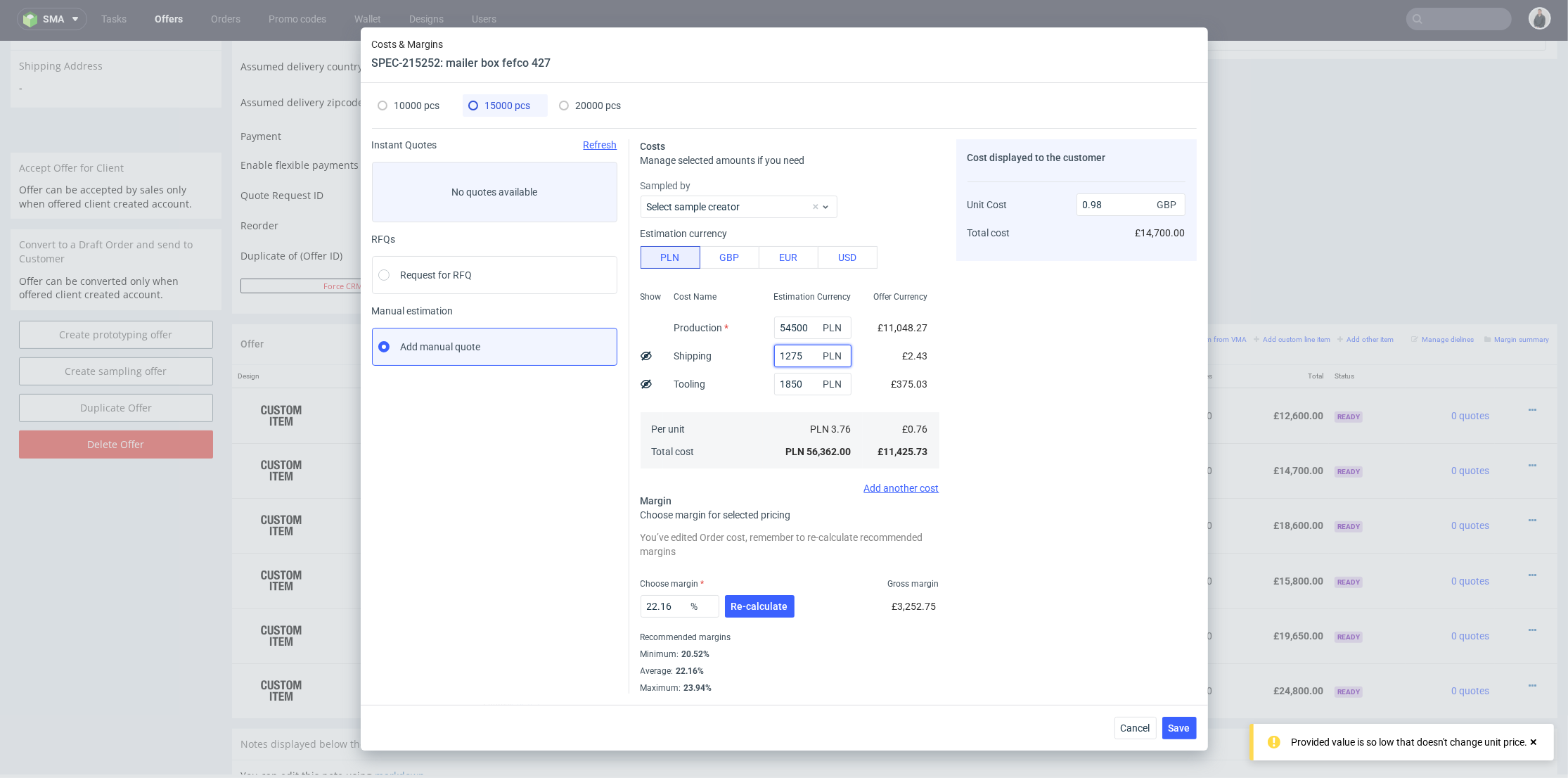
type input "12750"
type input "1.2"
type input "12750"
click at [749, 597] on button "Re-calculate" at bounding box center [760, 606] width 70 height 23
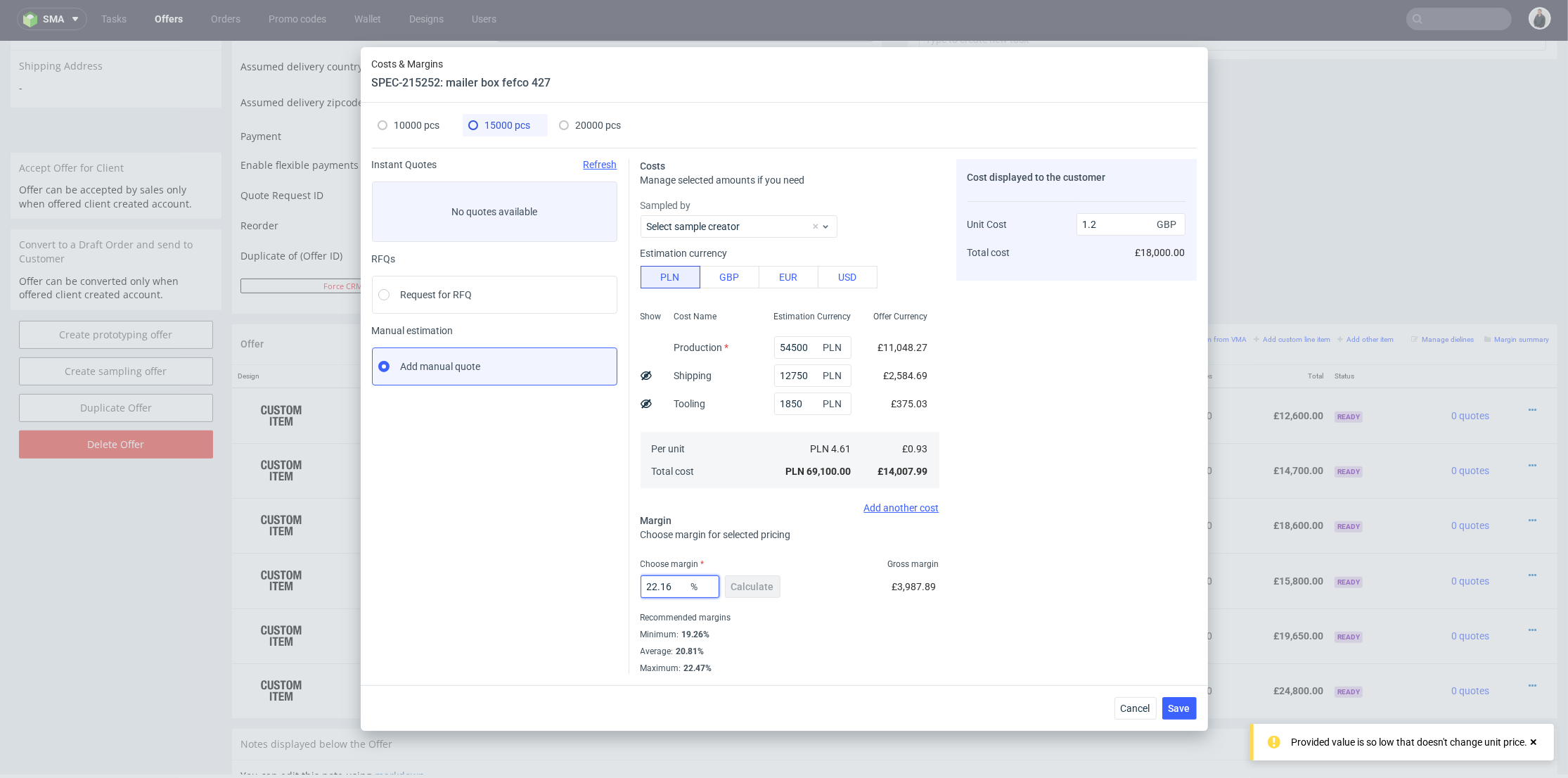
drag, startPoint x: 618, startPoint y: 581, endPoint x: 610, endPoint y: 578, distance: 8.5
click at [595, 579] on div "Instant Quotes Refresh No quotes available RFQs Request for RFQ Manual estimati…" at bounding box center [784, 410] width 825 height 526
type input "20"
click at [1094, 539] on div "Cost displayed to the customer Unit Cost Total cost 1.2 GBP £18,000.00" at bounding box center [1076, 417] width 241 height 515
type input "1.17"
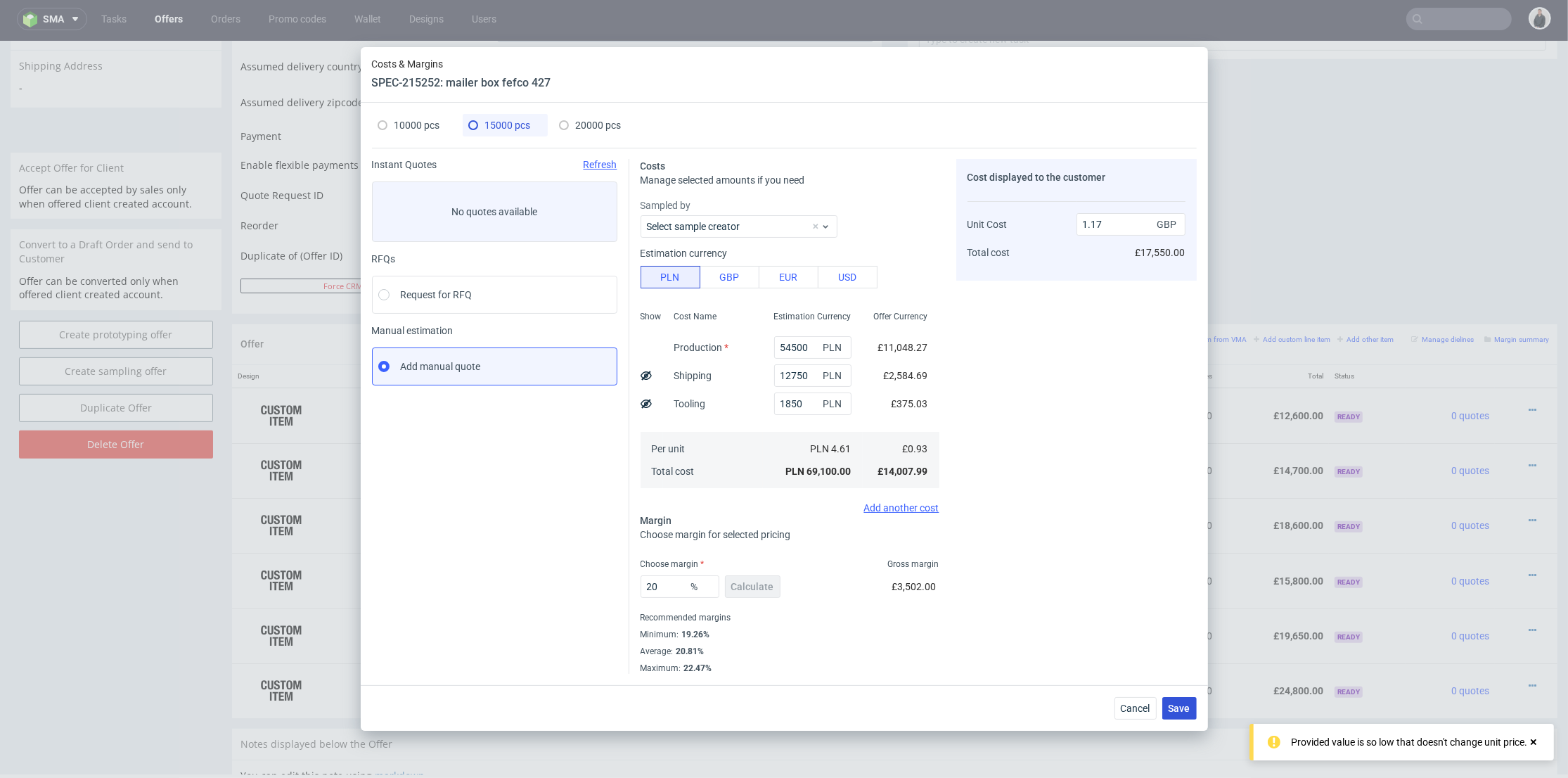
click at [1183, 714] on button "Save" at bounding box center [1179, 709] width 35 height 23
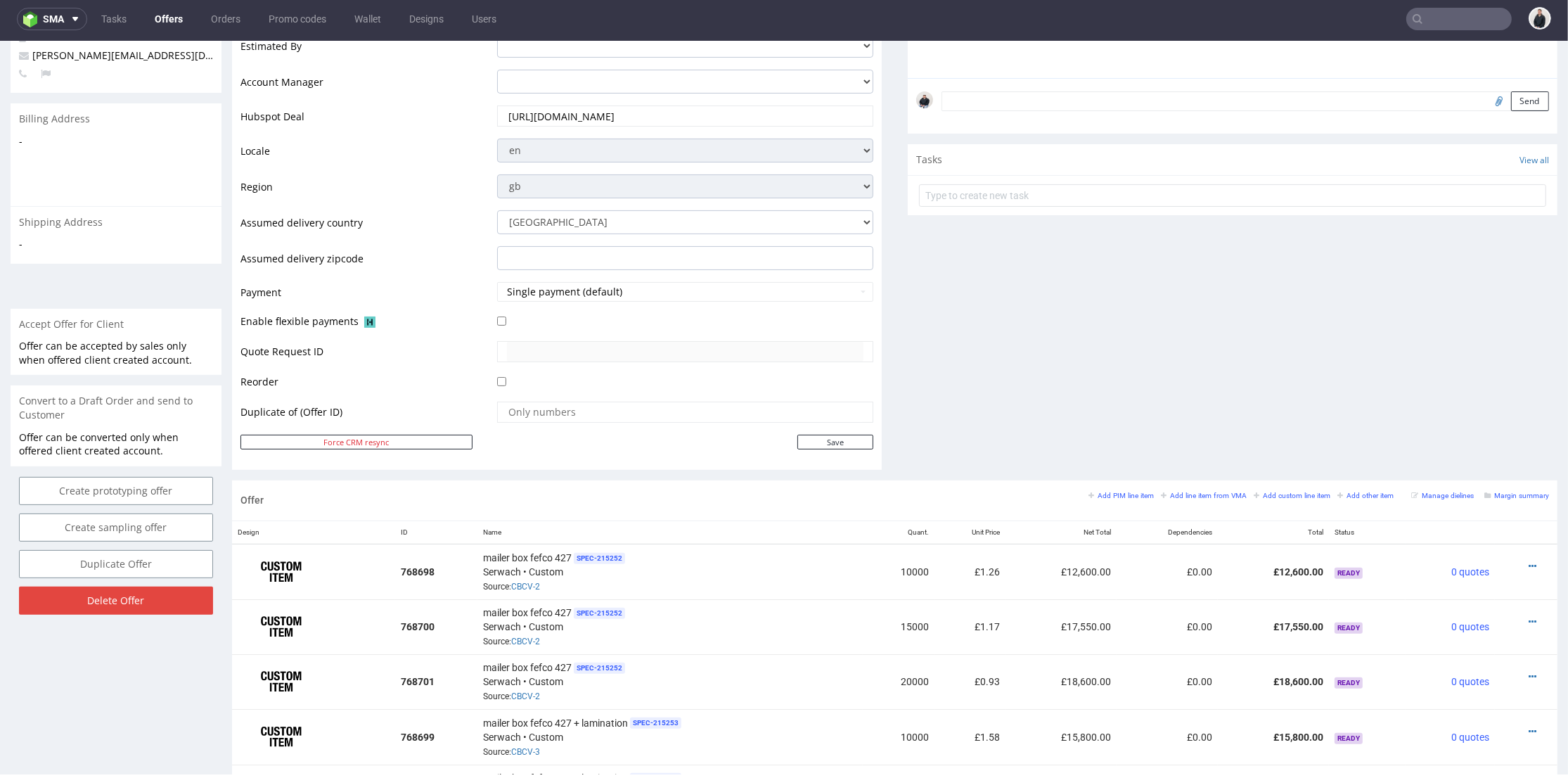
scroll to position [625, 0]
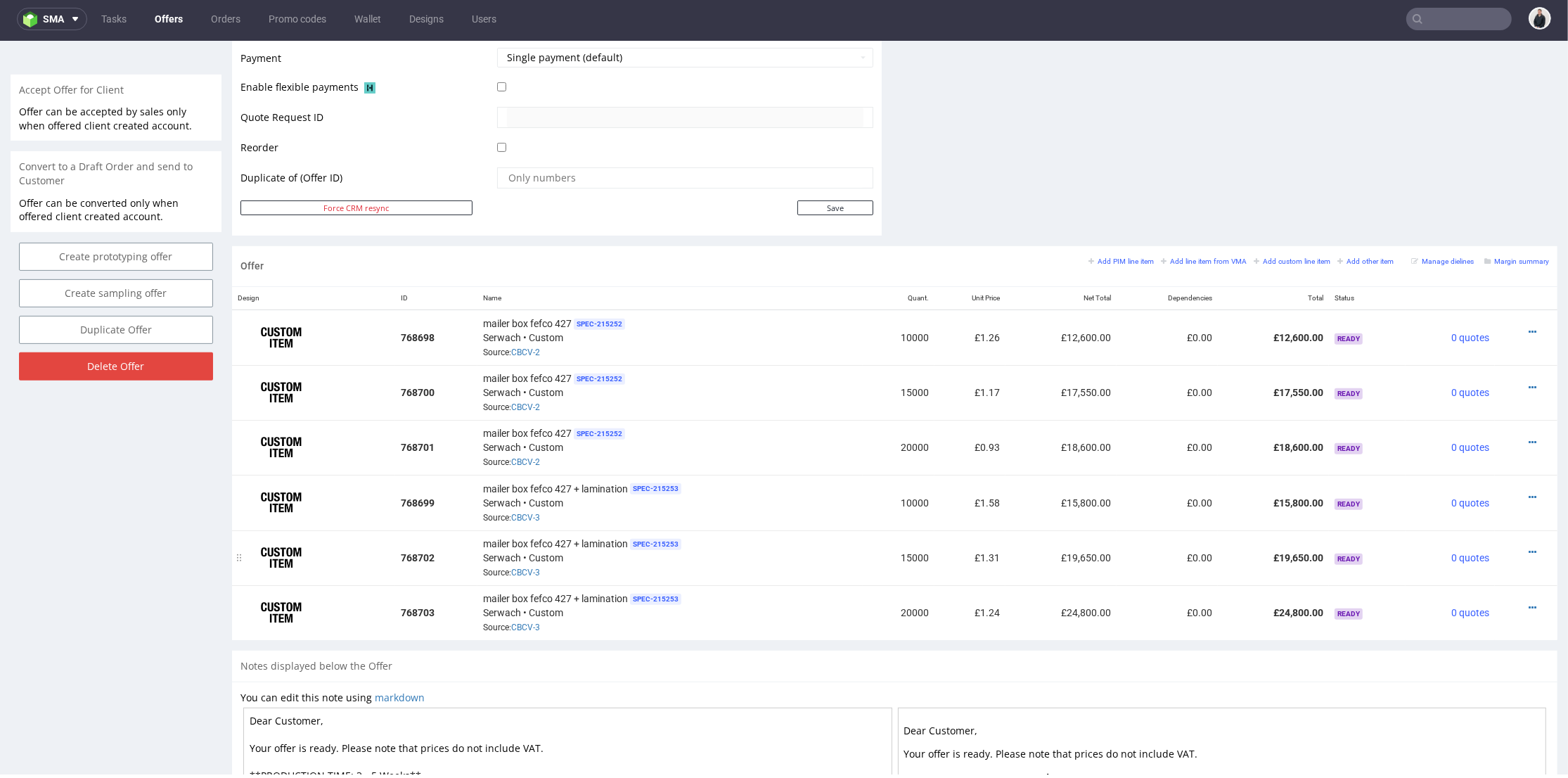
click at [1516, 546] on div at bounding box center [1522, 552] width 43 height 14
drag, startPoint x: 1510, startPoint y: 546, endPoint x: 1502, endPoint y: 538, distance: 11.3
click at [1529, 547] on icon at bounding box center [1533, 552] width 8 height 10
click at [1439, 384] on span "Edit item price" at bounding box center [1469, 391] width 113 height 14
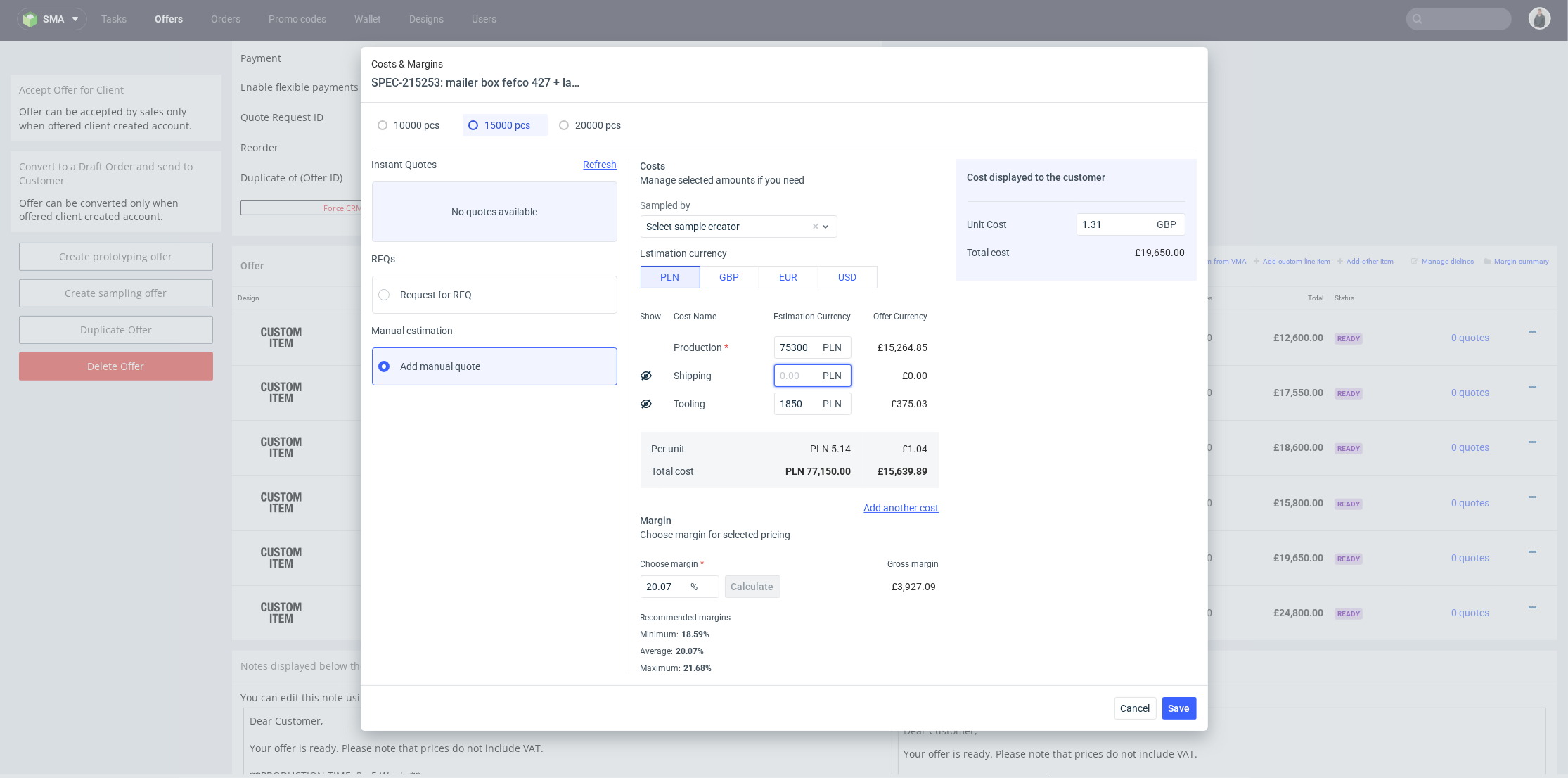
click at [780, 369] on input "text" at bounding box center [813, 376] width 78 height 23
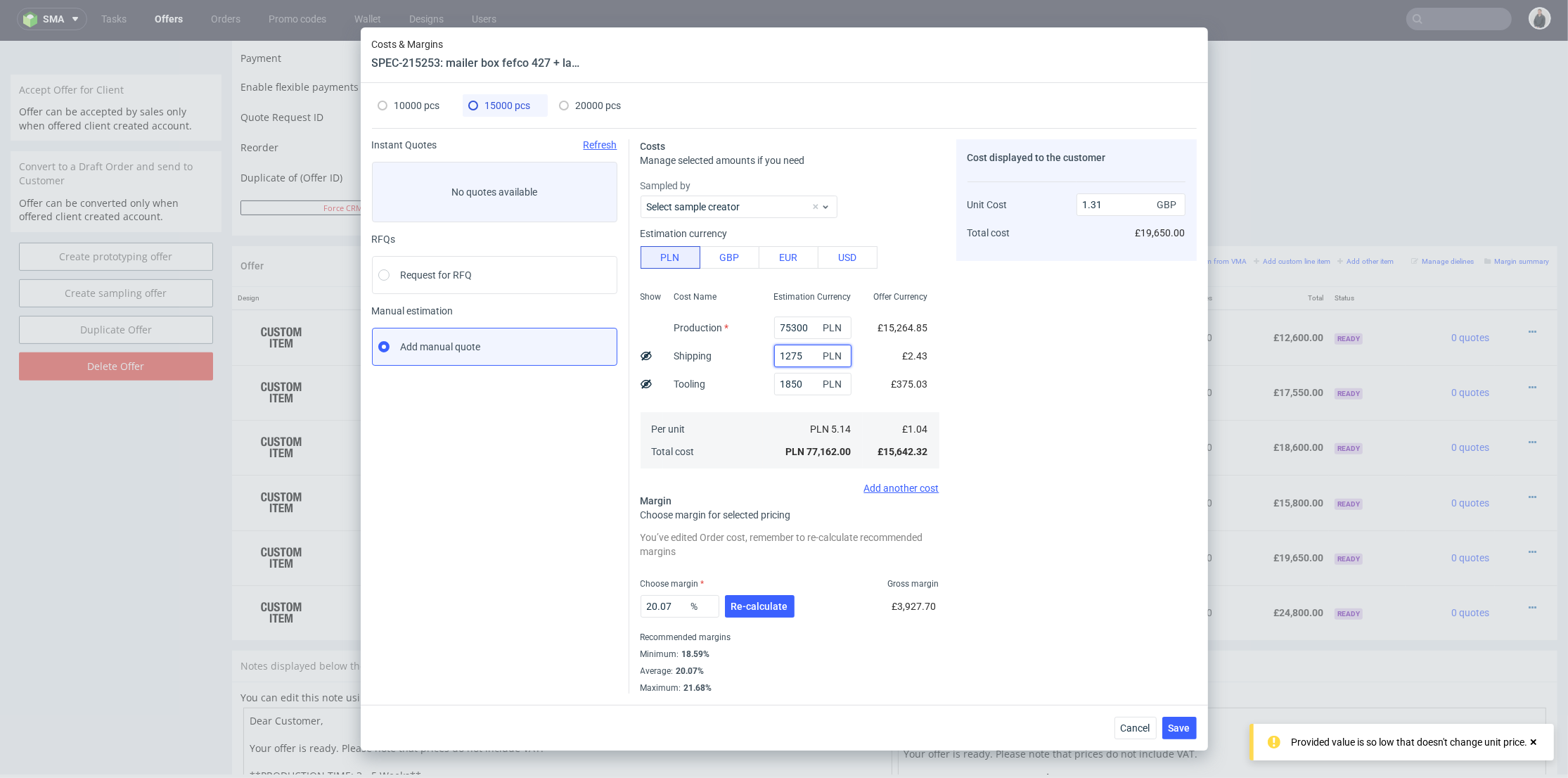
type input "12750"
type input "1.52"
type input "12750"
drag, startPoint x: 756, startPoint y: 611, endPoint x: 690, endPoint y: 596, distance: 67.7
click at [756, 611] on span "Re-calculate" at bounding box center [759, 606] width 57 height 10
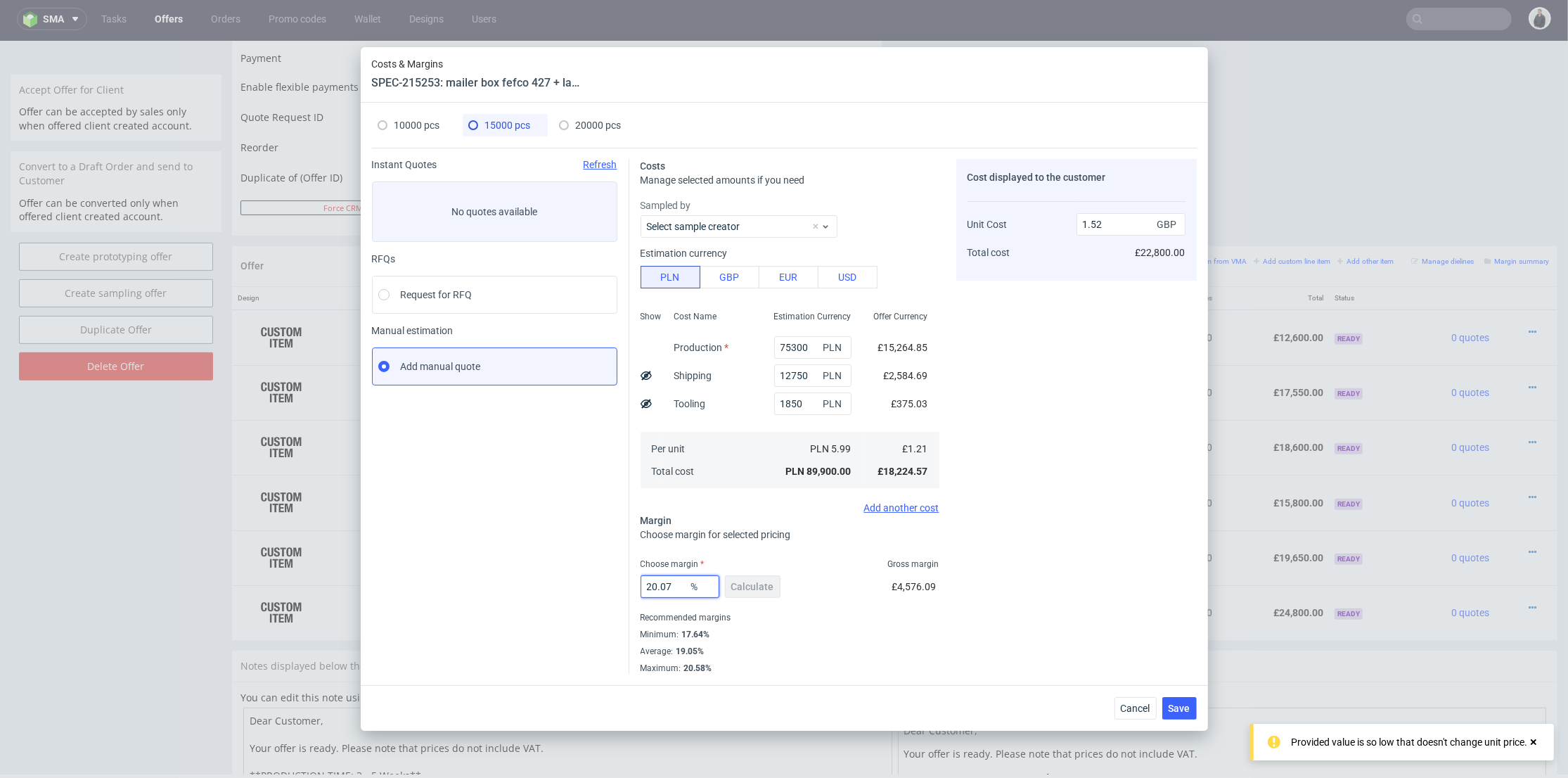
drag, startPoint x: 582, startPoint y: 575, endPoint x: 670, endPoint y: 563, distance: 88.8
click at [564, 573] on div "Instant Quotes Refresh No quotes available RFQs Request for RFQ Manual estimati…" at bounding box center [784, 410] width 825 height 526
type input "18"
click at [1061, 548] on div "Cost displayed to the customer Unit Cost Total cost 1.52 GBP £22,800.00" at bounding box center [1076, 417] width 241 height 515
type input "1.48"
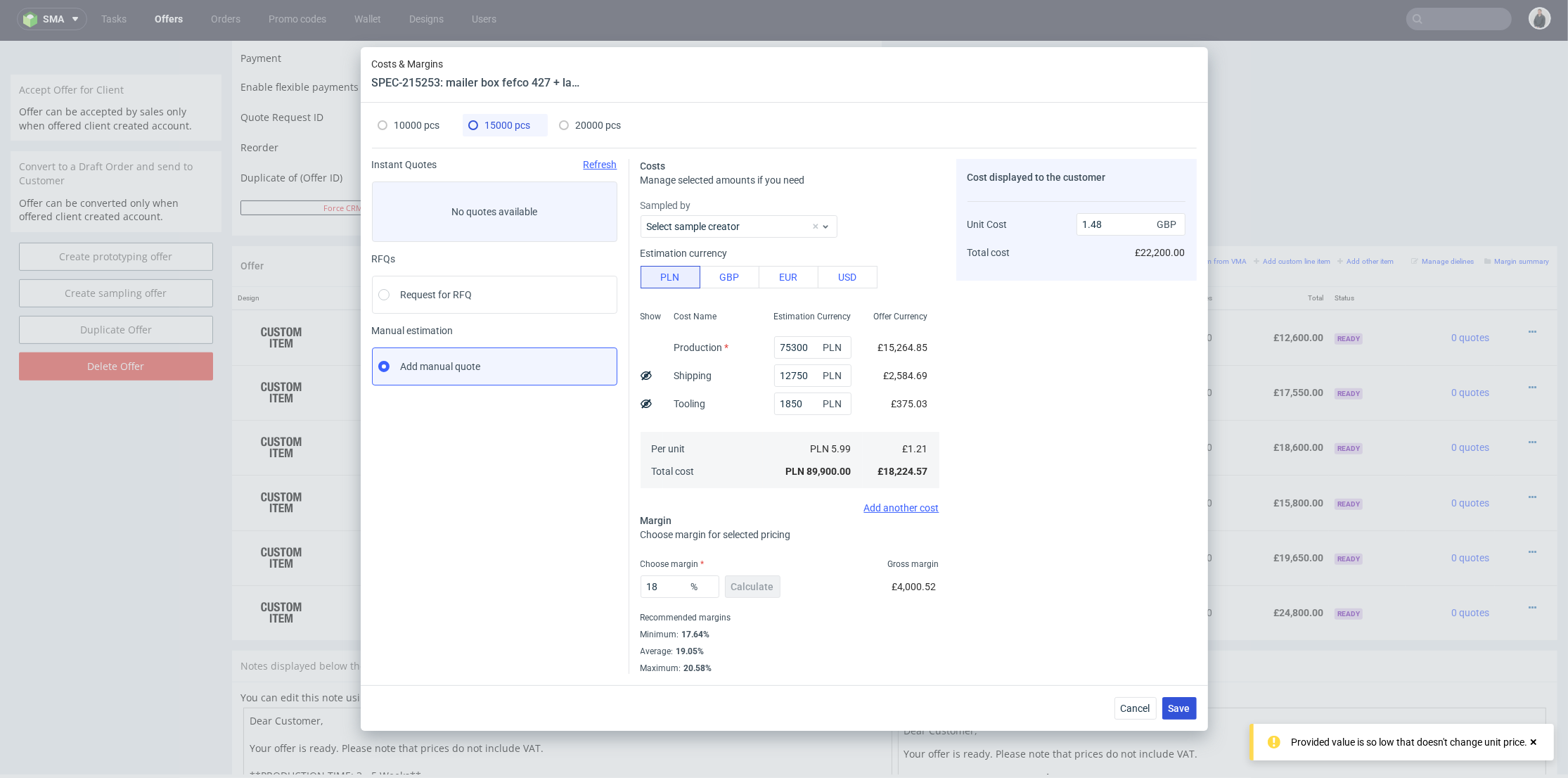
click at [1186, 707] on span "Save" at bounding box center [1179, 709] width 22 height 10
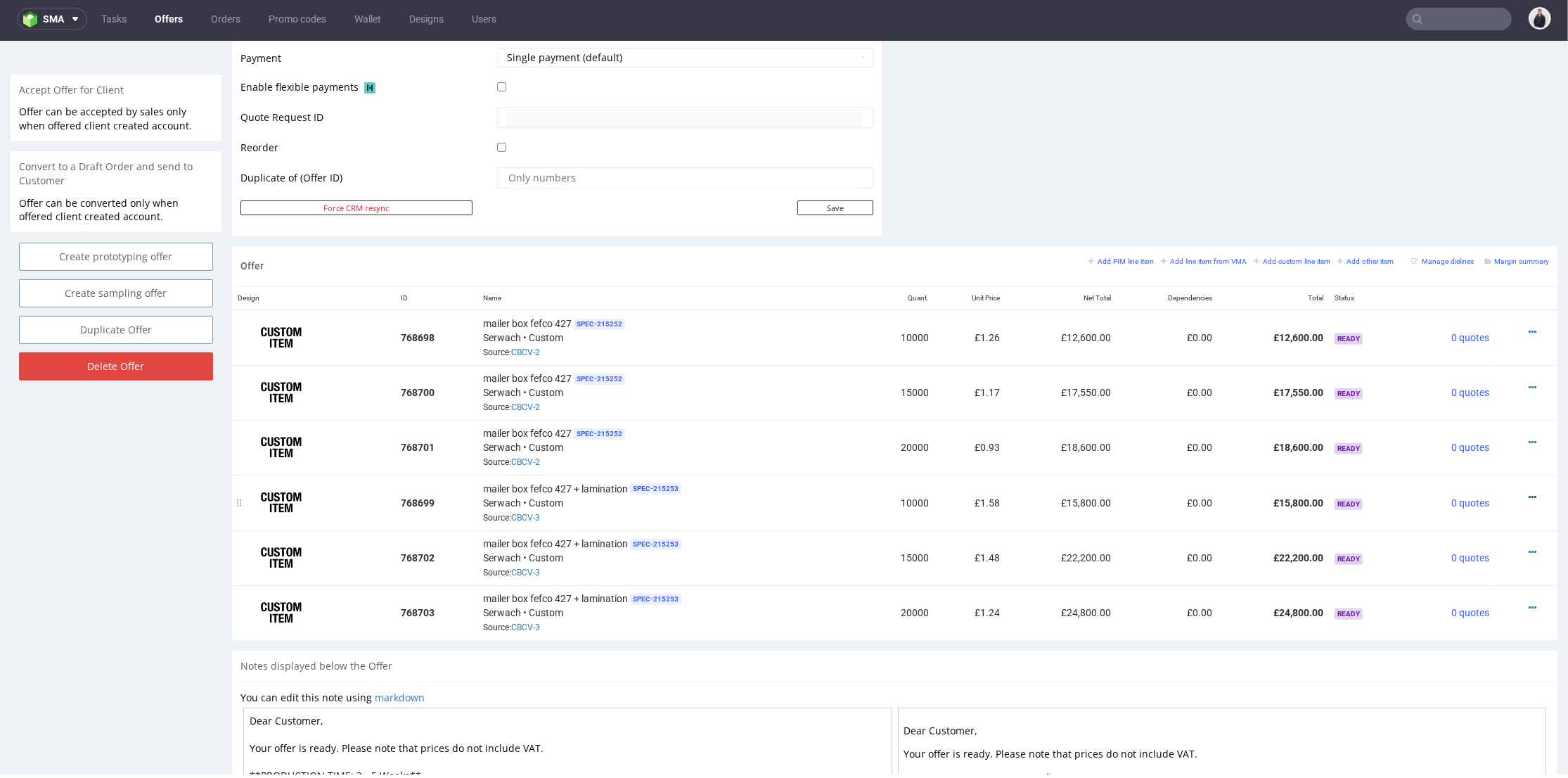
click at [1529, 493] on icon at bounding box center [1533, 498] width 8 height 10
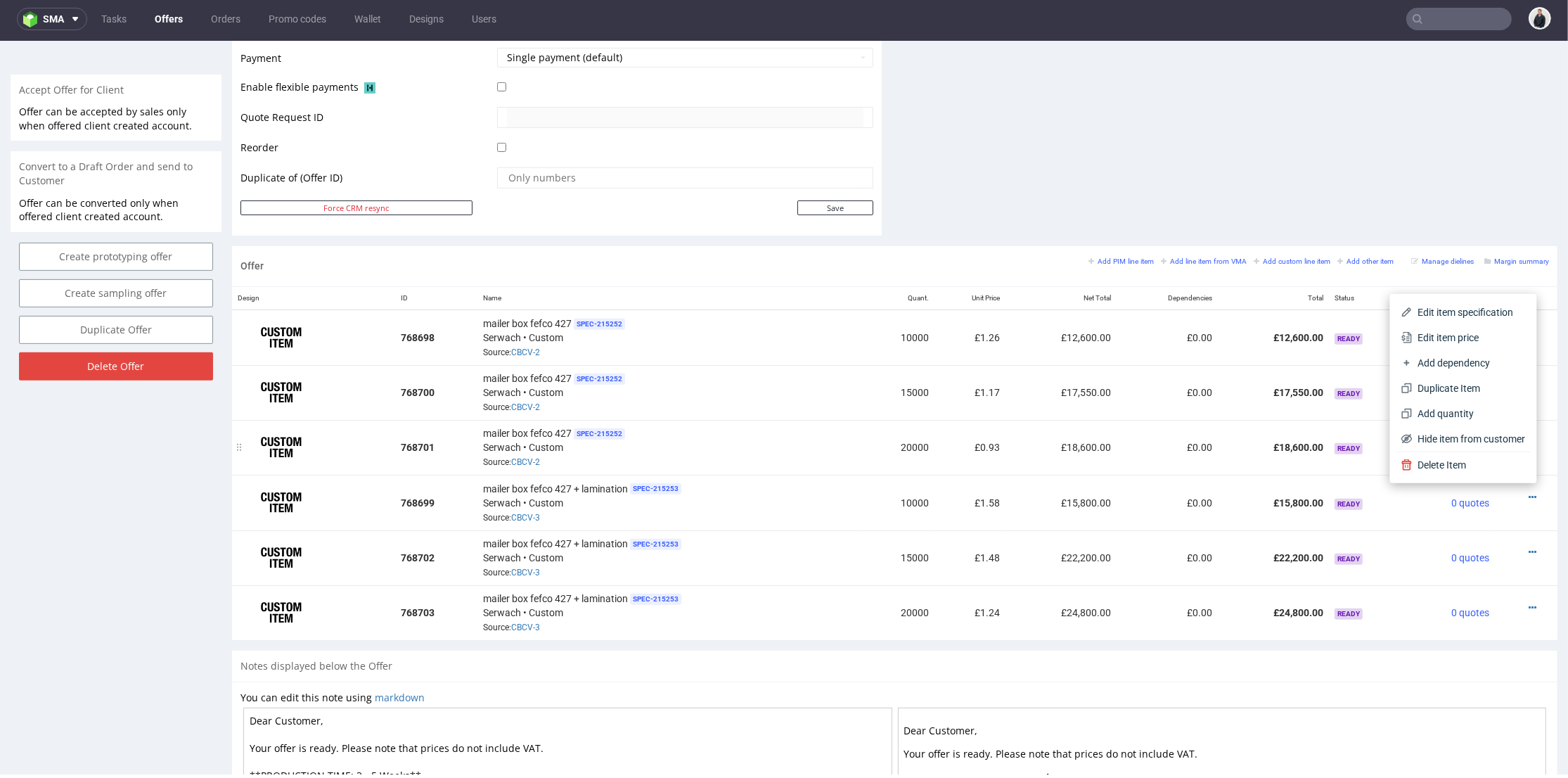
click at [1239, 429] on td "£18,600.00" at bounding box center [1273, 448] width 111 height 55
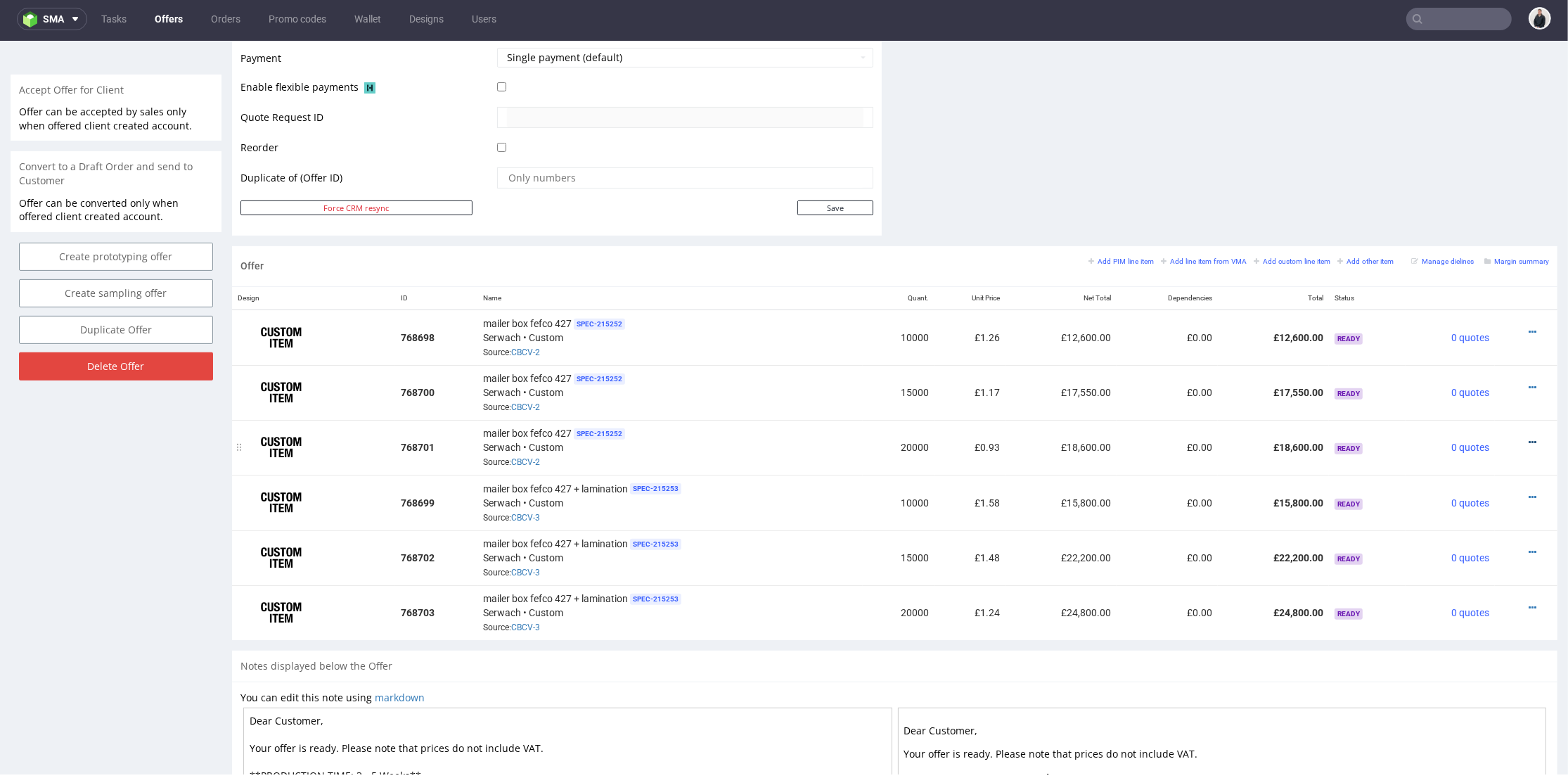
click at [1506, 436] on div at bounding box center [1522, 443] width 43 height 14
click at [1529, 438] on icon at bounding box center [1533, 443] width 8 height 10
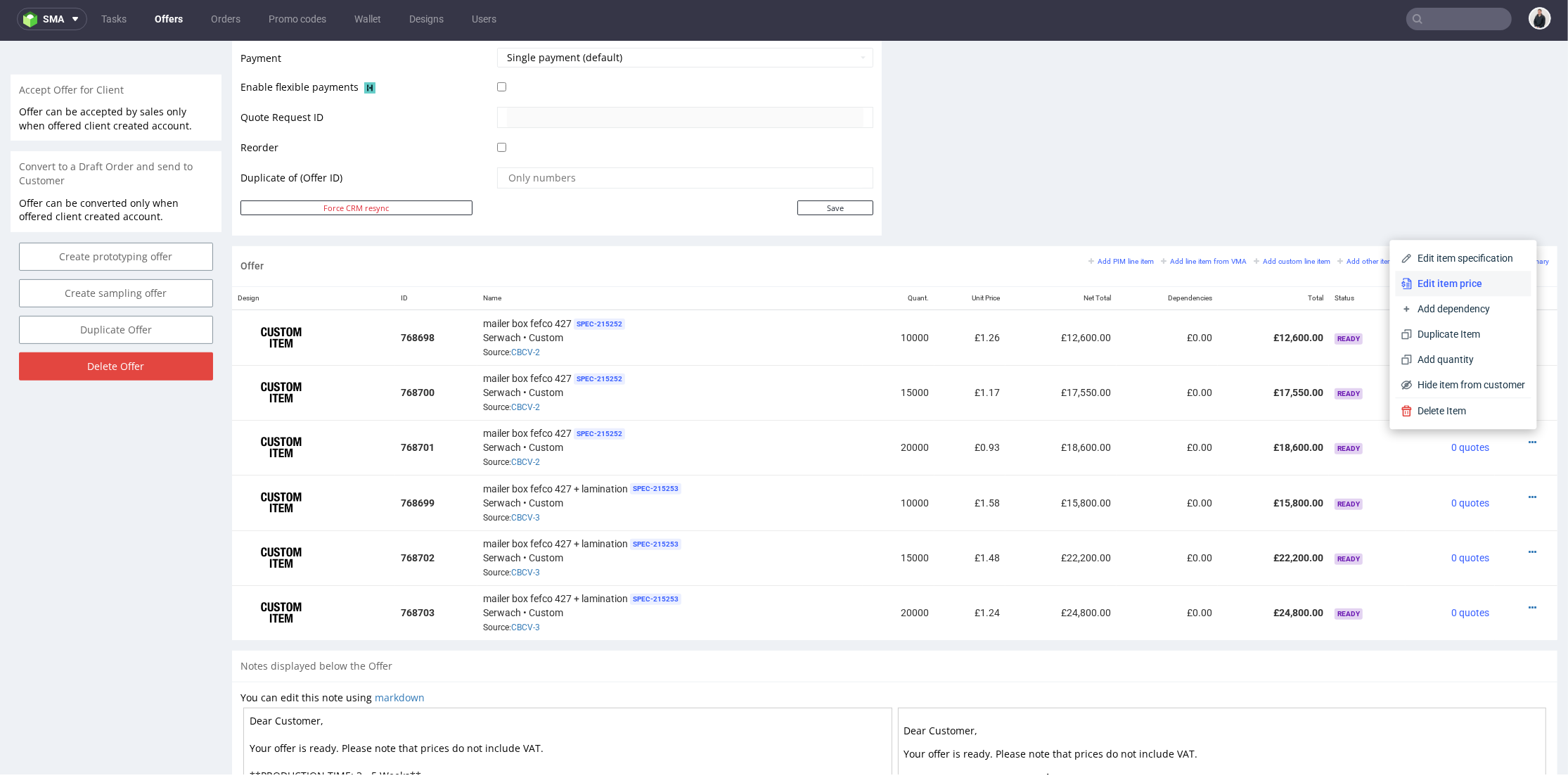
click at [1452, 289] on span "Edit item price" at bounding box center [1469, 284] width 113 height 14
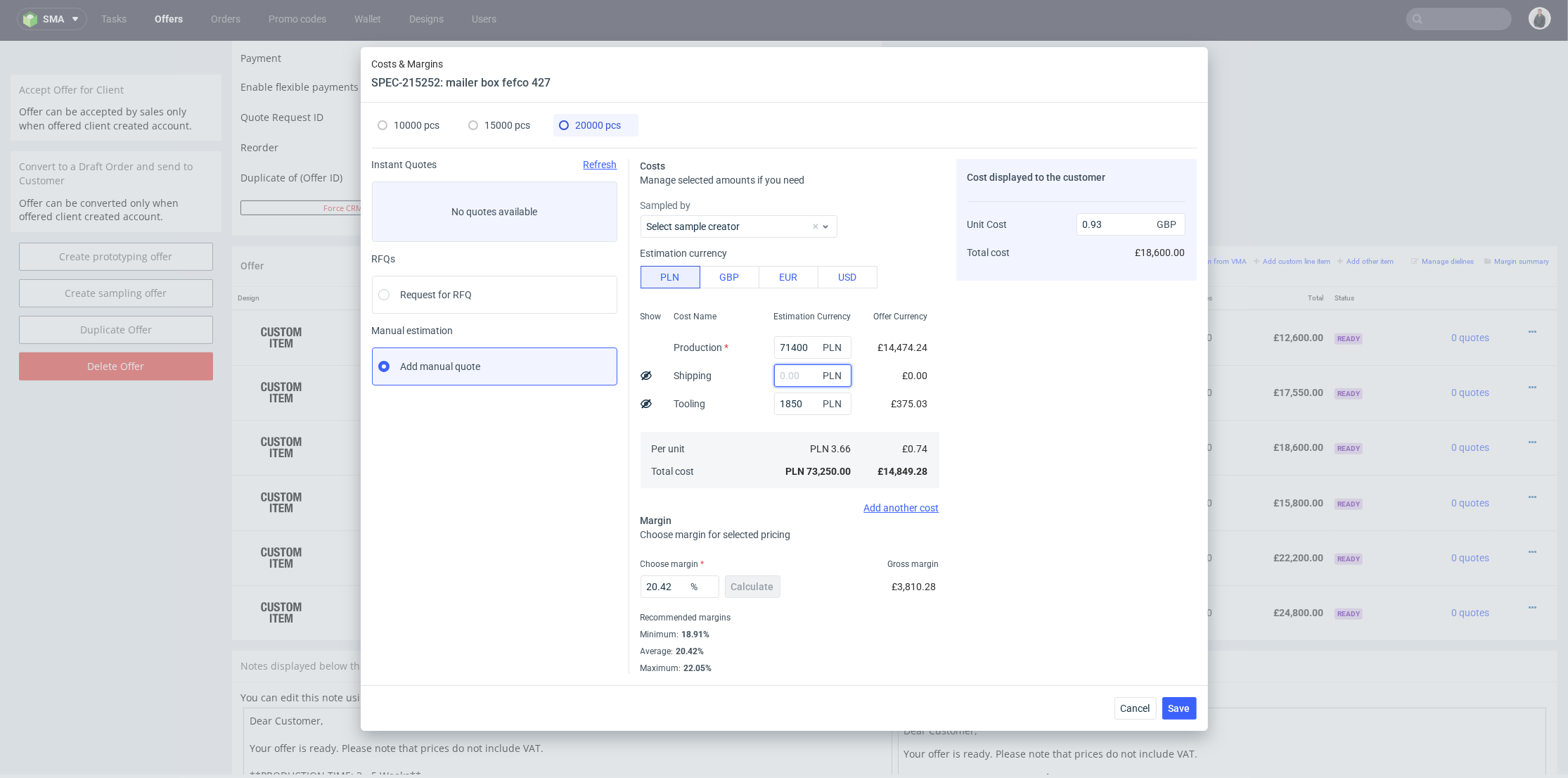
click at [775, 371] on input "text" at bounding box center [813, 376] width 78 height 23
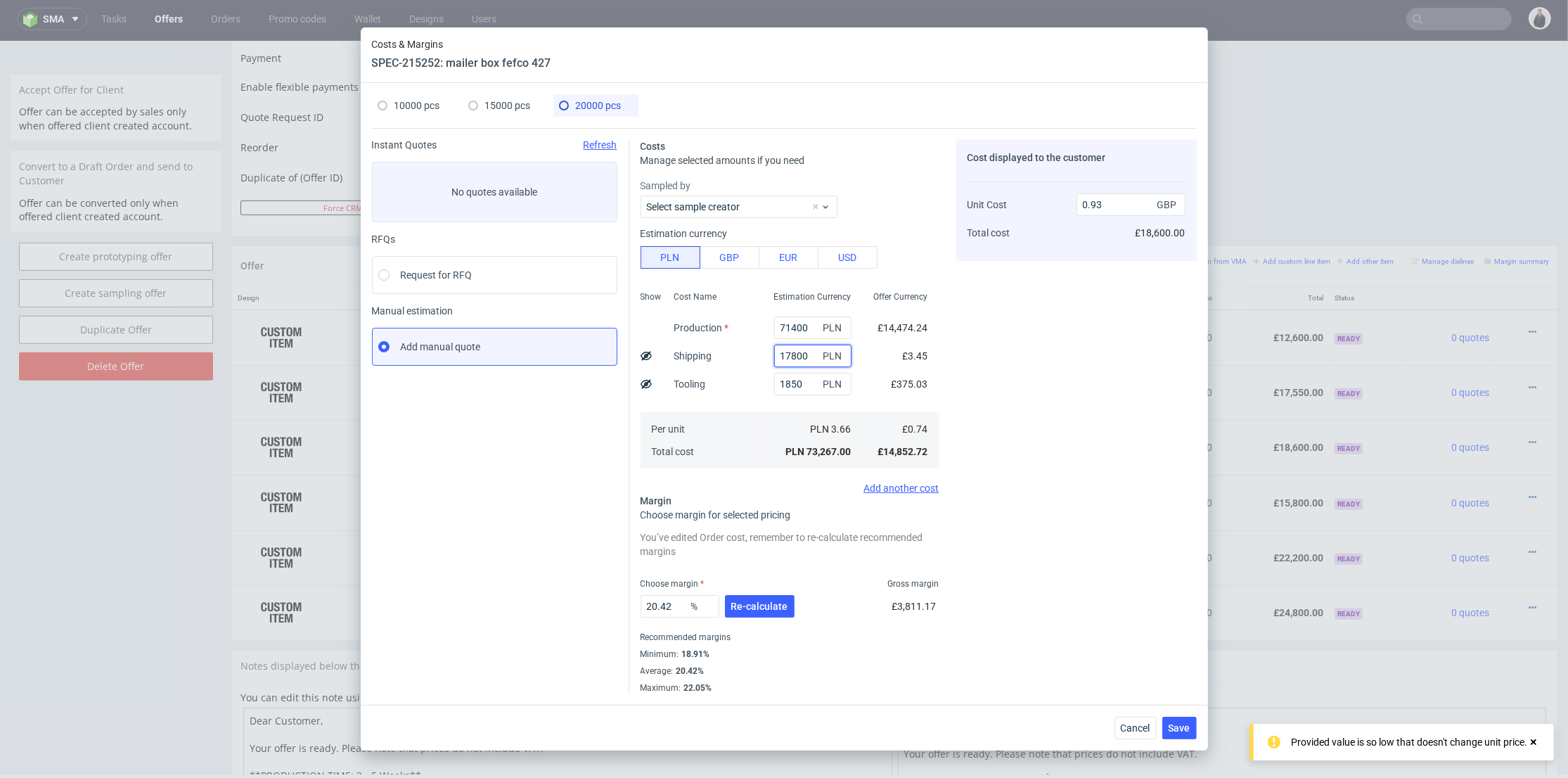
type input "17800"
click at [755, 623] on div "20.42 % Re-calculate" at bounding box center [719, 609] width 157 height 40
type input "1.16"
click at [758, 611] on span "Re-calculate" at bounding box center [759, 606] width 57 height 10
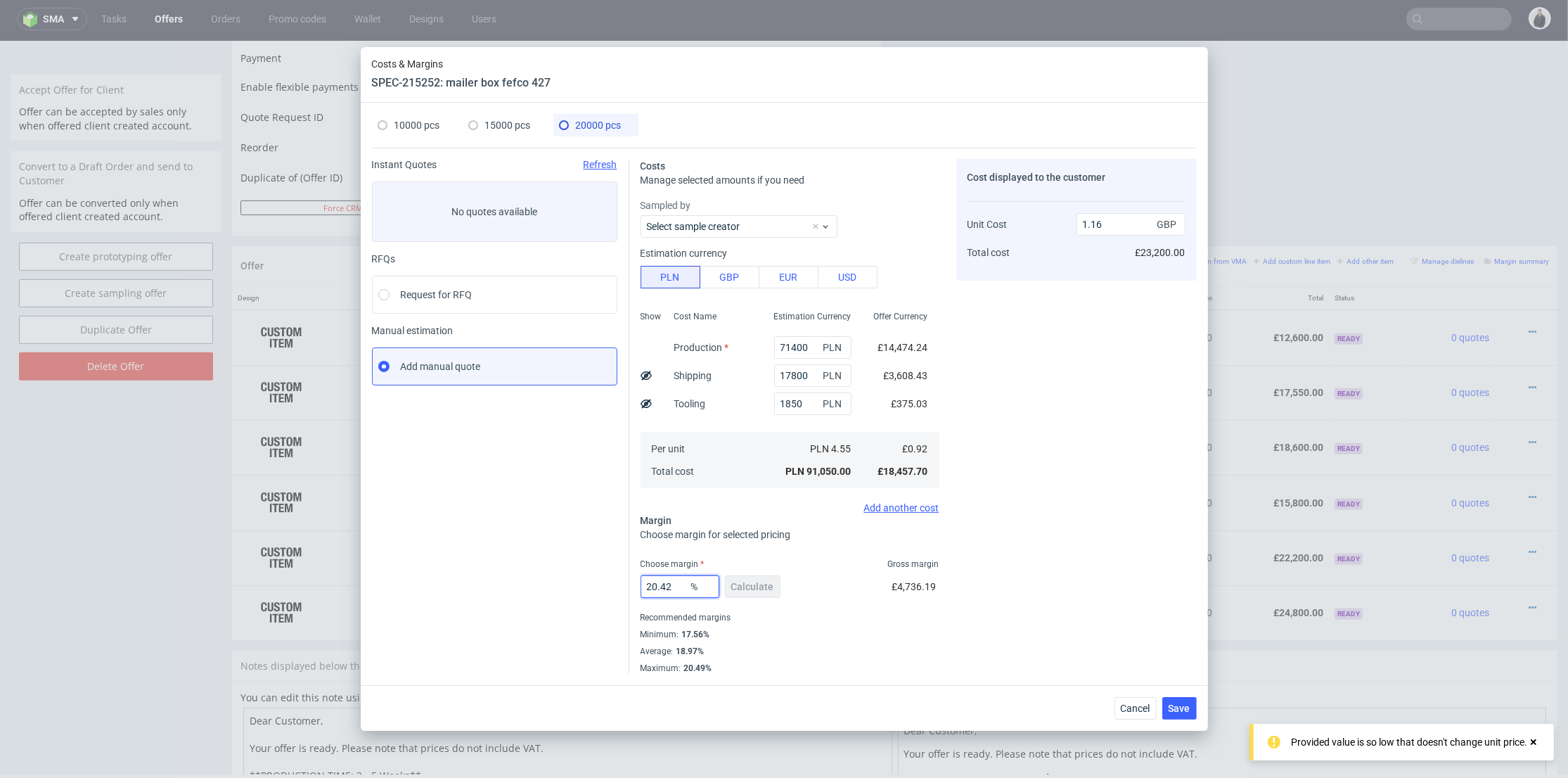
drag, startPoint x: 680, startPoint y: 584, endPoint x: 555, endPoint y: 574, distance: 125.4
click at [555, 574] on div "Instant Quotes Refresh No quotes available RFQs Request for RFQ Manual estimati…" at bounding box center [784, 410] width 825 height 526
type input "18"
drag, startPoint x: 1078, startPoint y: 534, endPoint x: 1128, endPoint y: 574, distance: 64.0
click at [1079, 534] on div "Cost displayed to the customer Unit Cost Total cost 1.16 GBP £23,200.00" at bounding box center [1076, 417] width 241 height 515
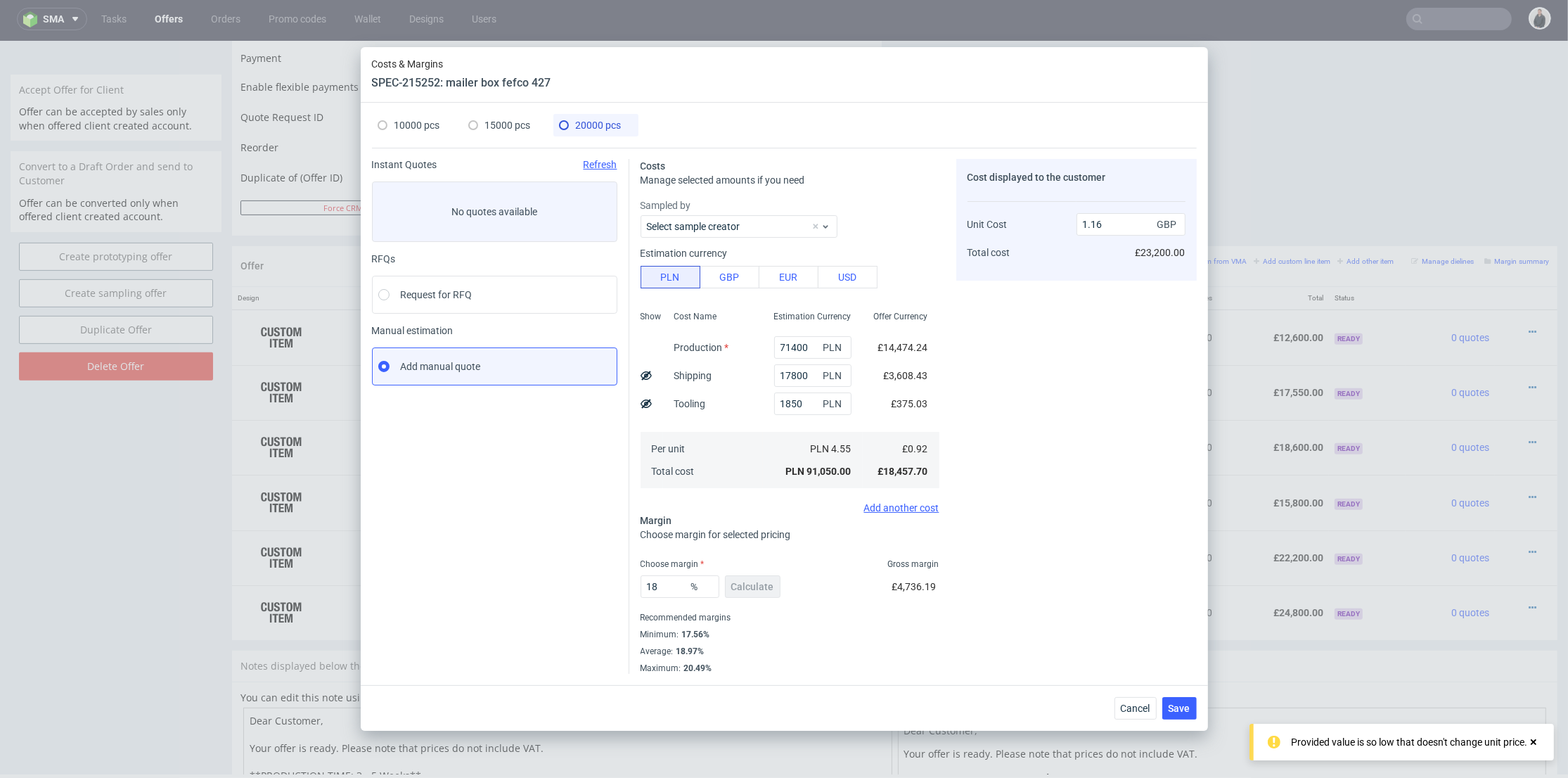
type input "1.13"
click at [1178, 700] on button "Save" at bounding box center [1179, 709] width 35 height 23
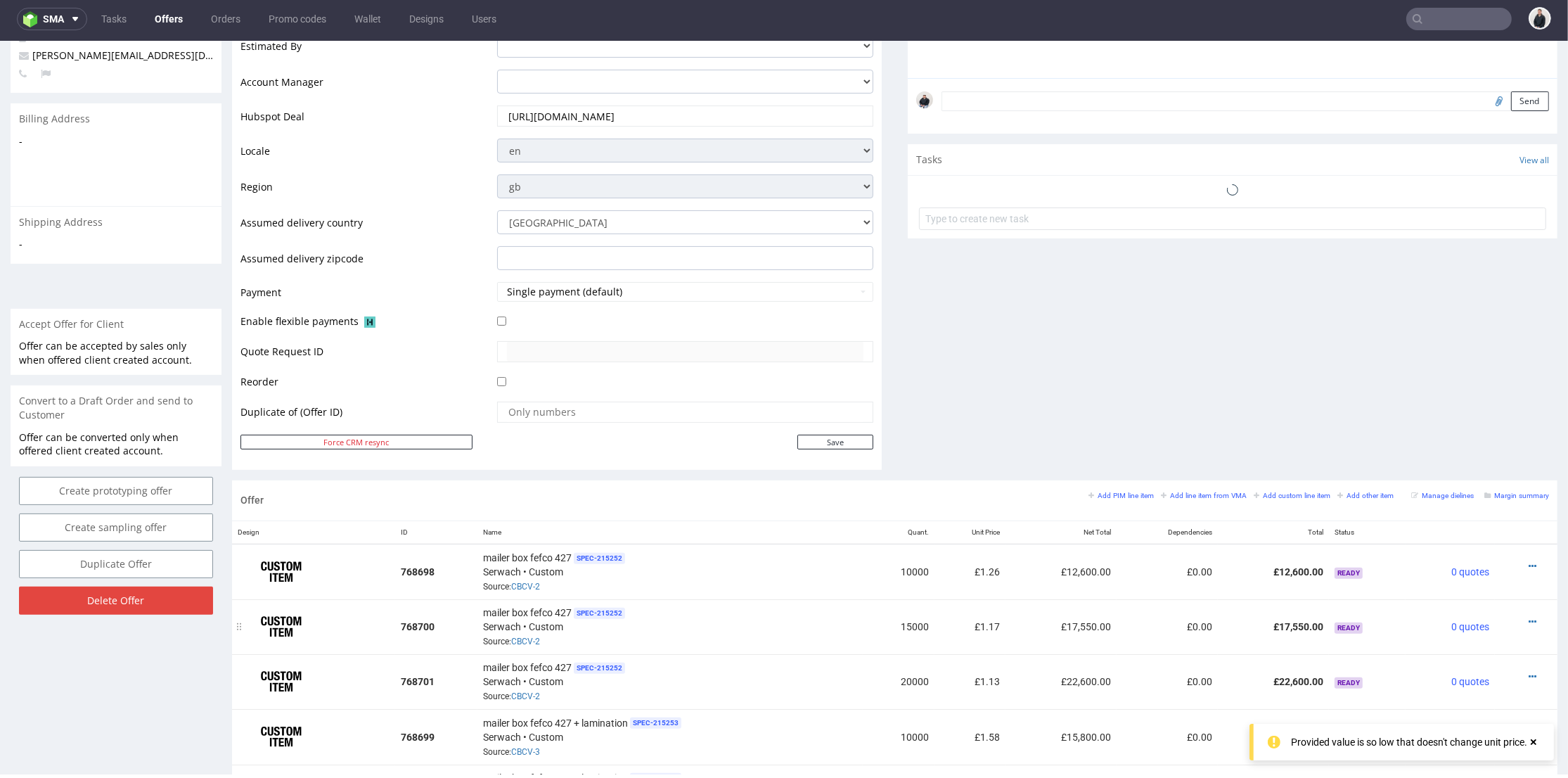
scroll to position [704, 0]
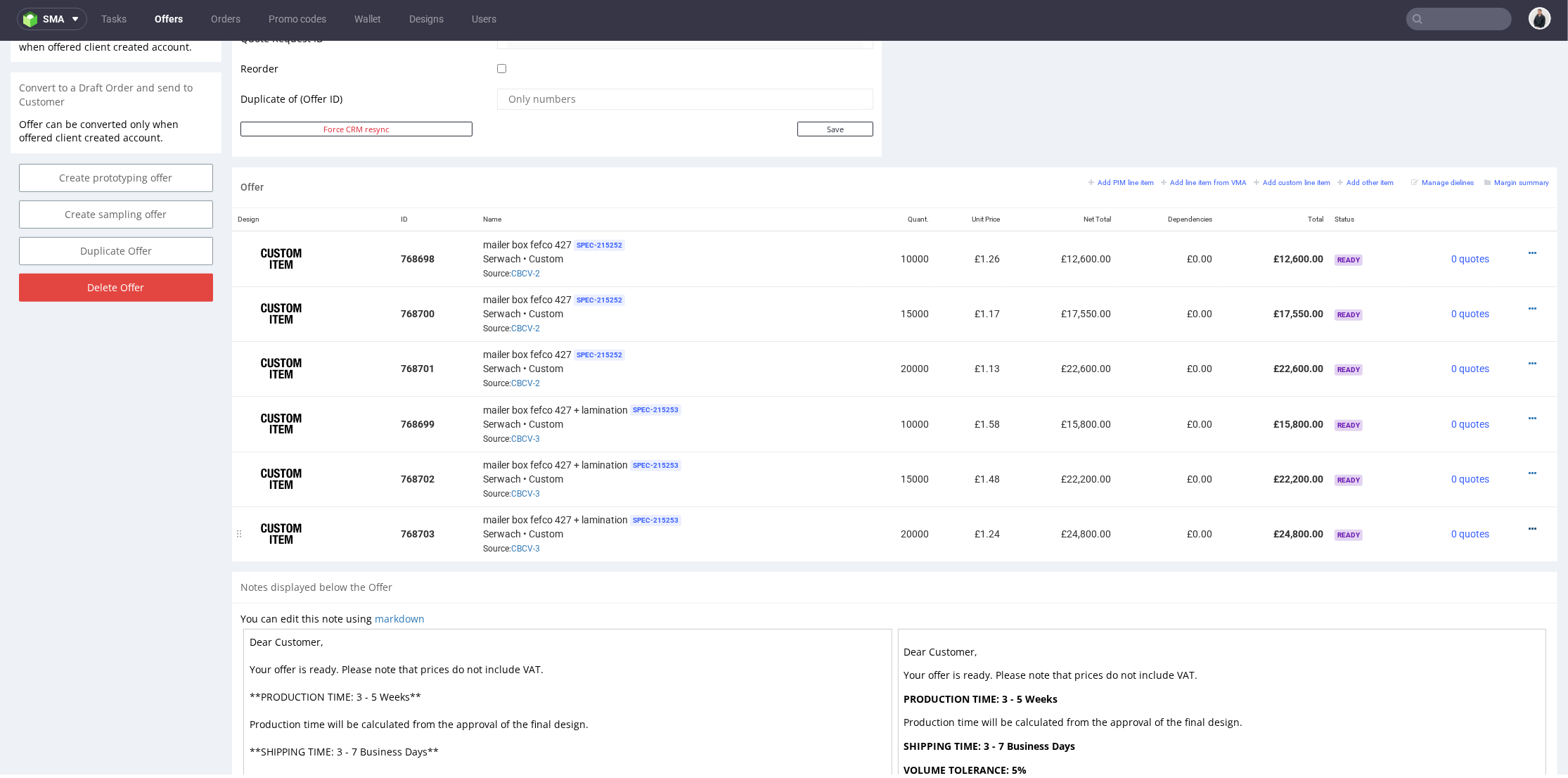
click at [1529, 524] on icon at bounding box center [1533, 529] width 8 height 10
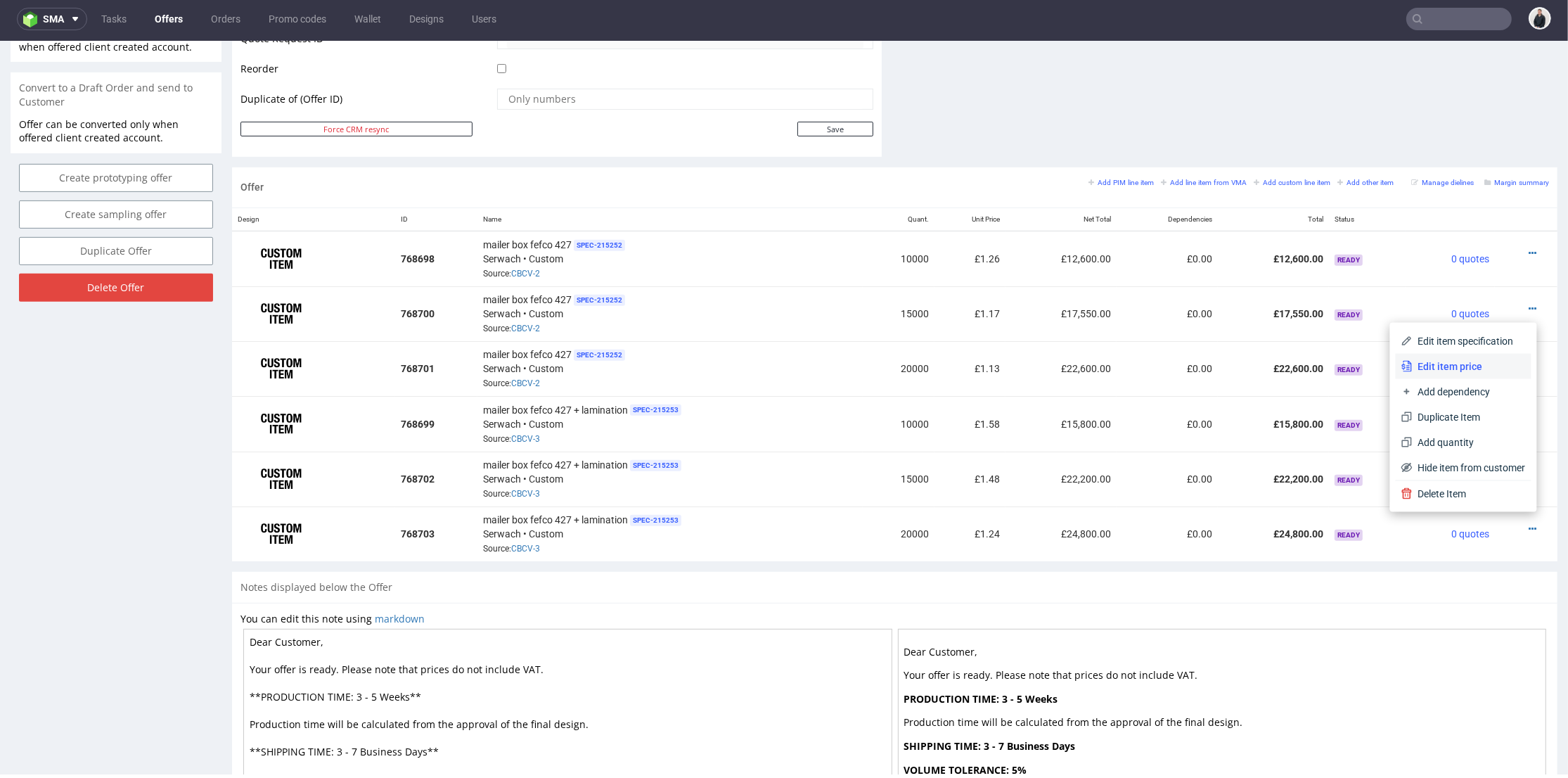
click at [1453, 361] on span "Edit item price" at bounding box center [1469, 366] width 113 height 14
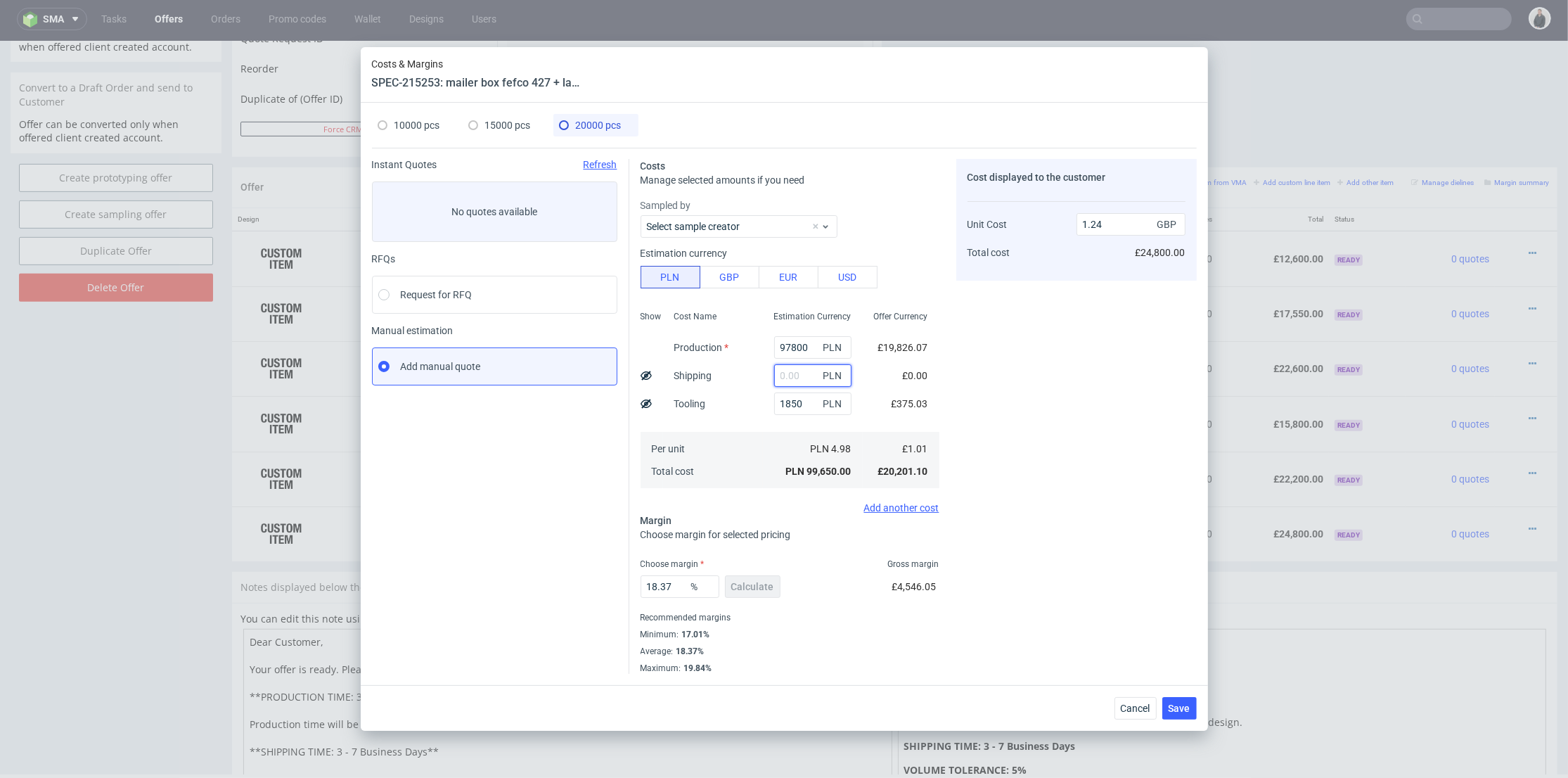
click at [790, 376] on input "text" at bounding box center [813, 376] width 78 height 23
type input "17"
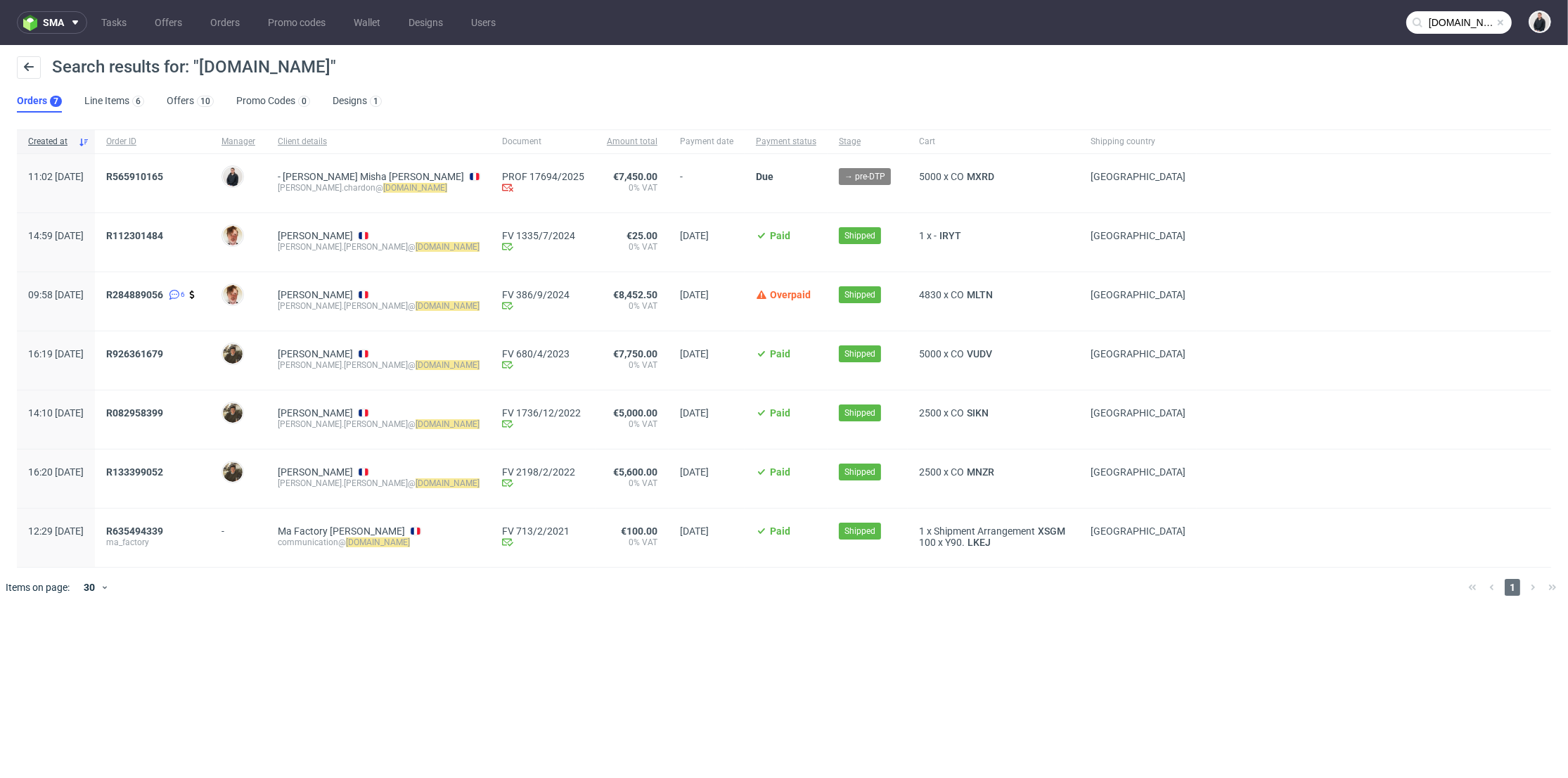
click at [1471, 19] on input "[DOMAIN_NAME]" at bounding box center [1459, 23] width 105 height 23
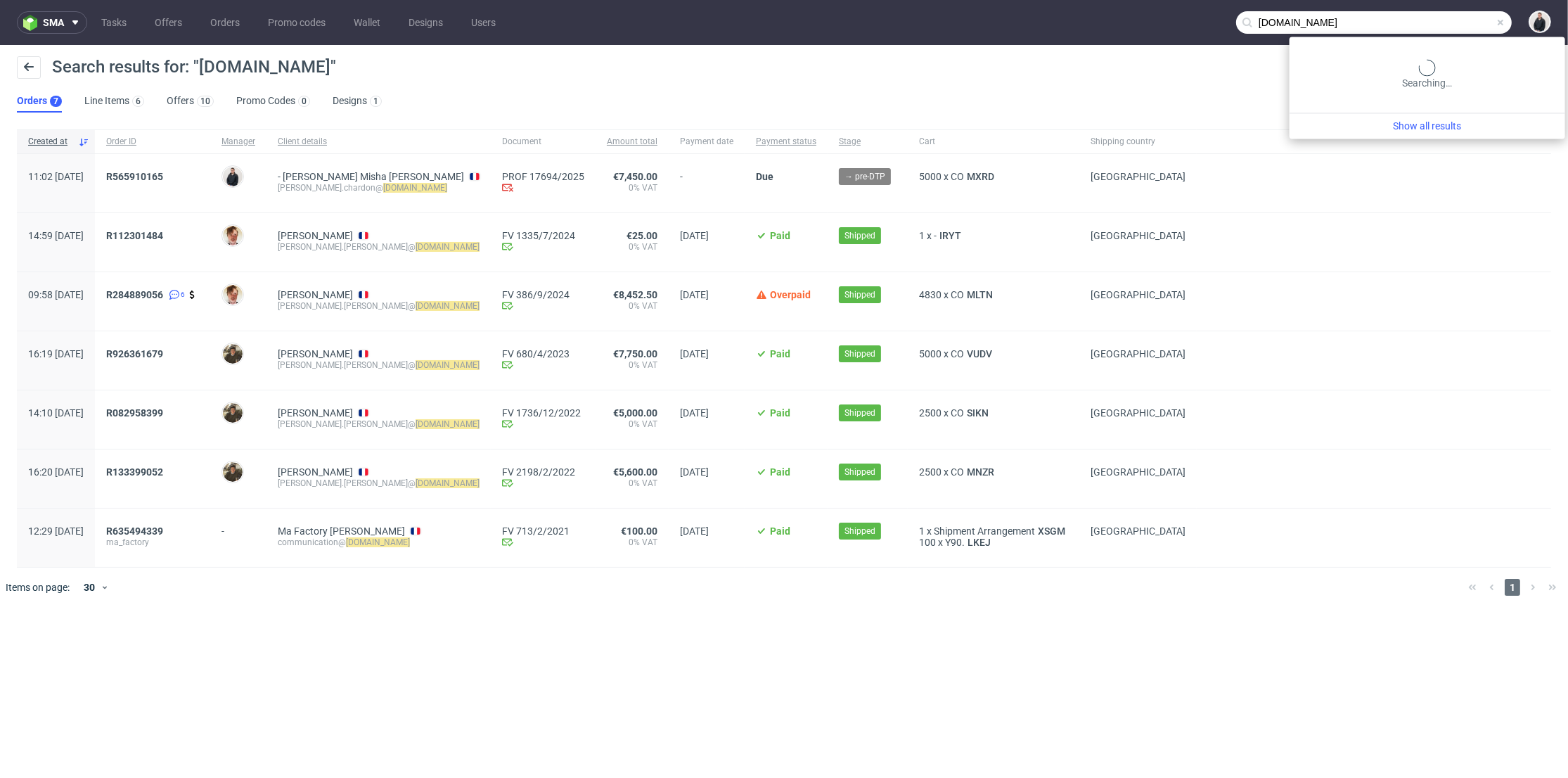
paste input "MNMM"
type input "MNMM"
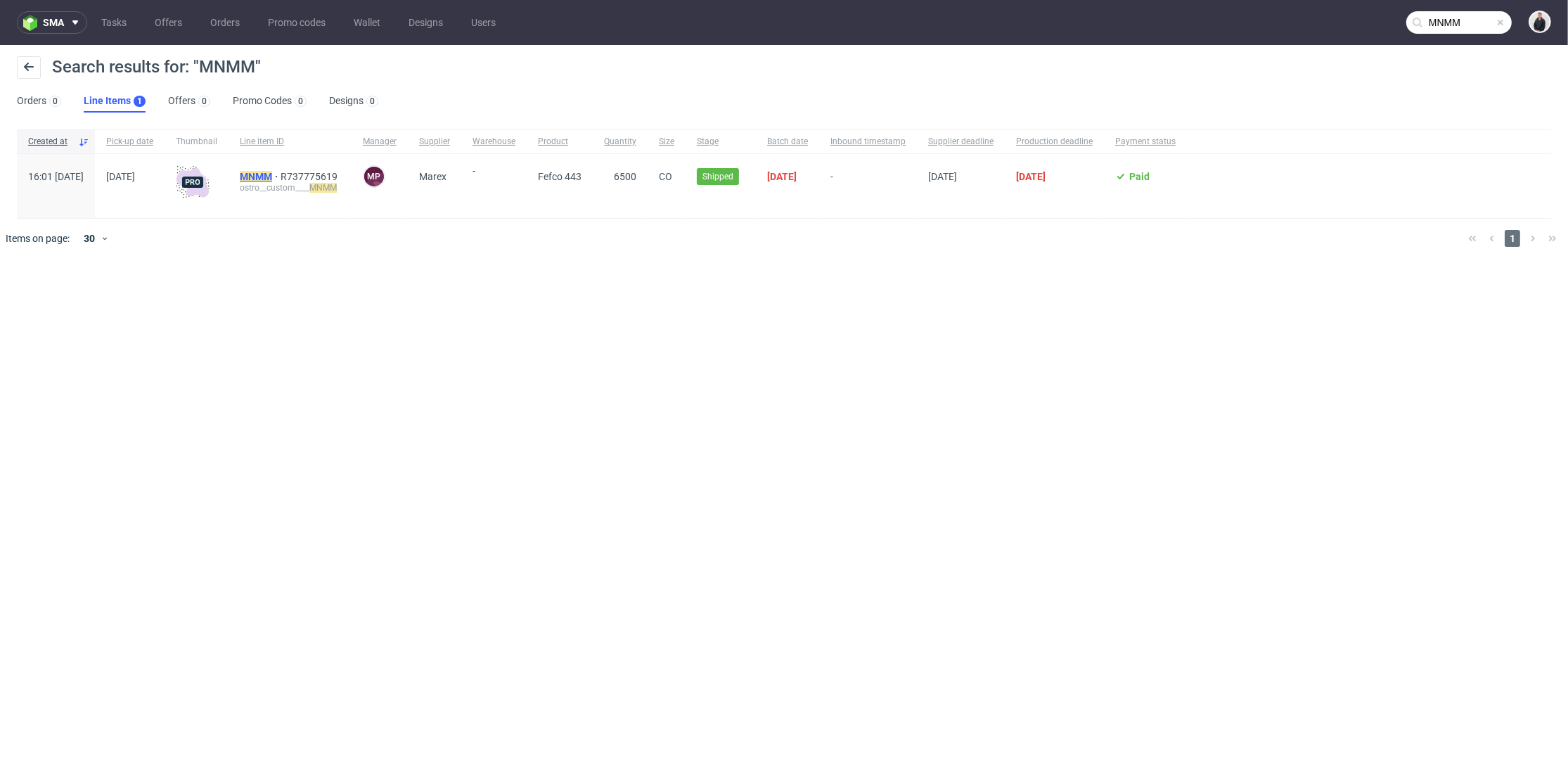
click at [272, 175] on mark "MNMM" at bounding box center [256, 176] width 32 height 11
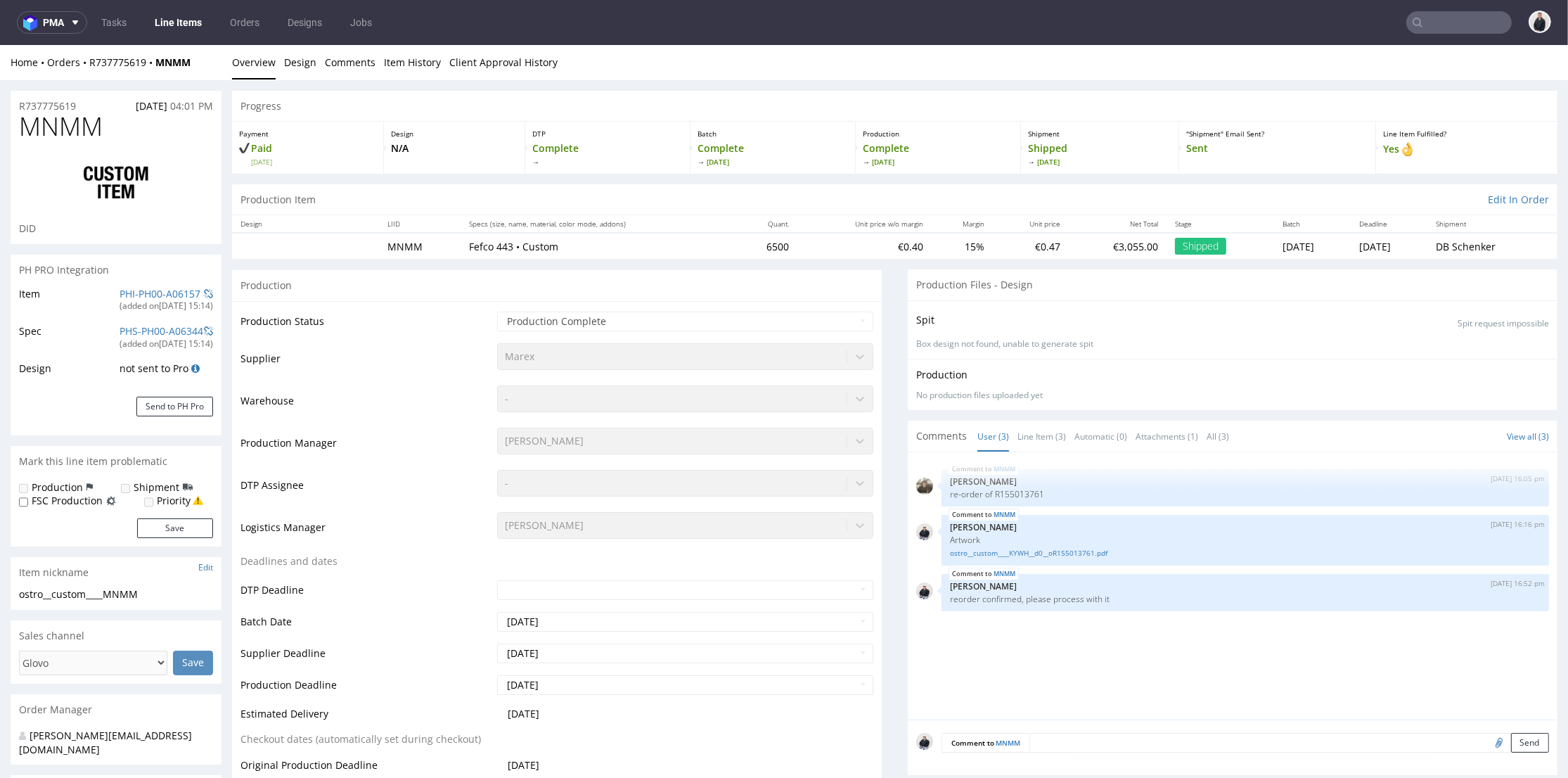
select select "in_progress"
drag, startPoint x: 981, startPoint y: 247, endPoint x: 1022, endPoint y: 249, distance: 41.0
click at [1022, 249] on tr "MNMM Fefco 443 • Custom 6500 €0.40 15% €0.47 €3,055.00 Shipped [DATE] [DATE] [P…" at bounding box center [895, 246] width 1326 height 26
click at [993, 255] on td "€0.47" at bounding box center [1030, 246] width 76 height 26
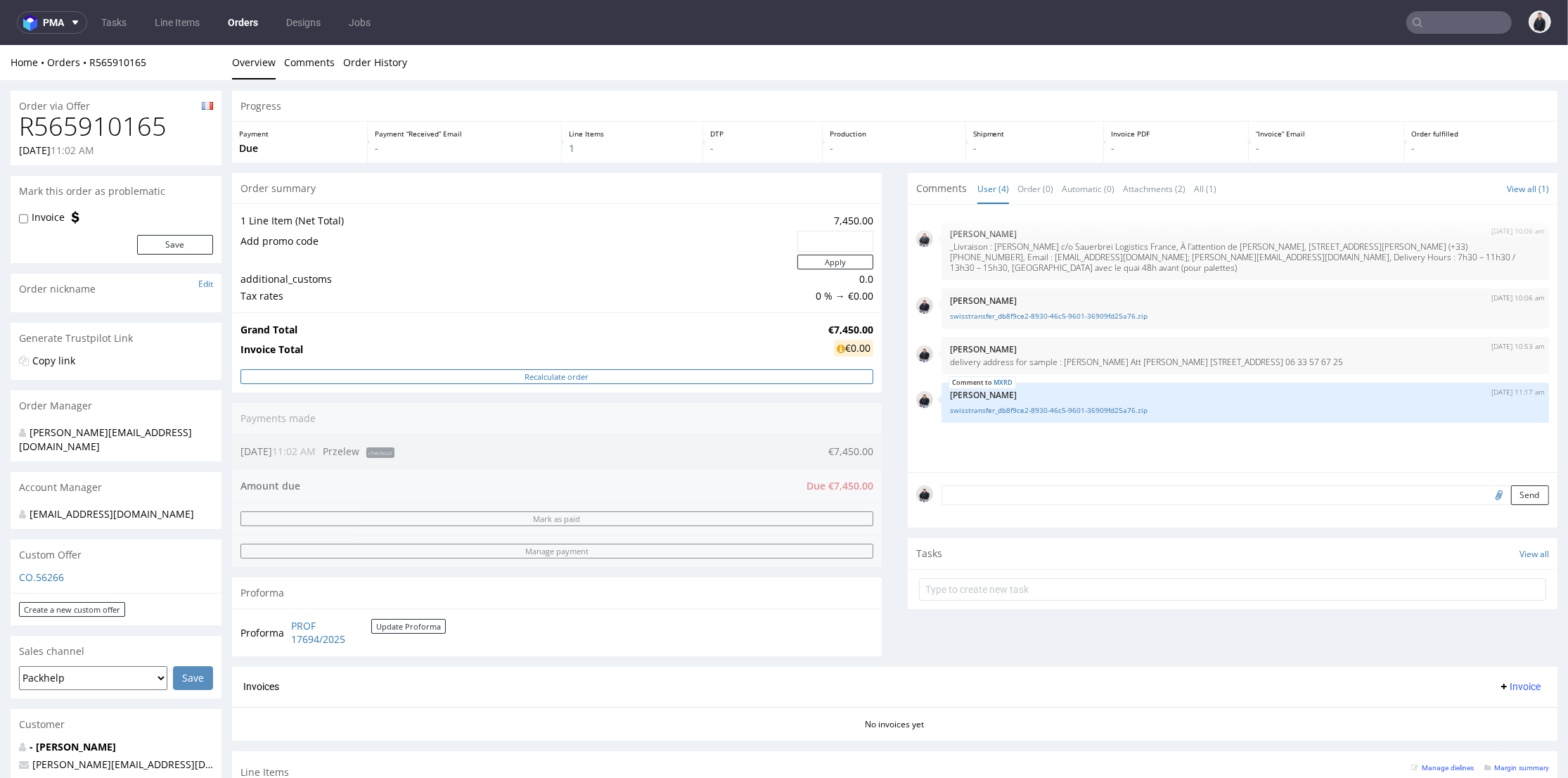
scroll to position [234, 0]
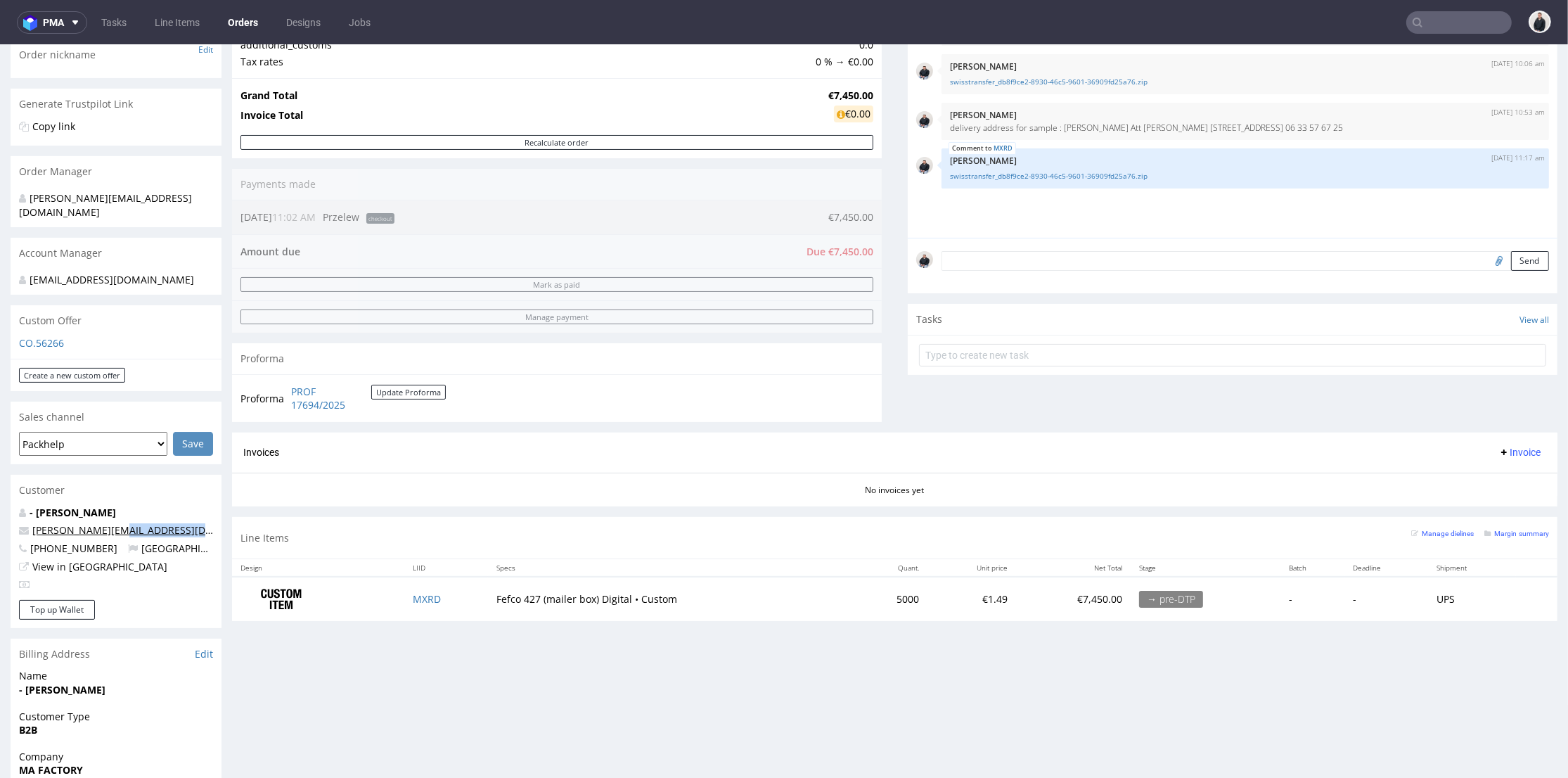
drag, startPoint x: 201, startPoint y: 530, endPoint x: 111, endPoint y: 533, distance: 90.0
click at [111, 533] on p "camille.chardon@louisemisha.com" at bounding box center [116, 530] width 194 height 14
copy link "louisemisha.com"
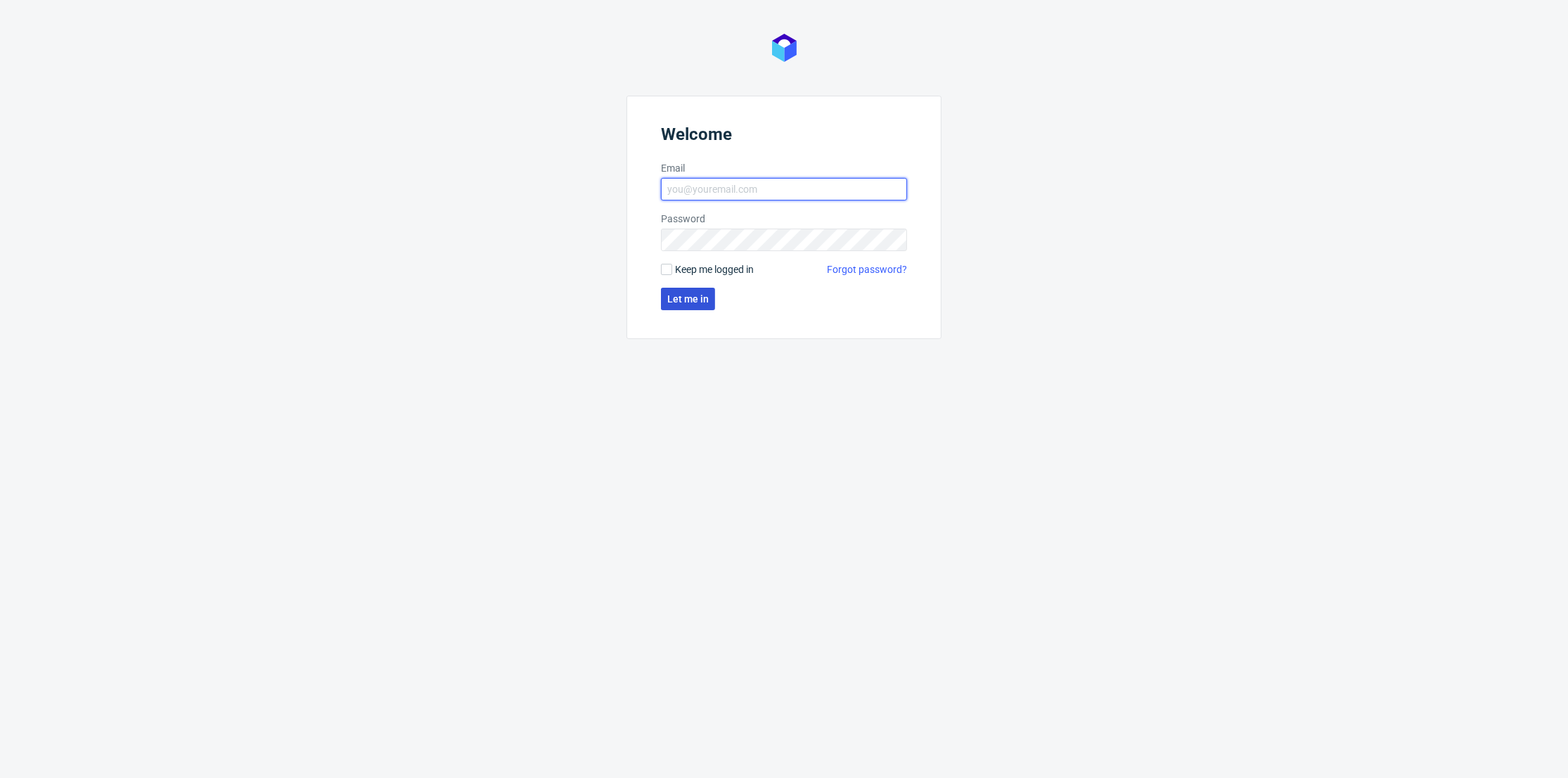
type input "[PERSON_NAME][EMAIL_ADDRESS][DOMAIN_NAME]"
click at [702, 294] on span "Let me in" at bounding box center [688, 299] width 42 height 10
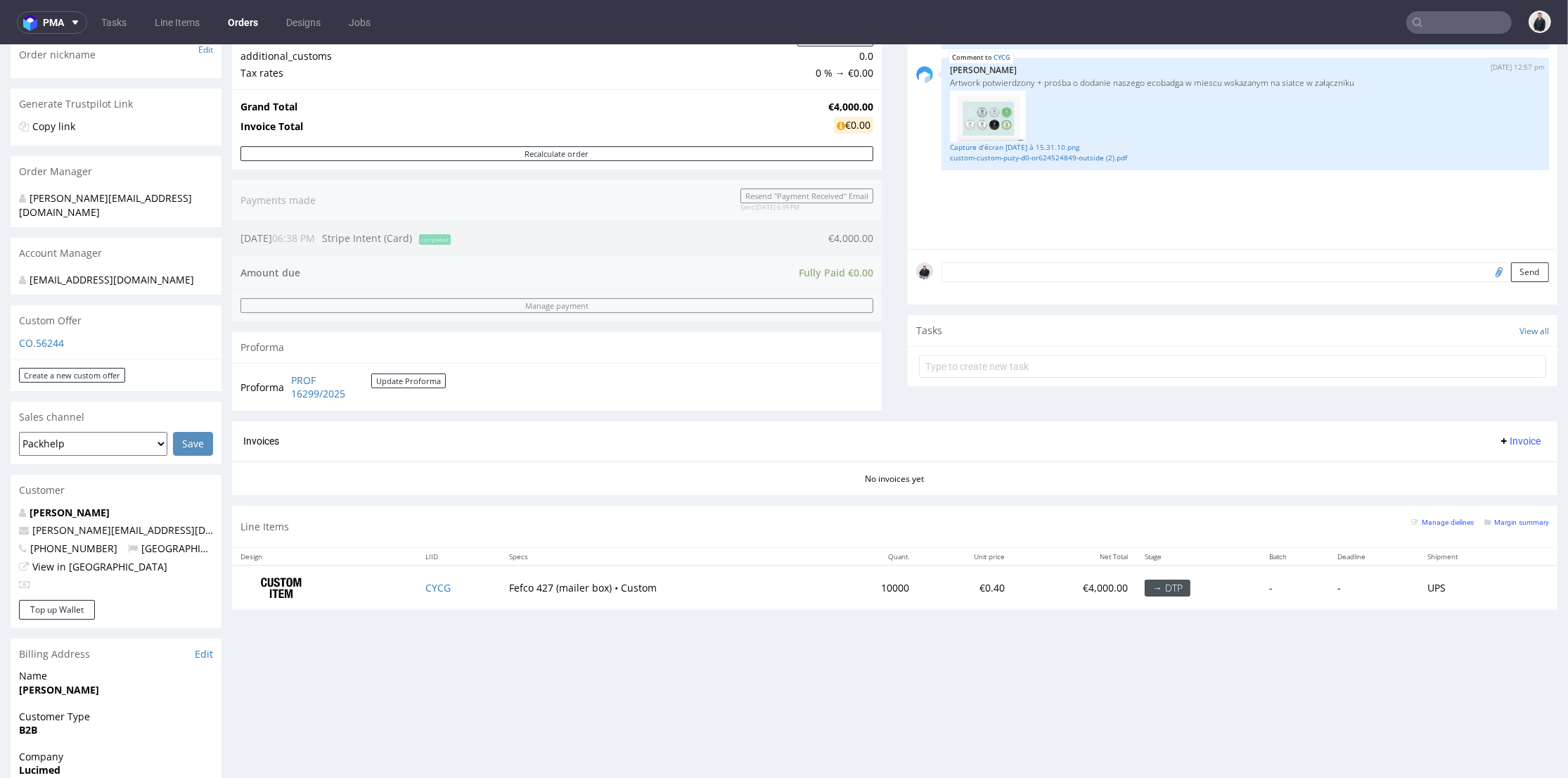
scroll to position [156, 0]
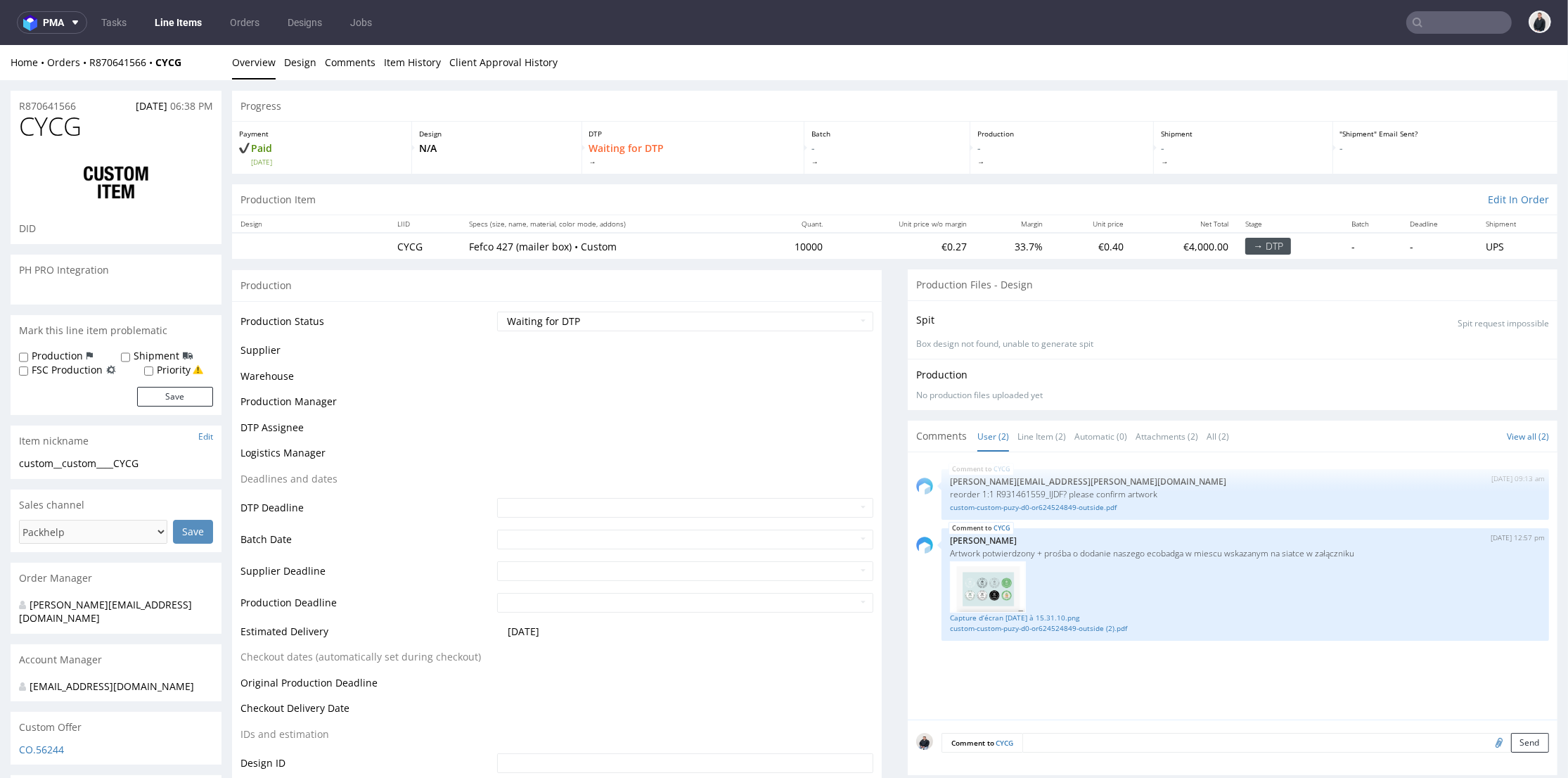
scroll to position [234, 0]
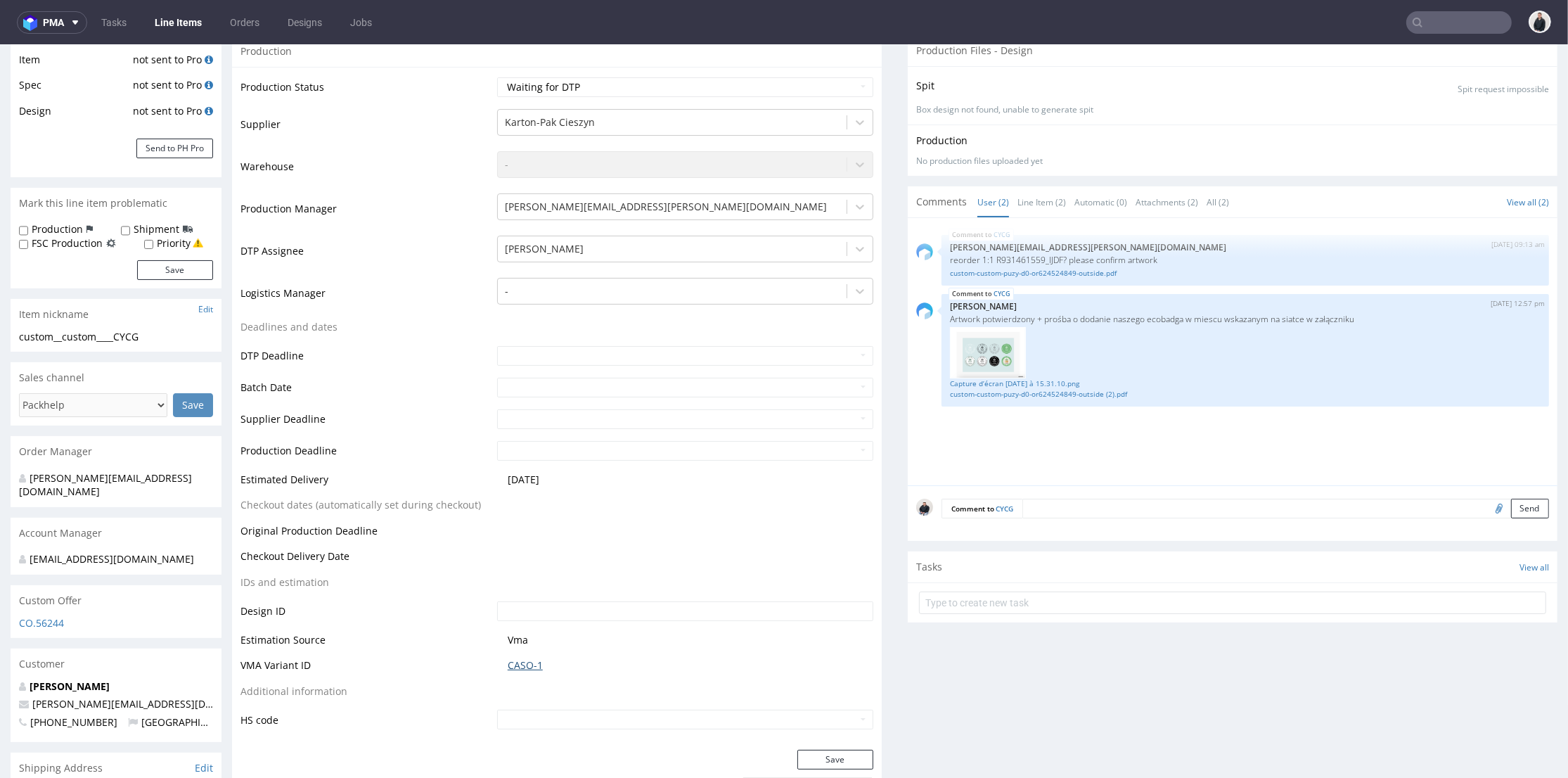
click at [519, 666] on link "CASO-1" at bounding box center [526, 666] width 35 height 14
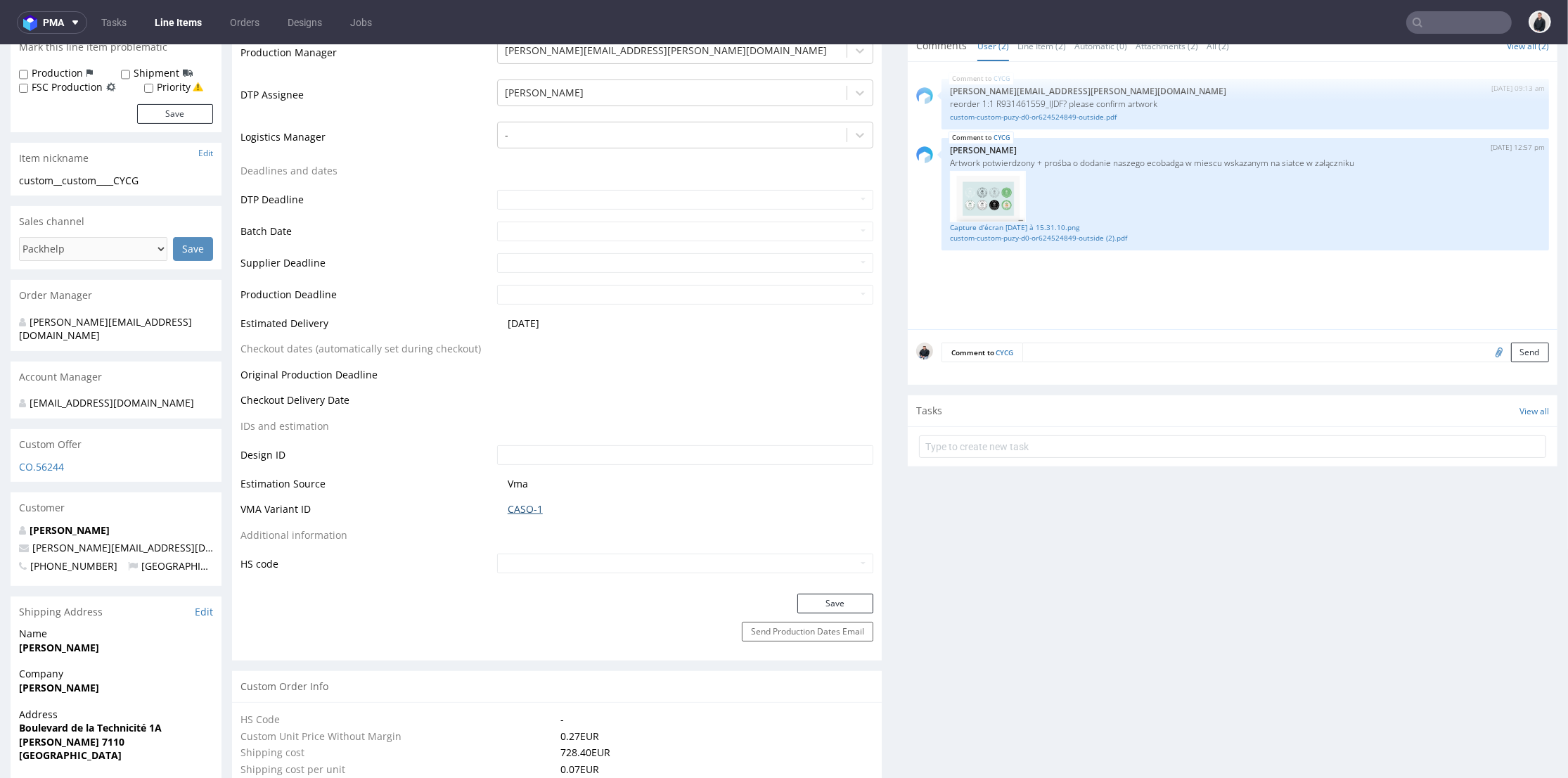
scroll to position [469, 0]
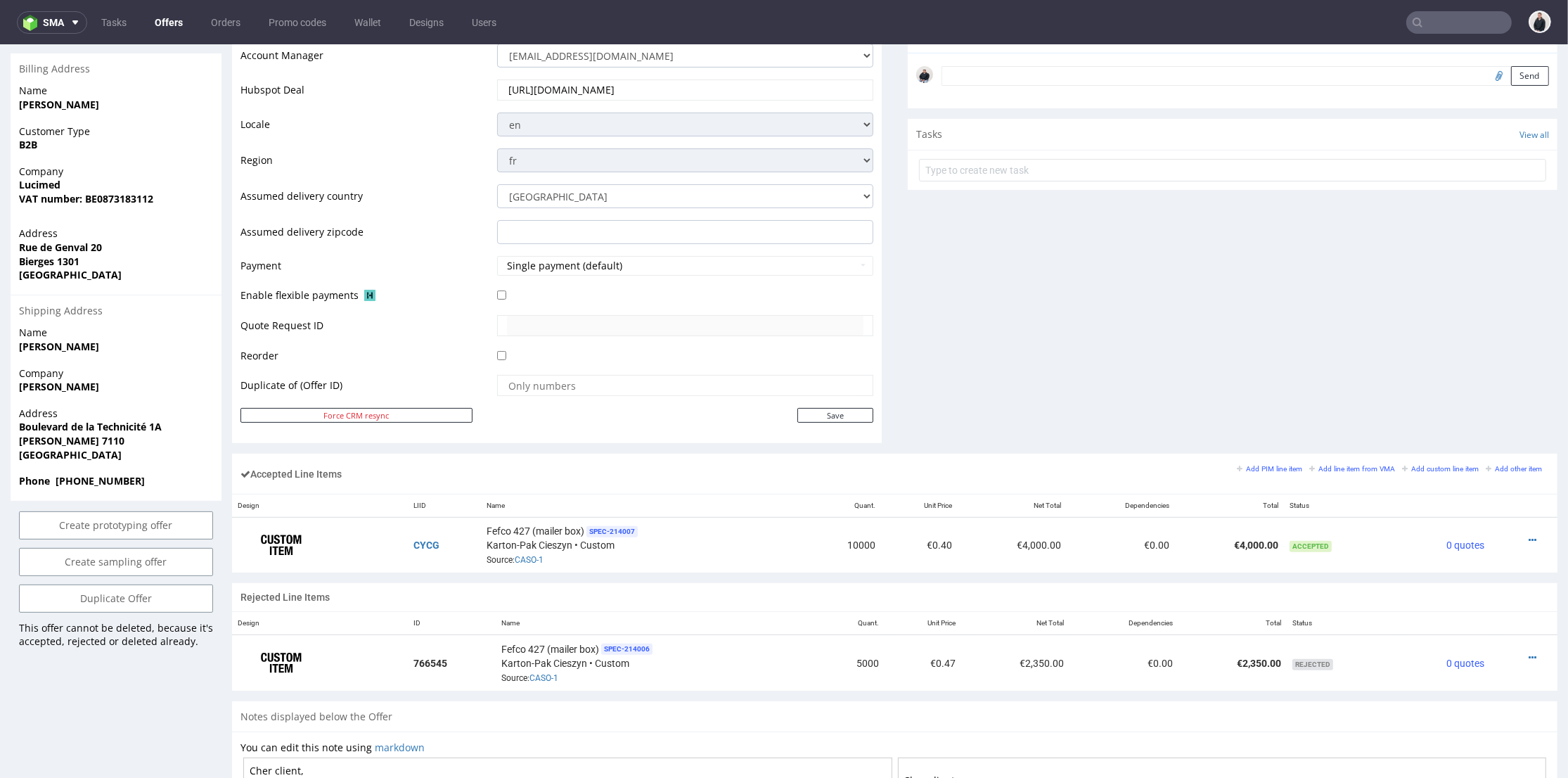
scroll to position [546, 0]
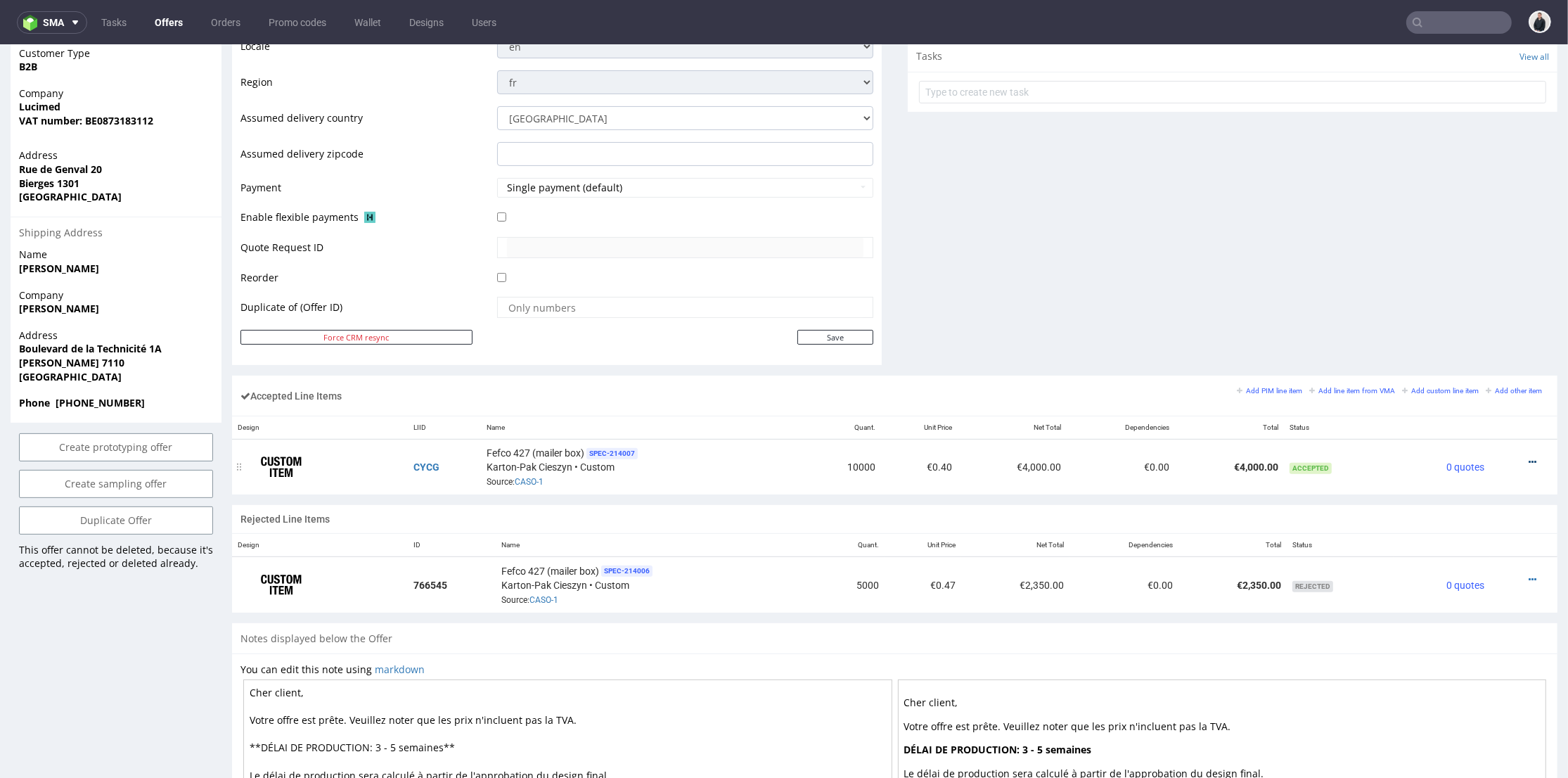
click at [1529, 462] on icon at bounding box center [1533, 462] width 8 height 10
drag, startPoint x: 1478, startPoint y: 328, endPoint x: 1147, endPoint y: 349, distance: 331.7
click at [1478, 328] on span "Edit item price" at bounding box center [1476, 330] width 102 height 14
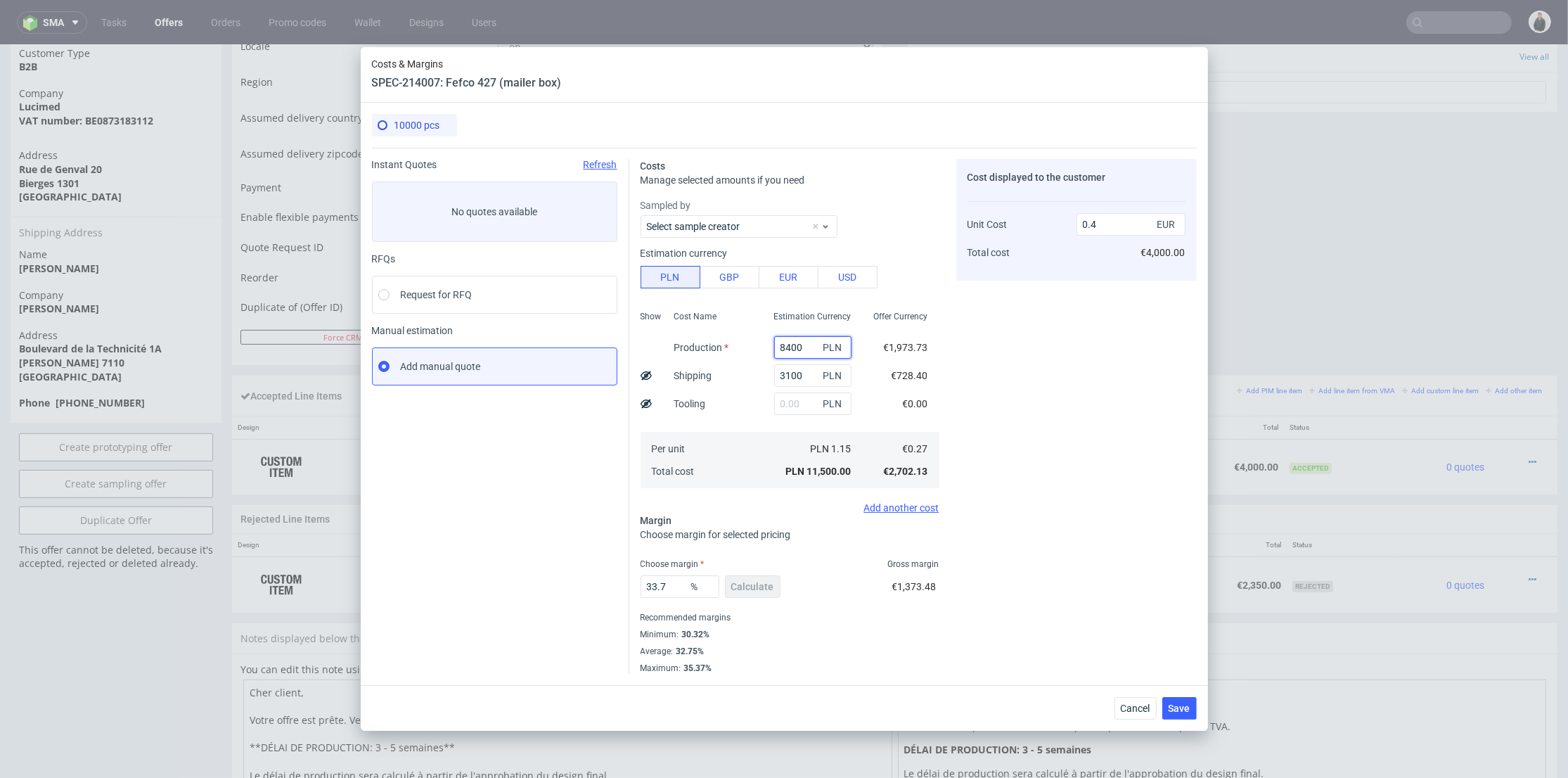
click at [778, 343] on input "8400" at bounding box center [813, 347] width 78 height 23
type input "8700"
click at [1073, 345] on div "Cost displayed to the customer Unit Cost Total cost 0.4 EUR €4,000.00" at bounding box center [1076, 417] width 241 height 515
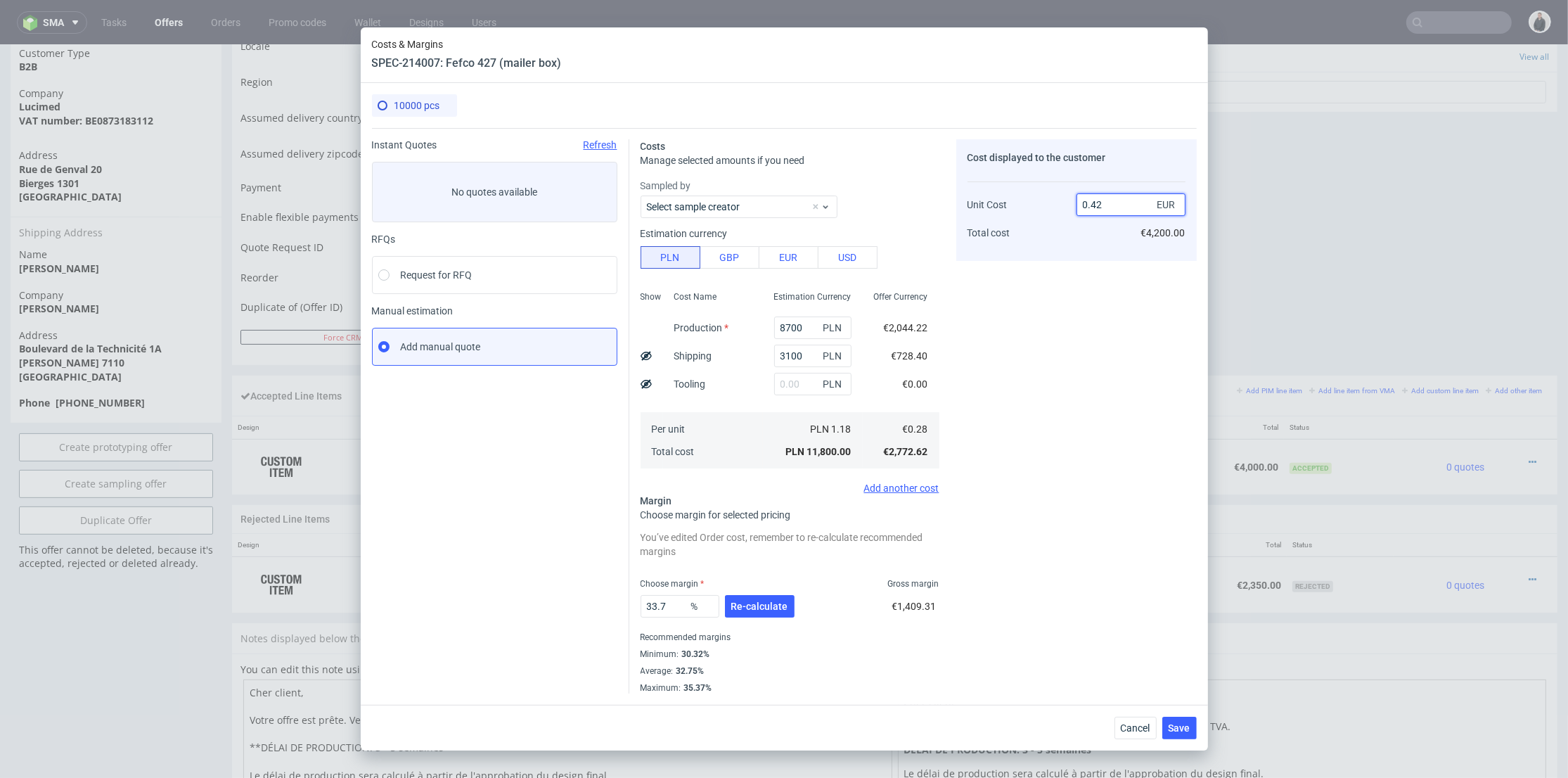
drag, startPoint x: 1097, startPoint y: 207, endPoint x: 1111, endPoint y: 210, distance: 14.3
click at [1111, 208] on input "0.42" at bounding box center [1131, 205] width 109 height 23
type input "0.40"
click at [1086, 293] on div "Cost displayed to the customer Unit Cost Total cost 0.40 EUR €4,200.00" at bounding box center [1076, 416] width 241 height 554
type input "29.99999999999999"
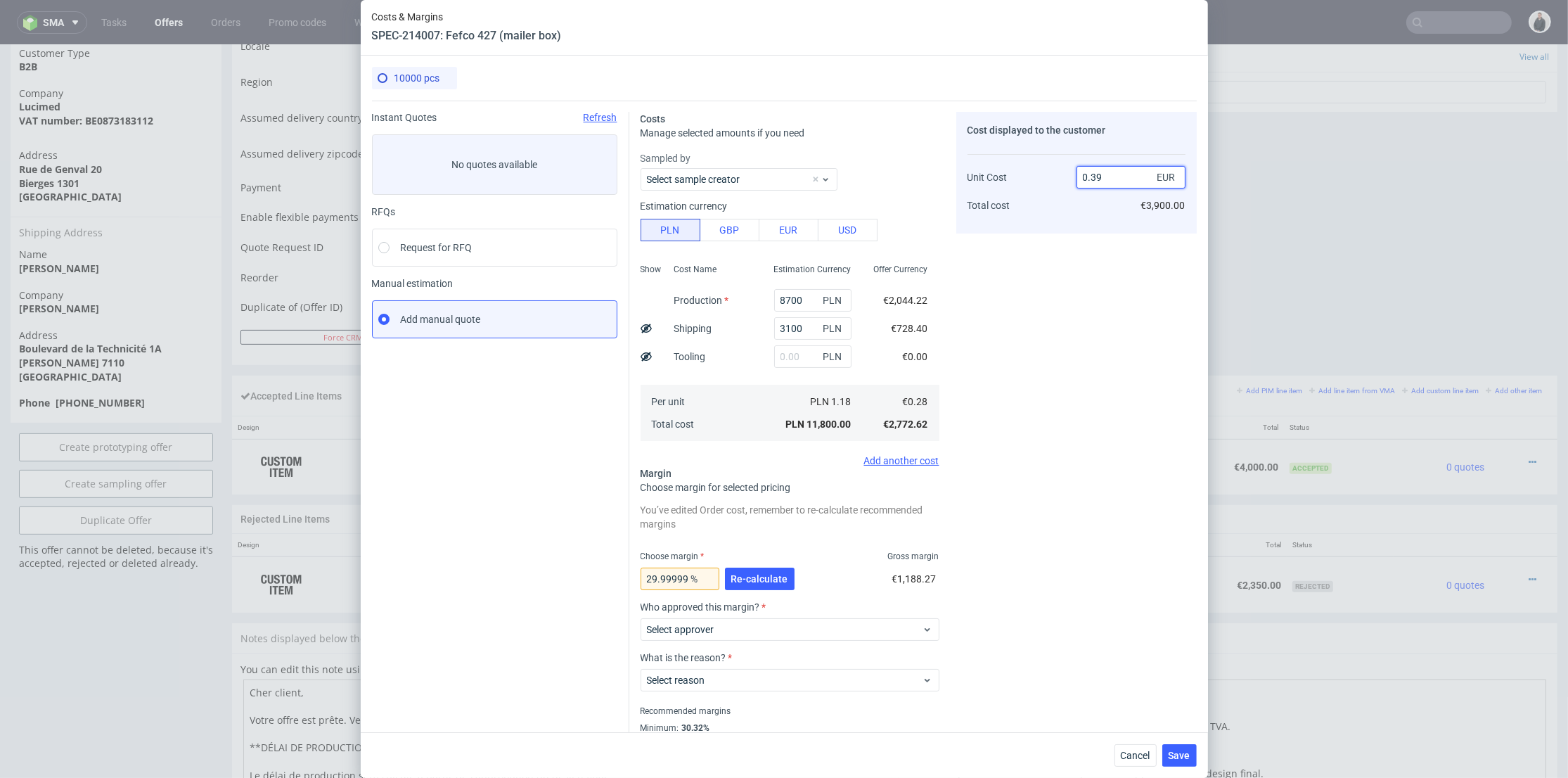
drag, startPoint x: 1088, startPoint y: 178, endPoint x: 1099, endPoint y: 179, distance: 11.0
click at [1099, 179] on input "0.39" at bounding box center [1131, 177] width 109 height 23
type input "0.41"
type input "31.70731707317072"
type input "0.4"
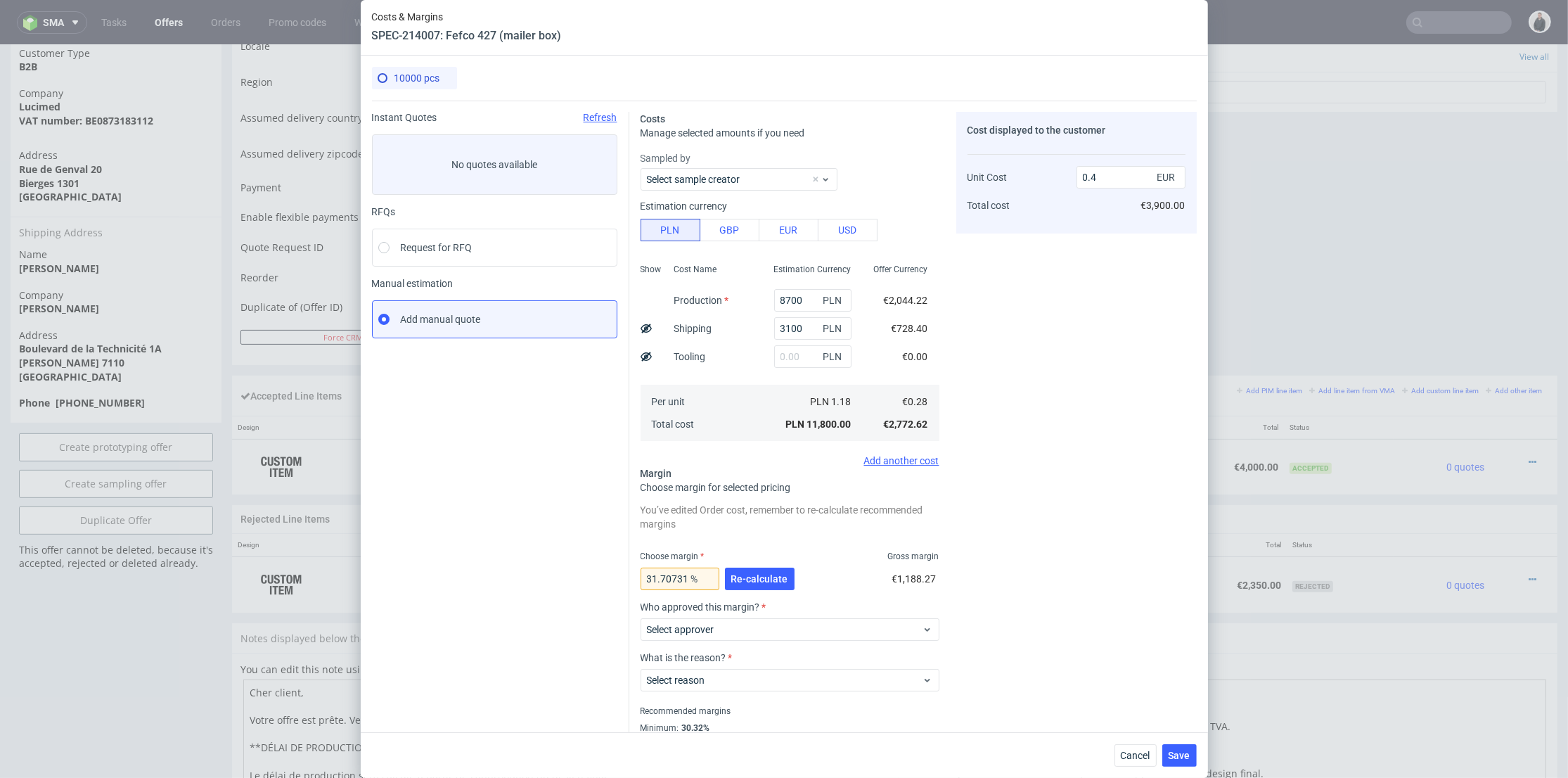
click at [1069, 263] on div "Cost displayed to the customer Unit Cost Total cost 0.4 EUR €3,900.00" at bounding box center [1076, 439] width 241 height 656
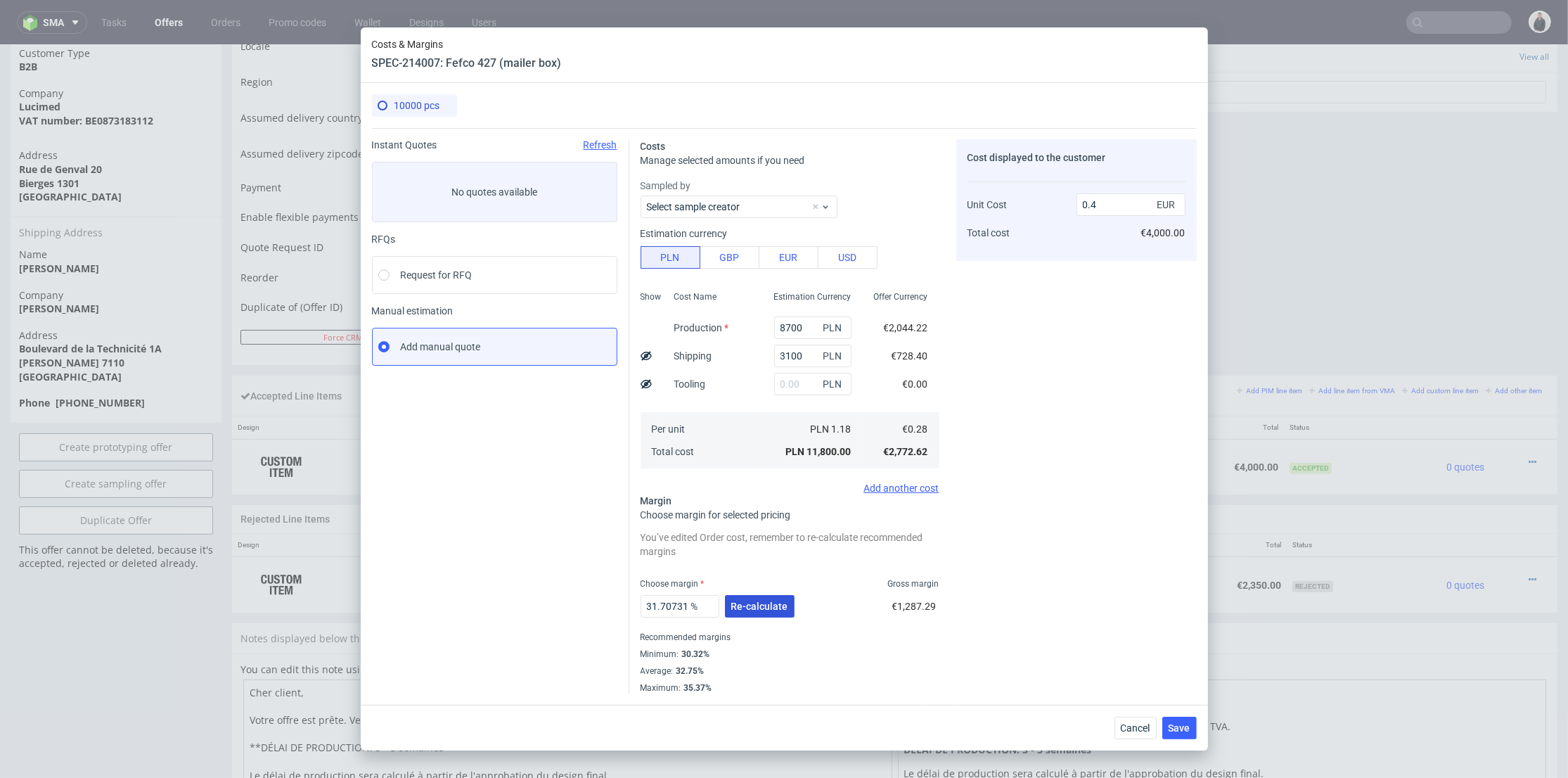
click at [779, 612] on button "Re-calculate" at bounding box center [760, 606] width 70 height 23
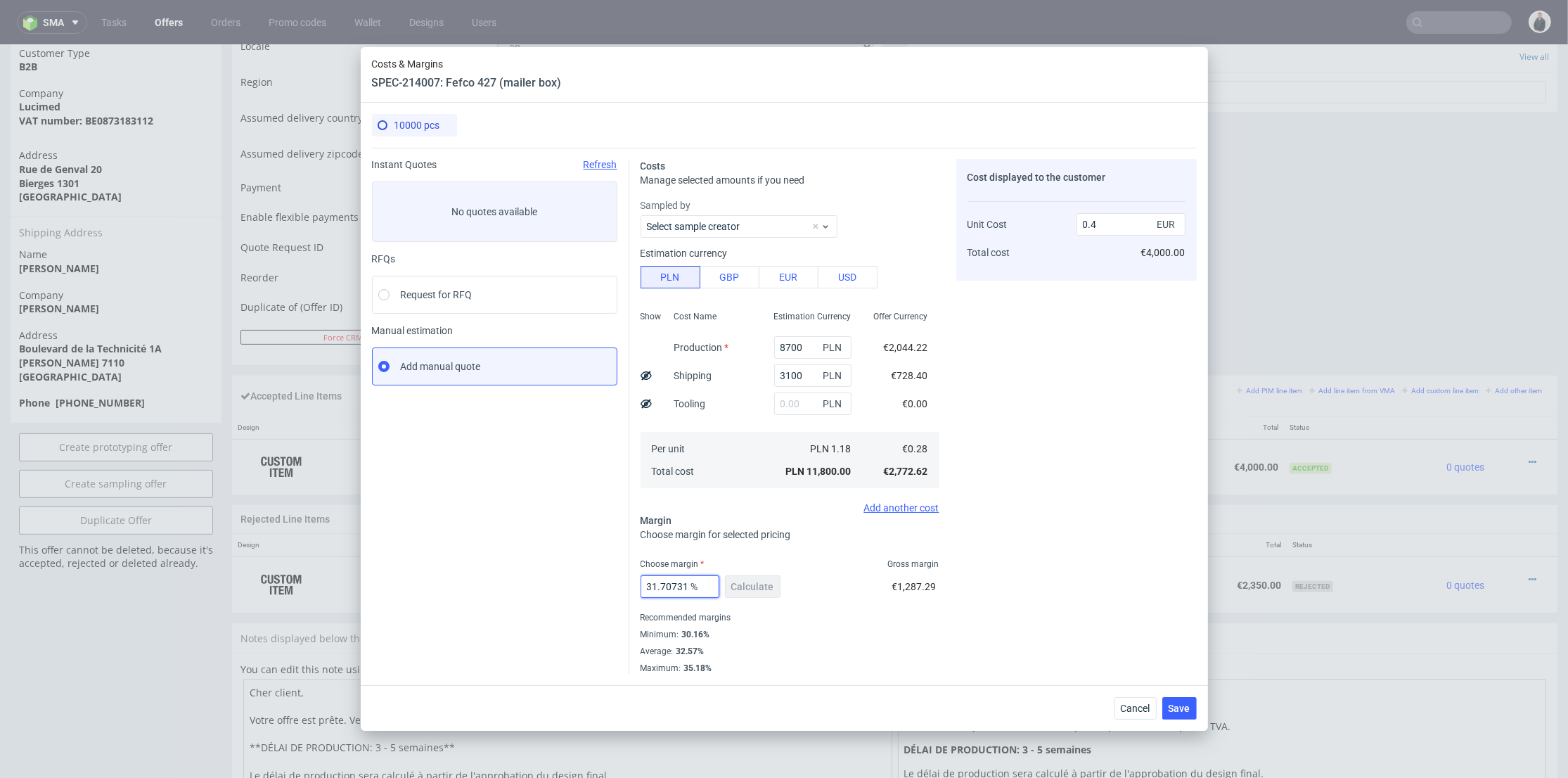
scroll to position [0, 50]
drag, startPoint x: 653, startPoint y: 580, endPoint x: 773, endPoint y: 575, distance: 120.1
click at [773, 575] on div "31.70731707317072 % Calculate" at bounding box center [712, 590] width 143 height 40
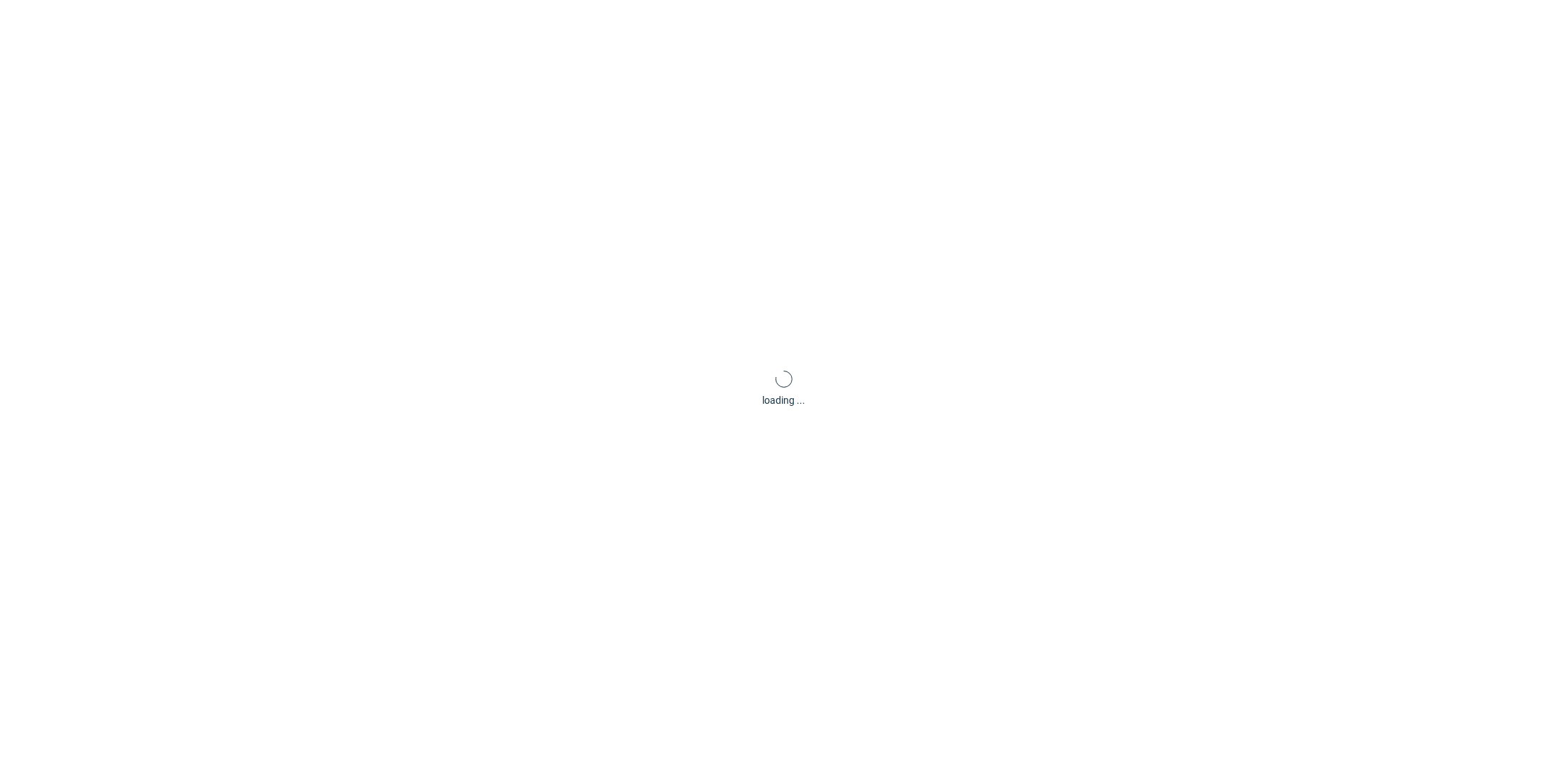
scroll to position [0, 0]
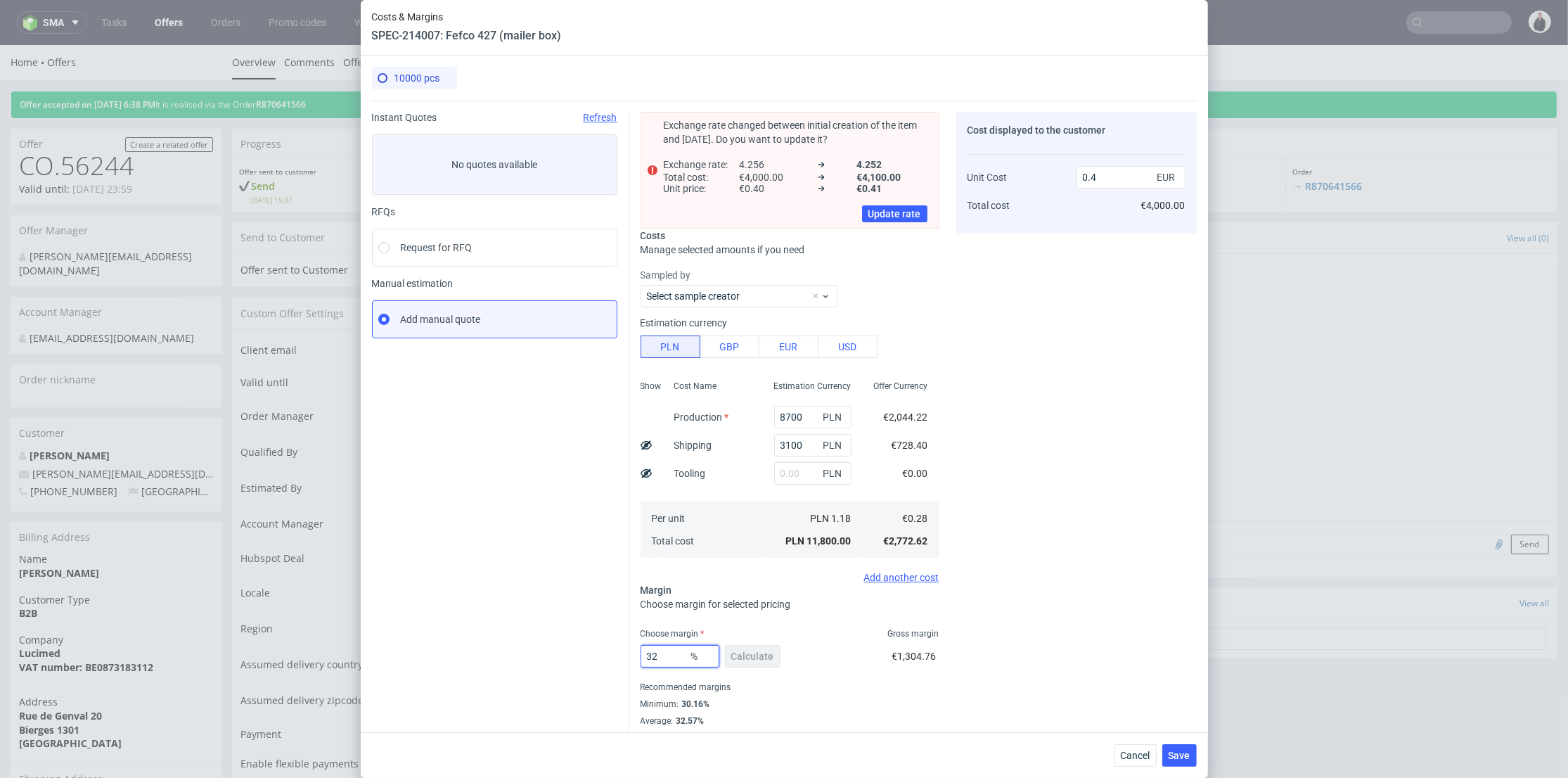
click at [653, 657] on input "32" at bounding box center [680, 657] width 79 height 23
type input "33"
type input "0.41"
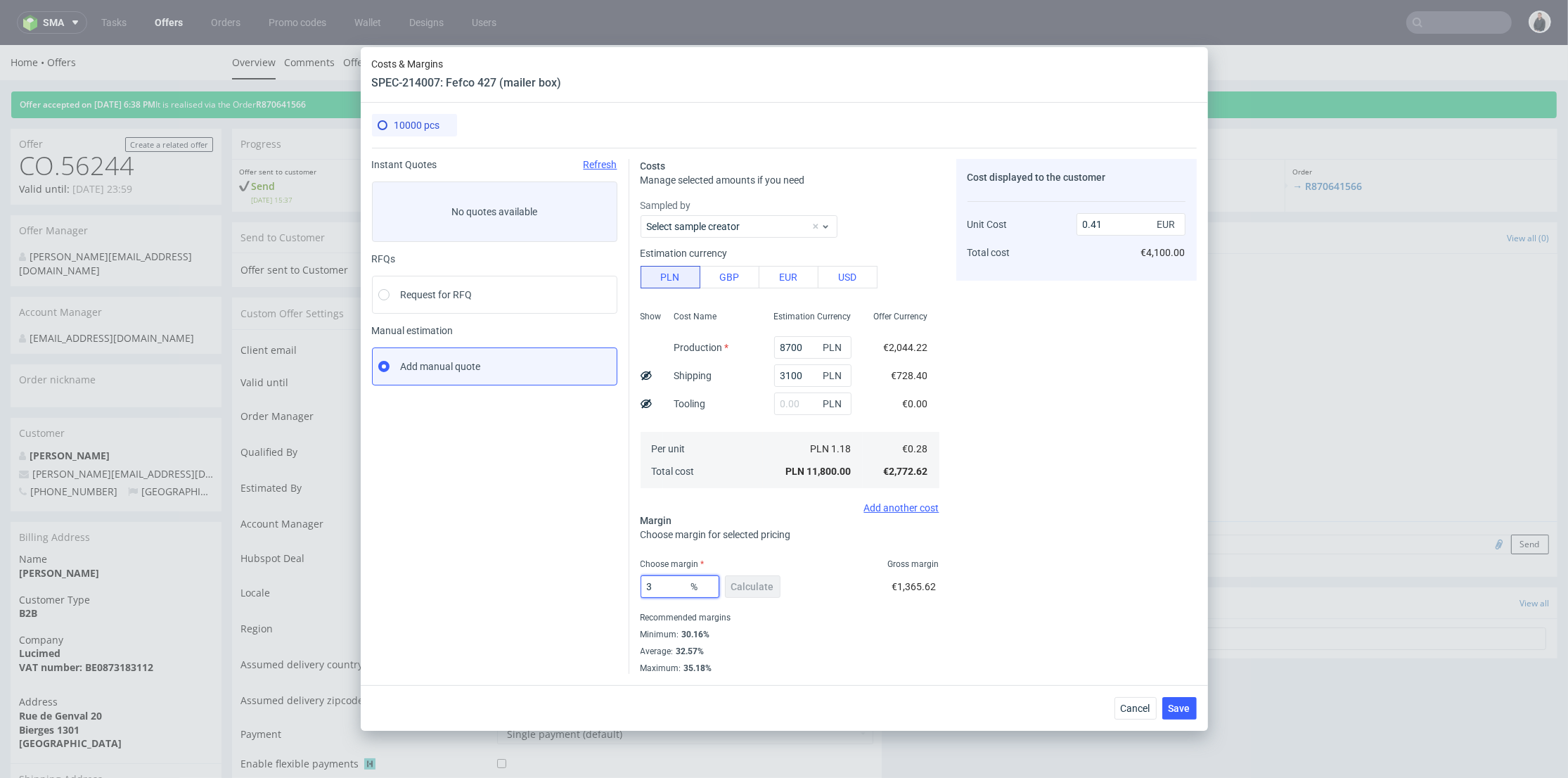
type input "32"
type input "0.4"
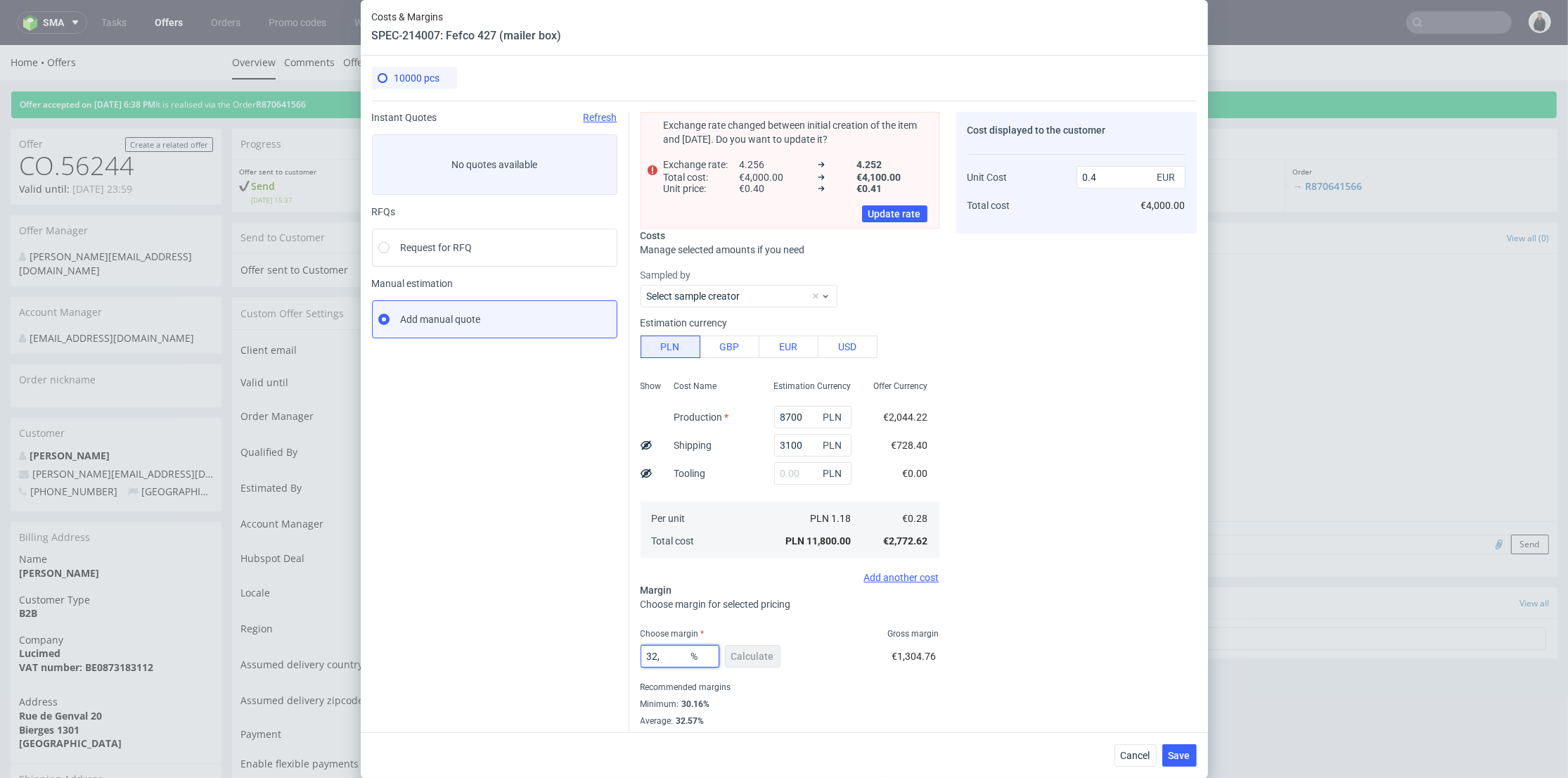
type input "NaN"
type input "0.27"
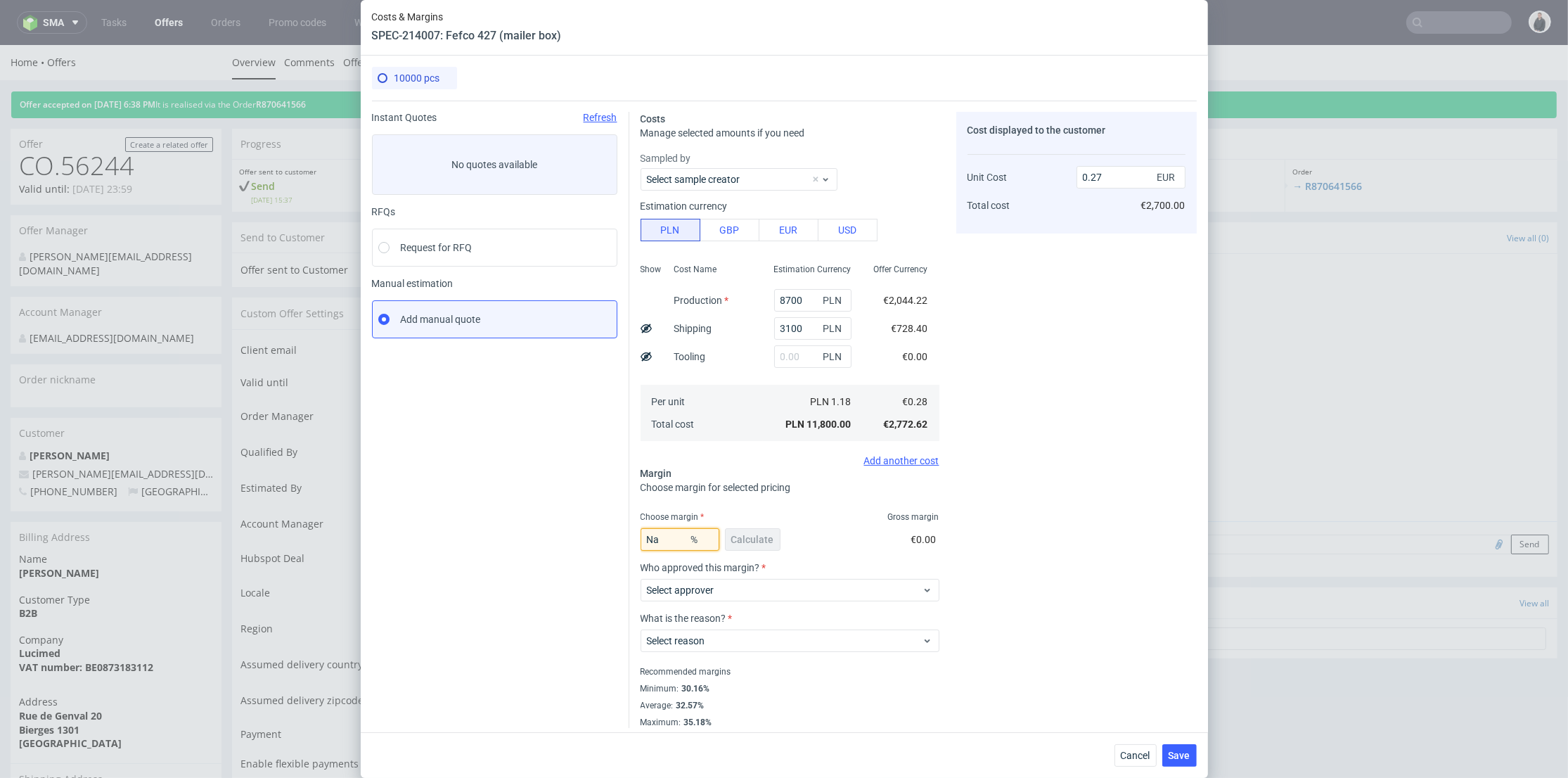
type input "N"
type input "32"
type input "0.4"
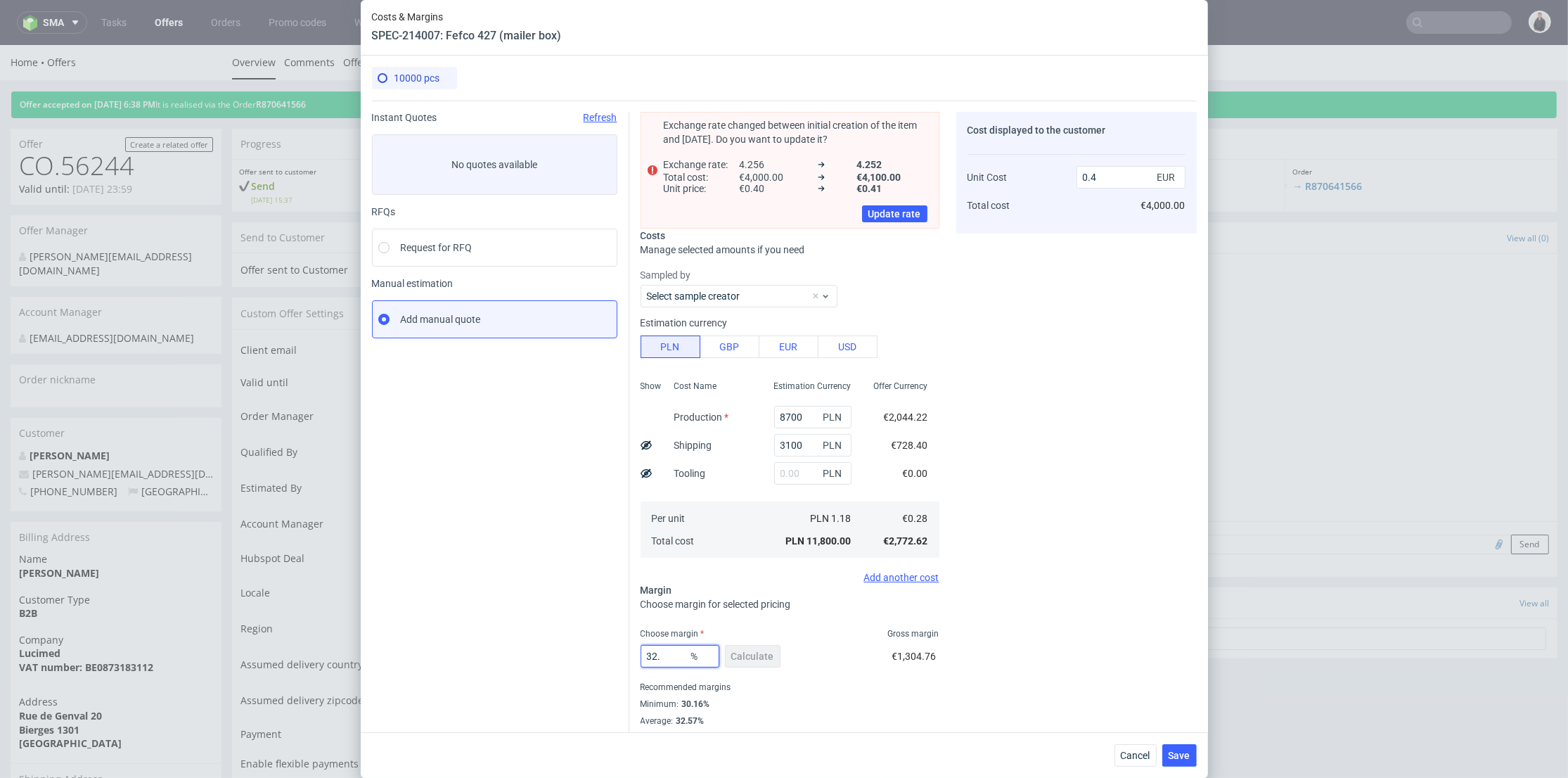
type input "32.5"
type input "0.41"
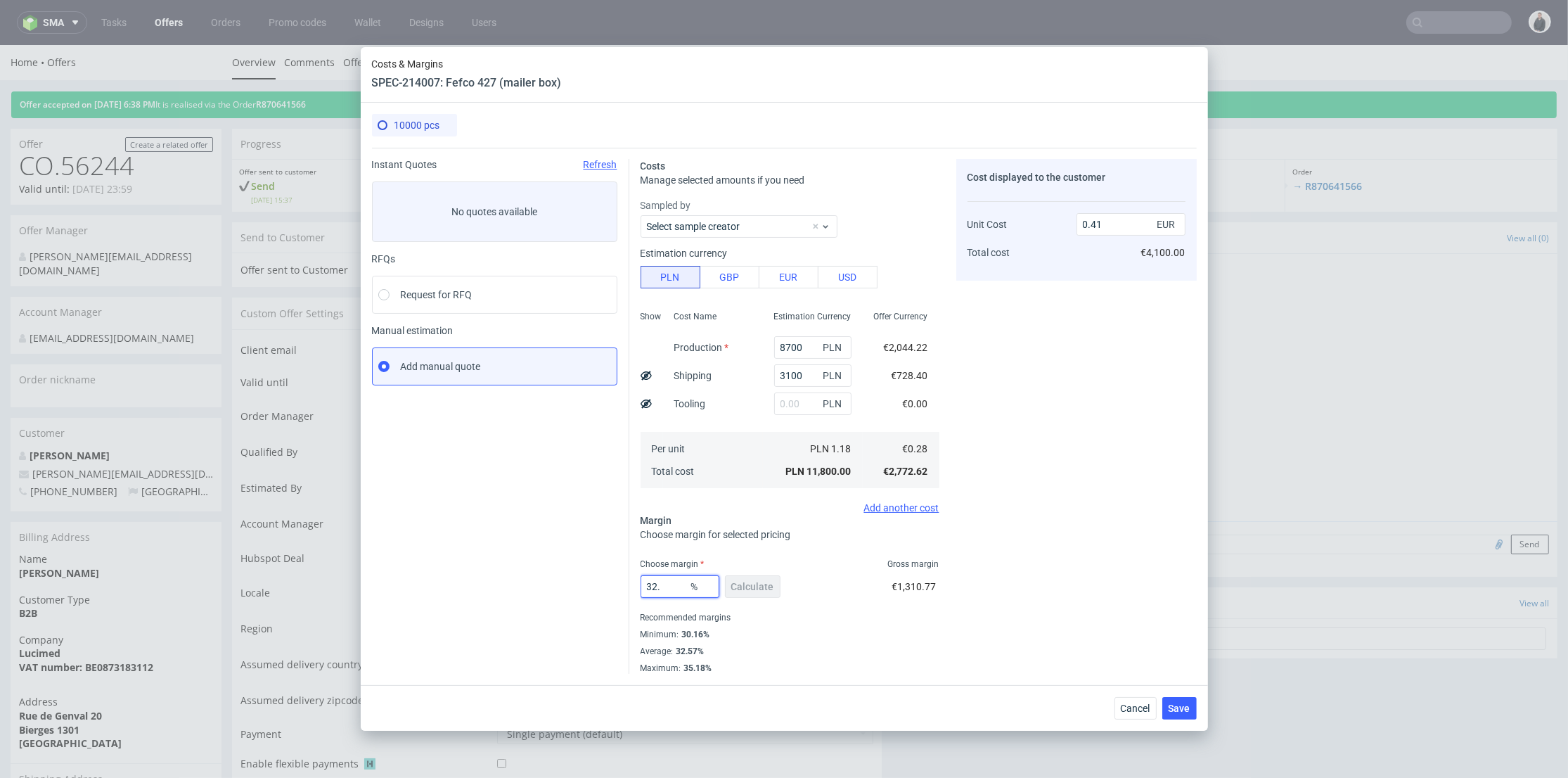
type input "32"
type input "0.4"
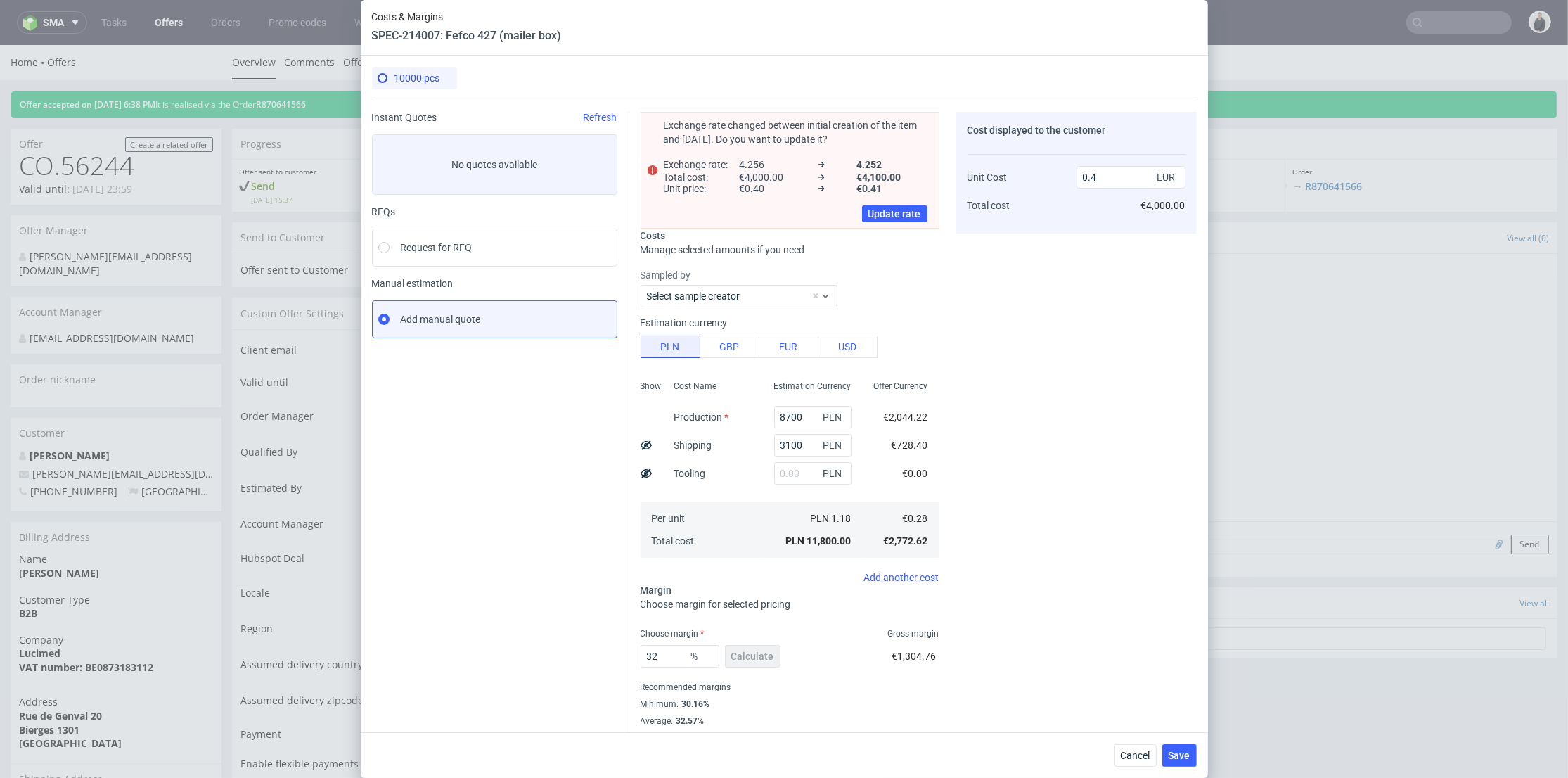
click at [1128, 707] on div "Cost displayed to the customer Unit Cost Total cost 0.4 EUR €4,000.00" at bounding box center [1076, 427] width 241 height 632
click at [1187, 756] on span "Save" at bounding box center [1179, 755] width 22 height 10
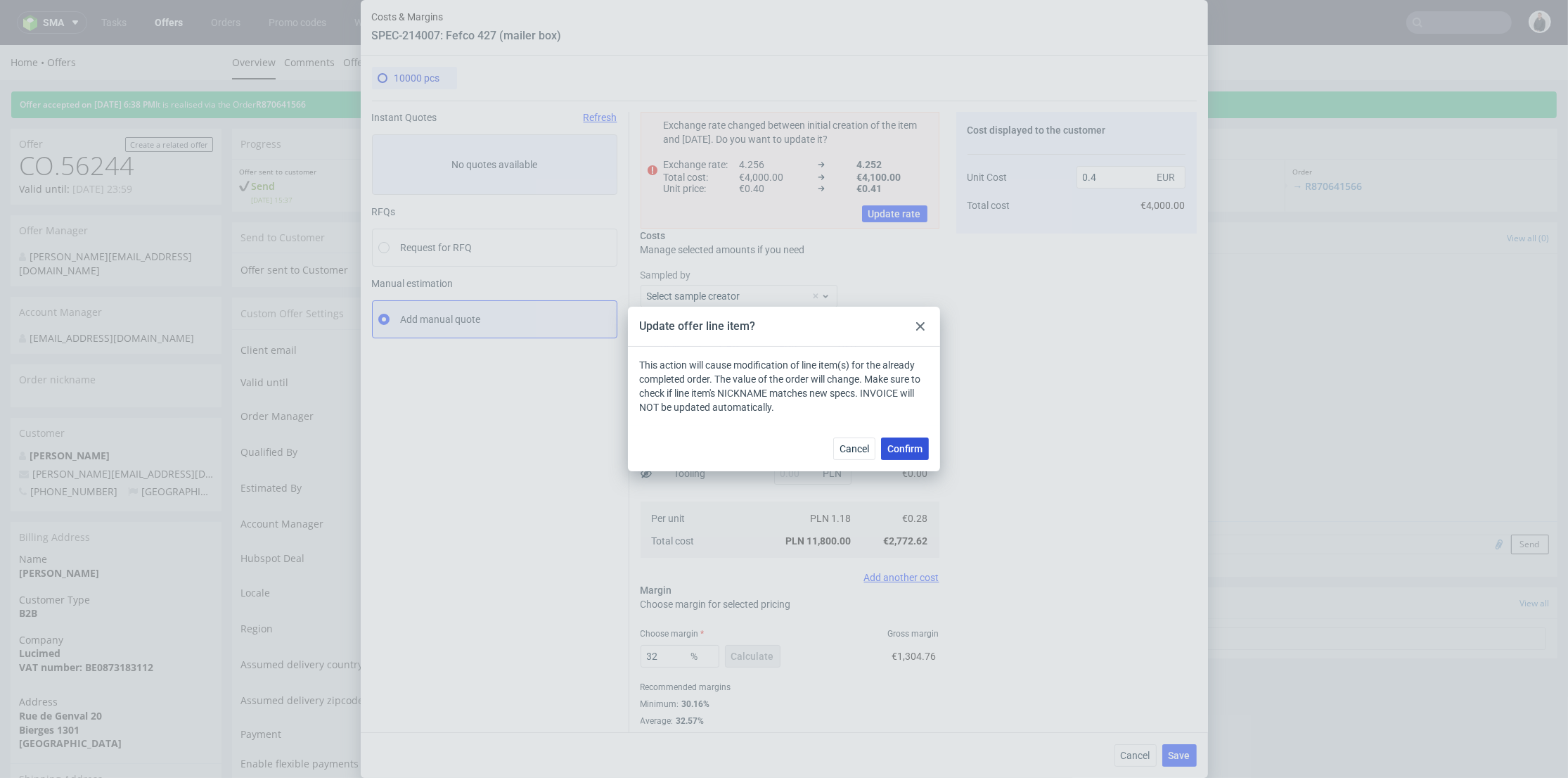
click at [906, 445] on span "Confirm" at bounding box center [905, 449] width 35 height 10
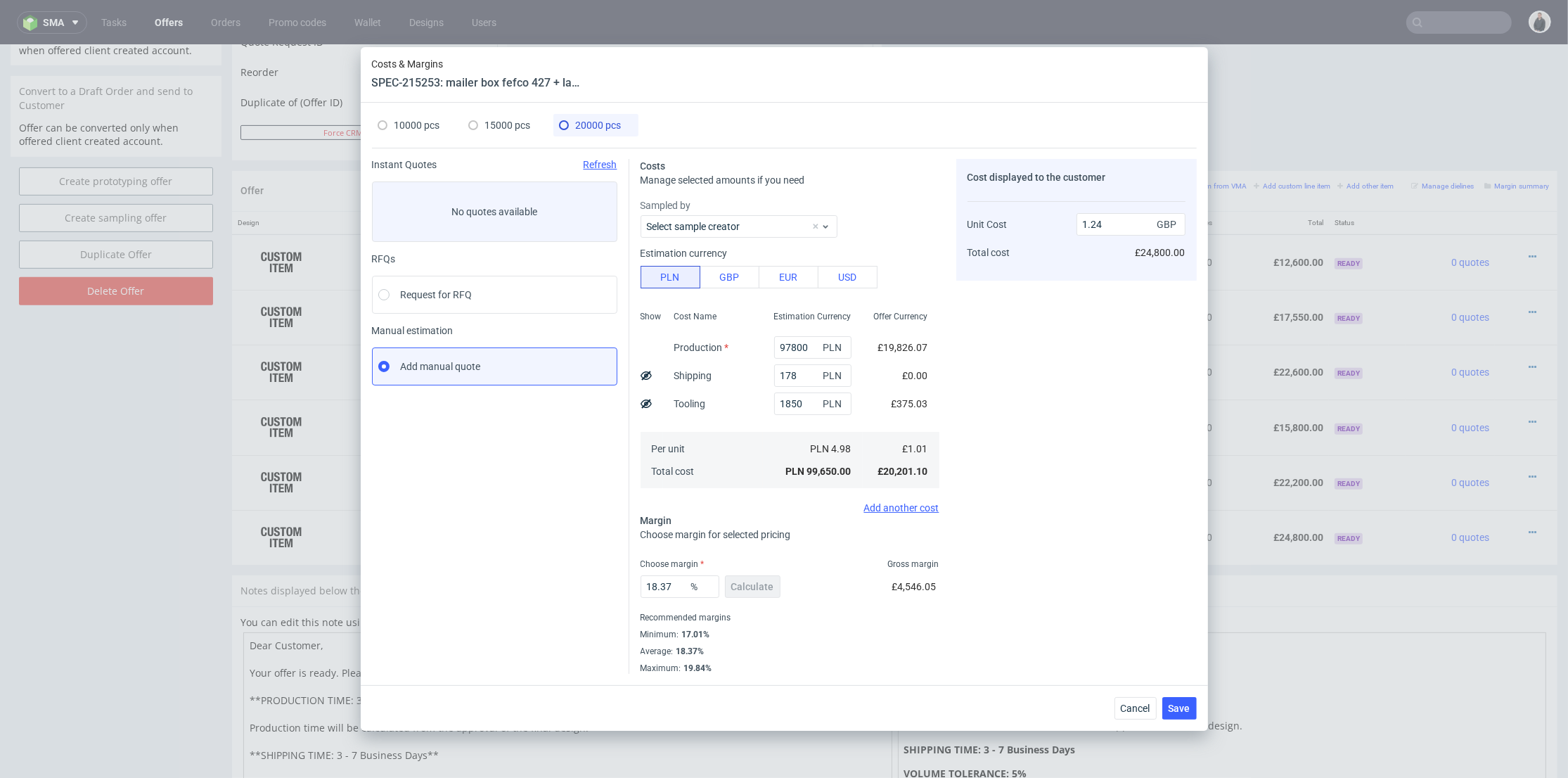
scroll to position [4, 0]
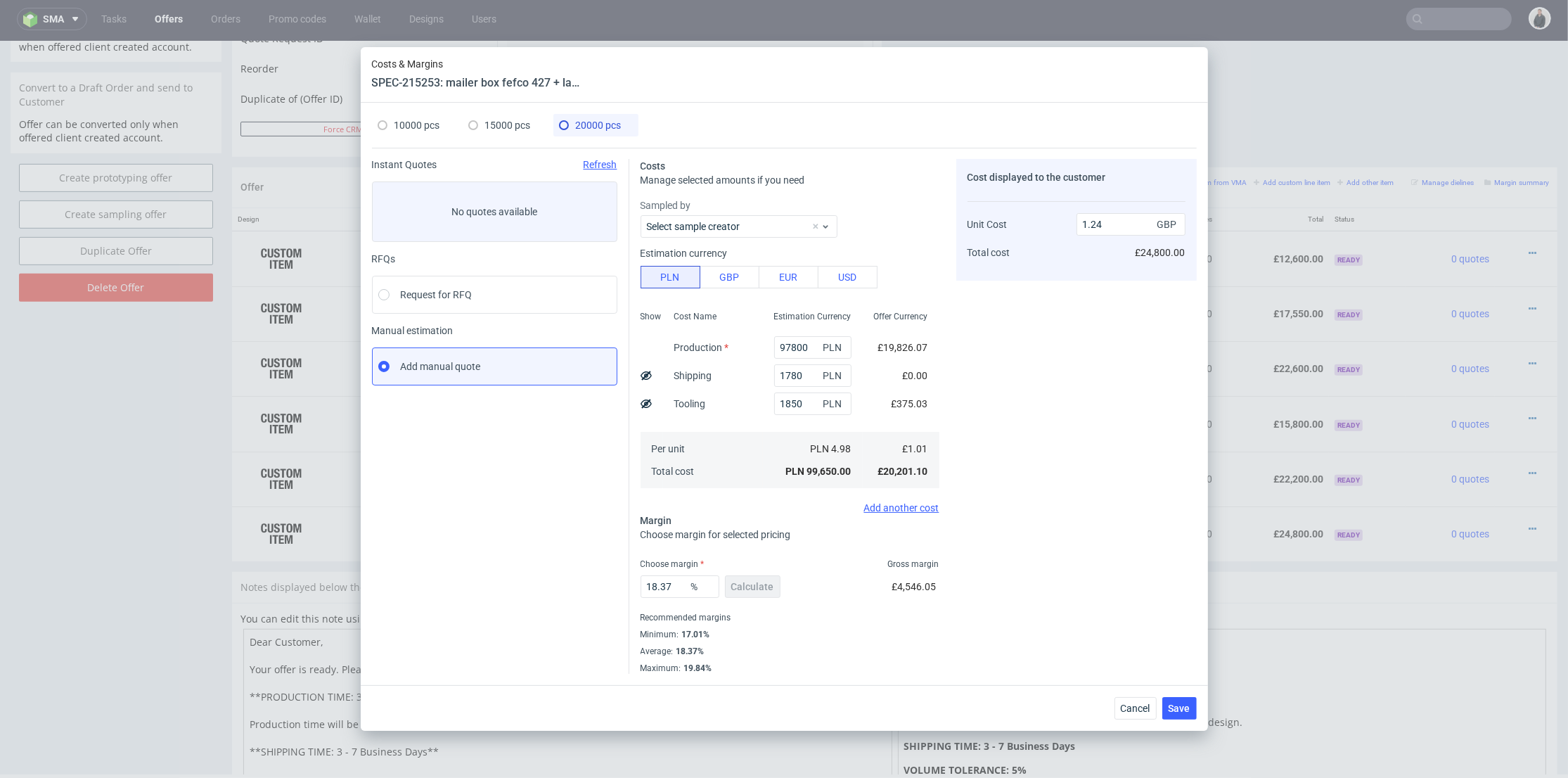
type input "17800"
type input "1.46"
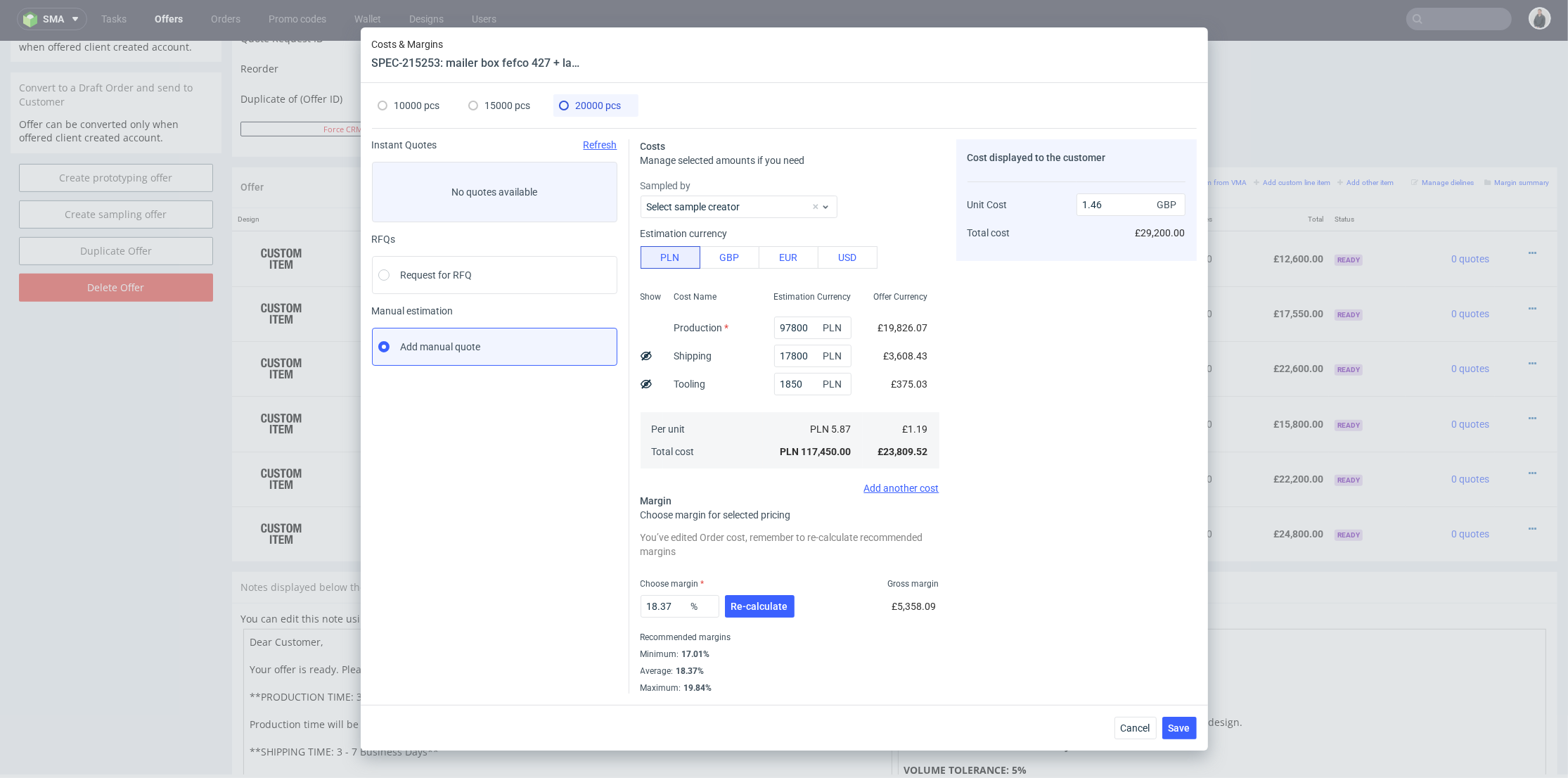
type input "17800"
click at [754, 583] on div "Choose margin Gross margin" at bounding box center [790, 584] width 299 height 11
click at [753, 607] on span "Re-calculate" at bounding box center [759, 606] width 57 height 10
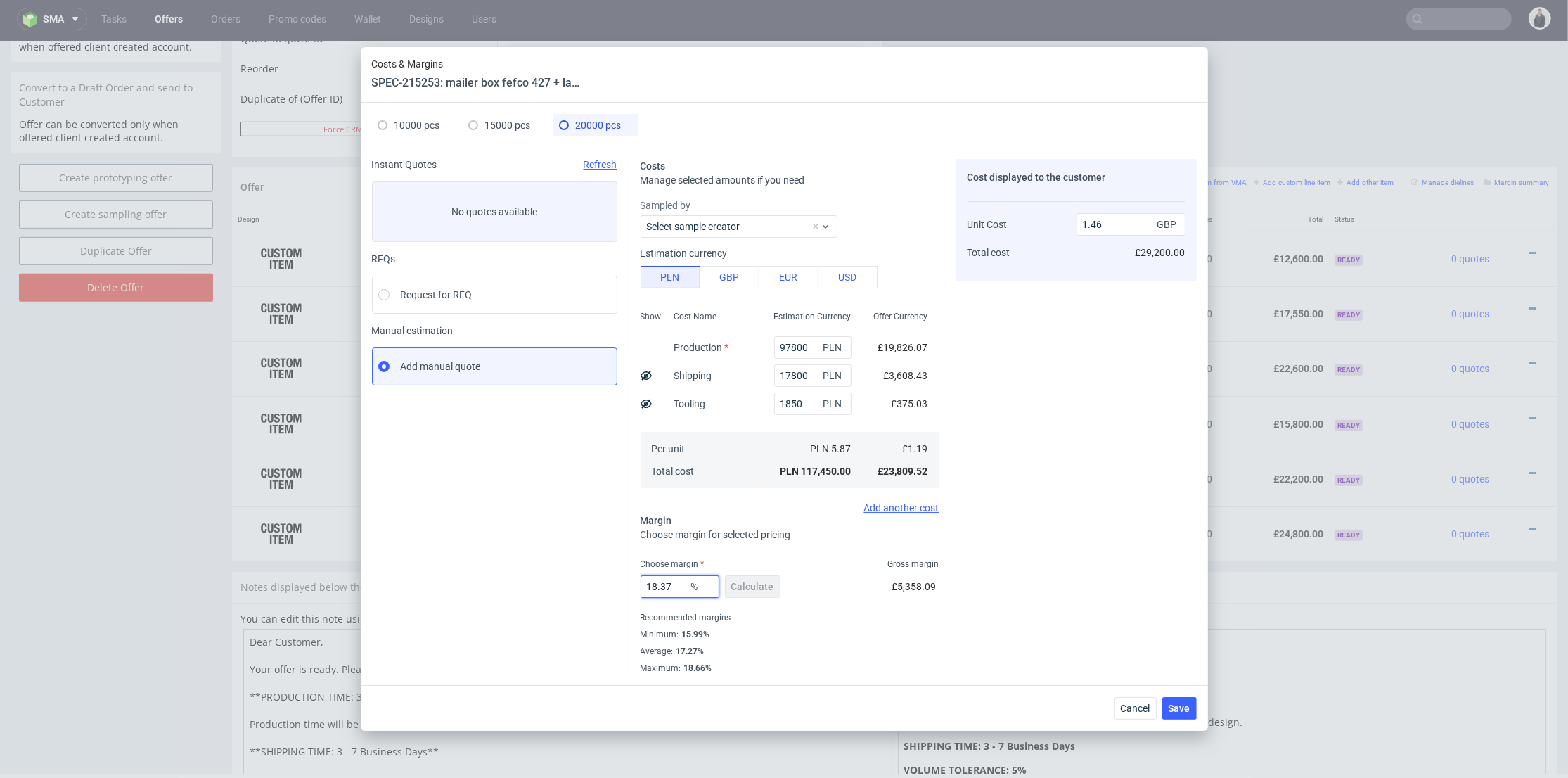
drag, startPoint x: 673, startPoint y: 581, endPoint x: 580, endPoint y: 572, distance: 93.4
click at [580, 573] on div "Instant Quotes Refresh No quotes available RFQs Request for RFQ Manual estimati…" at bounding box center [784, 410] width 825 height 526
type input "16"
click at [1039, 546] on div "Cost displayed to the customer Unit Cost Total cost 1.46 GBP £29,200.00" at bounding box center [1076, 417] width 241 height 515
type input "1.42"
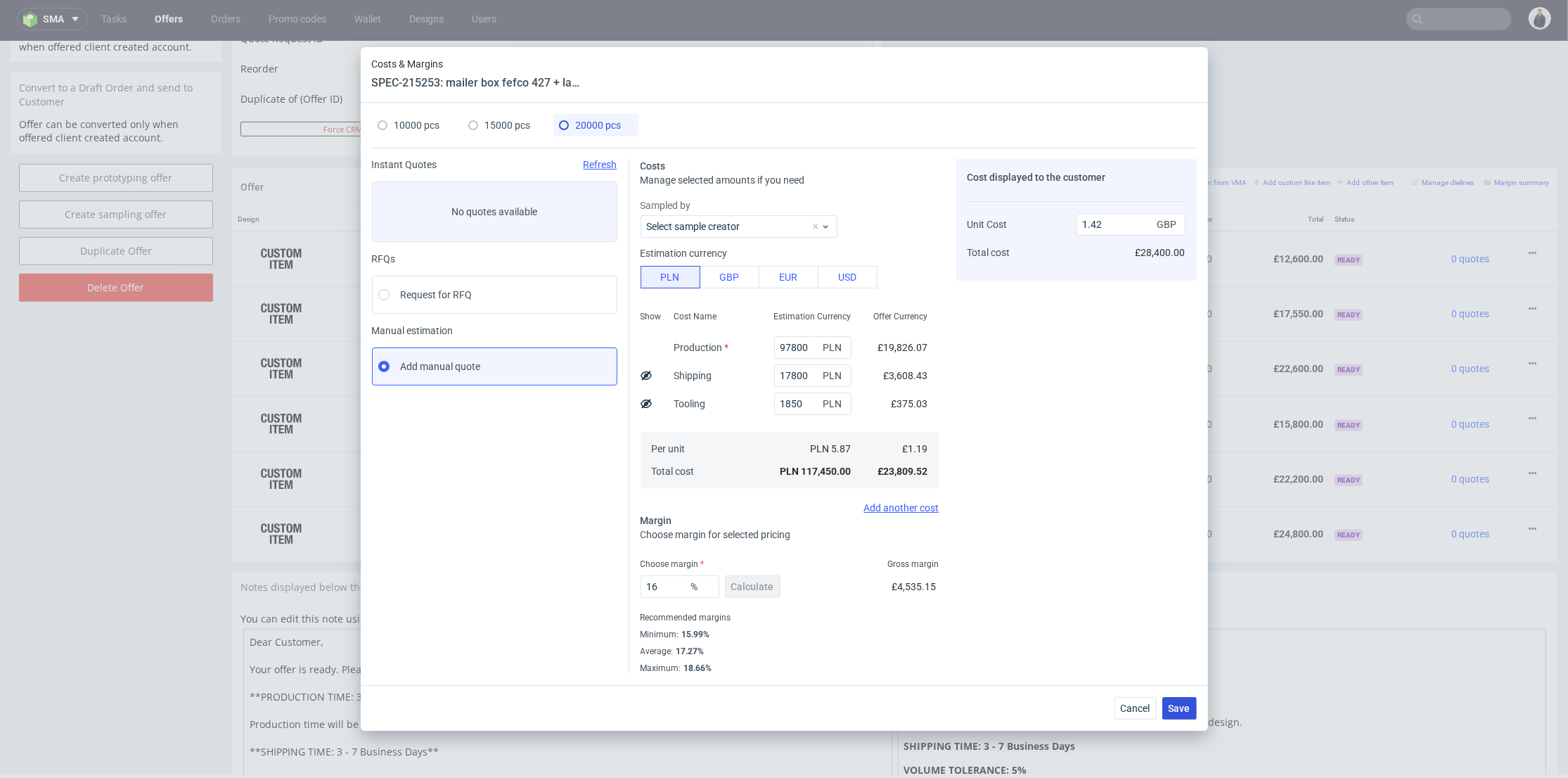
click at [1174, 704] on span "Save" at bounding box center [1179, 709] width 22 height 10
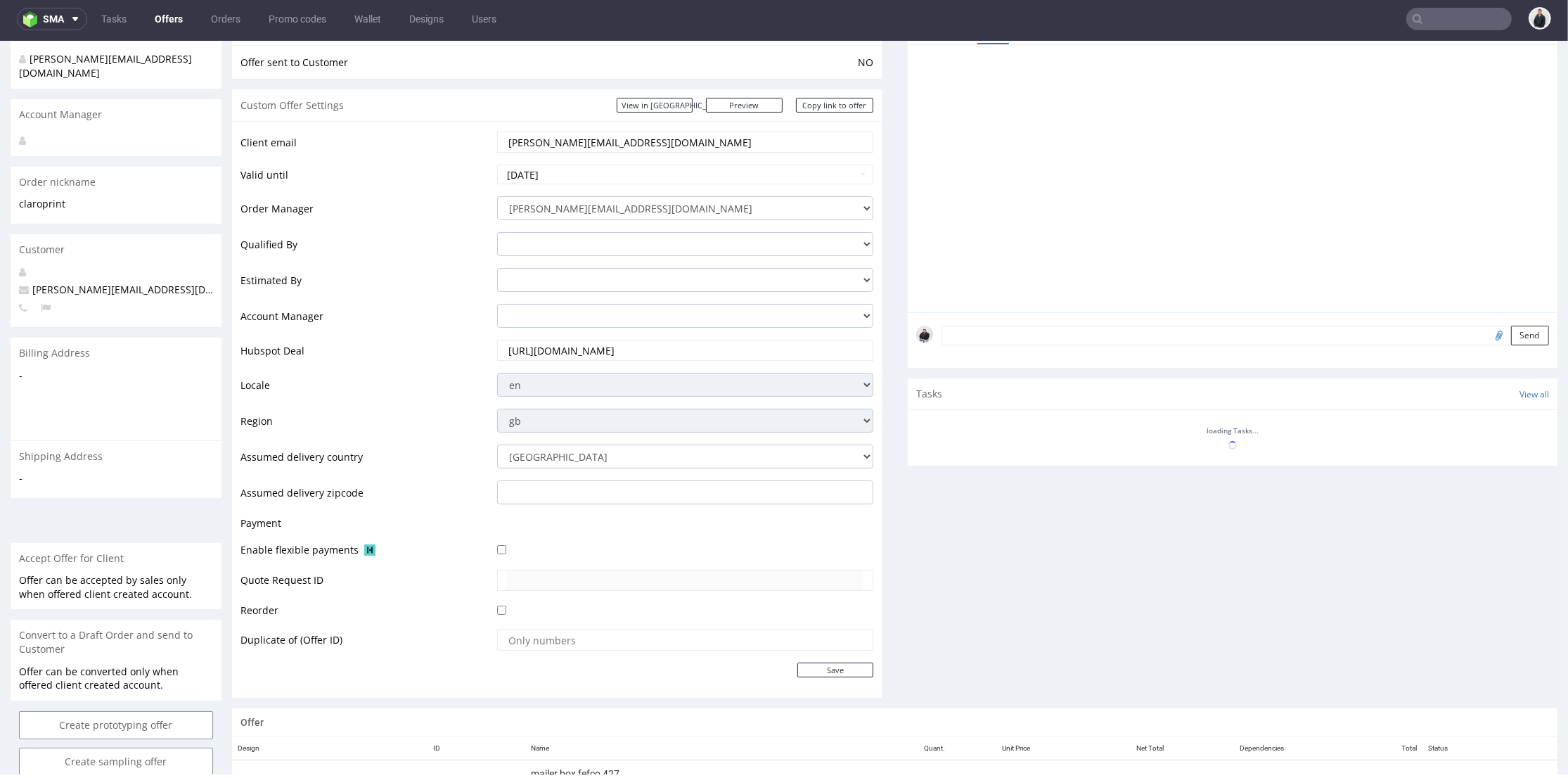
scroll to position [0, 0]
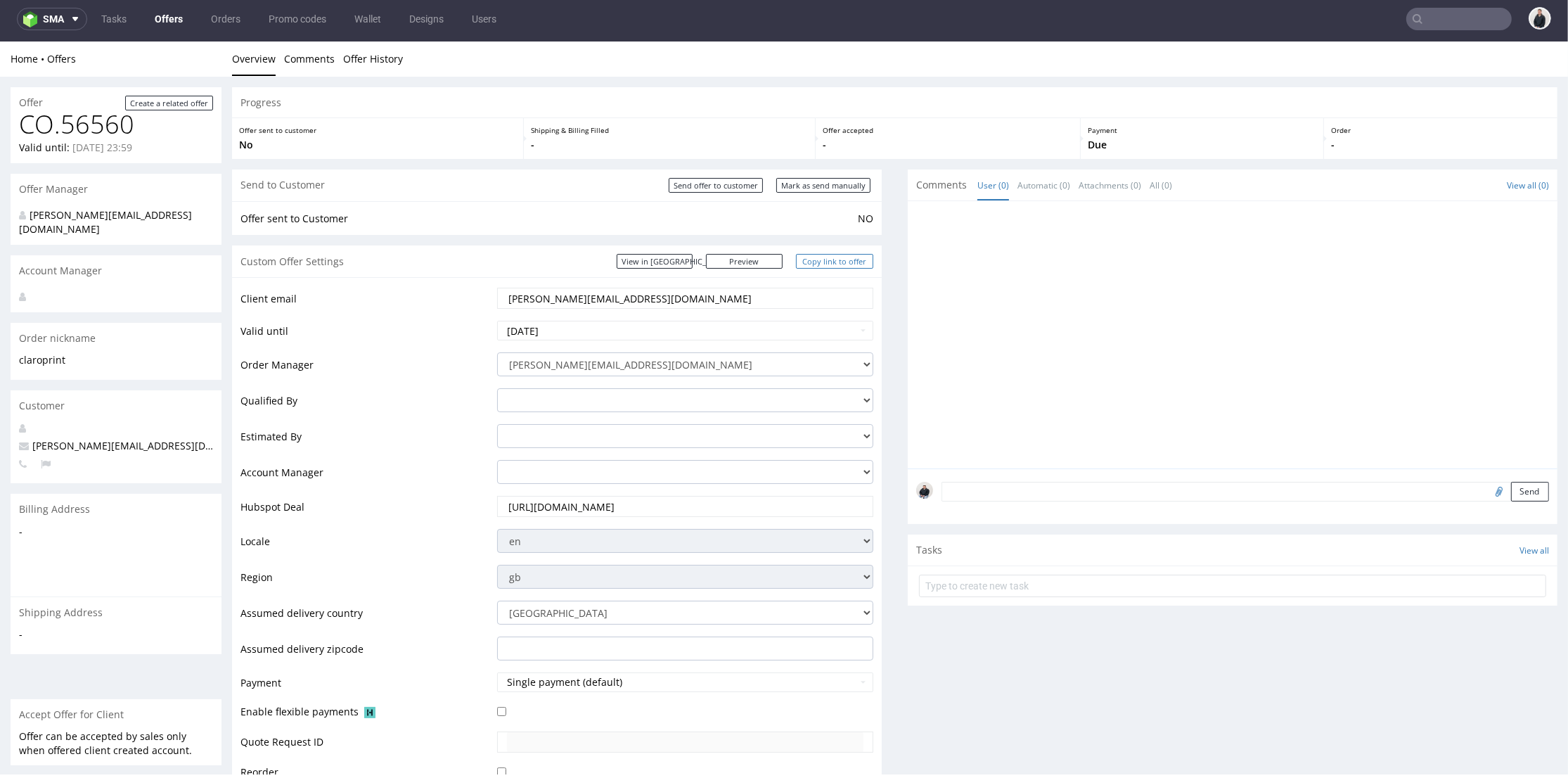
click at [823, 260] on link "Copy link to offer" at bounding box center [835, 261] width 78 height 15
click at [733, 184] on input "Send offer to customer" at bounding box center [716, 185] width 95 height 15
type input "In progress..."
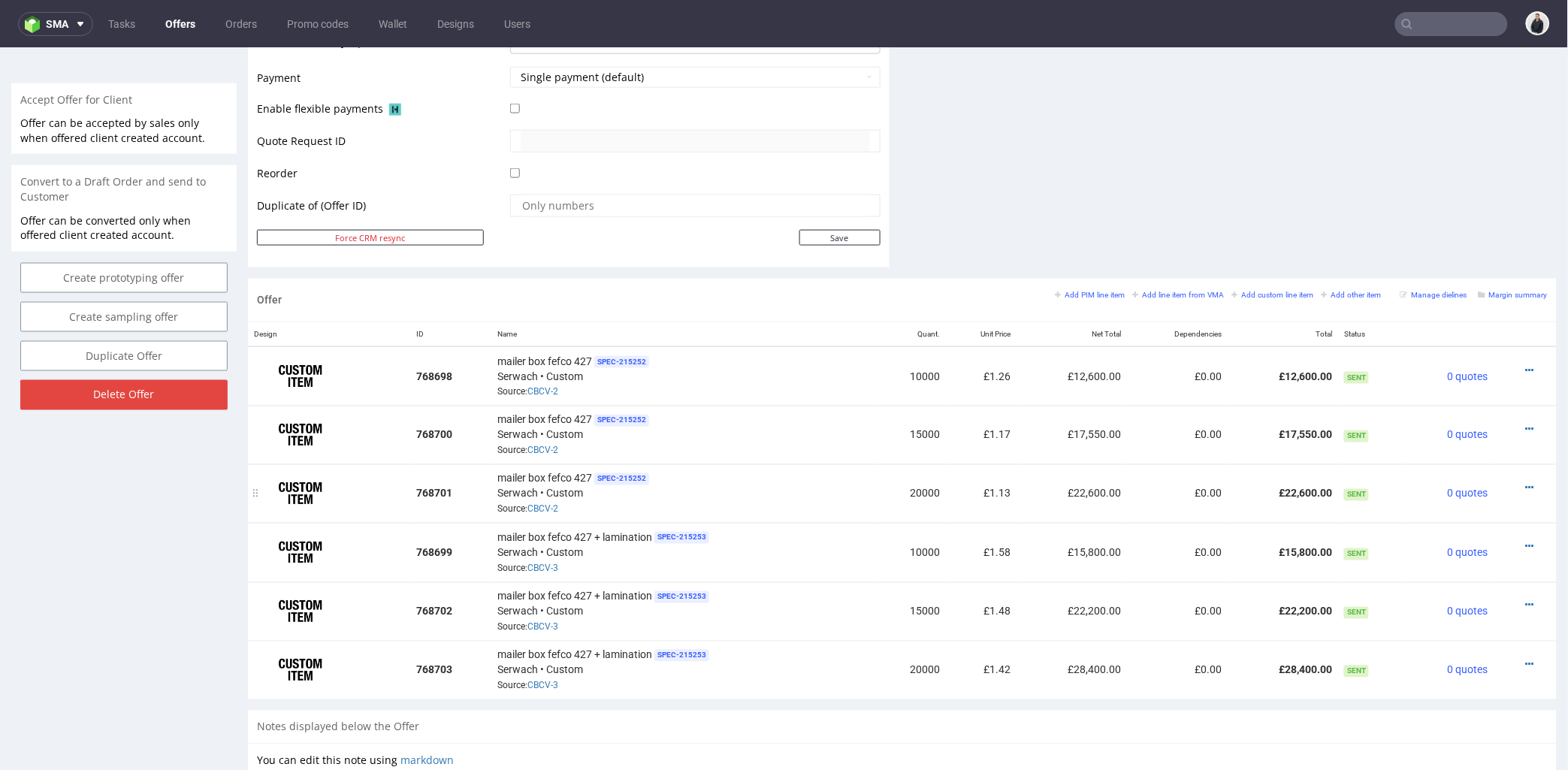
scroll to position [751, 0]
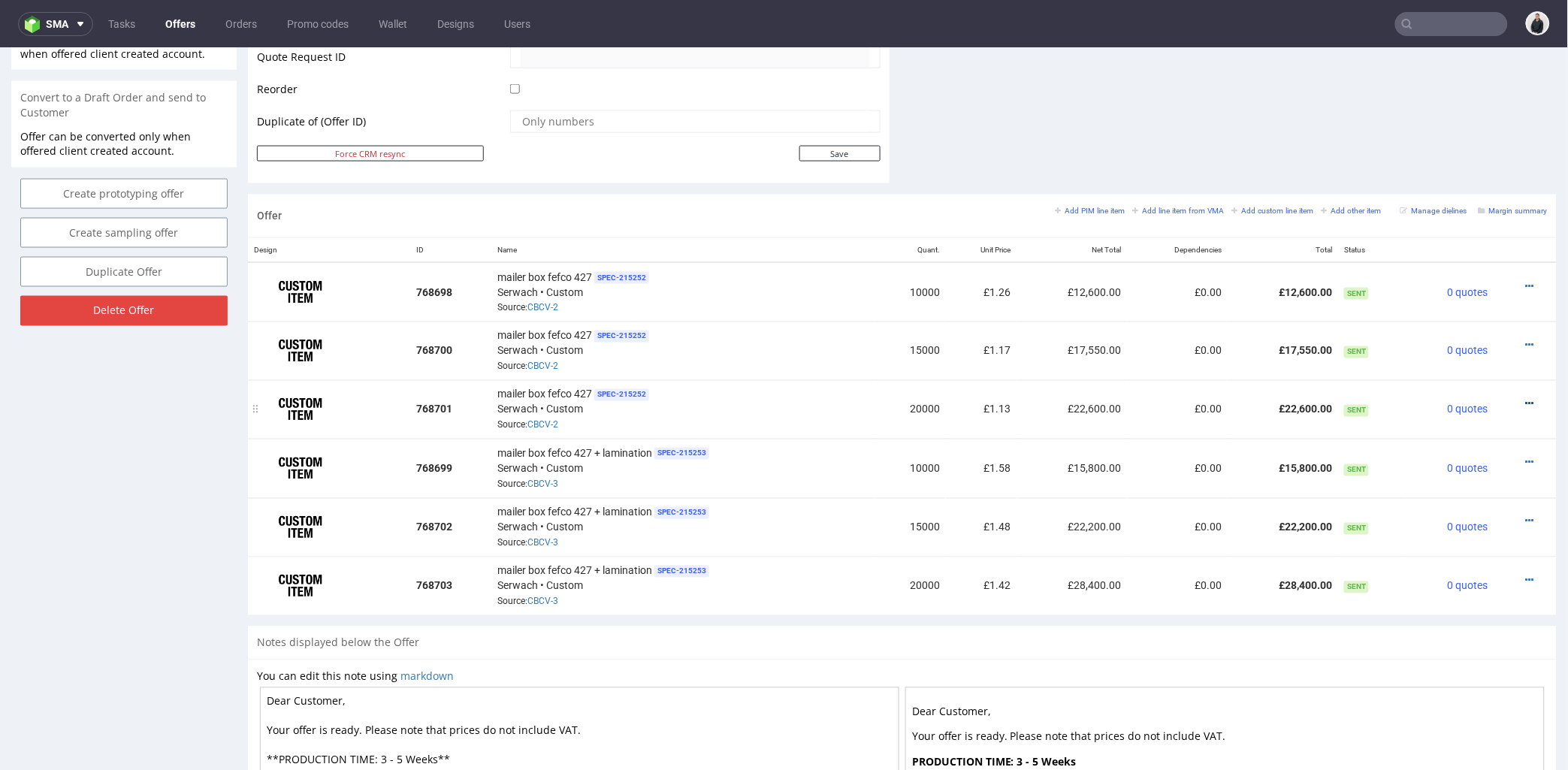
click at [1526, 399] on icon at bounding box center [1530, 403] width 8 height 11
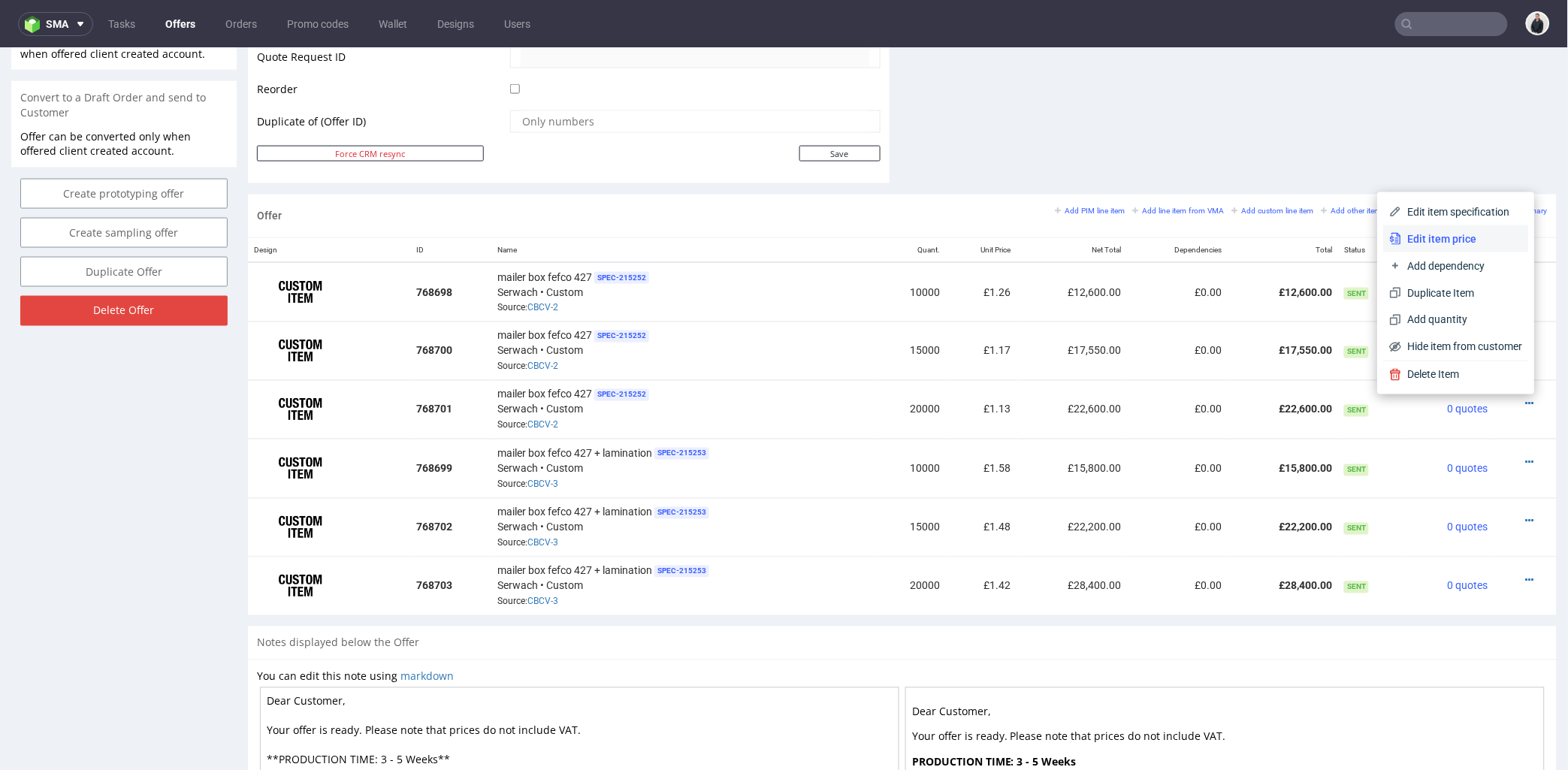
click at [1432, 234] on span "Edit item price" at bounding box center [1462, 238] width 121 height 15
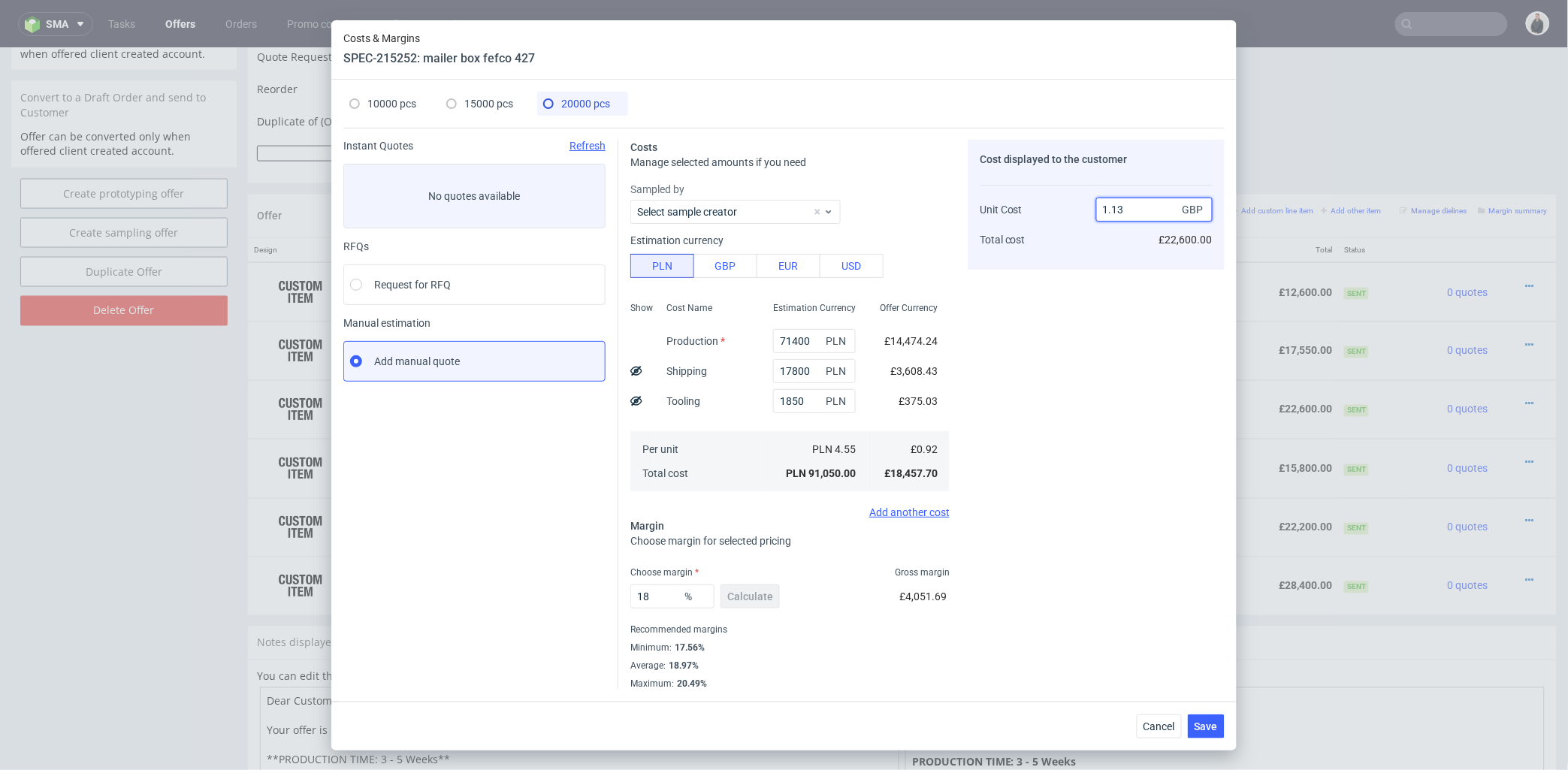
click at [1110, 206] on input "1.13" at bounding box center [1154, 209] width 116 height 24
type input "0.13"
type input "-607.6923076923076"
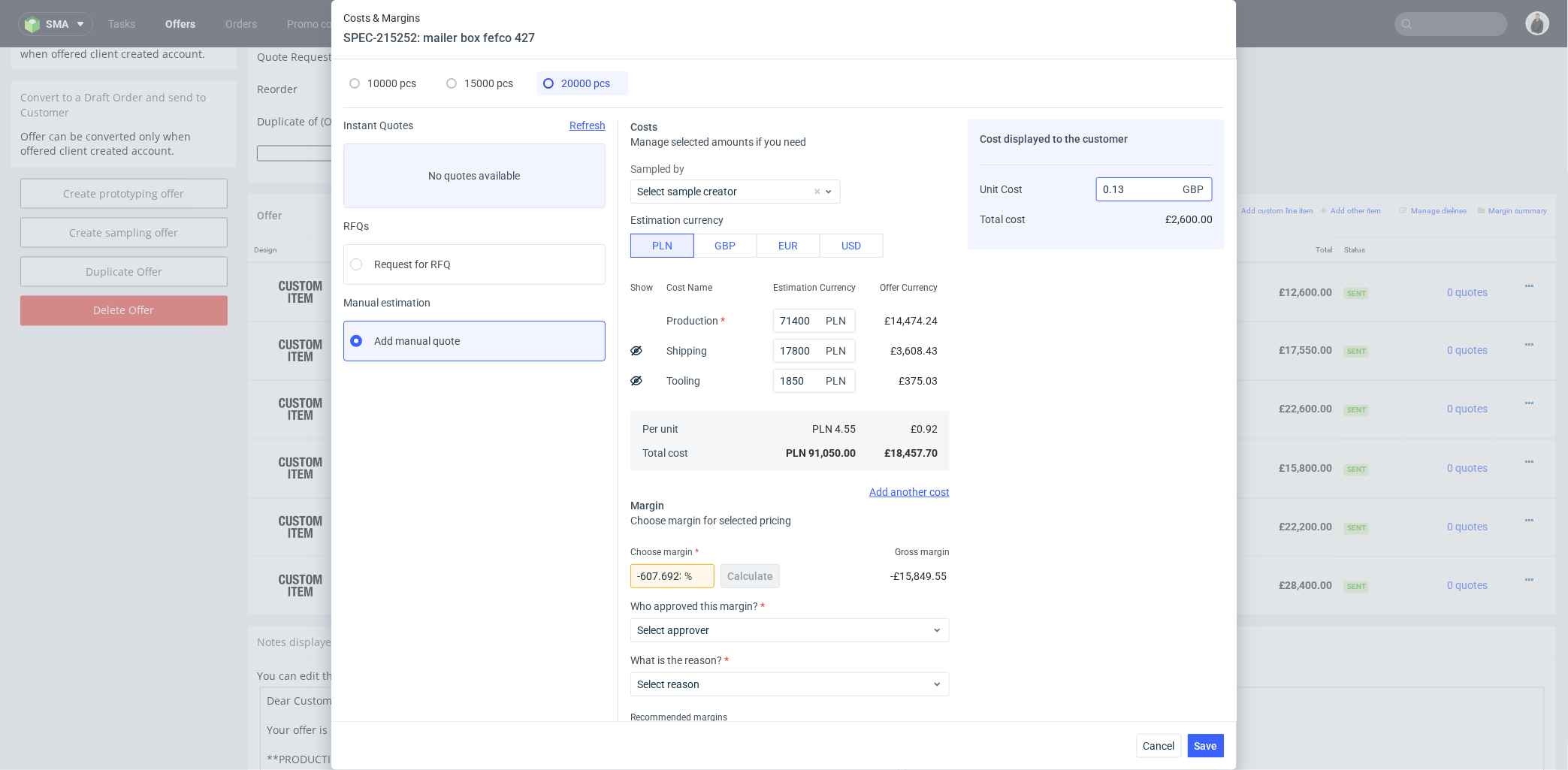
drag, startPoint x: 1114, startPoint y: 206, endPoint x: 1125, endPoint y: 200, distance: 12.5
click at [1129, 206] on div "0.13 GBP £2,600.00" at bounding box center [1154, 197] width 116 height 79
click at [1107, 190] on input "0.13" at bounding box center [1154, 189] width 116 height 24
type input "0.70"
click at [1091, 290] on div "Cost displayed to the customer Unit Cost Total cost 0.70 GBP £2,600.00" at bounding box center [1096, 448] width 257 height 658
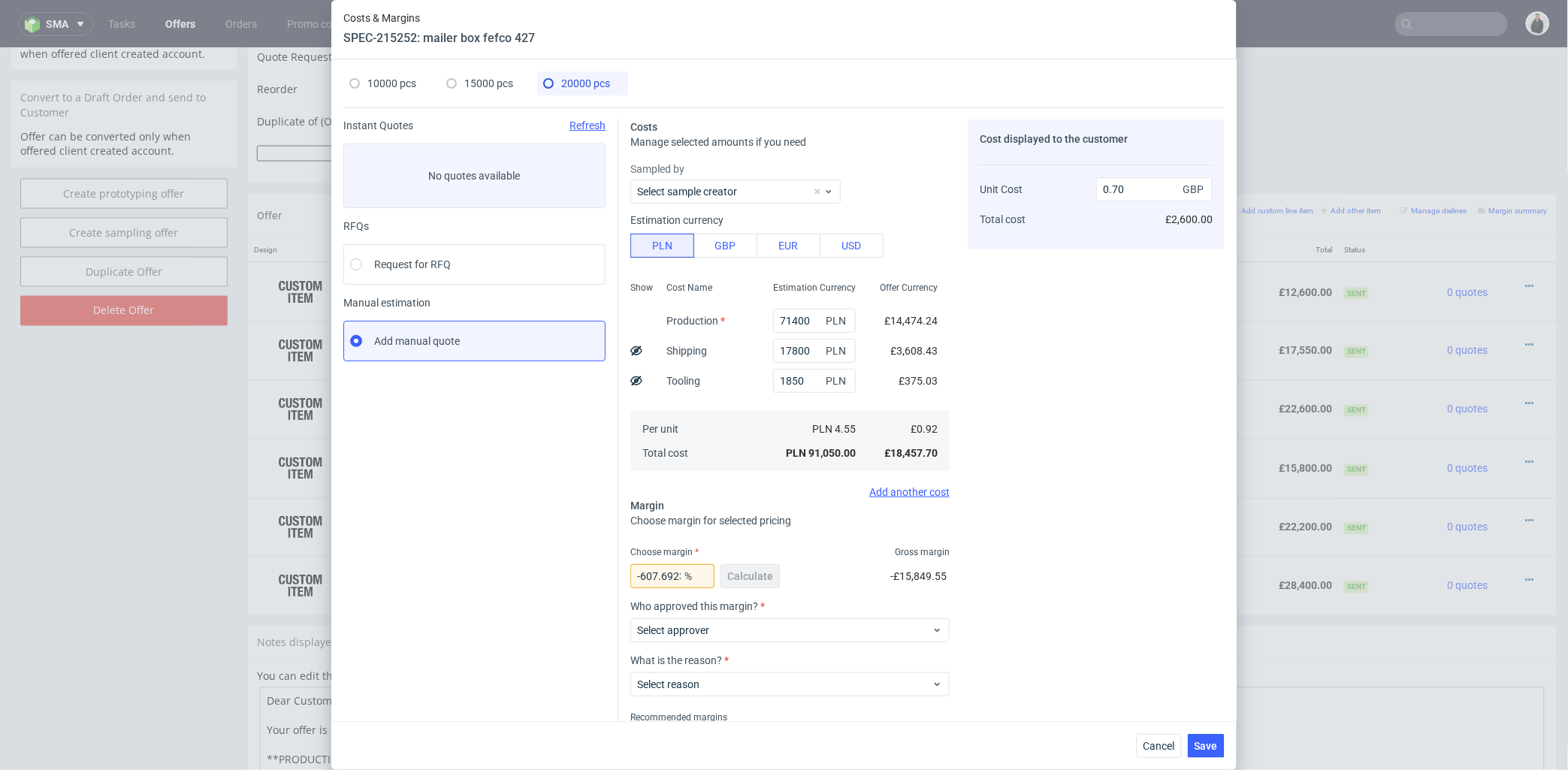
type input "-31.428571428571427"
type input "0.7"
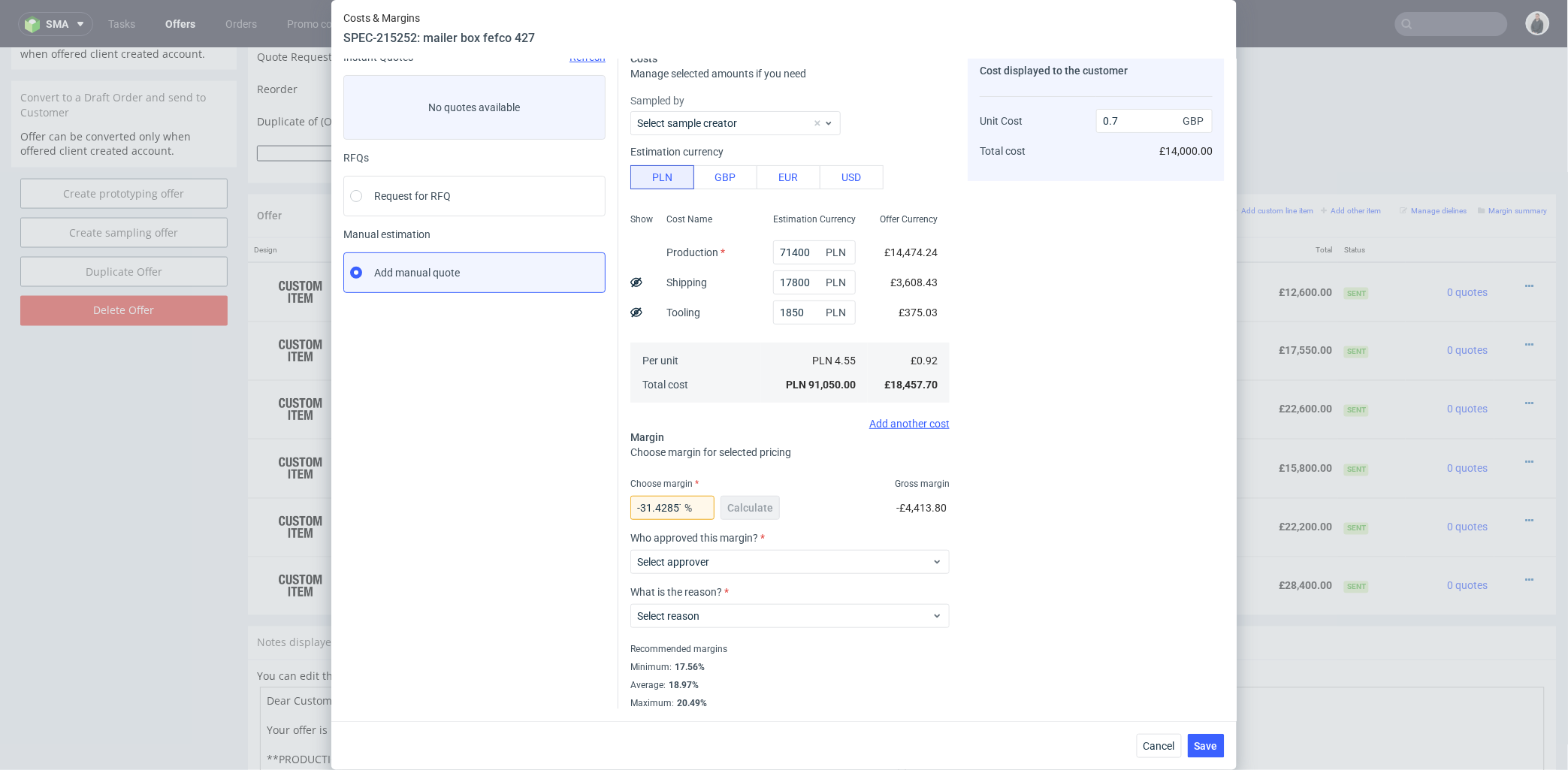
scroll to position [0, 0]
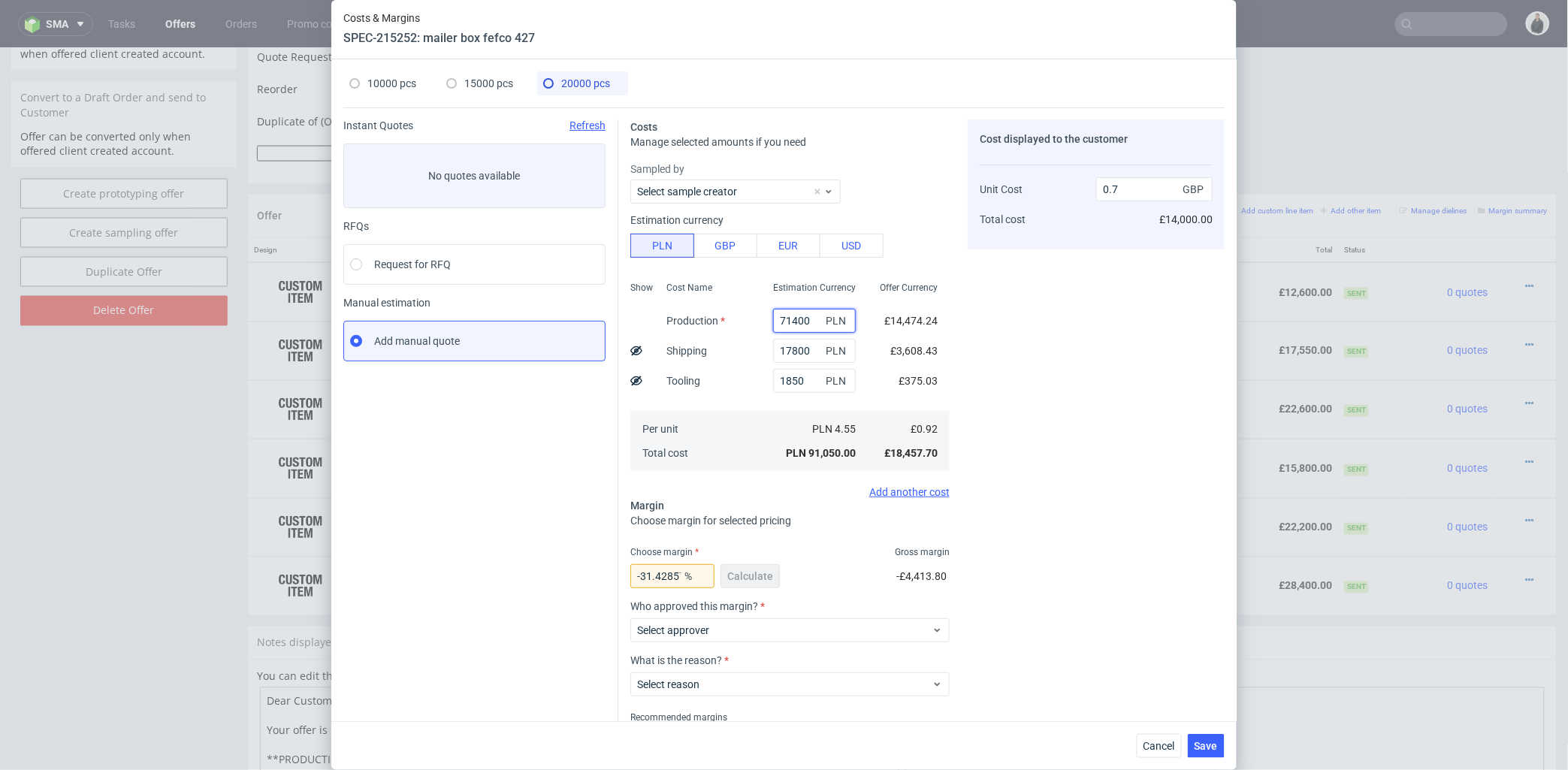
click at [773, 318] on input "71400" at bounding box center [815, 321] width 83 height 24
type input "51400"
click at [1018, 344] on div "Cost displayed to the customer Unit Cost Total cost 0.7 GBP £14,000.00" at bounding box center [1096, 448] width 257 height 658
type input "0.55"
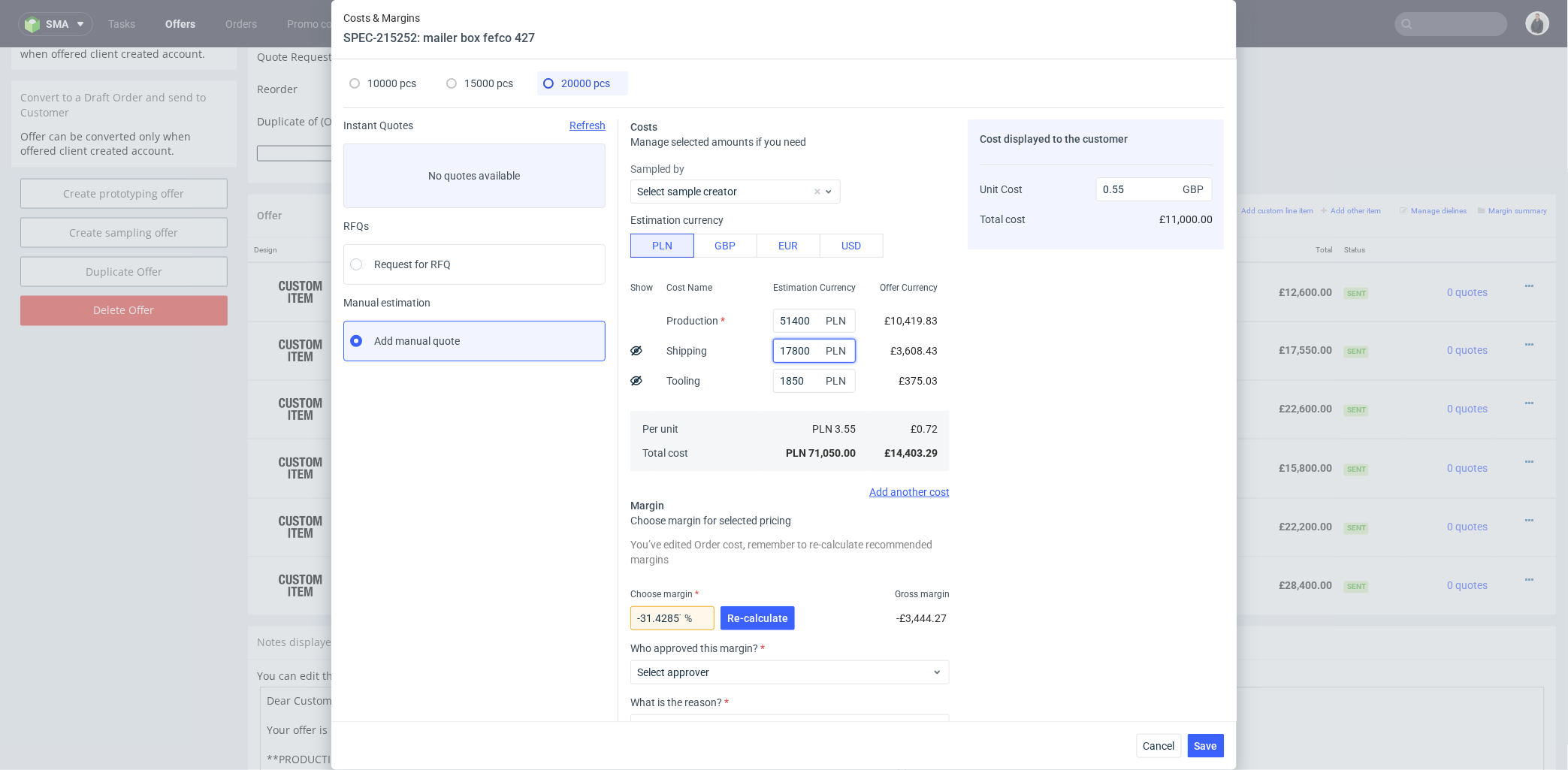
click at [773, 348] on input "17800" at bounding box center [815, 350] width 83 height 24
type input "12800"
click at [1055, 339] on div "Cost displayed to the customer Unit Cost Total cost 0.55 GBP £11,000.00" at bounding box center [1096, 469] width 257 height 700
click at [1112, 186] on input "0.51" at bounding box center [1154, 189] width 116 height 24
type input "0.71"
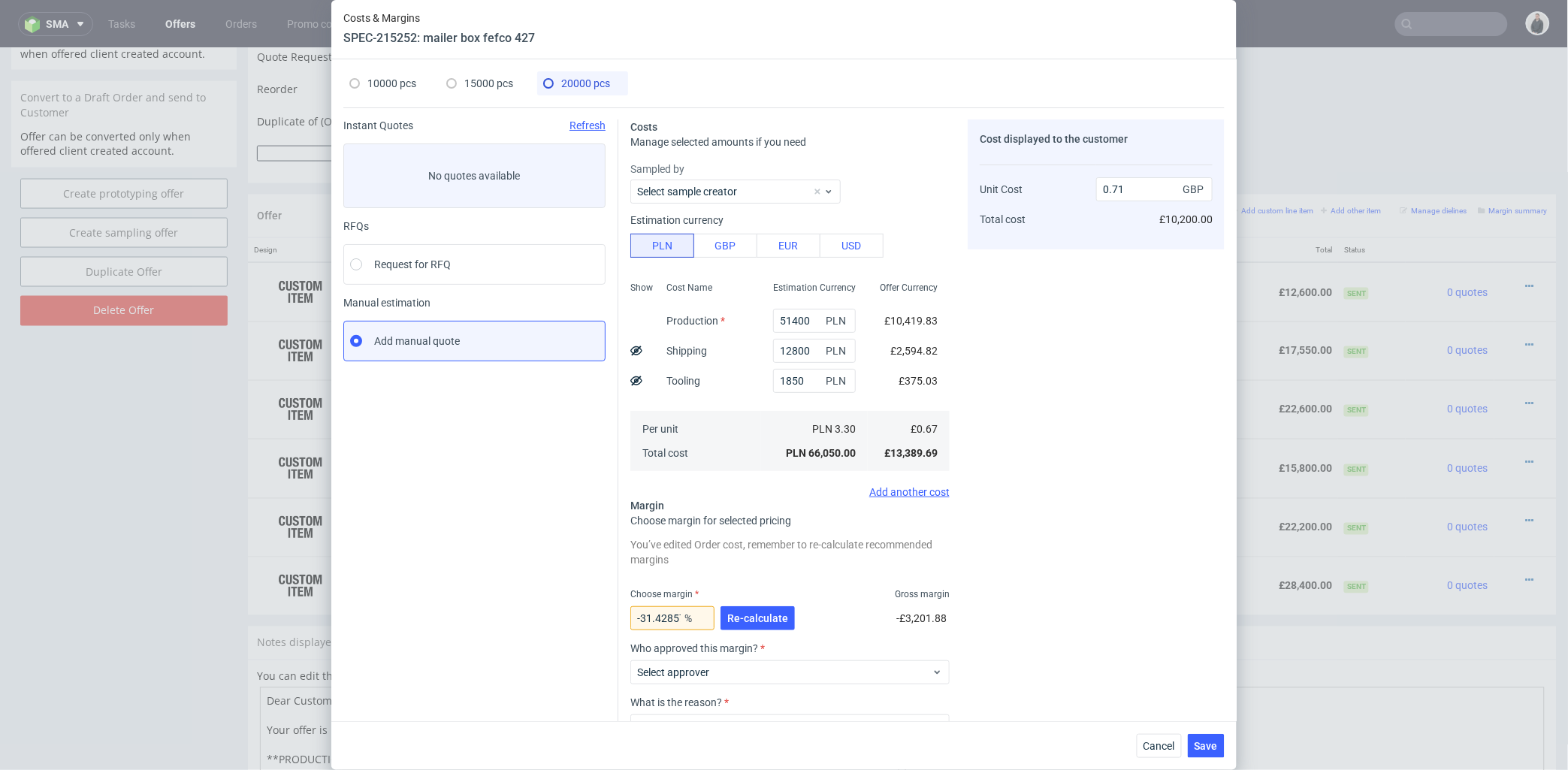
click at [1100, 286] on div "Cost displayed to the customer Unit Cost Total cost 0.71 GBP £10,200.00" at bounding box center [1096, 469] width 257 height 700
type input "5.633802816901409"
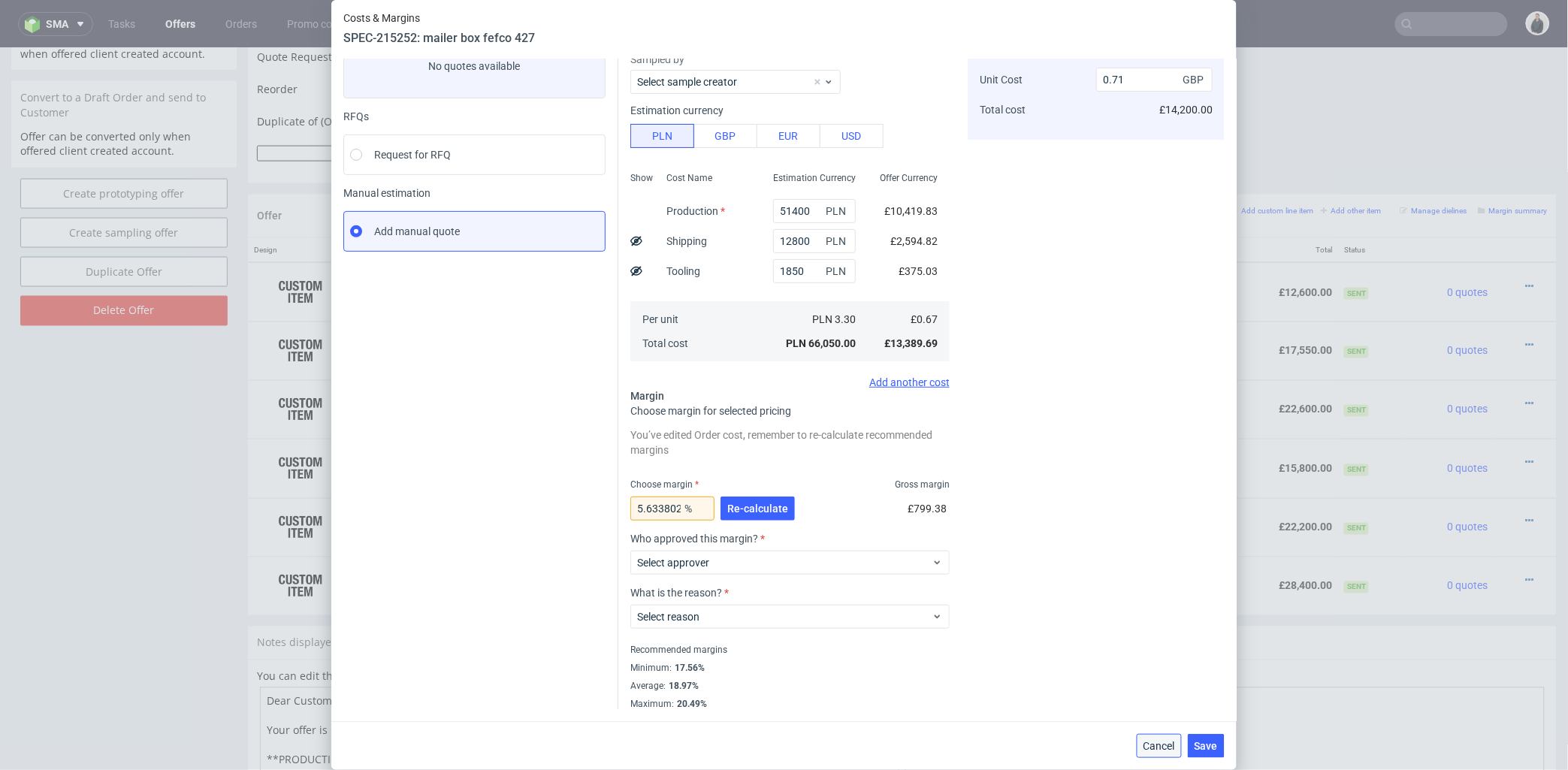
click at [1168, 750] on span "Cancel" at bounding box center [1159, 746] width 32 height 11
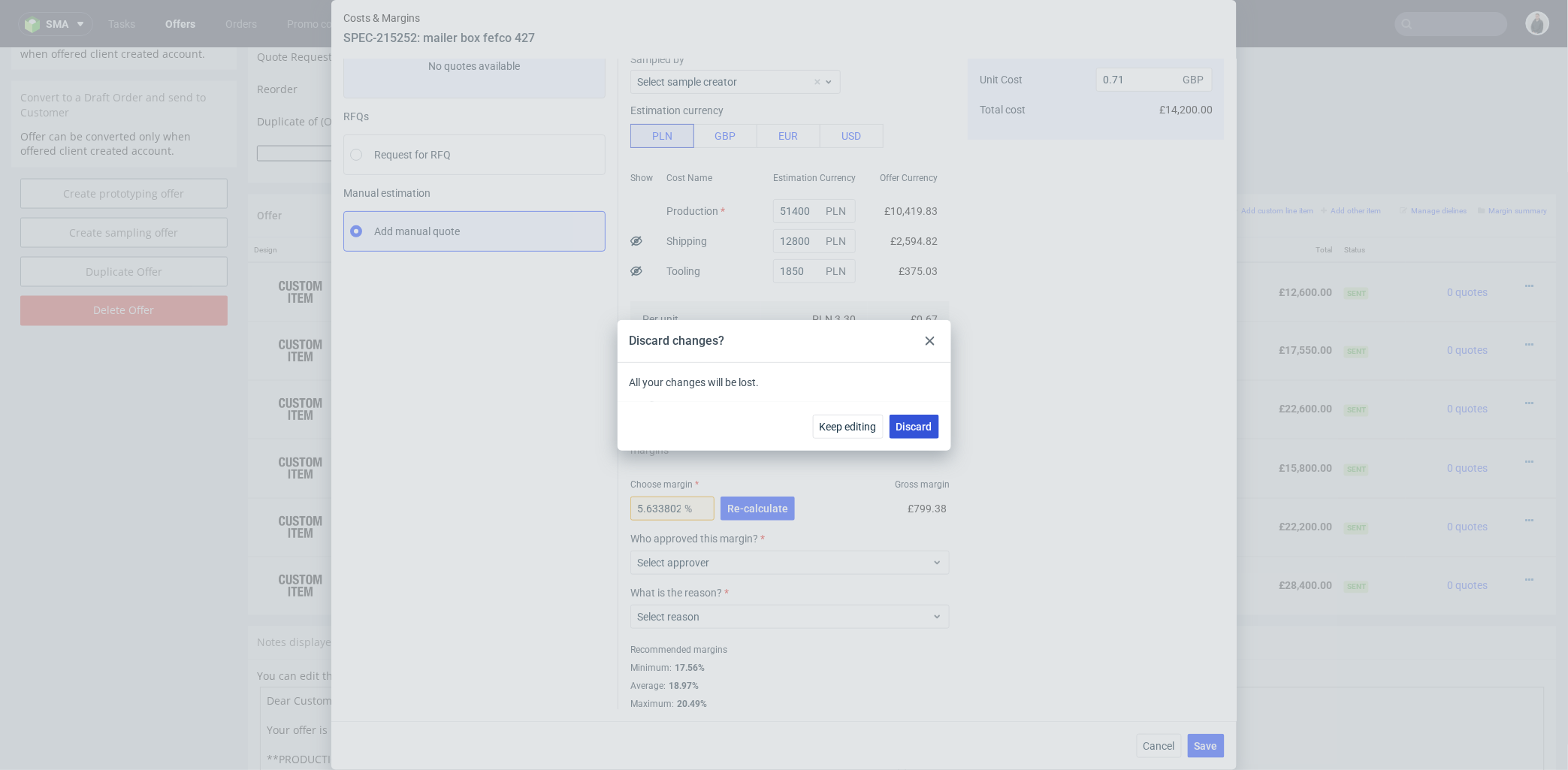
click at [918, 414] on button "Discard" at bounding box center [914, 426] width 50 height 24
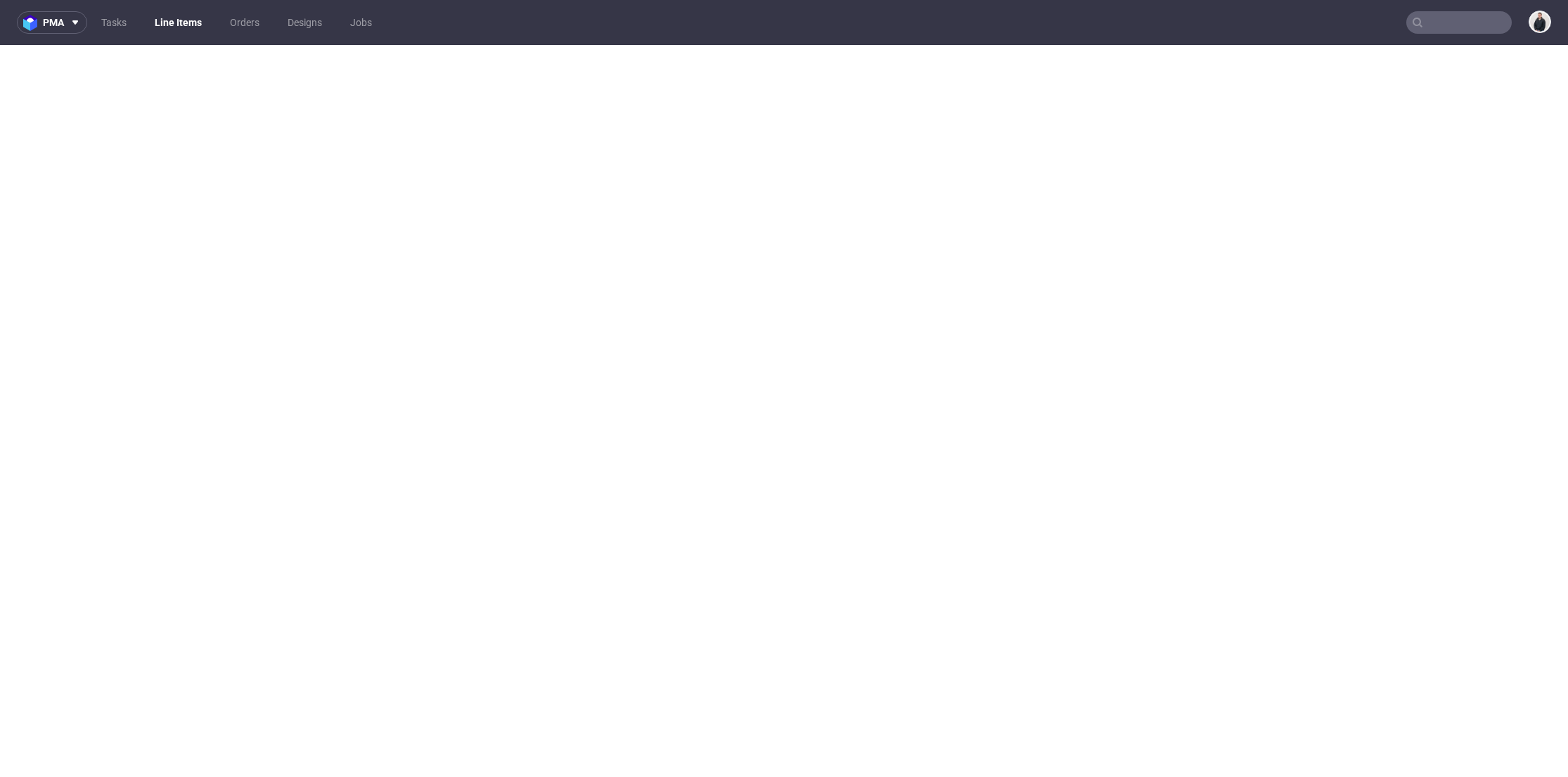
select select "in_progress"
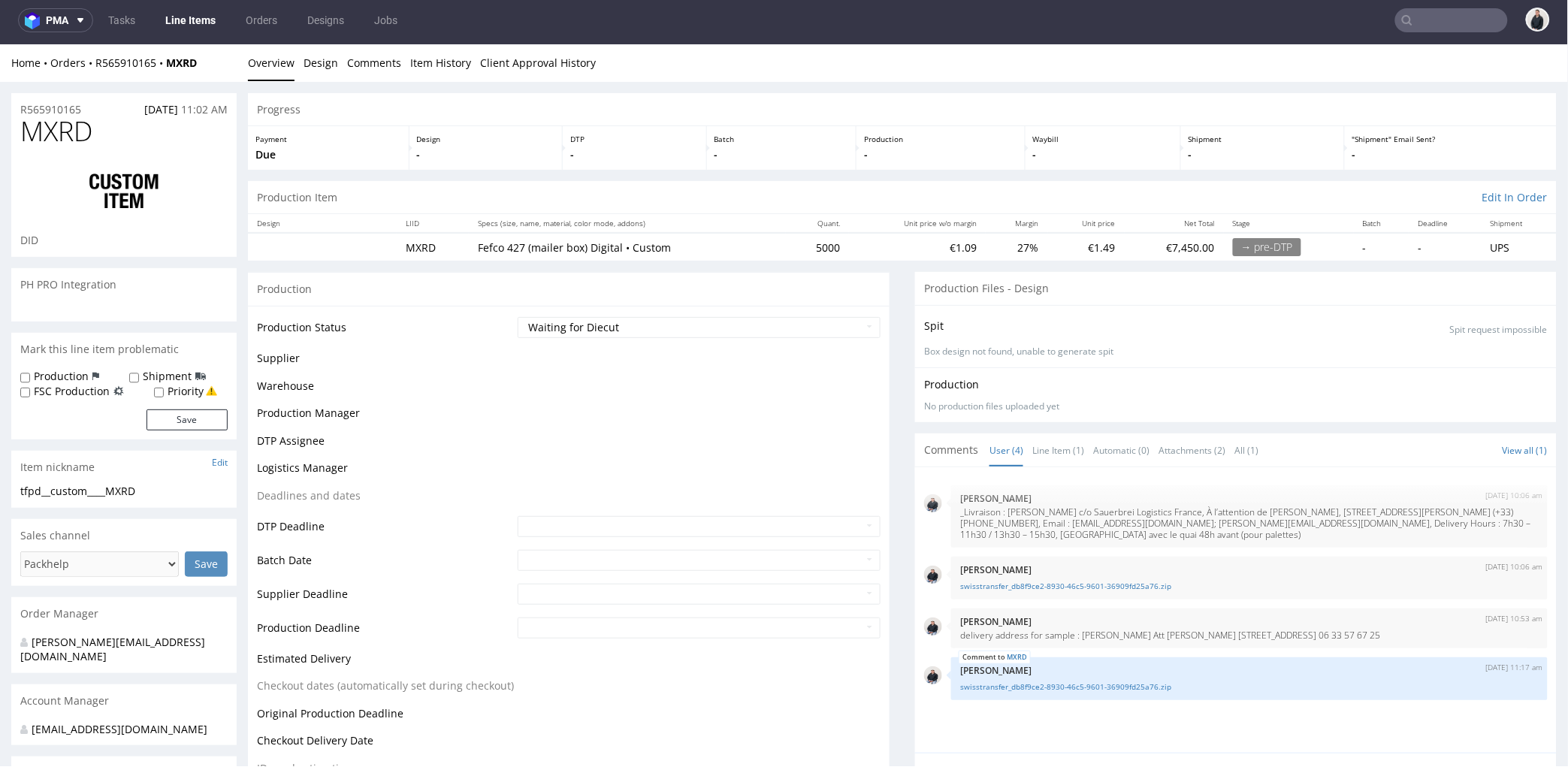
scroll to position [334, 0]
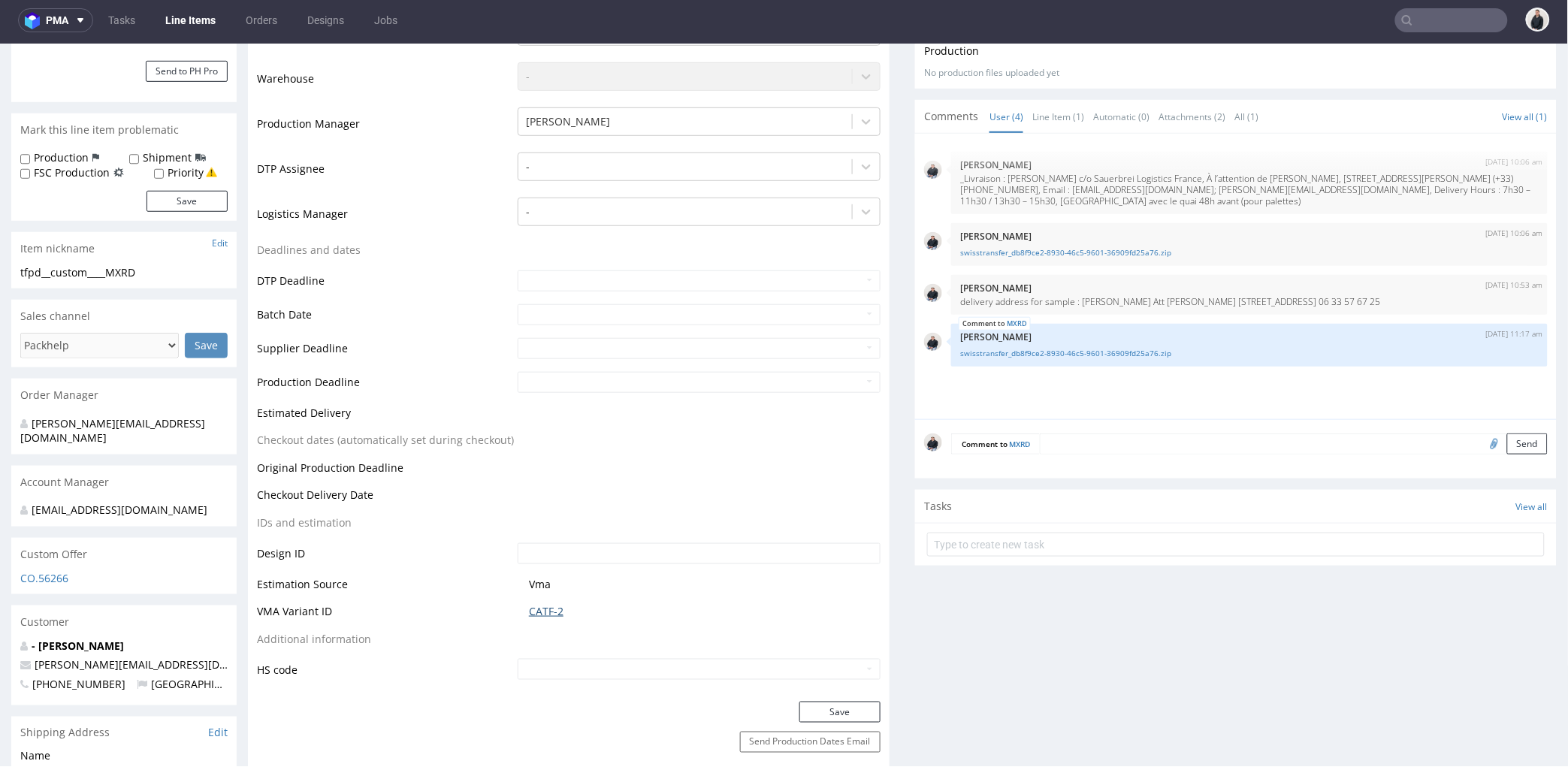
click at [550, 606] on link "CATF-2" at bounding box center [547, 610] width 35 height 15
